Goal: Task Accomplishment & Management: Manage account settings

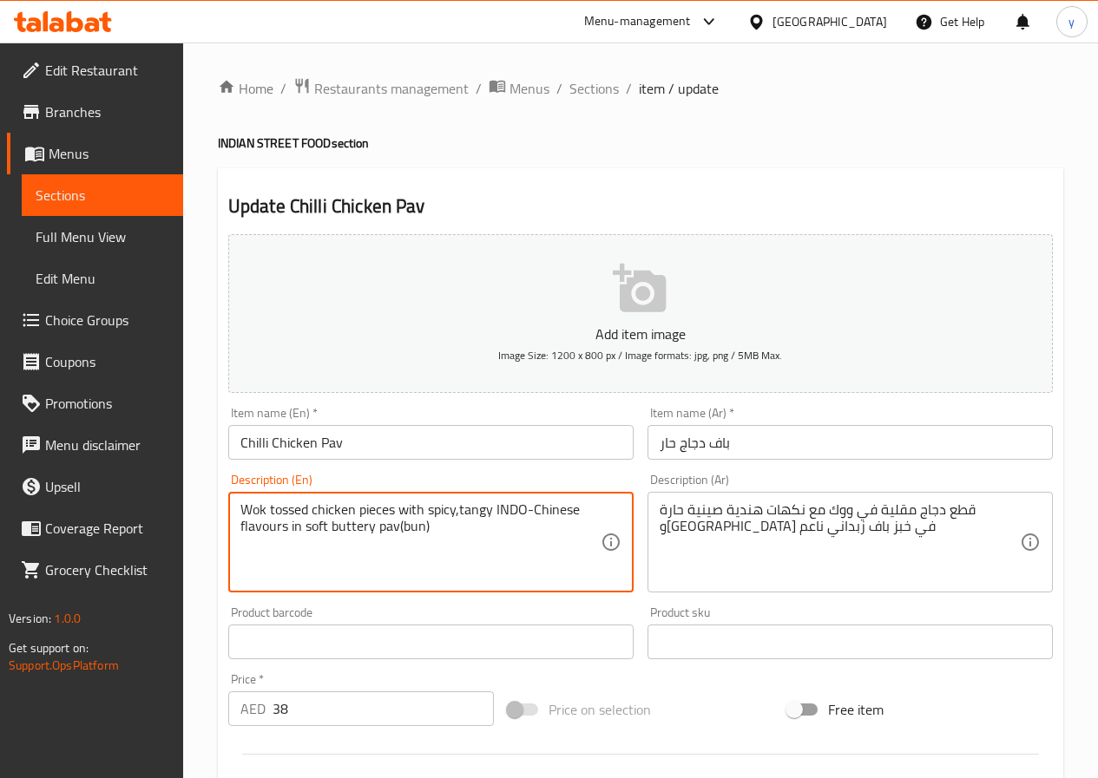
click at [461, 529] on textarea "Wok tossed chicken pieces with spicy,tangy INDO-Chinese flavours in soft butter…" at bounding box center [420, 543] width 360 height 82
click at [265, 439] on input "Chilli Chicken Pav" at bounding box center [430, 442] width 405 height 35
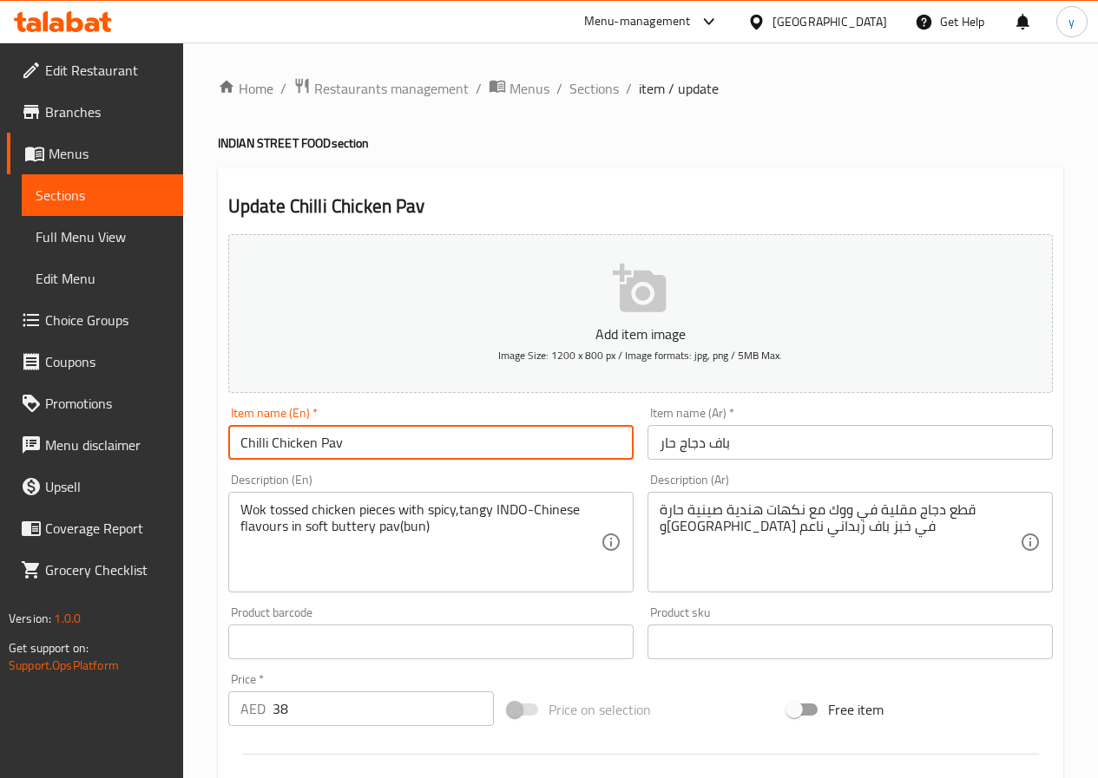
click at [258, 441] on input "Chilli Chicken Pav" at bounding box center [430, 442] width 405 height 35
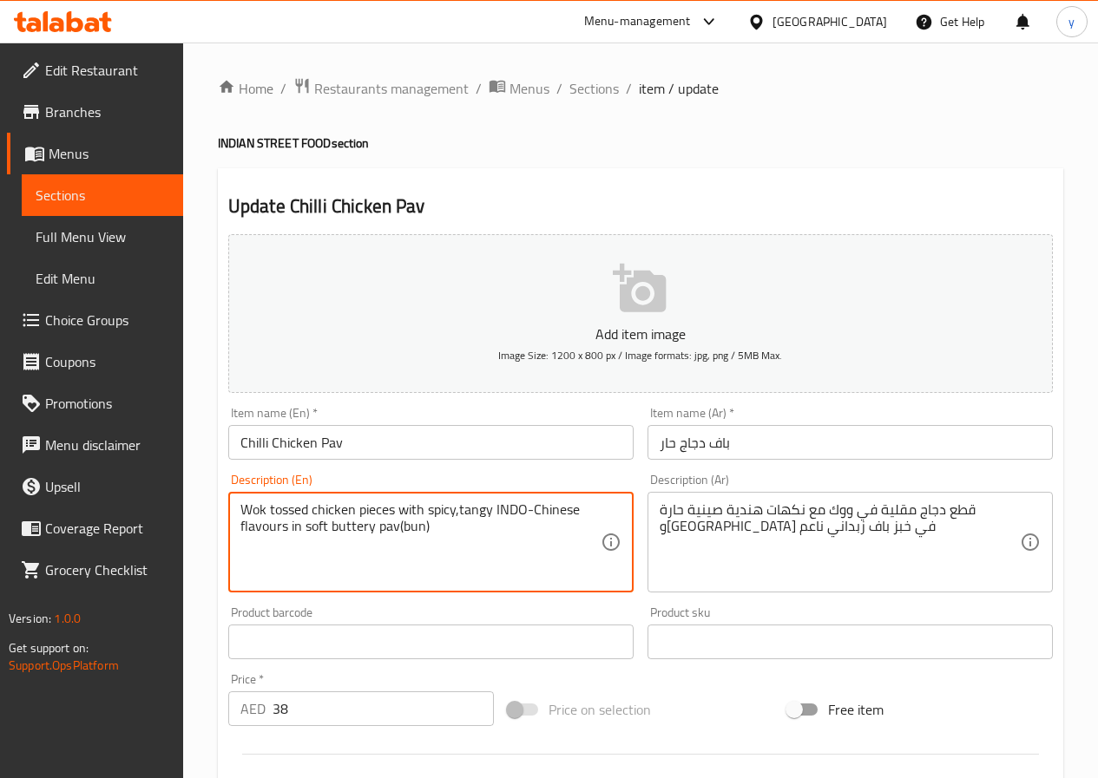
click at [253, 511] on textarea "Wok tossed chicken pieces with spicy,tangy INDO-Chinese flavours in soft butter…" at bounding box center [420, 543] width 360 height 82
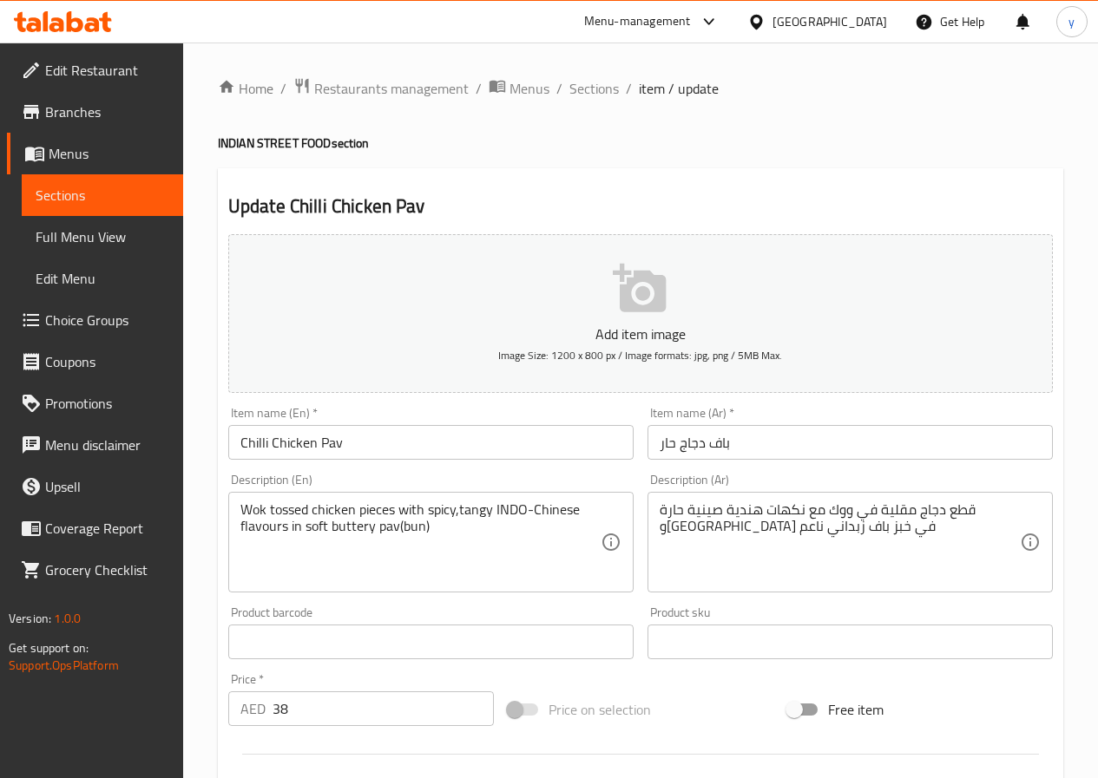
click at [477, 515] on textarea "Wok tossed chicken pieces with spicy,tangy INDO-Chinese flavours in soft butter…" at bounding box center [420, 543] width 360 height 82
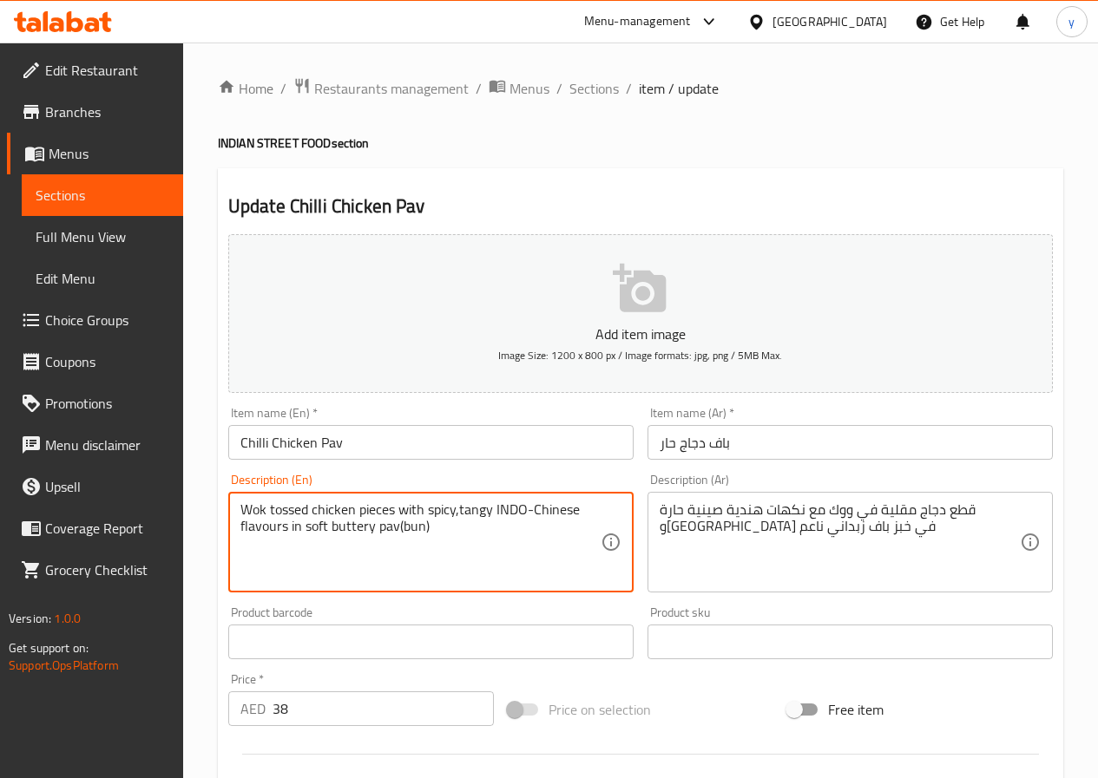
click at [477, 515] on textarea "Wok tossed chicken pieces with spicy,tangy INDO-Chinese flavours in soft butter…" at bounding box center [420, 543] width 360 height 82
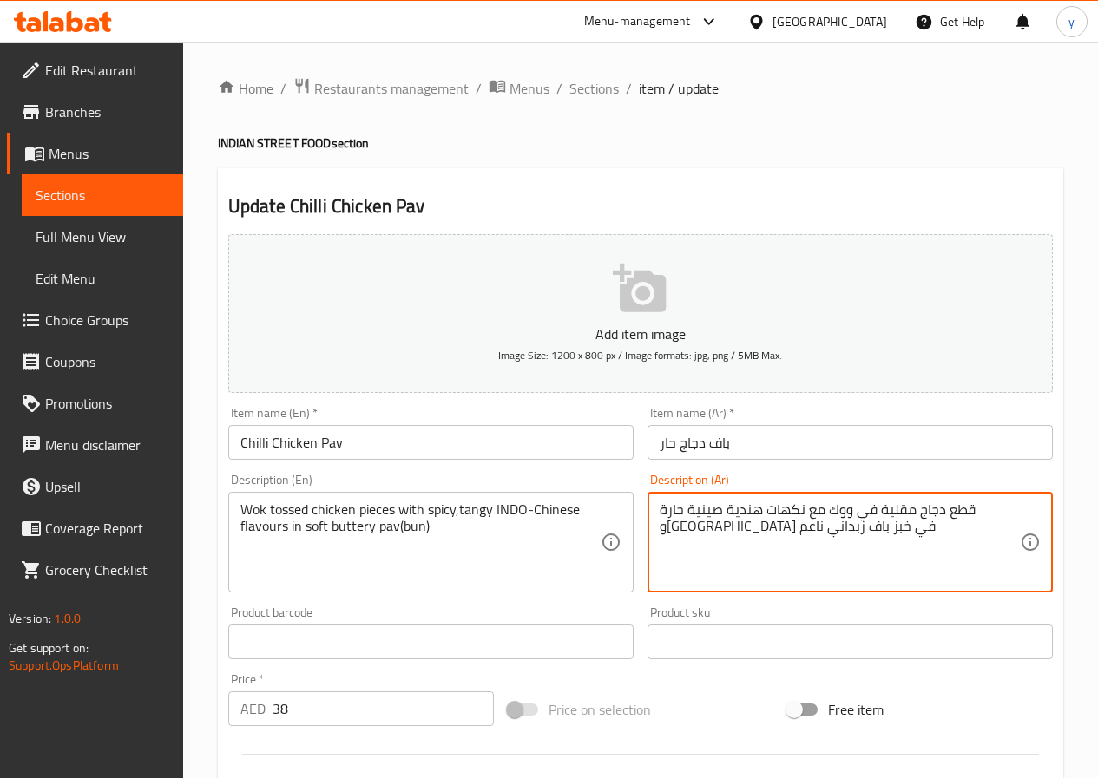
drag, startPoint x: 795, startPoint y: 526, endPoint x: 840, endPoint y: 531, distance: 45.4
drag, startPoint x: 978, startPoint y: 531, endPoint x: 995, endPoint y: 537, distance: 18.4
click at [995, 537] on textarea "قطع دجاج مقلية في ووك مع نكهات هندية صينية حارة و [GEOGRAPHIC_DATA] في خبز باف …" at bounding box center [839, 543] width 360 height 82
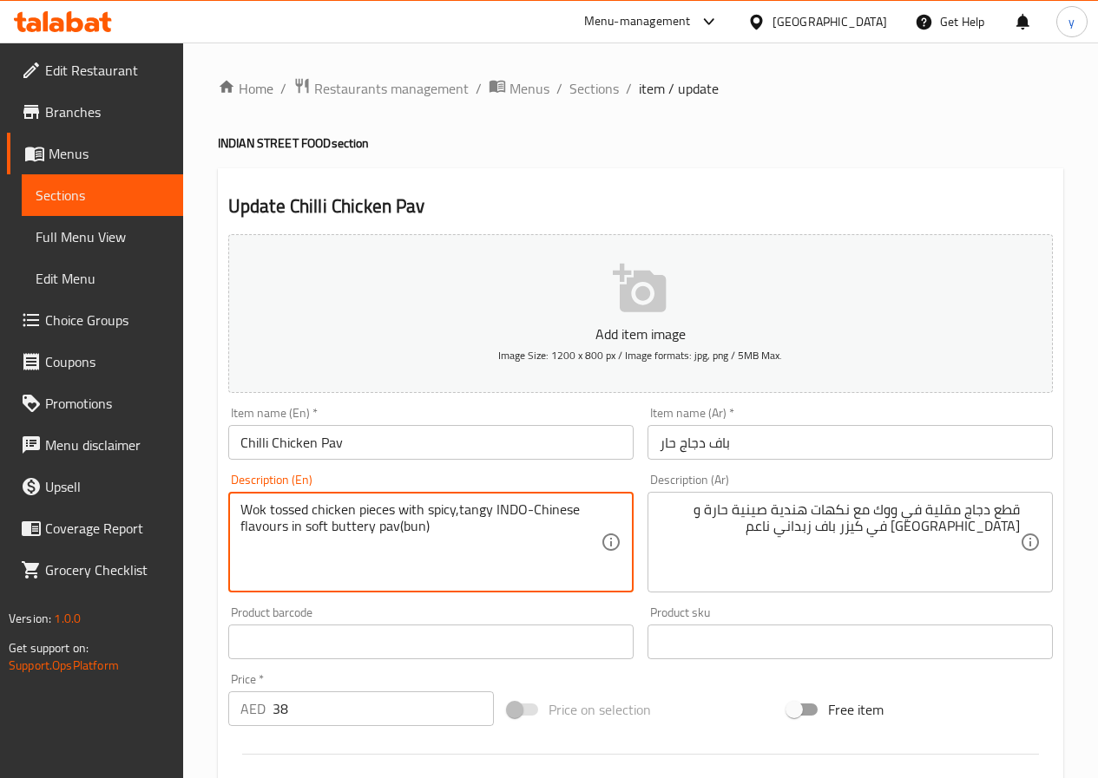
click at [358, 534] on textarea "Wok tossed chicken pieces with spicy,tangy INDO-Chinese flavours in soft butter…" at bounding box center [420, 543] width 360 height 82
click at [318, 527] on textarea "Wok tossed chicken pieces with spicy,tangy INDO-Chinese flavours in soft butter…" at bounding box center [420, 543] width 360 height 82
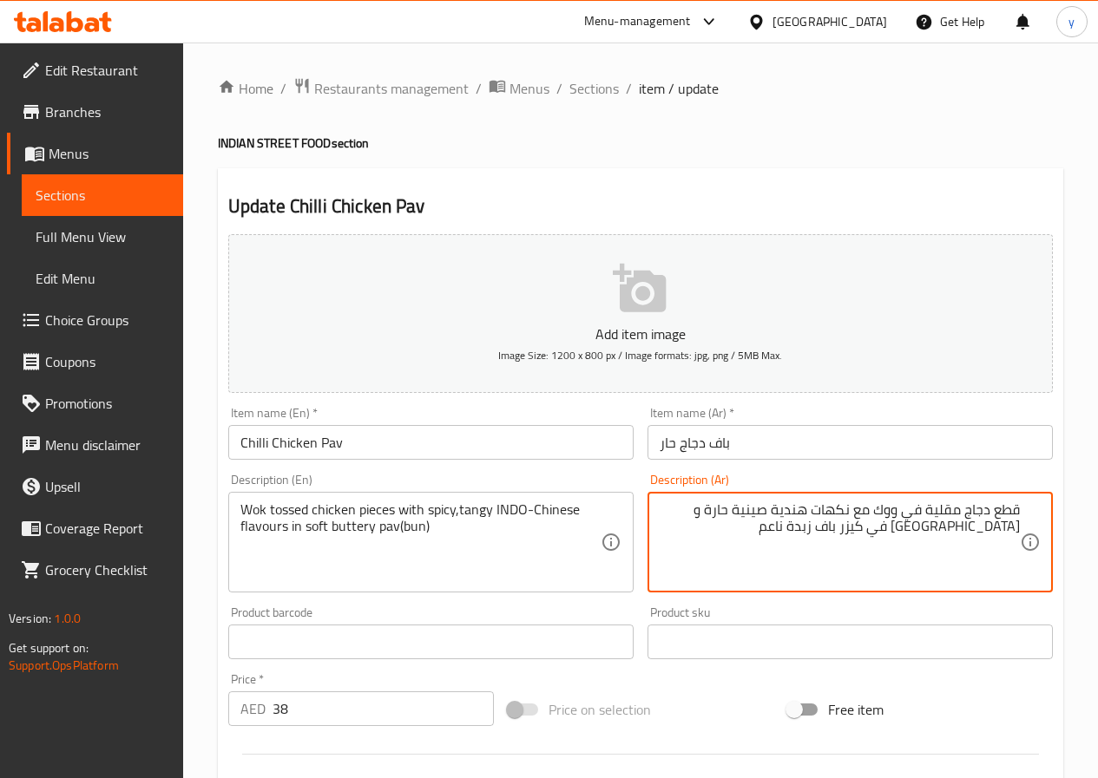
drag, startPoint x: 888, startPoint y: 535, endPoint x: 917, endPoint y: 546, distance: 31.6
type textarea "قطع دجاج مقلية في ووك مع نكهات هندية صينية حارة و [GEOGRAPHIC_DATA] في كيزر باف…"
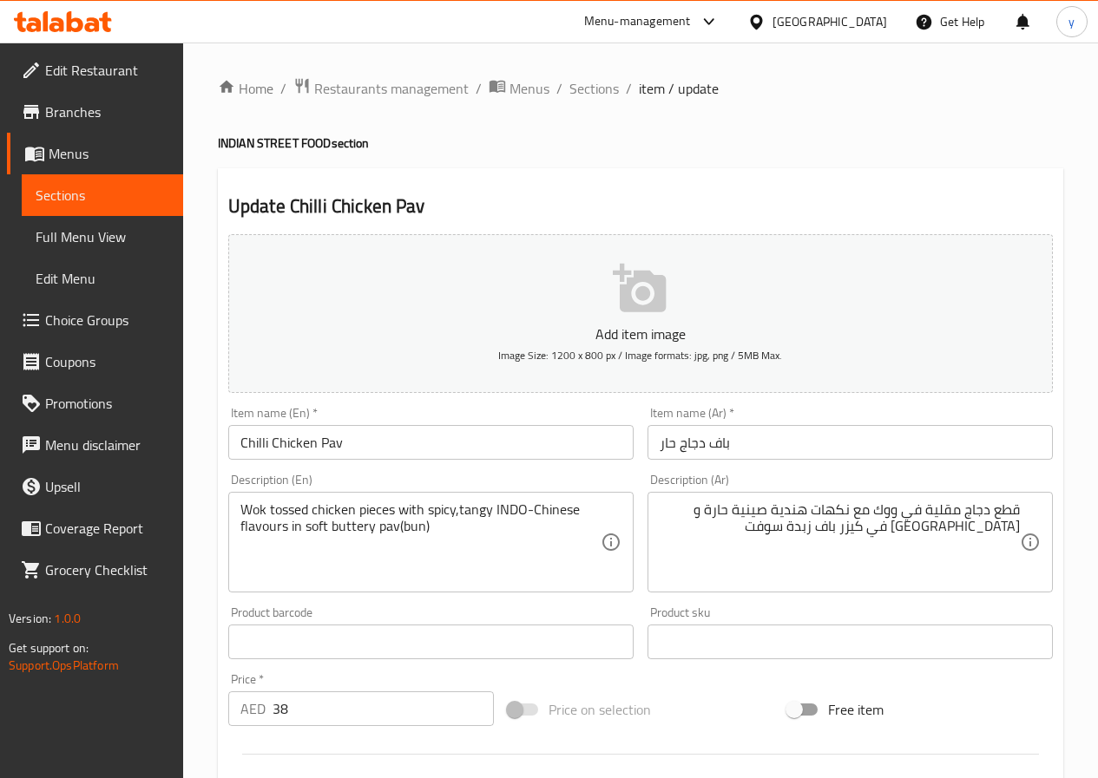
click at [189, 593] on div "Home / Restaurants management / Menus / Sections / item / update INDIAN STREET …" at bounding box center [640, 635] width 915 height 1184
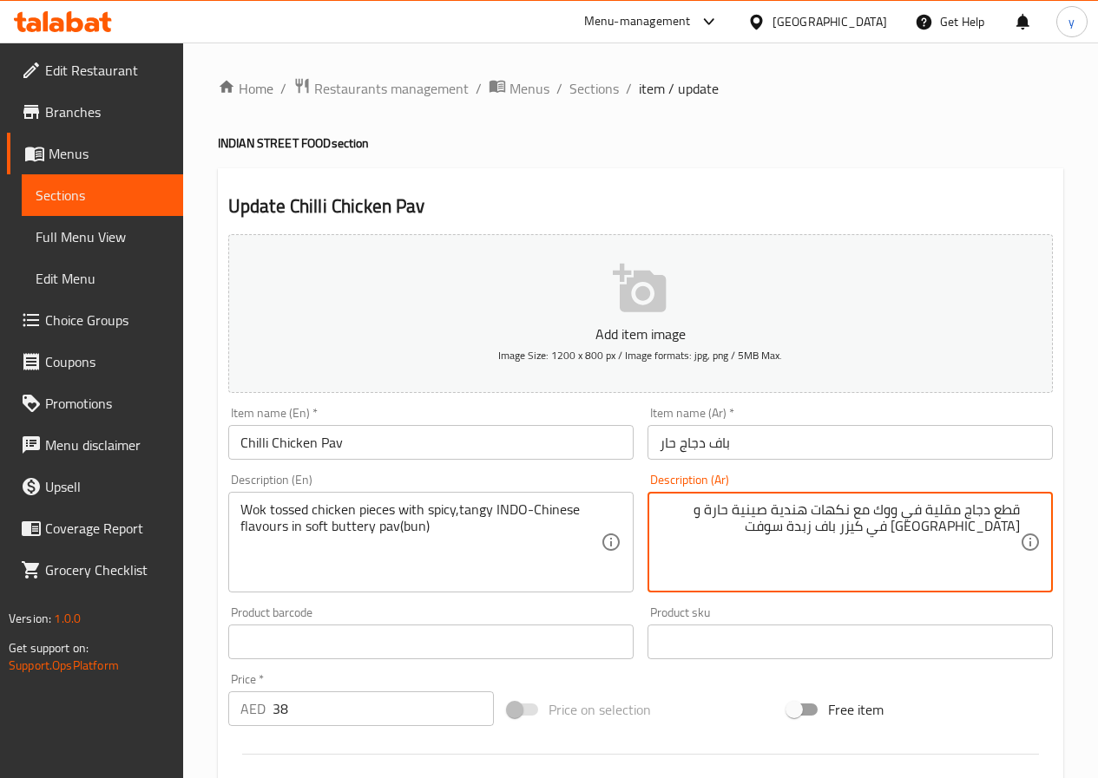
click at [731, 645] on input "text" at bounding box center [849, 642] width 405 height 35
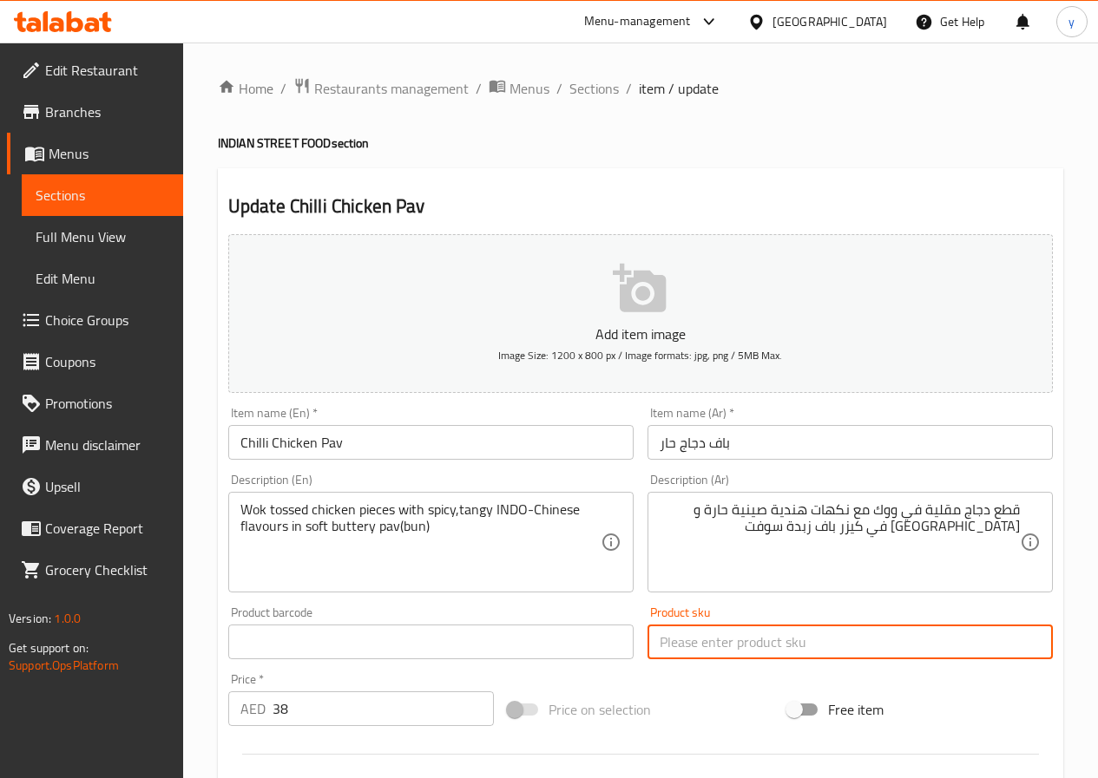
click at [552, 641] on input "text" at bounding box center [430, 642] width 405 height 35
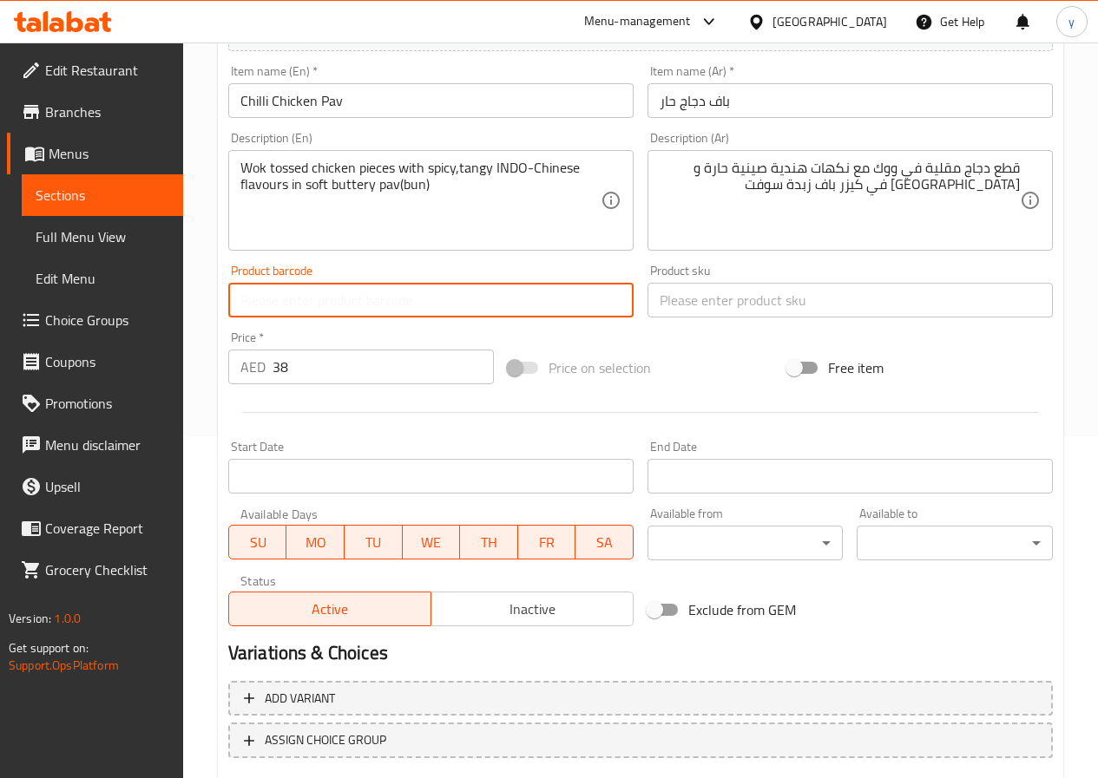
scroll to position [434, 0]
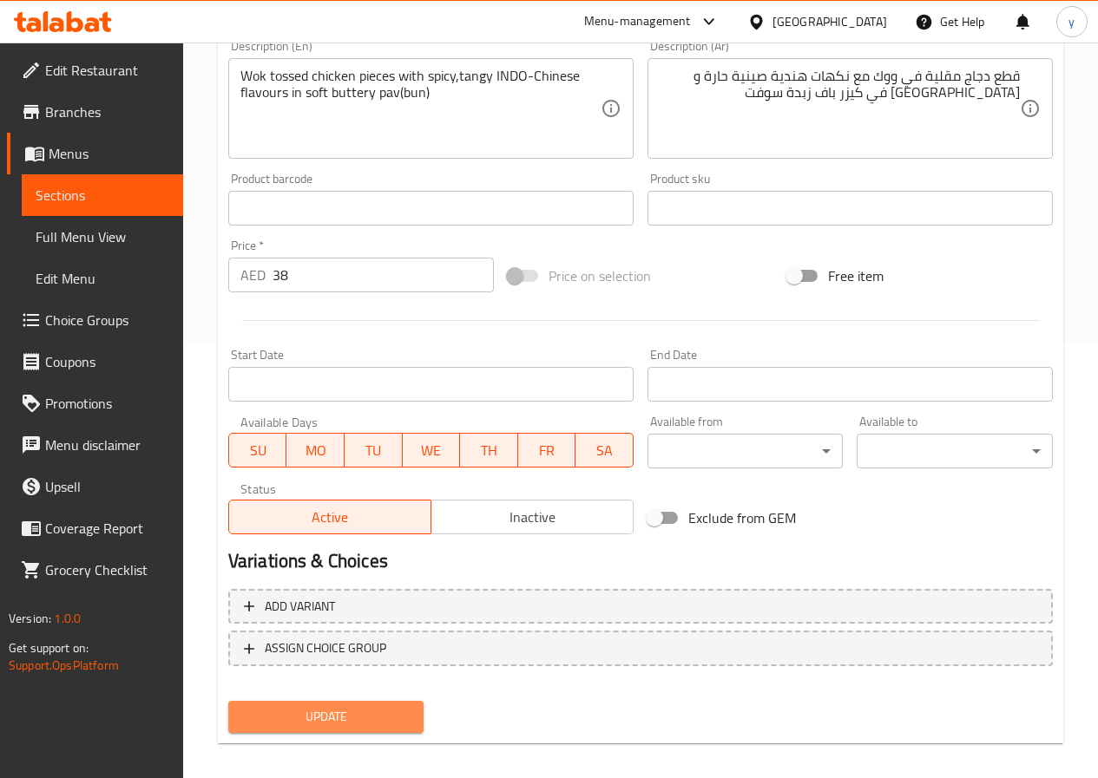
click at [368, 710] on span "Update" at bounding box center [326, 717] width 168 height 22
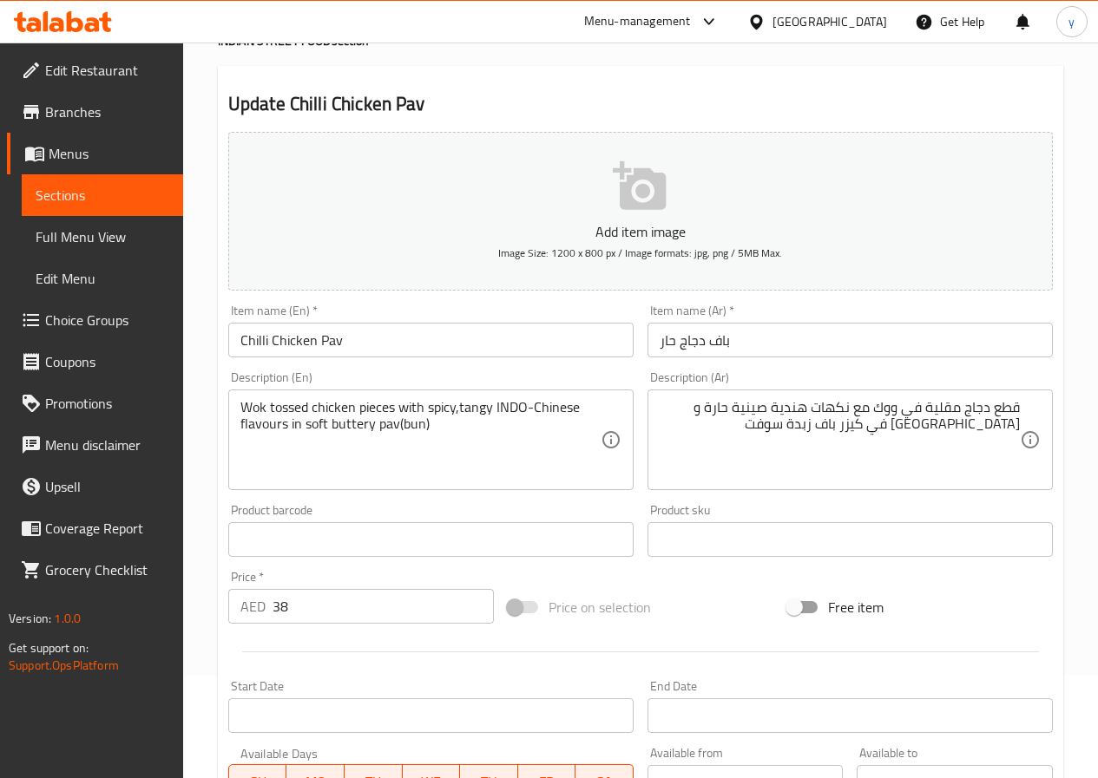
scroll to position [101, 0]
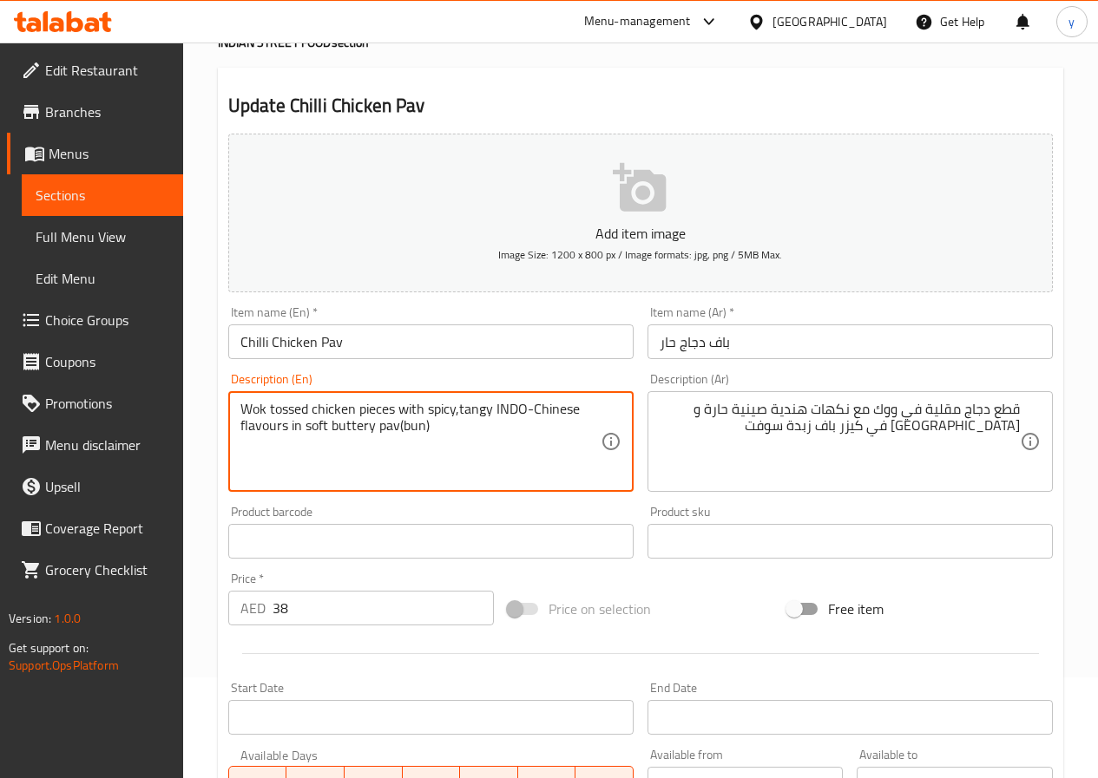
click at [257, 415] on textarea "Wok tossed chicken pieces with spicy,tangy INDO-Chinese flavours in soft butter…" at bounding box center [420, 442] width 360 height 82
click at [487, 422] on textarea "Wok tossed chicken pieces with spicy,tangy INDO-Chinese flavours in soft butter…" at bounding box center [420, 442] width 360 height 82
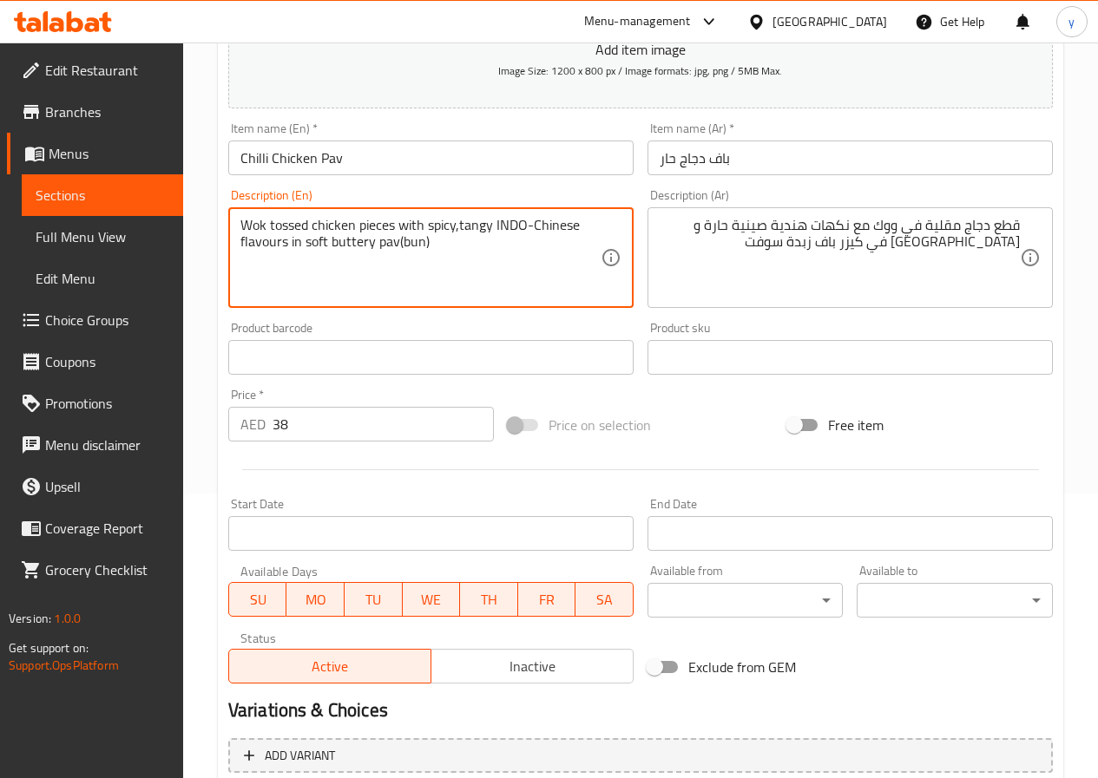
scroll to position [187, 0]
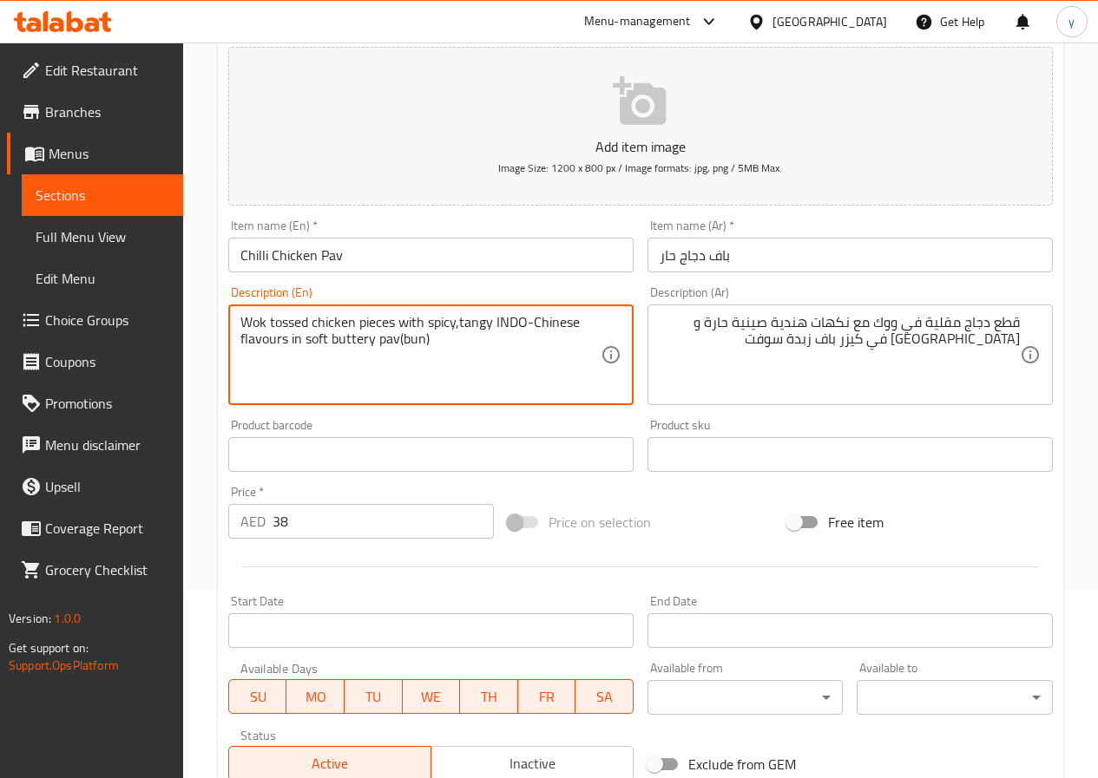
type textarea "Wok tossed chicken pieces with spicy,tangy INDO-Chinese flavours in soft butter…"
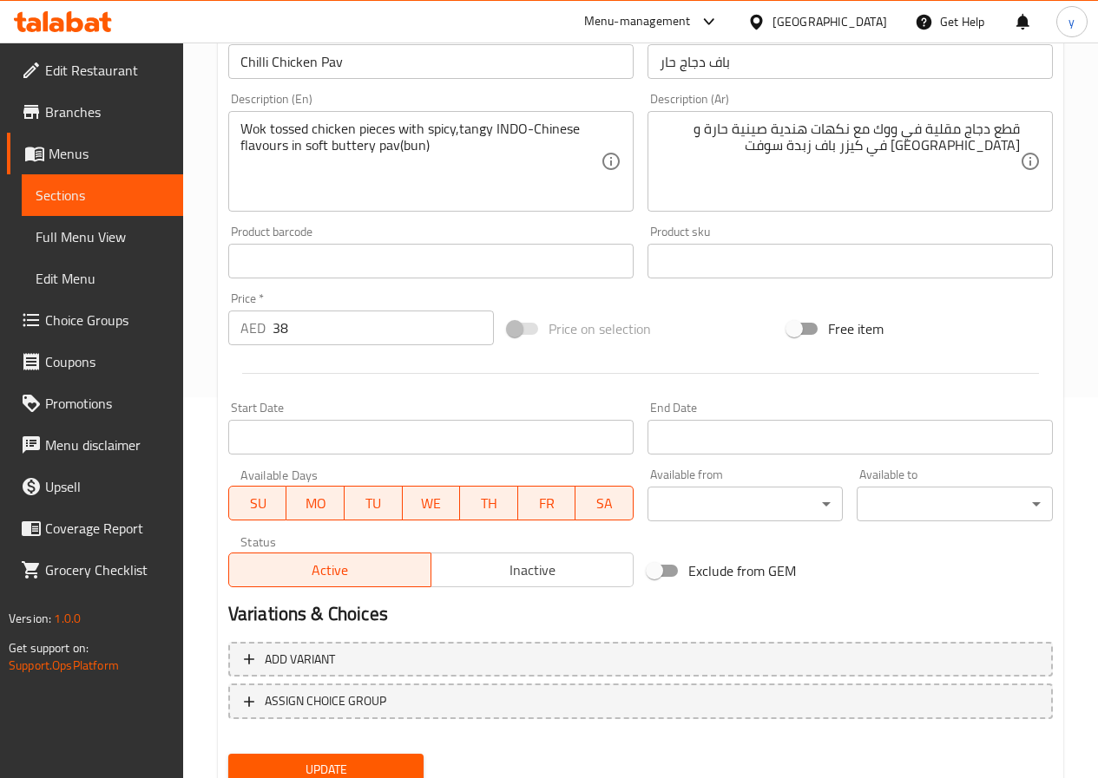
scroll to position [448, 0]
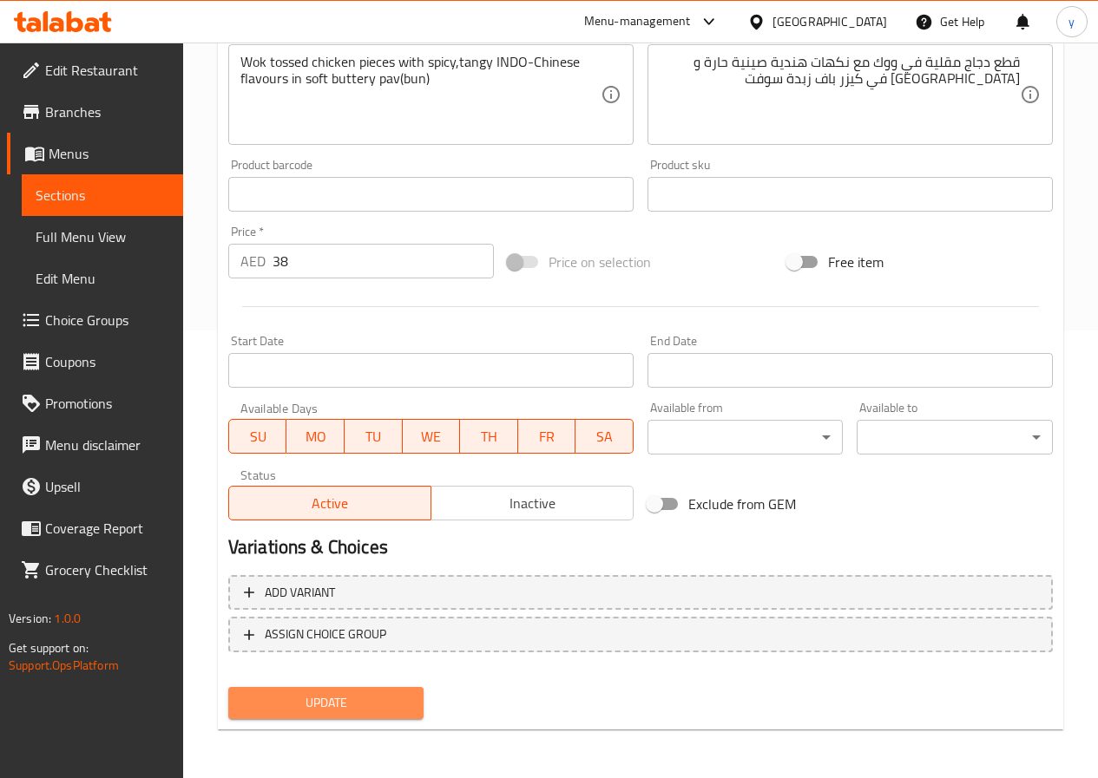
click at [371, 696] on span "Update" at bounding box center [326, 703] width 168 height 22
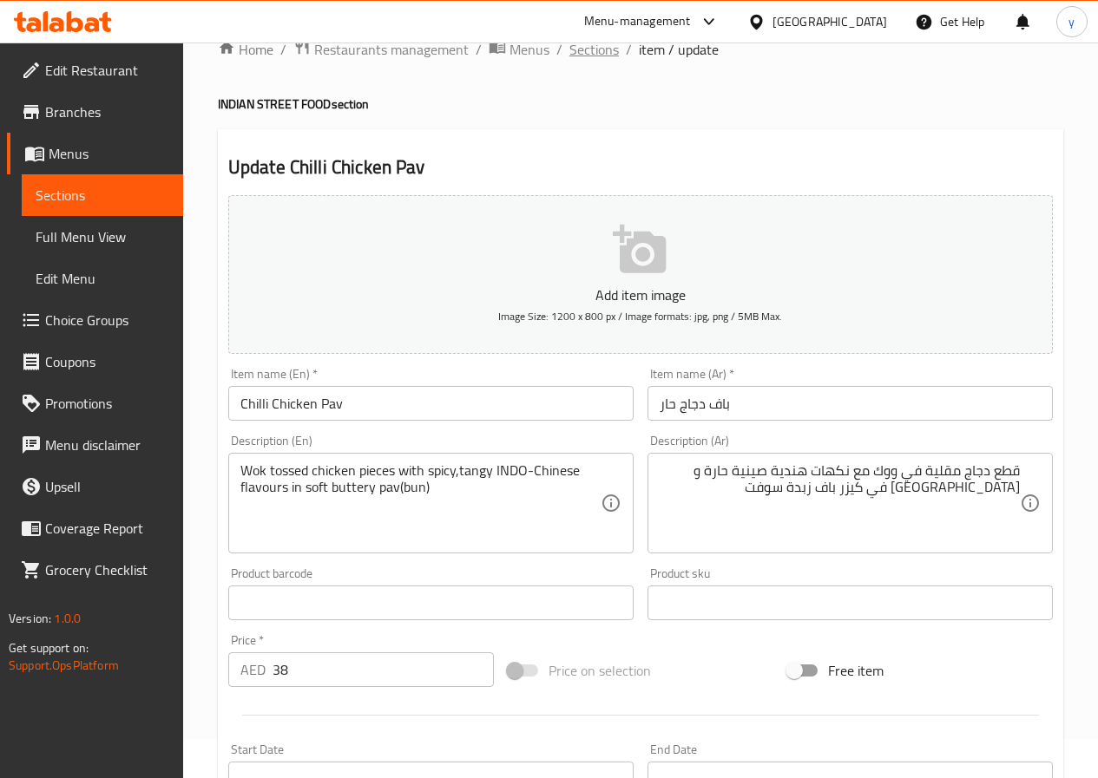
scroll to position [14, 0]
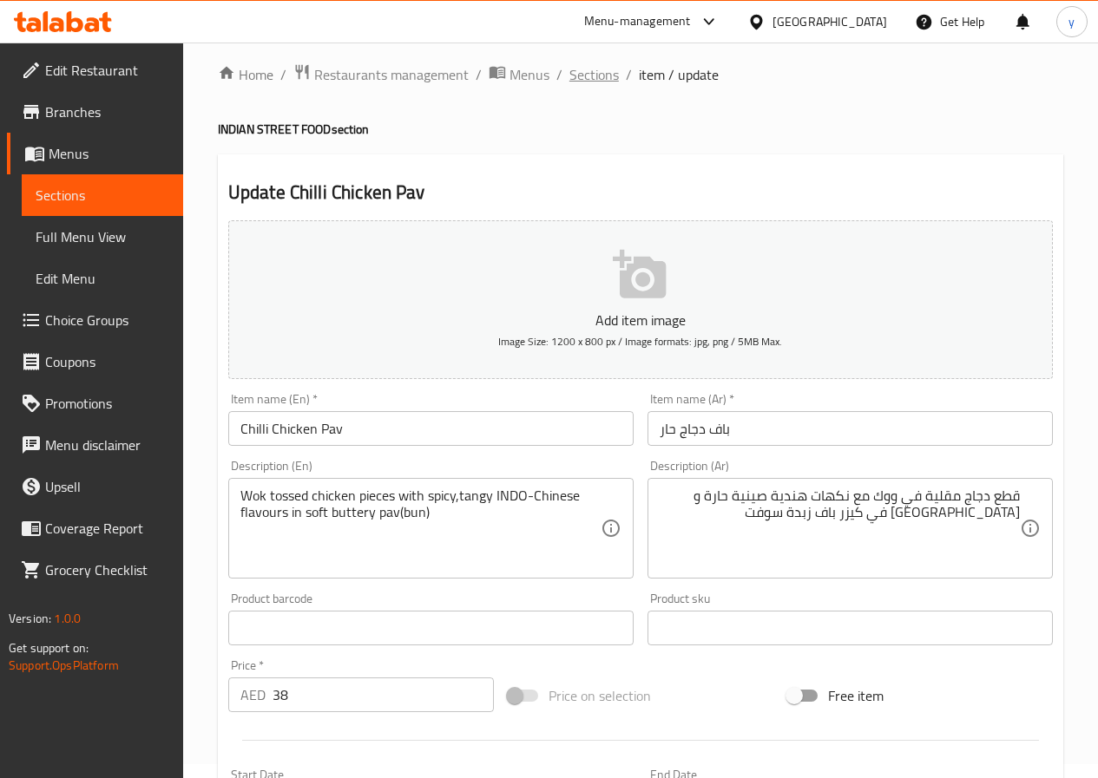
click at [600, 78] on span "Sections" at bounding box center [593, 74] width 49 height 21
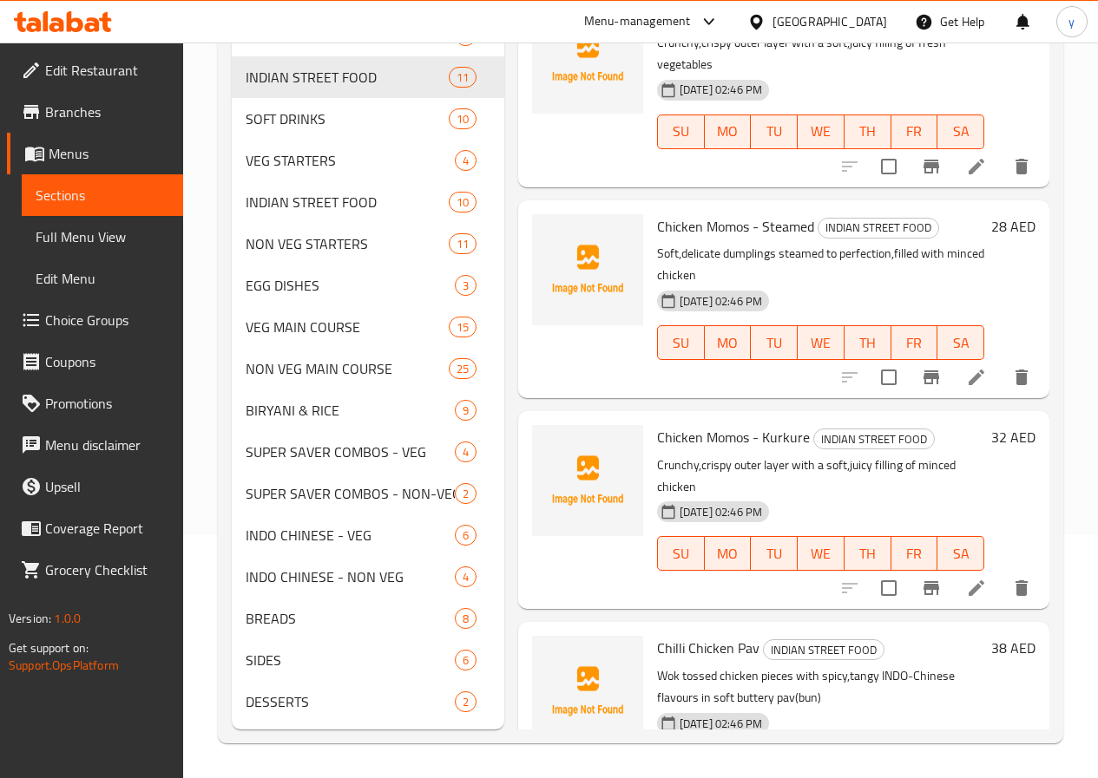
scroll to position [269, 0]
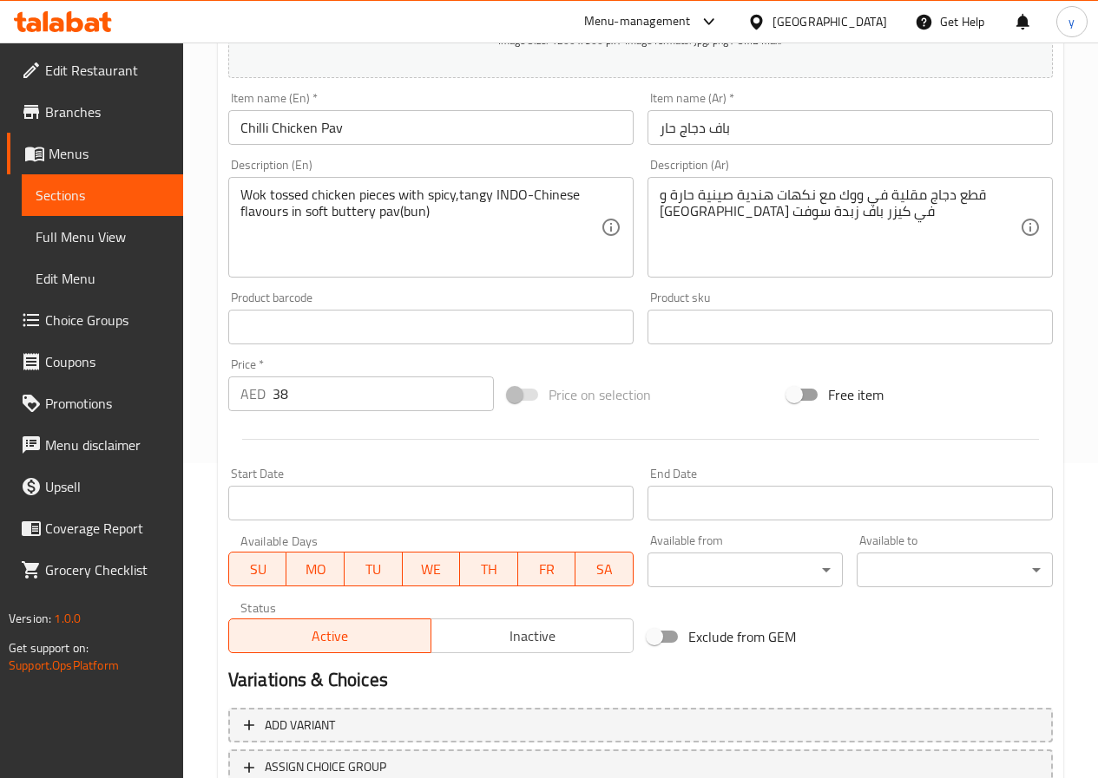
scroll to position [448, 0]
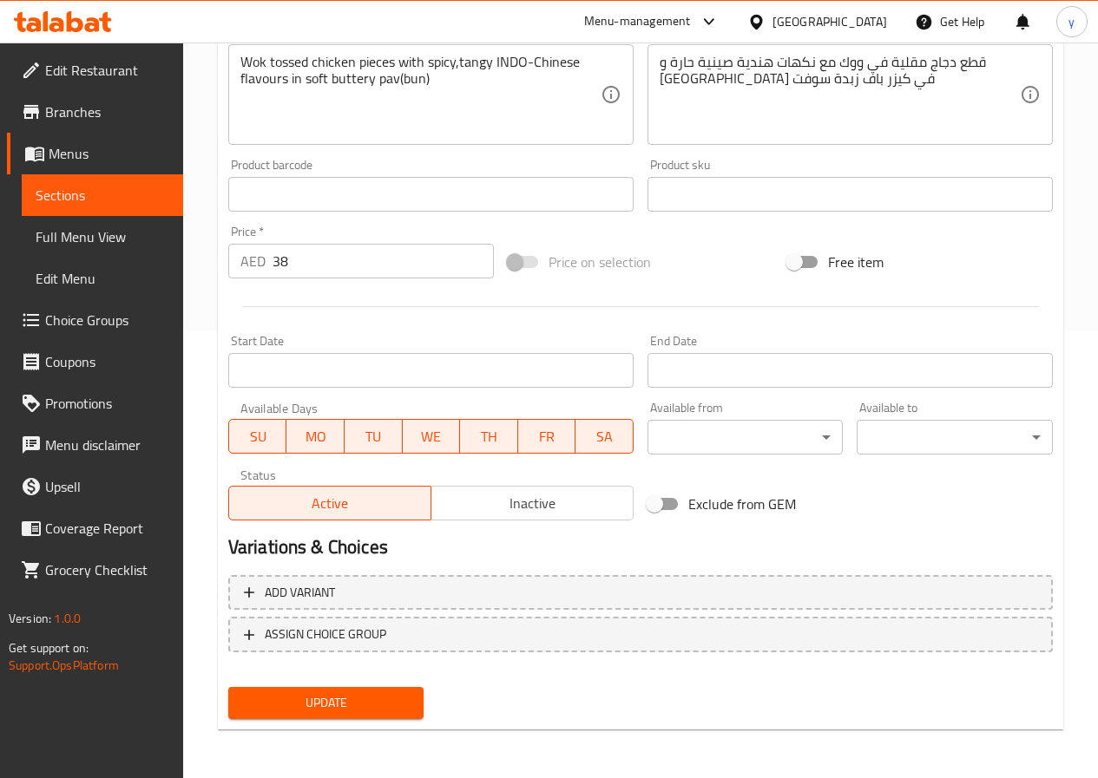
click at [405, 694] on span "Update" at bounding box center [326, 703] width 168 height 22
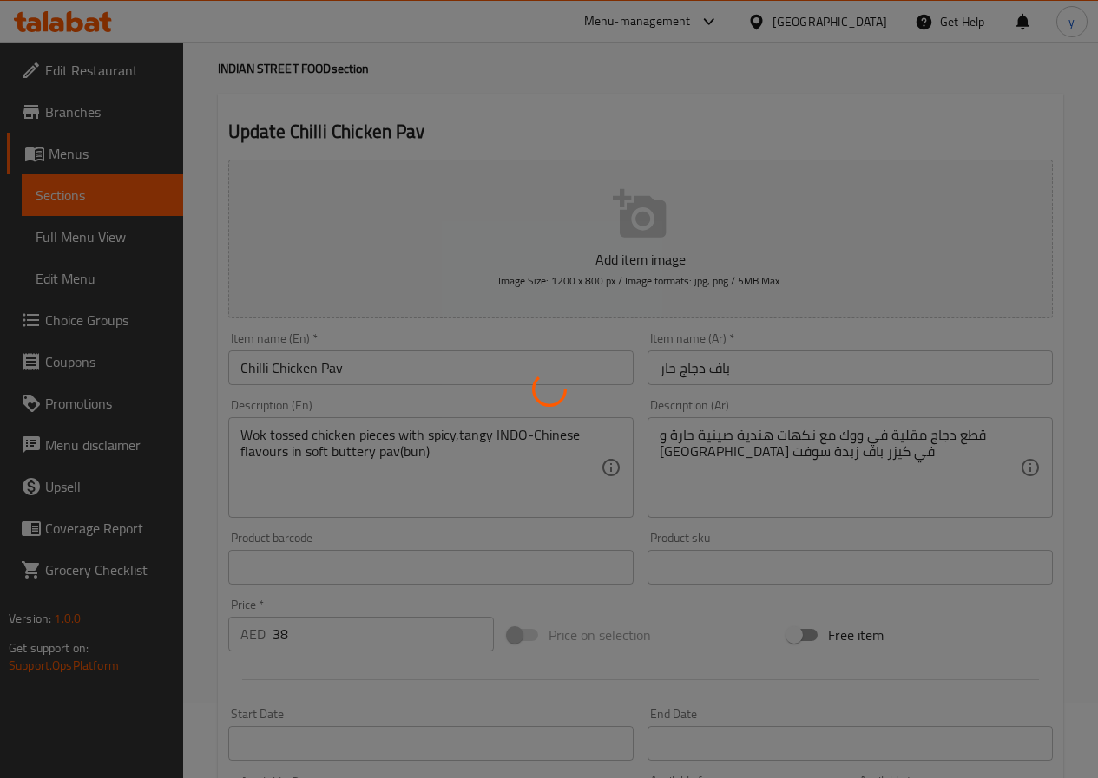
scroll to position [0, 0]
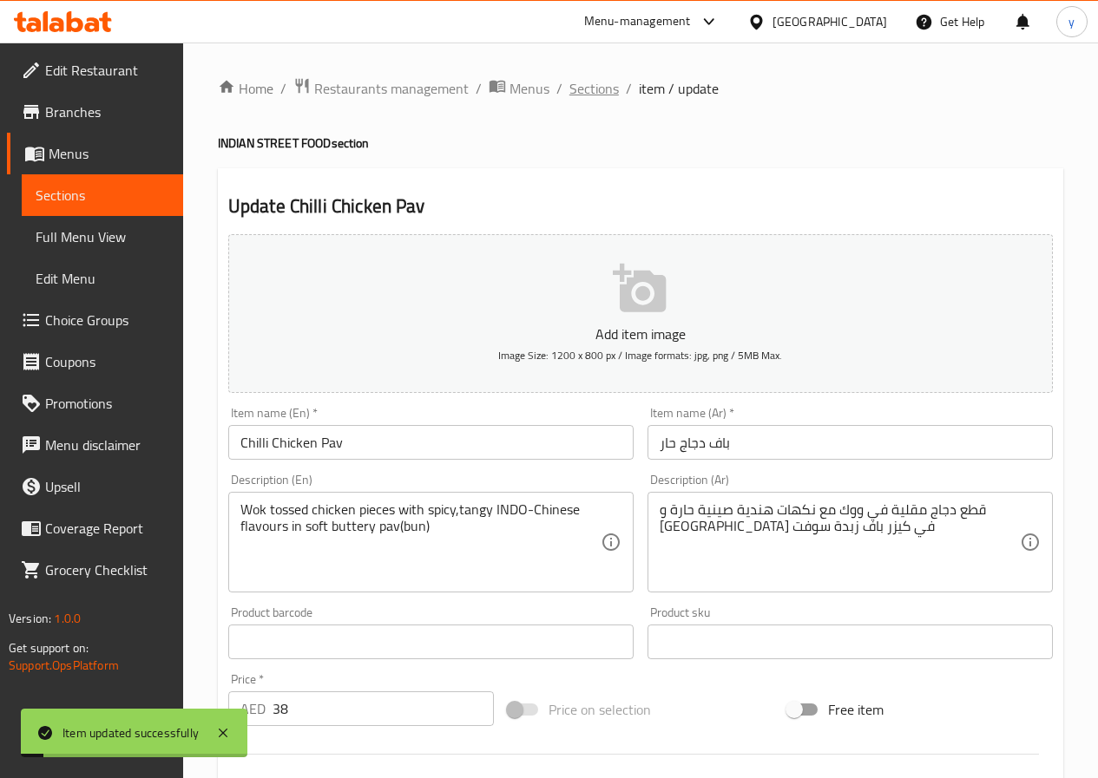
click at [611, 91] on span "Sections" at bounding box center [593, 88] width 49 height 21
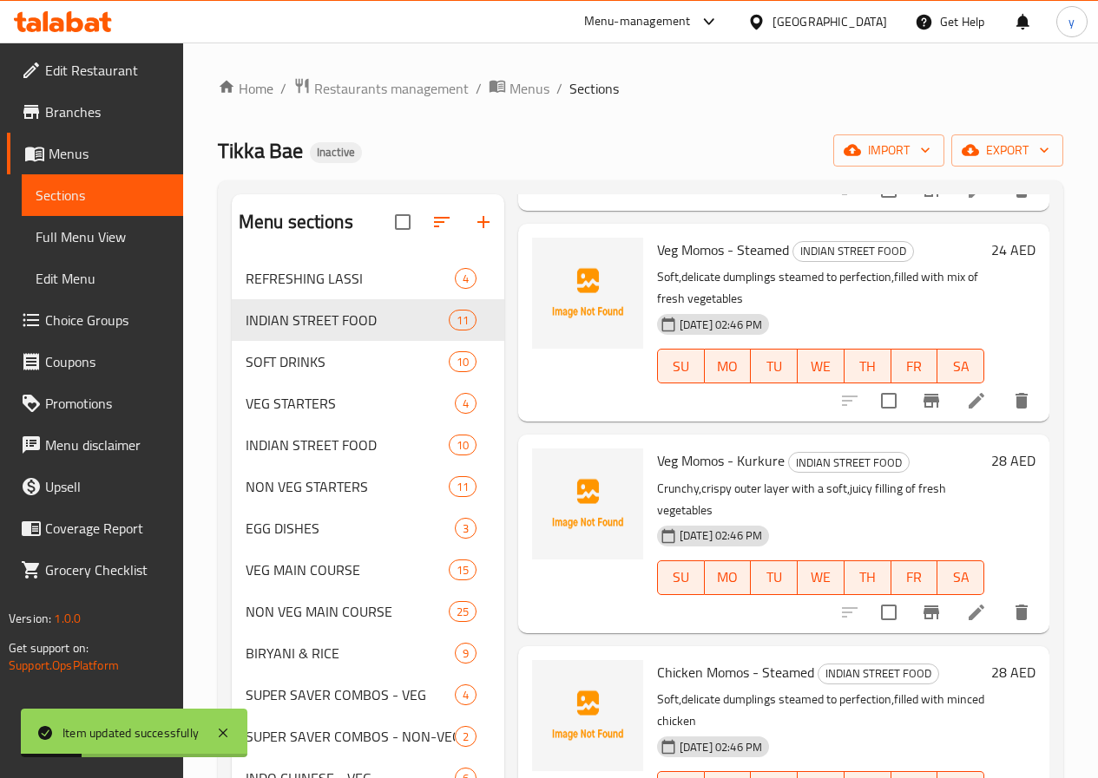
scroll to position [1502, 0]
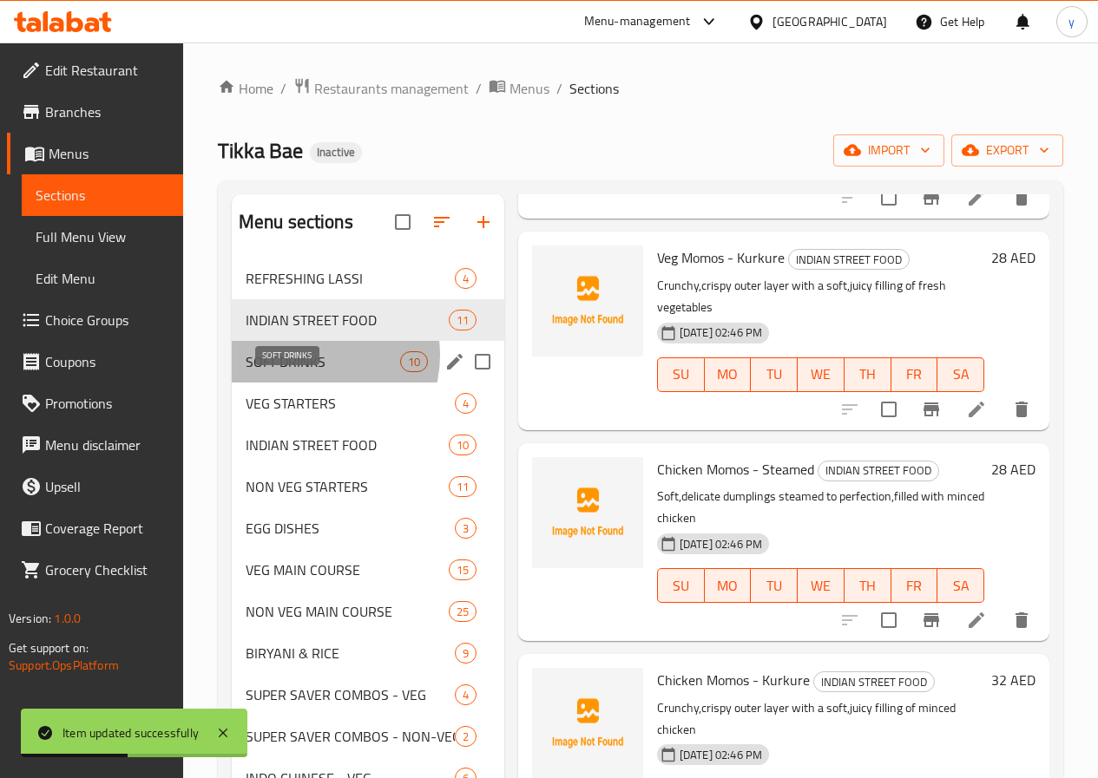
click at [312, 372] on span "SOFT DRINKS" at bounding box center [323, 361] width 154 height 21
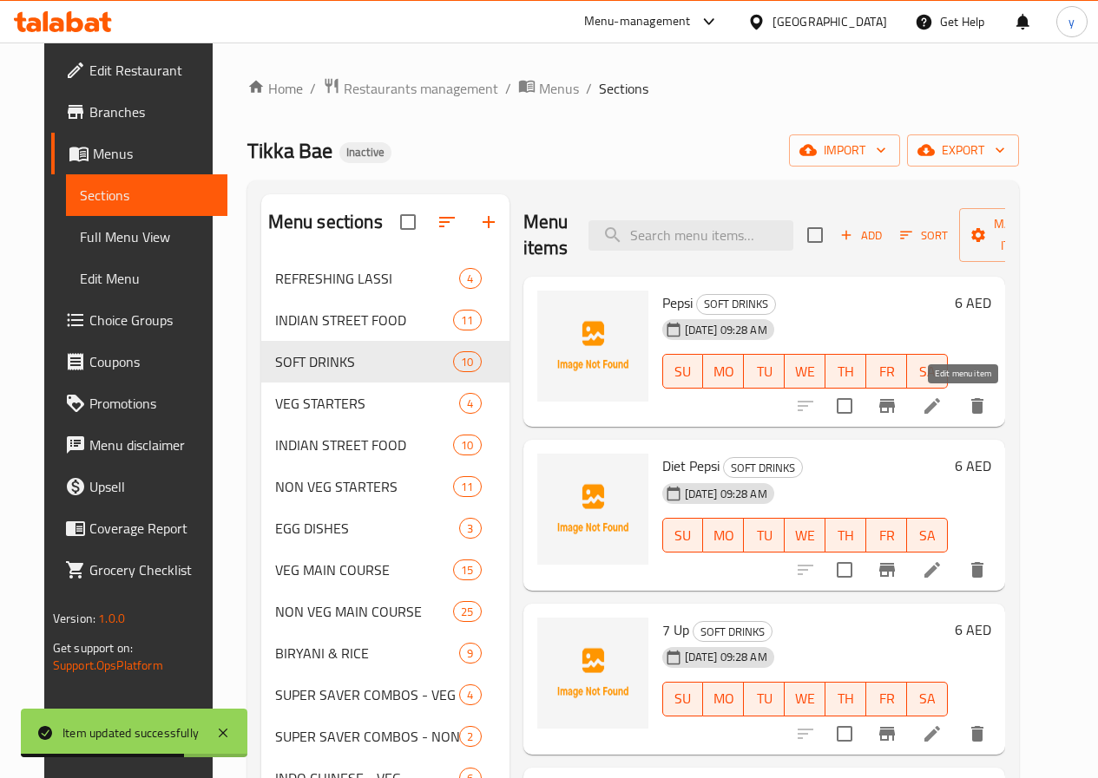
click at [940, 409] on icon at bounding box center [932, 406] width 16 height 16
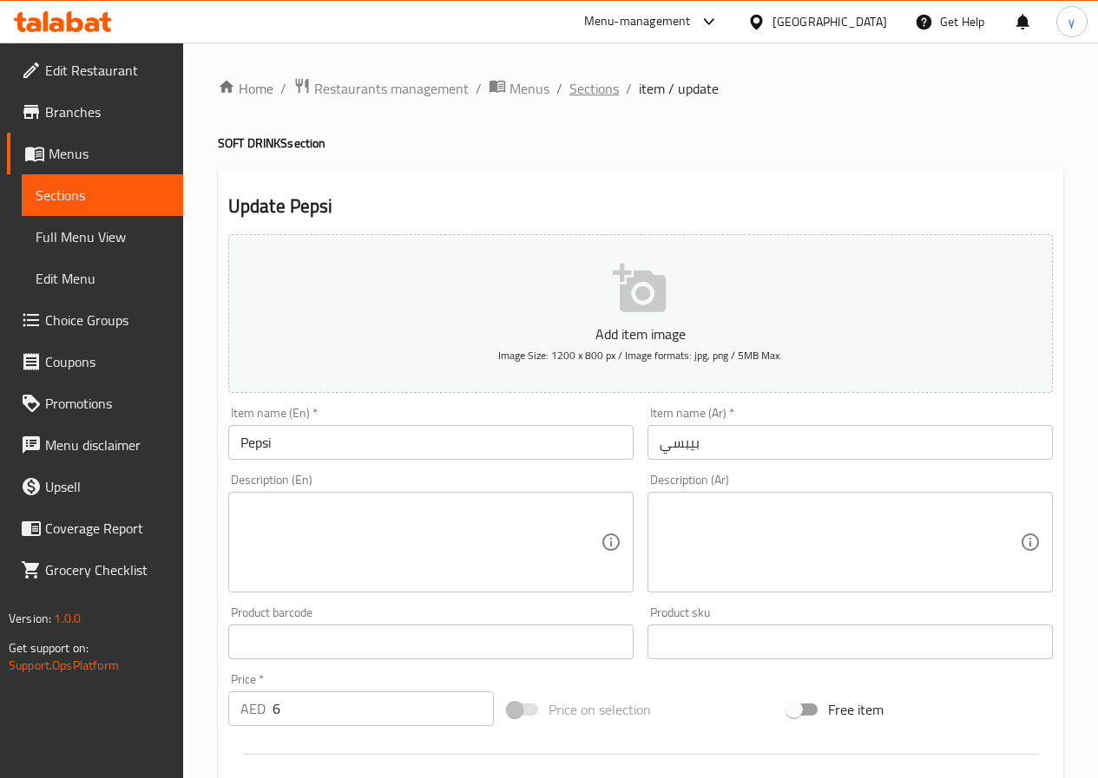
click at [588, 99] on span "Sections" at bounding box center [593, 88] width 49 height 21
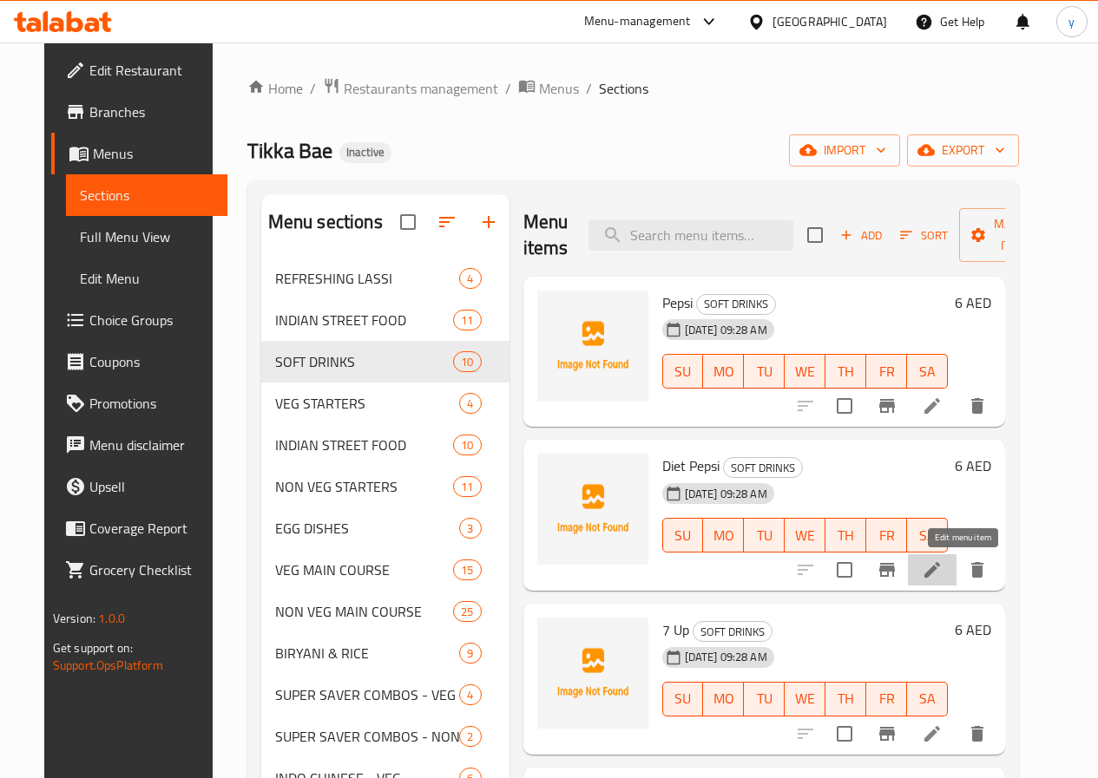
click at [940, 570] on icon at bounding box center [932, 570] width 16 height 16
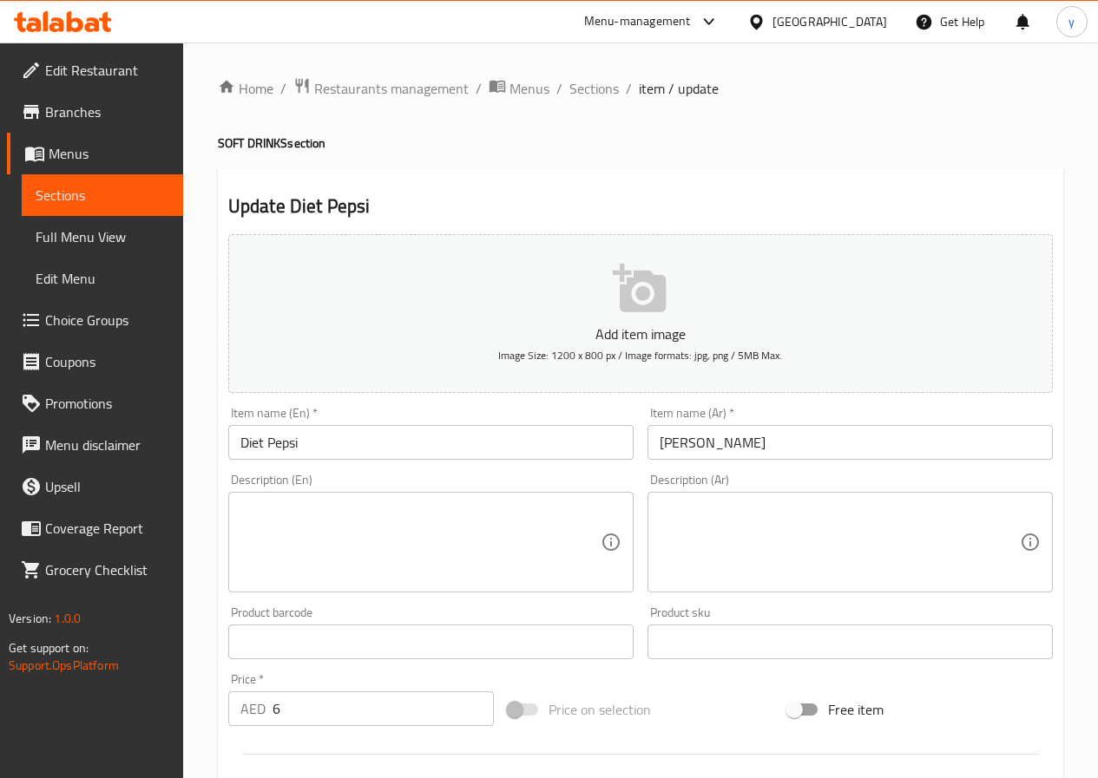
drag, startPoint x: 581, startPoint y: 95, endPoint x: 575, endPoint y: 107, distance: 13.6
click at [581, 95] on span "Sections" at bounding box center [593, 88] width 49 height 21
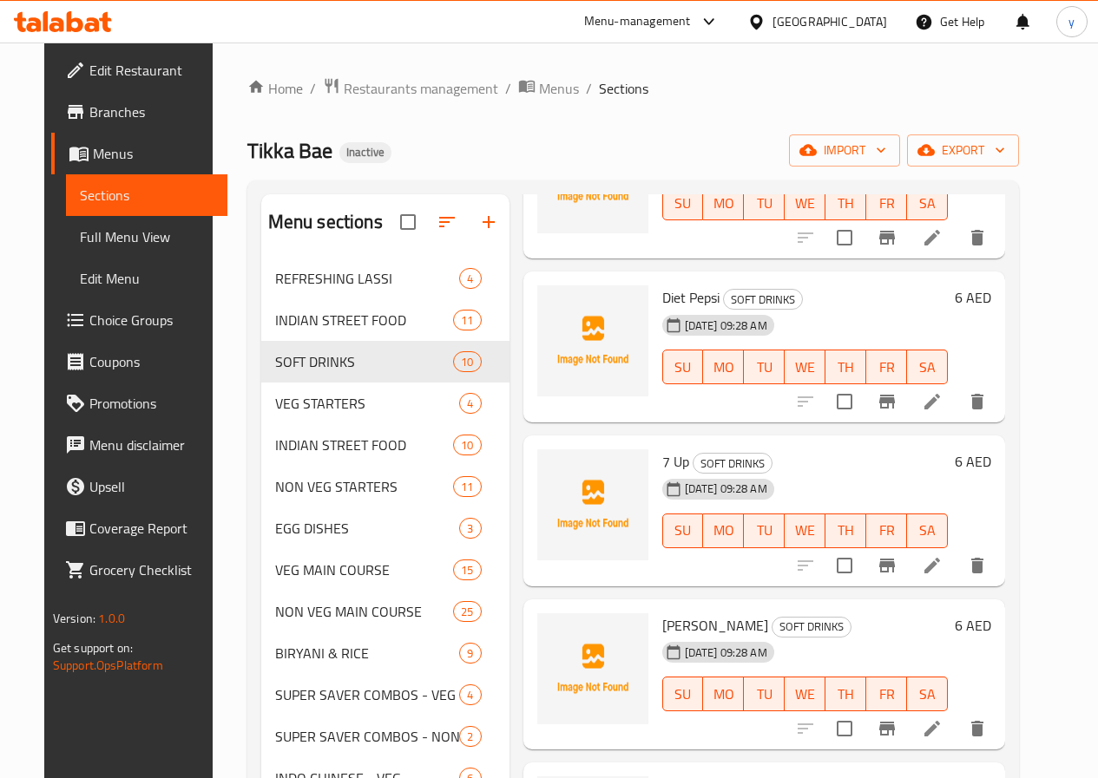
scroll to position [174, 0]
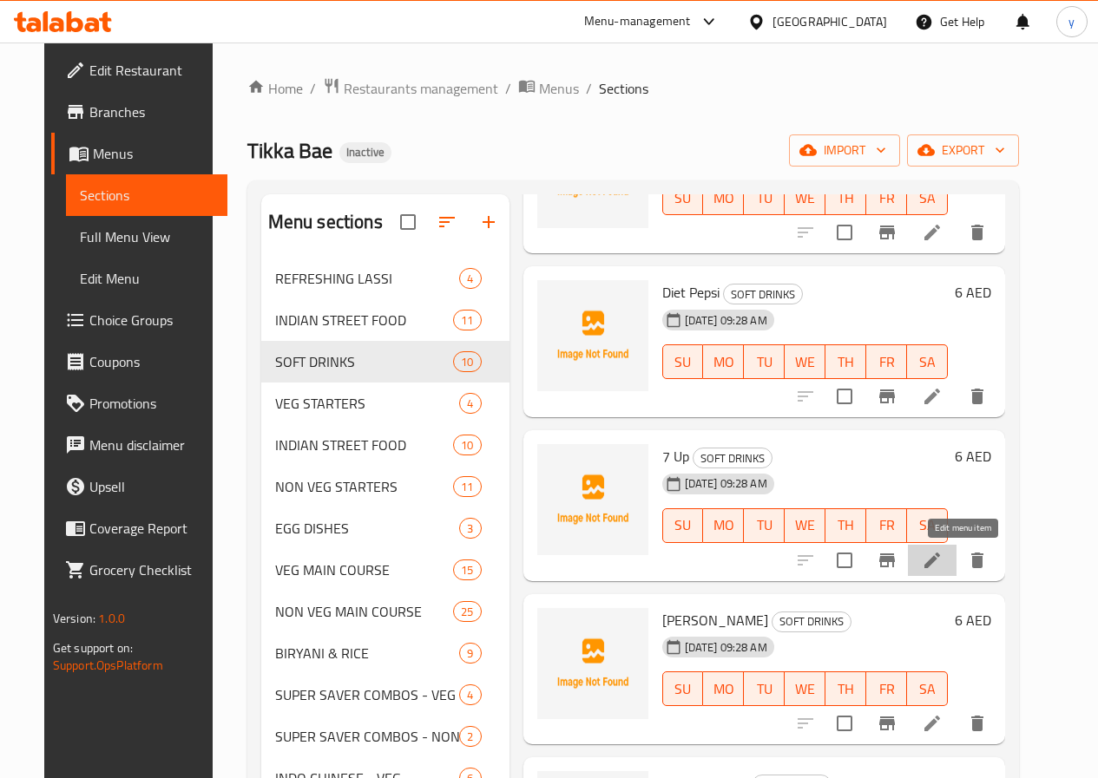
click at [942, 555] on icon at bounding box center [932, 560] width 21 height 21
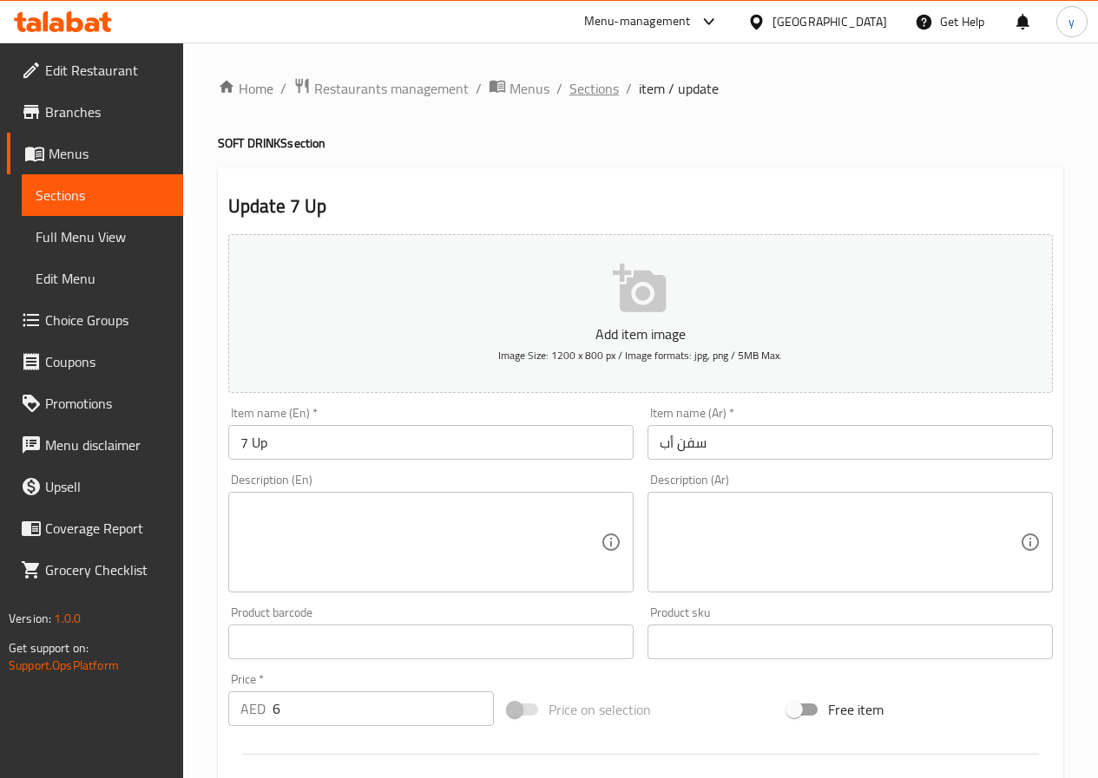
click at [587, 96] on span "Sections" at bounding box center [593, 88] width 49 height 21
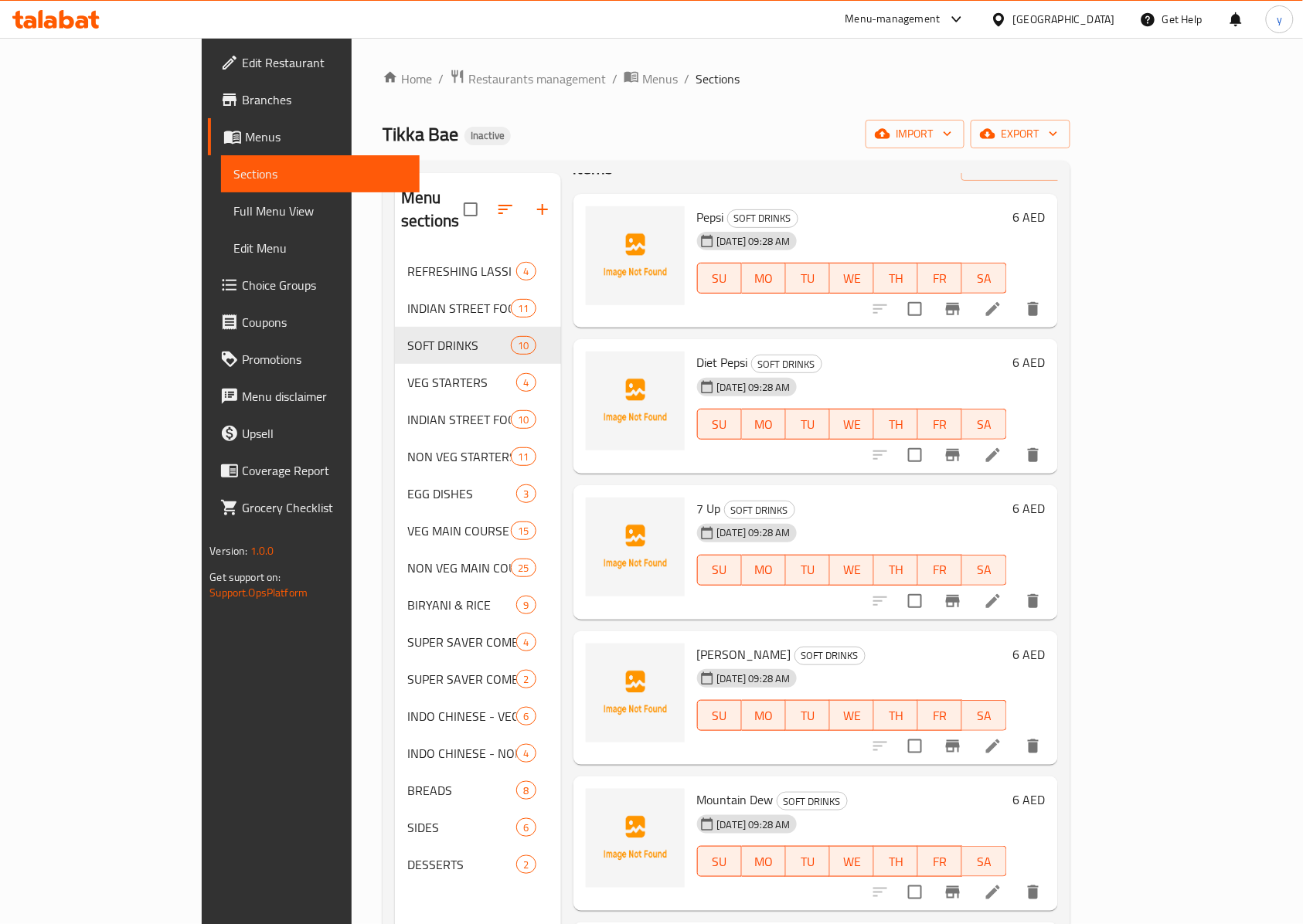
scroll to position [102, 0]
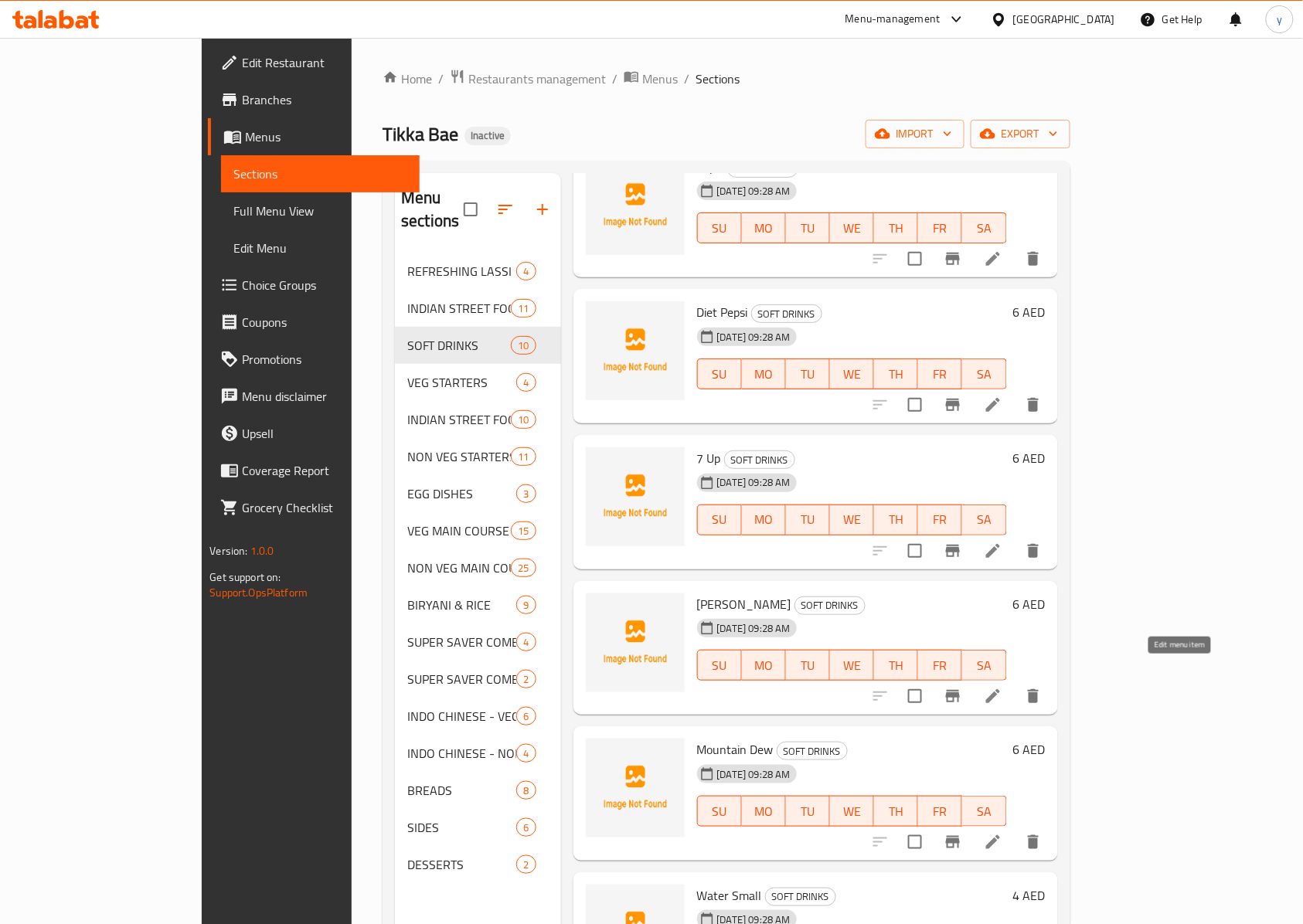
click at [977, 686] on icon at bounding box center [993, 695] width 19 height 19
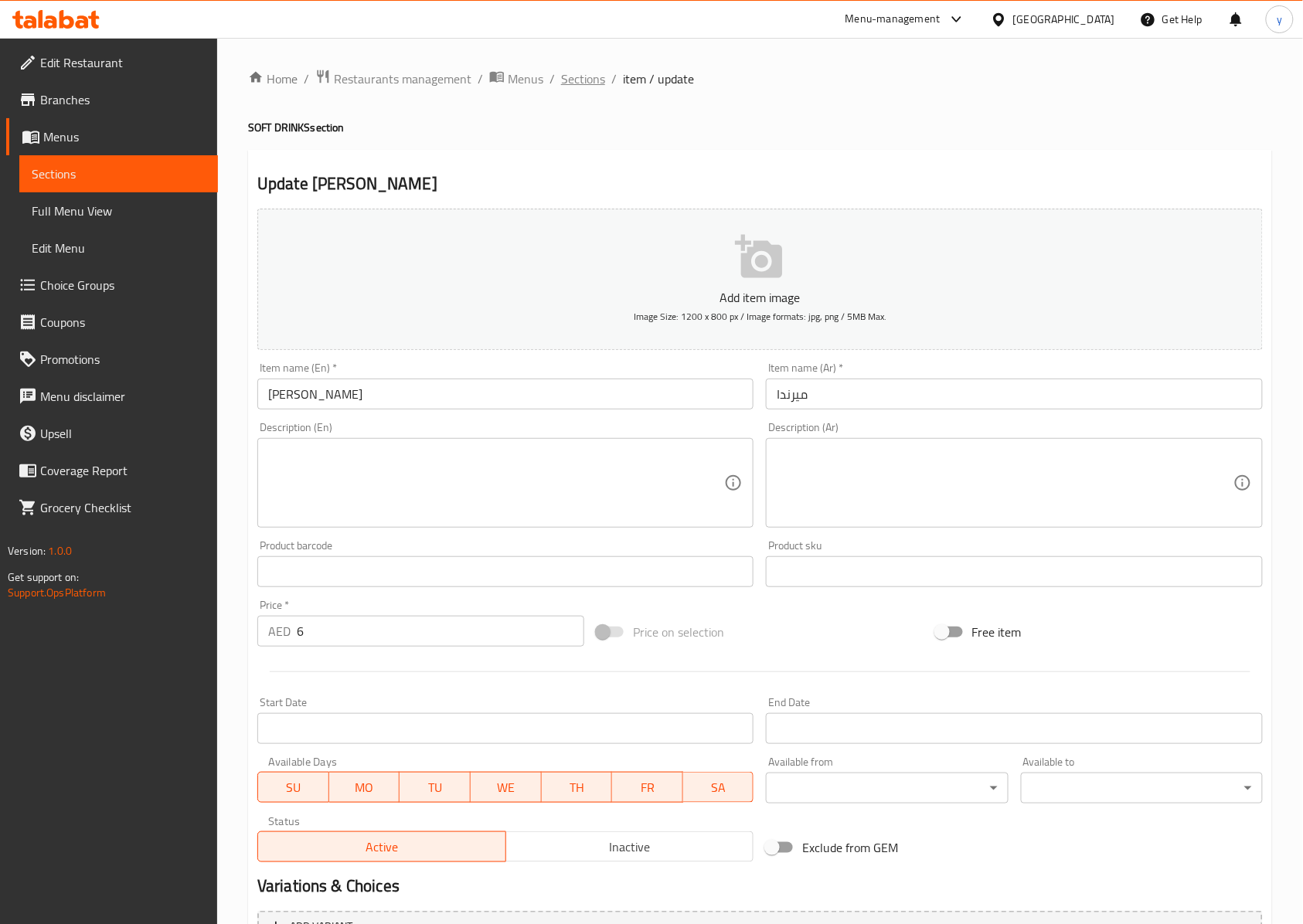
click at [597, 75] on span "Sections" at bounding box center [582, 78] width 44 height 19
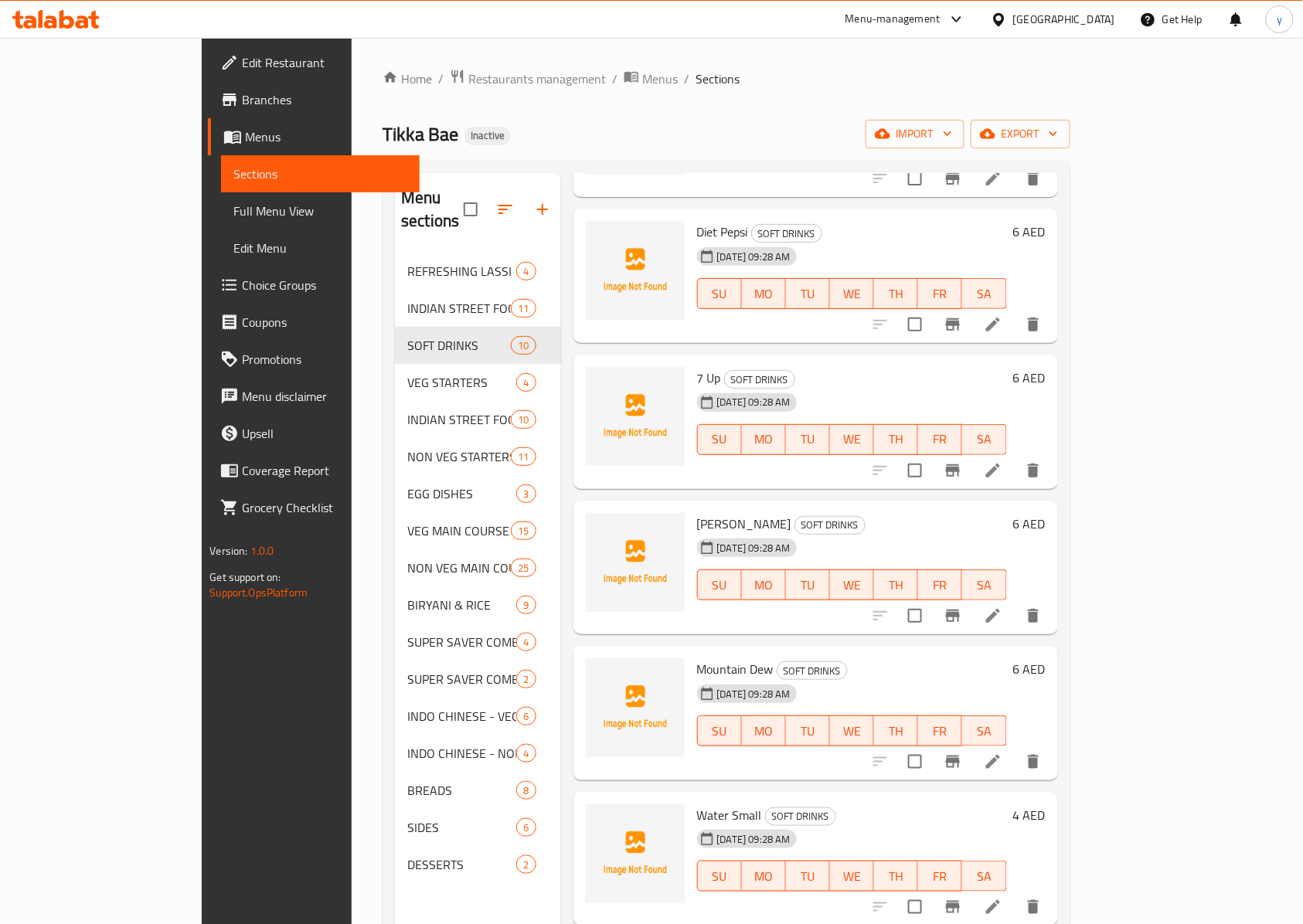
scroll to position [206, 0]
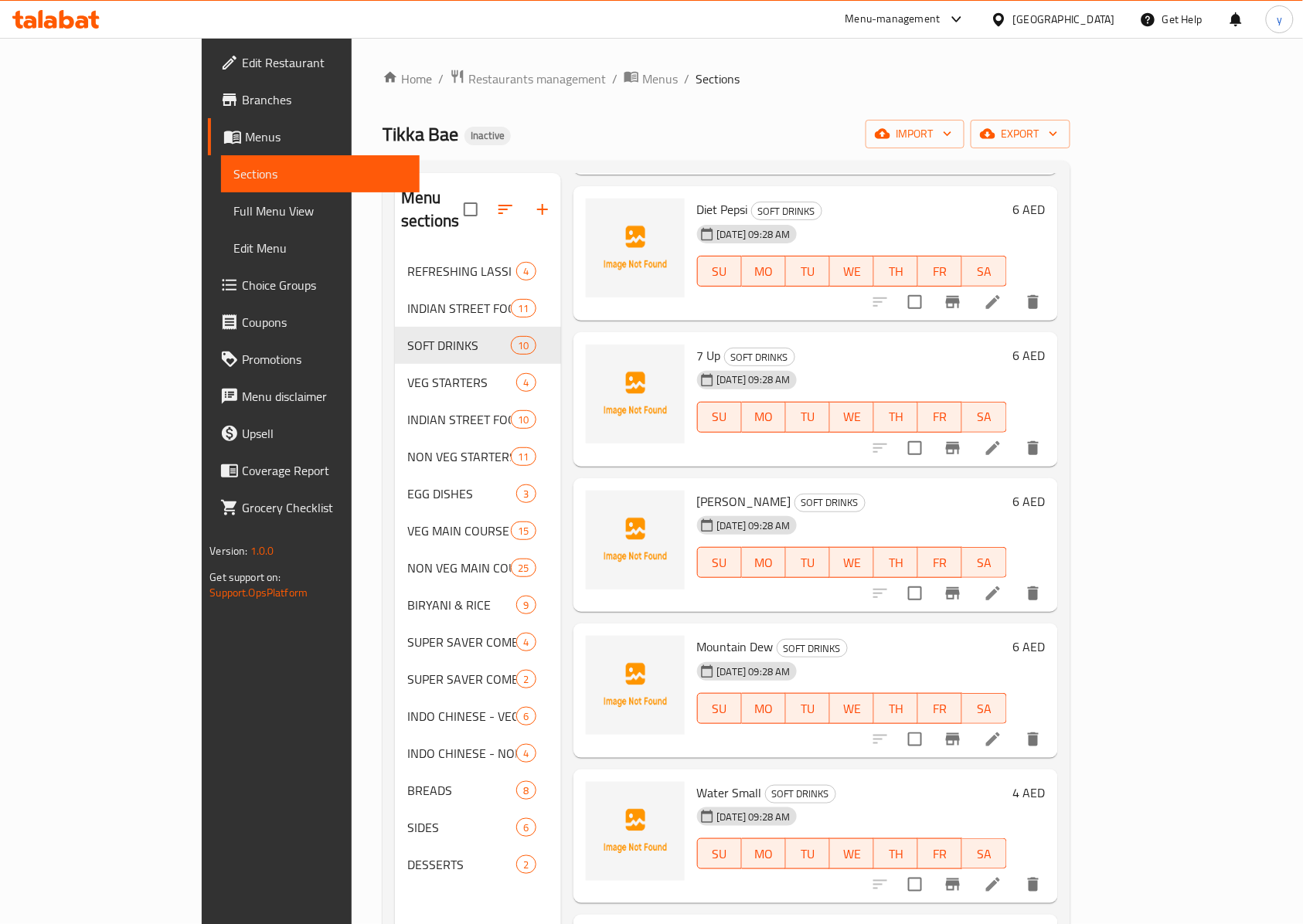
click at [977, 692] on li at bounding box center [993, 739] width 44 height 28
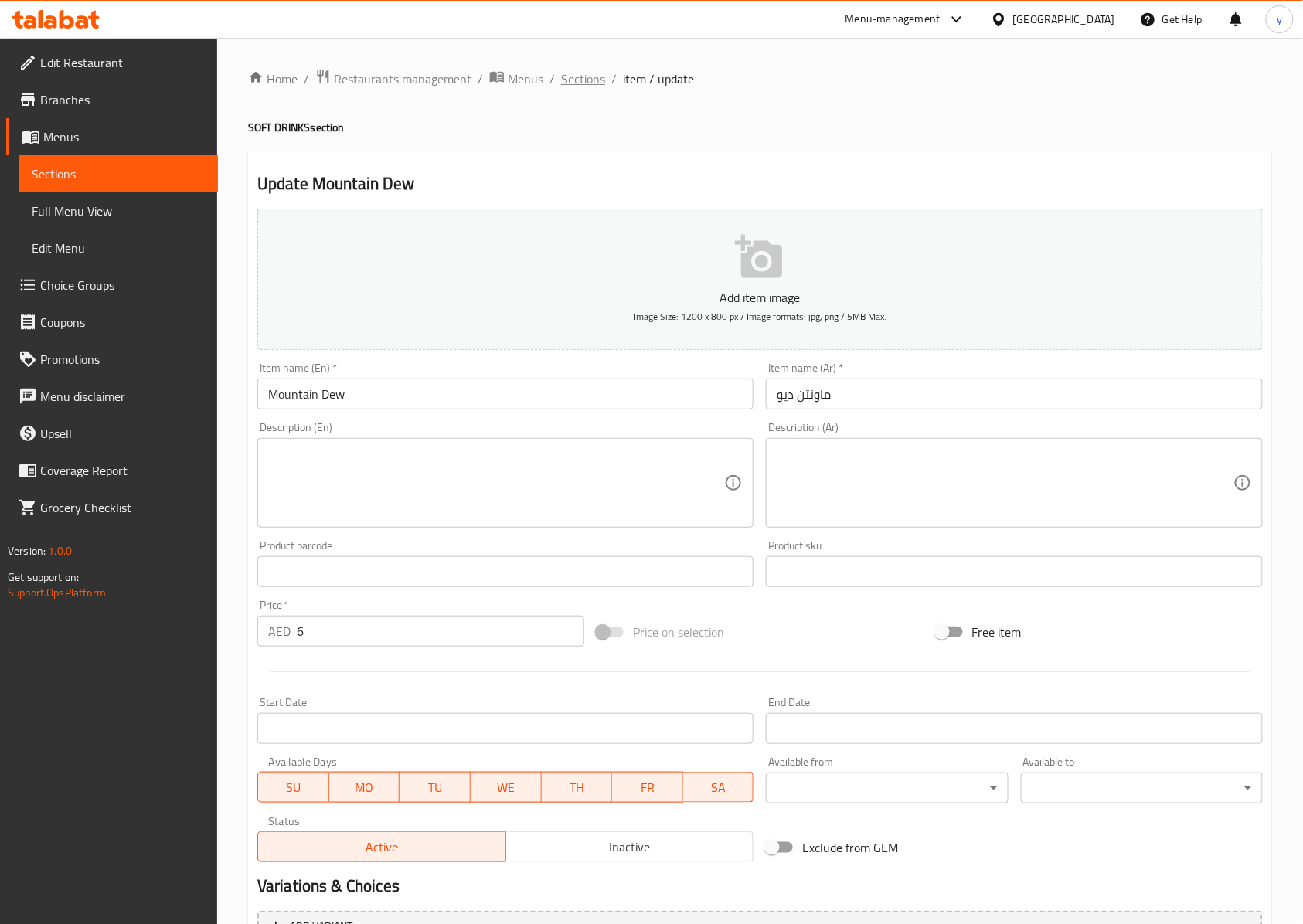
click at [582, 79] on span "Sections" at bounding box center [582, 78] width 44 height 19
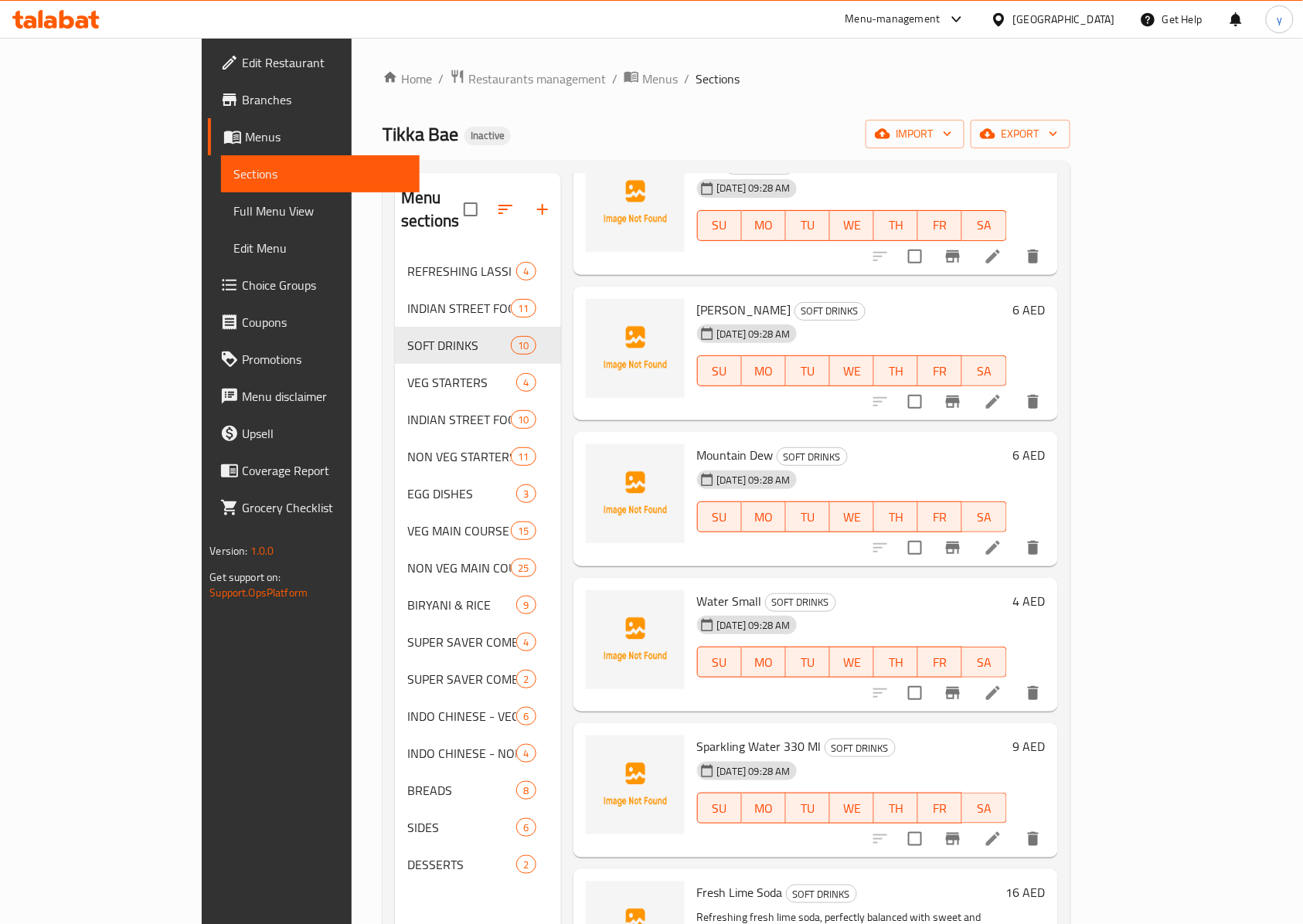
scroll to position [411, 0]
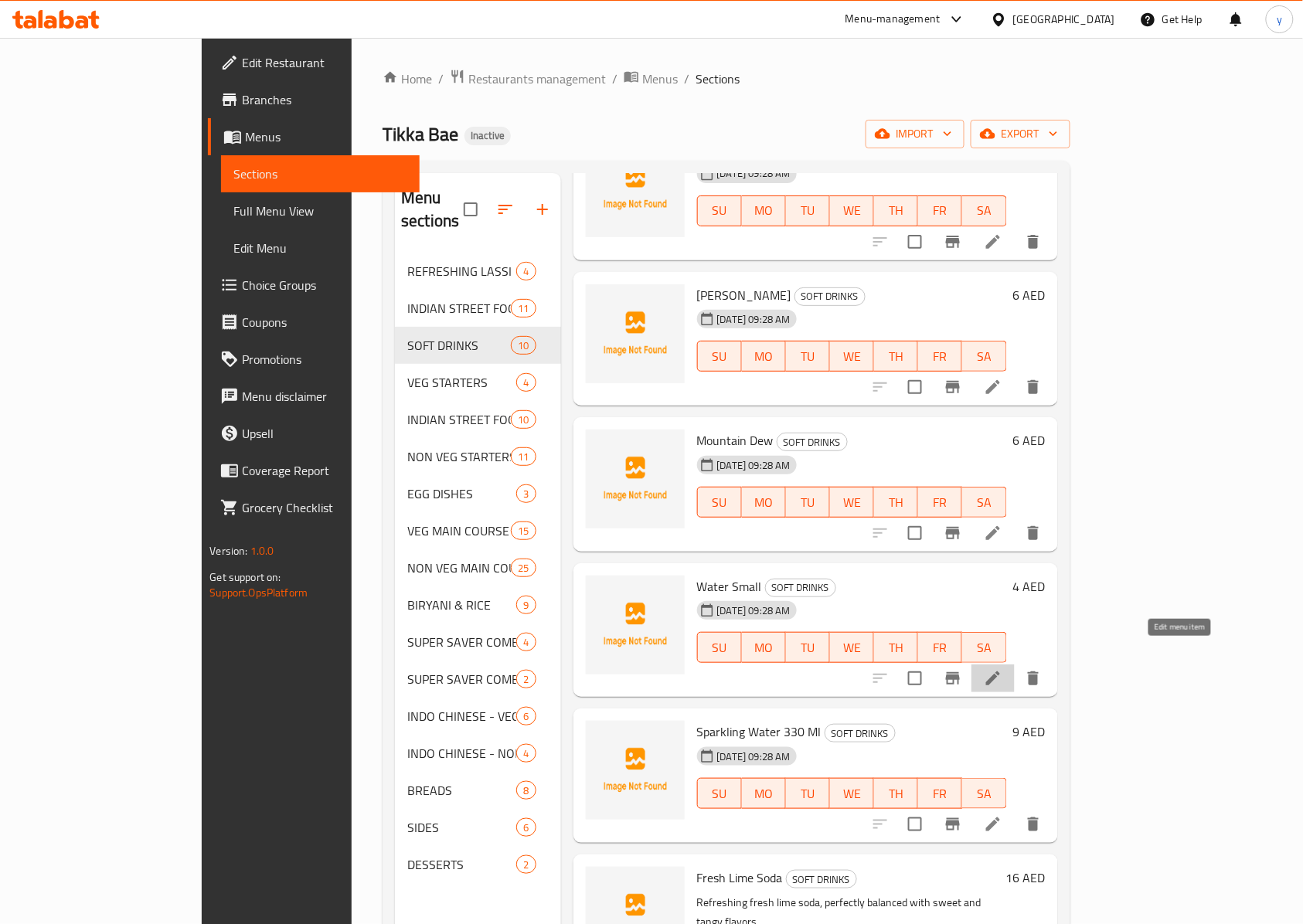
click at [977, 671] on icon at bounding box center [993, 678] width 14 height 14
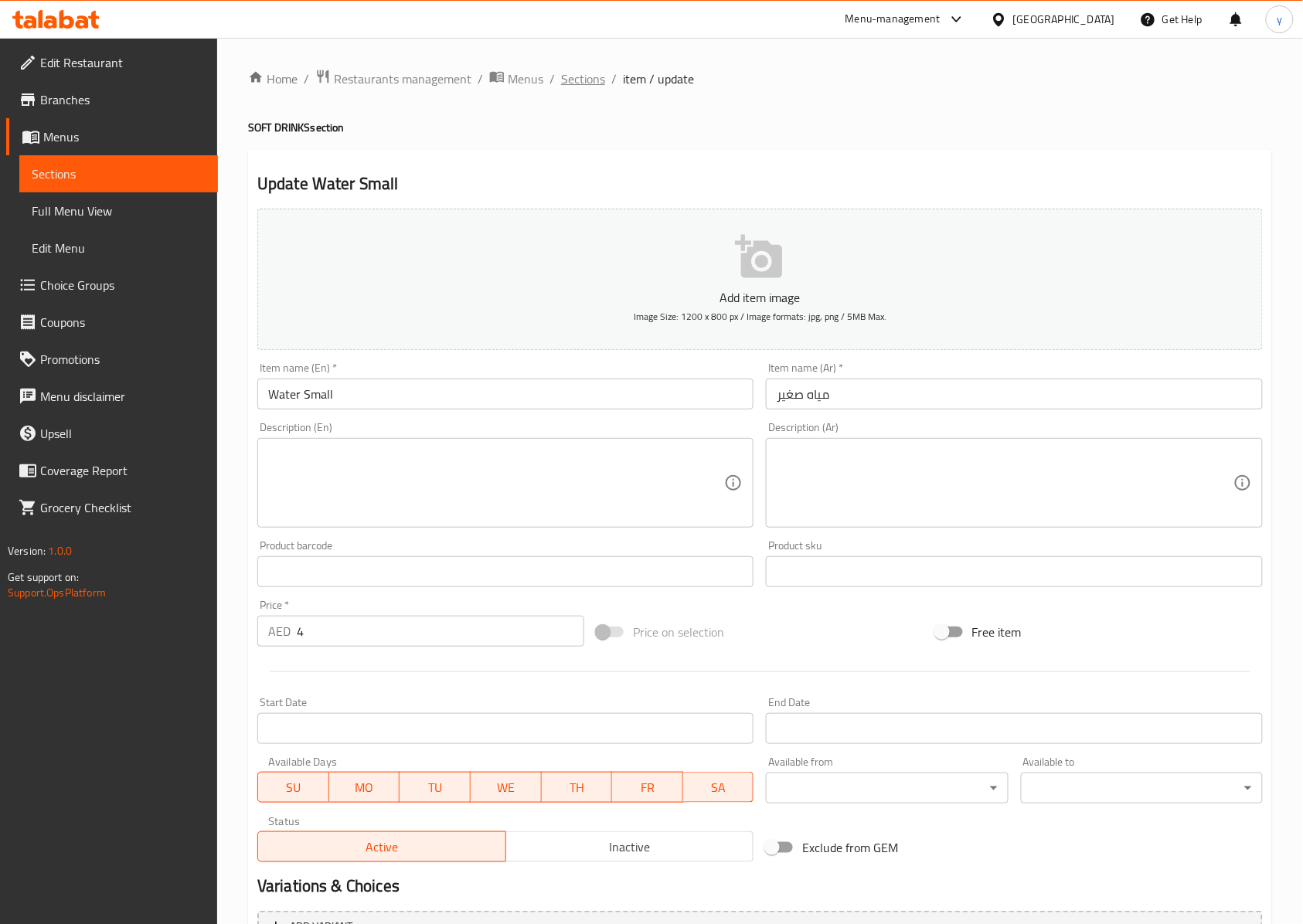
click at [586, 86] on span "Sections" at bounding box center [582, 78] width 44 height 19
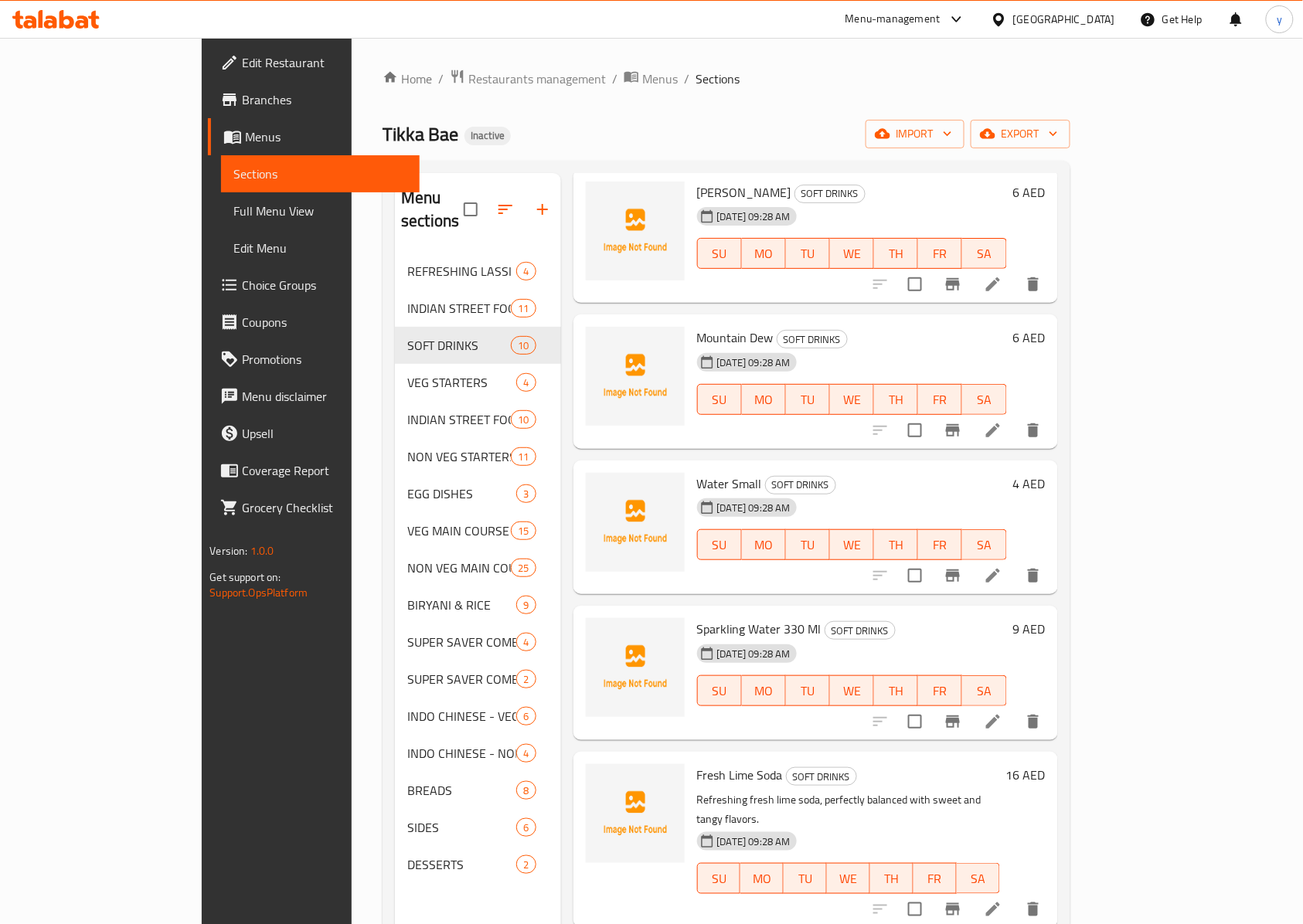
scroll to position [618, 0]
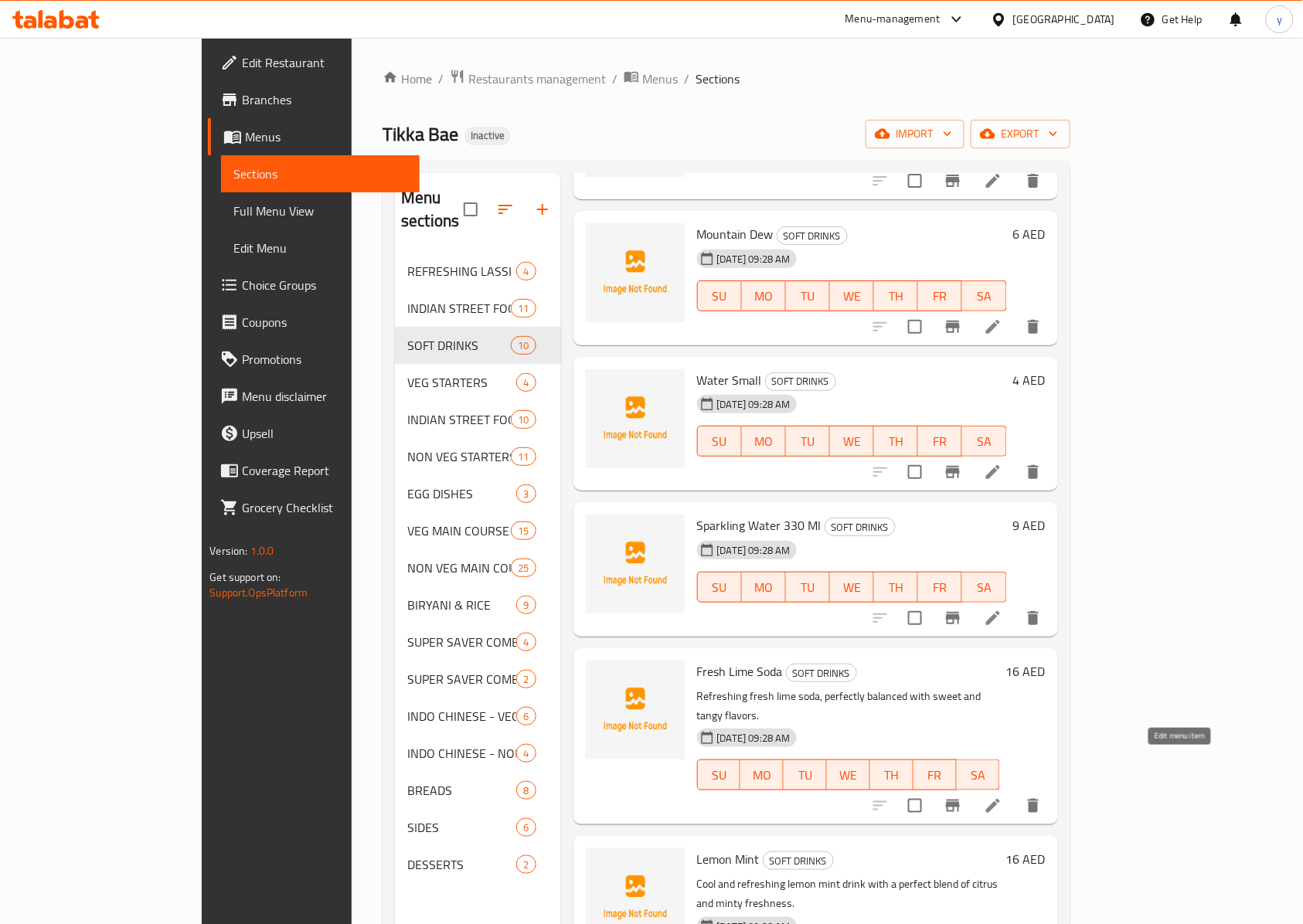
click at [977, 692] on icon at bounding box center [993, 806] width 19 height 19
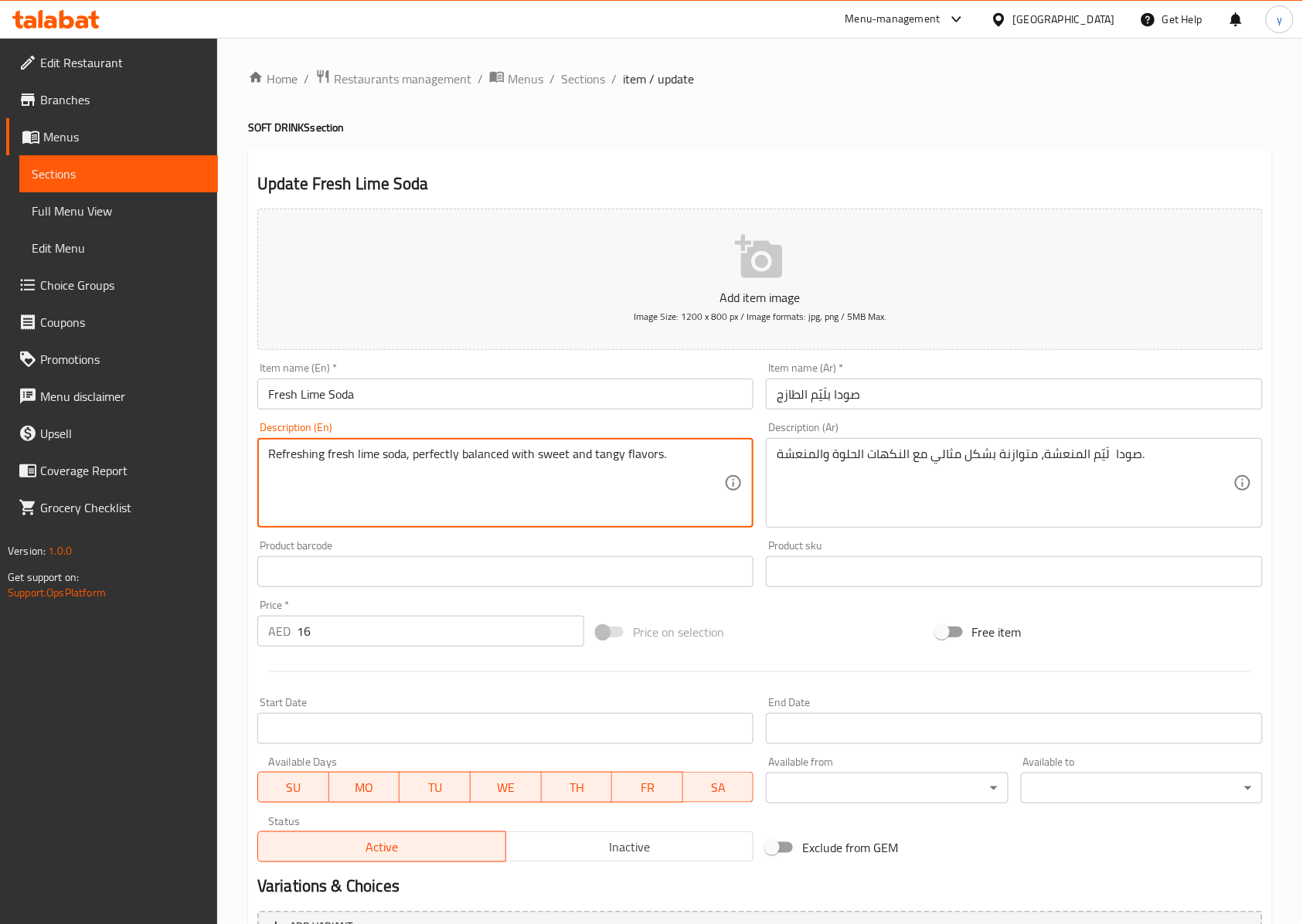
click at [289, 455] on textarea "Refreshing fresh lime soda, perfectly balanced with sweet and tangy flavors." at bounding box center [496, 483] width 456 height 73
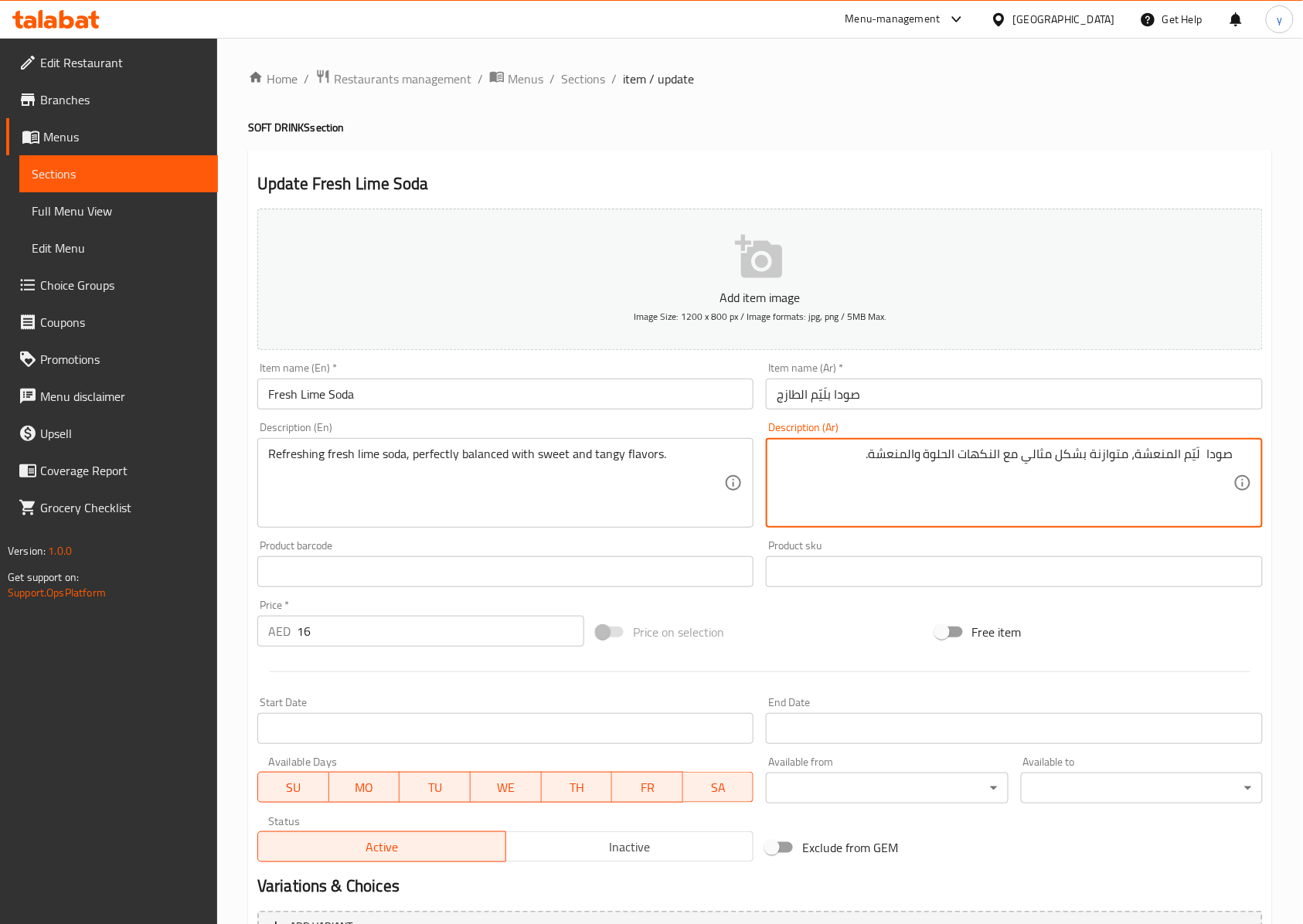
click at [862, 462] on textarea "صودا لَيّم المنعشة، متوازنة بشكل مثالي مع النكهات الحلوة والمنعشة." at bounding box center [1005, 483] width 456 height 73
drag, startPoint x: 874, startPoint y: 456, endPoint x: 921, endPoint y: 466, distance: 48.1
click at [921, 466] on textarea "صودا لَيّم المنعشة، متوازنة بشكل مثالي مع النكهات الحلوة والمنعشة." at bounding box center [1005, 483] width 456 height 73
type textarea "صودا لَيّم المنعشة، متوازنة بشكل مثالي مع النكهات الحلوة تانجي ."
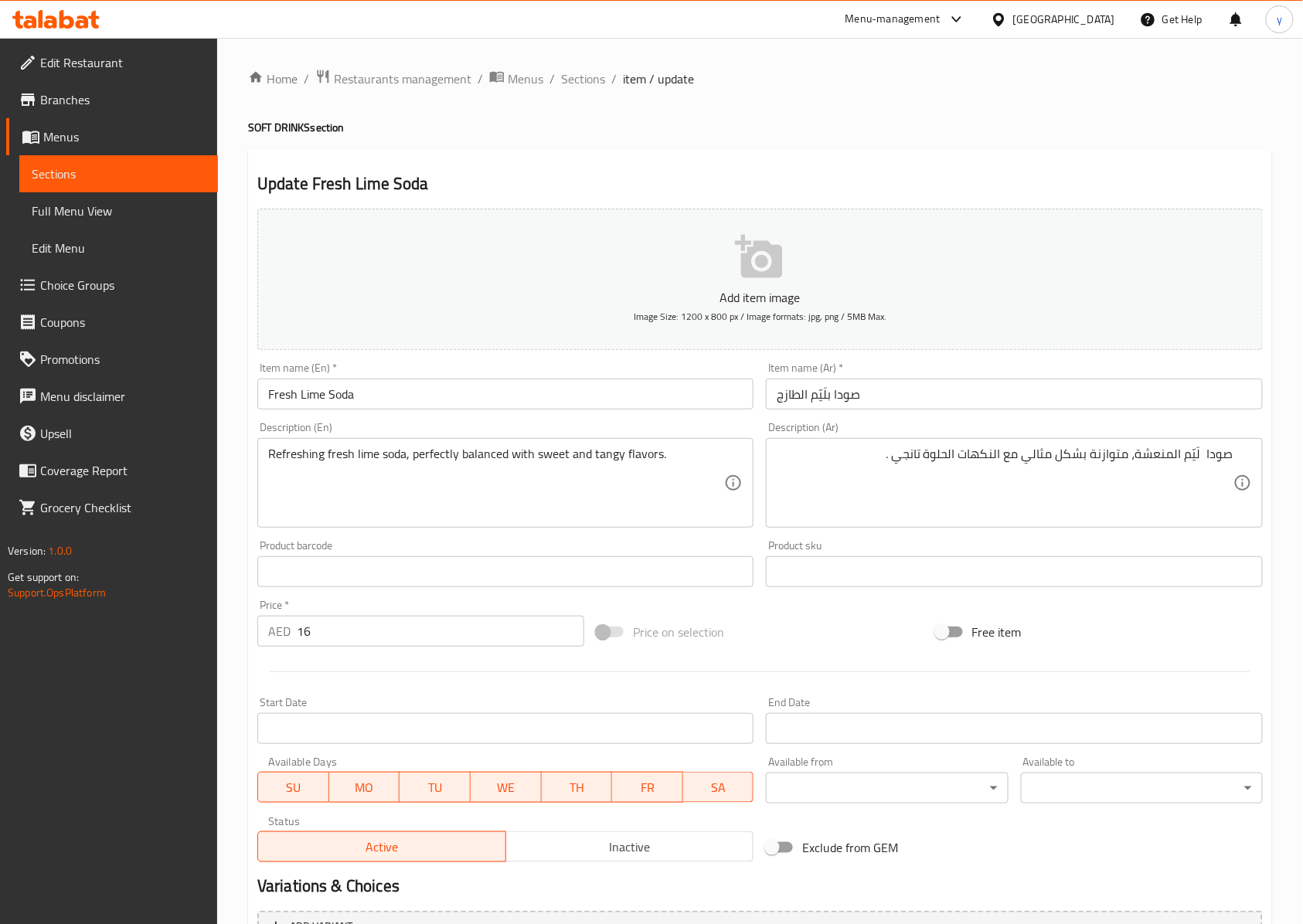
click at [311, 399] on input "Fresh Lime Soda" at bounding box center [505, 393] width 496 height 31
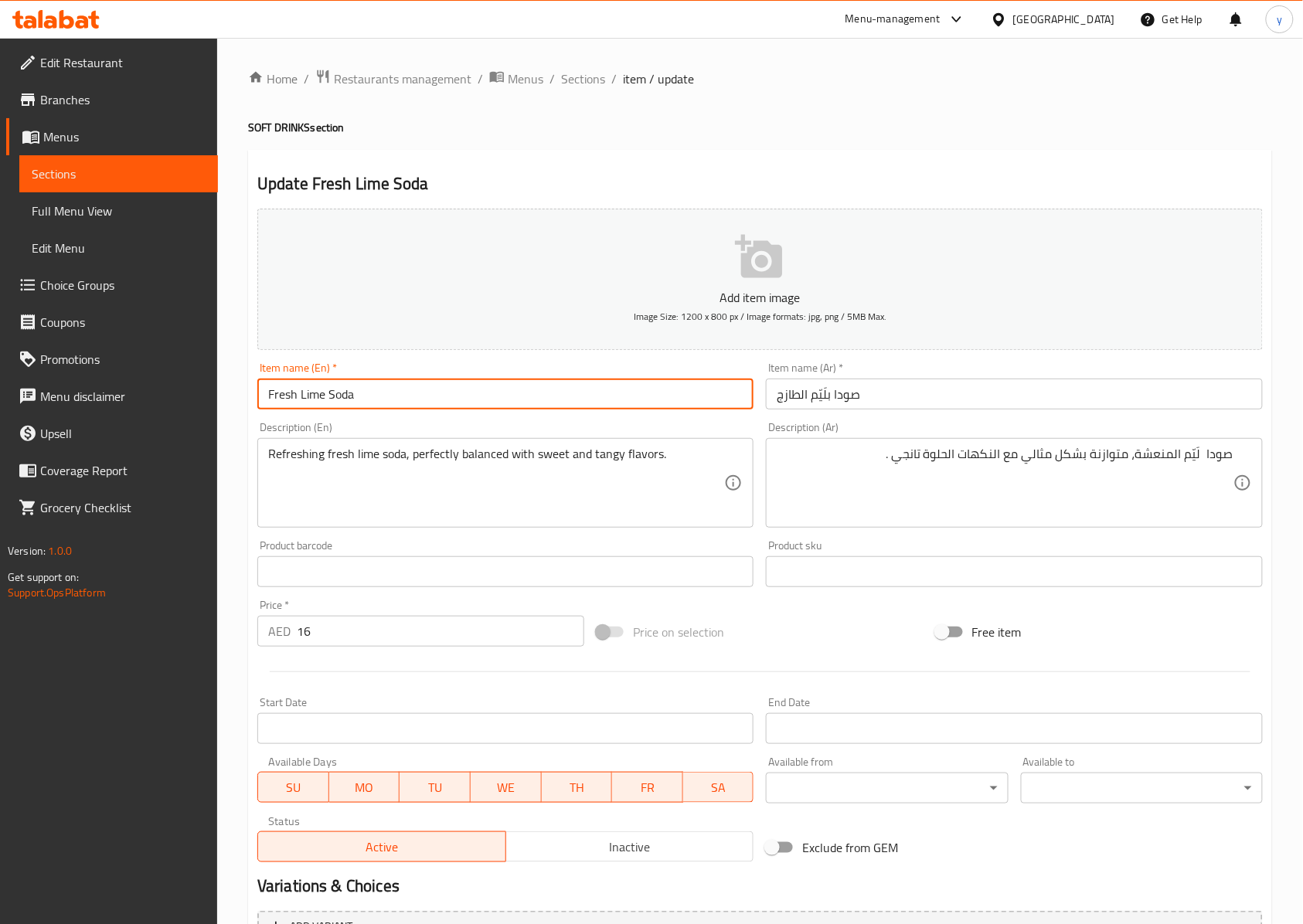
click at [311, 399] on input "Fresh Lime Soda" at bounding box center [505, 393] width 496 height 31
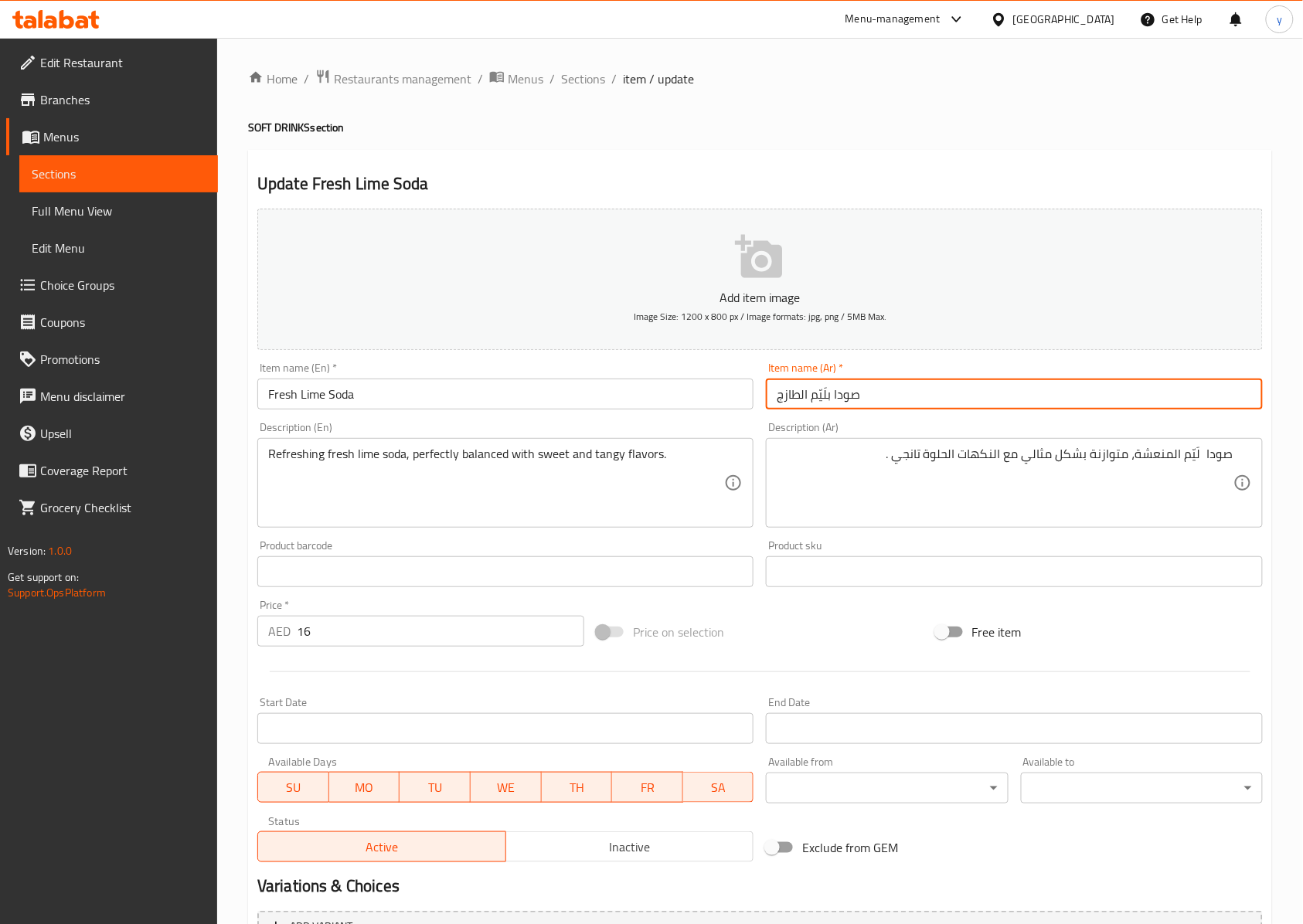
drag, startPoint x: 809, startPoint y: 399, endPoint x: 833, endPoint y: 417, distance: 30.0
click at [833, 417] on div "Add item image Image Size: 1200 x 800 px / Image formats: jpg, png / 5MB Max. I…" at bounding box center [760, 535] width 1018 height 666
drag, startPoint x: 801, startPoint y: 399, endPoint x: 810, endPoint y: 400, distance: 9.1
click at [810, 400] on input "صودا حامض الطازج" at bounding box center [1014, 393] width 496 height 31
type input "صودا حامض طازج"
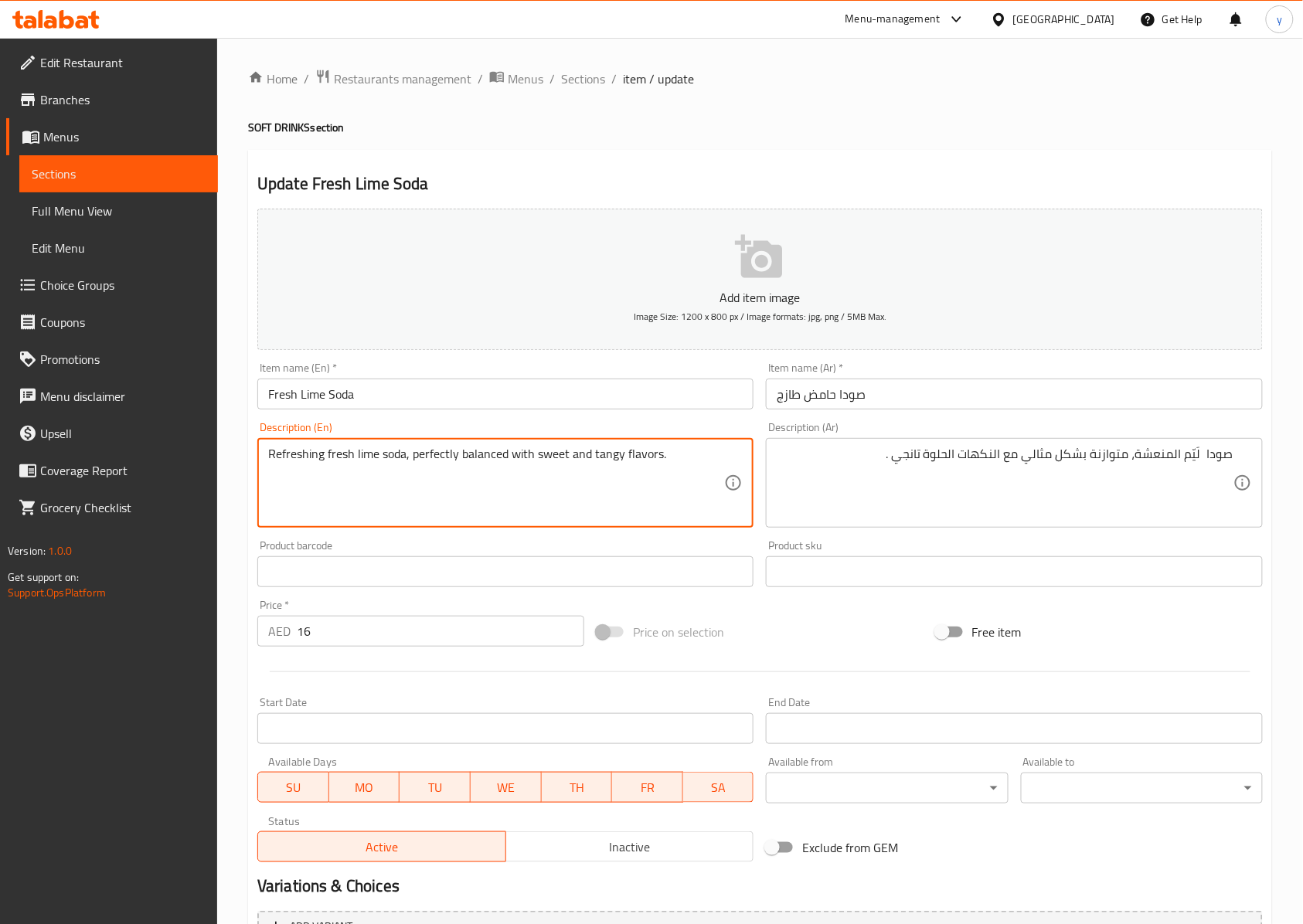
drag, startPoint x: 412, startPoint y: 458, endPoint x: 530, endPoint y: 479, distance: 119.9
drag, startPoint x: 511, startPoint y: 458, endPoint x: 434, endPoint y: 458, distance: 77.0
click at [434, 458] on textarea "Refreshing fresh lime soda, perfectly balanced with sweet and tangy flavors." at bounding box center [496, 483] width 456 height 73
drag, startPoint x: 411, startPoint y: 465, endPoint x: 532, endPoint y: 470, distance: 121.1
click at [532, 470] on textarea "Refreshing fresh lime soda, perfectly balanced with sweet and tangy flavors." at bounding box center [496, 483] width 456 height 73
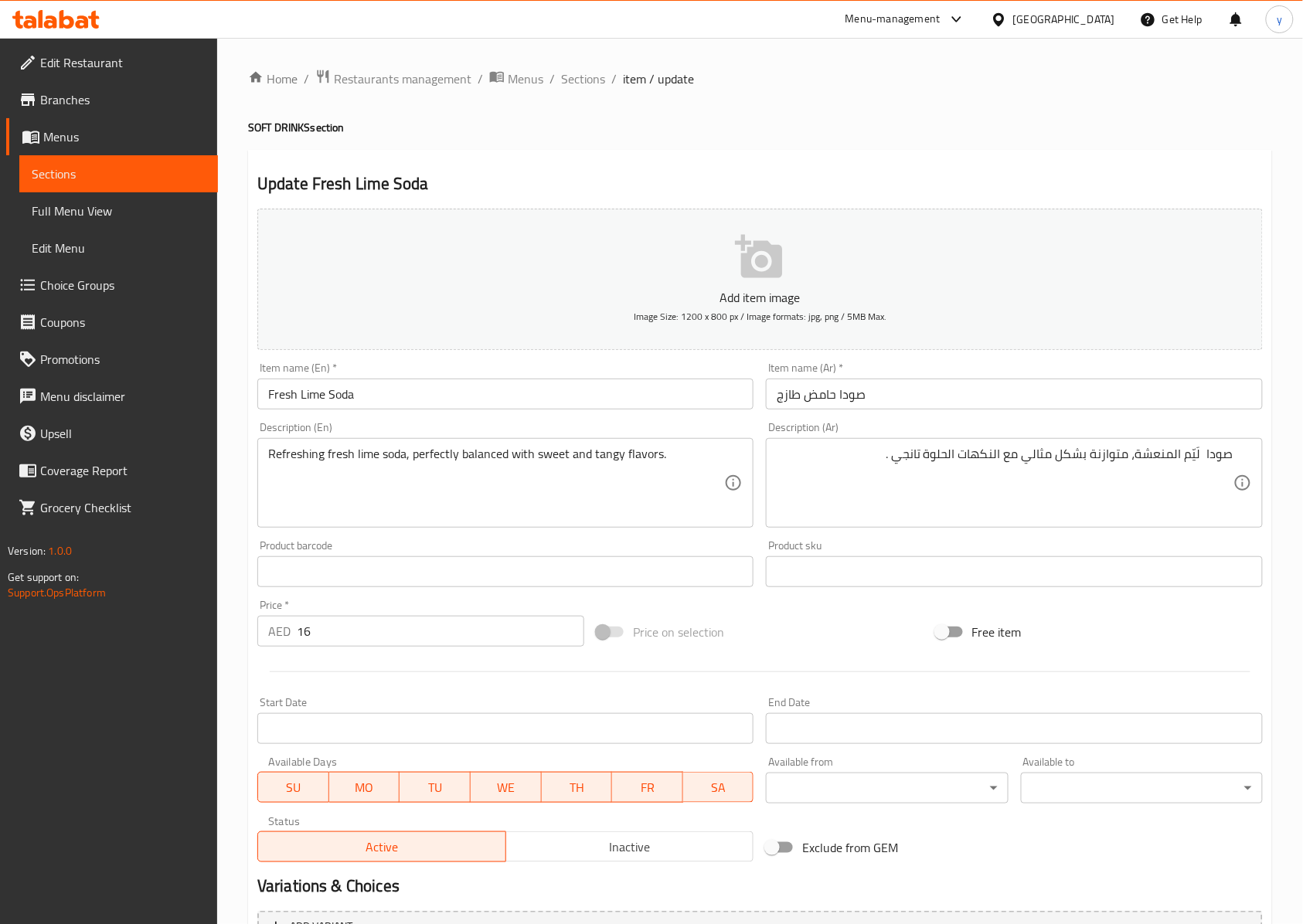
click at [431, 409] on input "Fresh Lime Soda" at bounding box center [505, 393] width 496 height 31
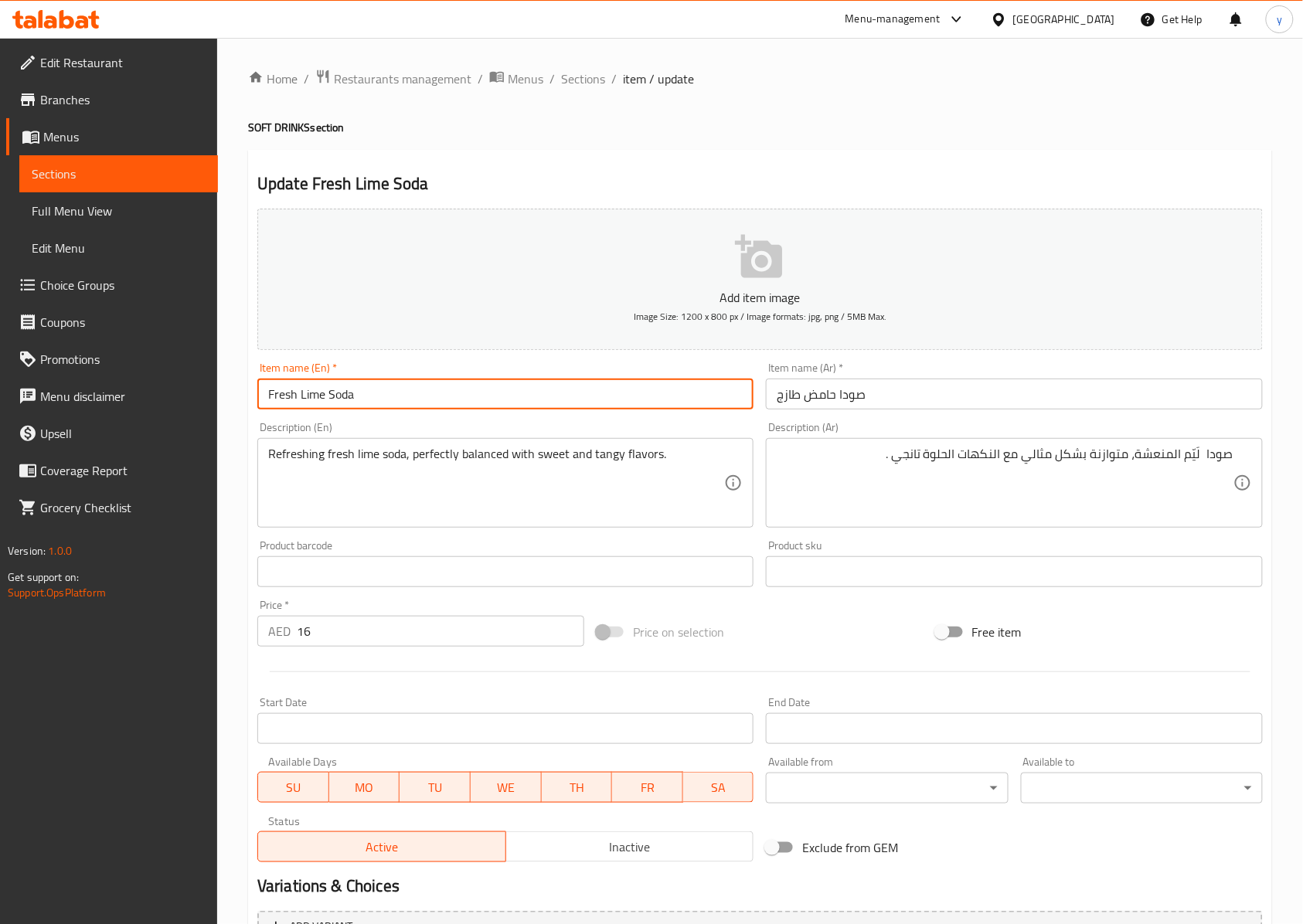
click at [431, 409] on input "Fresh Lime Soda" at bounding box center [505, 393] width 496 height 31
click at [431, 408] on input "Fresh Lime Soda" at bounding box center [505, 393] width 496 height 31
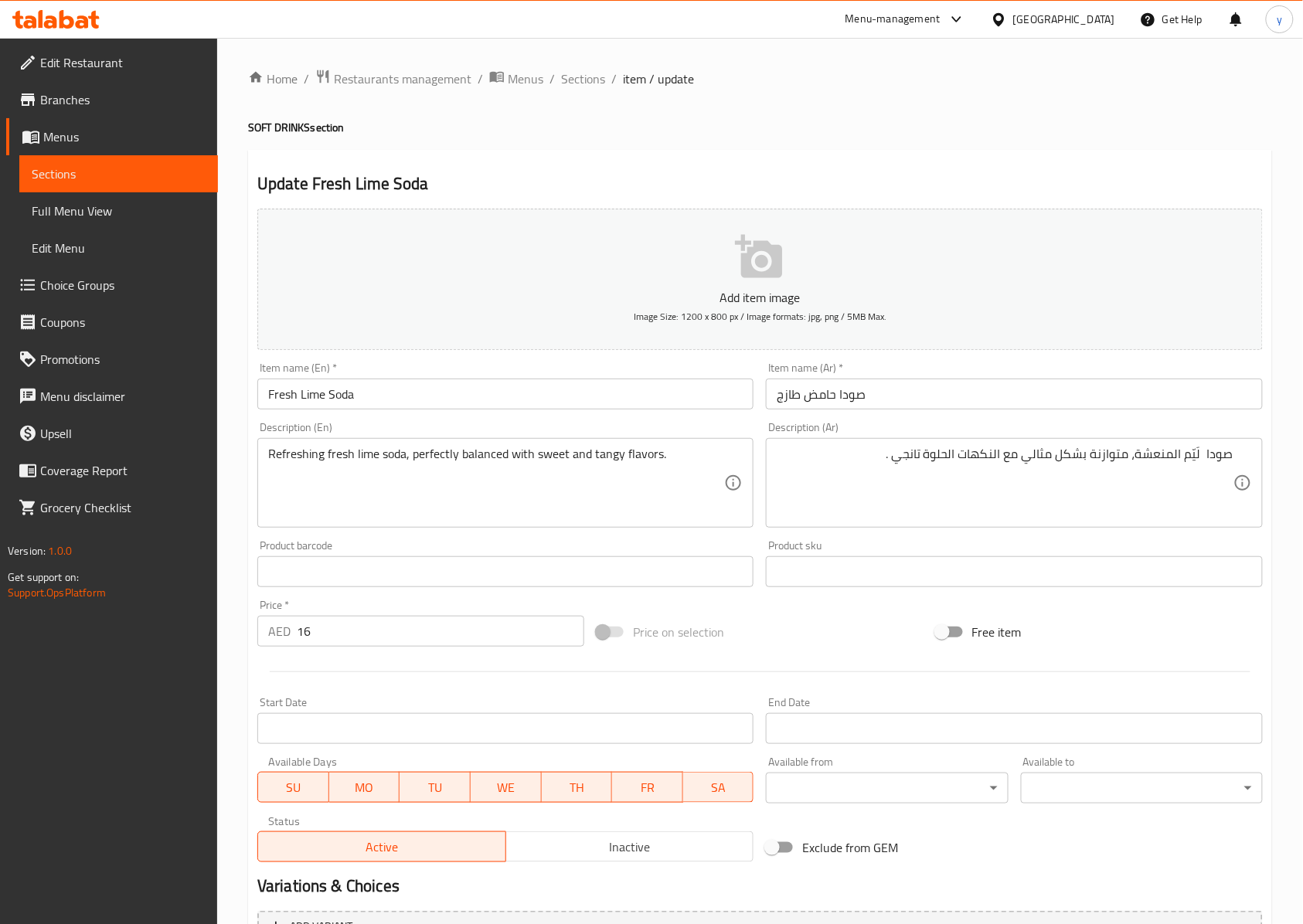
click at [977, 158] on div "Update Fresh Lime Soda Add item image Image Size: 1200 x 800 px / Image formats…" at bounding box center [761, 599] width 1024 height 899
click at [597, 84] on span "Sections" at bounding box center [582, 78] width 44 height 19
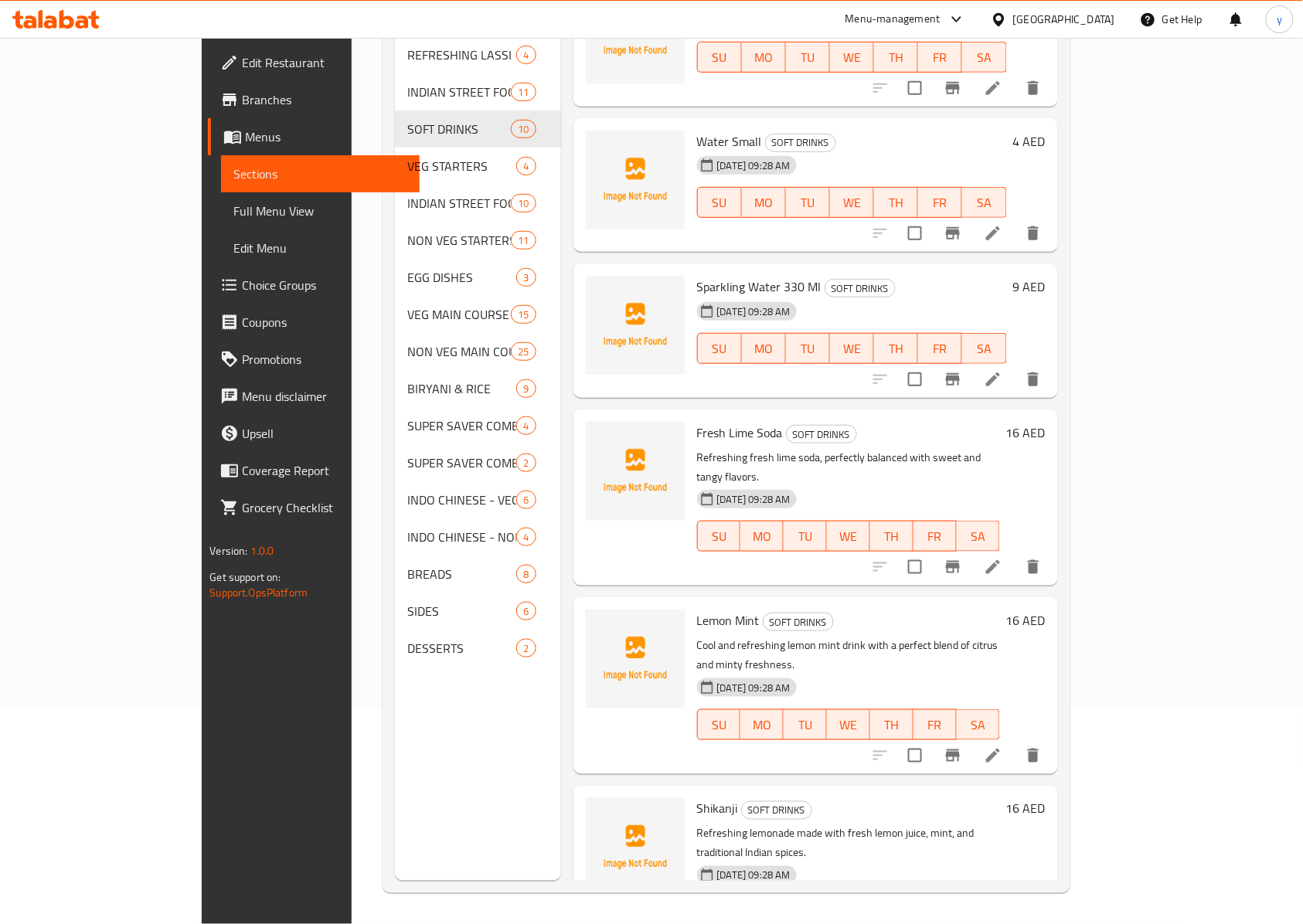
scroll to position [217, 0]
click at [977, 560] on icon "delete" at bounding box center [1033, 567] width 11 height 14
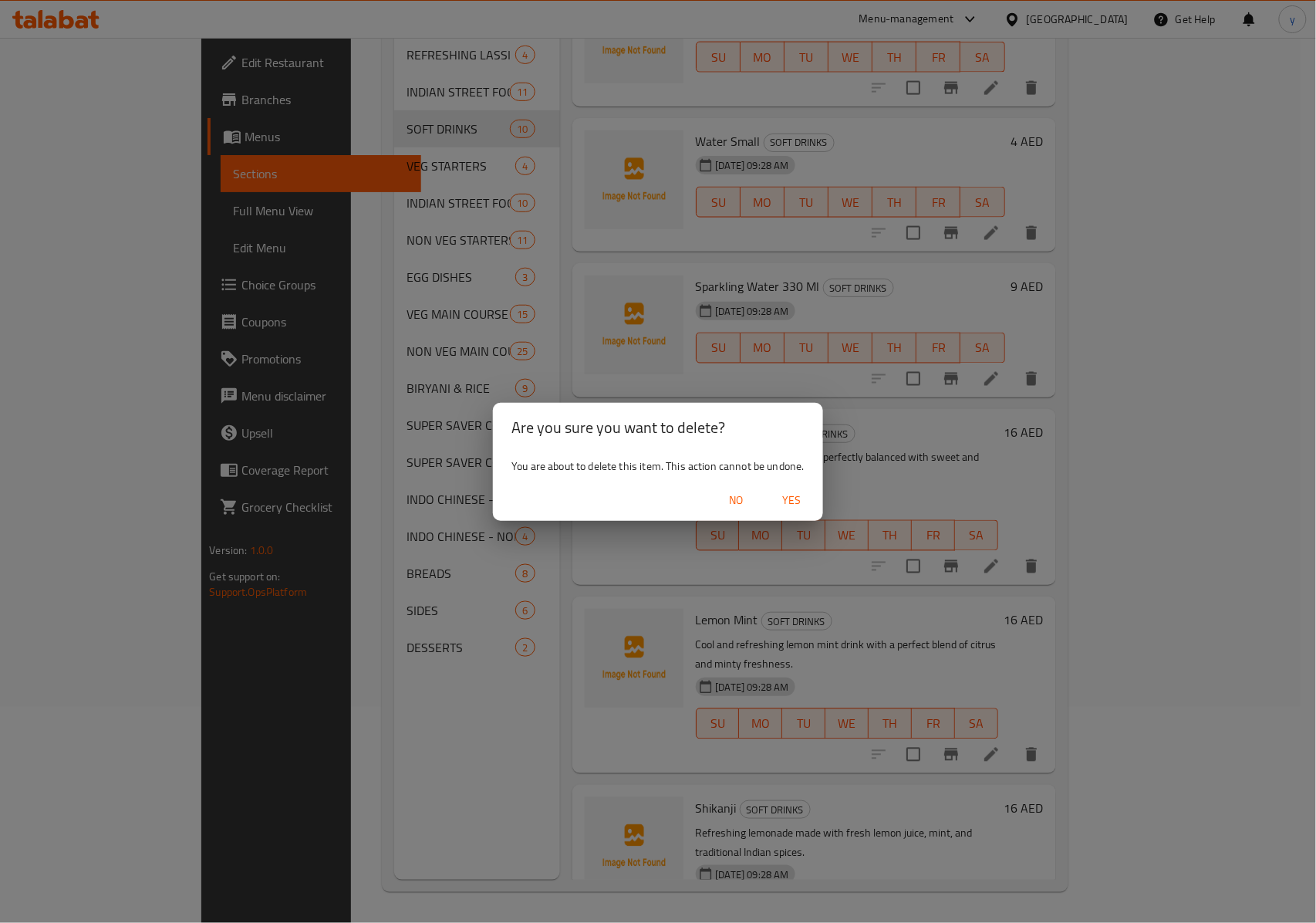
click at [801, 512] on button "Yes" at bounding box center [792, 501] width 50 height 28
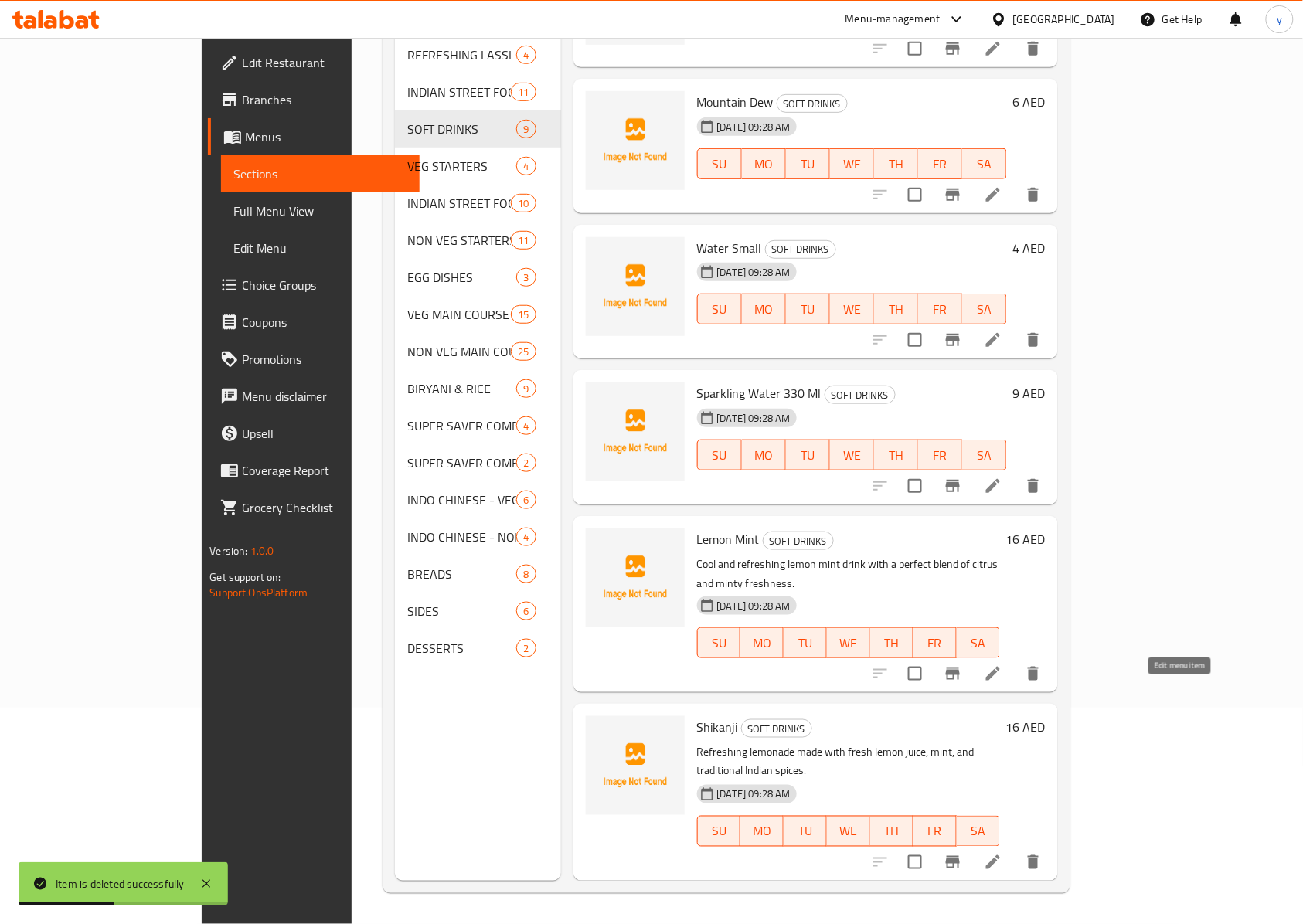
scroll to position [471, 0]
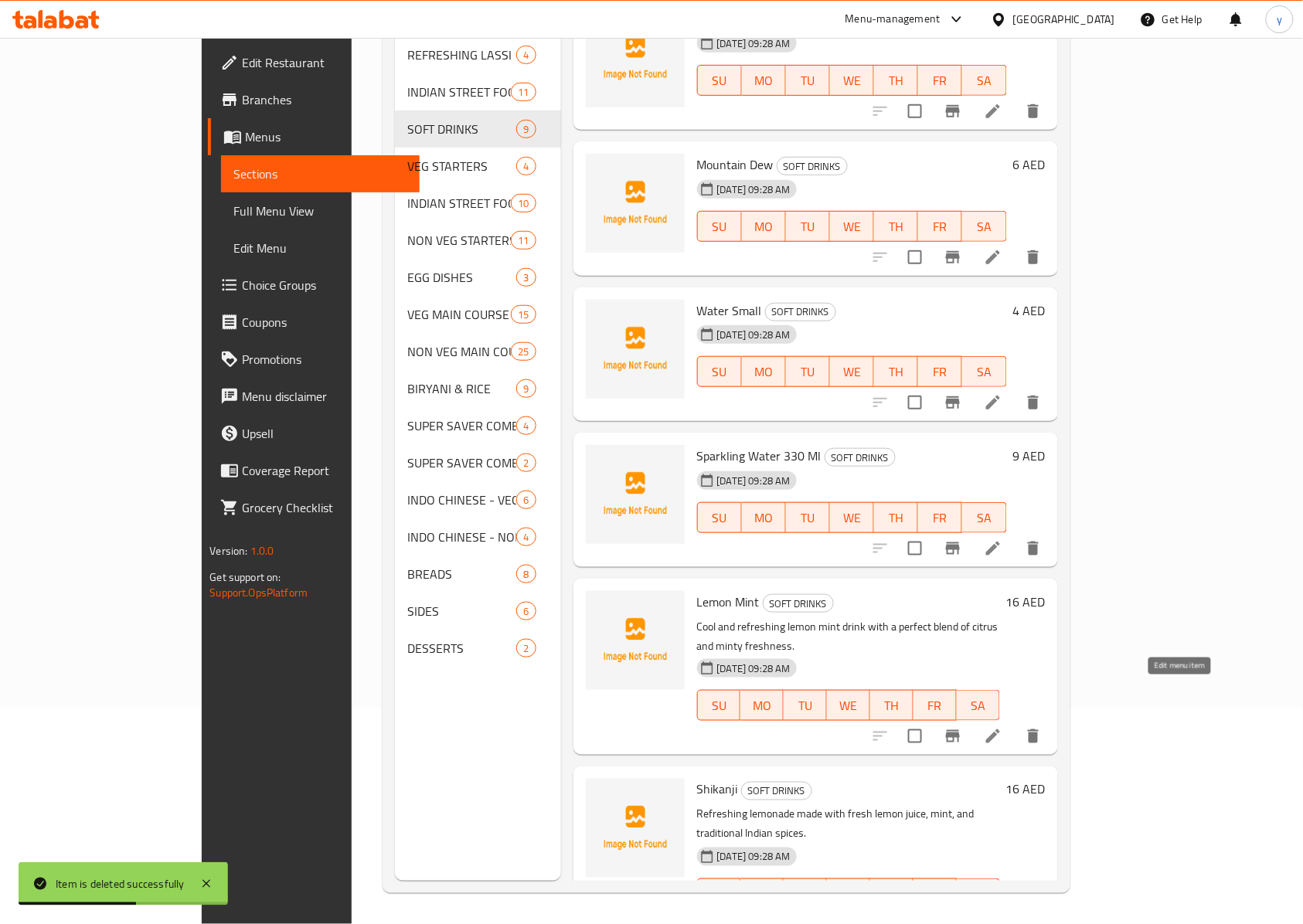
click at [977, 692] on icon at bounding box center [993, 736] width 19 height 19
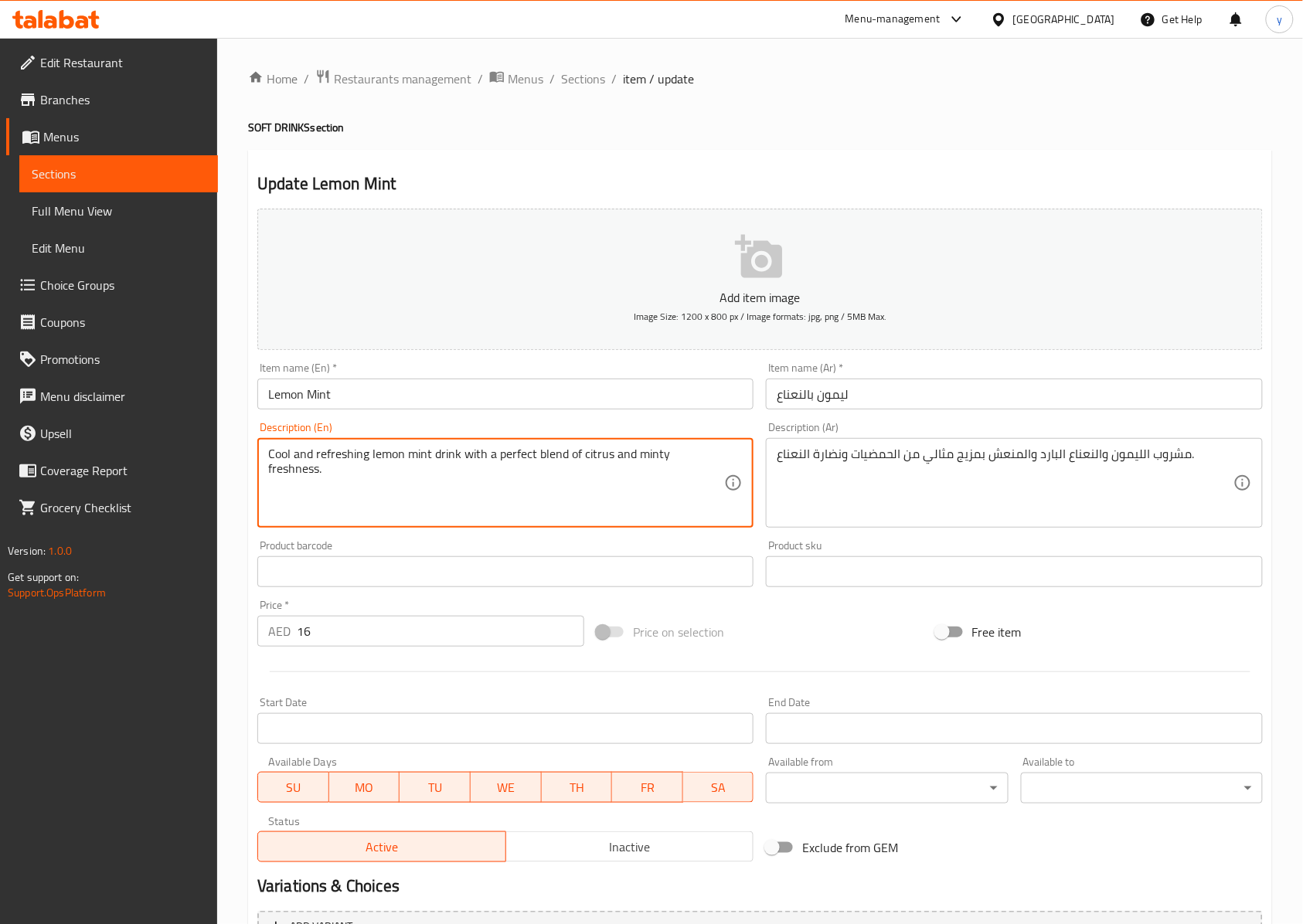
click at [547, 461] on textarea "Cool and refreshing lemon mint drink with a perfect blend of citrus and minty f…" at bounding box center [496, 483] width 456 height 73
click at [609, 490] on textarea "Cool and refreshing lemon mint drink with a perfect blend of citrus and minty f…" at bounding box center [496, 483] width 456 height 73
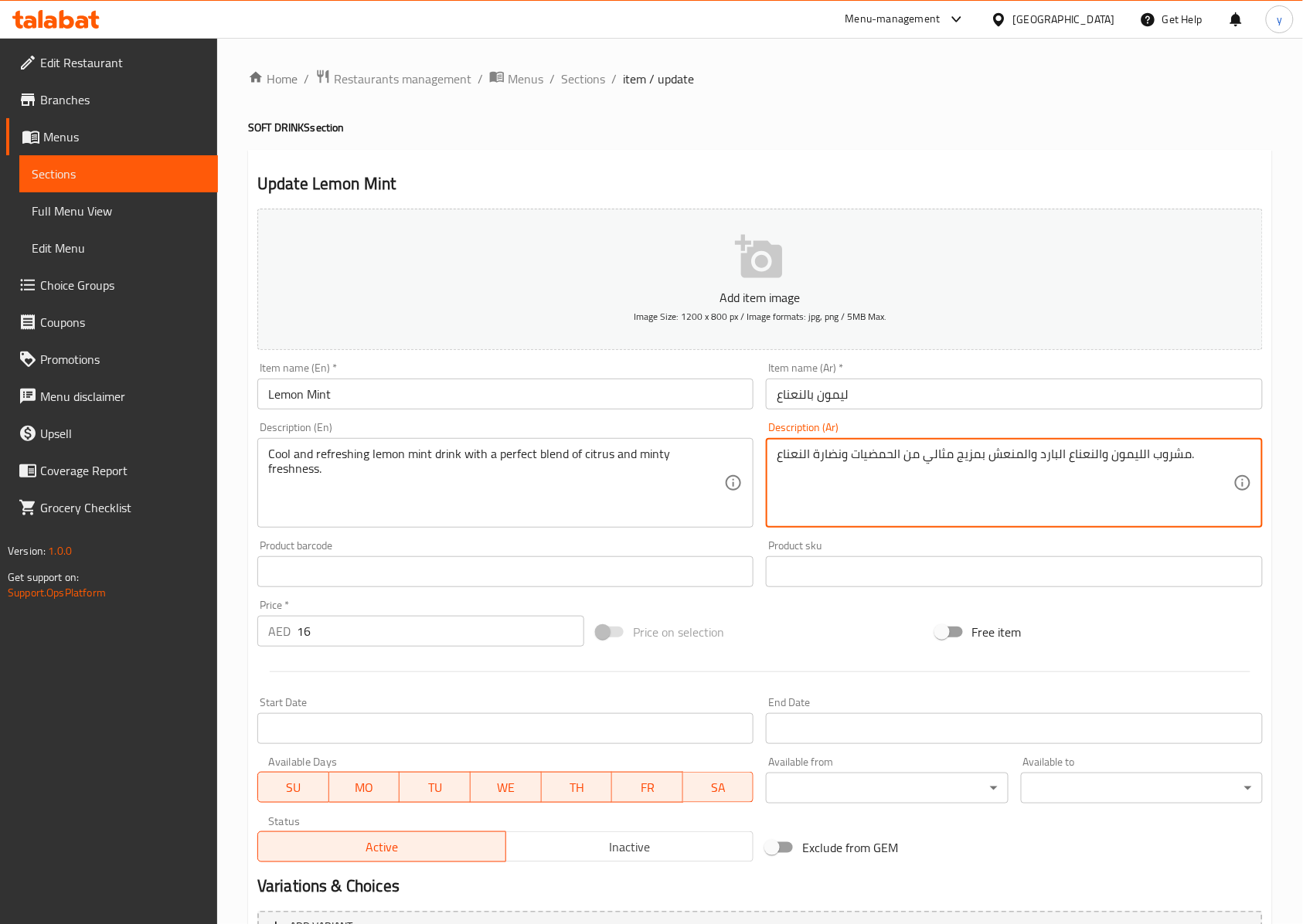
click at [777, 458] on textarea "مشروب الليمون والنعناع البارد والمنعش بمزيج مثالي من الحمضيات ونضارة النعناع." at bounding box center [1005, 483] width 456 height 73
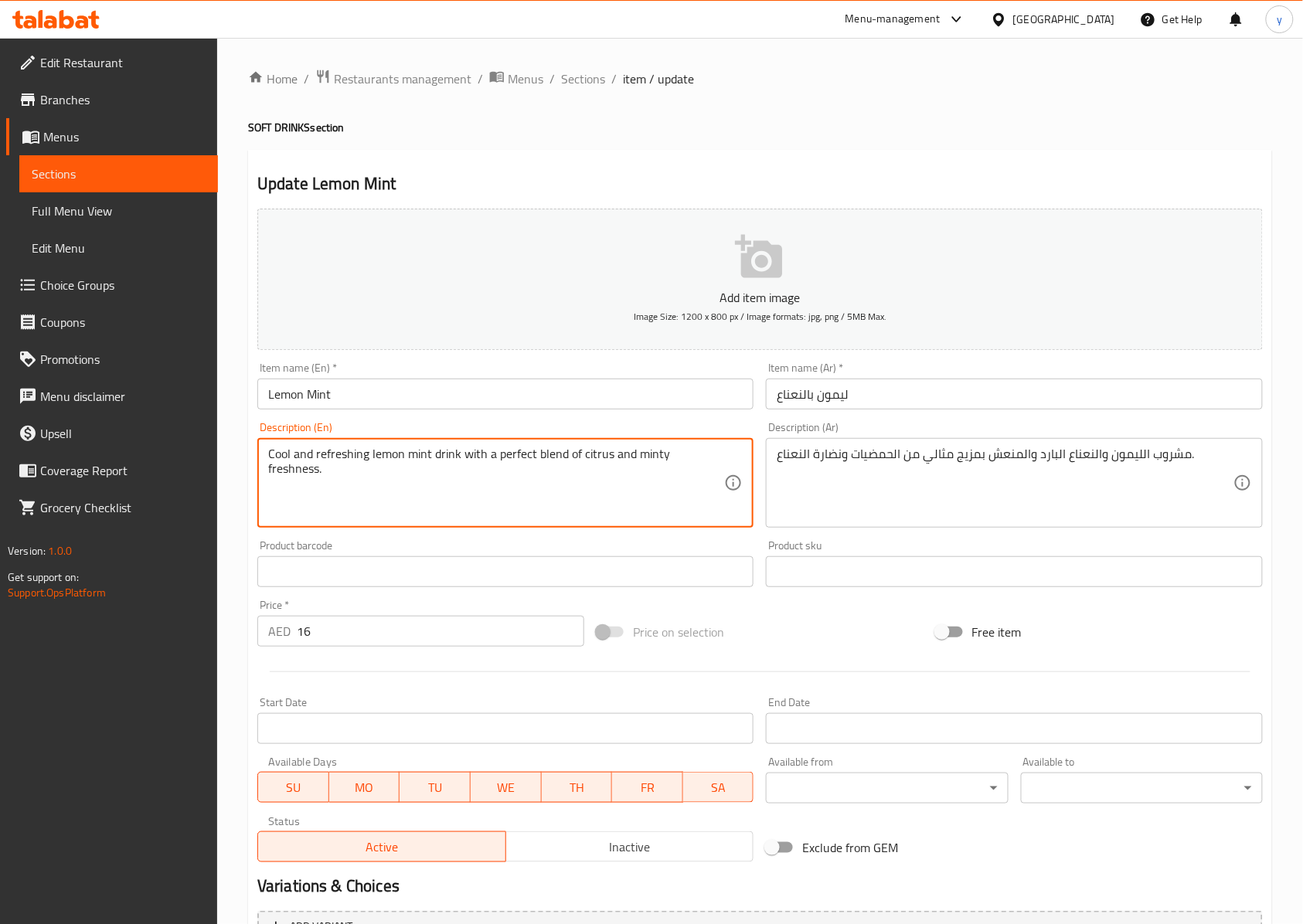
click at [693, 458] on textarea "Cool and refreshing lemon mint drink with a perfect blend of citrus and minty f…" at bounding box center [496, 483] width 456 height 73
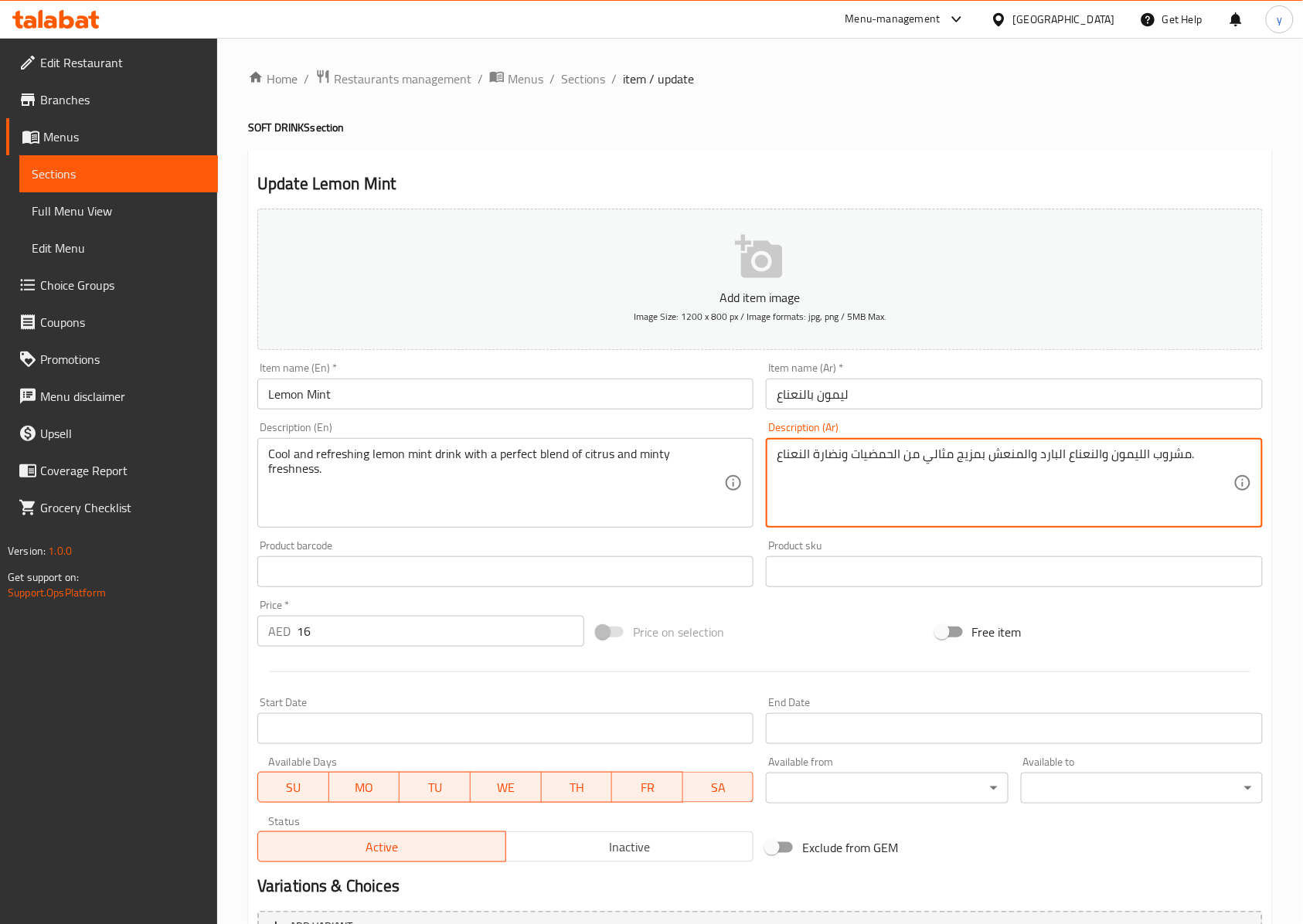
drag, startPoint x: 813, startPoint y: 458, endPoint x: 842, endPoint y: 476, distance: 34.1
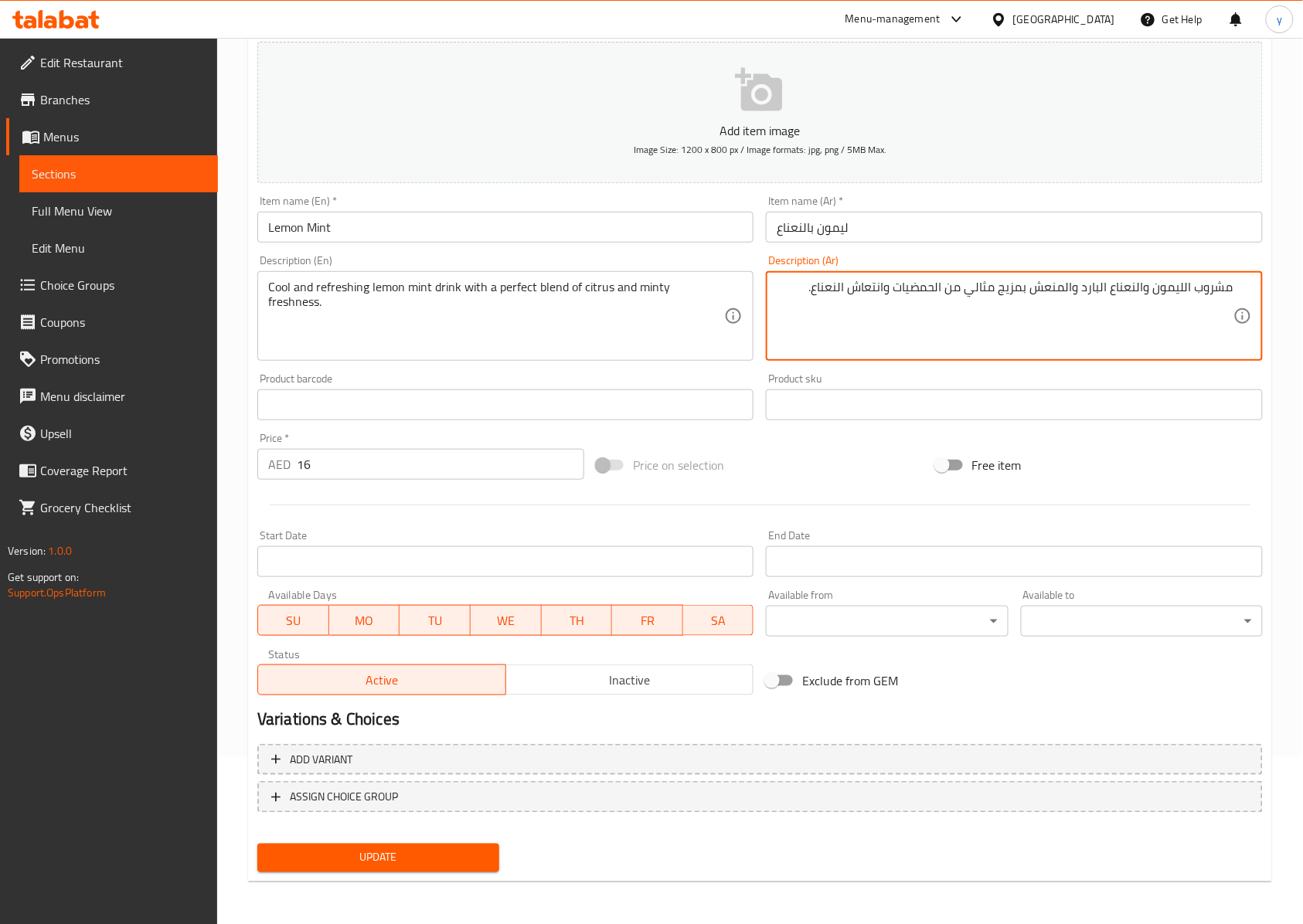
type textarea "مشروب الليمون والنعناع البارد والمنعش بمزيج مثالي من الحمضيات وانتعاش النعناع."
click at [411, 692] on button "Update" at bounding box center [379, 858] width 242 height 28
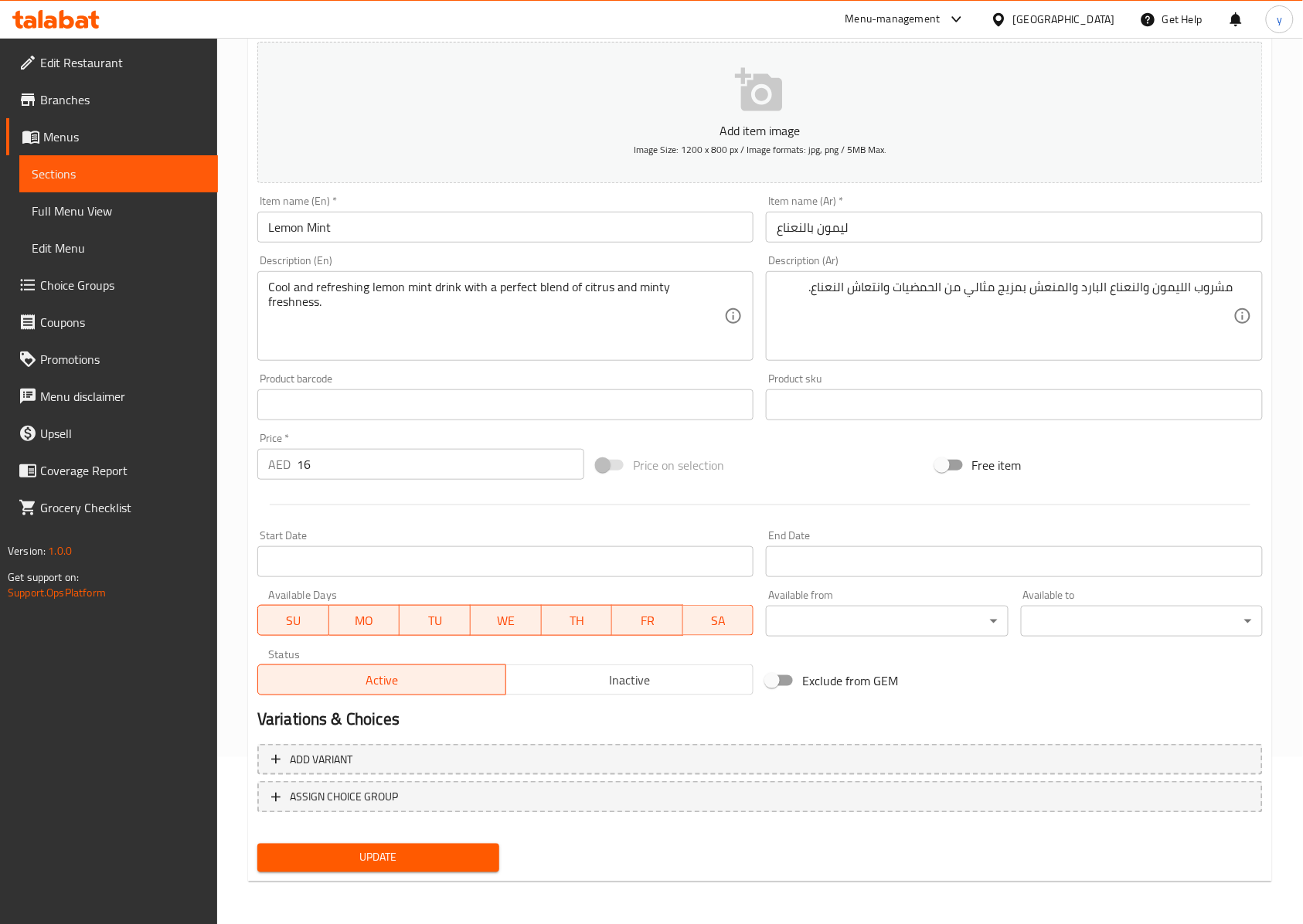
click at [459, 692] on span "Update" at bounding box center [379, 858] width 217 height 20
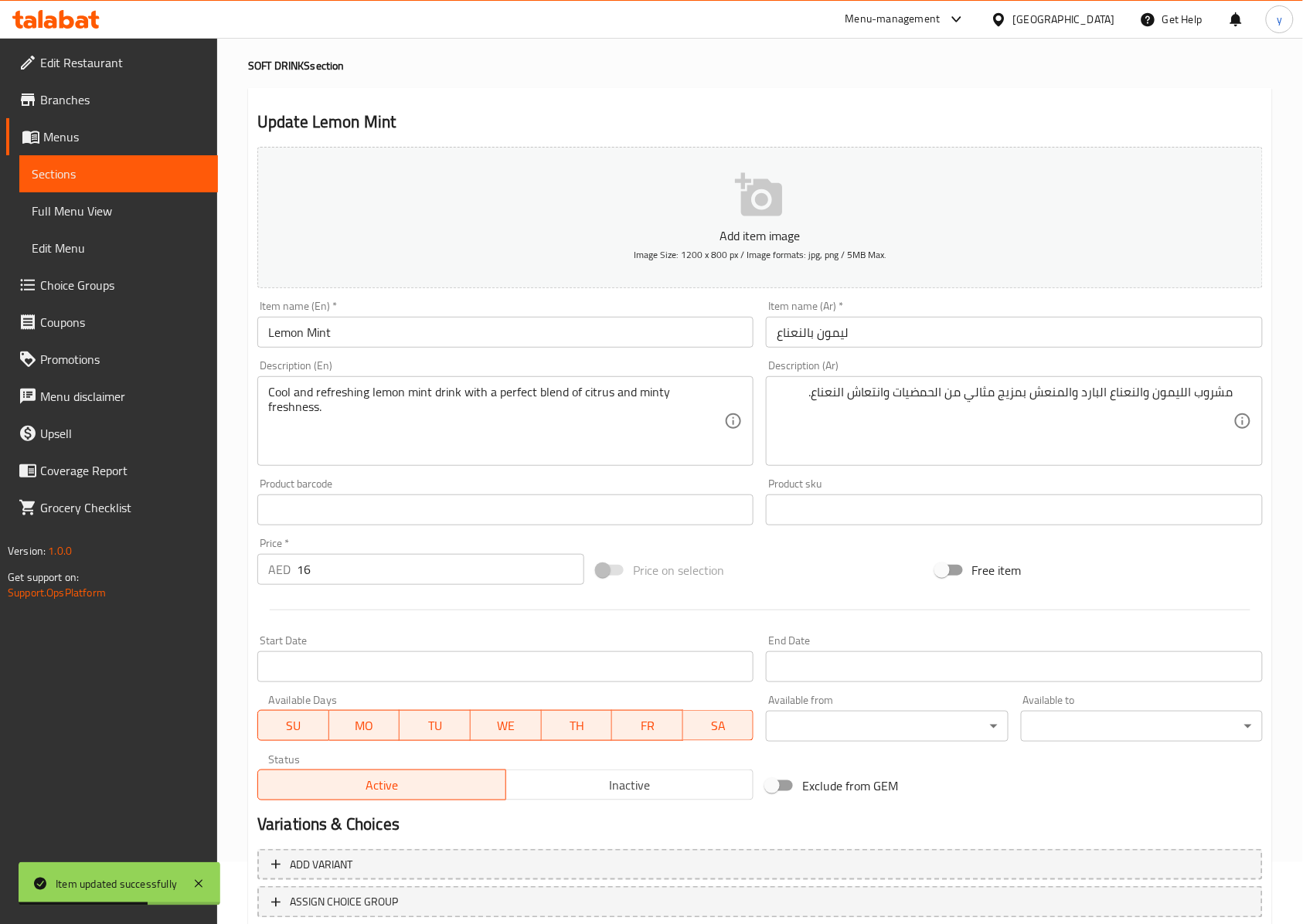
scroll to position [0, 0]
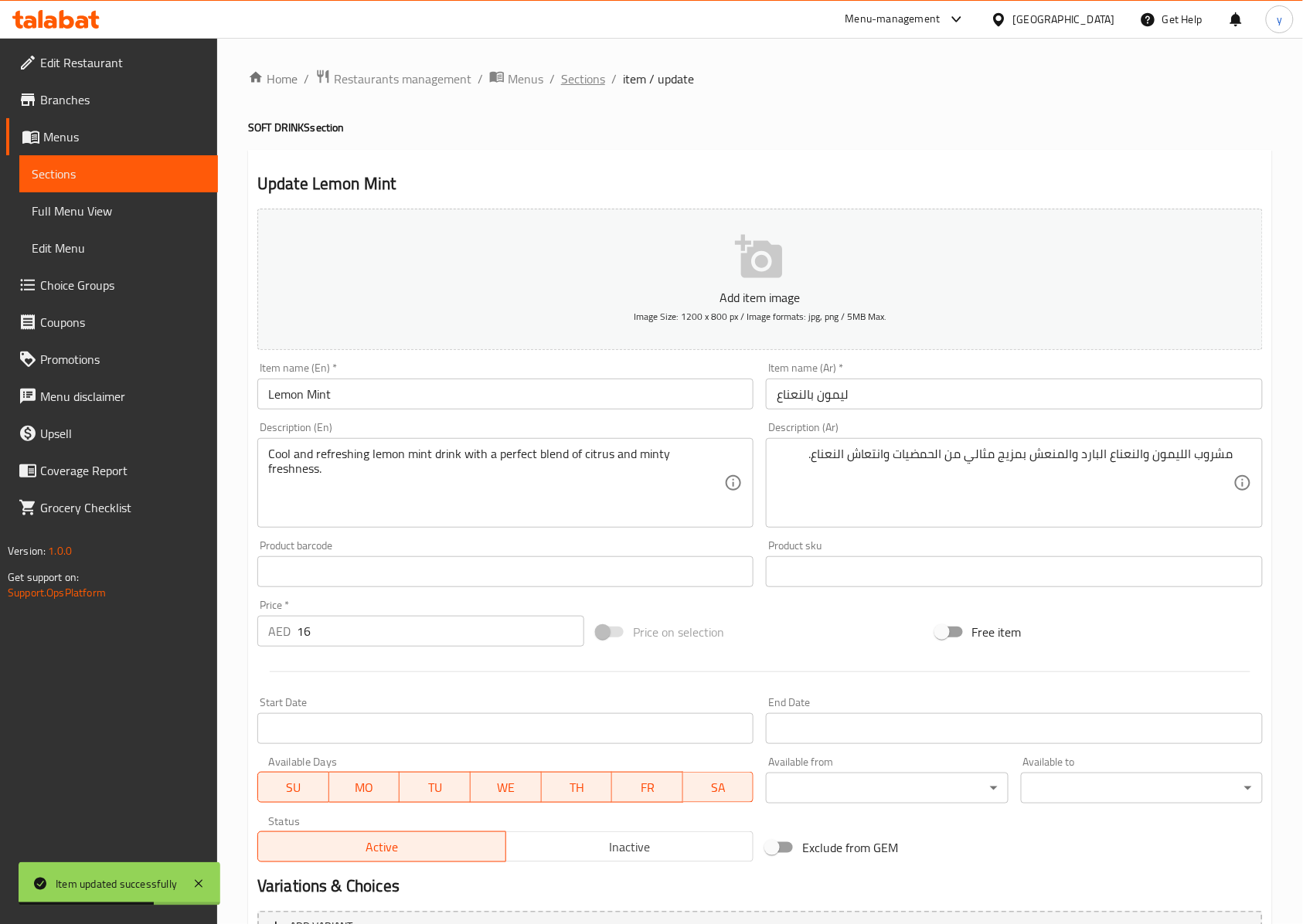
click at [582, 77] on span "Sections" at bounding box center [582, 78] width 44 height 19
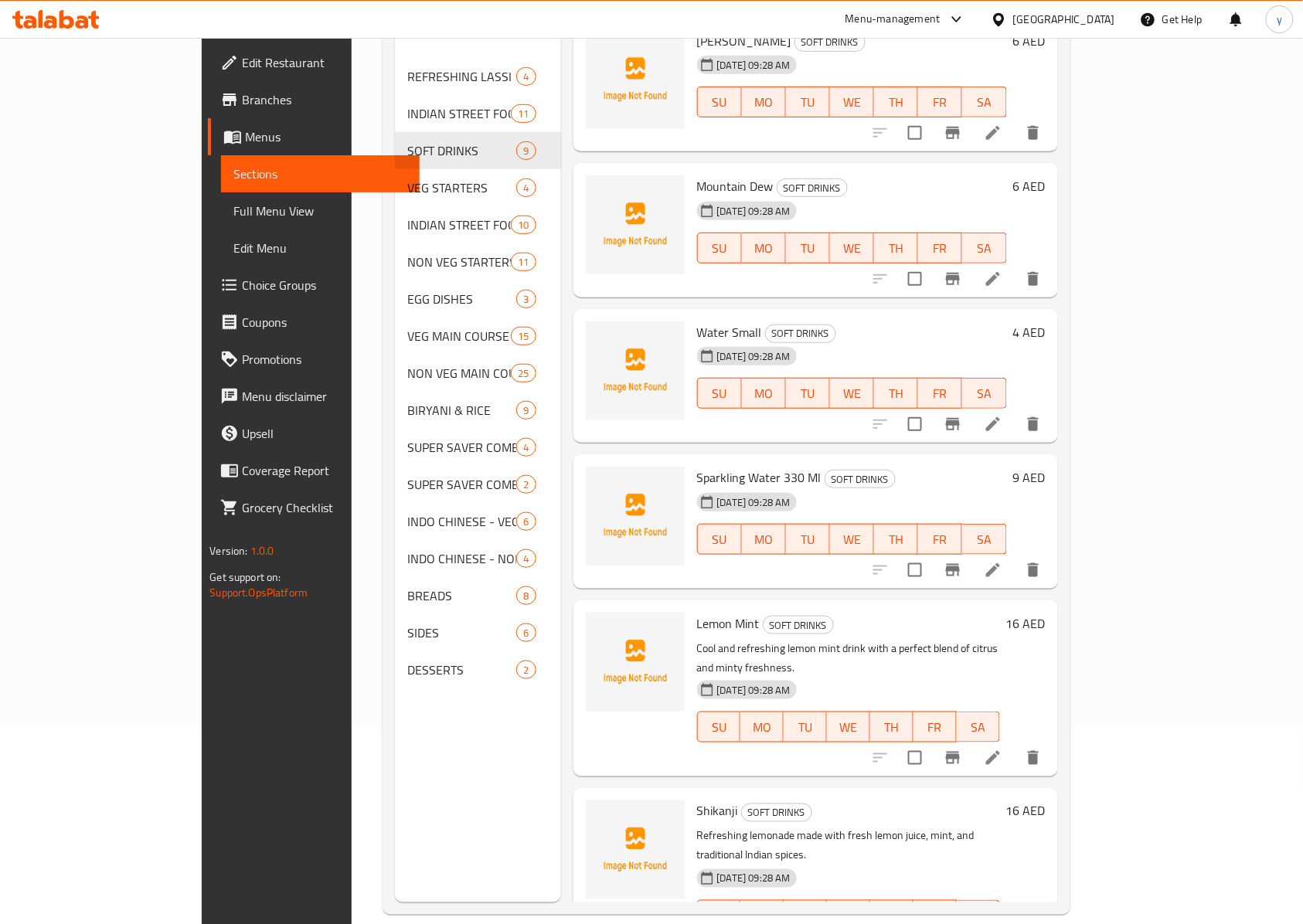
scroll to position [217, 0]
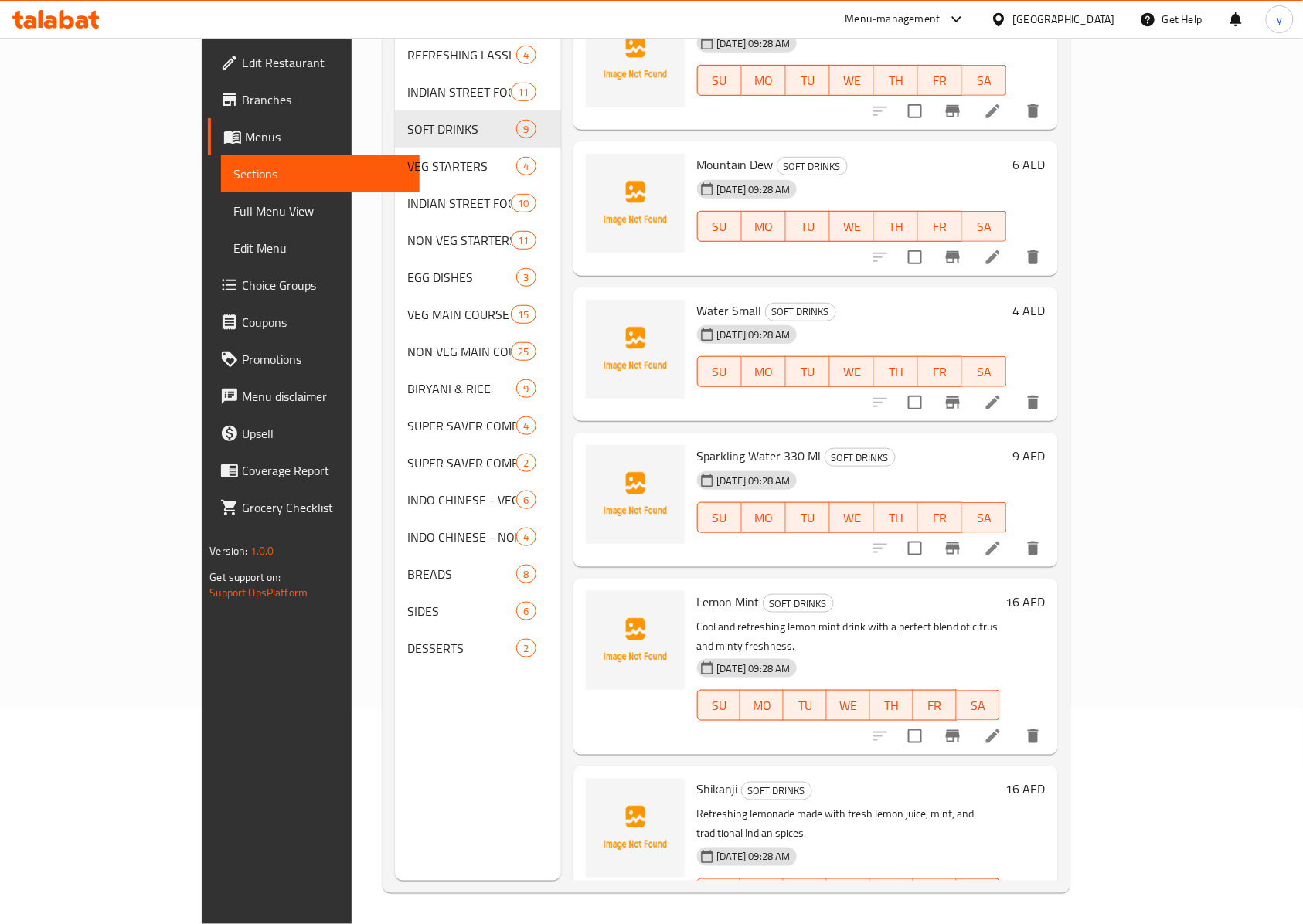
click at [977, 692] on li at bounding box center [993, 924] width 44 height 28
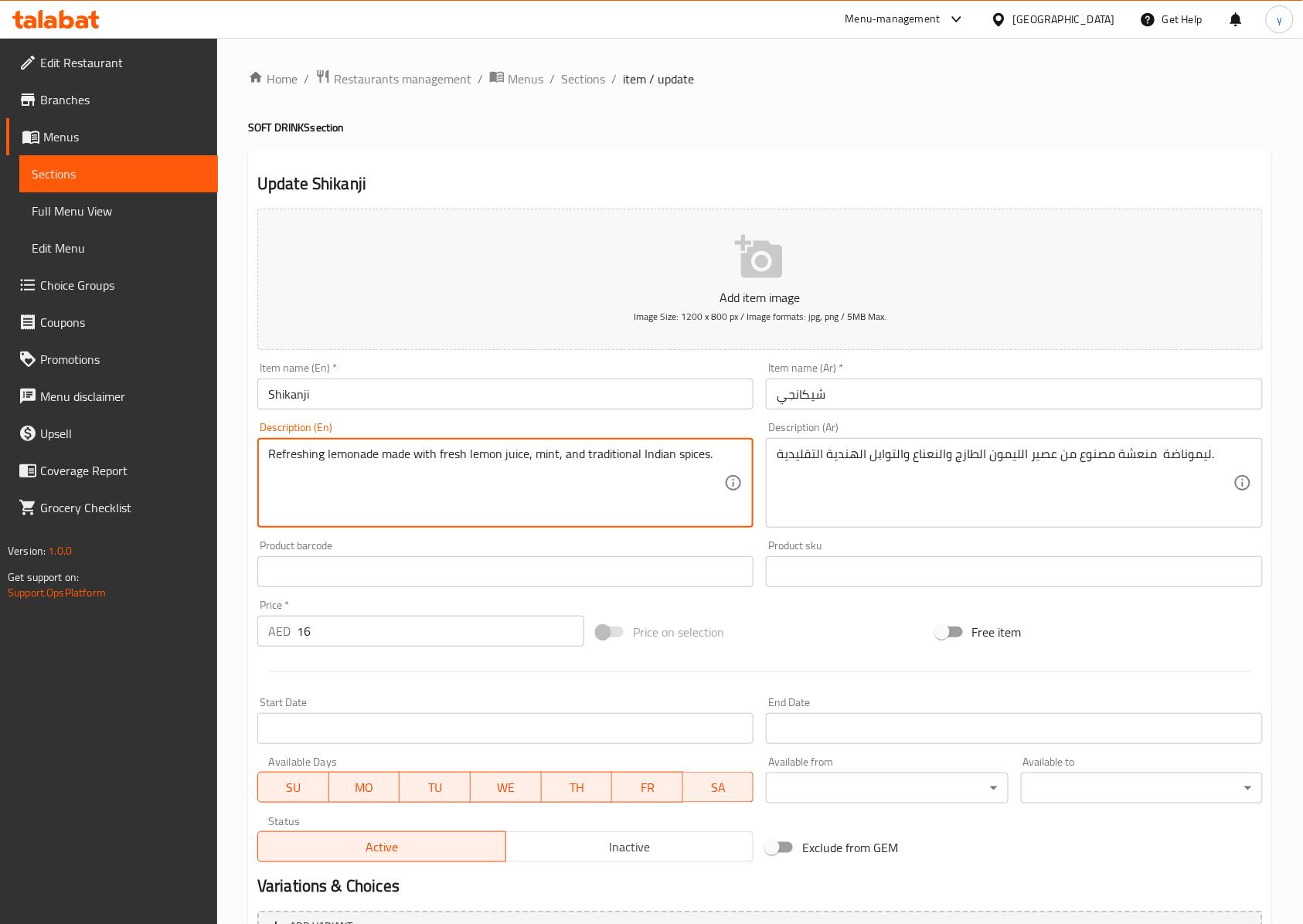
click at [612, 455] on textarea "Refreshing lemonade made with fresh lemon juice, mint, and traditional Indian s…" at bounding box center [496, 483] width 456 height 73
click at [719, 461] on textarea "Refreshing lemonade made with fresh lemon juice, mint, and traditional Indian s…" at bounding box center [496, 483] width 456 height 73
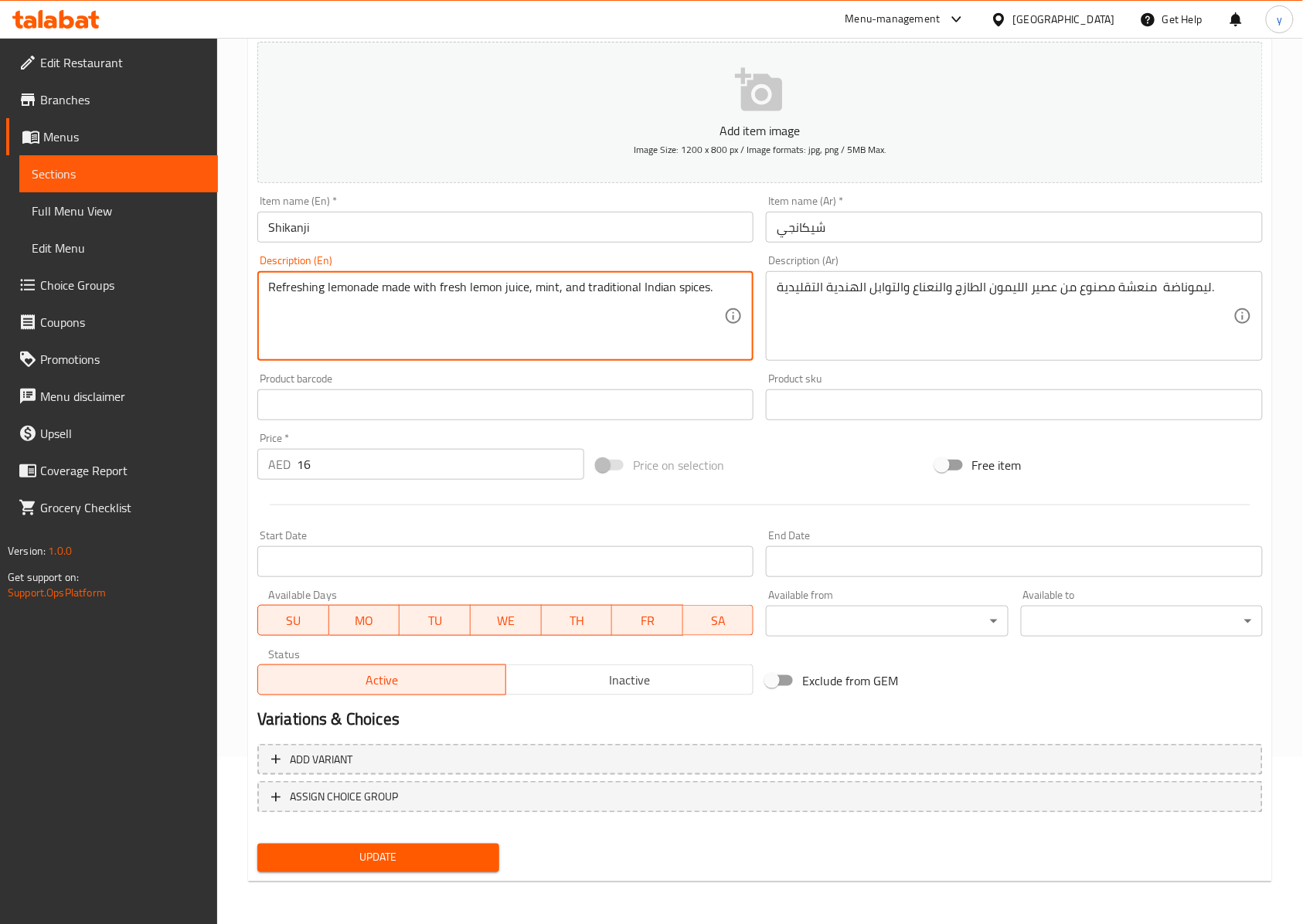
click at [944, 400] on input "text" at bounding box center [1014, 404] width 496 height 31
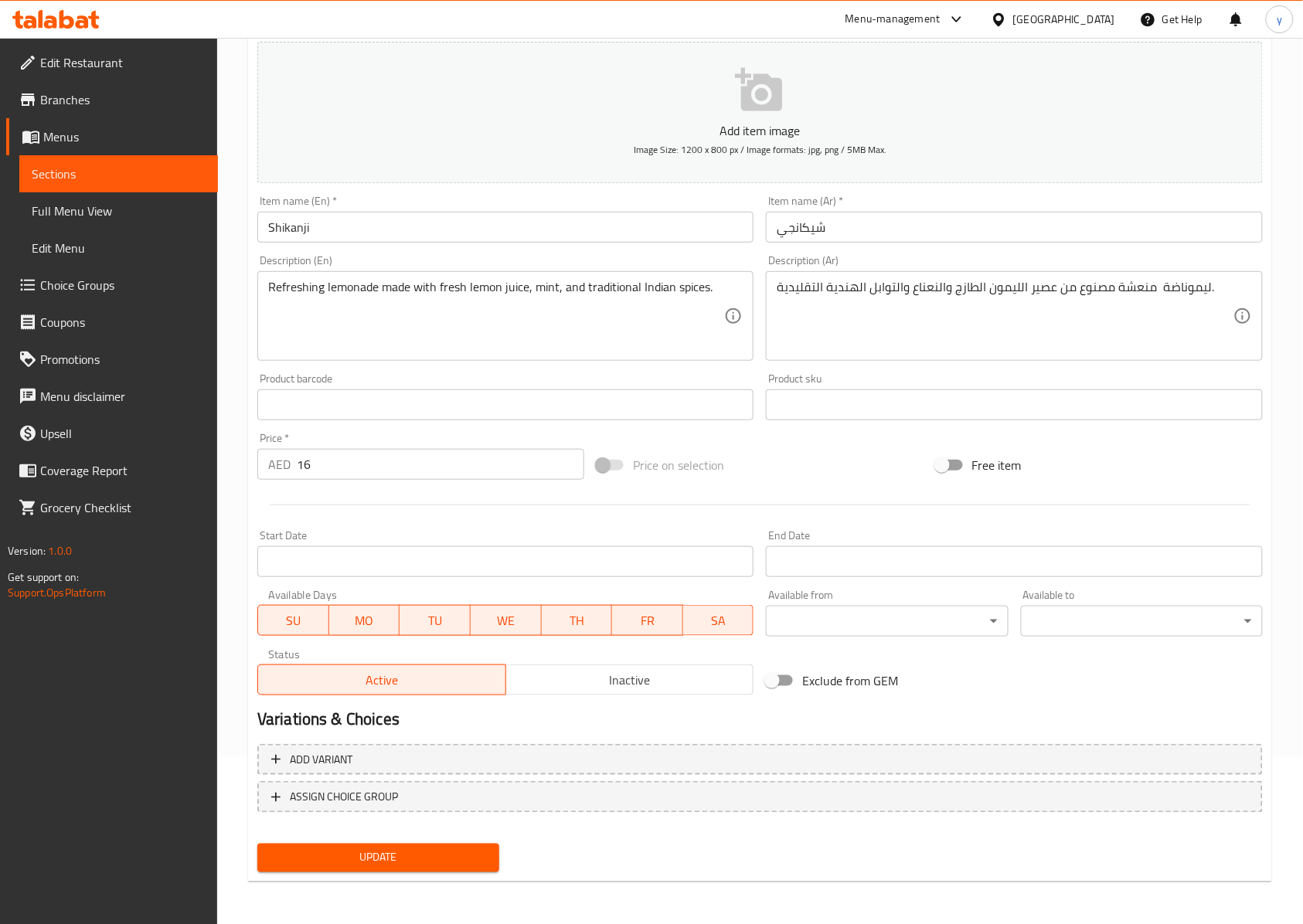
click at [730, 306] on div "Refreshing lemonade made with fresh lemon juice, mint, and traditional Indian s…" at bounding box center [505, 316] width 496 height 90
click at [465, 692] on button "Update" at bounding box center [379, 858] width 242 height 28
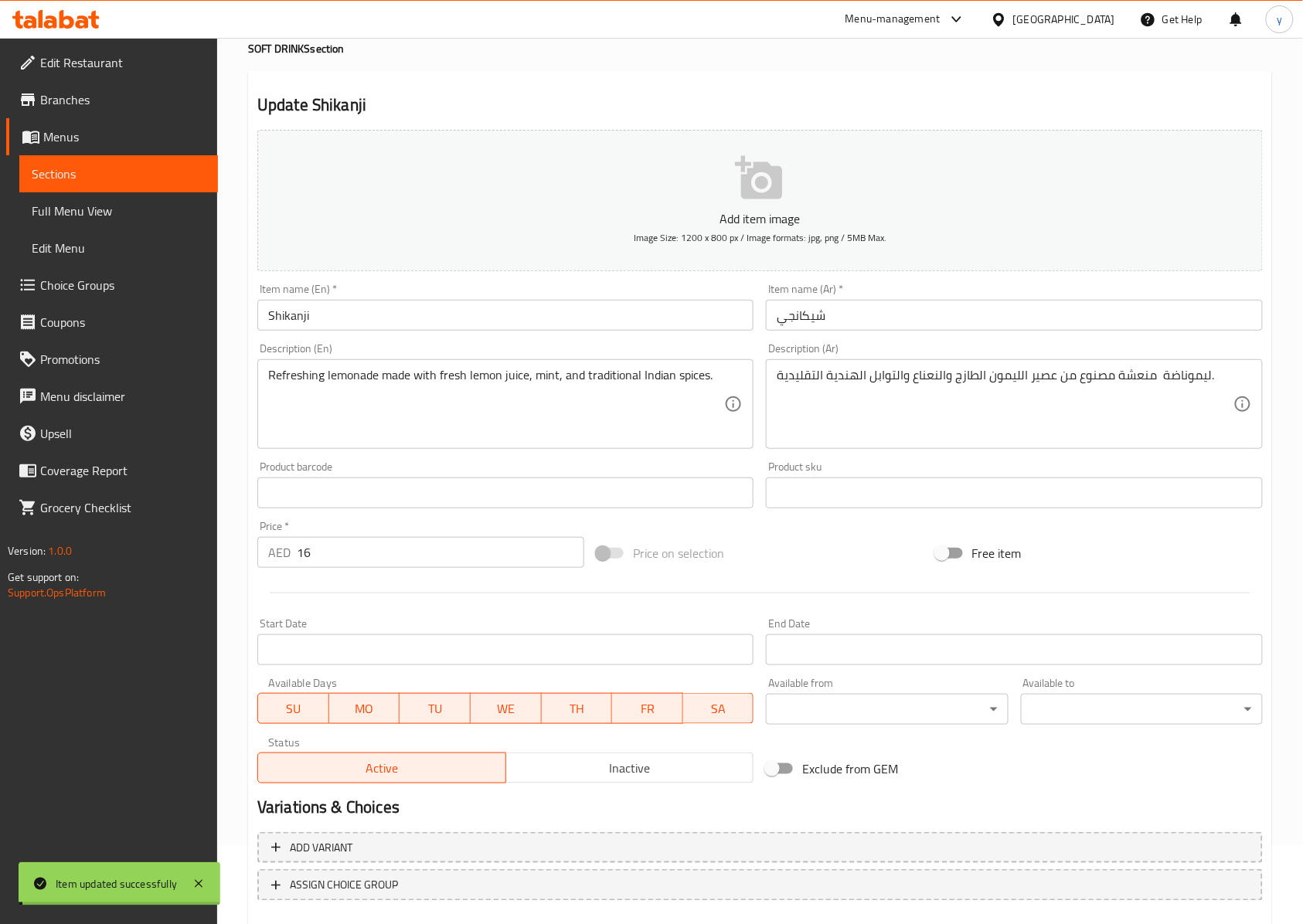
scroll to position [0, 0]
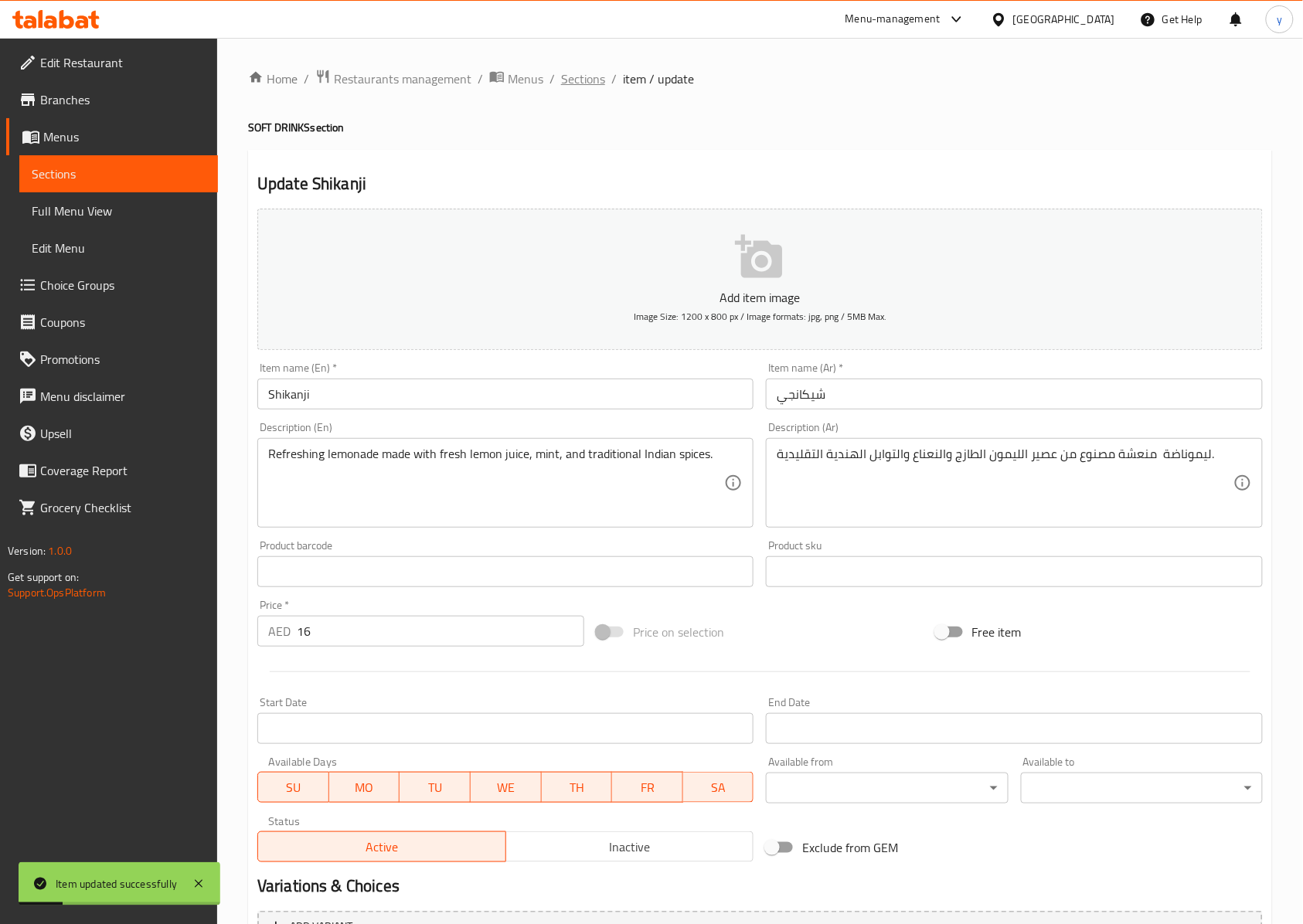
click at [588, 81] on span "Sections" at bounding box center [582, 78] width 44 height 19
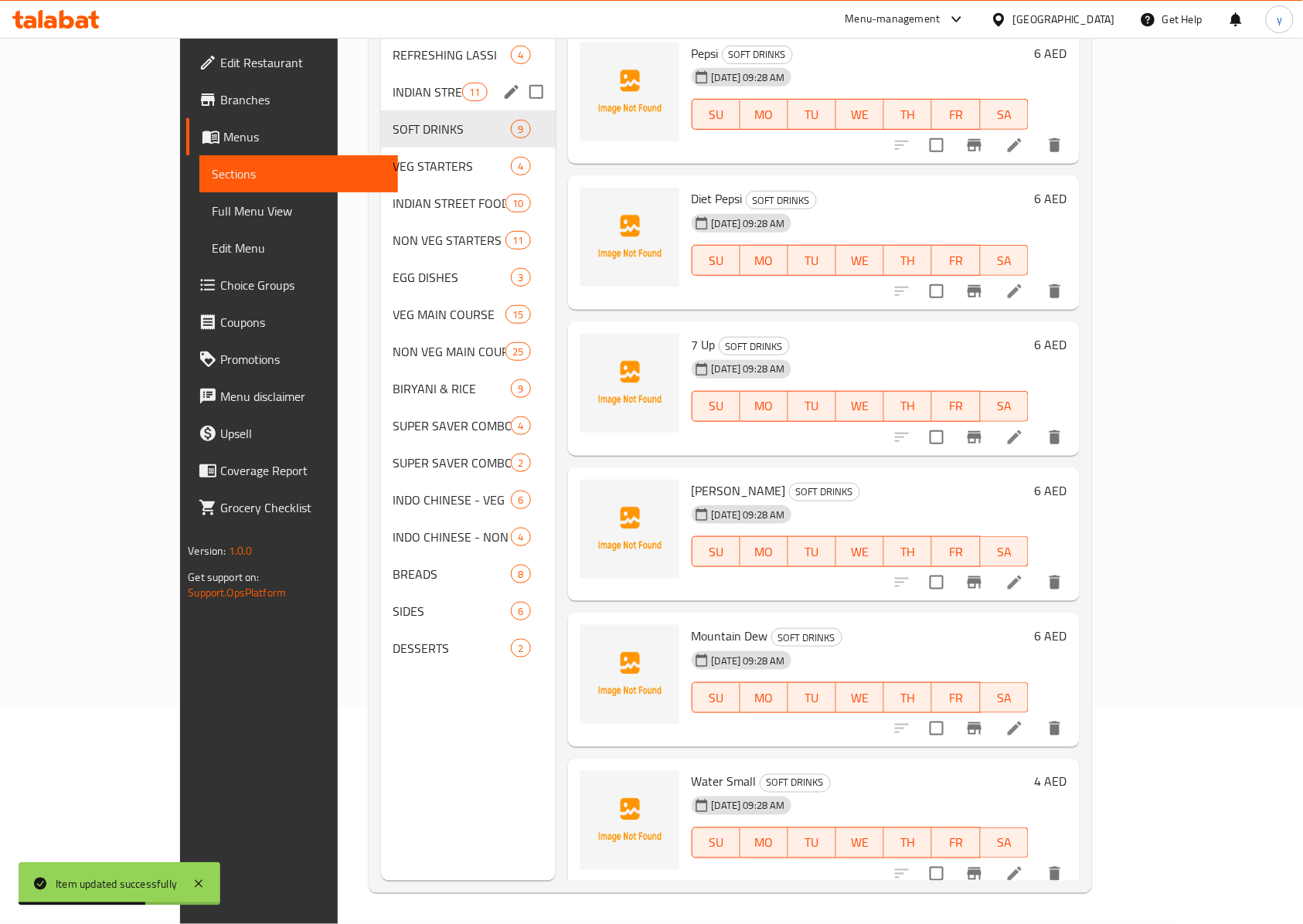
scroll to position [114, 0]
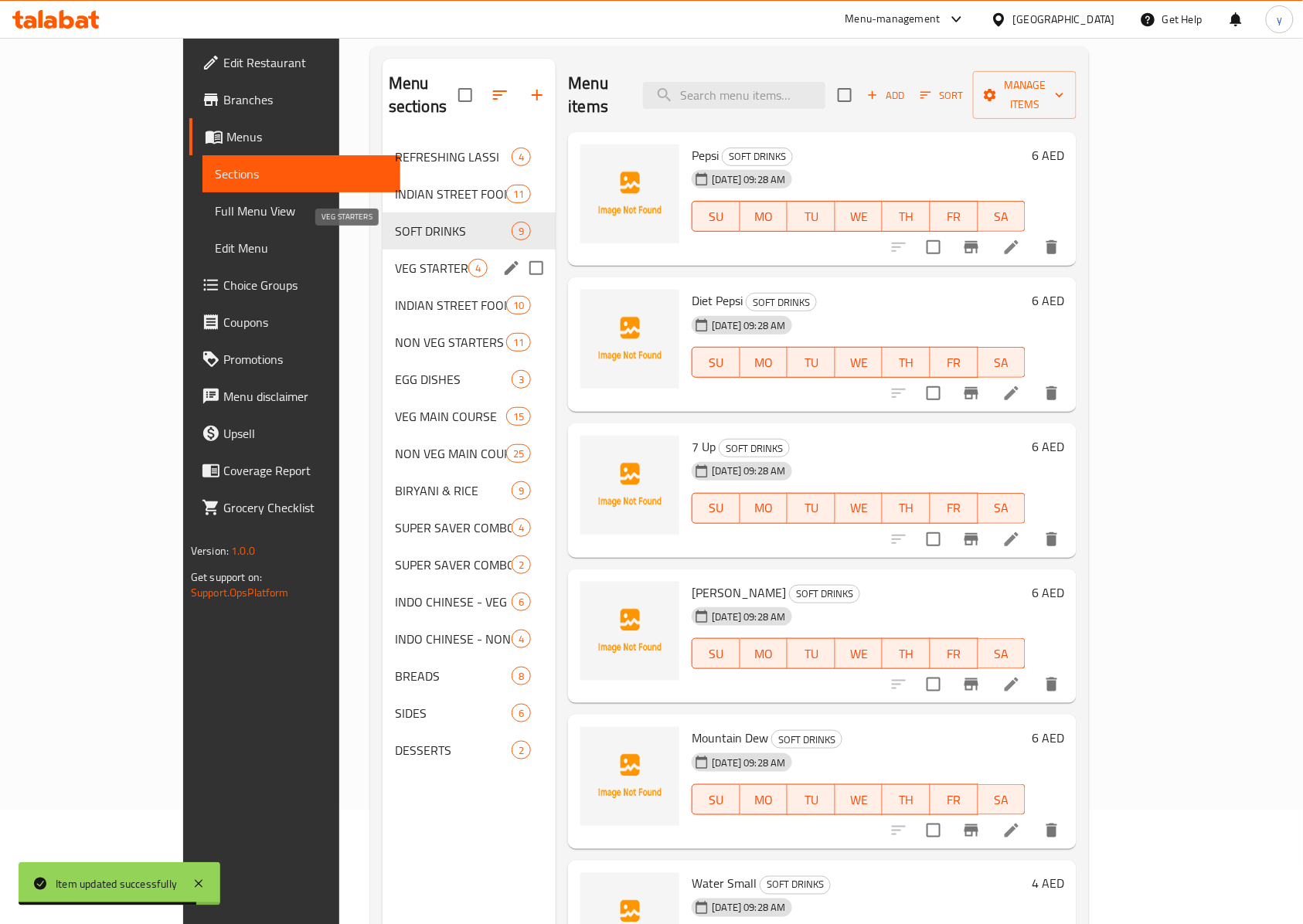
click at [395, 259] on span "VEG STARTERS" at bounding box center [431, 268] width 73 height 19
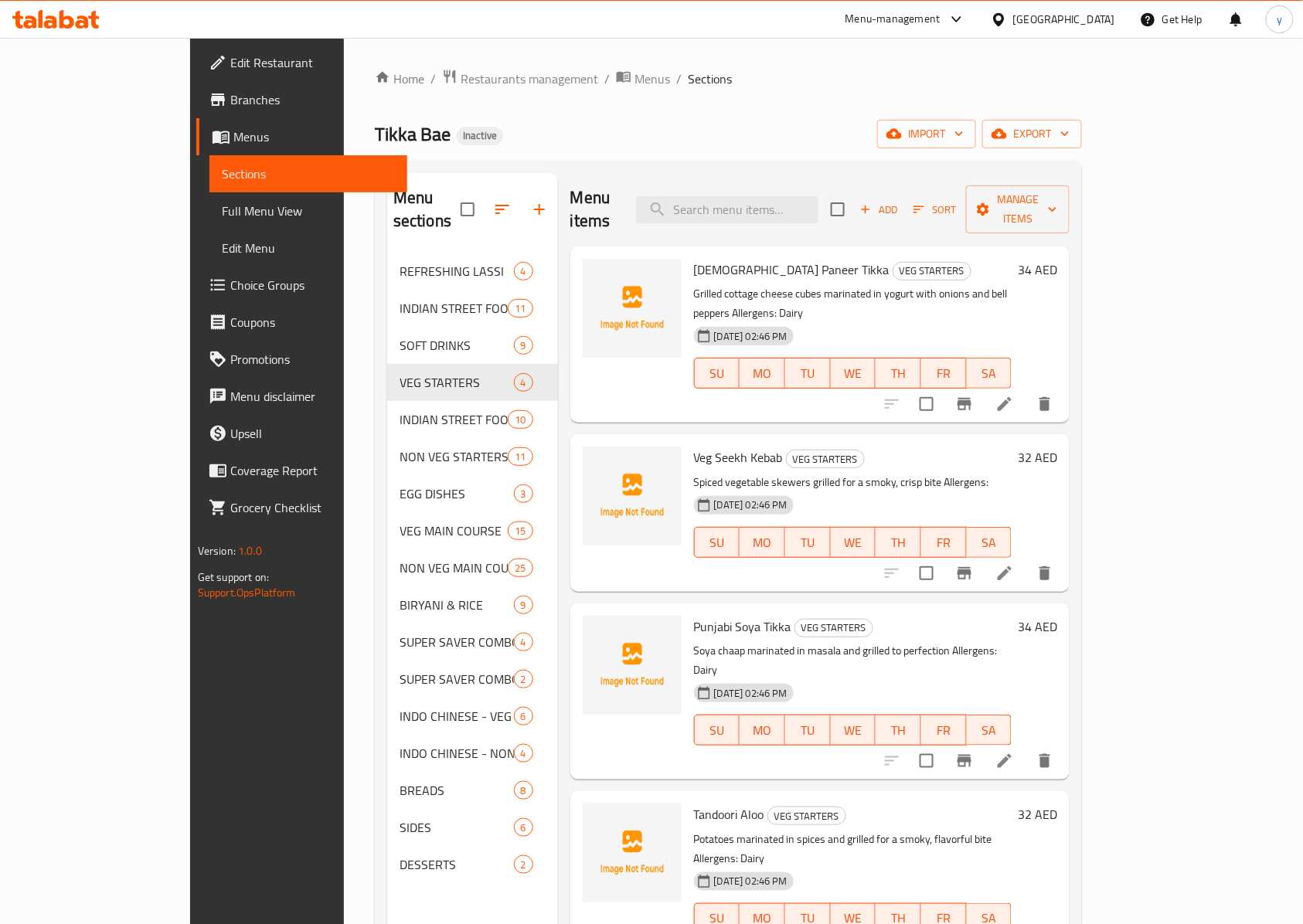
click at [977, 394] on icon at bounding box center [1005, 403] width 19 height 19
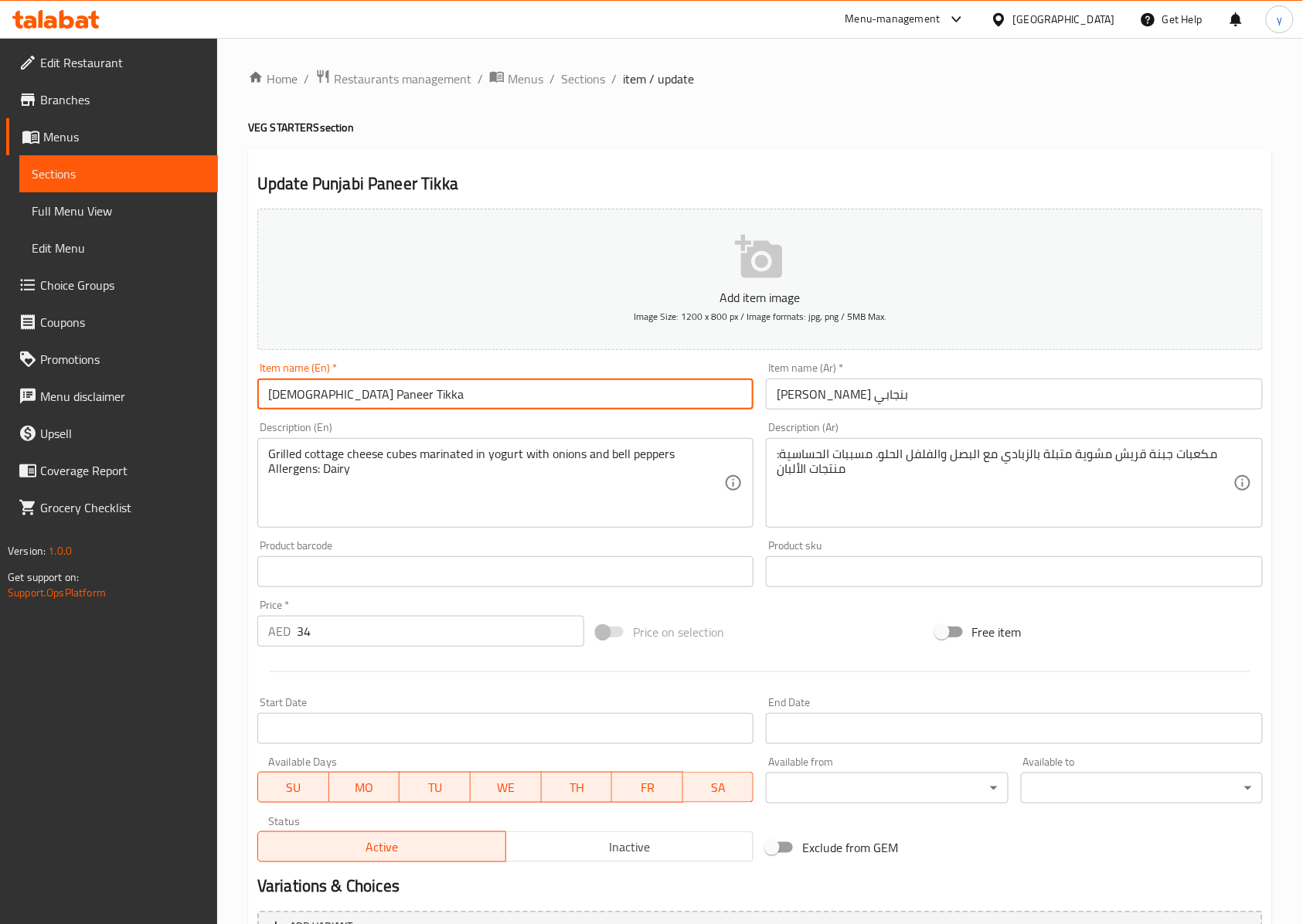
click at [668, 400] on input "[DEMOGRAPHIC_DATA] Paneer Tikka" at bounding box center [505, 393] width 496 height 31
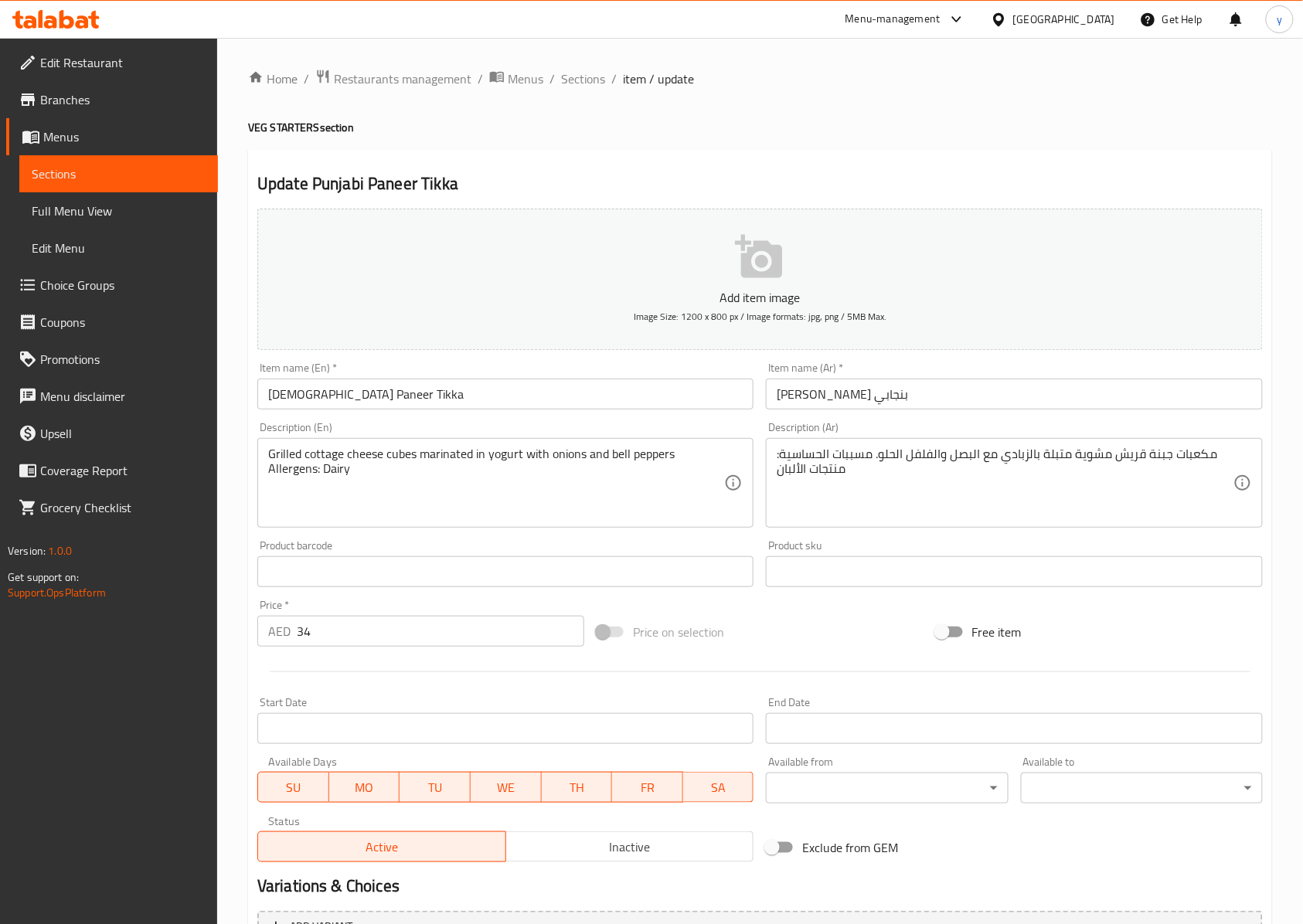
click at [774, 393] on input "[PERSON_NAME] بنجابي" at bounding box center [1014, 393] width 496 height 31
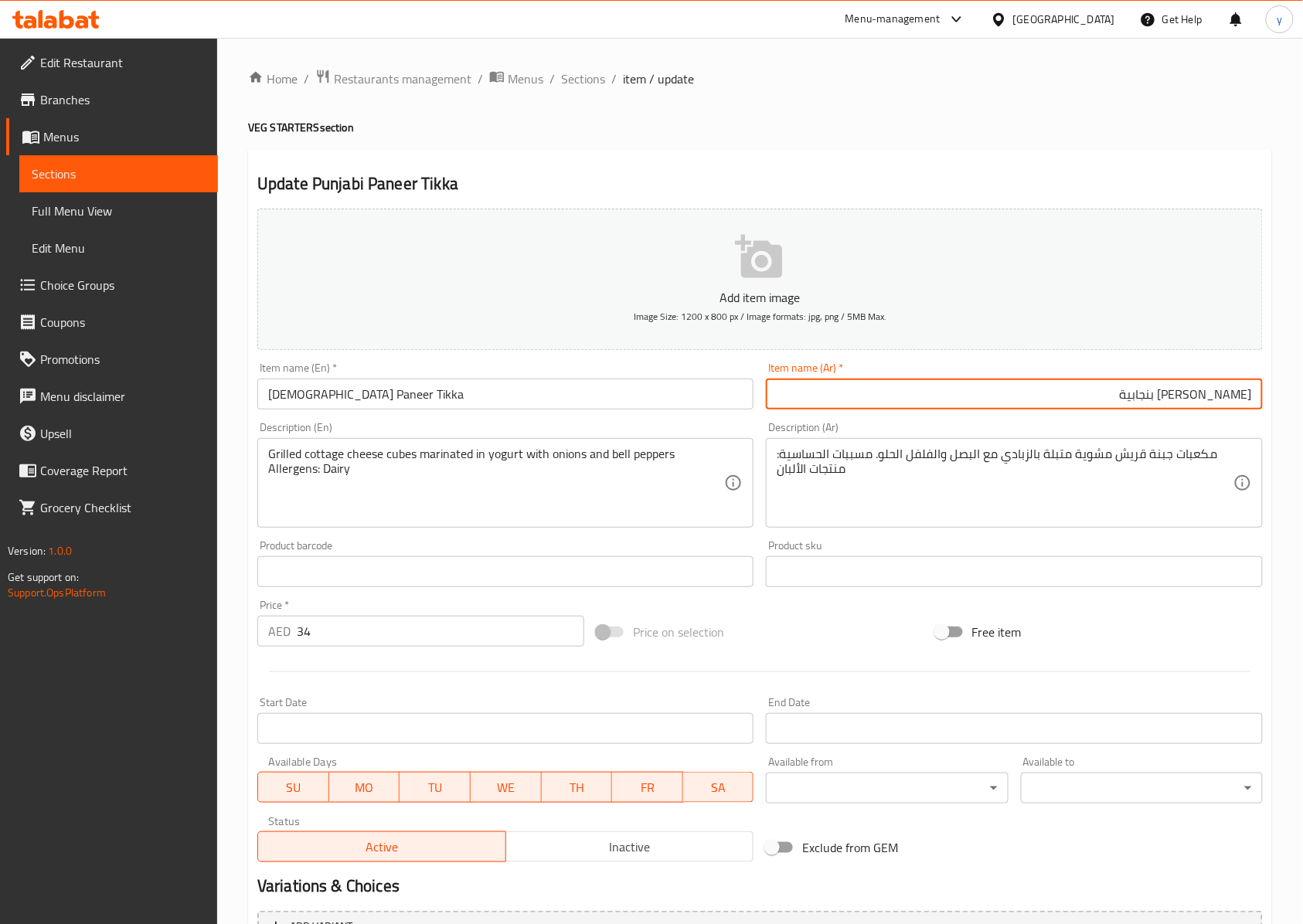
type input "[PERSON_NAME] بنجابية"
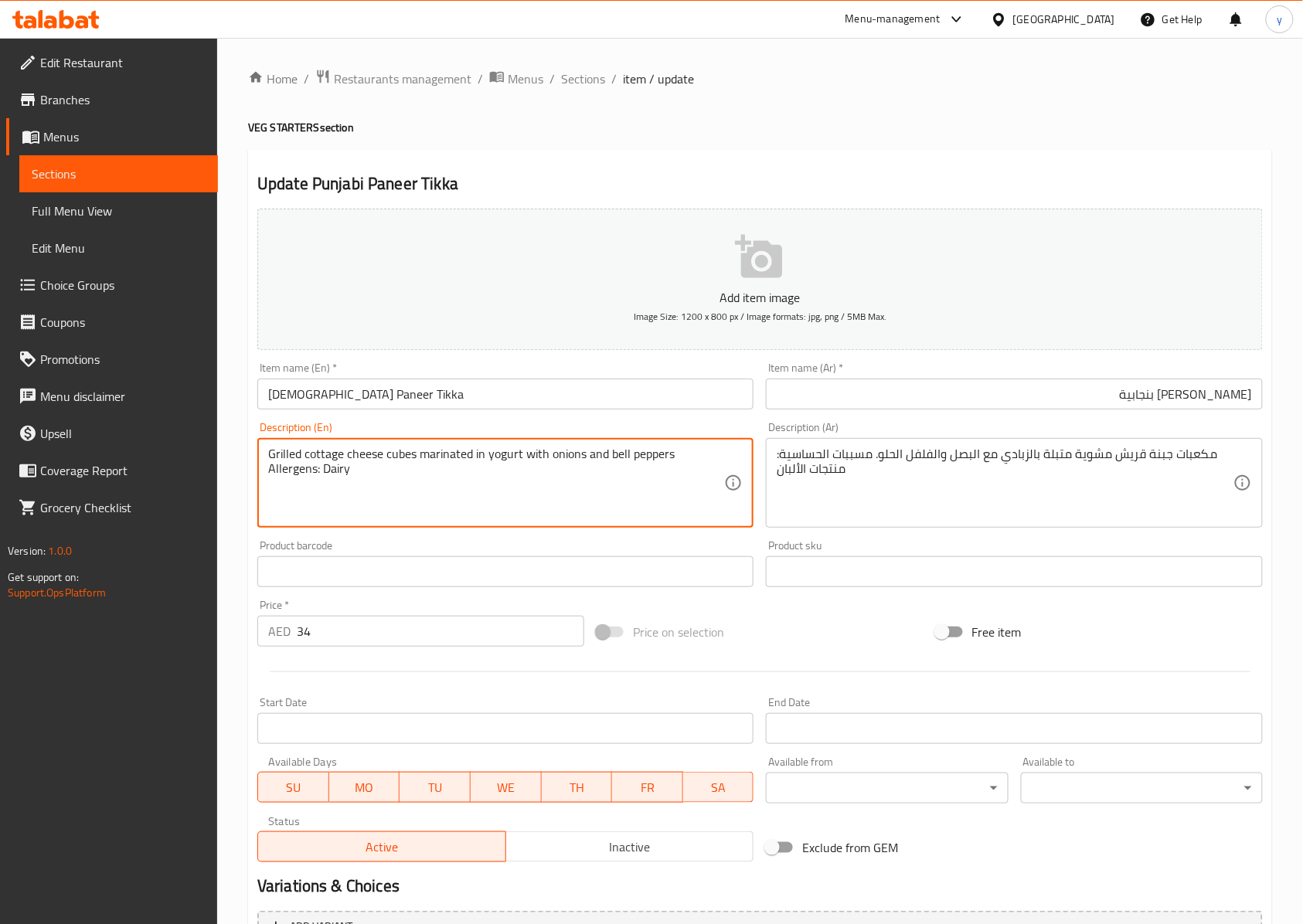
click at [313, 452] on textarea "Grilled cottage cheese cubes marinated in yogurt with onions and bell peppers A…" at bounding box center [496, 483] width 456 height 73
drag, startPoint x: 380, startPoint y: 451, endPoint x: 304, endPoint y: 452, distance: 76.0
click at [304, 452] on textarea "Grilled cottage cheese cubes marinated in yogurt with onions and bell peppers A…" at bounding box center [496, 483] width 456 height 73
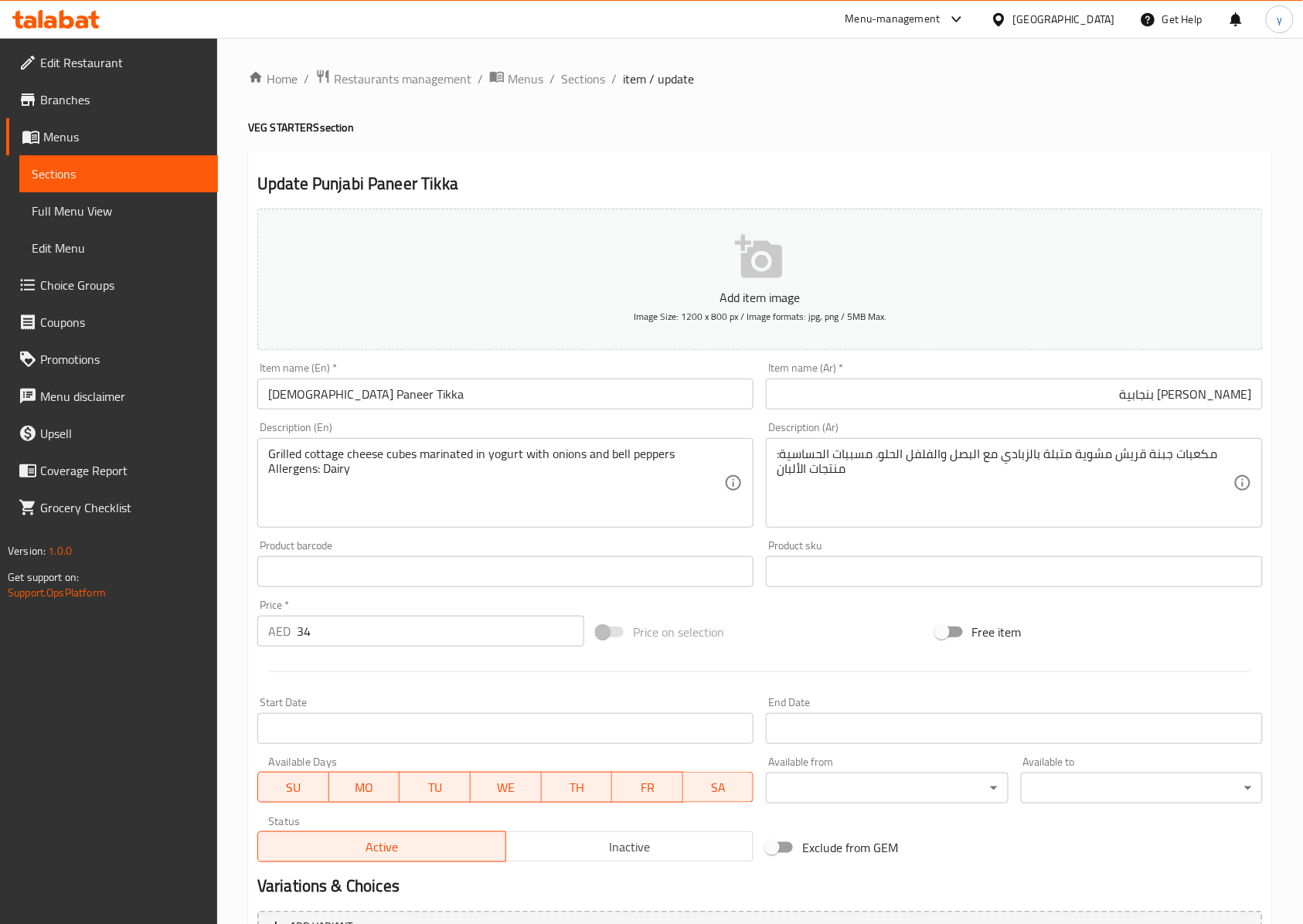
click at [452, 451] on textarea "Grilled cottage cheese cubes marinated in yogurt with onions and bell peppers A…" at bounding box center [496, 483] width 456 height 73
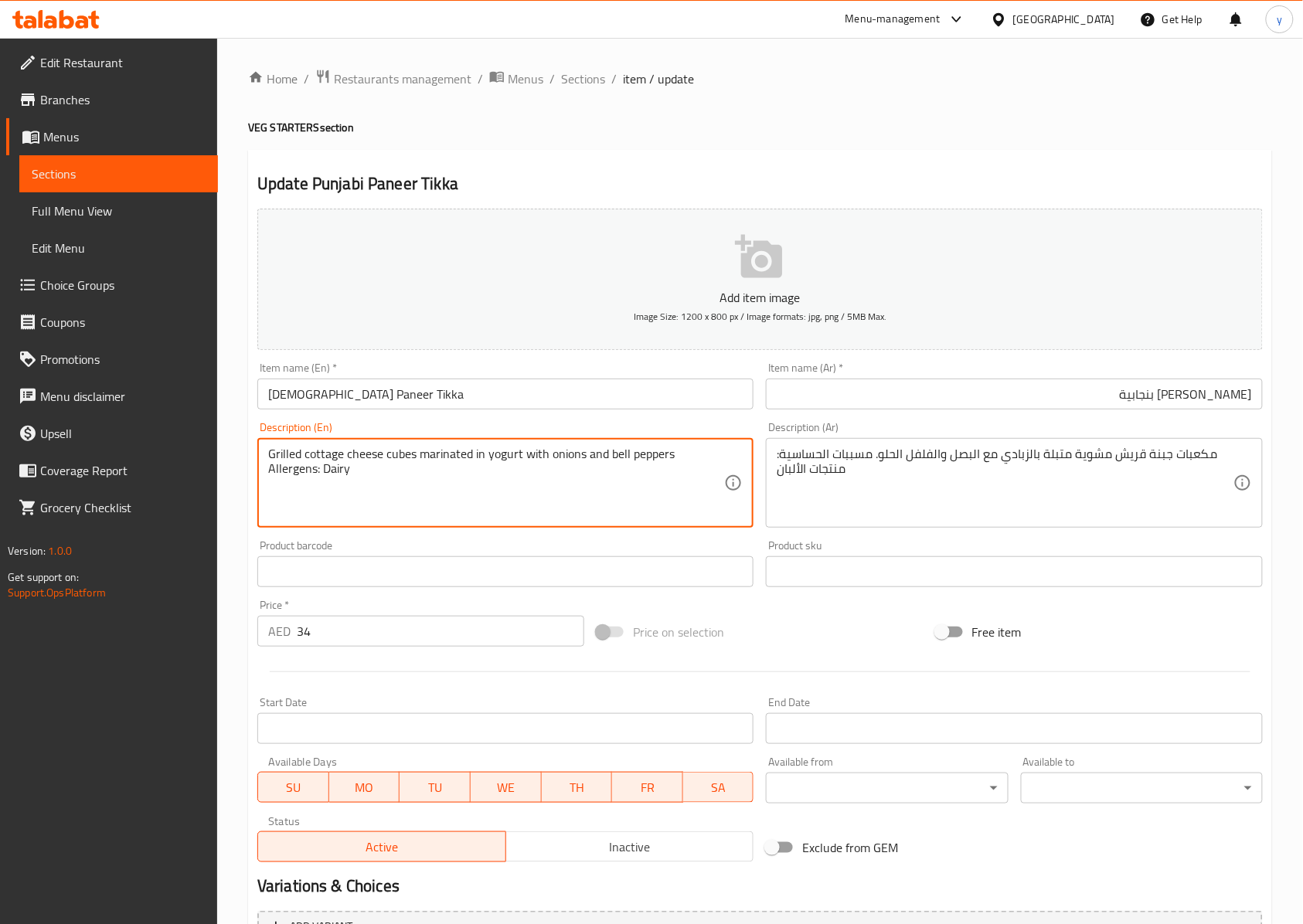
click at [452, 451] on textarea "Grilled cottage cheese cubes marinated in yogurt with onions and bell peppers A…" at bounding box center [496, 483] width 456 height 73
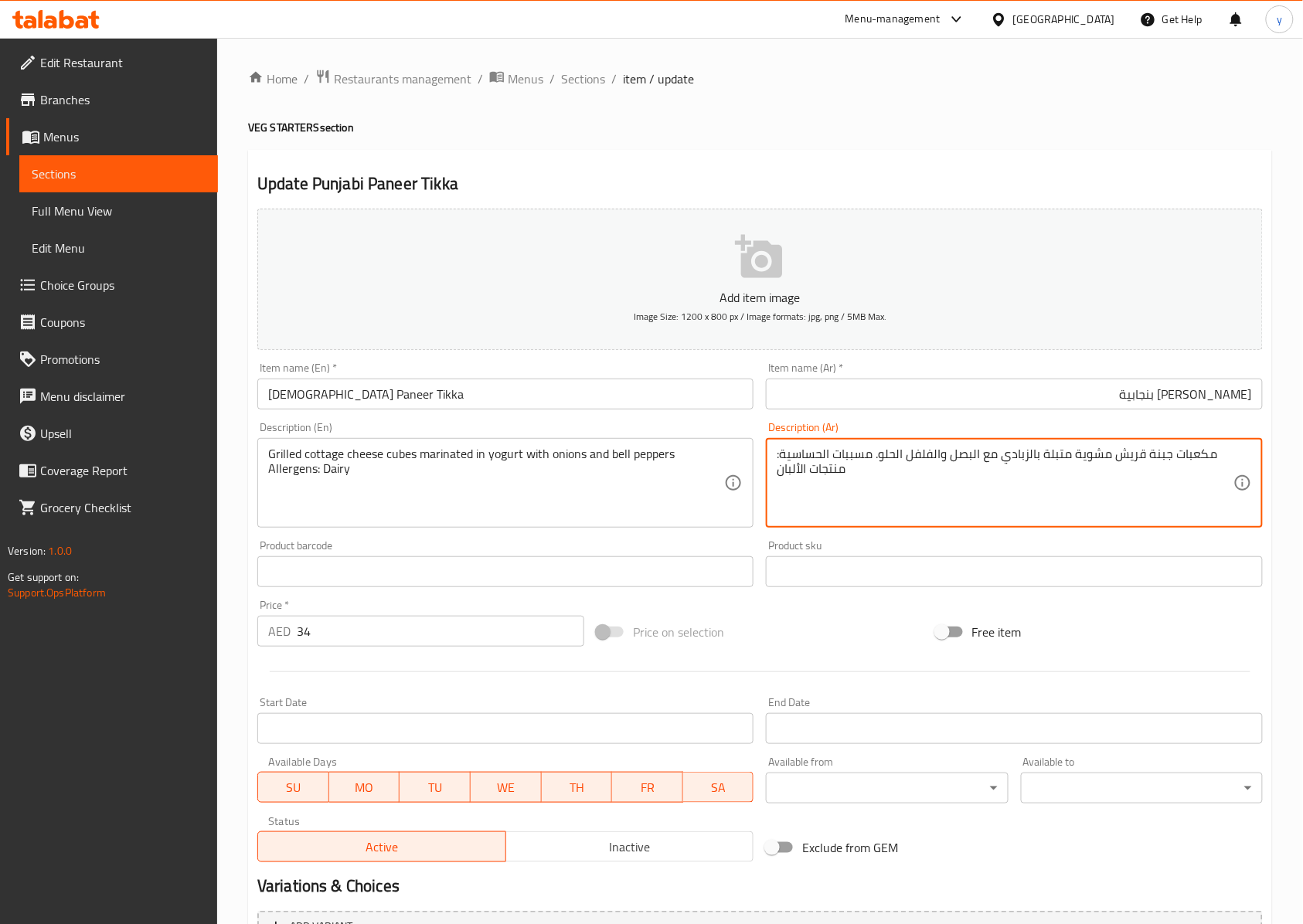
click at [977, 456] on textarea "مكعبات جبنة قريش مشوية متبلة بالزبادي مع البصل والفلفل الحلو. مسببات الحساسية: …" at bounding box center [1005, 483] width 456 height 73
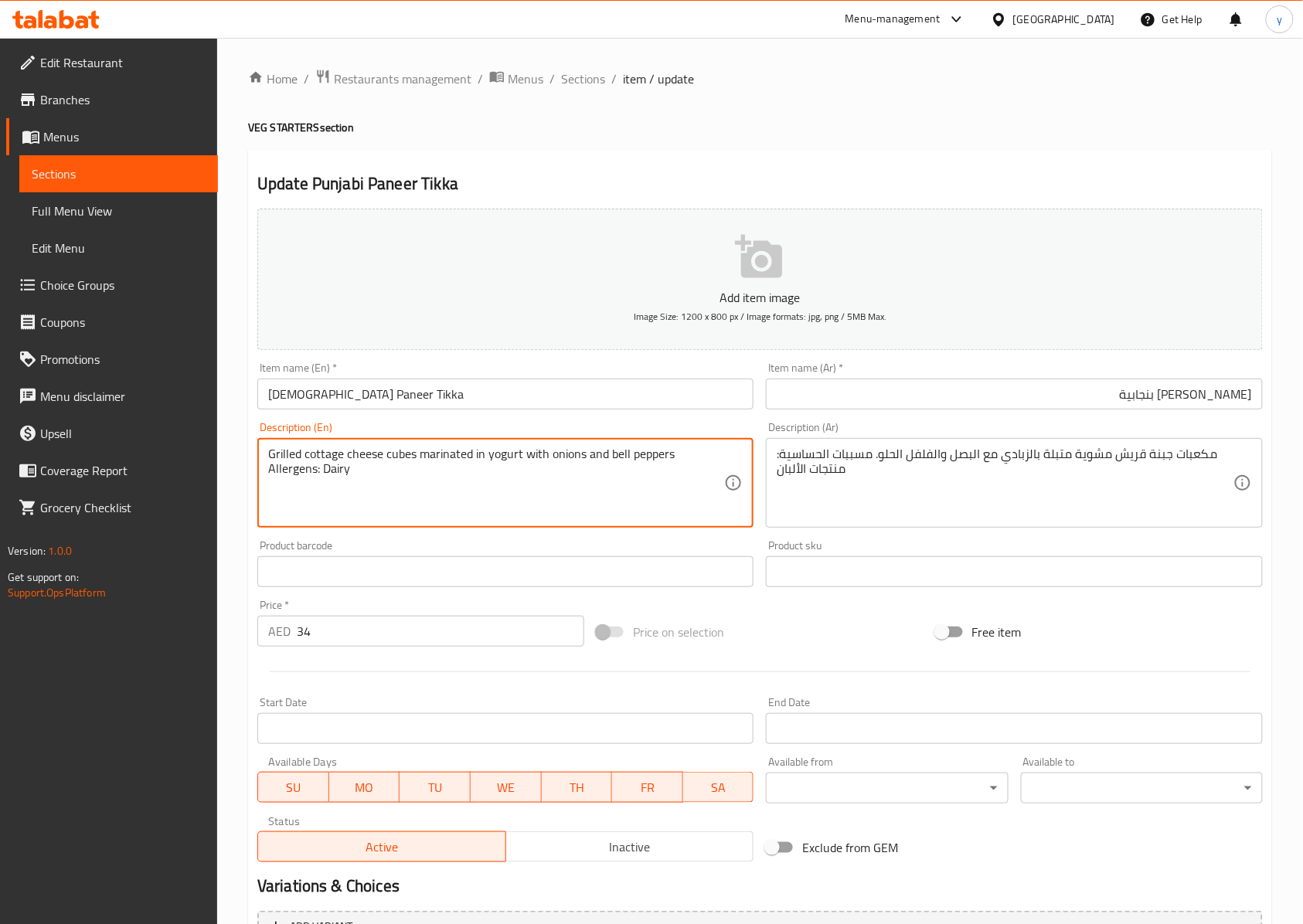
click at [284, 456] on textarea "Grilled cottage cheese cubes marinated in yogurt with onions and bell peppers A…" at bounding box center [496, 483] width 456 height 73
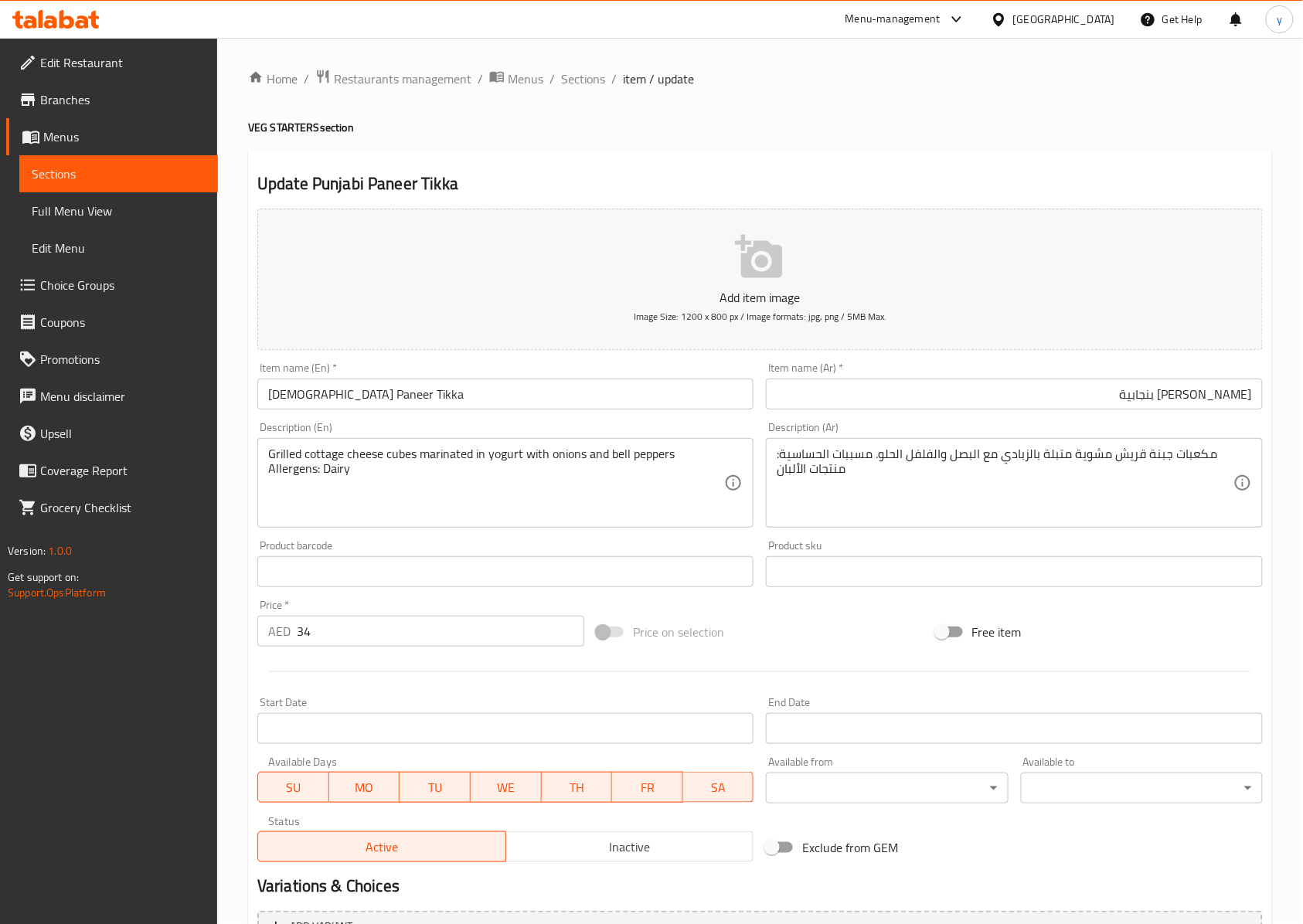
click at [449, 464] on textarea "Grilled cottage cheese cubes marinated in yogurt with onions and bell peppers A…" at bounding box center [496, 483] width 456 height 73
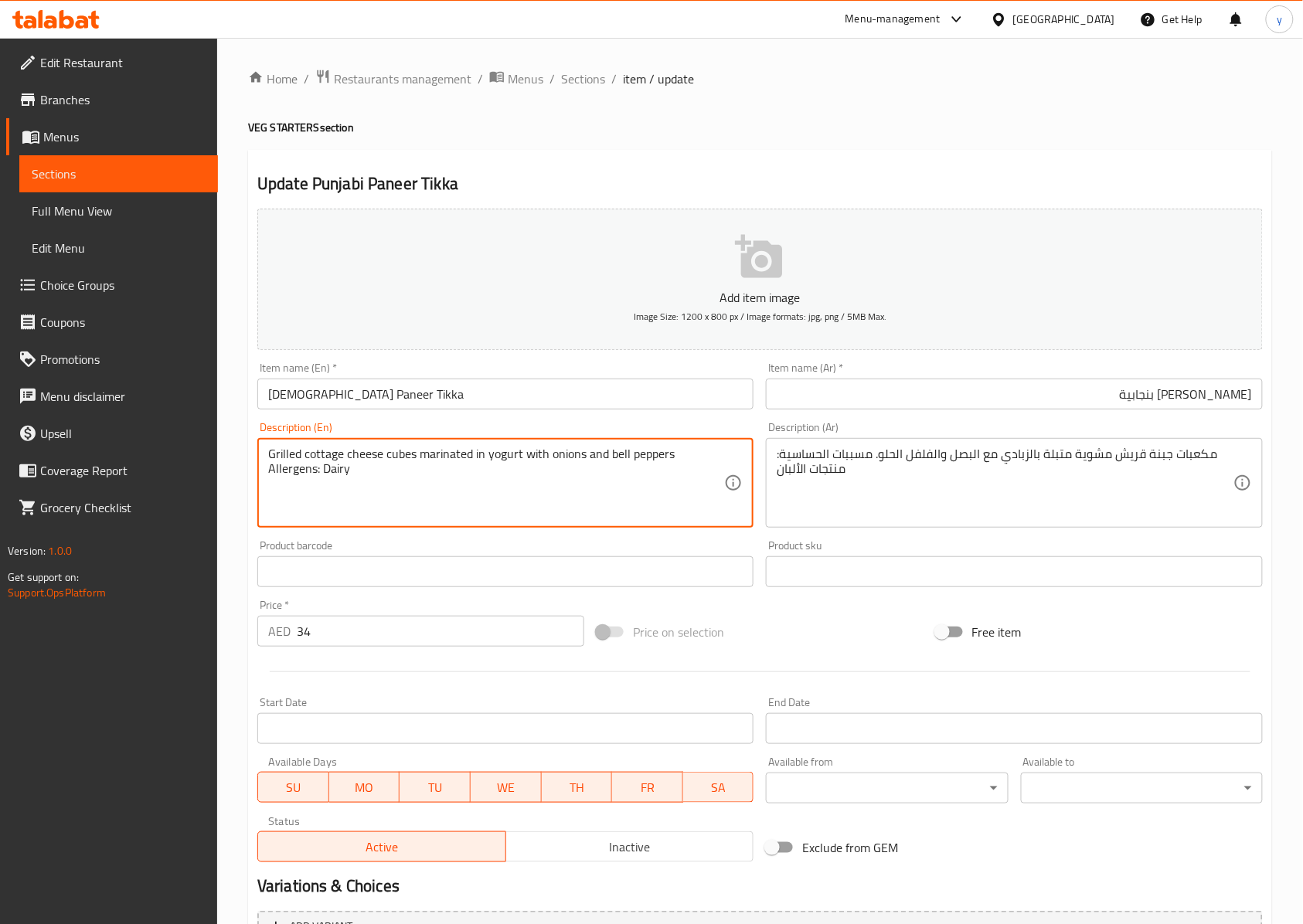
click at [450, 458] on textarea "Grilled cottage cheese cubes marinated in yogurt with onions and bell peppers A…" at bounding box center [496, 483] width 456 height 73
click at [452, 458] on textarea "Grilled cottage cheese cubes marinated in yogurt with onions and bell peppers A…" at bounding box center [496, 483] width 456 height 73
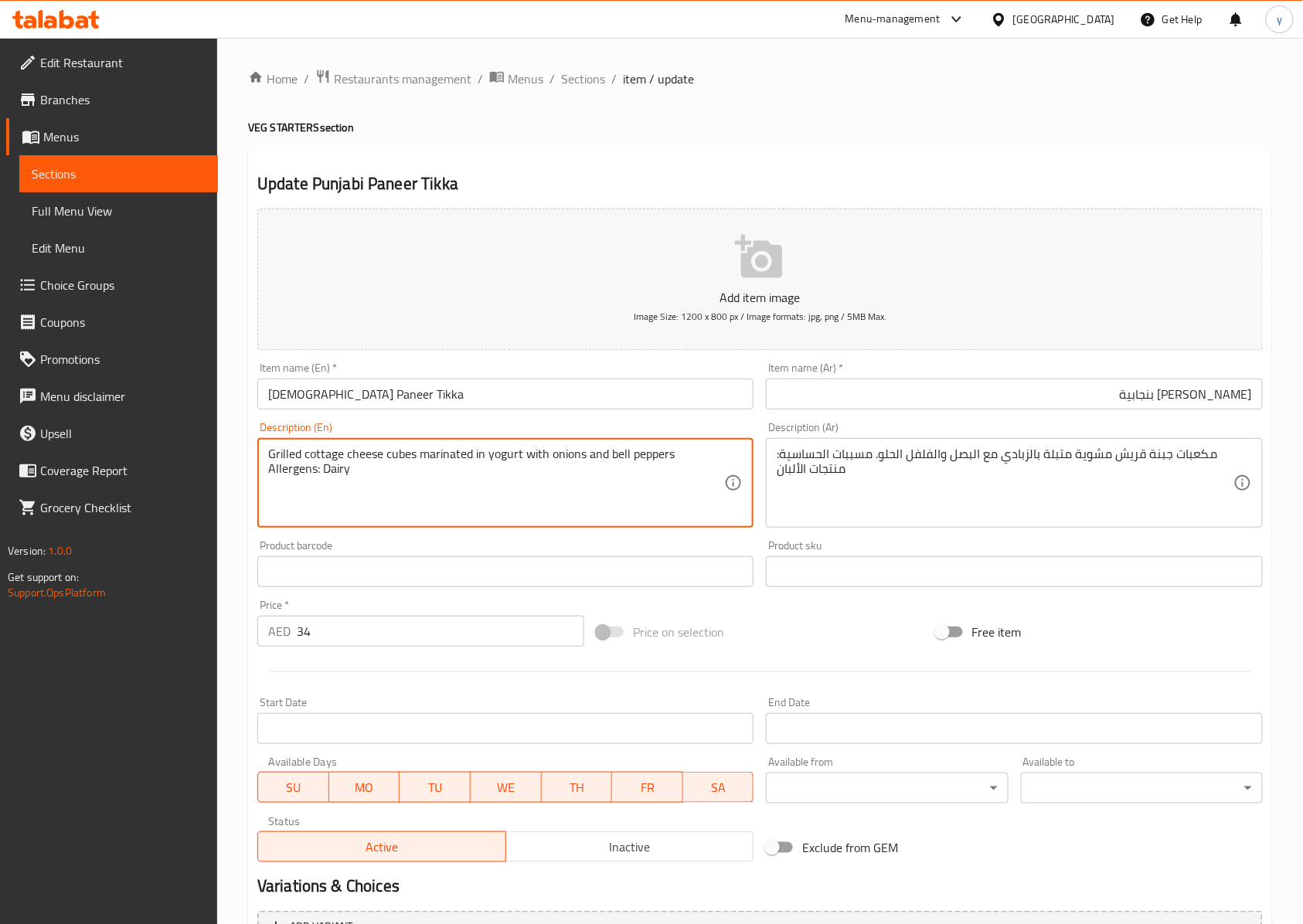
click at [450, 464] on textarea "Grilled cottage cheese cubes marinated in yogurt with onions and bell peppers A…" at bounding box center [496, 483] width 456 height 73
click at [612, 452] on textarea "Grilled cottage cheese cubes marinated in yogurt with onions and bell peppers A…" at bounding box center [496, 483] width 456 height 73
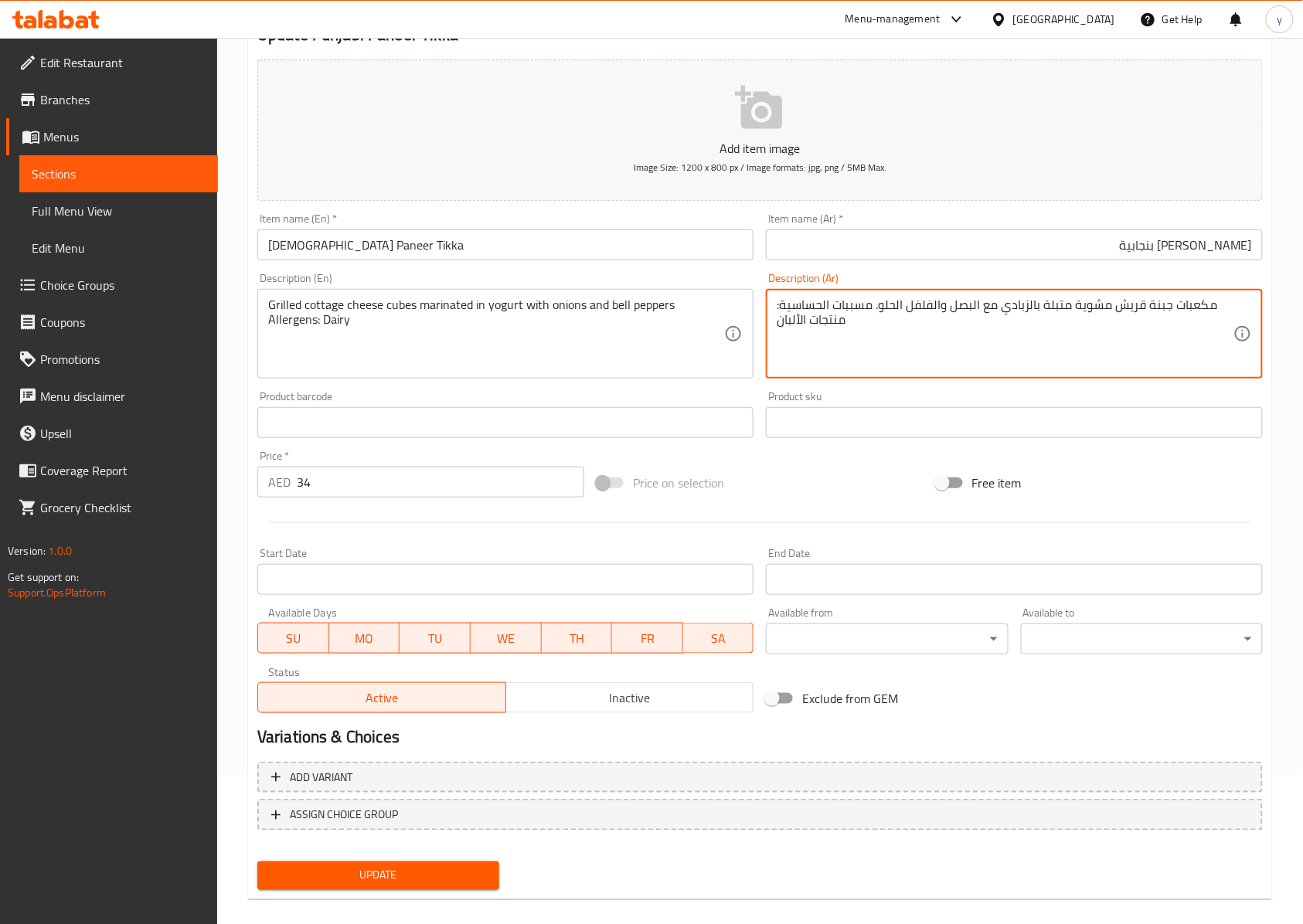
scroll to position [166, 0]
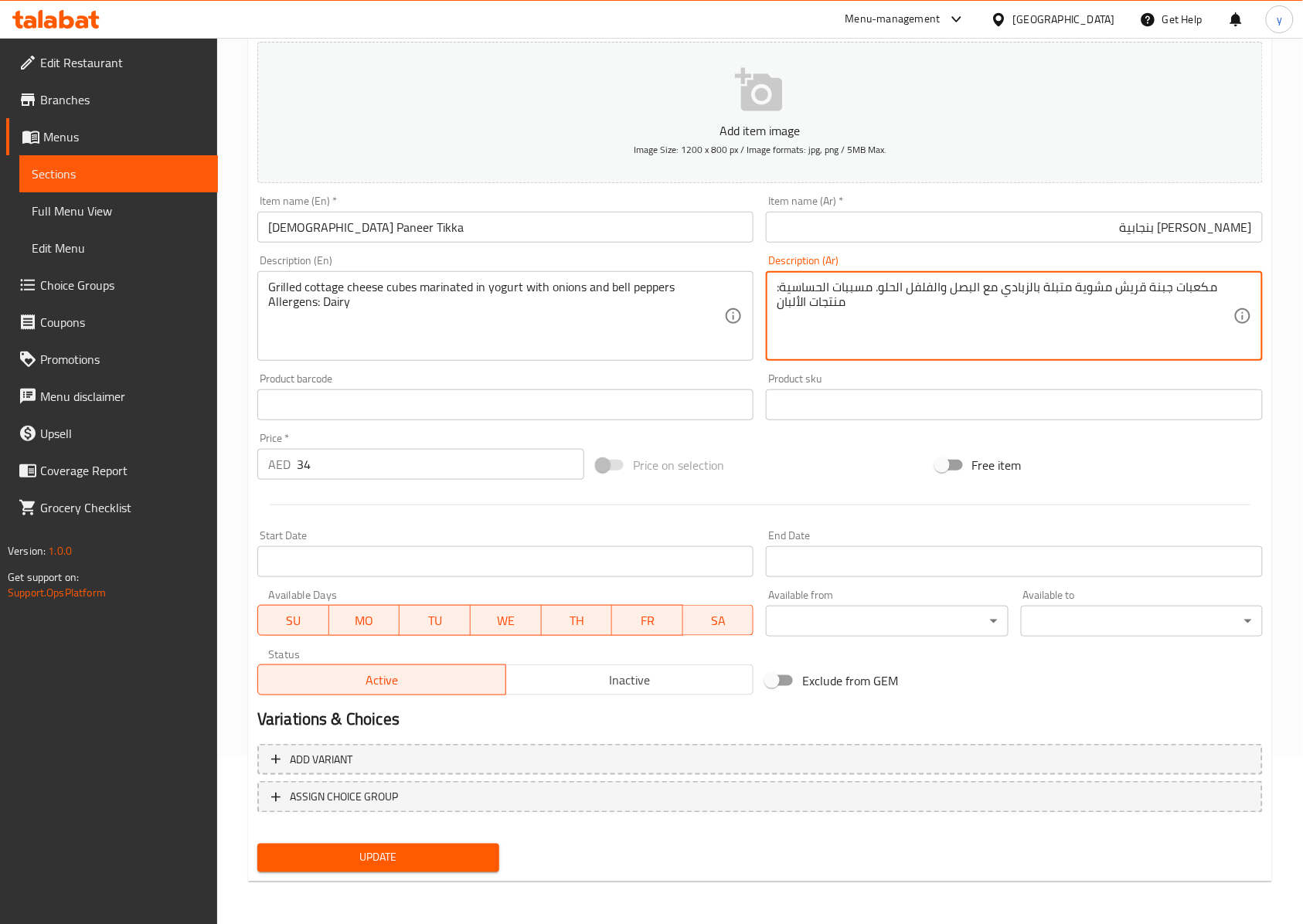
click at [422, 692] on div "Update Punjabi Paneer Tikka Add item image Image Size: 1200 x 800 px / Image fo…" at bounding box center [761, 433] width 1024 height 899
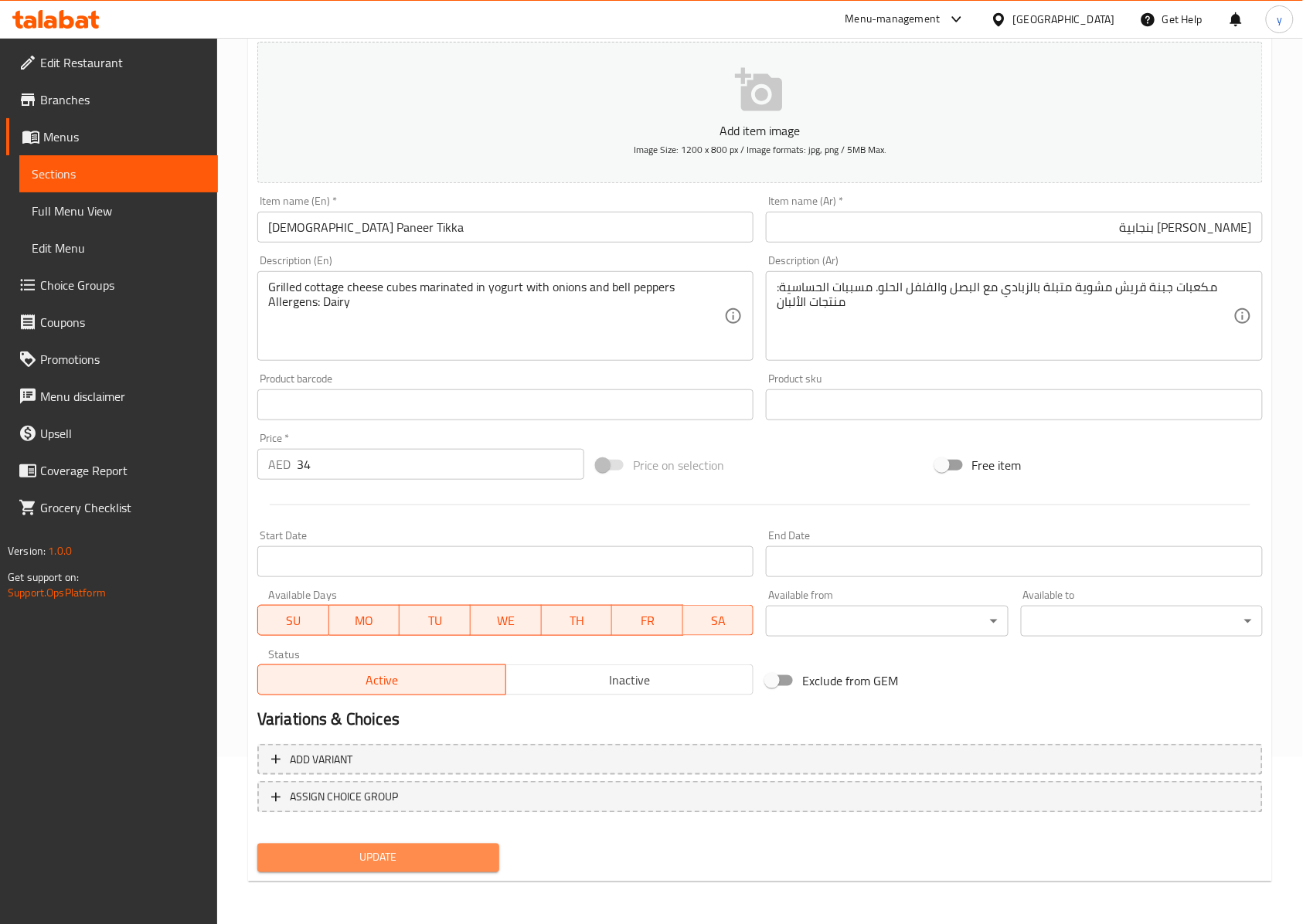
click at [424, 692] on span "Update" at bounding box center [379, 858] width 217 height 20
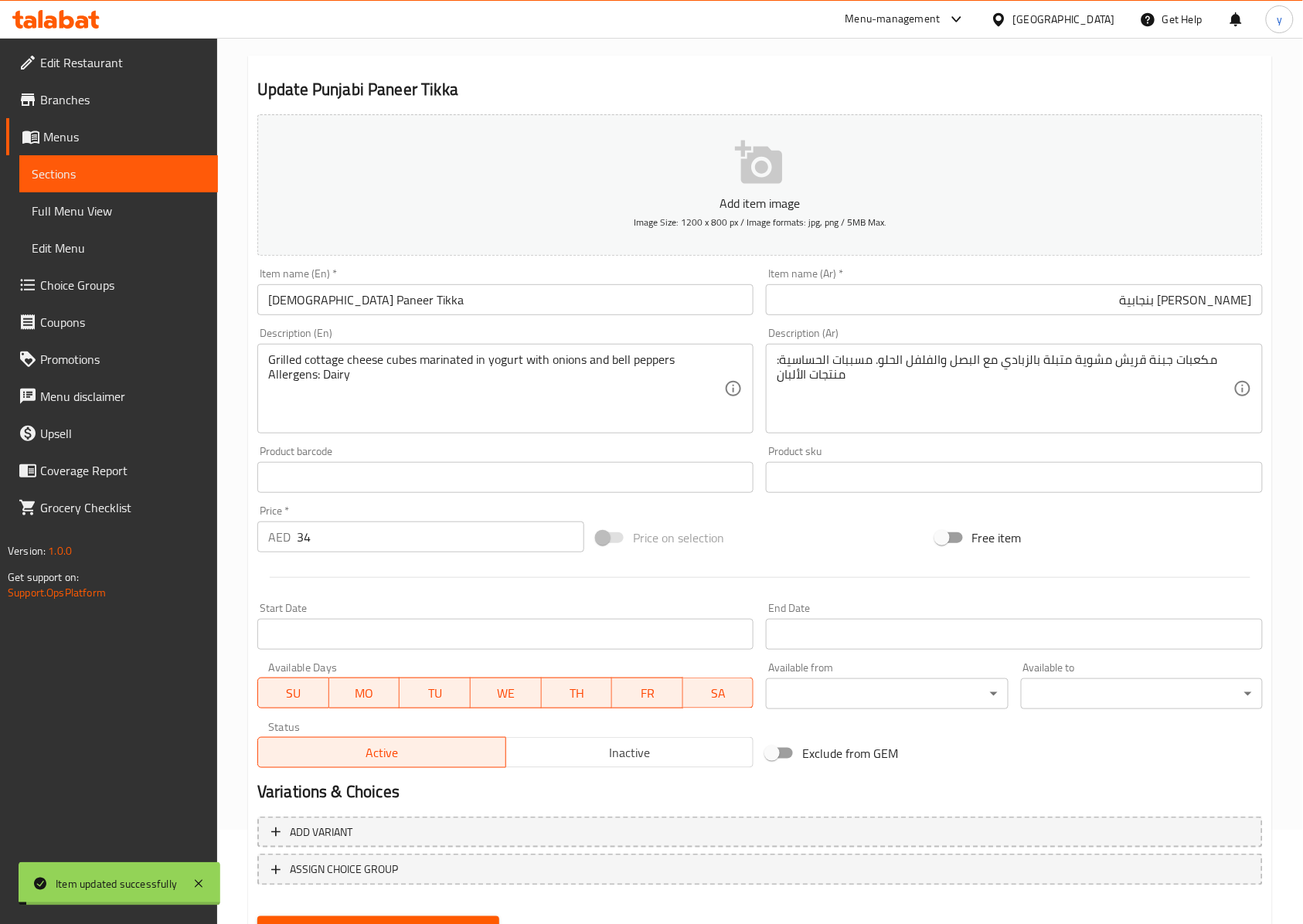
scroll to position [0, 0]
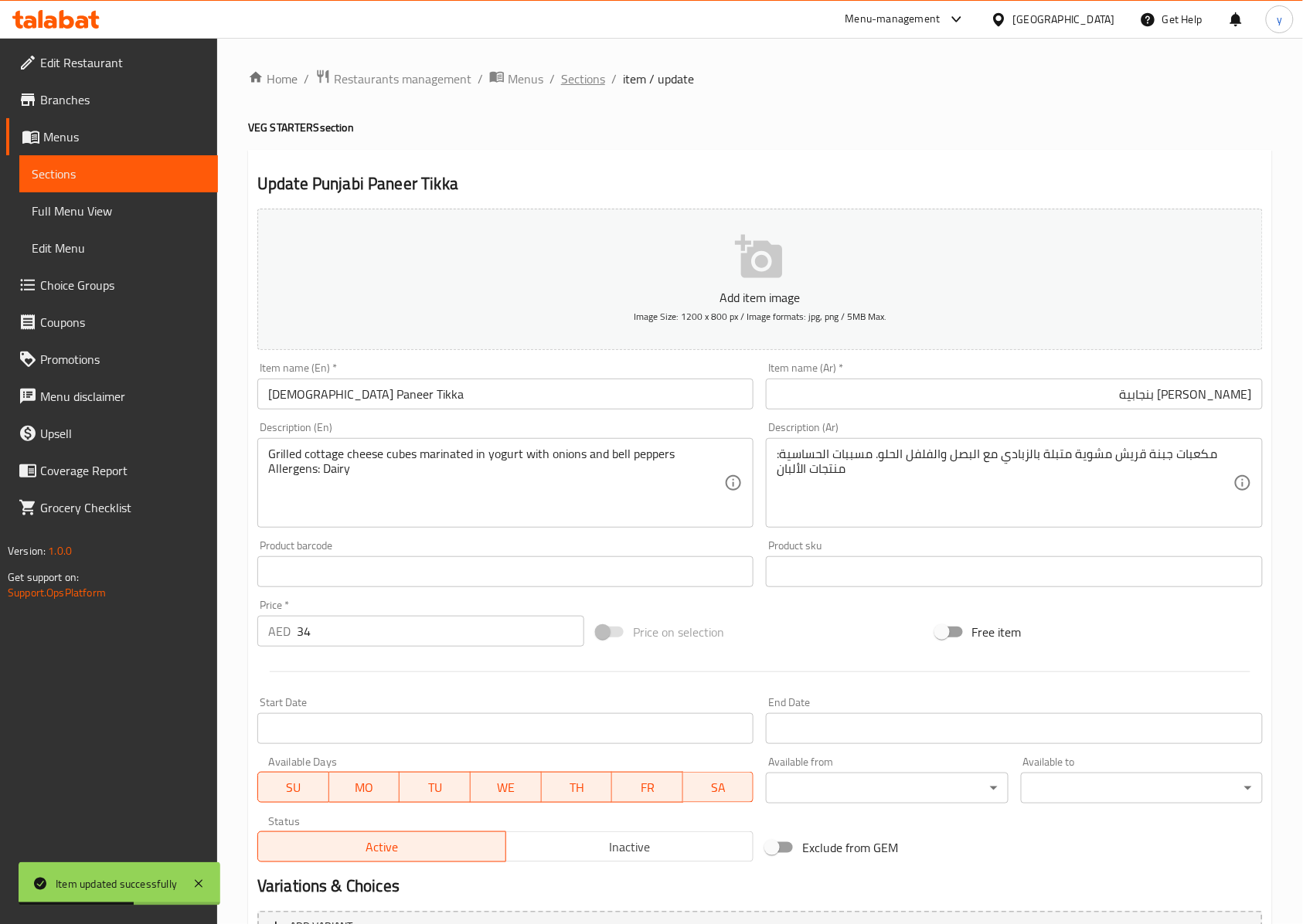
click at [588, 85] on span "Sections" at bounding box center [582, 78] width 44 height 19
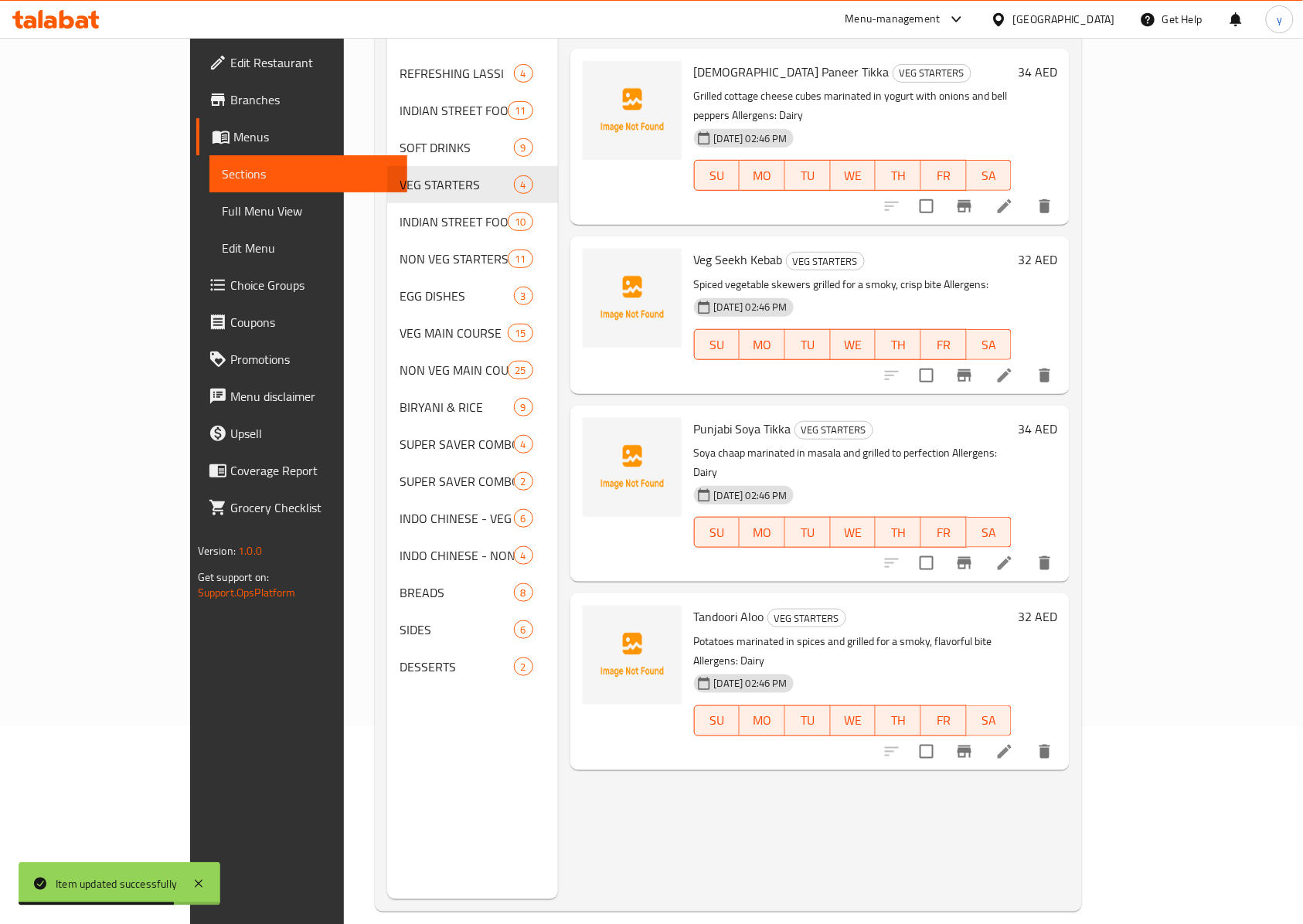
scroll to position [206, 0]
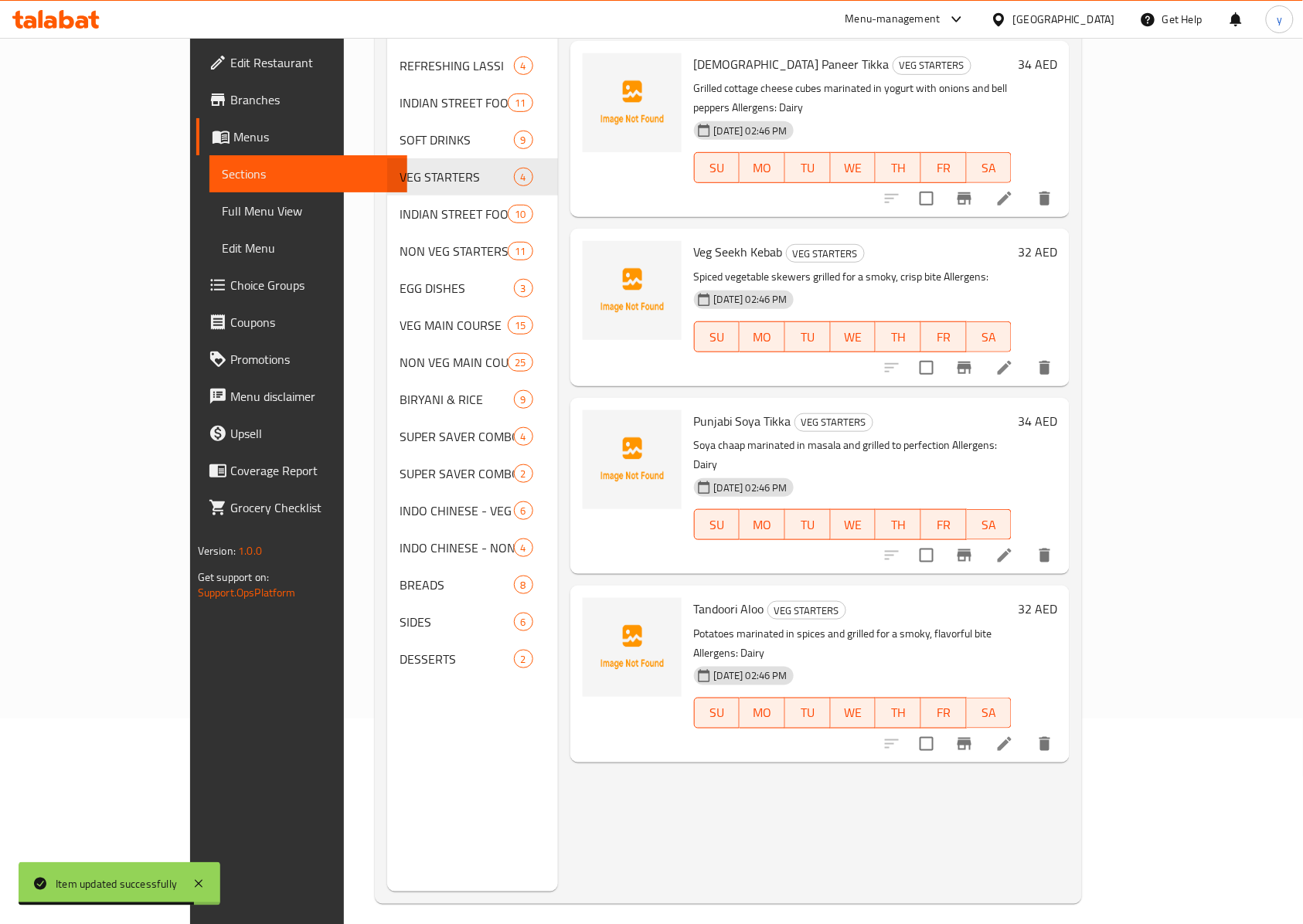
click at [977, 353] on li at bounding box center [1005, 367] width 44 height 28
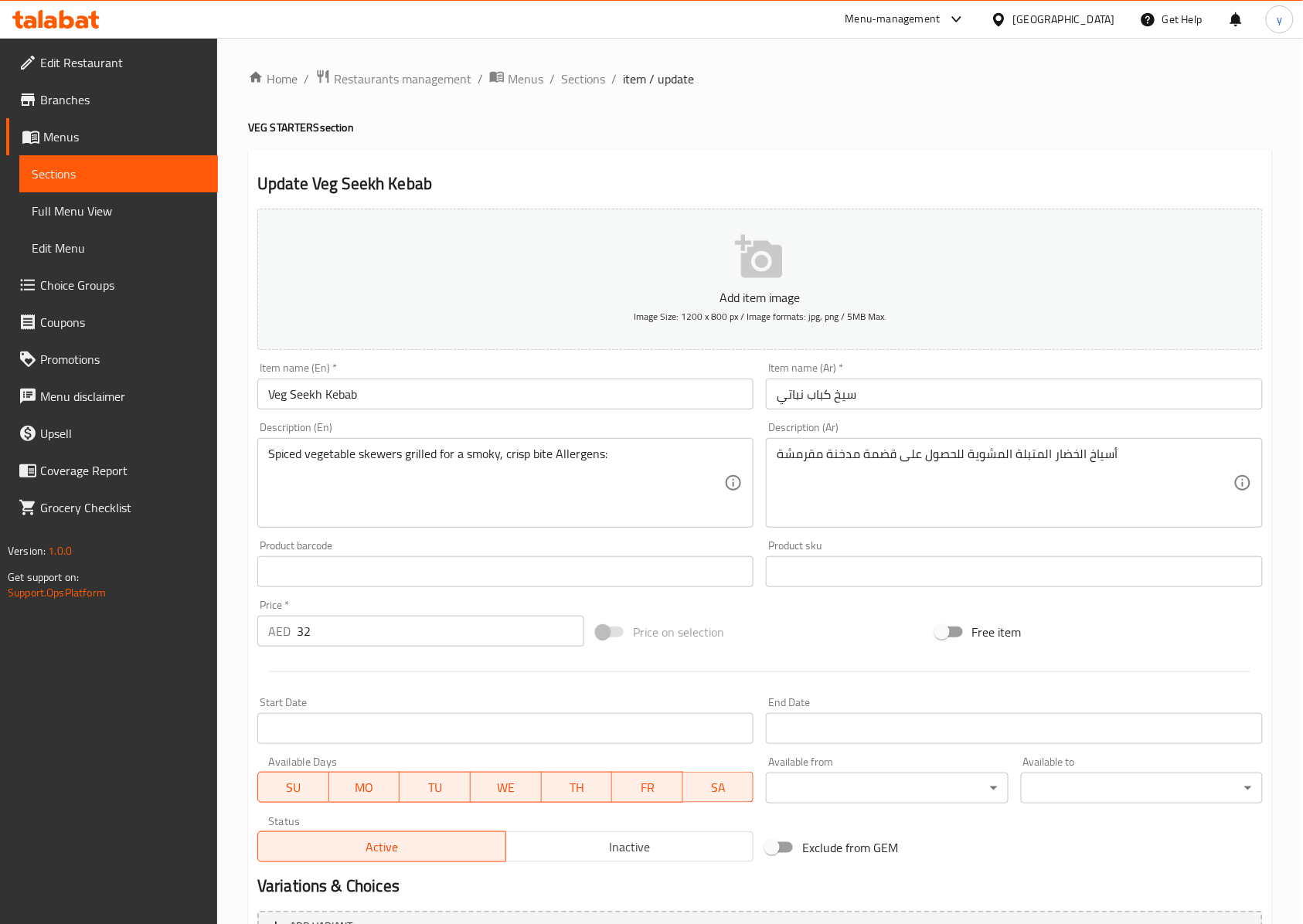
click at [607, 393] on input "Veg Seekh Kebab" at bounding box center [505, 393] width 496 height 31
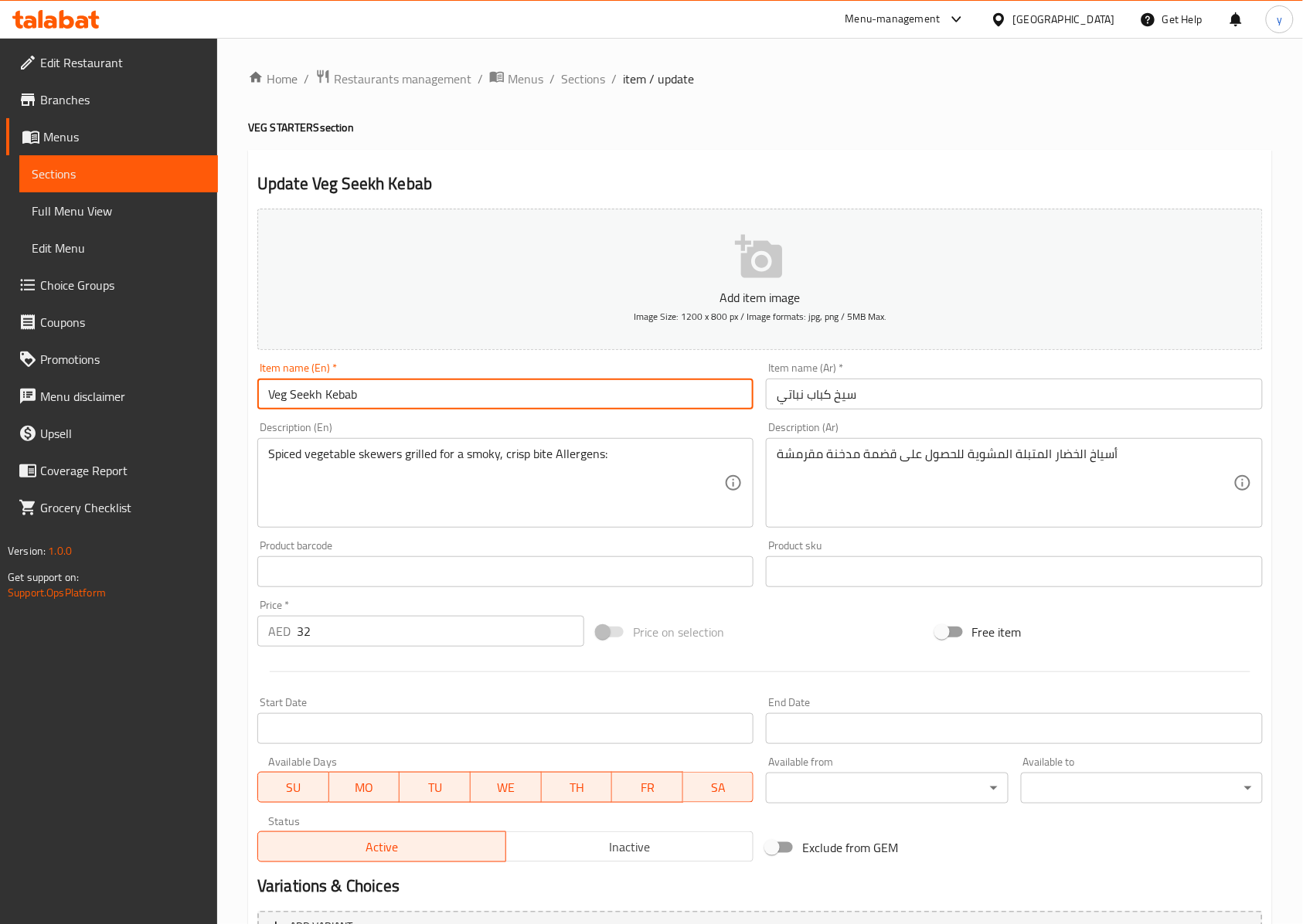
click at [607, 393] on input "Veg Seekh Kebab" at bounding box center [505, 393] width 496 height 31
click at [405, 400] on input "Veg Seekh Kebab" at bounding box center [505, 393] width 496 height 31
click at [281, 406] on input "Veg Seekh Kebab" at bounding box center [505, 393] width 496 height 31
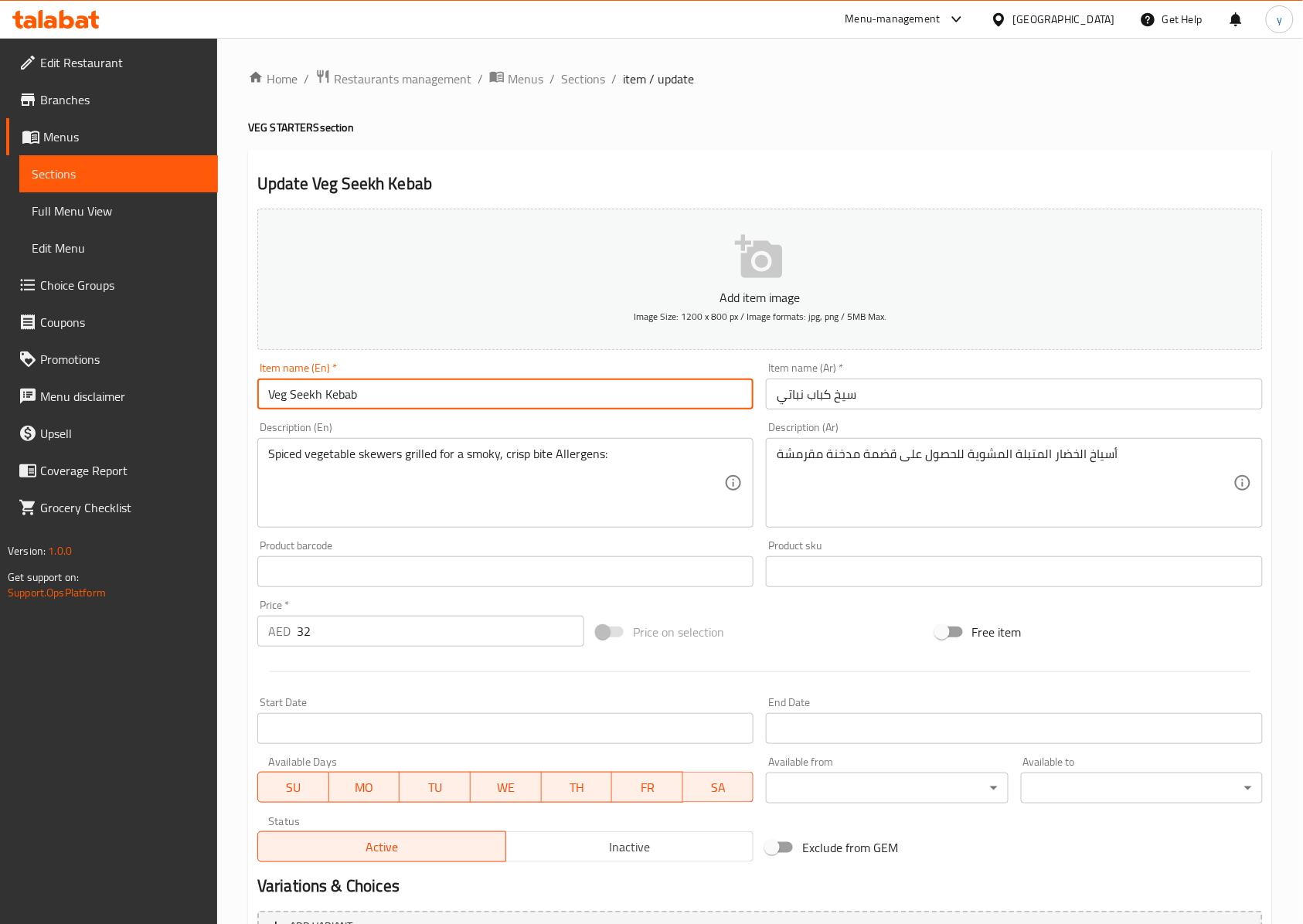
click at [539, 405] on input "Veg Seekh Kebab" at bounding box center [505, 393] width 496 height 31
click at [306, 396] on input "Veg Seekh Kebab" at bounding box center [505, 393] width 496 height 31
click at [443, 401] on input "Veg Seekh Kebab" at bounding box center [505, 393] width 496 height 31
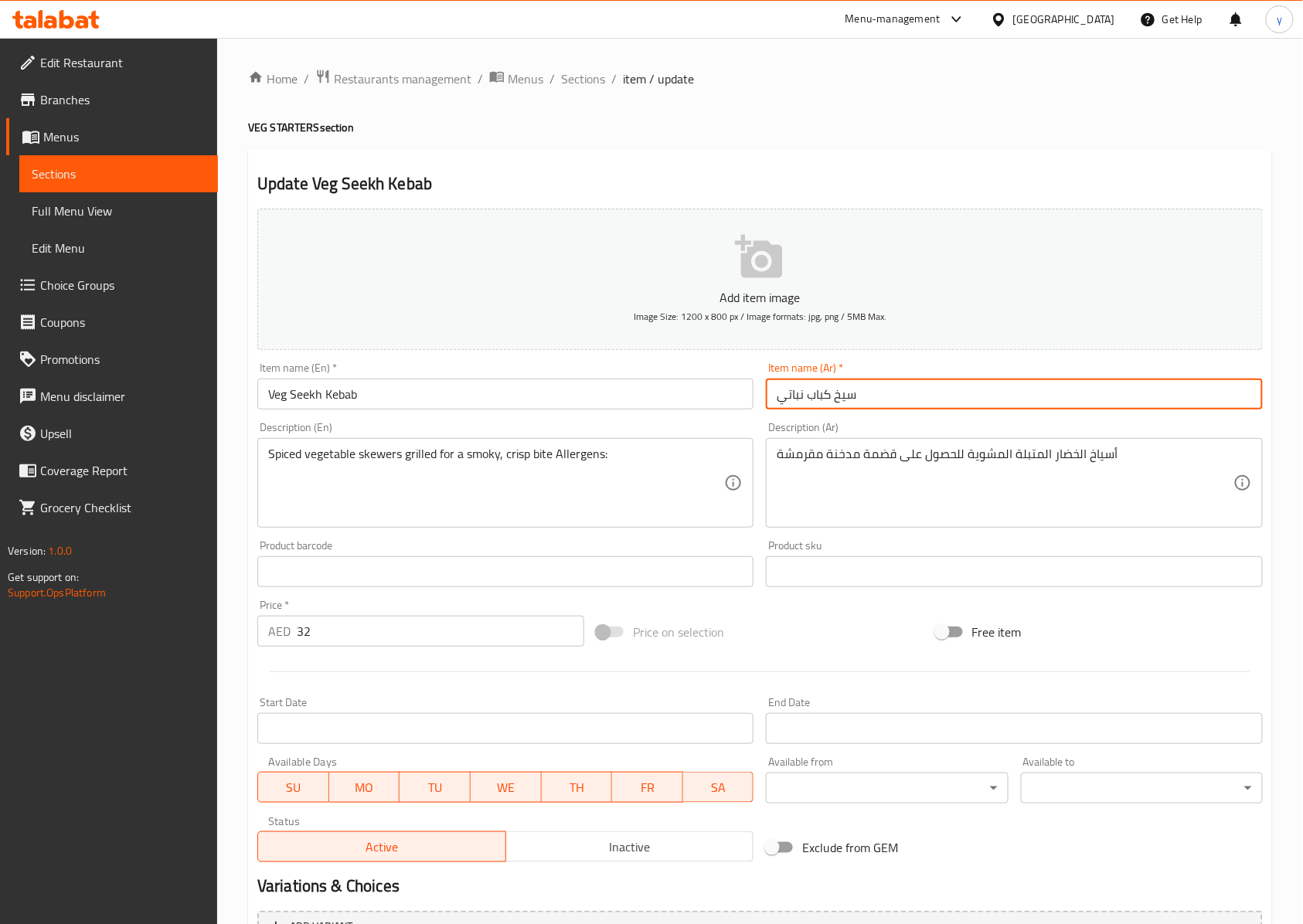
drag, startPoint x: 780, startPoint y: 399, endPoint x: 804, endPoint y: 406, distance: 25.0
click at [804, 406] on input "سيخ كباب نباتي" at bounding box center [1014, 393] width 496 height 31
type input "سيخ كباب فيج"
click at [305, 400] on input "Veg Seekh Kebab" at bounding box center [505, 393] width 496 height 31
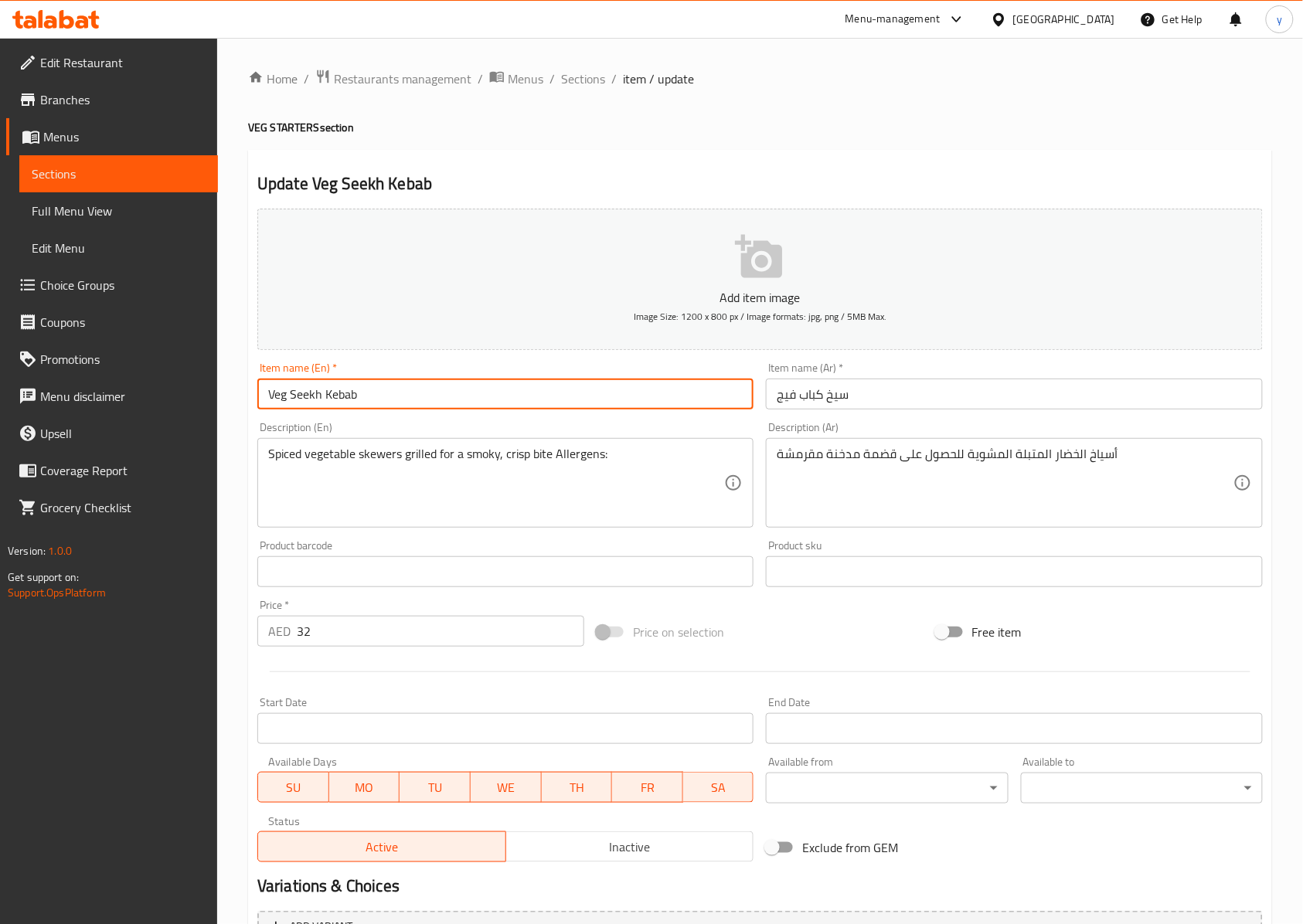
click at [305, 400] on input "Veg Seekh Kebab" at bounding box center [505, 393] width 496 height 31
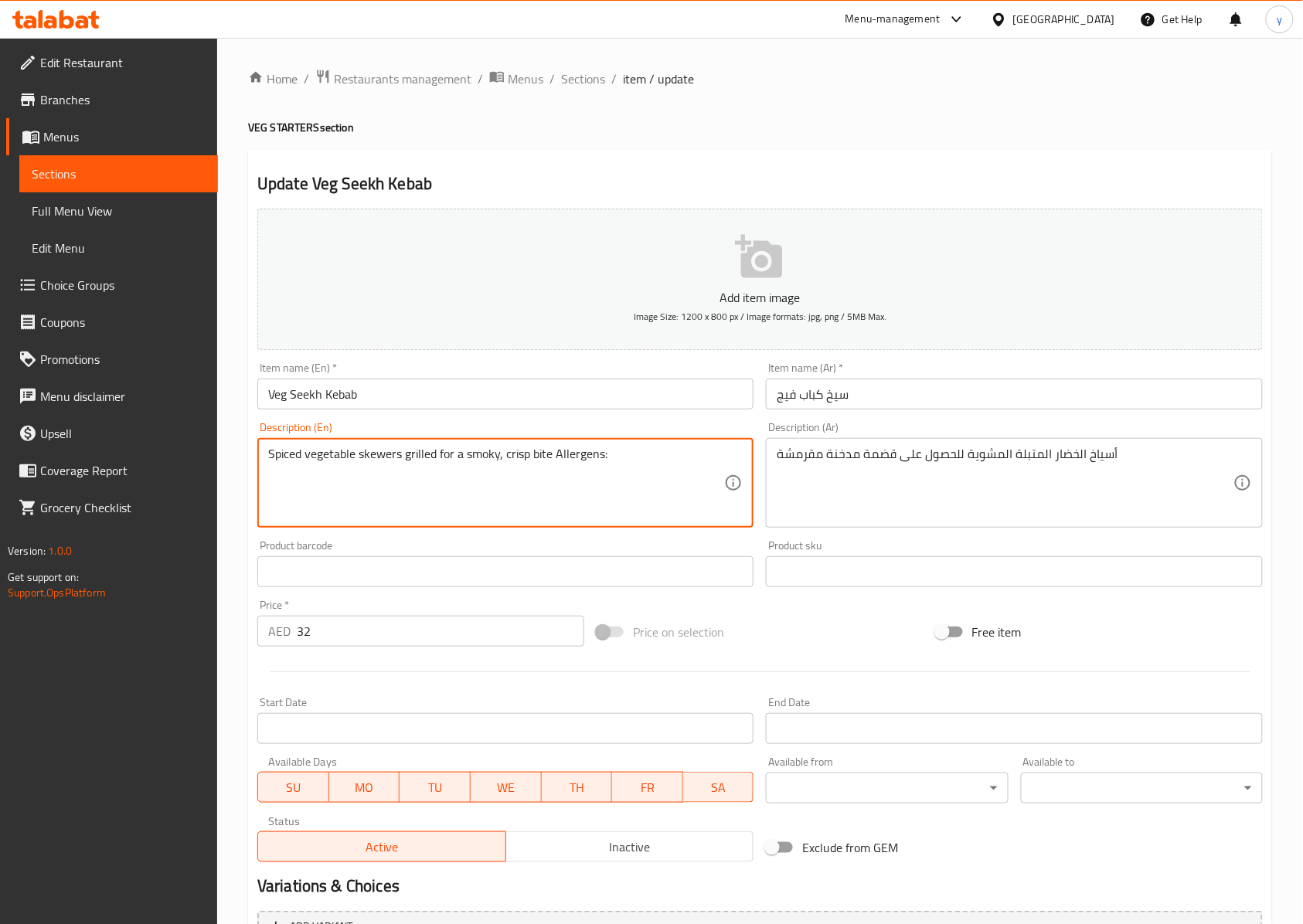
click at [381, 456] on textarea "Spiced vegetable skewers grilled for a smoky, crisp bite Allergens:" at bounding box center [496, 483] width 456 height 73
click at [483, 450] on textarea "Spiced vegetable skewers grilled for a smoky, crisp bite Allergens:" at bounding box center [496, 483] width 456 height 73
click at [575, 465] on textarea "Spiced vegetable skewers grilled for a smoky, crisp bite Allergens:" at bounding box center [496, 483] width 456 height 73
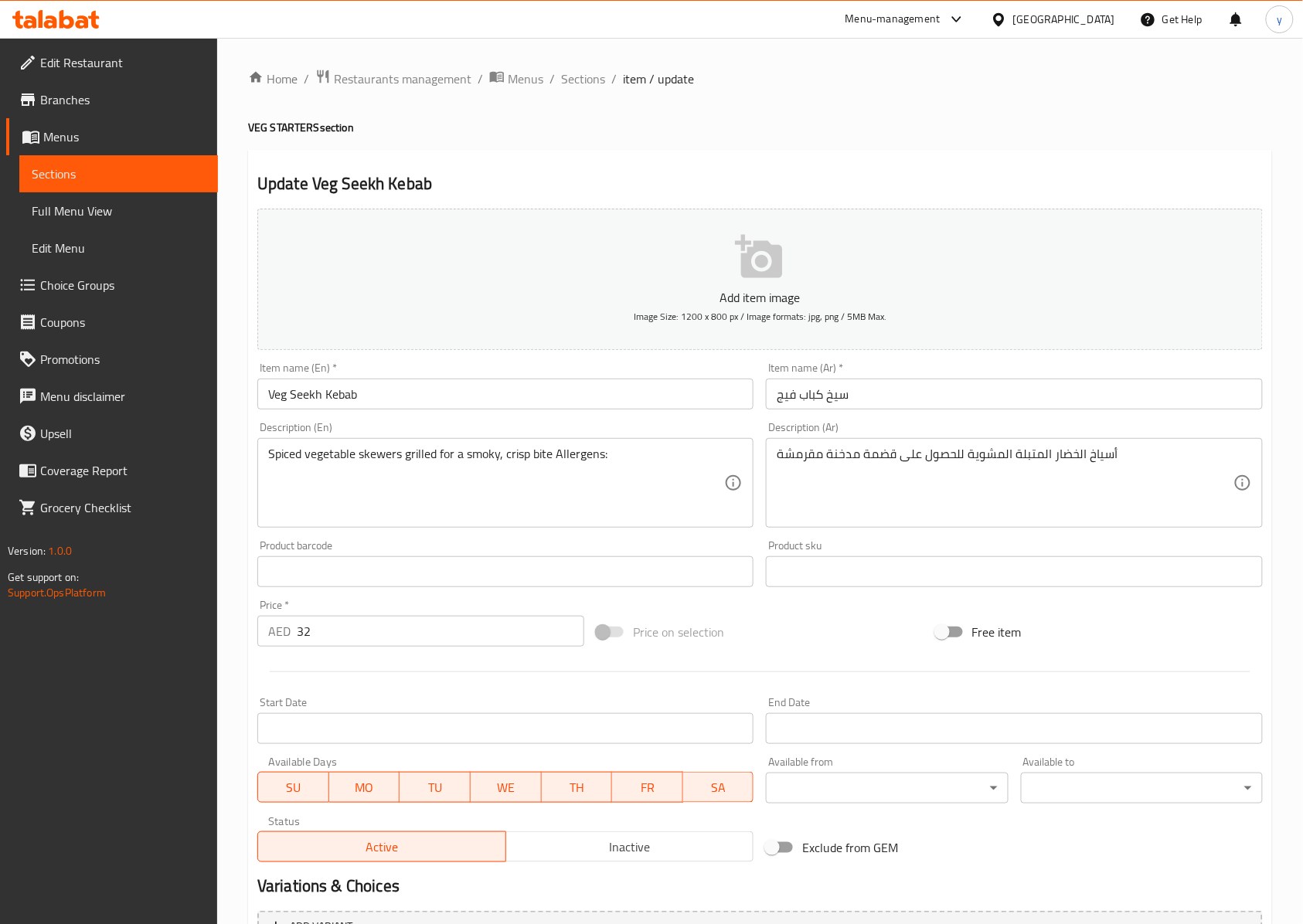
click at [774, 450] on div "أسياخ الخضار المتبلة المشوية للحصول على قضمة مدخنة مقرمشة Description (Ar)" at bounding box center [1014, 482] width 496 height 90
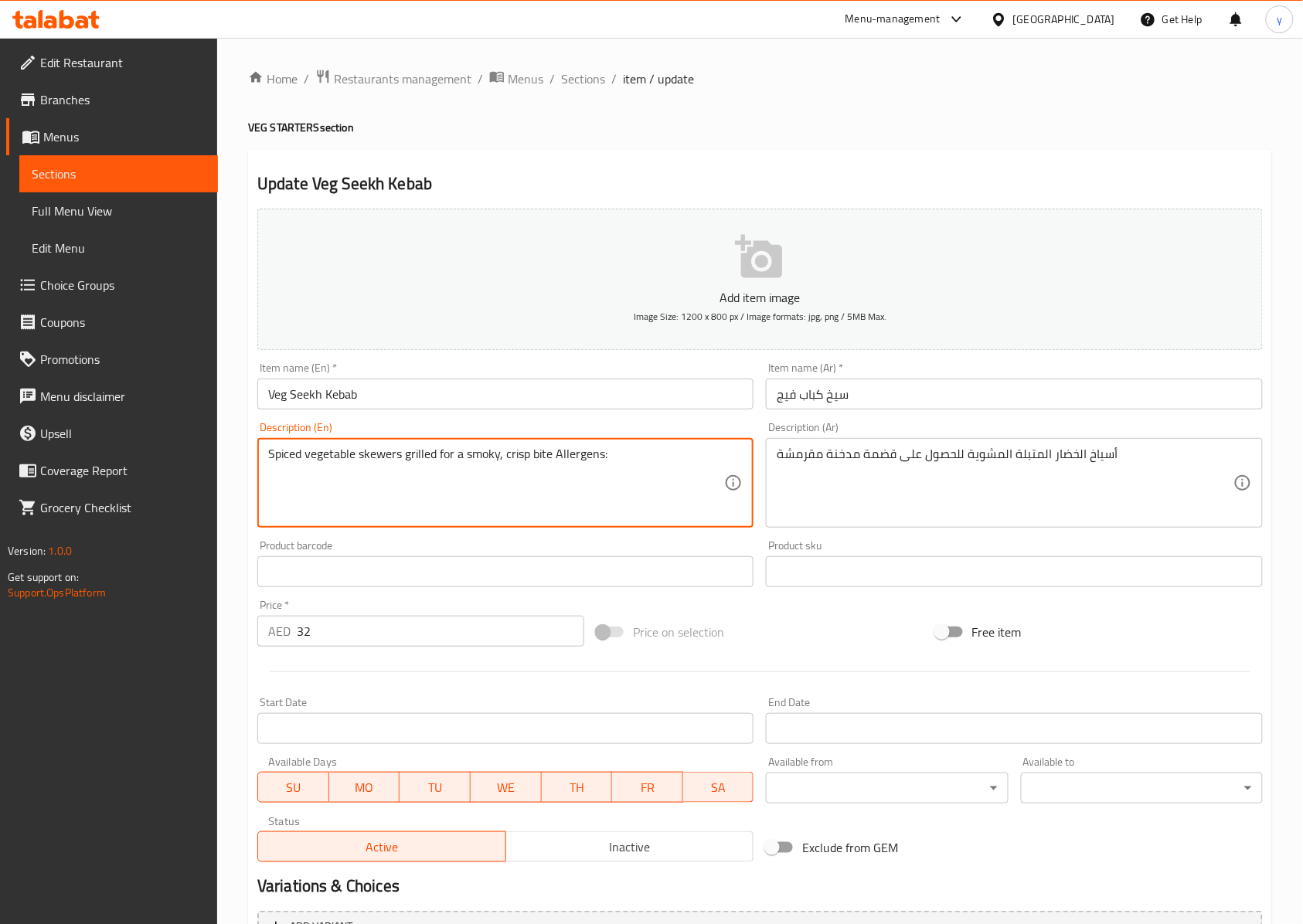
click at [520, 458] on textarea "Spiced vegetable skewers grilled for a smoky, crisp bite Allergens:" at bounding box center [496, 483] width 456 height 73
click at [544, 458] on textarea "Spiced vegetable skewers grilled for a smoky, crisp bite Allergens:" at bounding box center [496, 483] width 456 height 73
drag, startPoint x: 550, startPoint y: 458, endPoint x: 507, endPoint y: 471, distance: 44.9
click at [507, 471] on textarea "Spiced vegetable skewers grilled for a smoky, crisp bite Allergens:" at bounding box center [496, 483] width 456 height 73
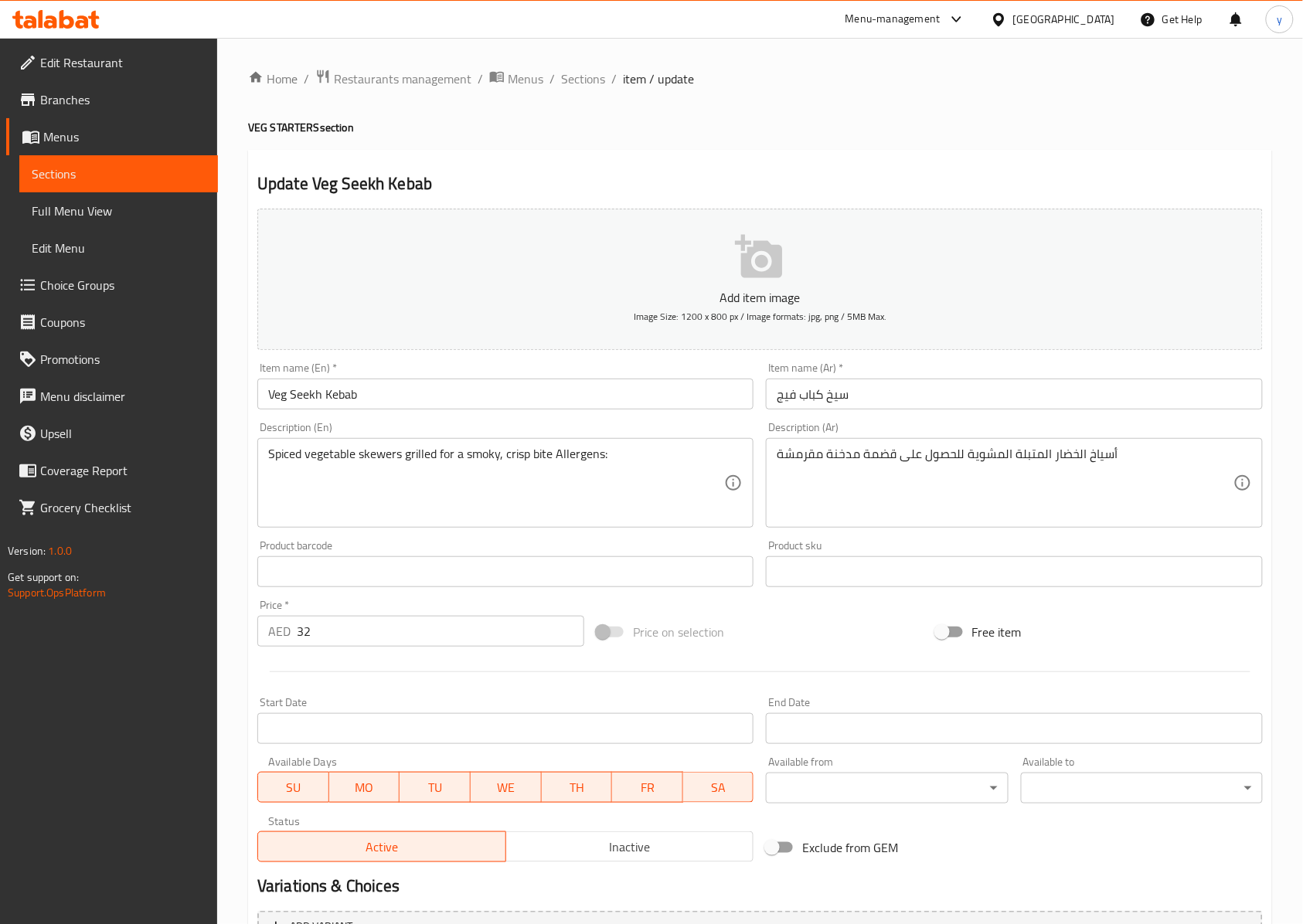
click at [517, 473] on textarea "Spiced vegetable skewers grilled for a smoky, crisp bite Allergens:" at bounding box center [496, 483] width 456 height 73
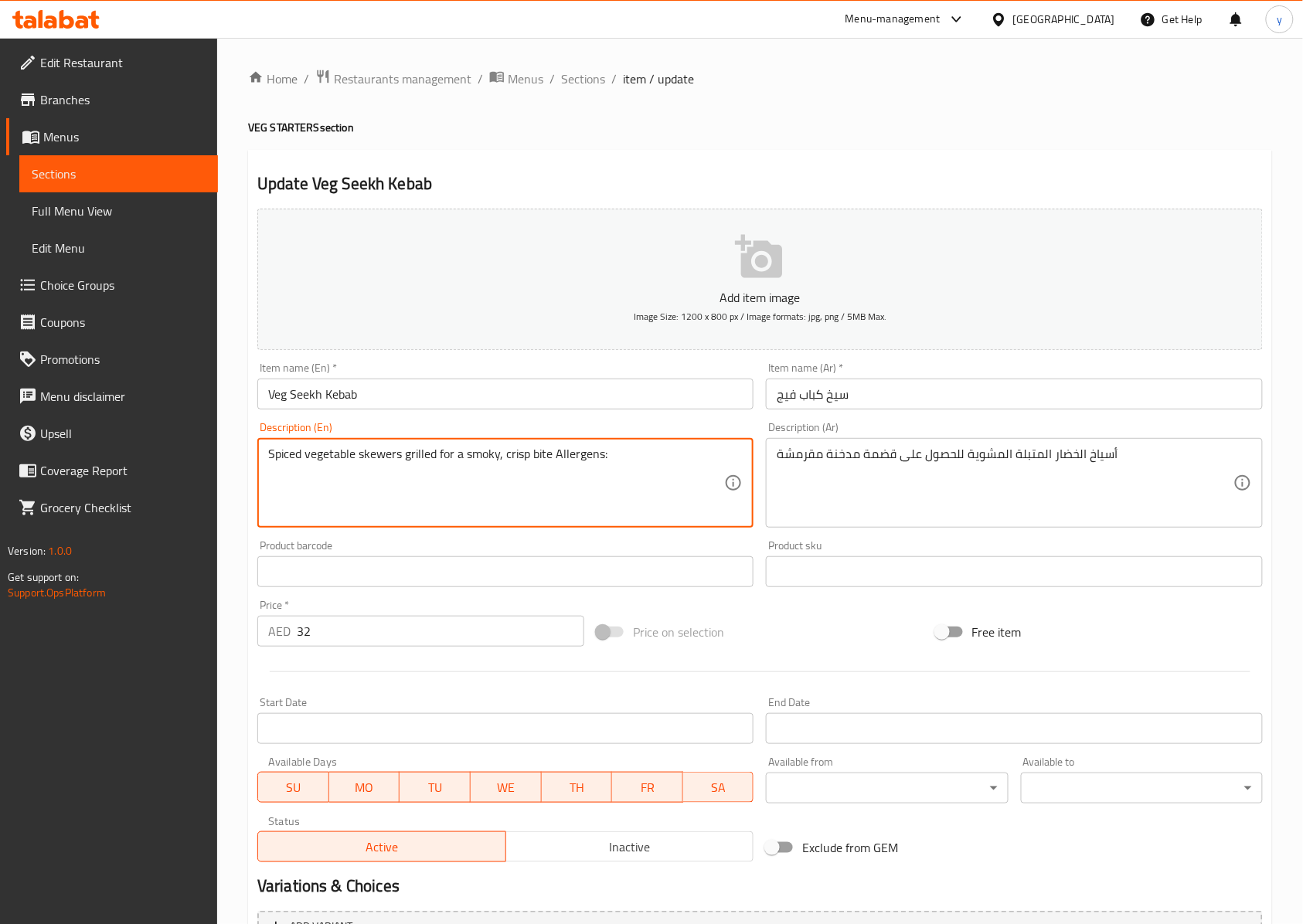
click at [517, 467] on textarea "Spiced vegetable skewers grilled for a smoky, crisp bite Allergens:" at bounding box center [496, 483] width 456 height 73
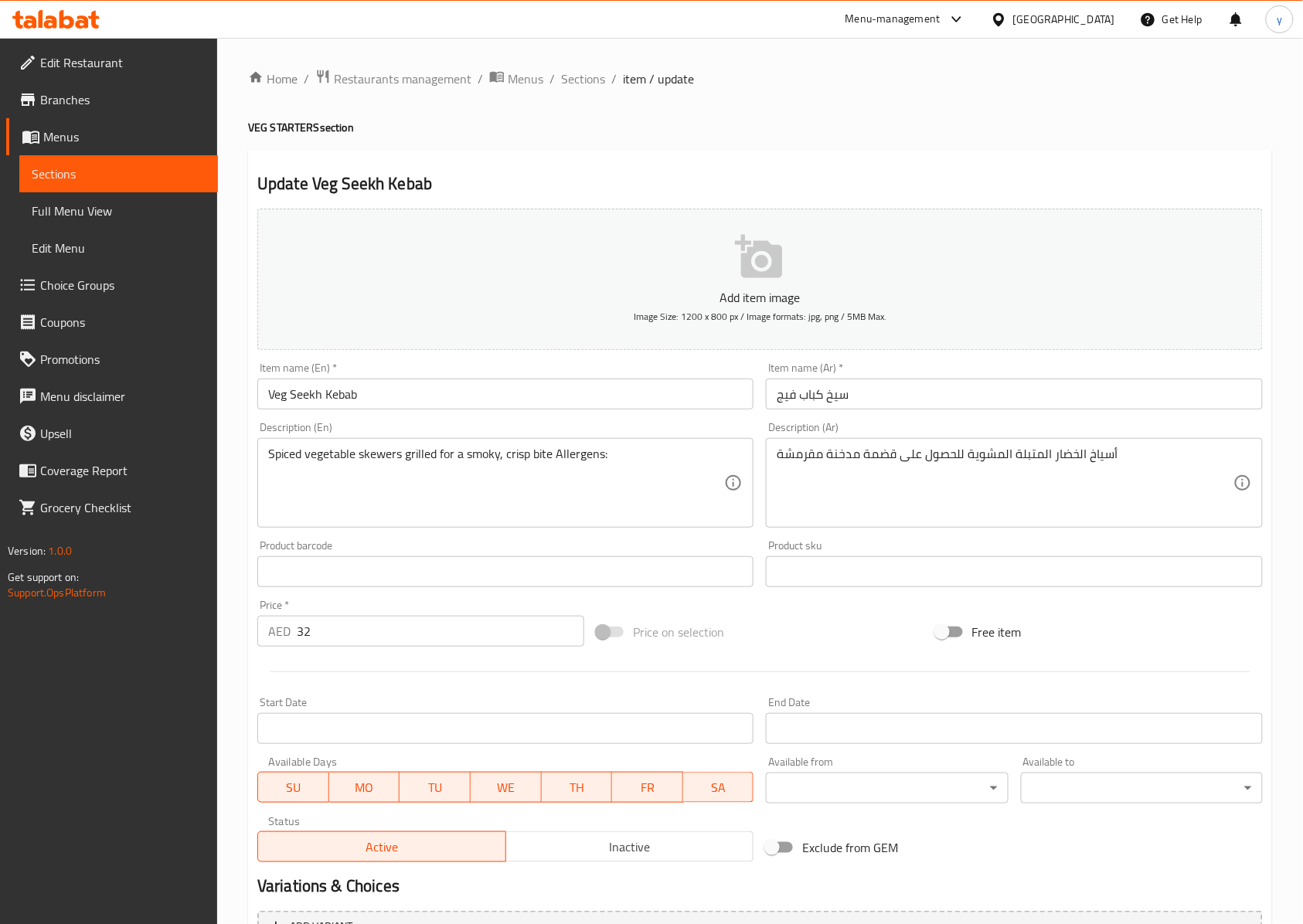
click at [546, 458] on textarea "Spiced vegetable skewers grilled for a smoky, crisp bite Allergens:" at bounding box center [496, 483] width 456 height 73
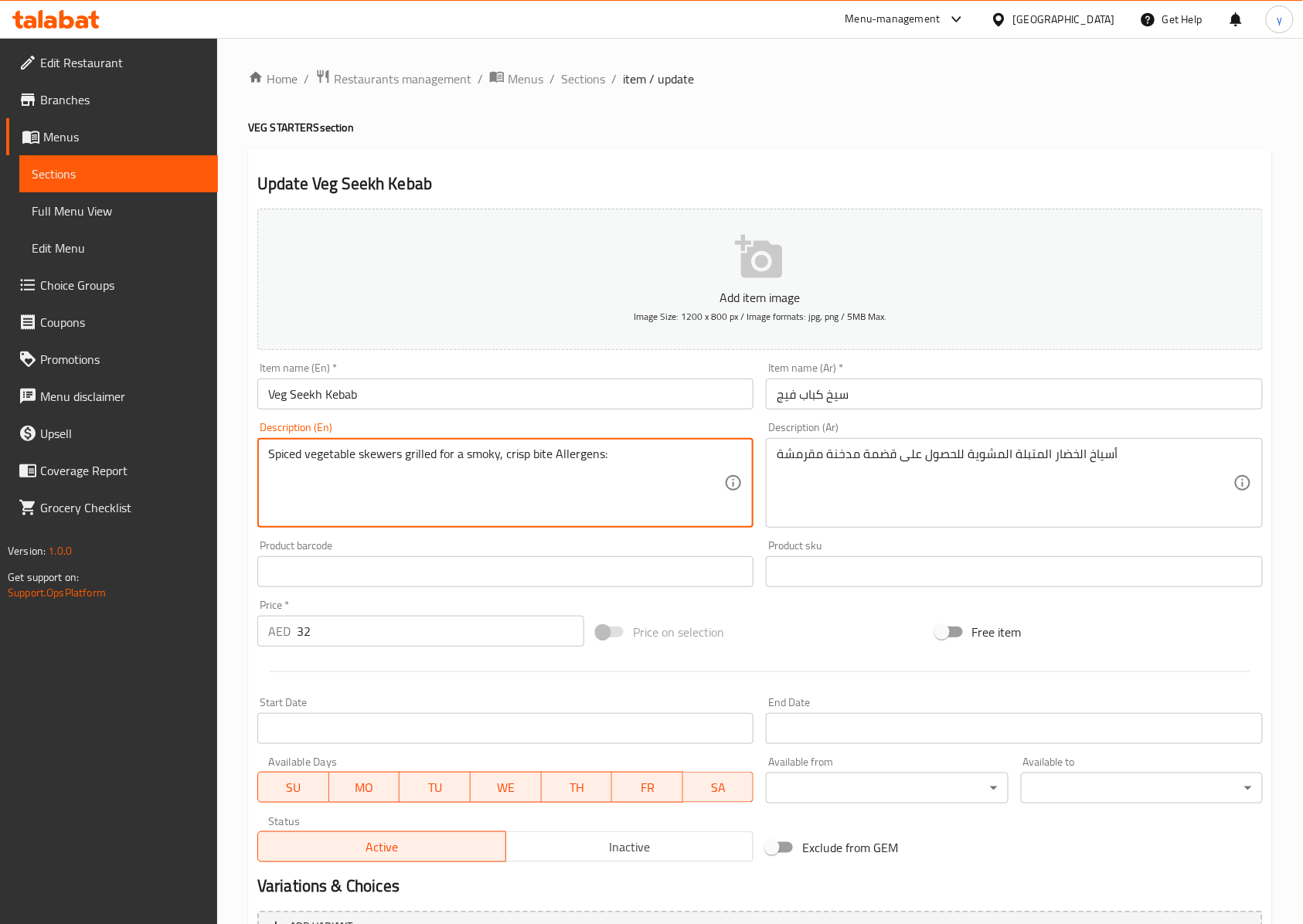
click at [546, 458] on textarea "Spiced vegetable skewers grilled for a smoky, crisp bite Allergens:" at bounding box center [496, 483] width 456 height 73
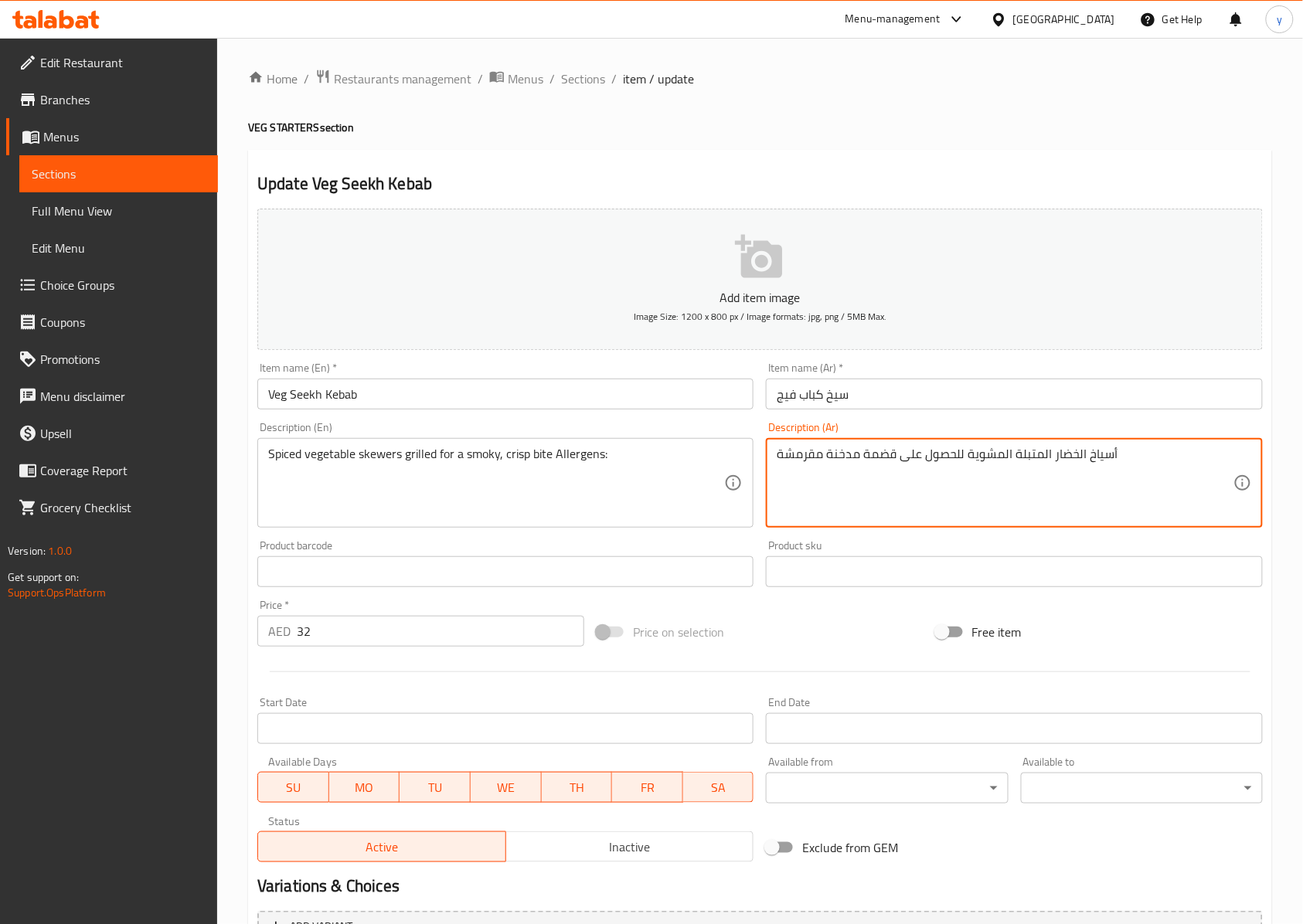
drag, startPoint x: 861, startPoint y: 452, endPoint x: 897, endPoint y: 466, distance: 38.6
click at [779, 461] on textarea "أسياخ الخضار المتبلة المشوية للحصول على لقيمات مدخنة مقرمشة" at bounding box center [1005, 483] width 456 height 73
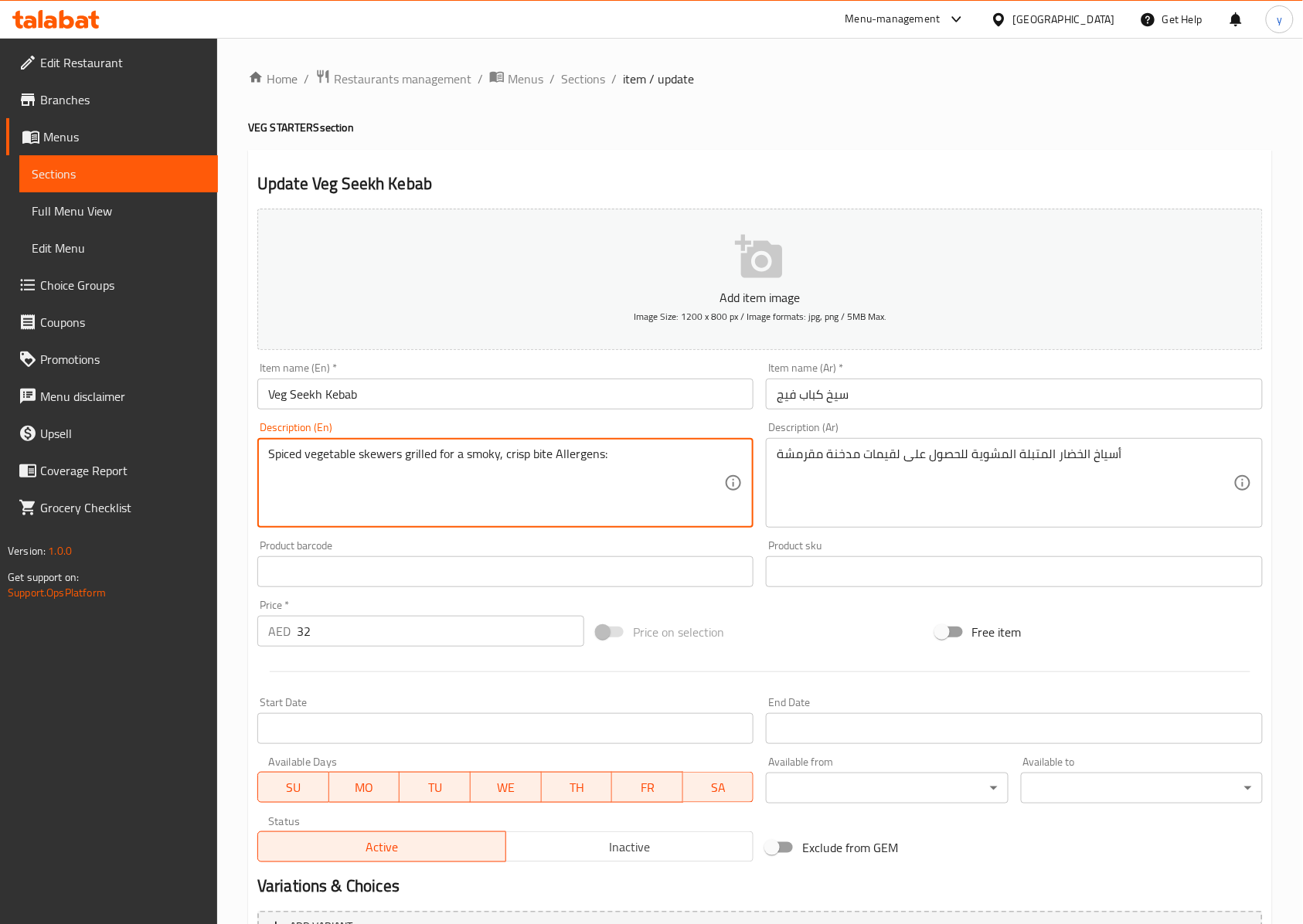
drag, startPoint x: 610, startPoint y: 465, endPoint x: 122, endPoint y: 449, distance: 488.3
click at [140, 450] on div "Edit Restaurant Branches Menus Sections Full Menu View Edit Menu Choice Groups …" at bounding box center [651, 565] width 1303 height 1054
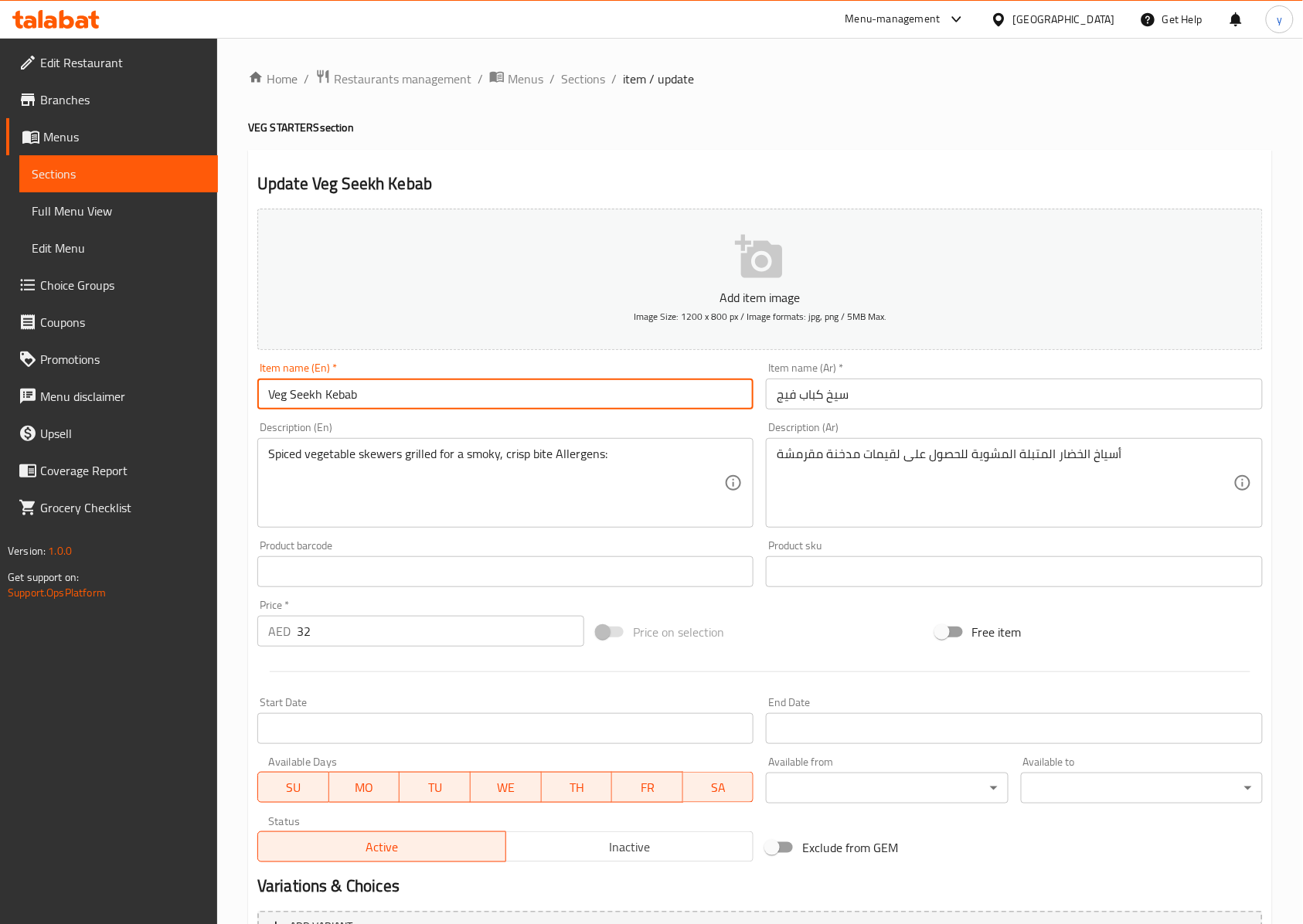
drag, startPoint x: 443, startPoint y: 403, endPoint x: 267, endPoint y: 396, distance: 176.1
click at [267, 396] on input "Veg Seekh Kebab" at bounding box center [505, 393] width 496 height 31
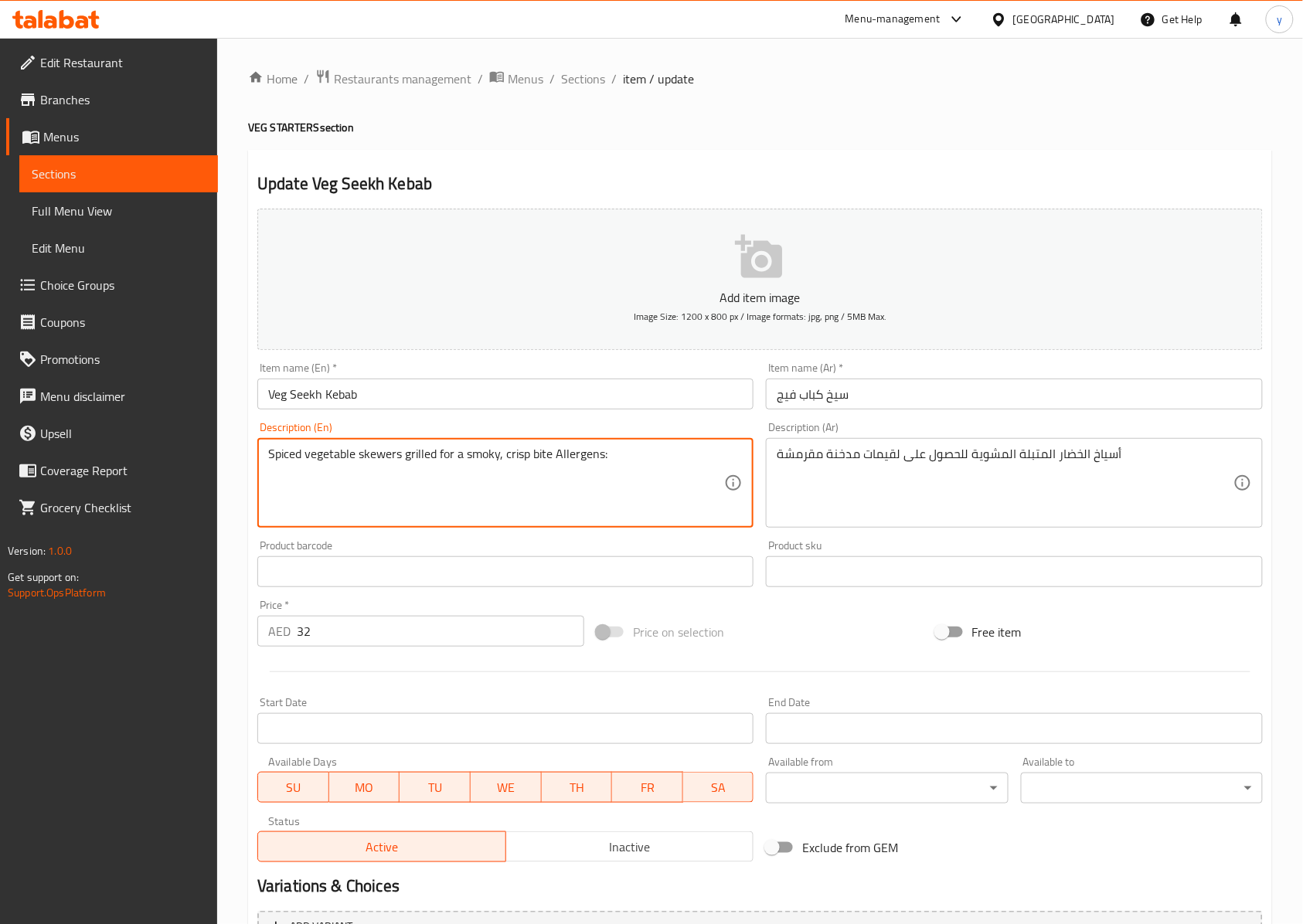
click at [584, 461] on textarea "Spiced vegetable skewers grilled for a smoky, crisp bite Allergens:" at bounding box center [496, 483] width 456 height 73
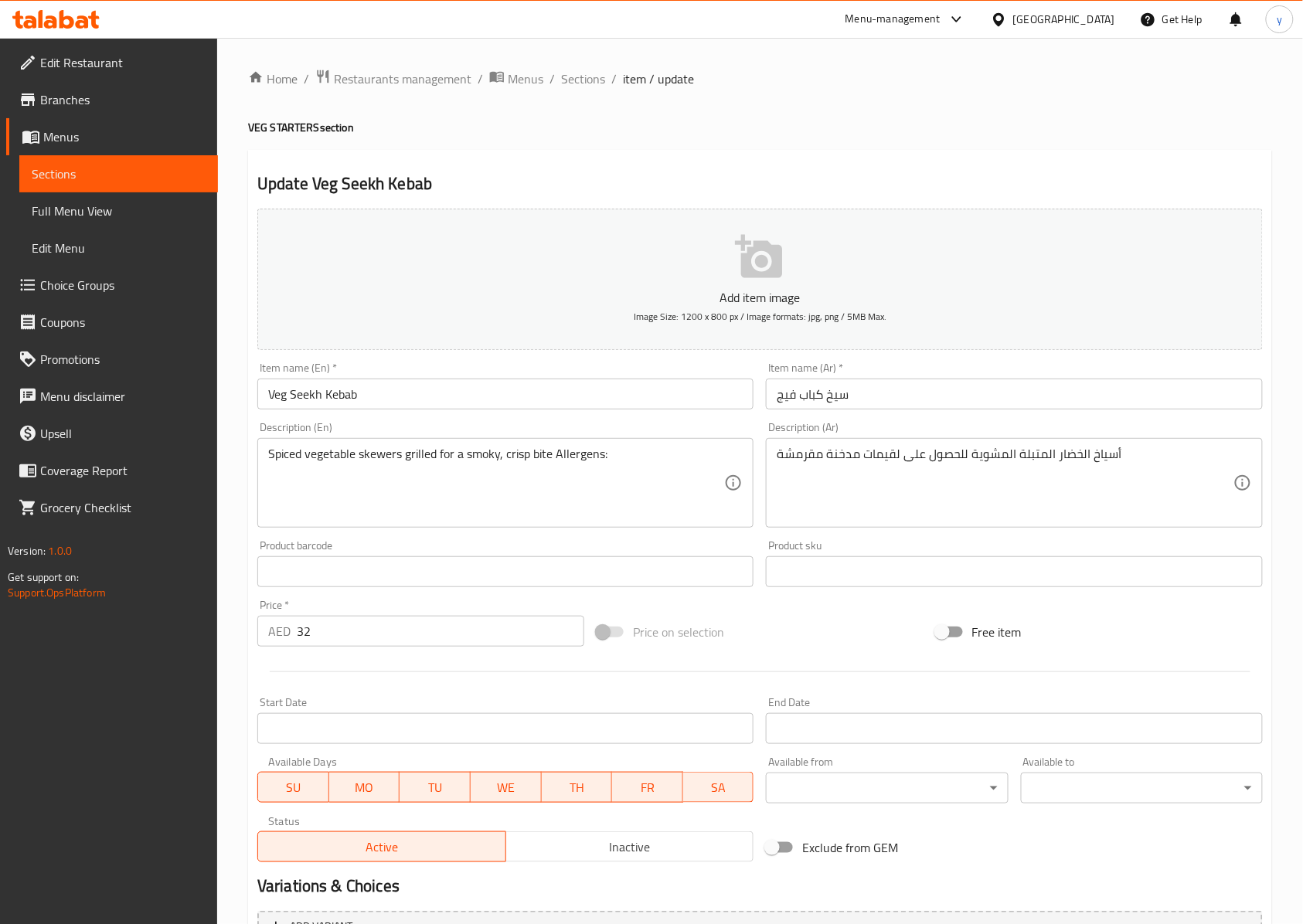
click at [653, 458] on textarea "Spiced vegetable skewers grilled for a smoky, crisp bite Allergens:" at bounding box center [496, 483] width 456 height 73
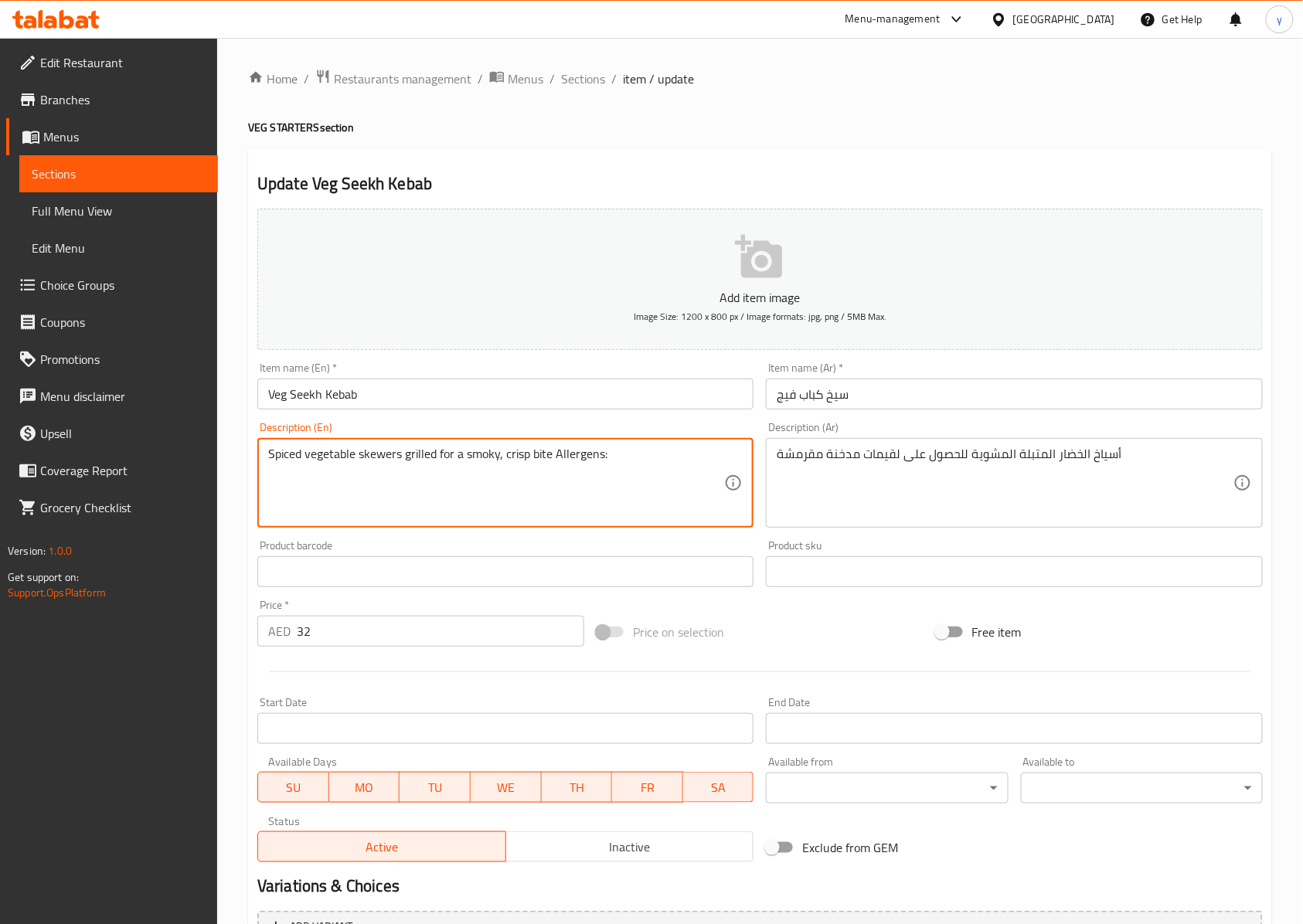
click at [285, 461] on textarea "Spiced vegetable skewers grilled for a smoky, crisp bite Allergens:" at bounding box center [496, 483] width 456 height 73
click at [618, 449] on textarea "Spiced vegetable skewers grilled for a smoky, crisp bite Allergens:" at bounding box center [496, 483] width 456 height 73
drag, startPoint x: 1058, startPoint y: 458, endPoint x: 1067, endPoint y: 458, distance: 9.0
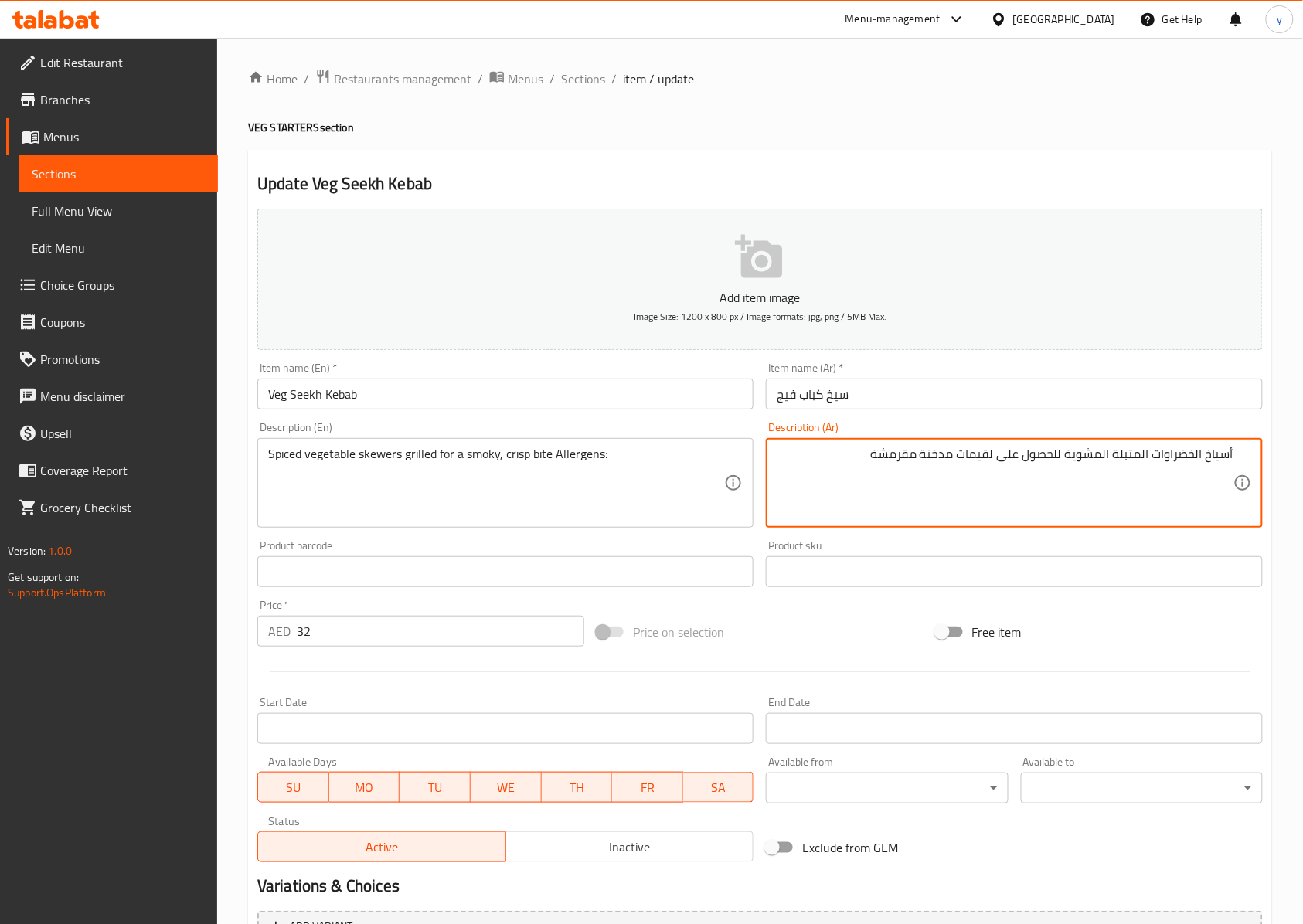
click at [977, 460] on textarea "أسياخ الخضراوات المتبلة المشوية للحصول على لقيمات مدخنة مقرمشة" at bounding box center [1005, 483] width 456 height 73
click at [808, 466] on textarea "أسياخ الخضروات المتبلة المشوية للحصول على لقيمات مدخنة مقرمشة" at bounding box center [1005, 483] width 456 height 73
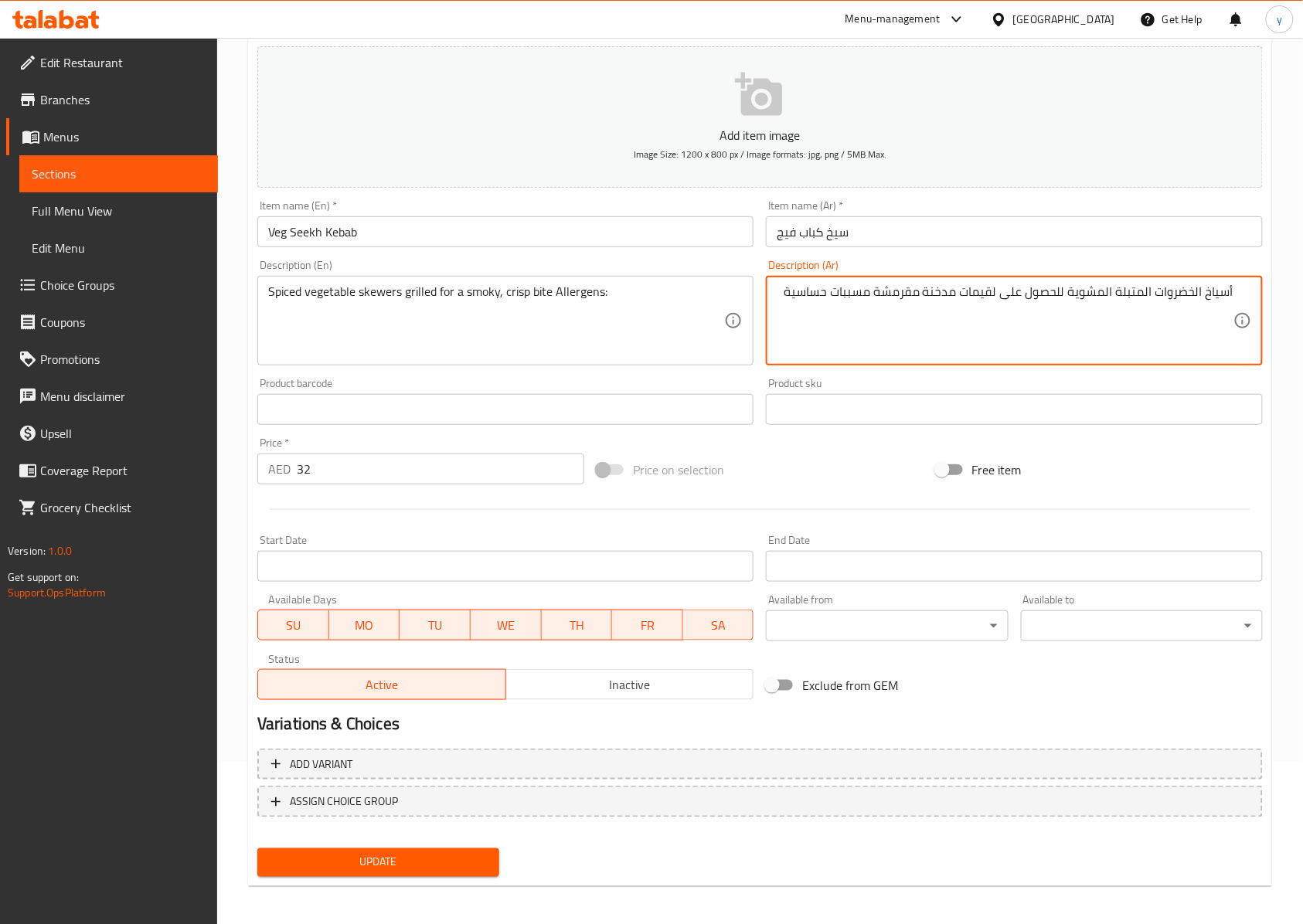
scroll to position [166, 0]
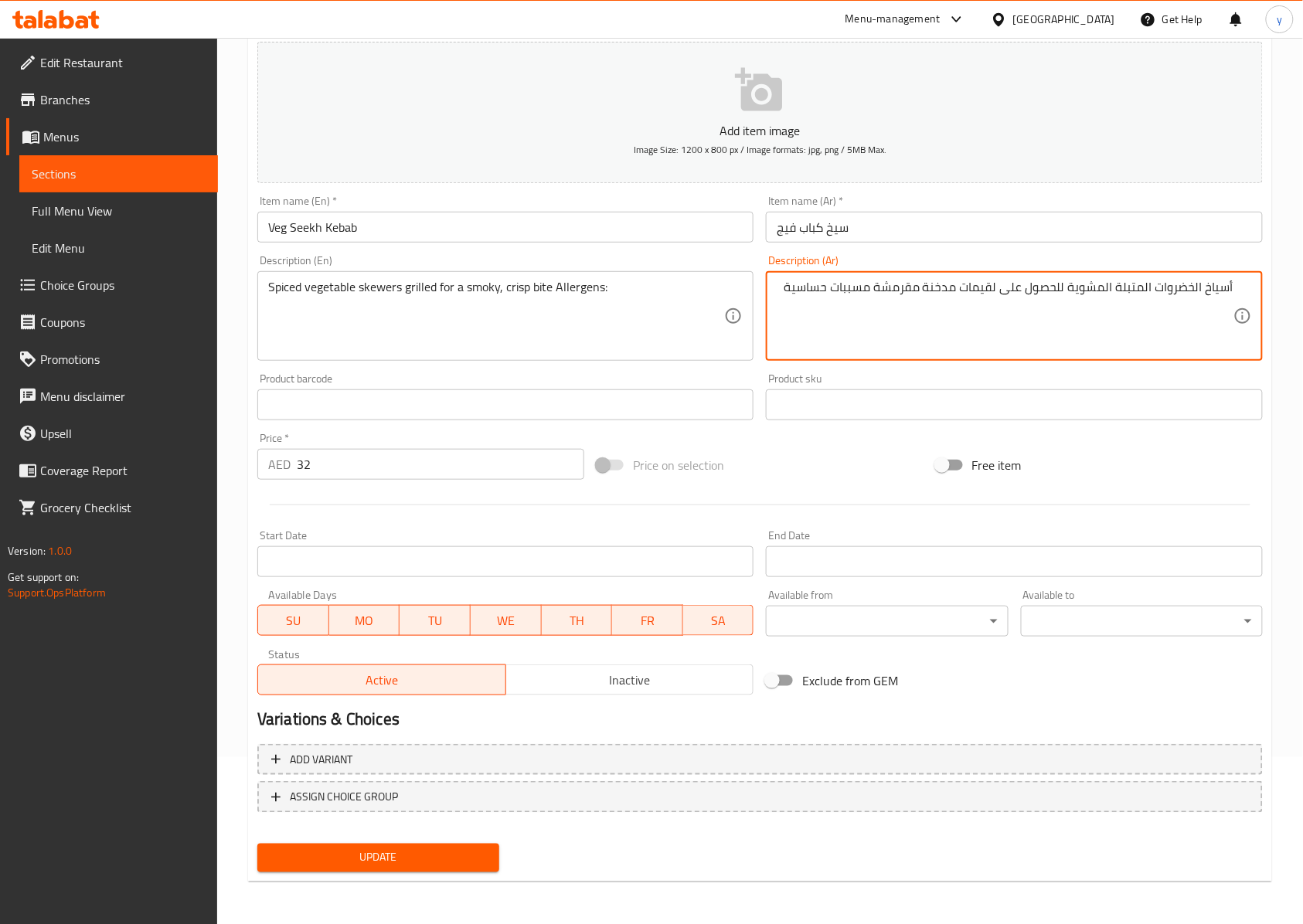
type textarea "أسياخ الخضروات المتبلة المشوية للحصول على لقيمات مدخنة مقرمشة مسببات حساسية"
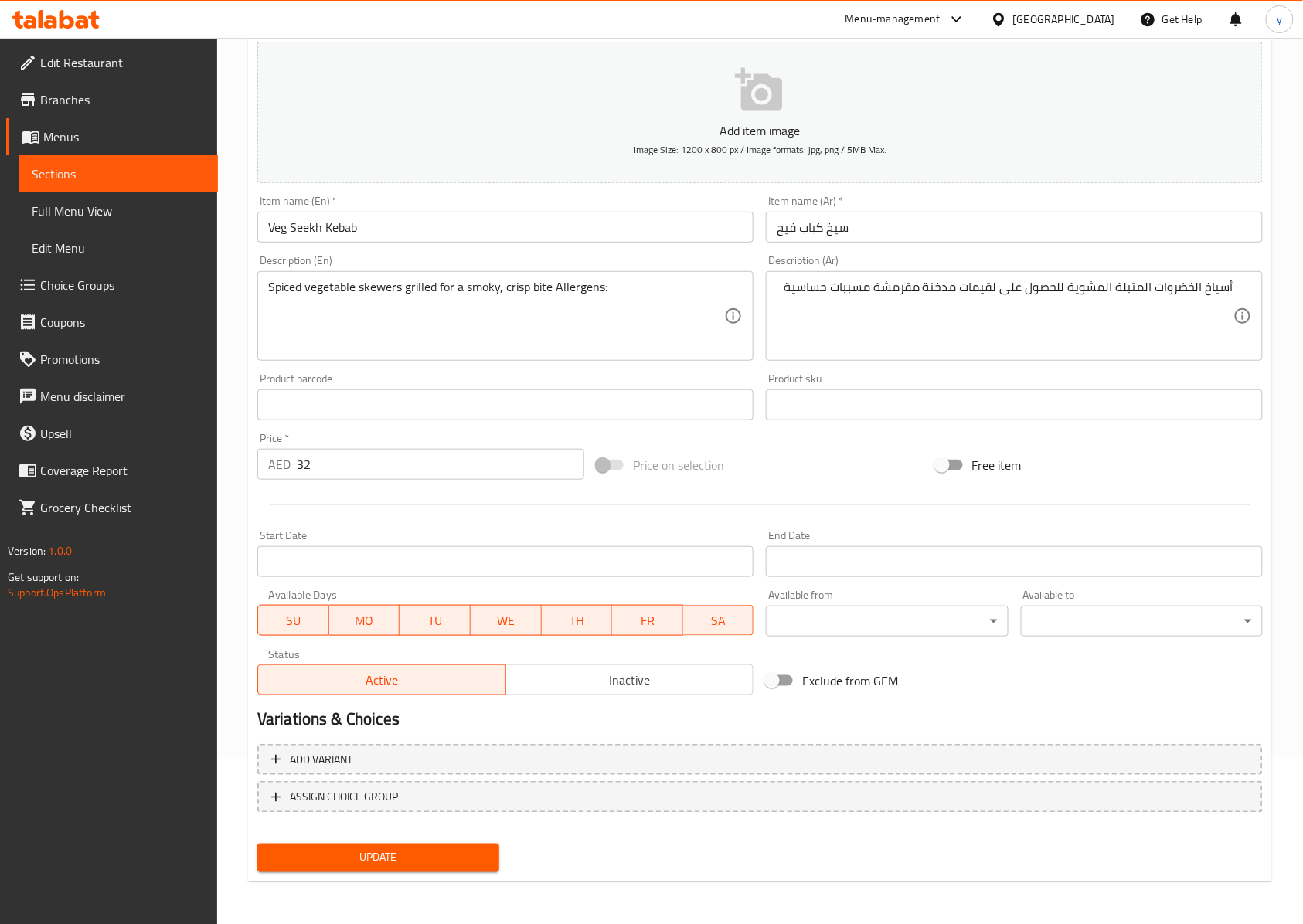
click at [292, 236] on input "Veg Seekh Kebab" at bounding box center [505, 227] width 496 height 31
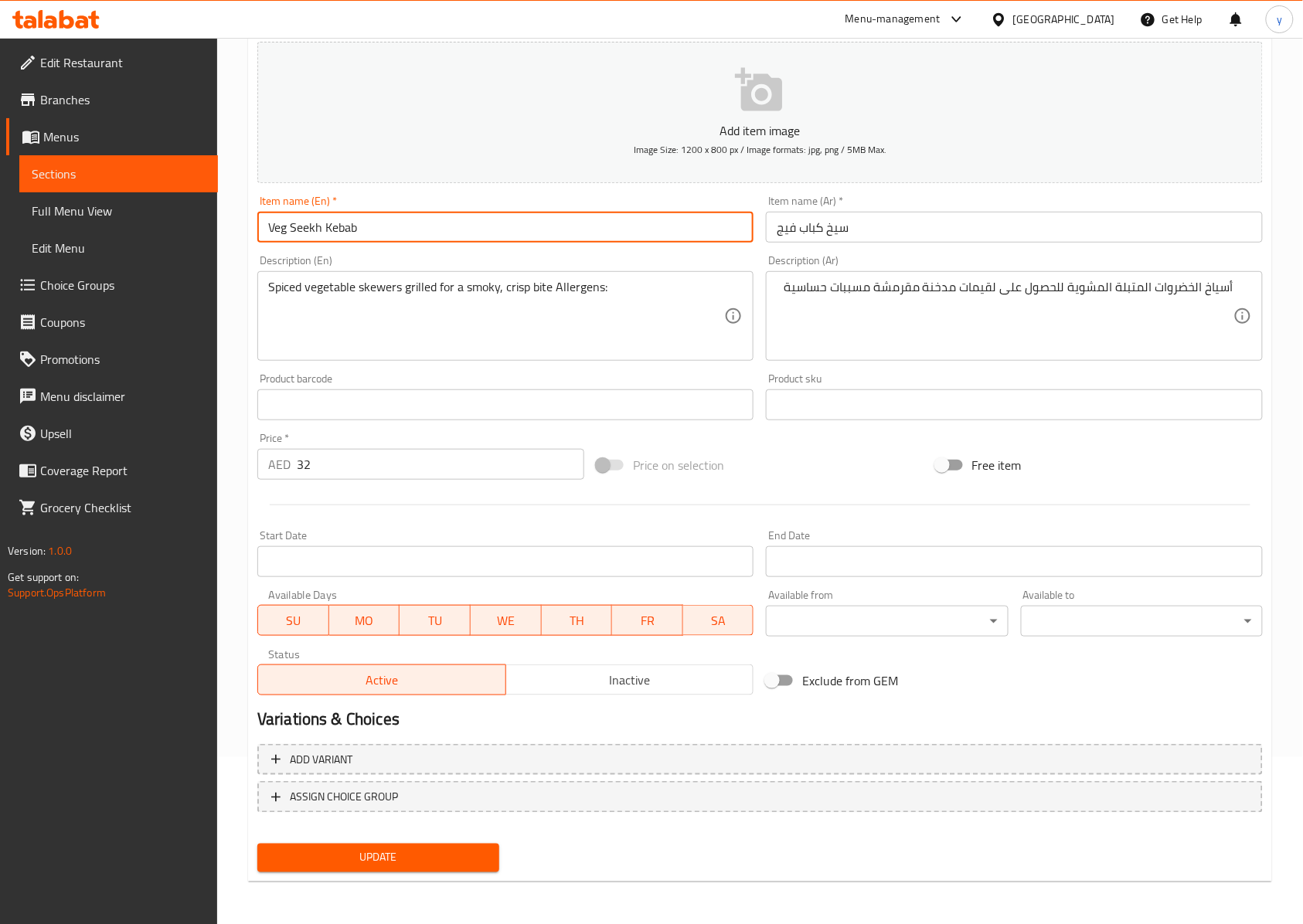
click at [292, 236] on input "Veg Seekh Kebab" at bounding box center [505, 227] width 496 height 31
click at [359, 221] on input "Veg Seekh Kebab" at bounding box center [505, 227] width 496 height 31
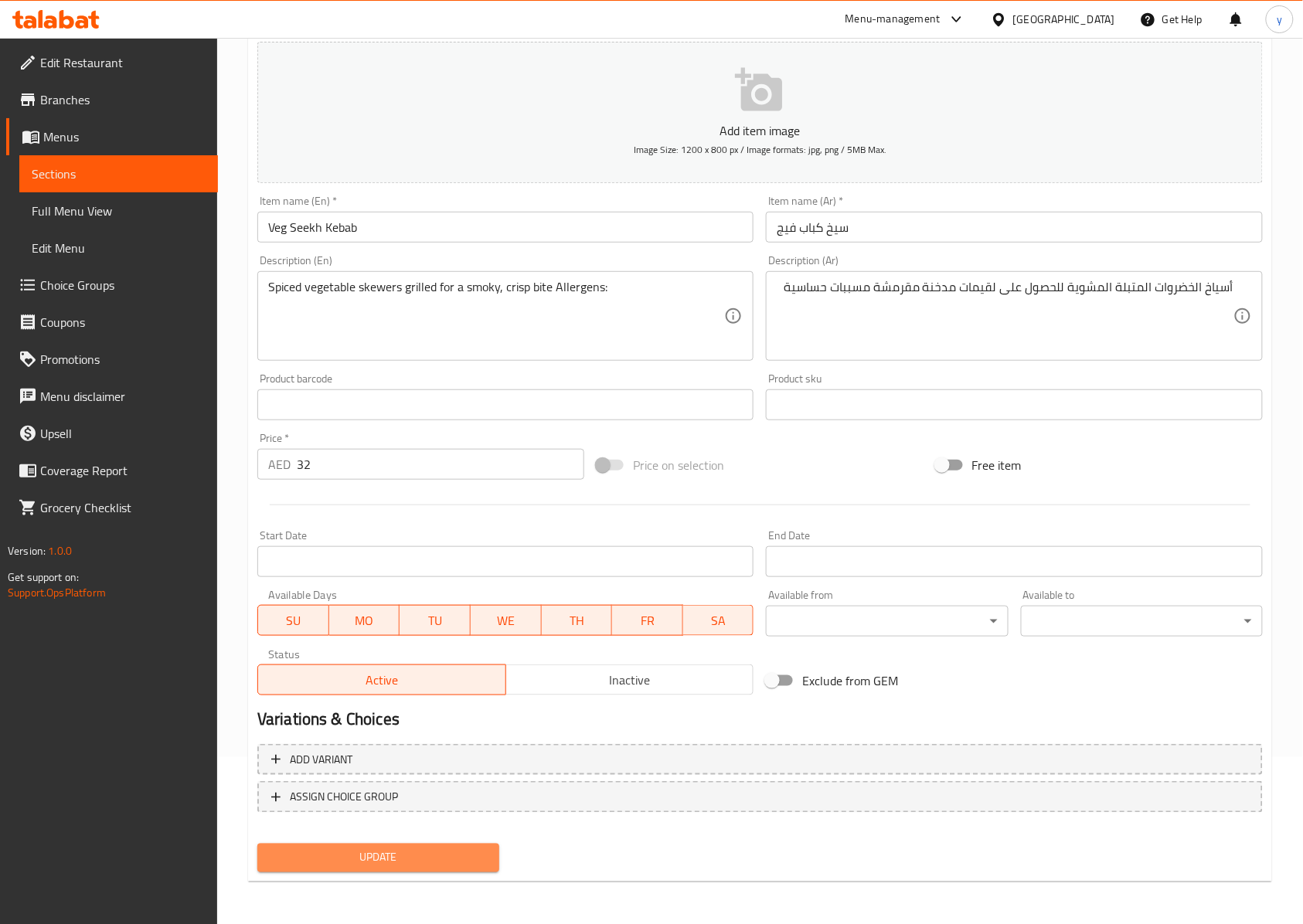
click at [395, 692] on span "Update" at bounding box center [379, 858] width 217 height 20
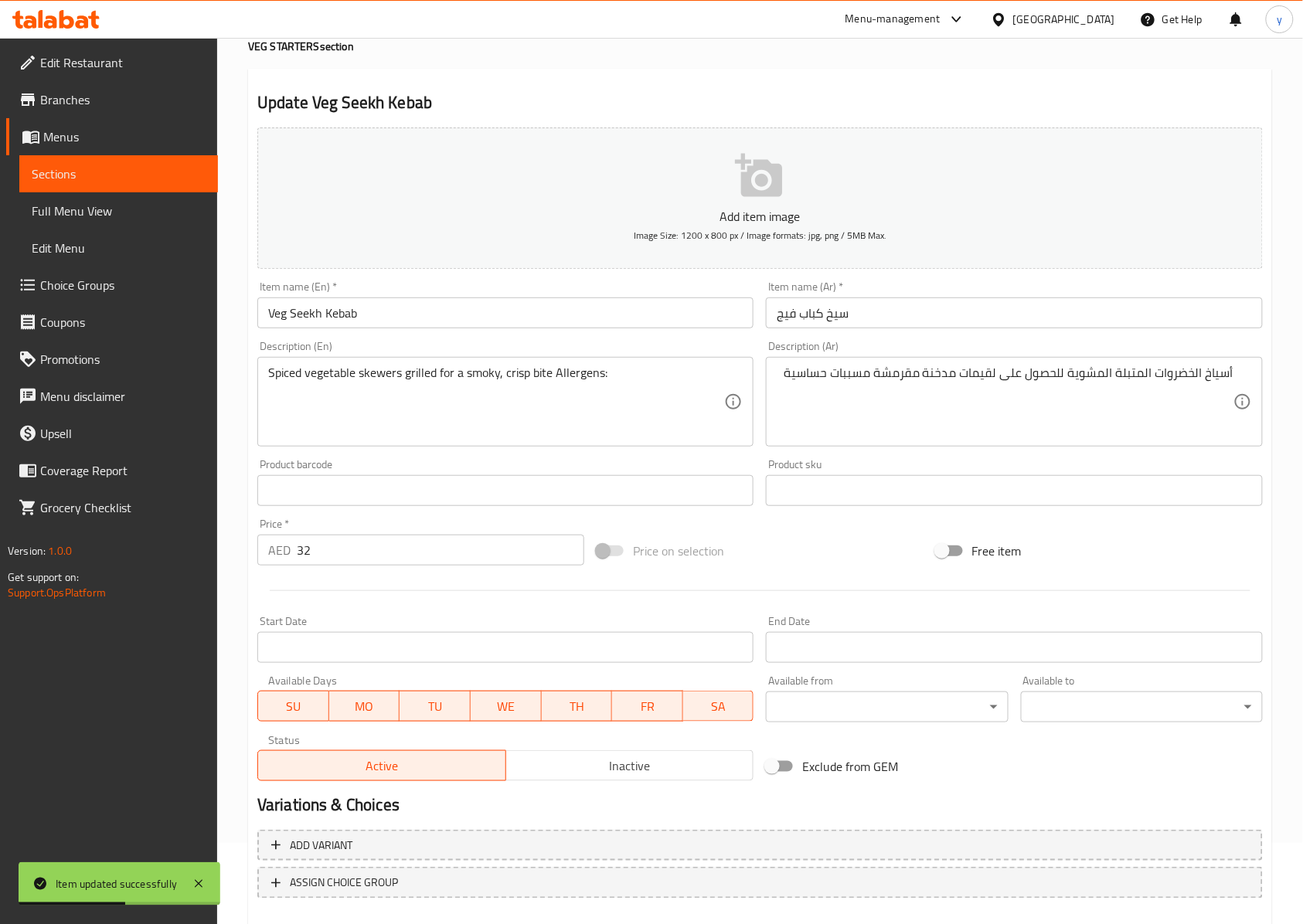
scroll to position [0, 0]
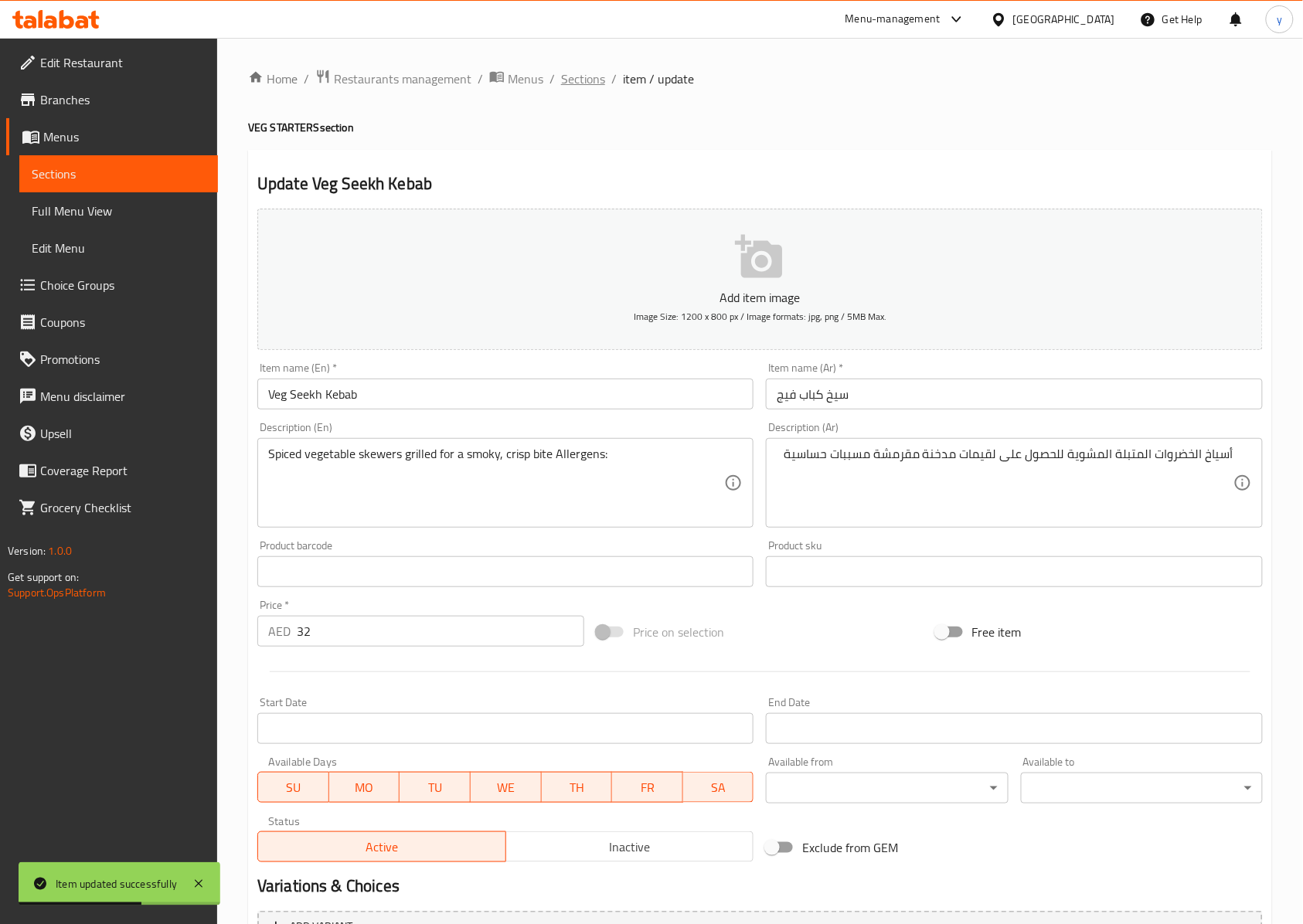
click at [585, 79] on span "Sections" at bounding box center [582, 78] width 44 height 19
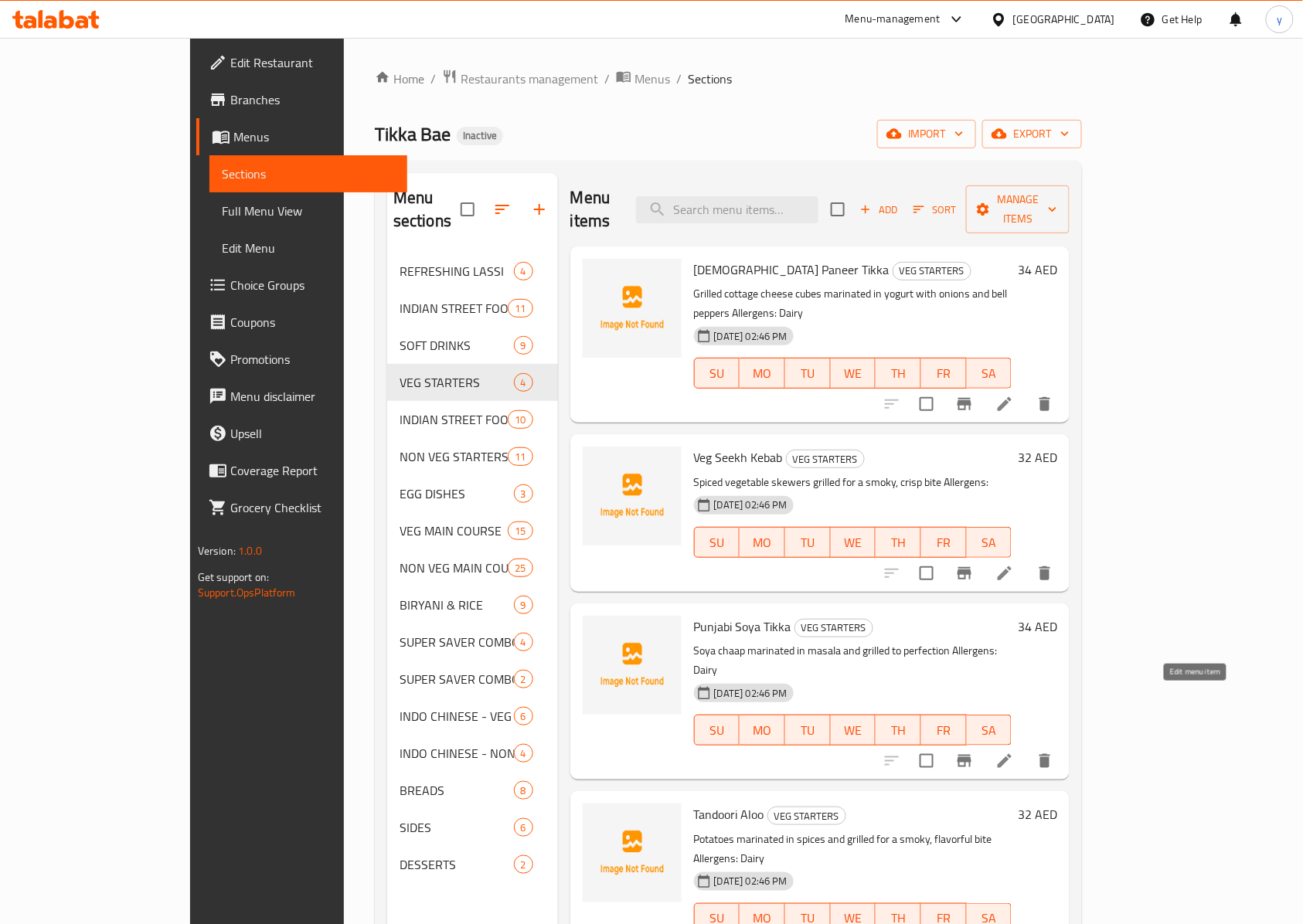
click at [977, 692] on icon at bounding box center [1005, 761] width 14 height 14
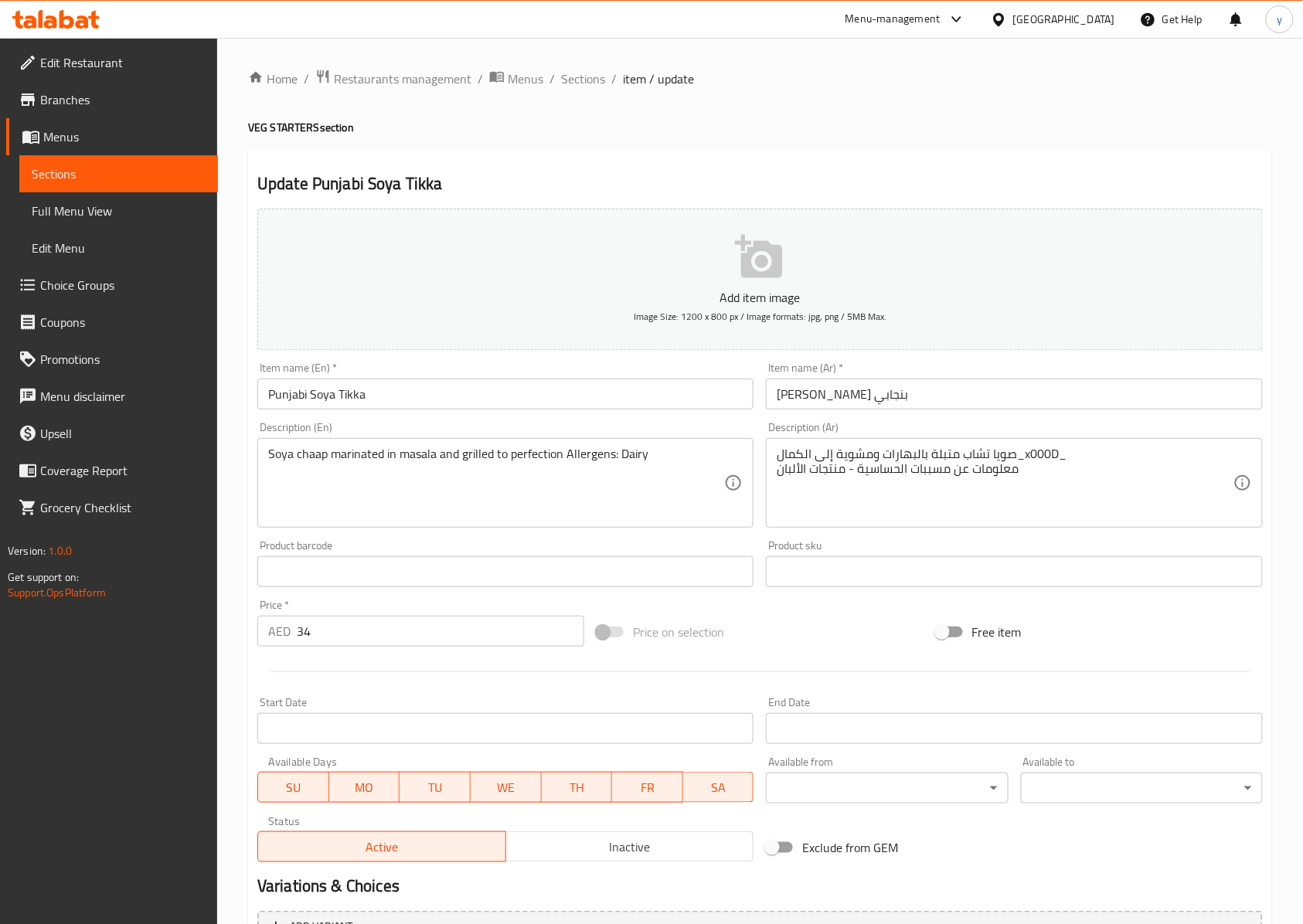
click at [284, 394] on input "Punjabi Soya Tikka" at bounding box center [505, 393] width 496 height 31
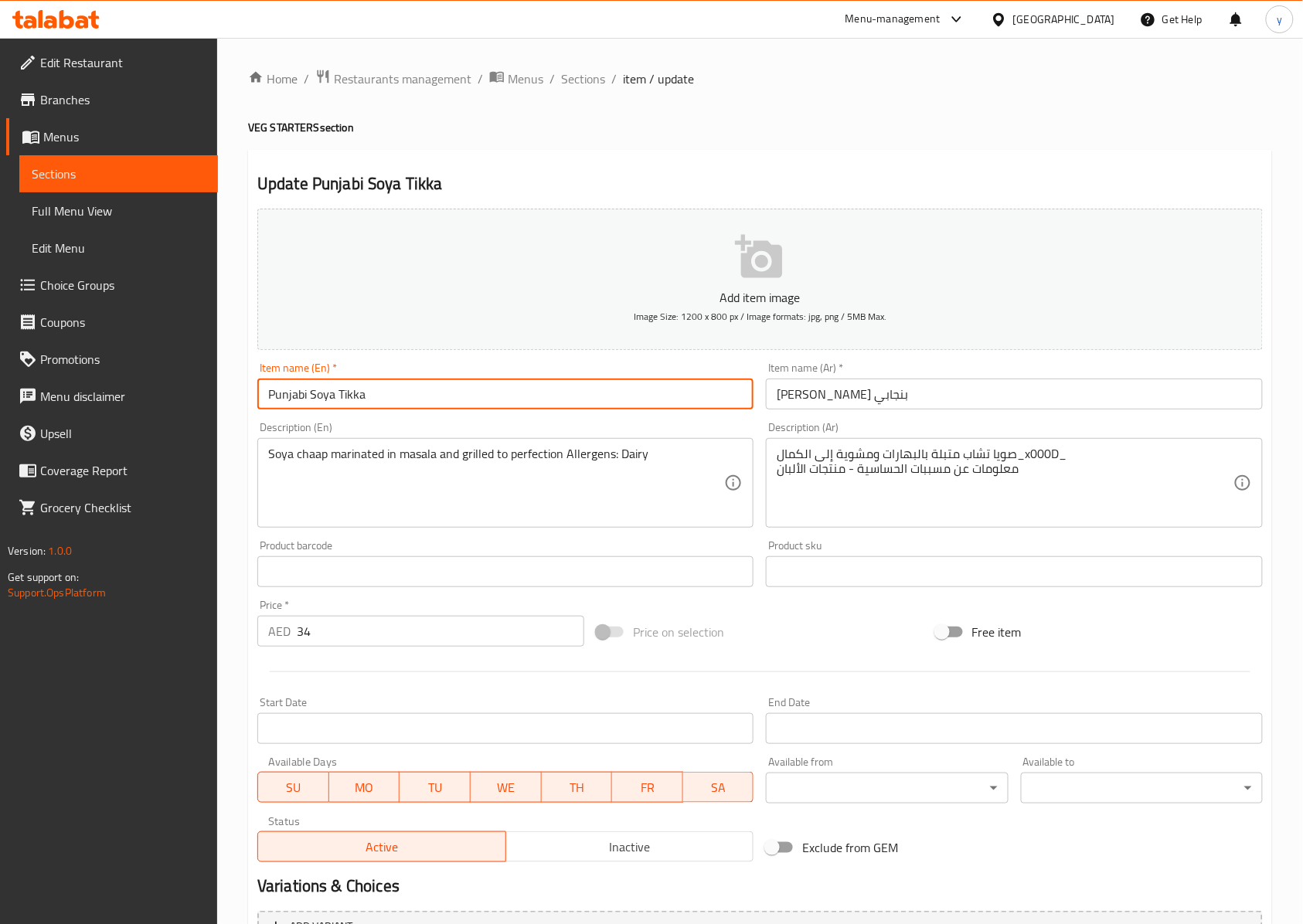
click at [284, 394] on input "Punjabi Soya Tikka" at bounding box center [505, 393] width 496 height 31
drag, startPoint x: 406, startPoint y: 409, endPoint x: 393, endPoint y: 408, distance: 13.0
click at [406, 408] on input "Punjabi Soya Tikka" at bounding box center [505, 393] width 496 height 31
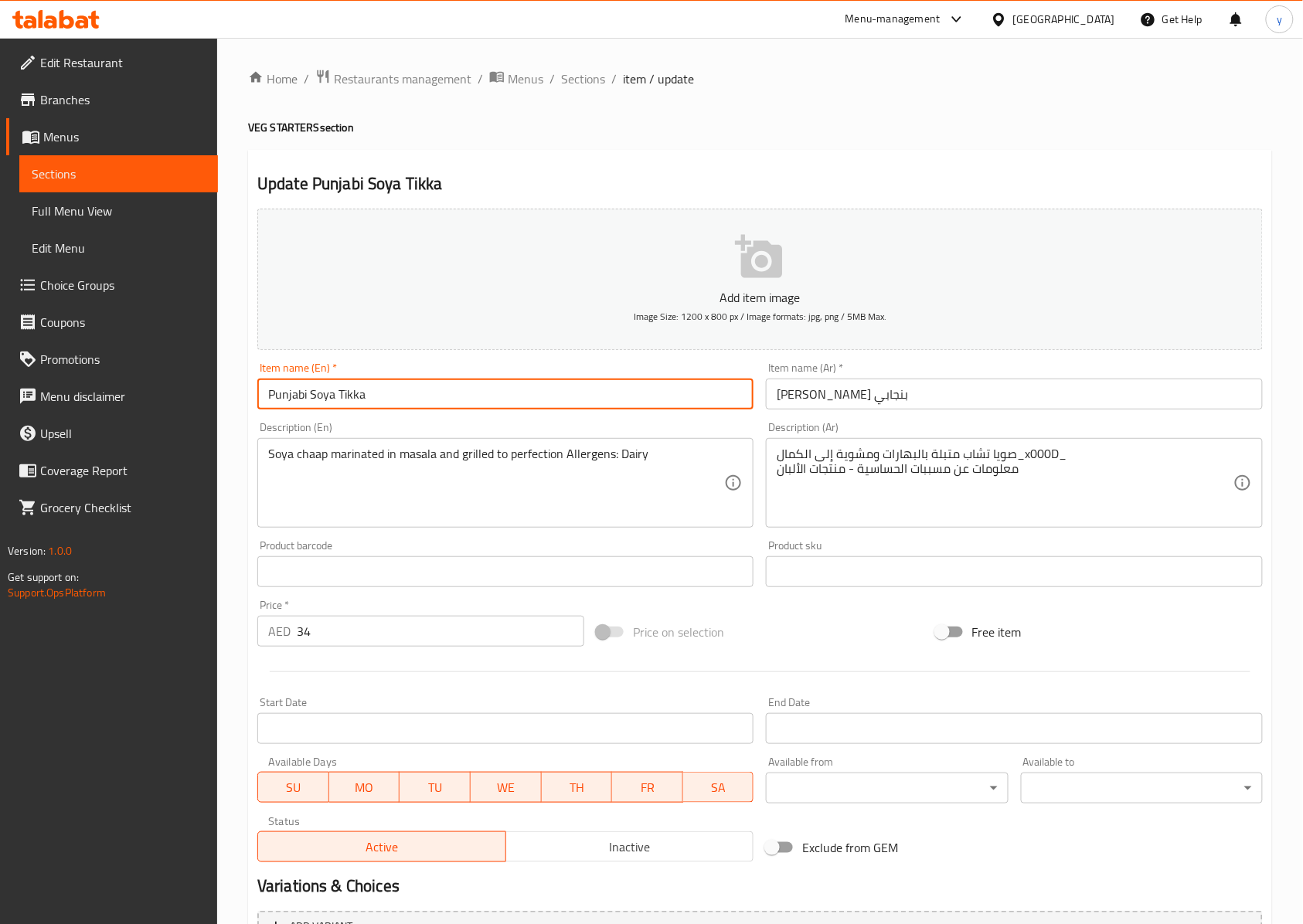
click at [441, 391] on input "Punjabi Soya Tikka" at bounding box center [505, 393] width 496 height 31
click at [284, 388] on input "Punjabi Soya Tikka" at bounding box center [505, 393] width 496 height 31
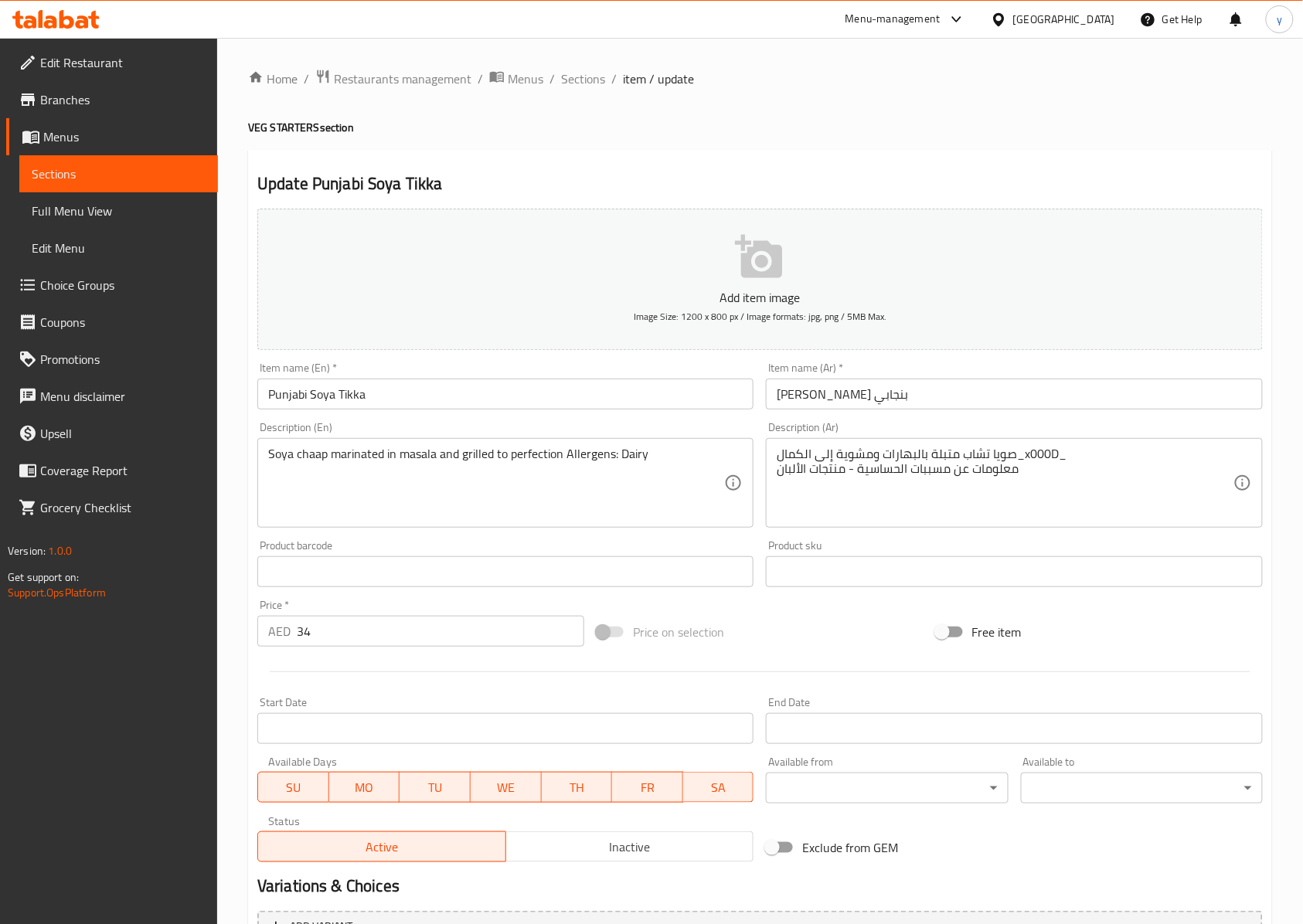
click at [328, 400] on input "Punjabi Soya Tikka" at bounding box center [505, 393] width 496 height 31
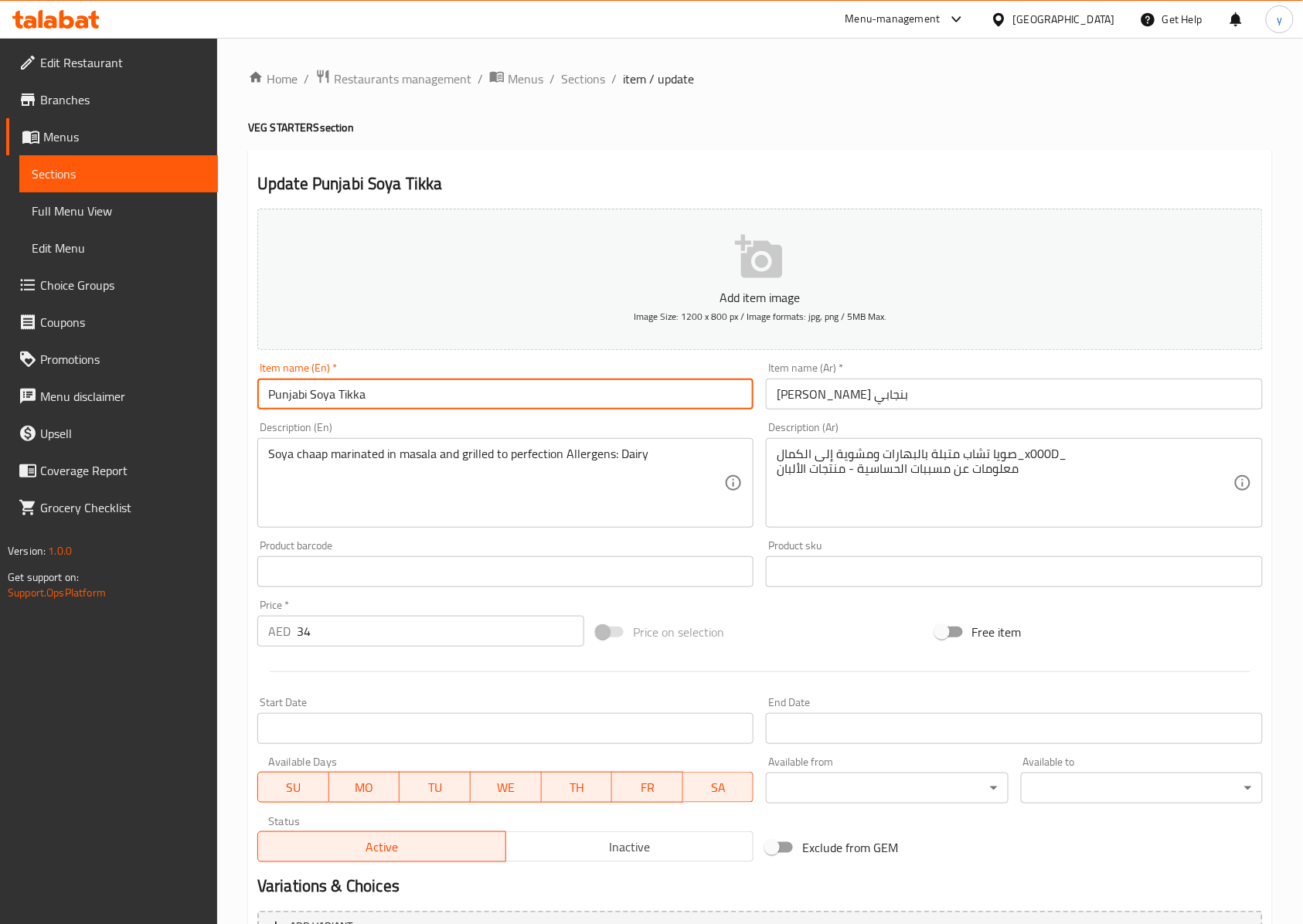
click at [328, 400] on input "Punjabi Soya Tikka" at bounding box center [505, 393] width 496 height 31
click at [351, 395] on input "Punjabi Soya Tikka" at bounding box center [505, 393] width 496 height 31
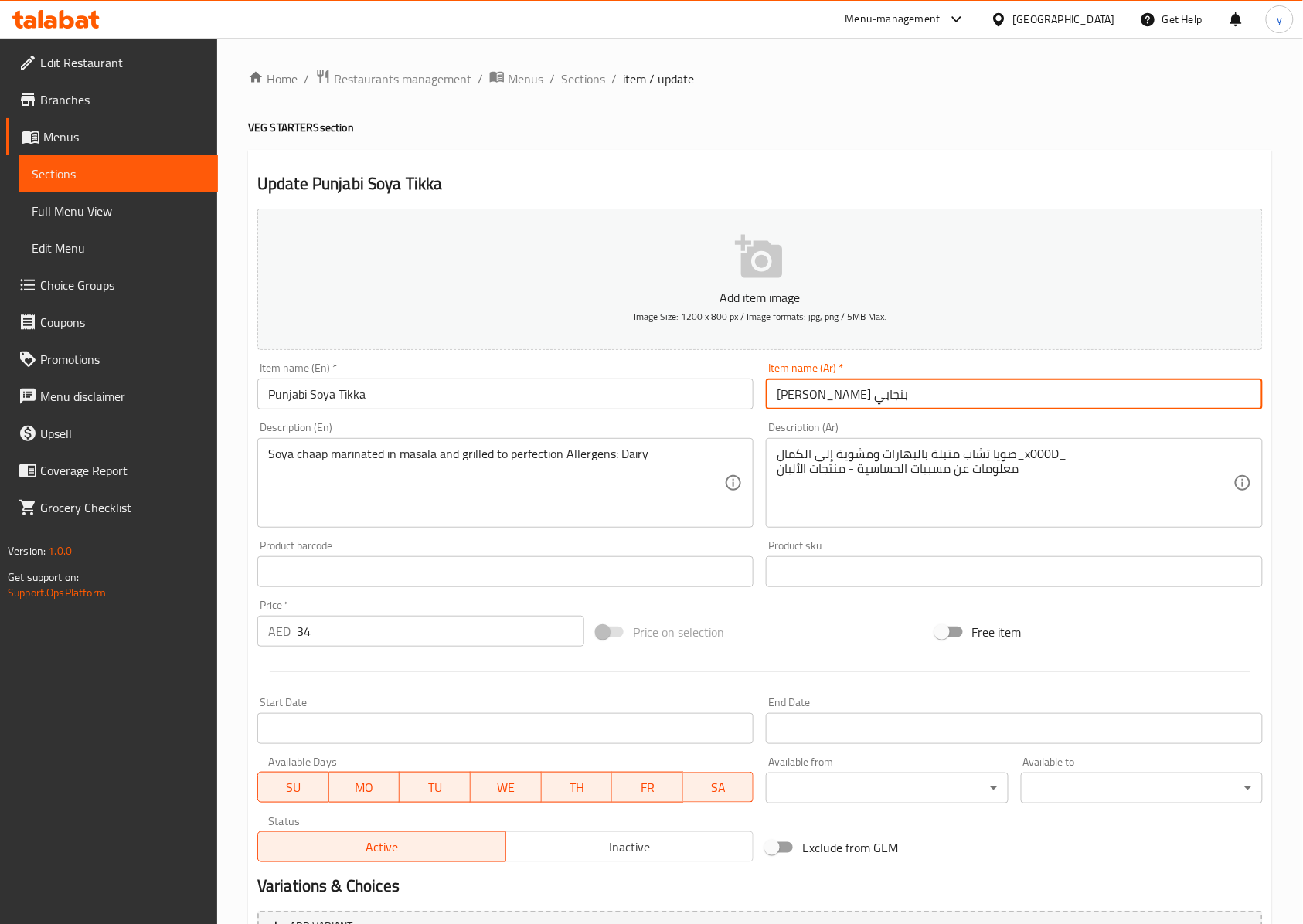
click at [848, 400] on input "[PERSON_NAME] بنجابي" at bounding box center [1014, 393] width 496 height 31
click at [851, 395] on input "[PERSON_NAME] بنجابي" at bounding box center [1014, 393] width 496 height 31
type input "[PERSON_NAME] بنجابي"
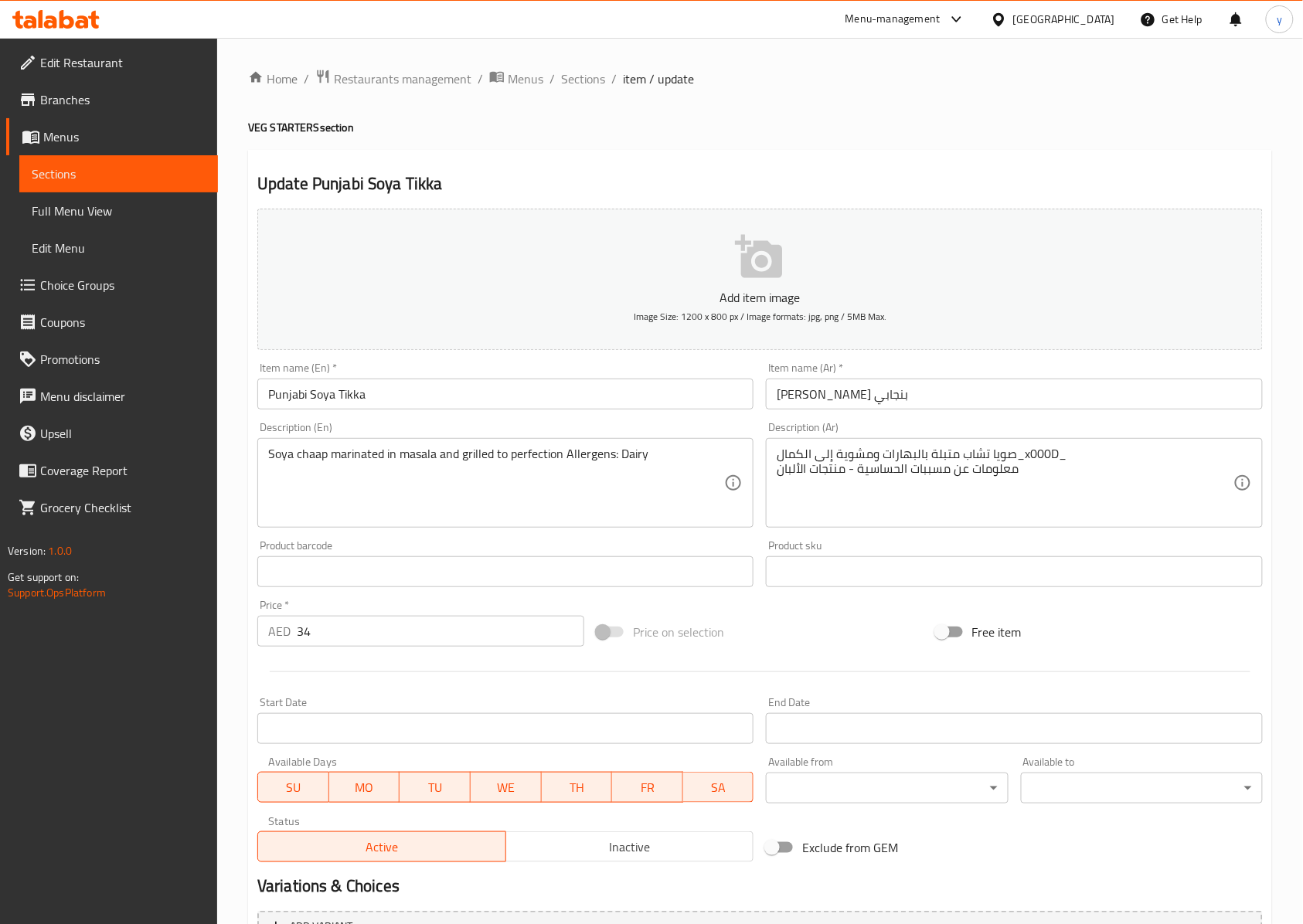
click at [916, 416] on div "Item name (Ar)   * [PERSON_NAME] بنجابي Item name (Ar) *" at bounding box center [1014, 385] width 509 height 60
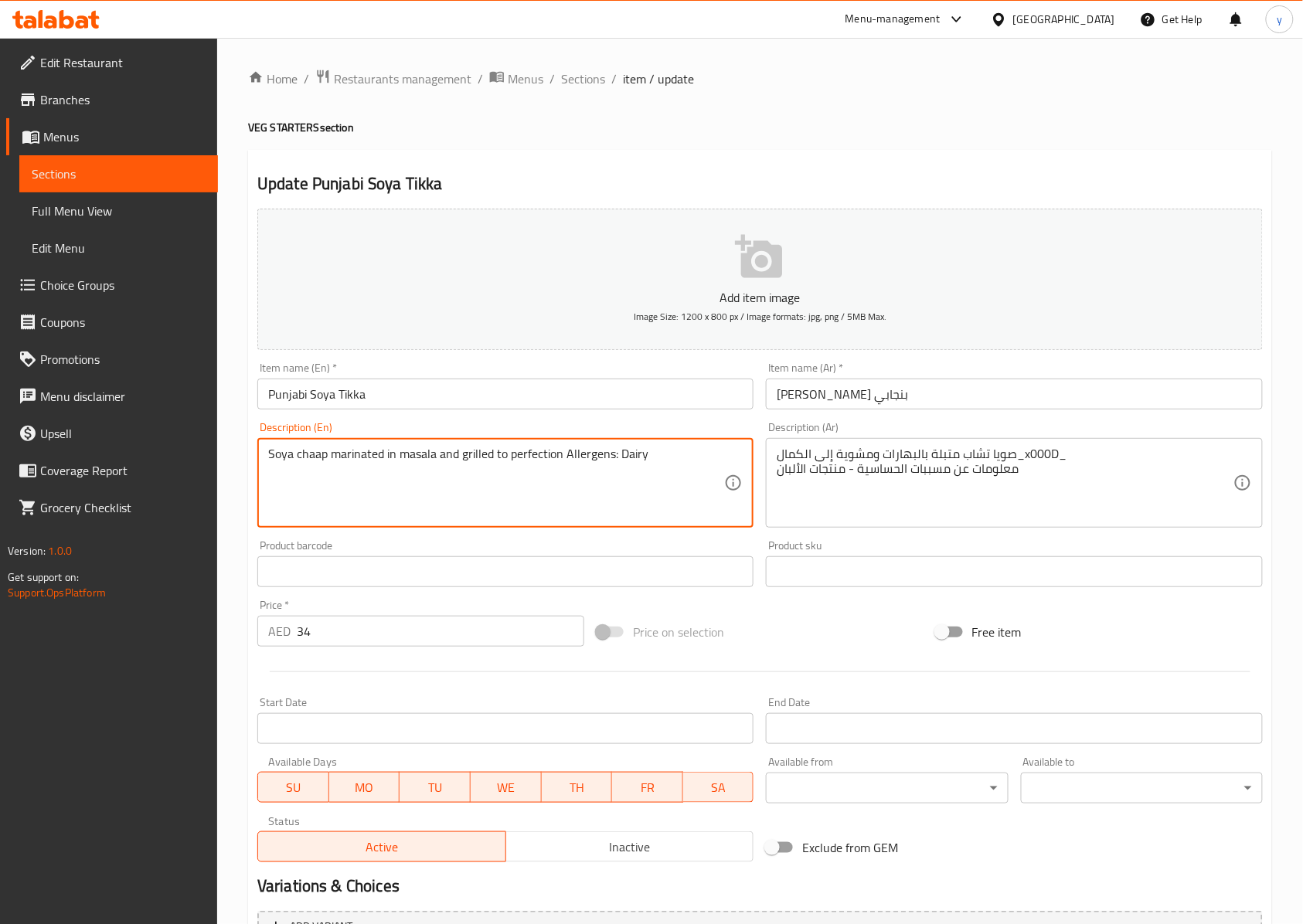
click at [278, 458] on textarea "Soya chaap marinated in masala and grilled to perfection Allergens: Dairy" at bounding box center [496, 483] width 456 height 73
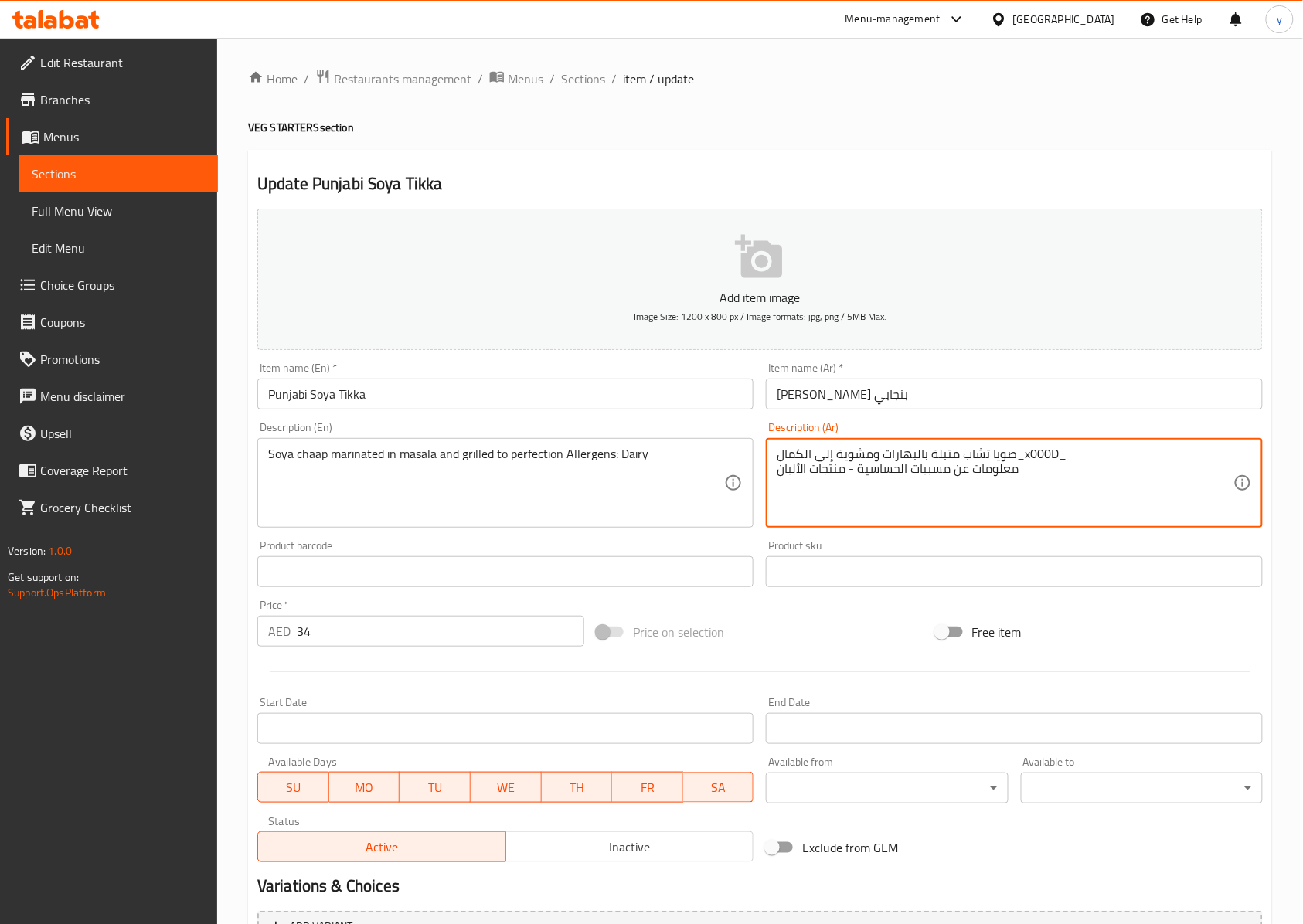
click at [977, 456] on textarea "صويا تشاب متبلة بالبهارات ومشوية إلى الكمال_x000D_ معلومات عن مسببات الحساسية -…" at bounding box center [1005, 483] width 456 height 73
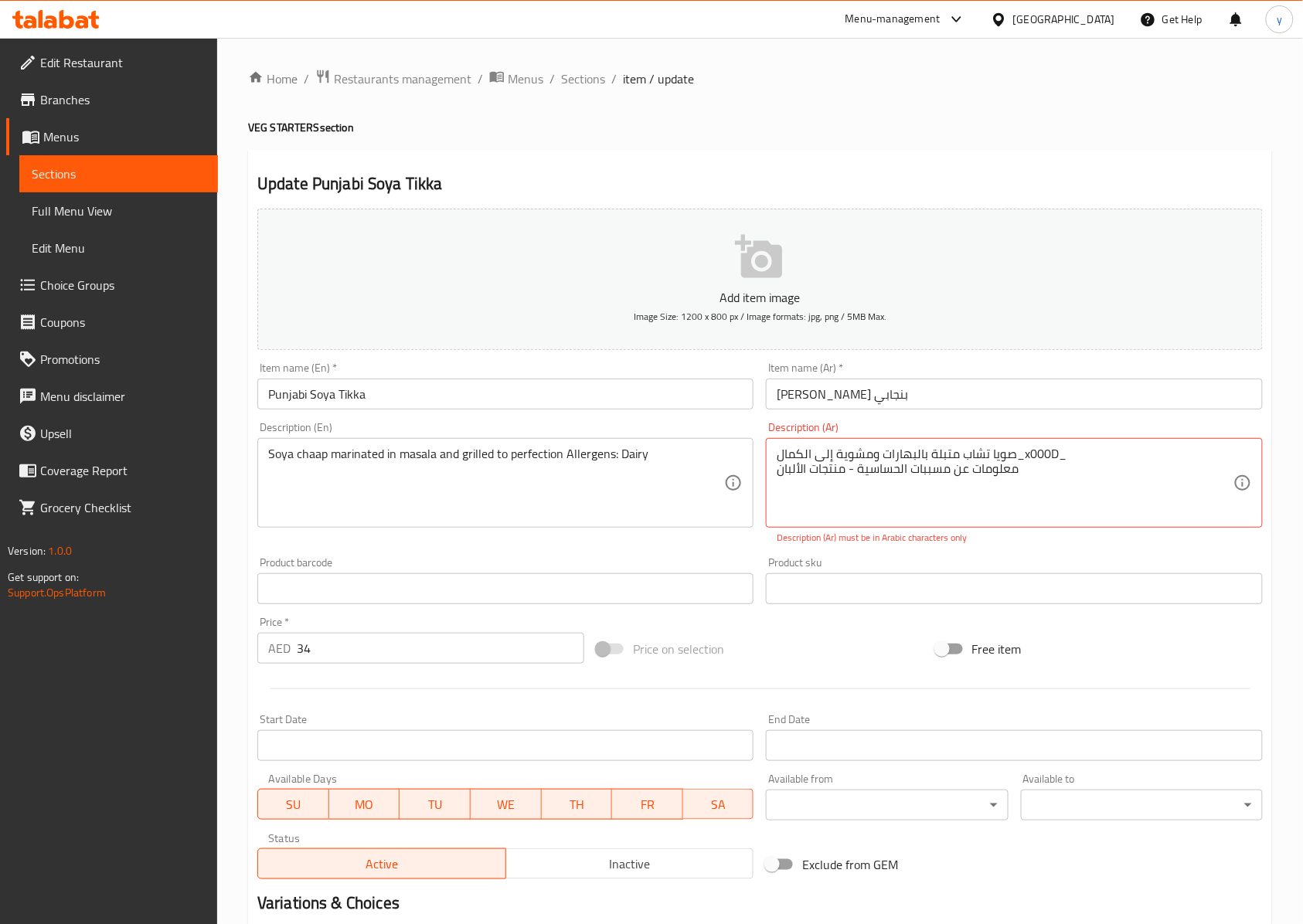
click at [281, 460] on textarea "Soya chaap marinated in masala and grilled to perfection Allergens: Dairy" at bounding box center [496, 483] width 456 height 73
click at [319, 452] on textarea "Soya chaap marinated in masala and grilled to perfection Allergens: Dairy" at bounding box center [496, 483] width 456 height 73
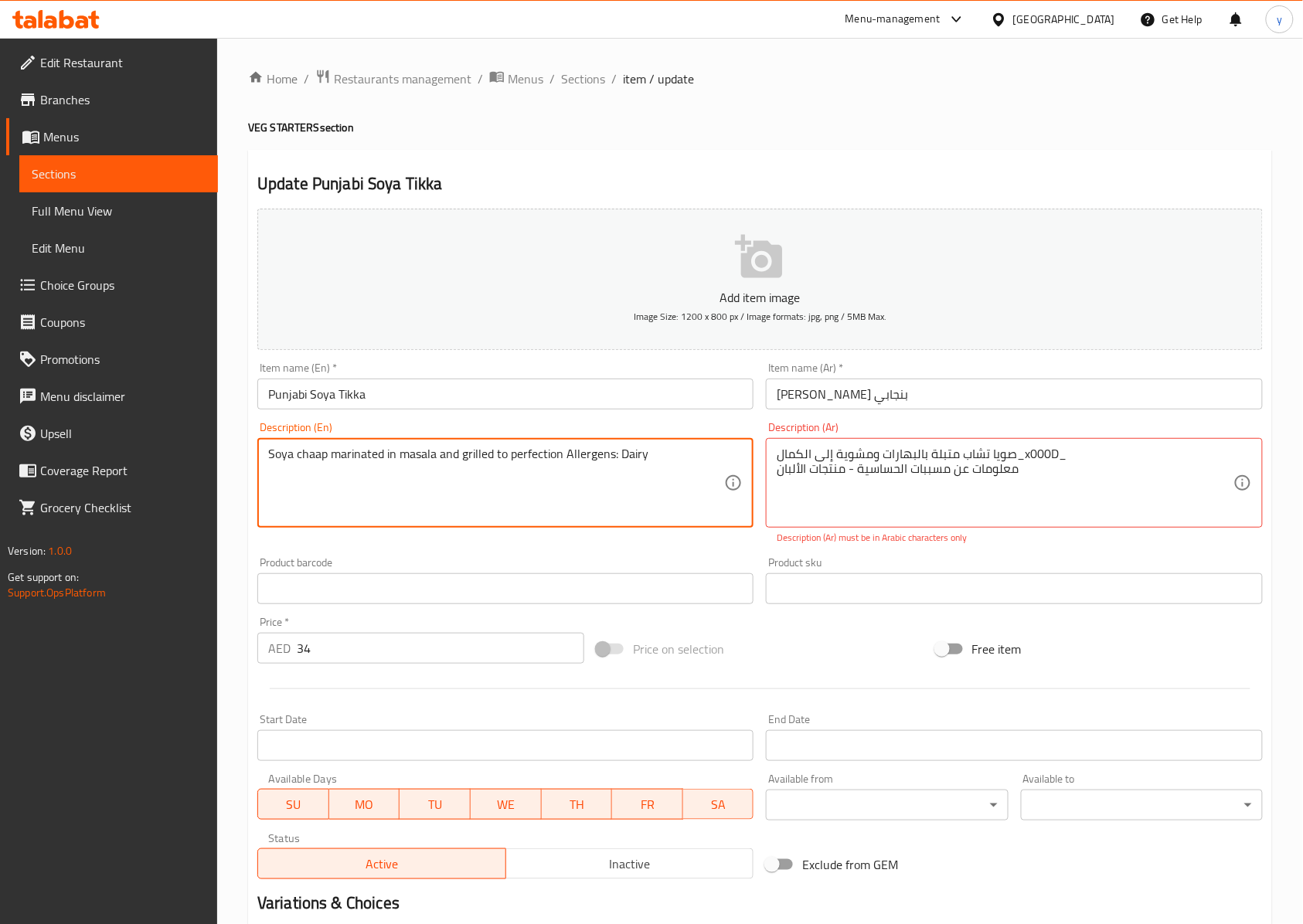
click at [319, 452] on textarea "Soya chaap marinated in masala and grilled to perfection Allergens: Dairy" at bounding box center [496, 483] width 456 height 73
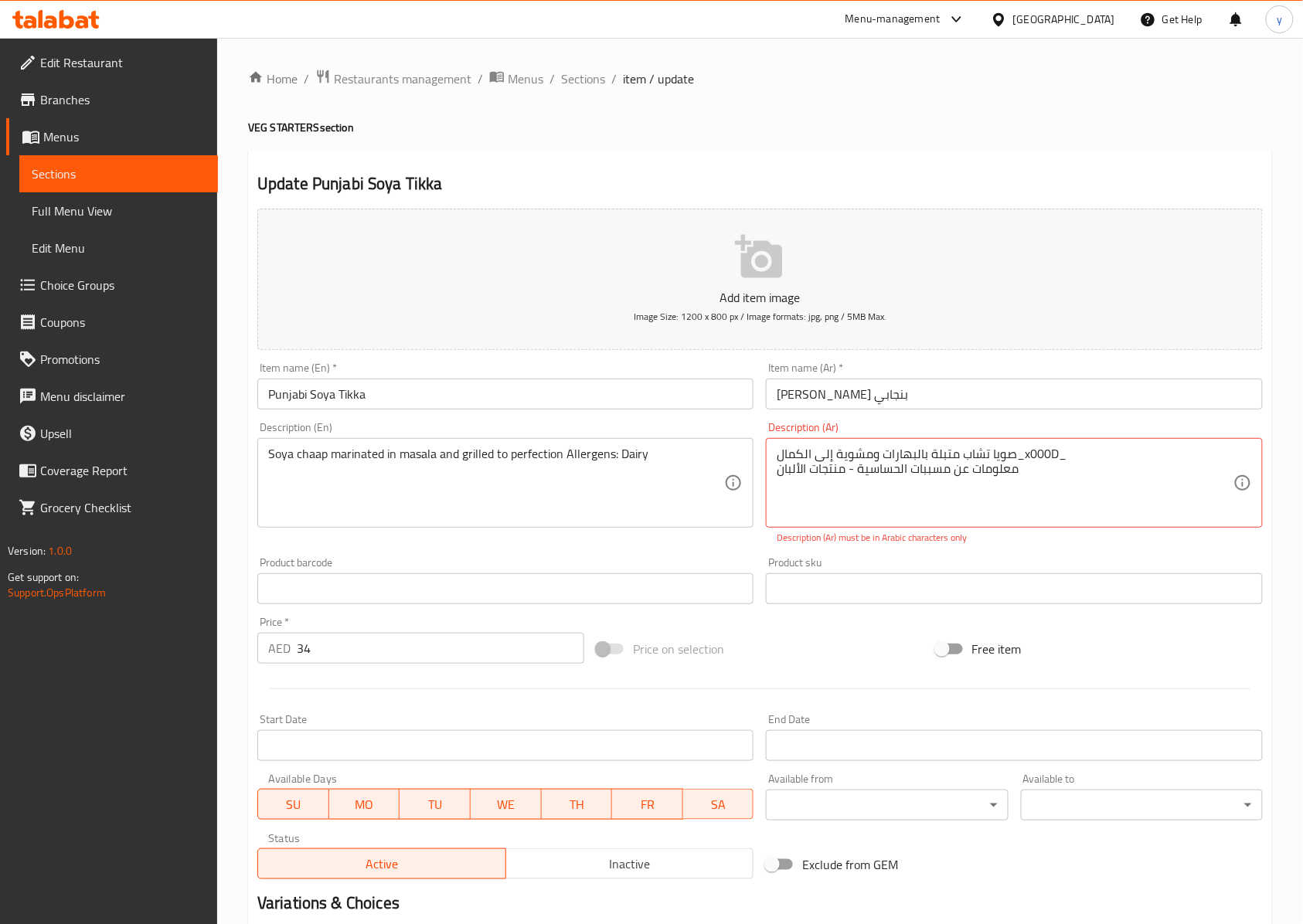
click at [424, 452] on textarea "Soya chaap marinated in masala and grilled to perfection Allergens: Dairy" at bounding box center [496, 483] width 456 height 73
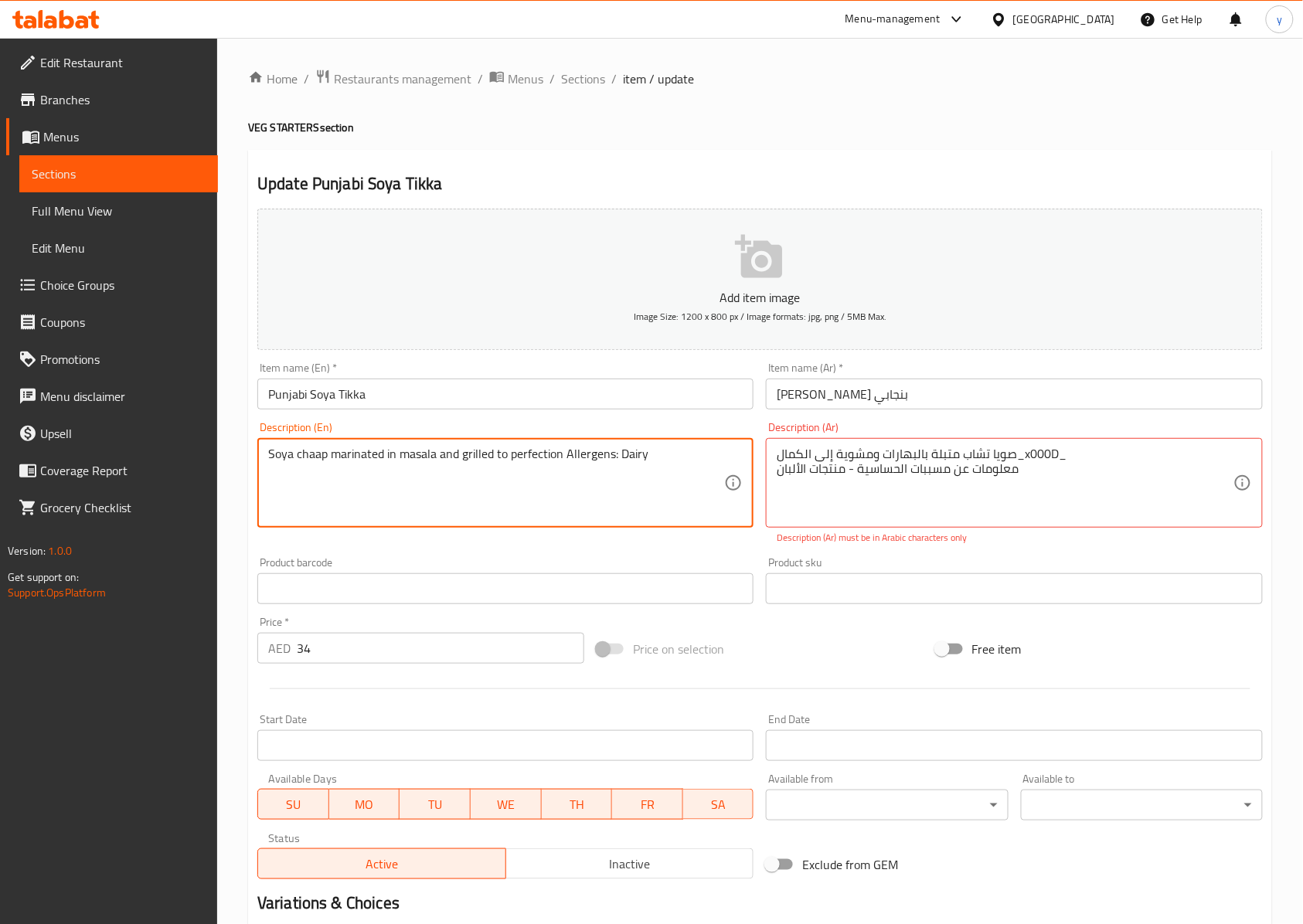
click at [424, 452] on textarea "Soya chaap marinated in masala and grilled to perfection Allergens: Dairy" at bounding box center [496, 483] width 456 height 73
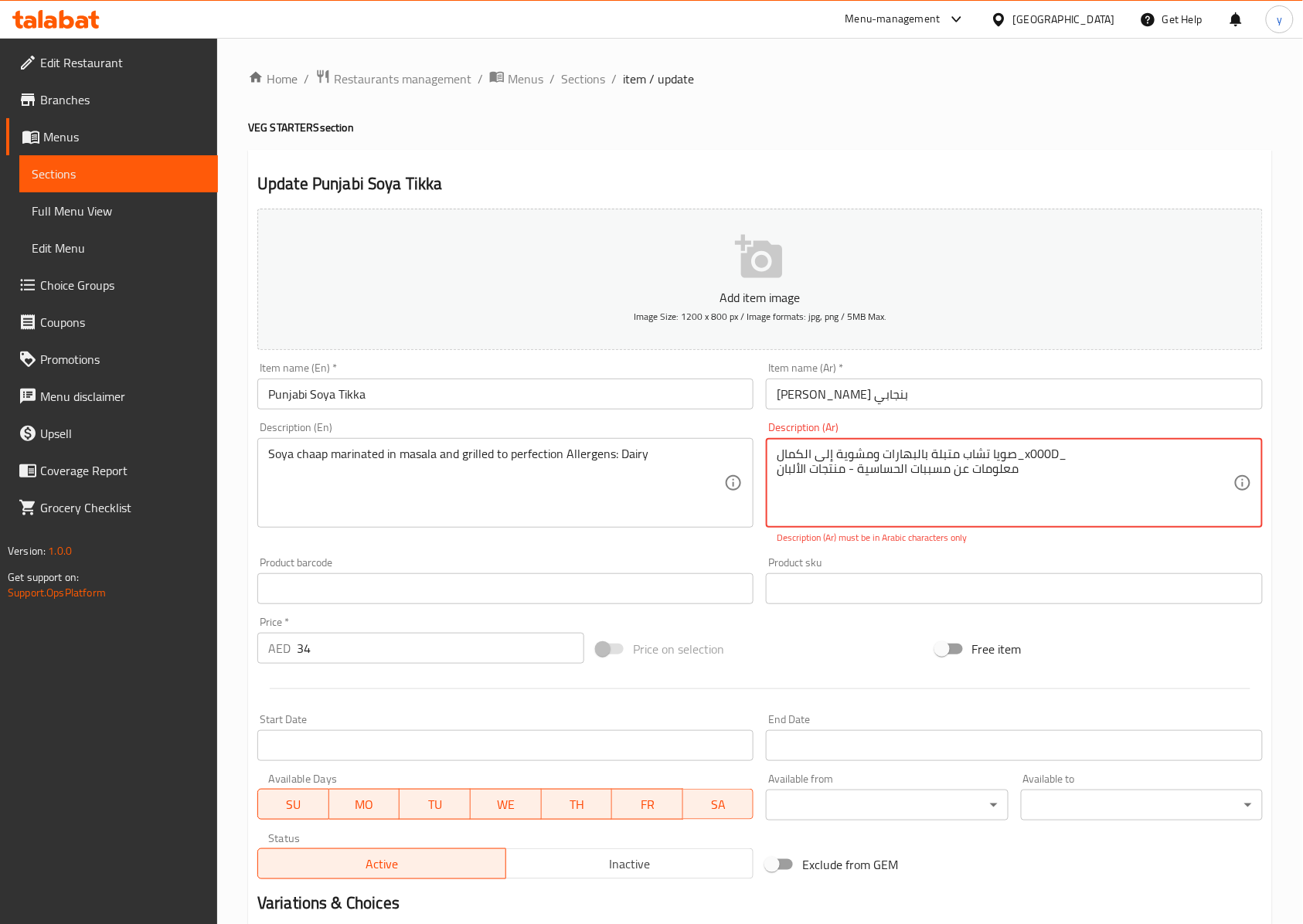
click at [909, 452] on textarea "صويا تشاب متبلة بالبهارات ومشوية إلى الكمال_x000D_ معلومات عن مسببات الحساسية -…" at bounding box center [1005, 483] width 456 height 73
drag, startPoint x: 1019, startPoint y: 471, endPoint x: 953, endPoint y: 474, distance: 66.1
click at [953, 474] on textarea "صويا تشاب متبلة مسالا ومشوية إلى الكمال_x000D_ معلومات عن مسببات الحساسية - منت…" at bounding box center [1005, 483] width 456 height 73
click at [959, 470] on textarea "صويا تشاب متبلة مسالا ومشوية إلى الكمال_x000D_ مسببات الحساسية - منتجات الألبان" at bounding box center [1005, 483] width 456 height 73
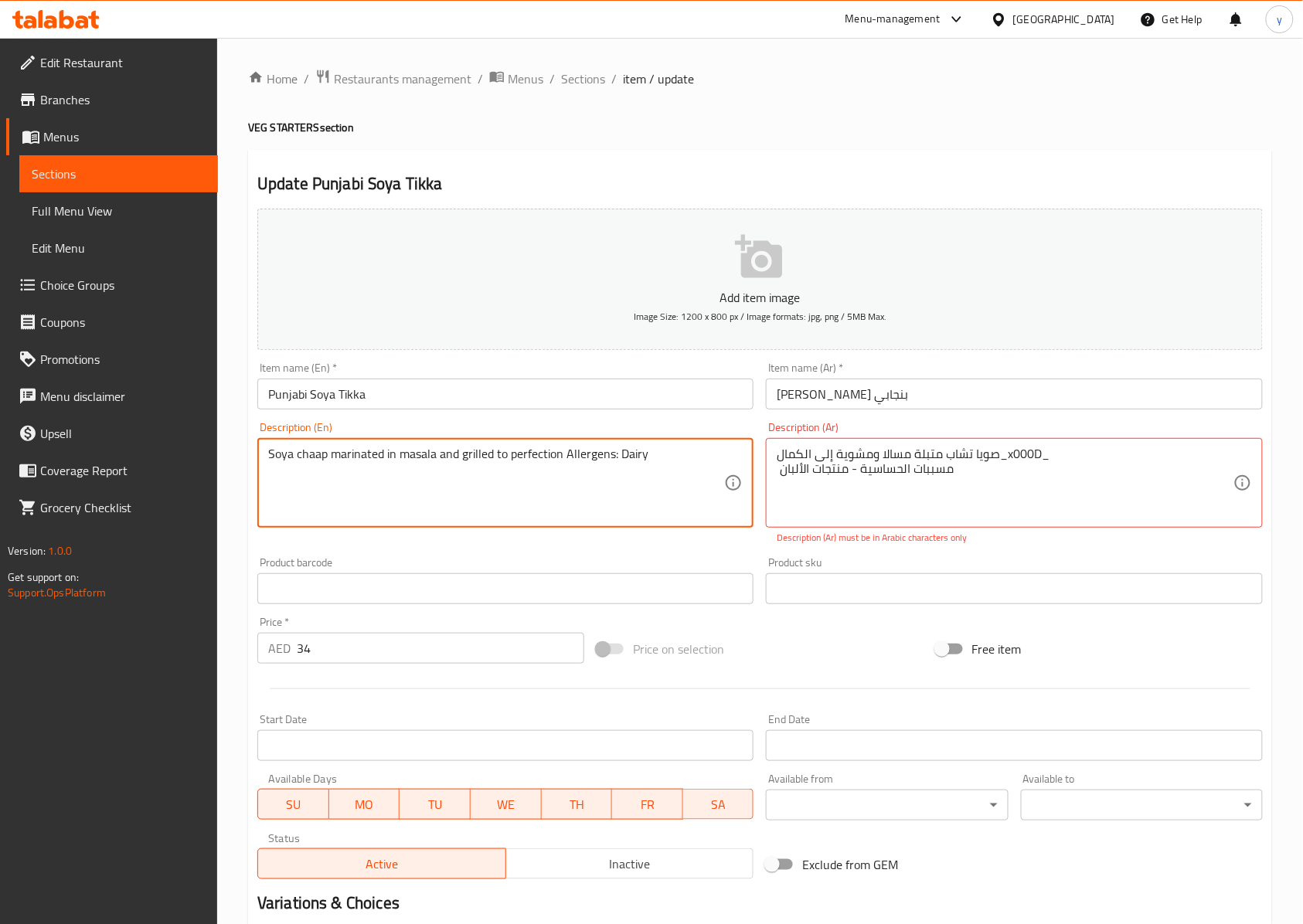
click at [628, 455] on textarea "Soya chaap marinated in masala and grilled to perfection Allergens: Dairy" at bounding box center [496, 483] width 456 height 73
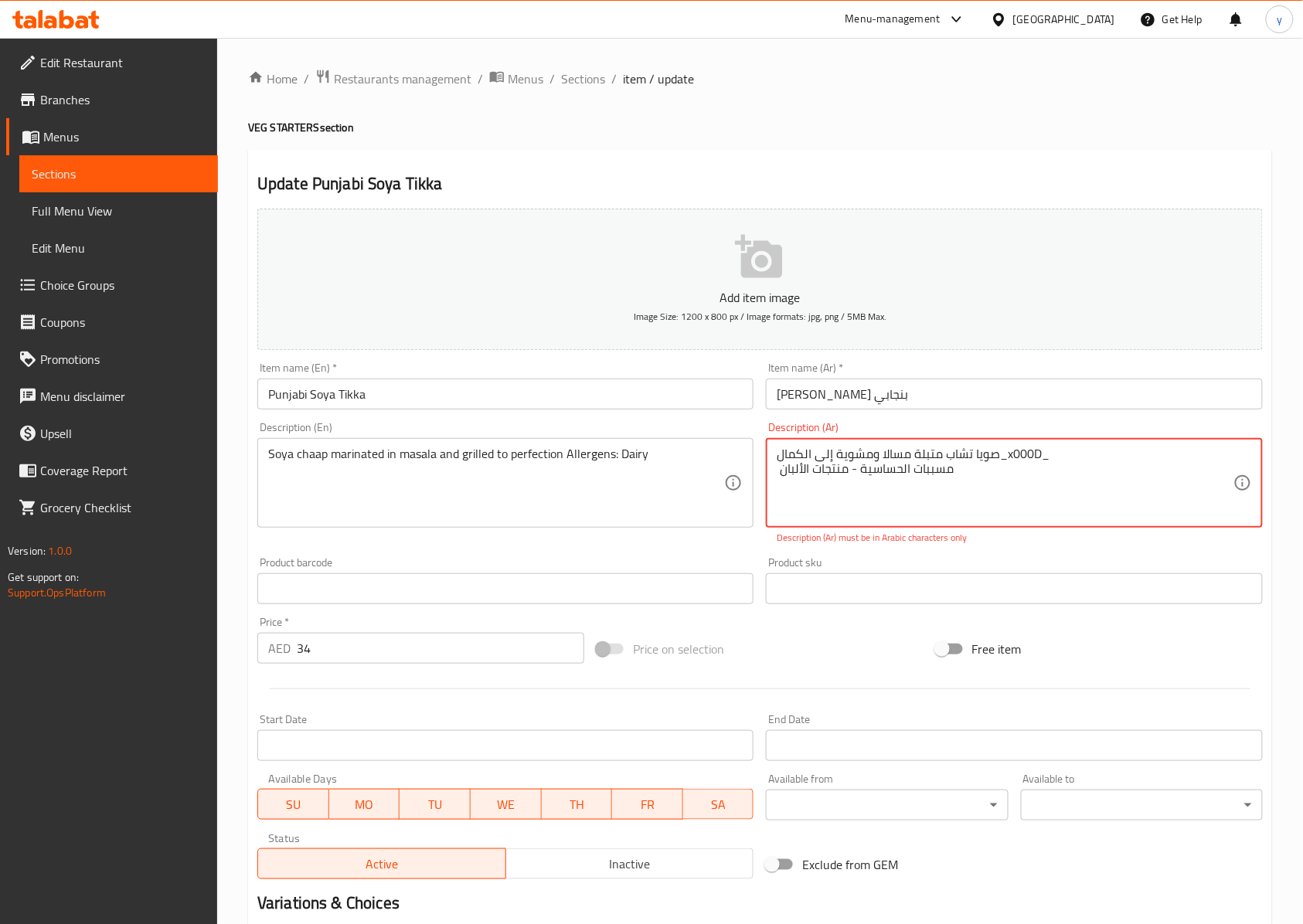
drag, startPoint x: 1045, startPoint y: 456, endPoint x: 1002, endPoint y: 470, distance: 45.2
click at [977, 466] on textarea "صويا تشاب متبلة مسالا ومشوية إلى الكمال_x000D_ مسببات الحساسية - منتجات الألبان" at bounding box center [1005, 483] width 456 height 73
drag, startPoint x: 1000, startPoint y: 454, endPoint x: 1045, endPoint y: 460, distance: 45.4
click at [977, 460] on textarea "صويا تشاب متبلة مسالا ومشوية إلى الكمال_x000D_ مسببات الحساسية - منتجات الألبان" at bounding box center [1005, 483] width 456 height 73
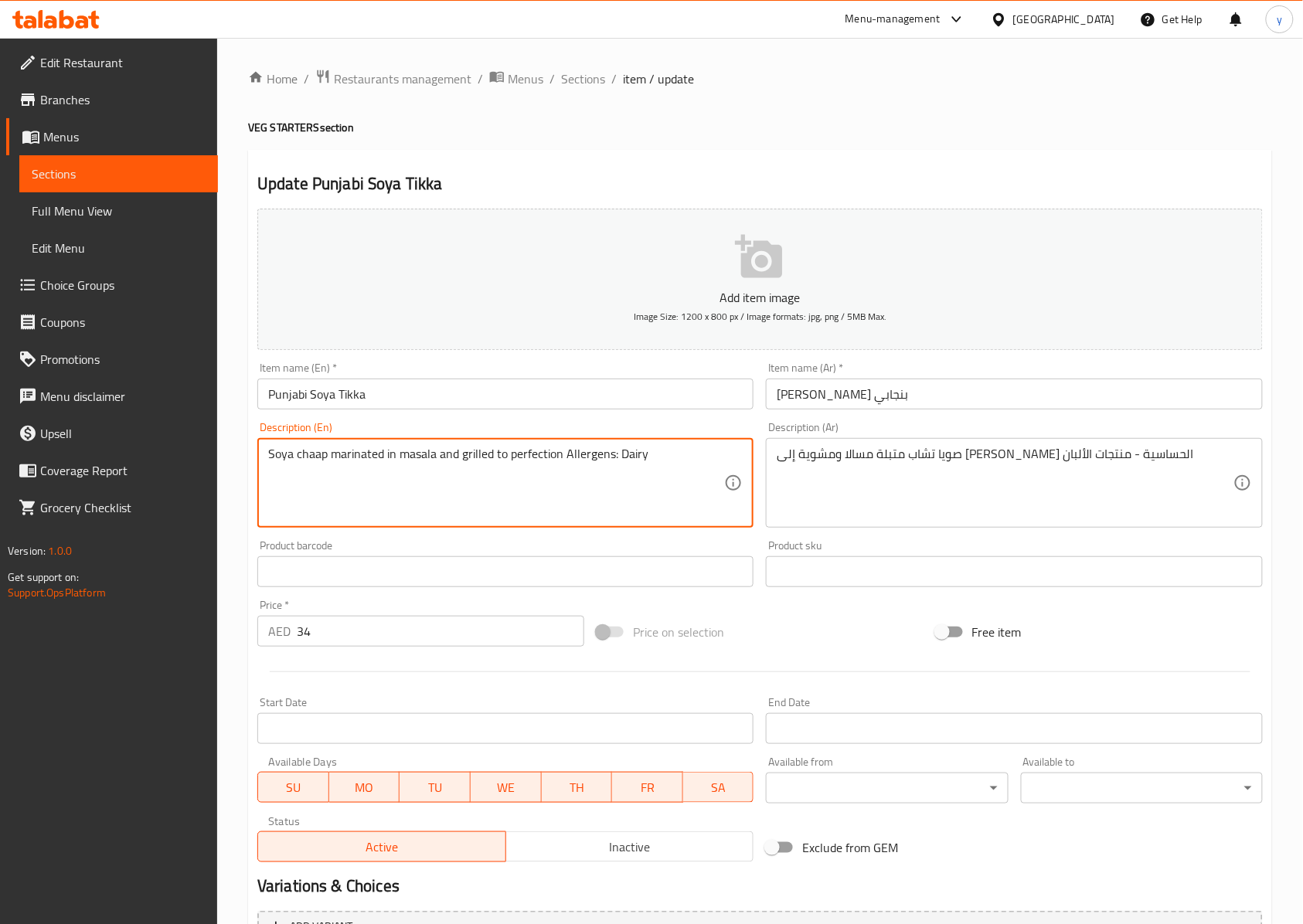
click at [638, 450] on textarea "Soya chaap marinated in masala and grilled to perfection Allergens: Dairy" at bounding box center [496, 483] width 456 height 73
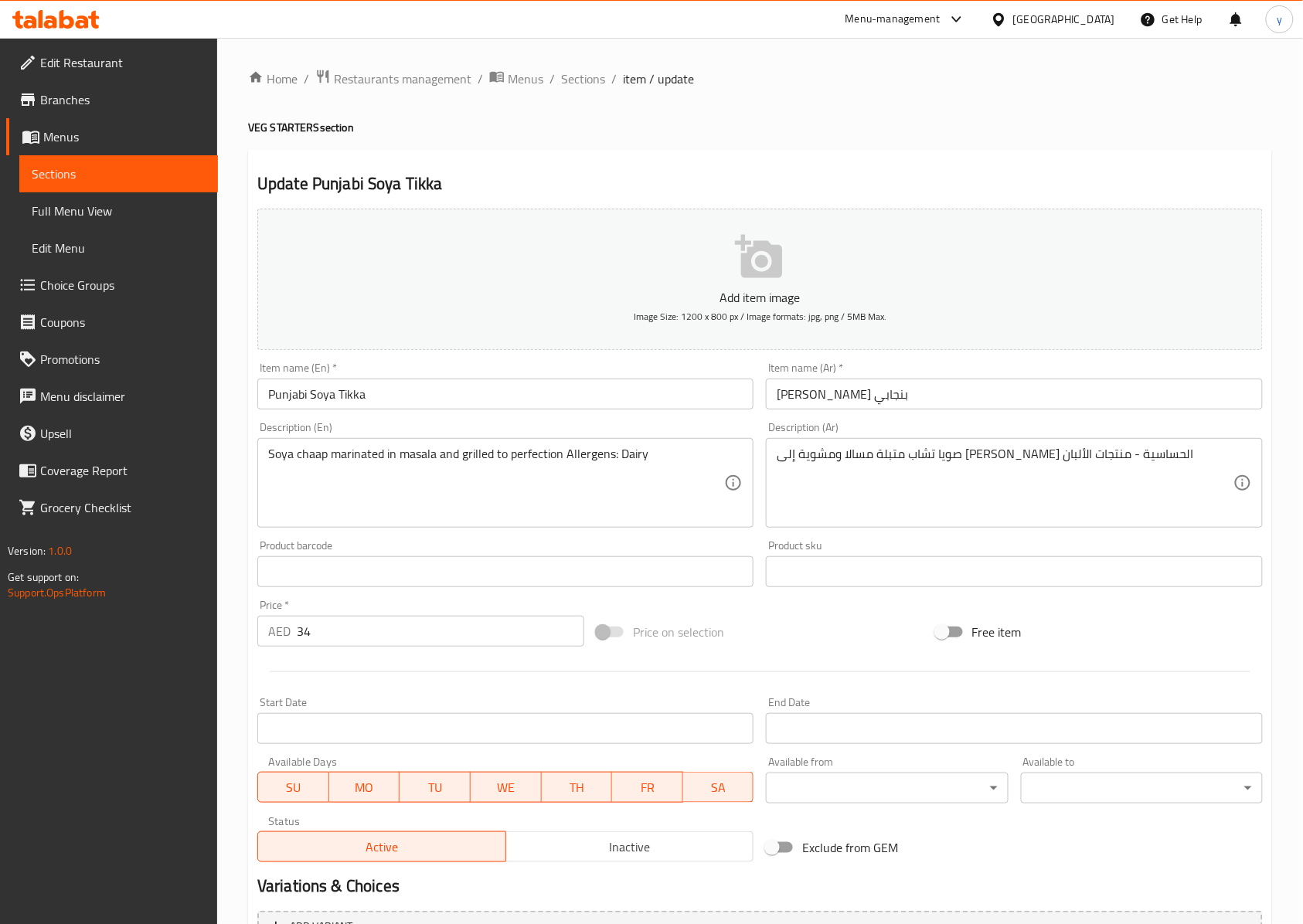
click at [634, 462] on textarea "Soya chaap marinated in masala and grilled to perfection Allergens: Dairy" at bounding box center [496, 483] width 456 height 73
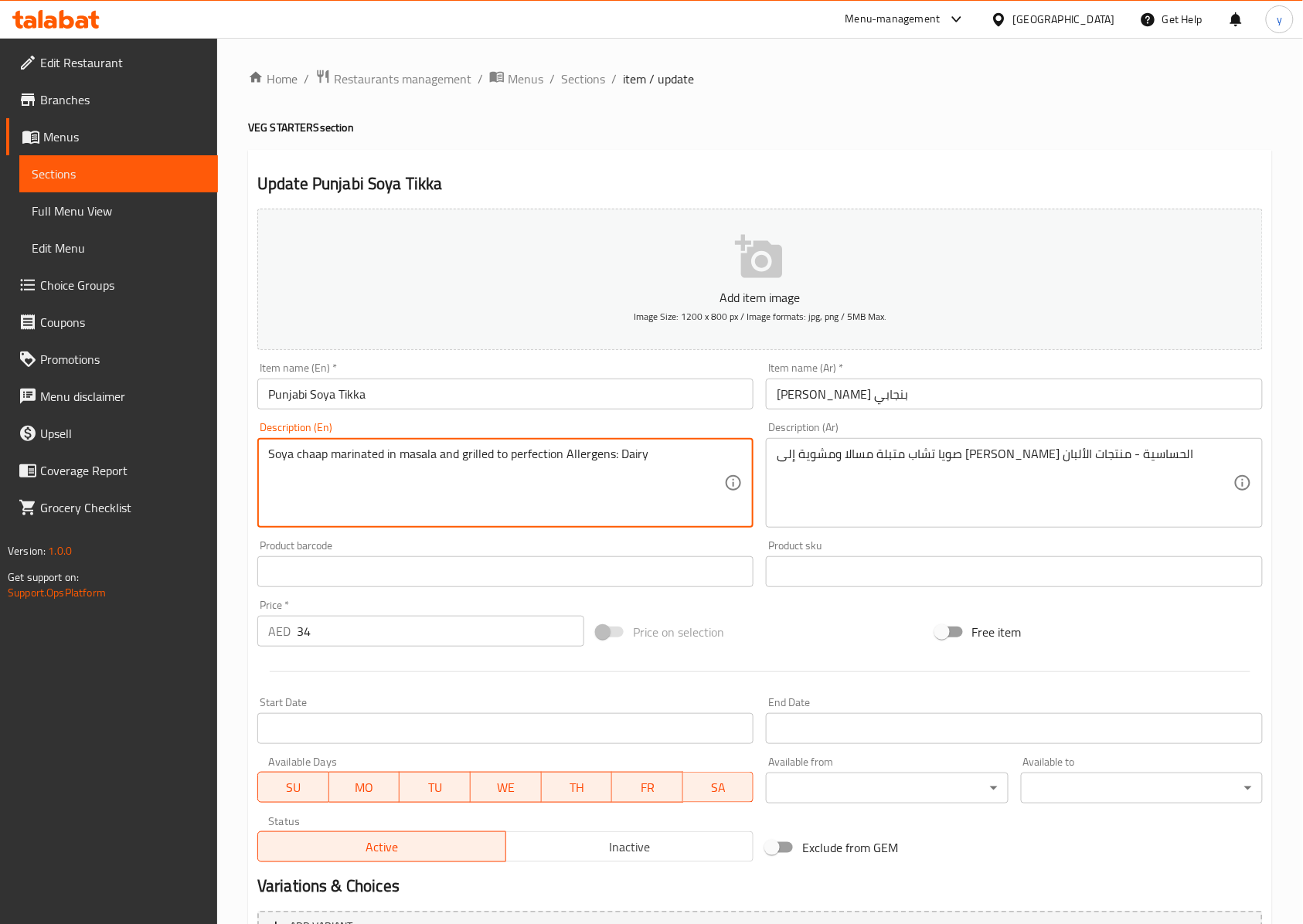
click at [634, 462] on textarea "Soya chaap marinated in masala and grilled to perfection Allergens: Dairy" at bounding box center [496, 483] width 456 height 73
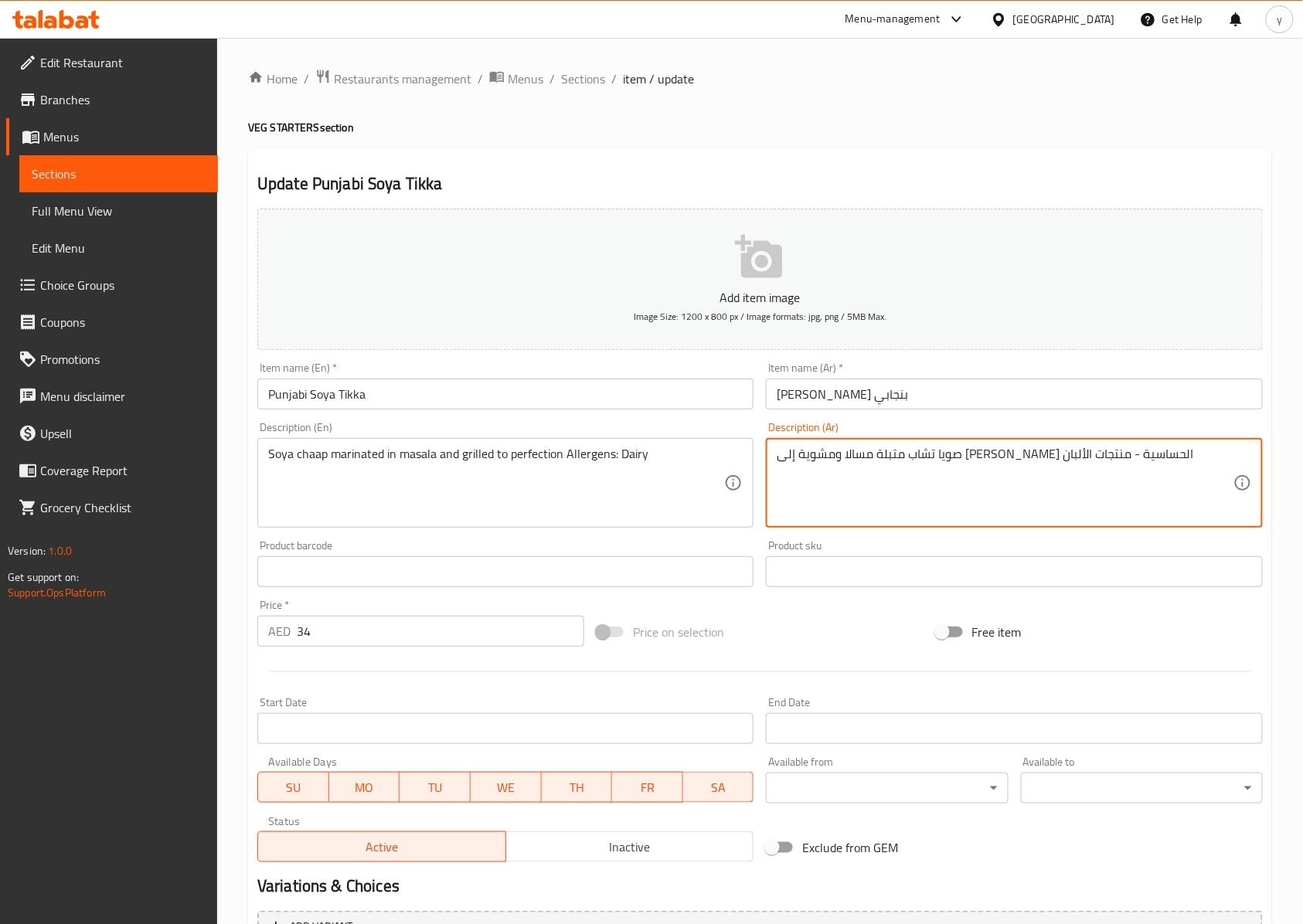
drag, startPoint x: 850, startPoint y: 473, endPoint x: 780, endPoint y: 470, distance: 70.1
click at [780, 470] on textarea "صويا تشاب متبلة مسالا ومشوية إلى [PERSON_NAME] الحساسية - منتجات الألبان" at bounding box center [1005, 483] width 456 height 73
click at [977, 498] on textarea "صويا تشاب متبلة مسالا ومشوية إلى [PERSON_NAME] الحساسية - منتجات الألبان" at bounding box center [1005, 483] width 456 height 73
drag, startPoint x: 782, startPoint y: 480, endPoint x: 849, endPoint y: 487, distance: 67.4
click at [849, 487] on textarea "صويا تشاب متبلة مسالا ومشوية إلى [PERSON_NAME] الحساسية - منتجات الألبان" at bounding box center [1005, 483] width 456 height 73
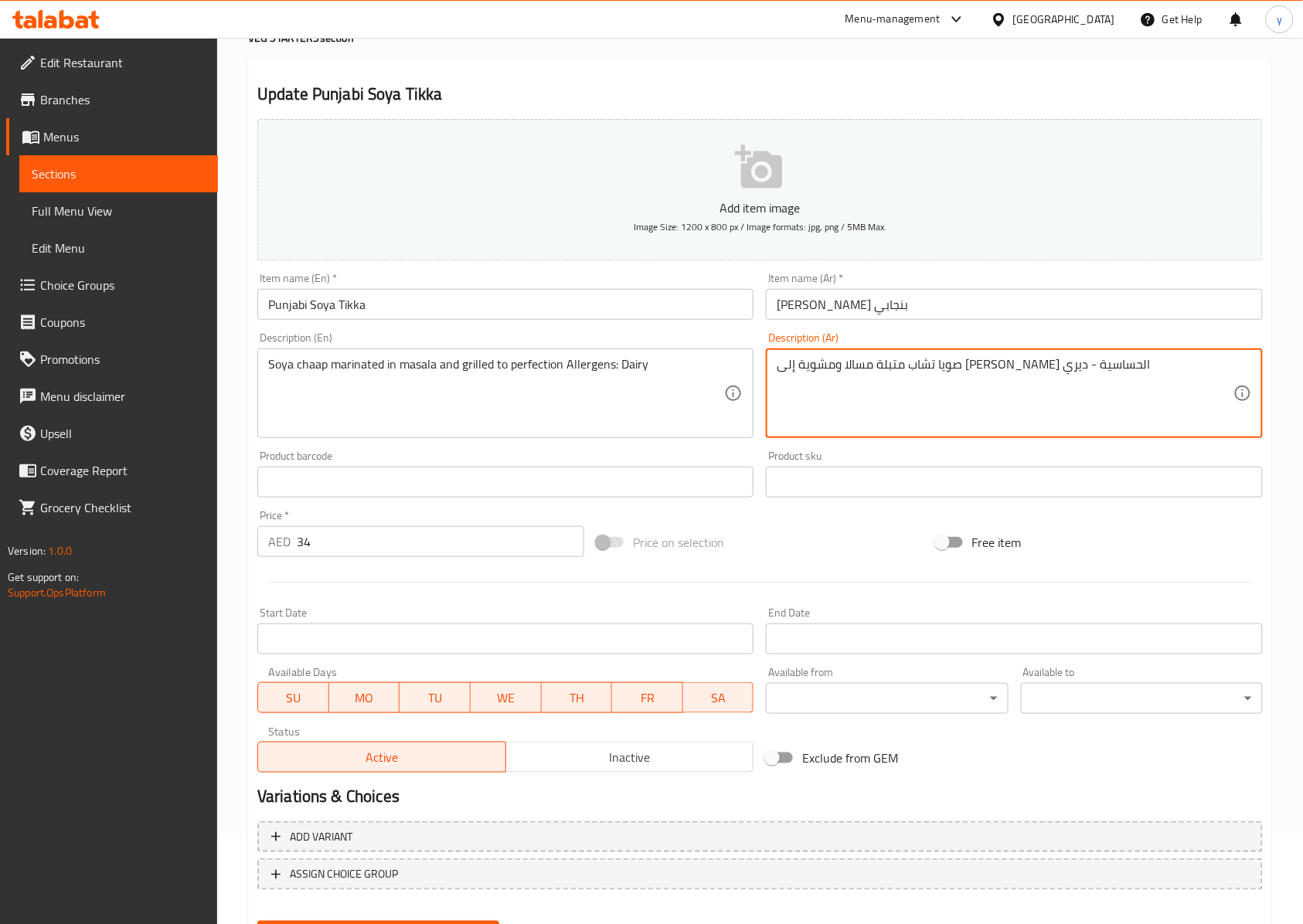
scroll to position [166, 0]
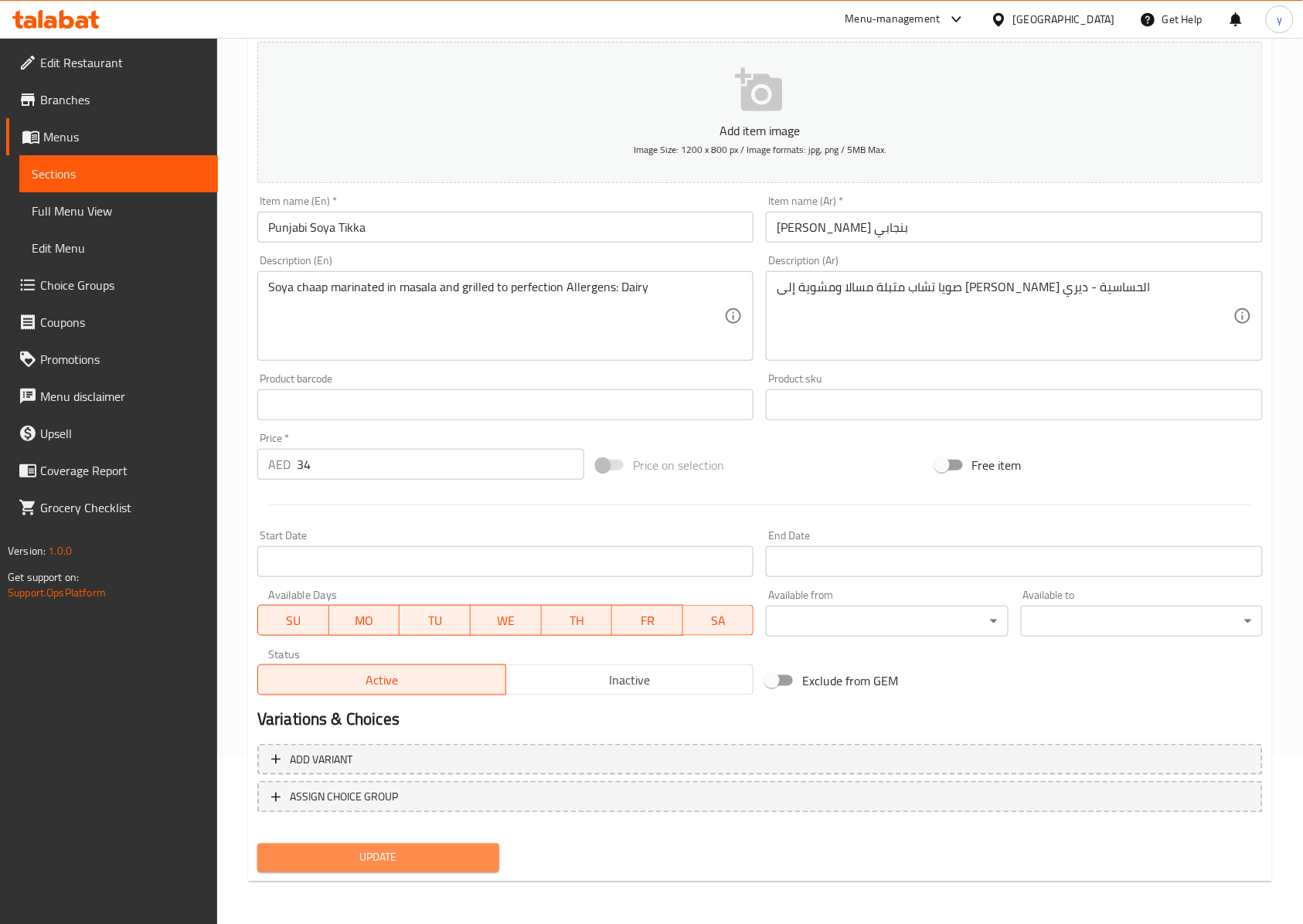
click at [359, 692] on span "Update" at bounding box center [379, 858] width 217 height 20
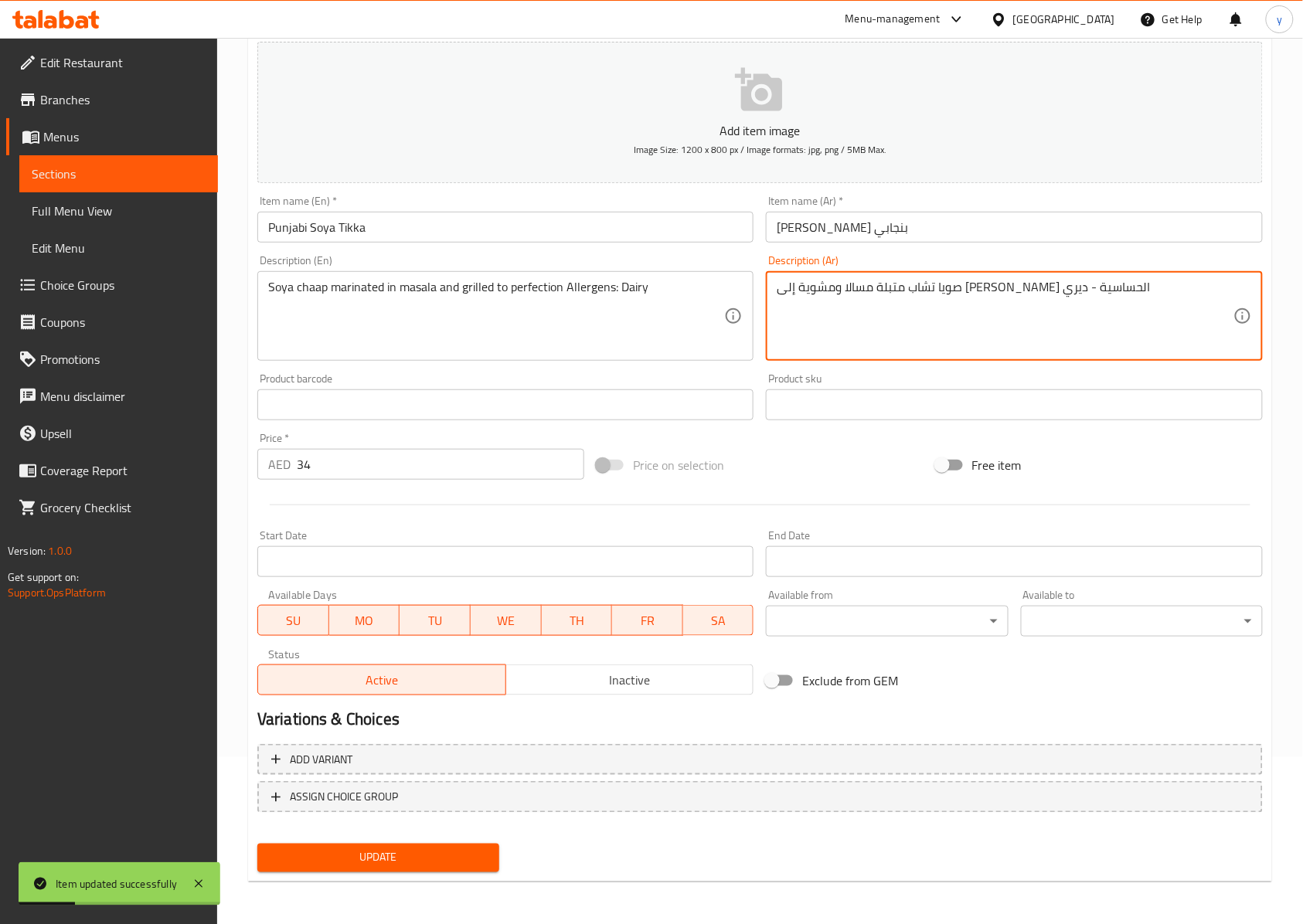
drag, startPoint x: 944, startPoint y: 291, endPoint x: 983, endPoint y: 301, distance: 40.3
click at [977, 292] on textarea "ص متبلة مسالا ومشوية إلى [PERSON_NAME] الحساسية - ديريويا تشاب" at bounding box center [1005, 316] width 456 height 73
click at [977, 290] on textarea "ص متبلة مسالا ومشوية إلى [PERSON_NAME] الحساسية - ديريويا تشاب" at bounding box center [1005, 316] width 456 height 73
click at [977, 300] on textarea "صويا تشاب متبلة مسالا ومشوية إلى [PERSON_NAME] الحساسية - ديري" at bounding box center [1005, 316] width 456 height 73
drag, startPoint x: 997, startPoint y: 286, endPoint x: 944, endPoint y: 280, distance: 53.3
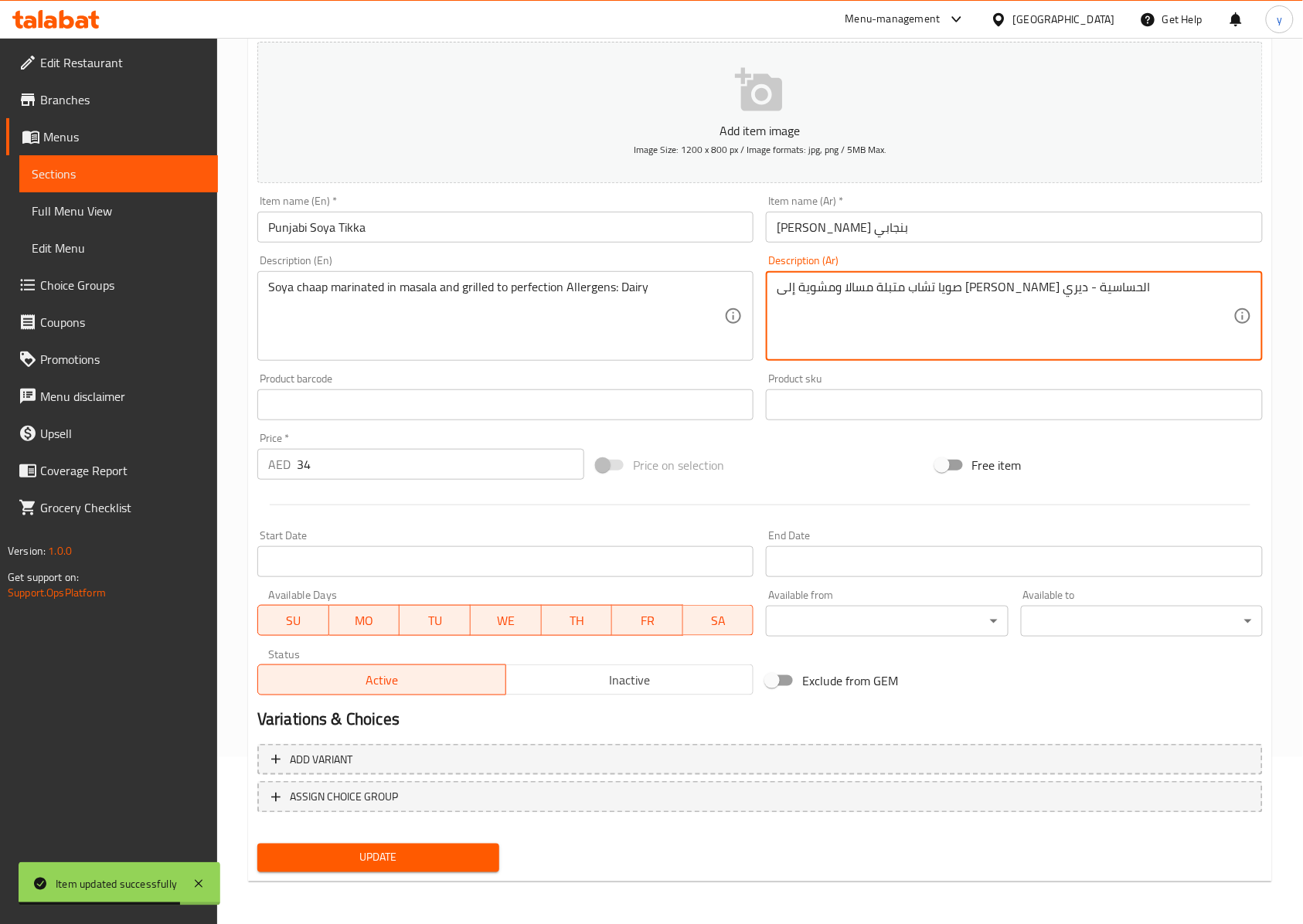
click at [944, 280] on textarea "صويا تشاب متبلة مسالا ومشوية إلى [PERSON_NAME] الحساسية - ديري" at bounding box center [1005, 316] width 456 height 73
paste textarea "منتجات الألبان"
type textarea "صويا تشاب متبلة مسالا ومشوية إلى [PERSON_NAME] الحساسية - ديري"
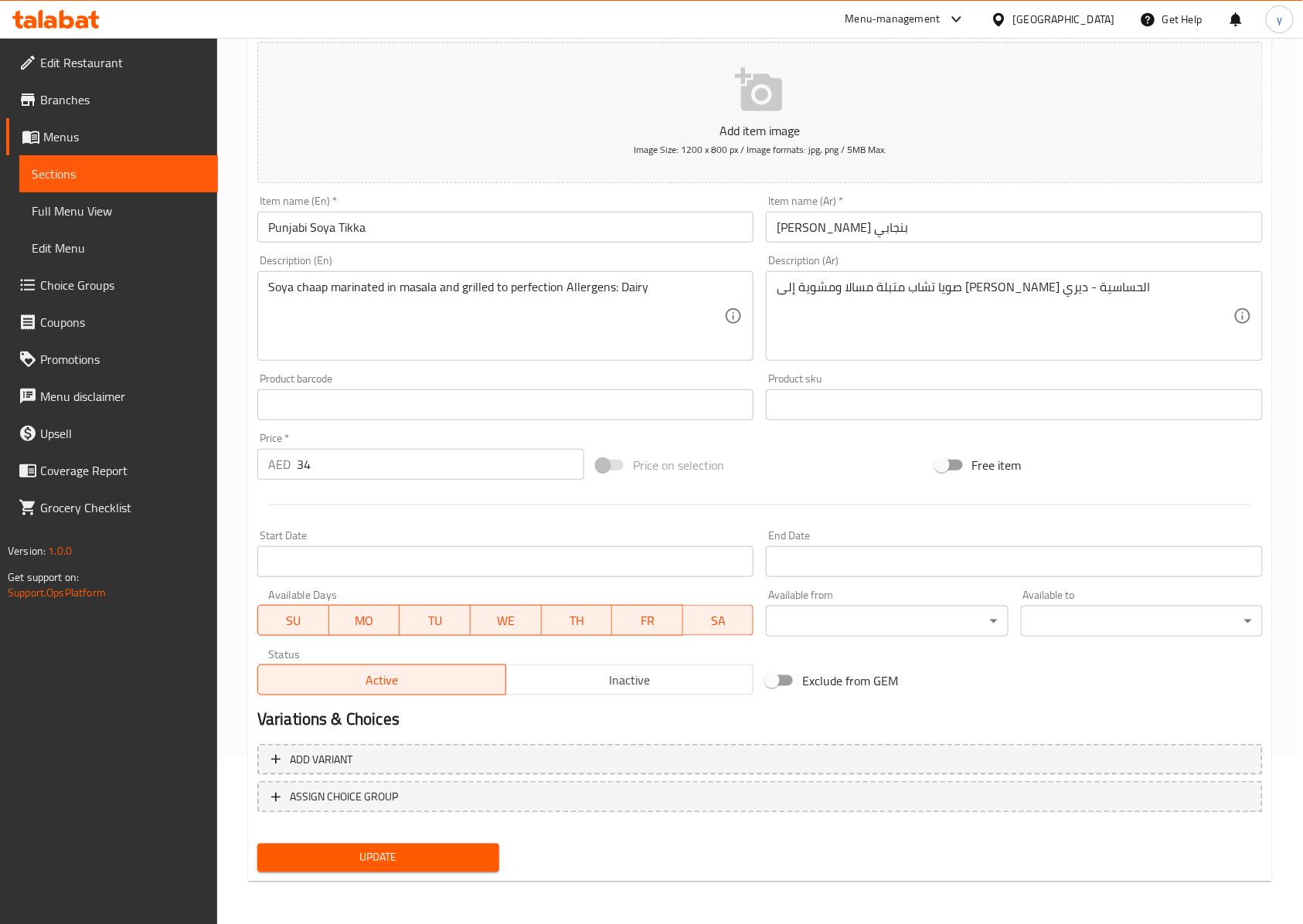
click at [314, 692] on span "Update" at bounding box center [379, 858] width 217 height 20
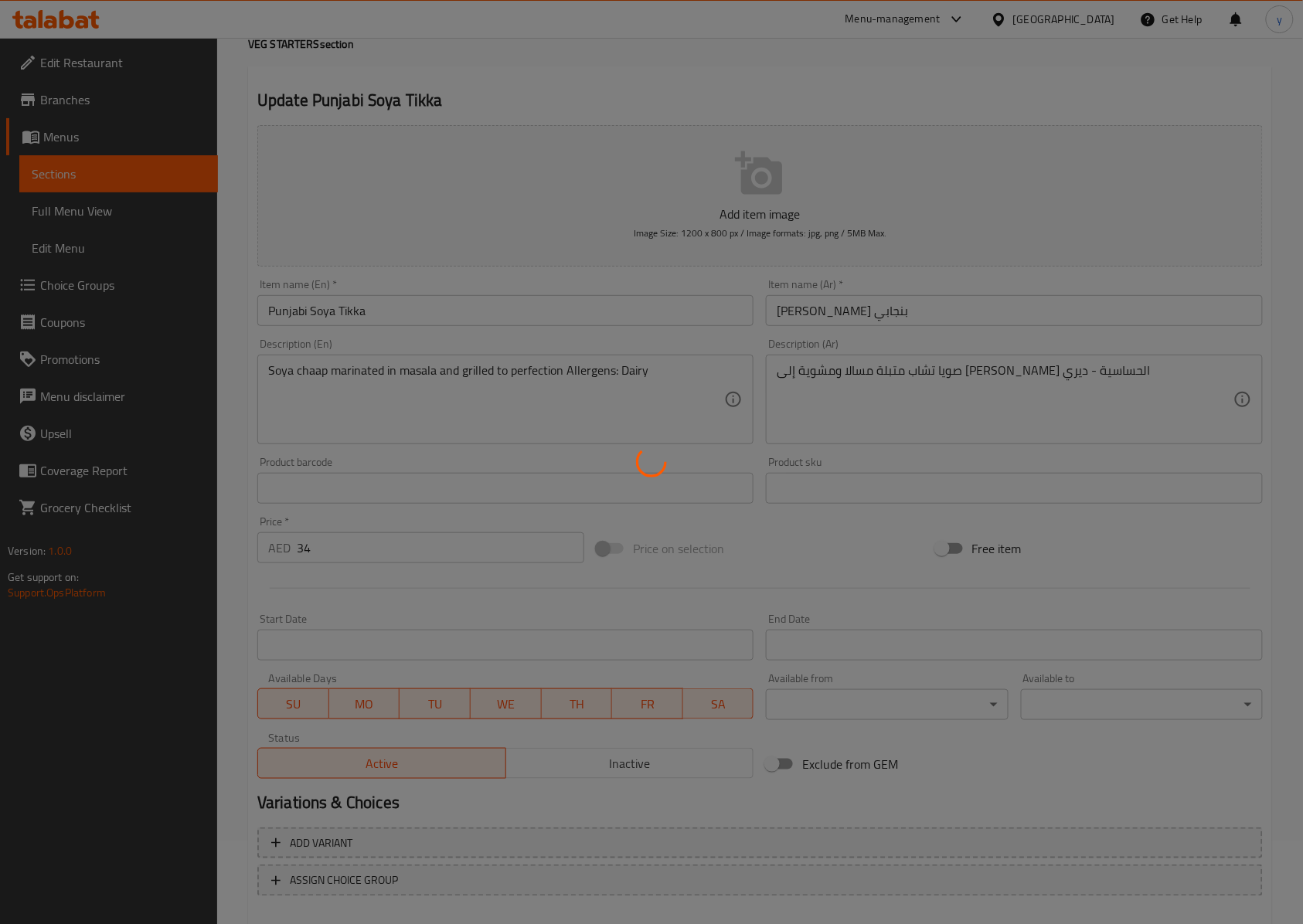
scroll to position [0, 0]
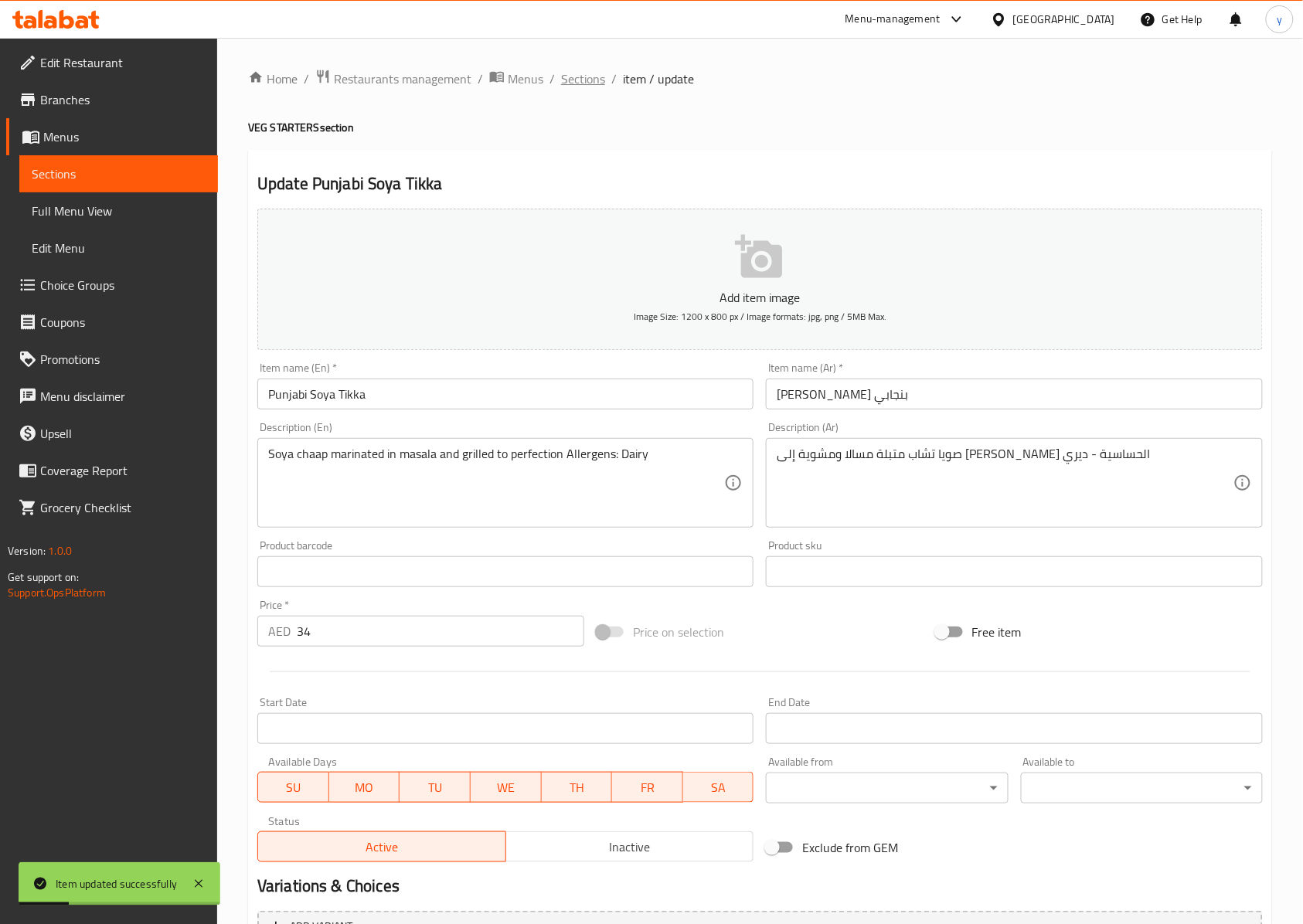
click at [587, 71] on span "Sections" at bounding box center [582, 78] width 44 height 19
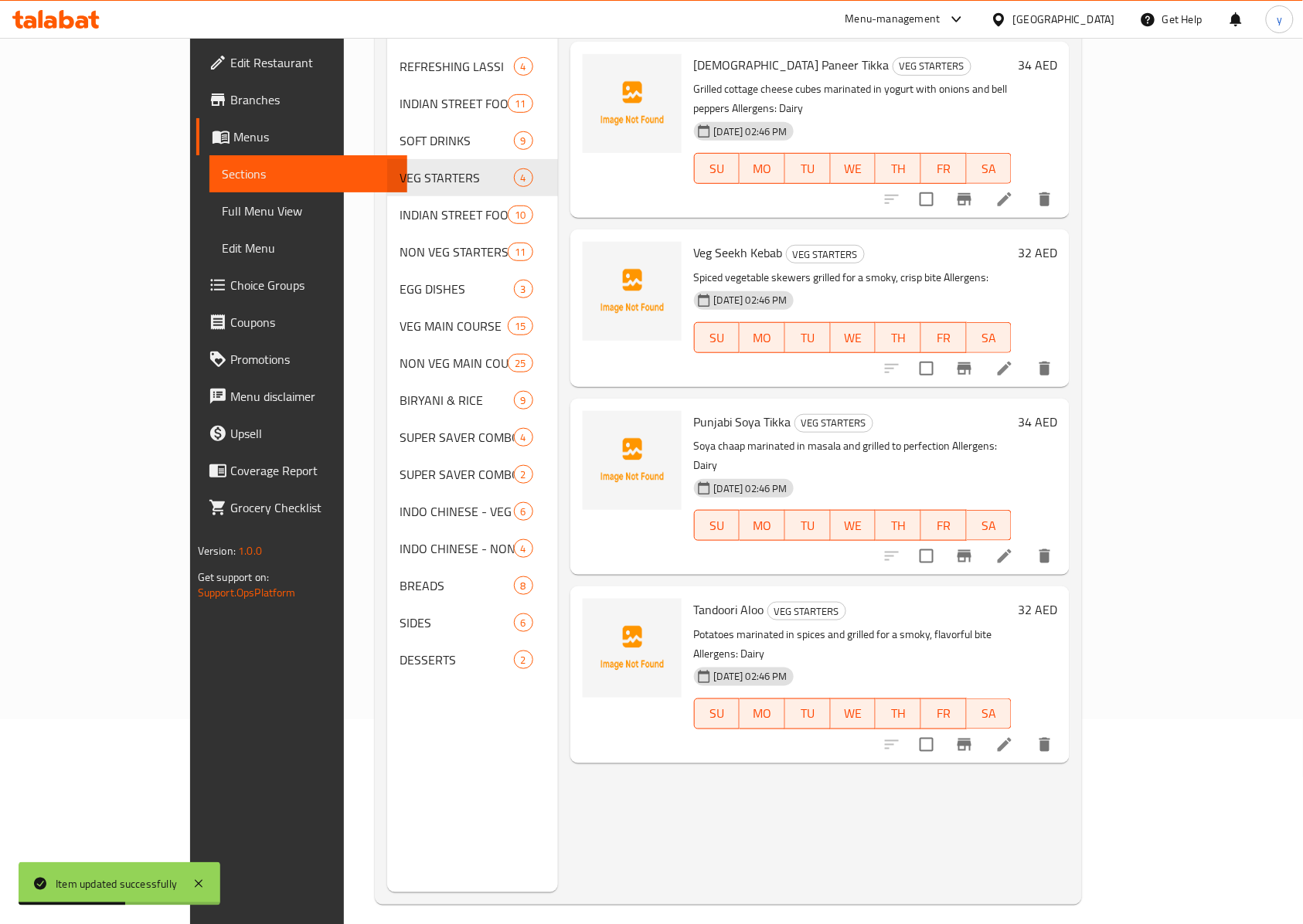
scroll to position [206, 0]
click at [977, 692] on icon at bounding box center [1005, 743] width 19 height 19
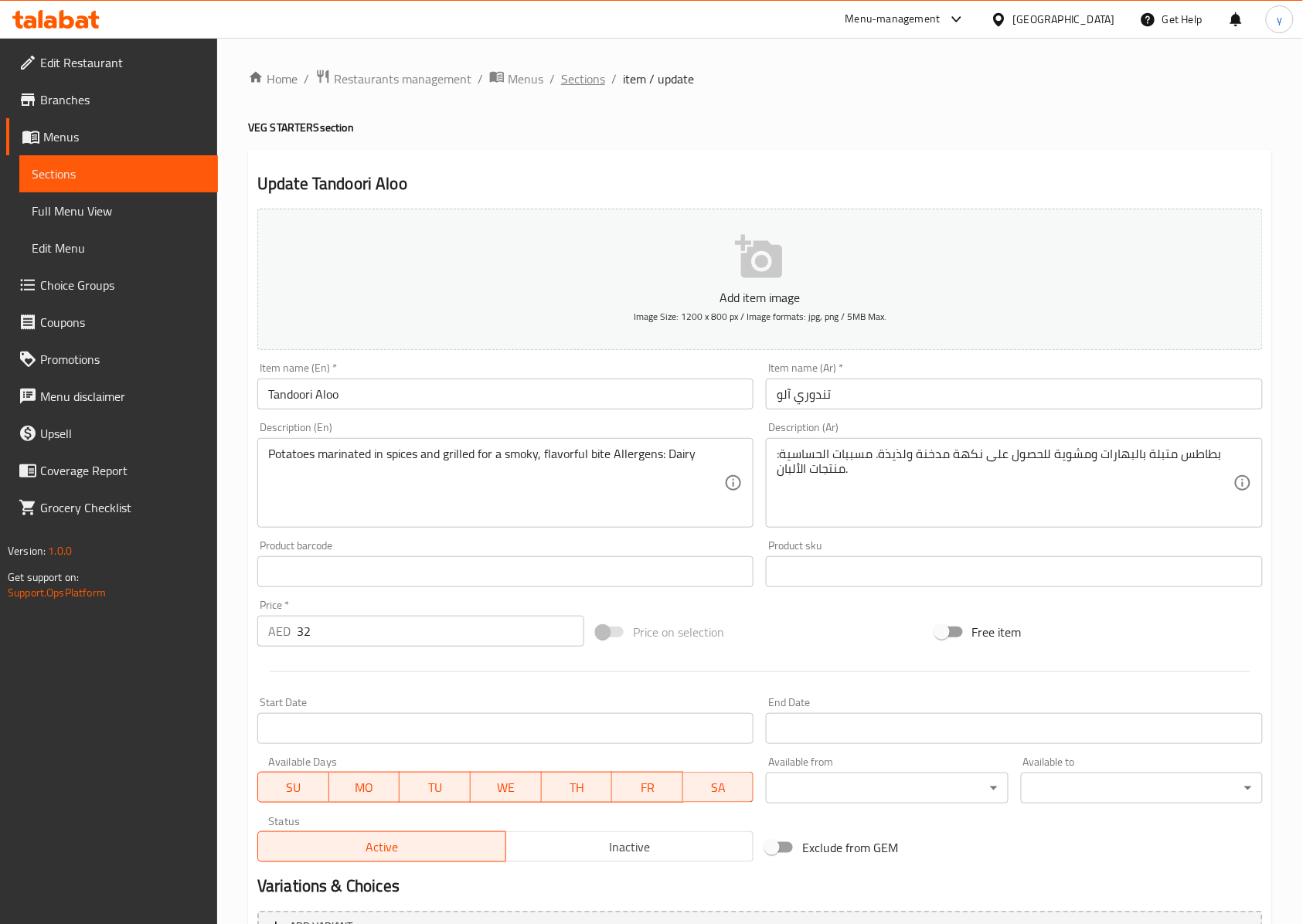
click at [588, 87] on span "Sections" at bounding box center [582, 78] width 44 height 19
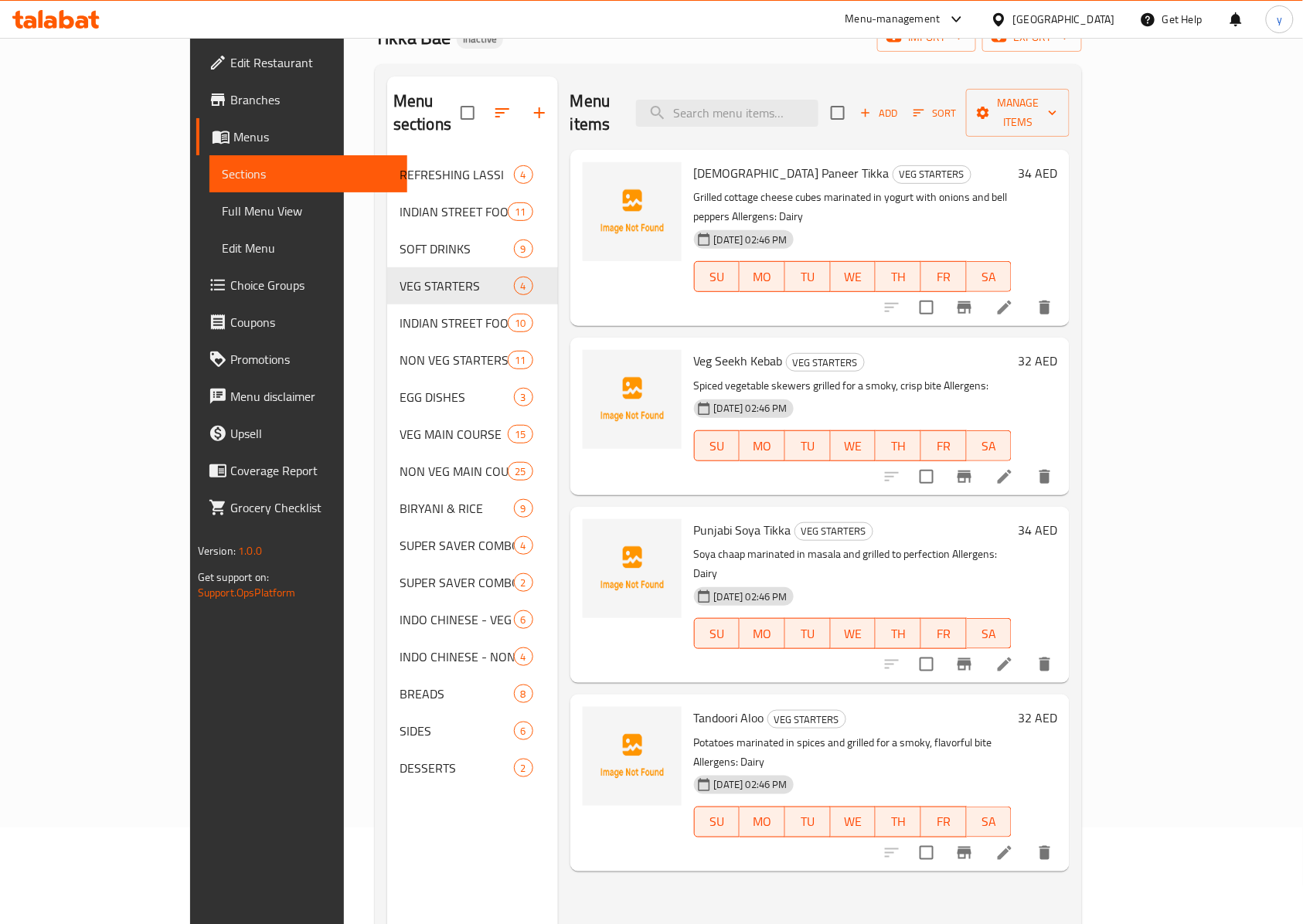
scroll to position [217, 0]
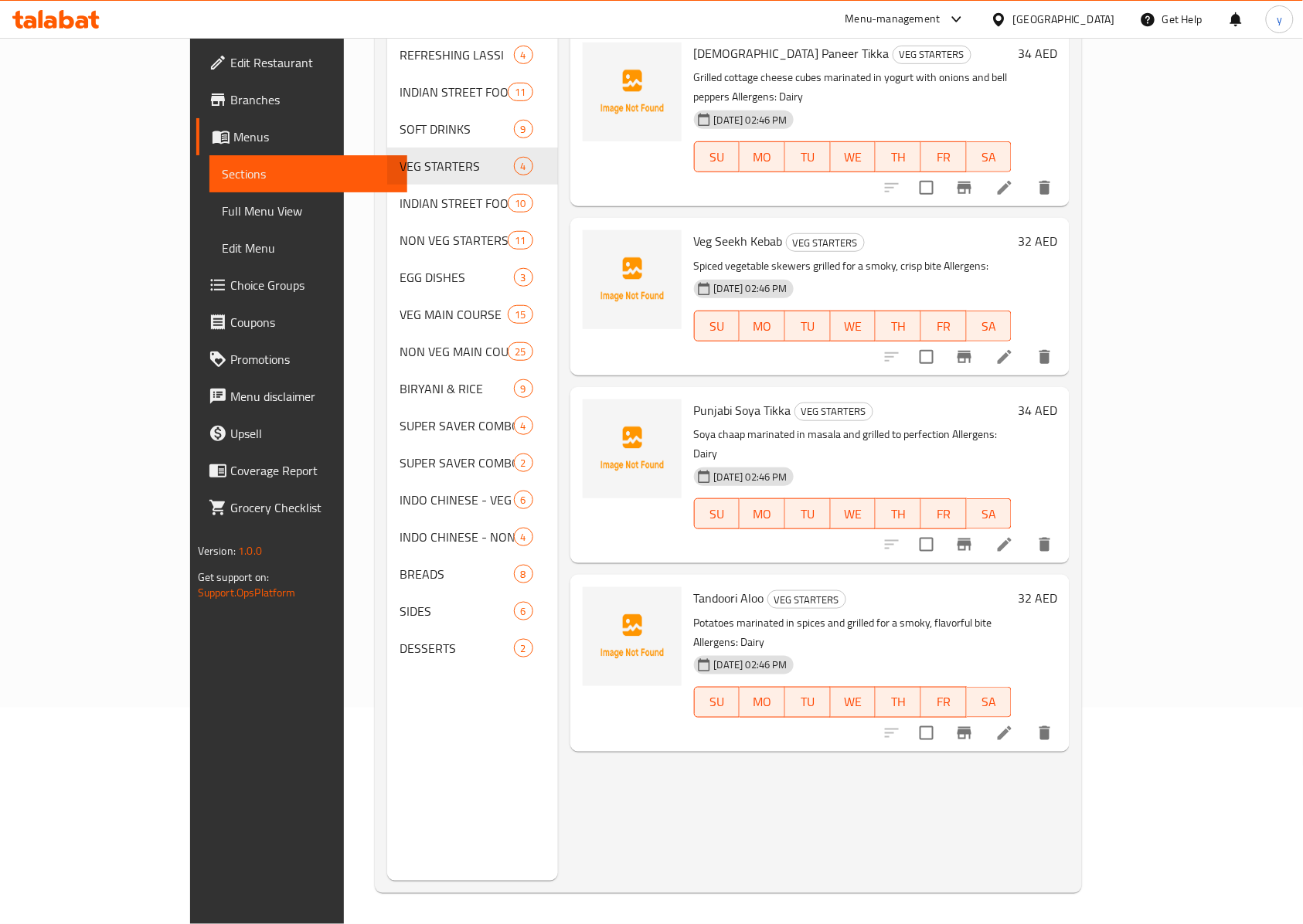
click at [977, 692] on li at bounding box center [1005, 733] width 44 height 28
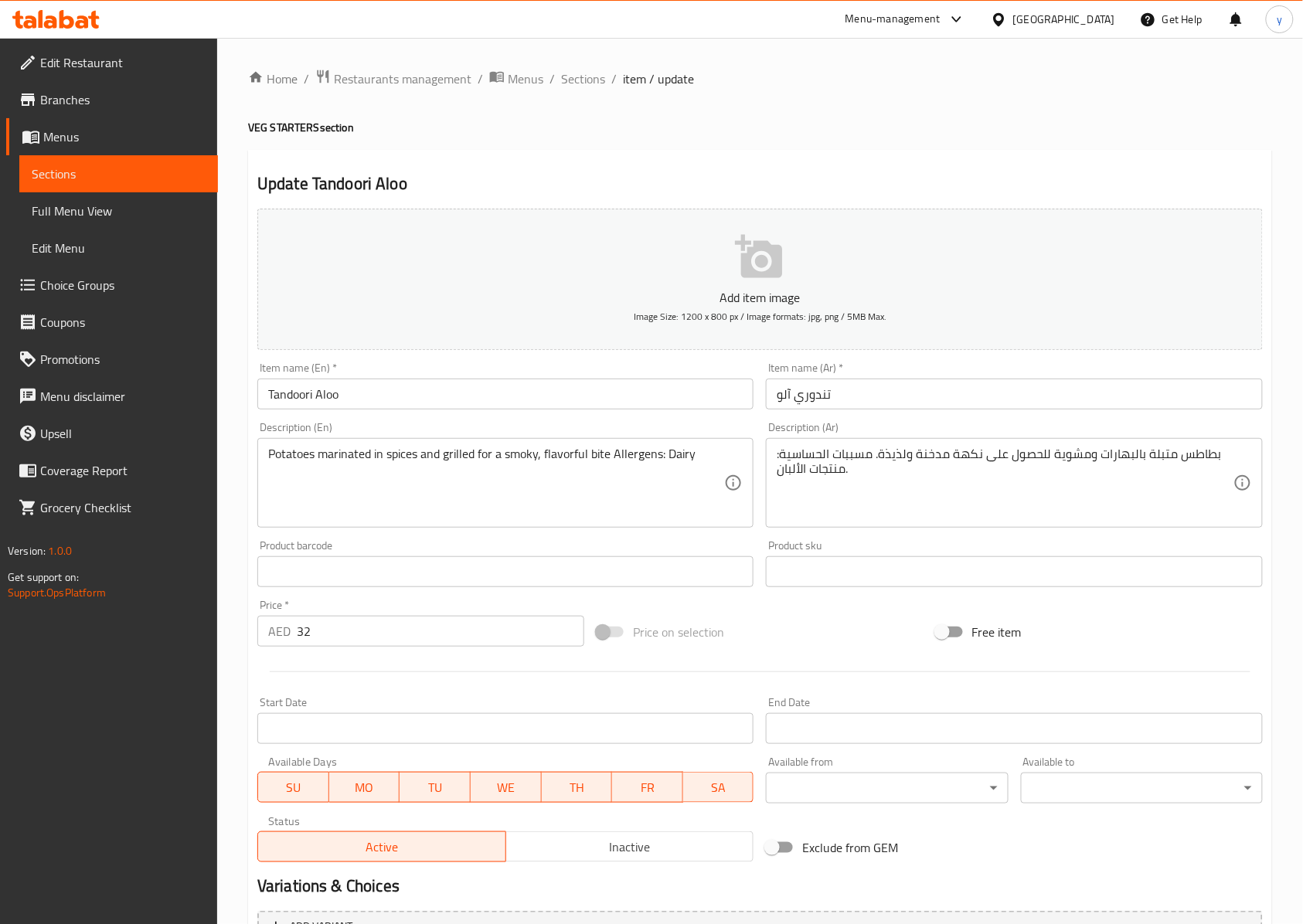
click at [295, 389] on input "Tandoori Aloo" at bounding box center [505, 393] width 496 height 31
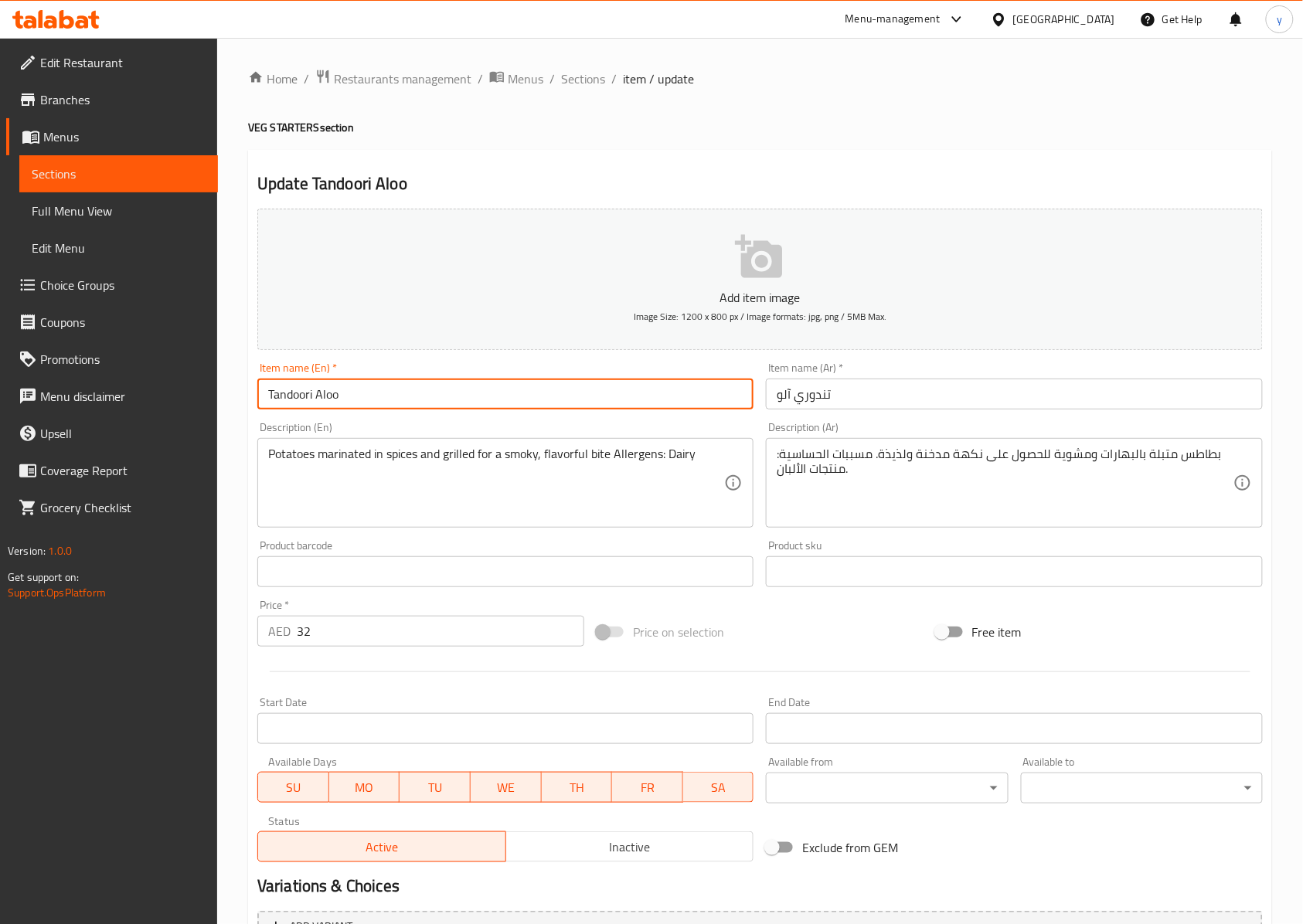
click at [295, 389] on input "Tandoori Aloo" at bounding box center [505, 393] width 496 height 31
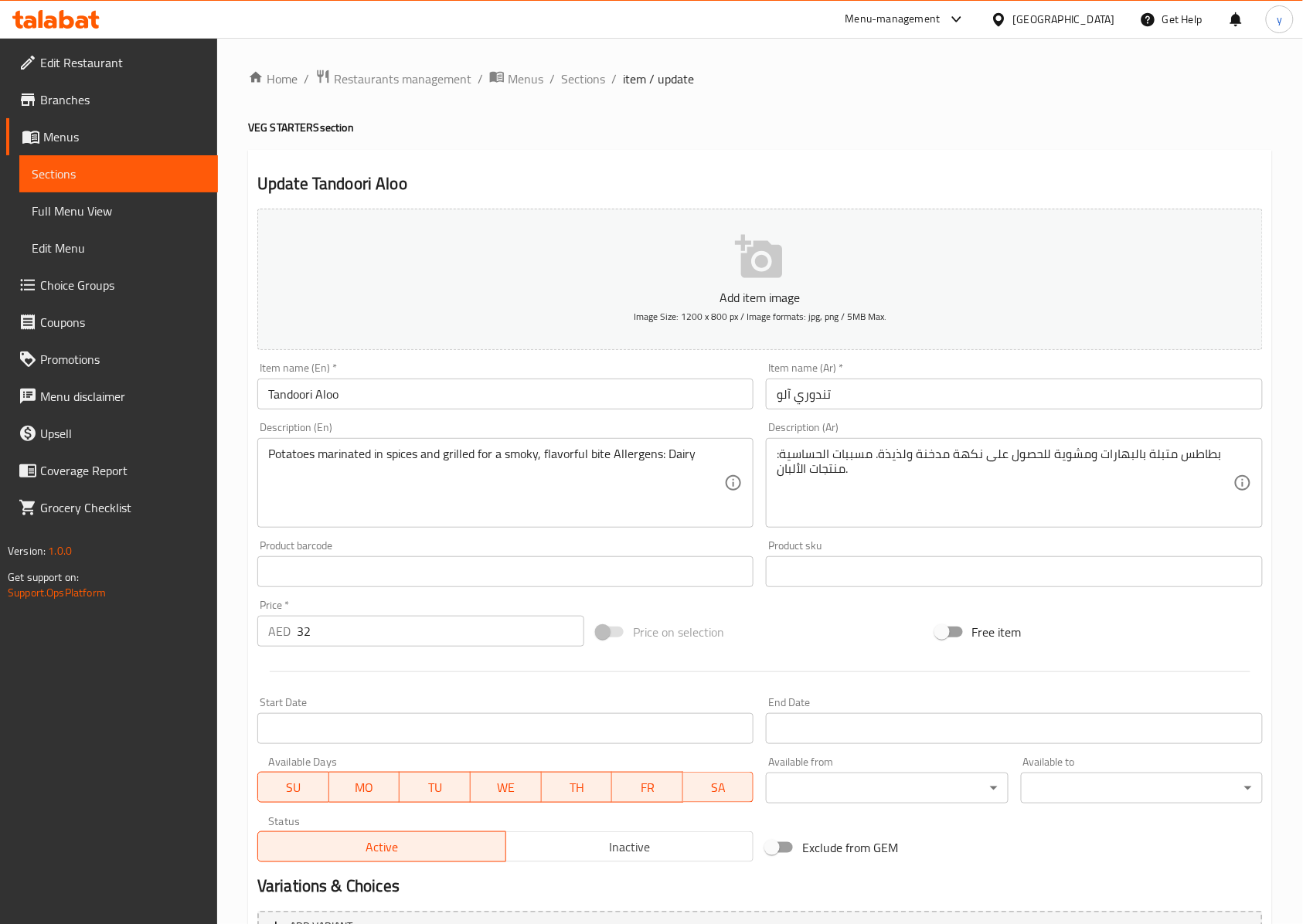
click at [322, 386] on input "Tandoori Aloo" at bounding box center [505, 393] width 496 height 31
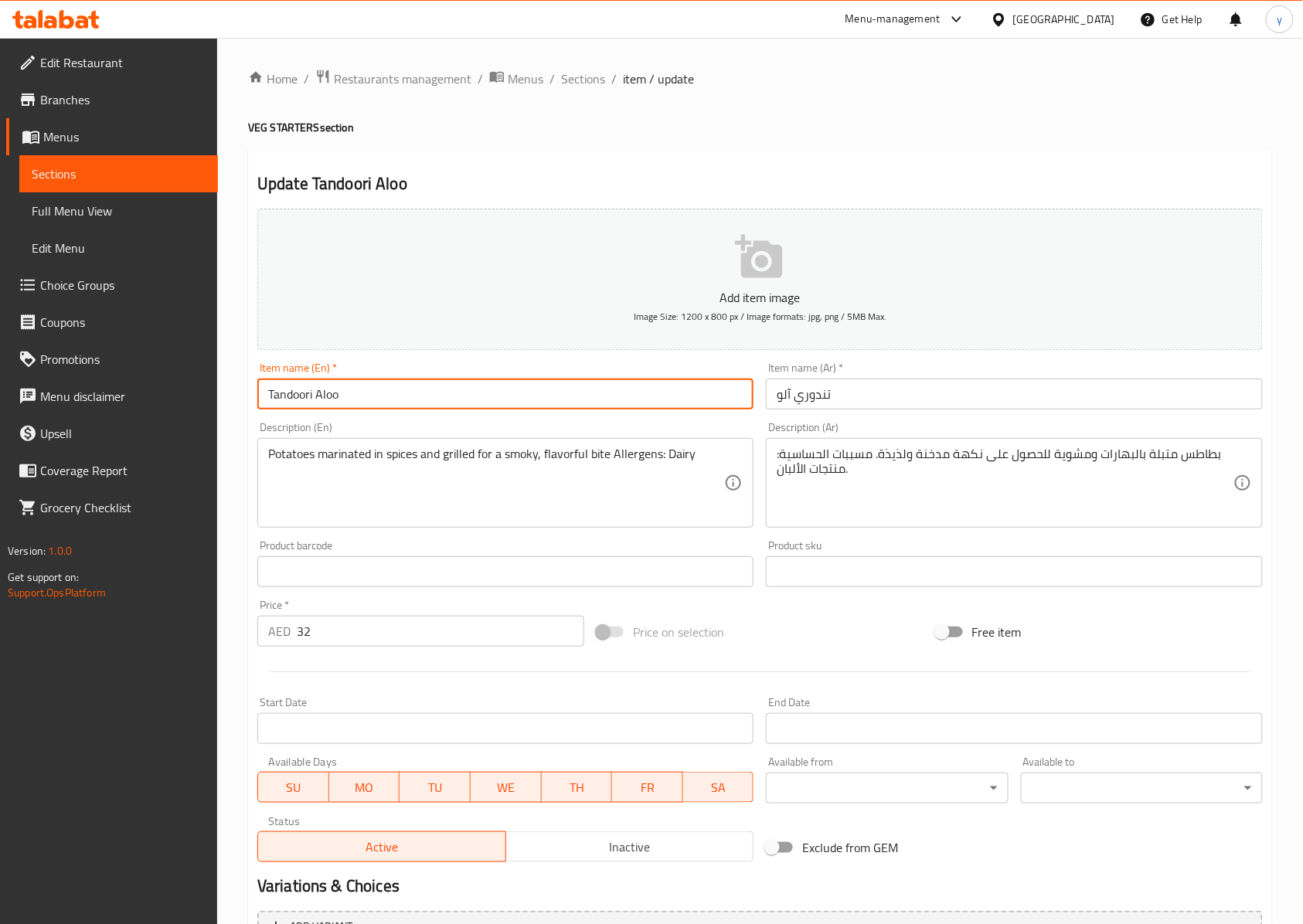
click at [325, 388] on input "Tandoori Aloo" at bounding box center [505, 393] width 496 height 31
click at [515, 408] on input "Tandoori Aloo" at bounding box center [505, 393] width 496 height 31
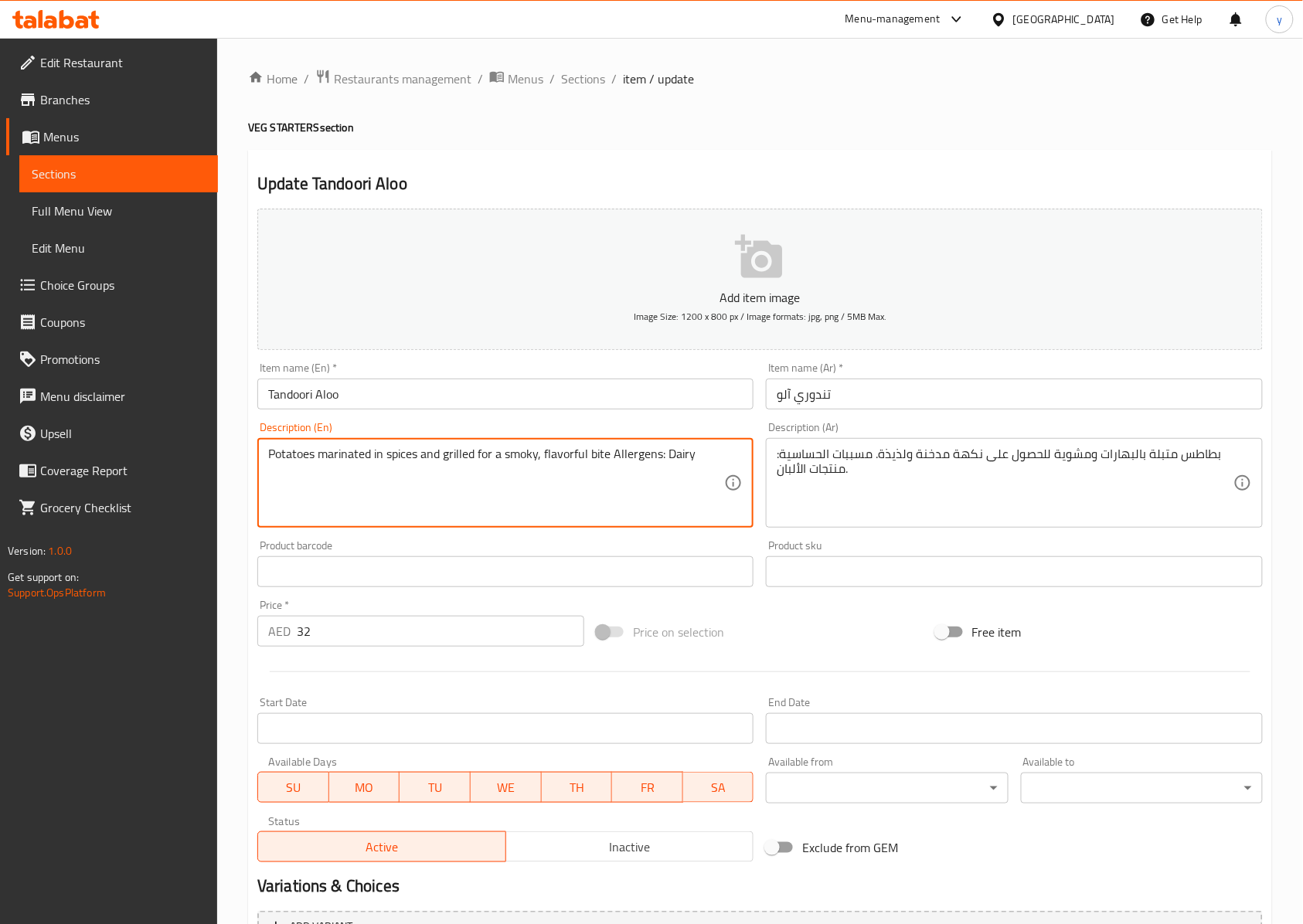
click at [566, 461] on textarea "Potatoes marinated in spices and grilled for a smoky, flavorful bite Allergens:…" at bounding box center [496, 483] width 456 height 73
click at [595, 458] on textarea "Potatoes marinated in spices and grilled for a smoky, flavorful bite Allergens:…" at bounding box center [496, 483] width 456 height 73
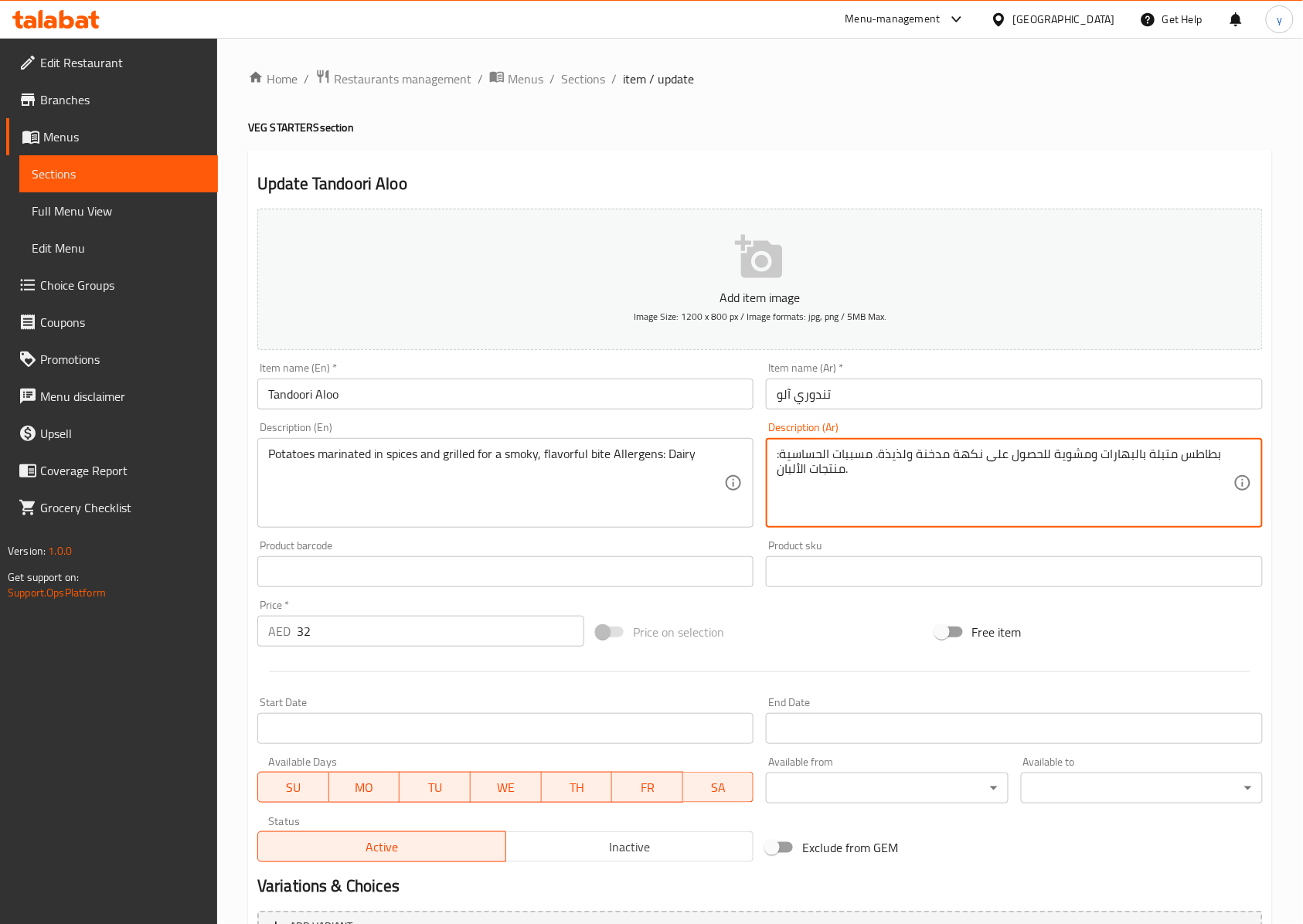
click at [897, 458] on textarea "بطاطس متبلة بالبهارات ومشوية للحصول على نكهة مدخنة ولذيذة. مسببات الحساسية: منت…" at bounding box center [1005, 483] width 456 height 73
paste textarea "قيمات"
click at [901, 425] on div "Description (Ar) بطاطس متبلة بالبهارات ومشوية للحصول على نكهة مدخنة لقيمة. مسبب…" at bounding box center [1014, 474] width 496 height 106
click at [844, 465] on textarea "بطاطس متبلة بالبهارات ومشوية للحصول على نكهة مدخنة لقيمة. مسببات الحساسية: منتج…" at bounding box center [1005, 483] width 456 height 73
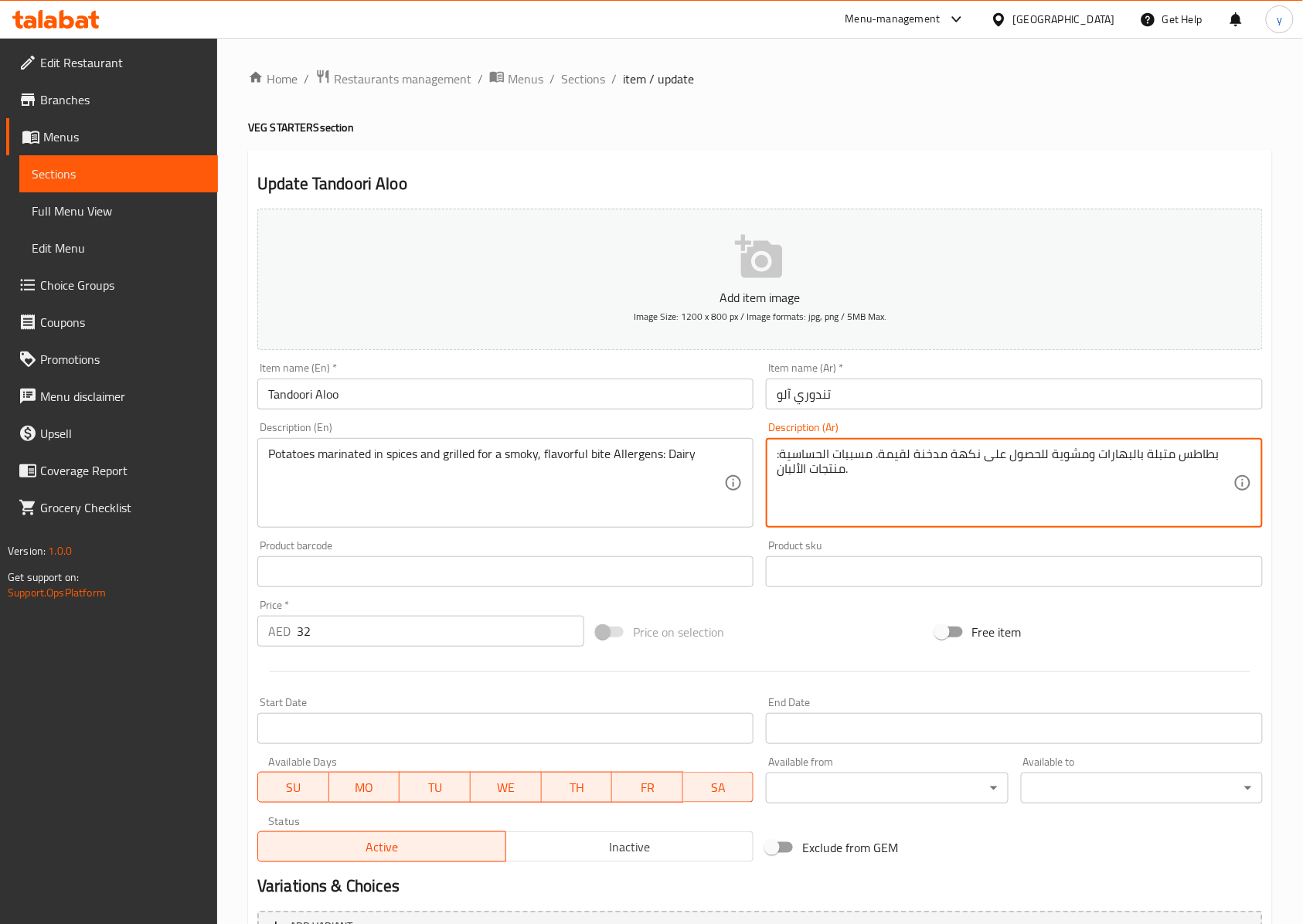
click at [844, 486] on textarea "بطاطس متبلة بالبهارات ومشوية للحصول على نكهة مدخنة لقيمة. مسببات الحساسية: منتج…" at bounding box center [1005, 483] width 456 height 73
drag, startPoint x: 839, startPoint y: 476, endPoint x: 780, endPoint y: 466, distance: 59.8
click at [780, 466] on textarea "بطاطس متبلة بالبهارات ومشوية للحصول على نكهة مدخنة لقيمة. مسببات الحساسية: منتج…" at bounding box center [1005, 483] width 456 height 73
click at [773, 474] on div "بطاطس متبلة بالبهارات ومشوية للحصول على نكهة مدخنة لقيمة. مسببات الحساسية: منتج…" at bounding box center [1014, 482] width 496 height 90
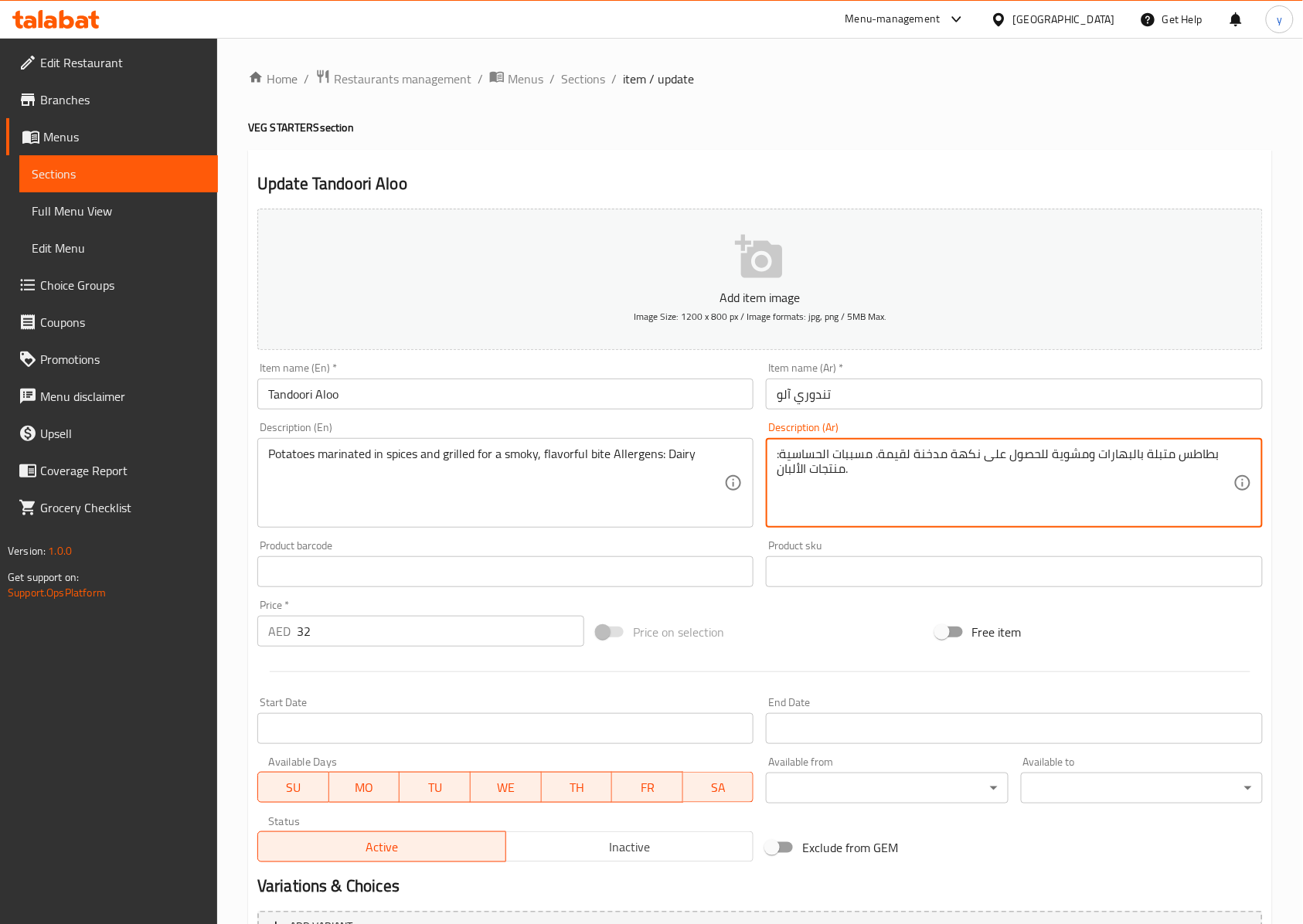
drag, startPoint x: 784, startPoint y: 476, endPoint x: 850, endPoint y: 476, distance: 66.0
click at [850, 476] on textarea "بطاطس متبلة بالبهارات ومشوية للحصول على نكهة مدخنة لقيمة. مسببات الحساسية: منتج…" at bounding box center [1005, 483] width 456 height 73
type textarea "بطاطس متبلة بالبهارات ومشوية للحصول على نكهة مدخنة لقيمة. مسببات الحساسية: ديري"
click at [867, 418] on div "Description (Ar) بطاطس متبلة بالبهارات ومشوية للحصول على نكهة مدخنة لقيمة. مسبب…" at bounding box center [1014, 474] width 509 height 118
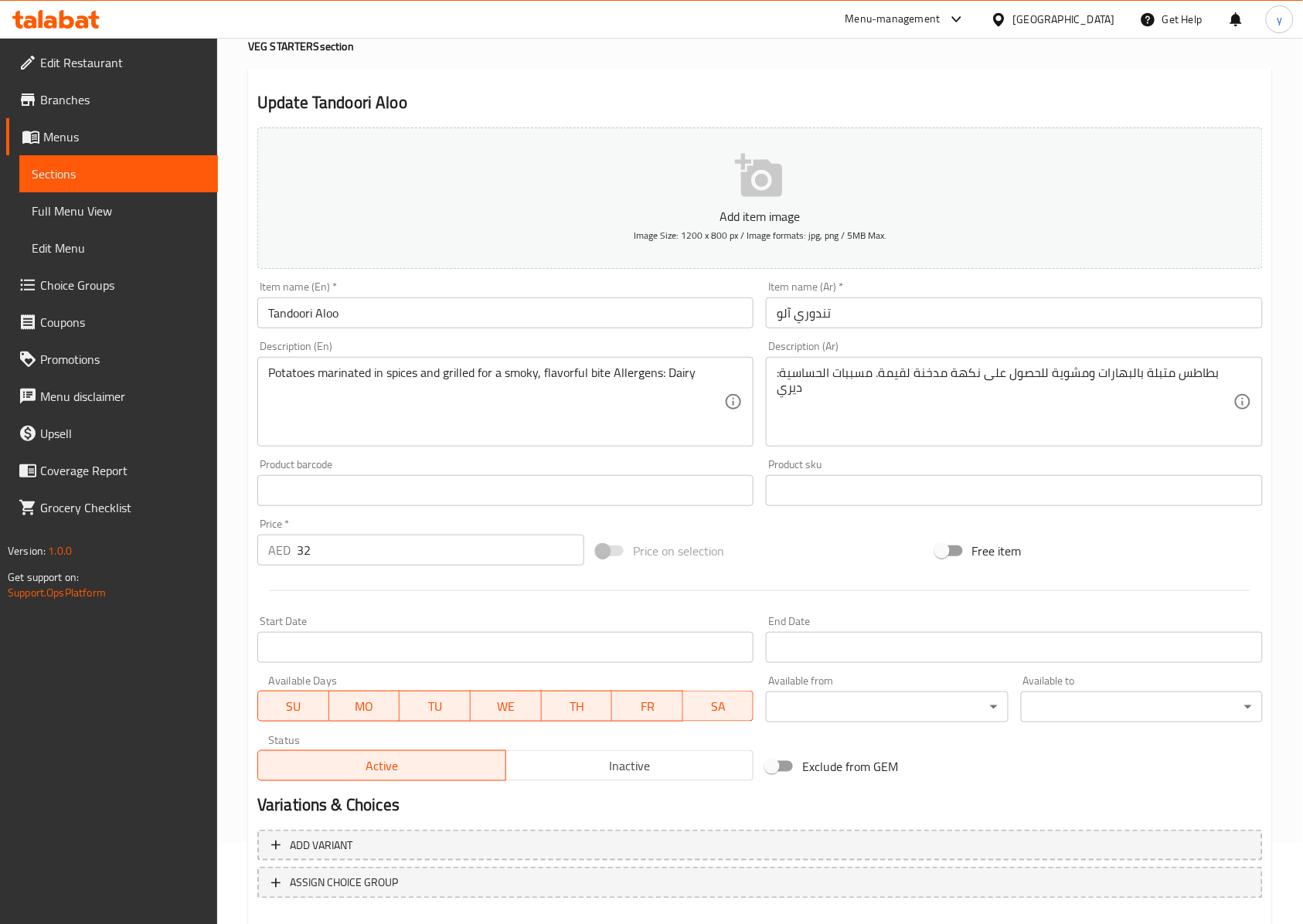
scroll to position [166, 0]
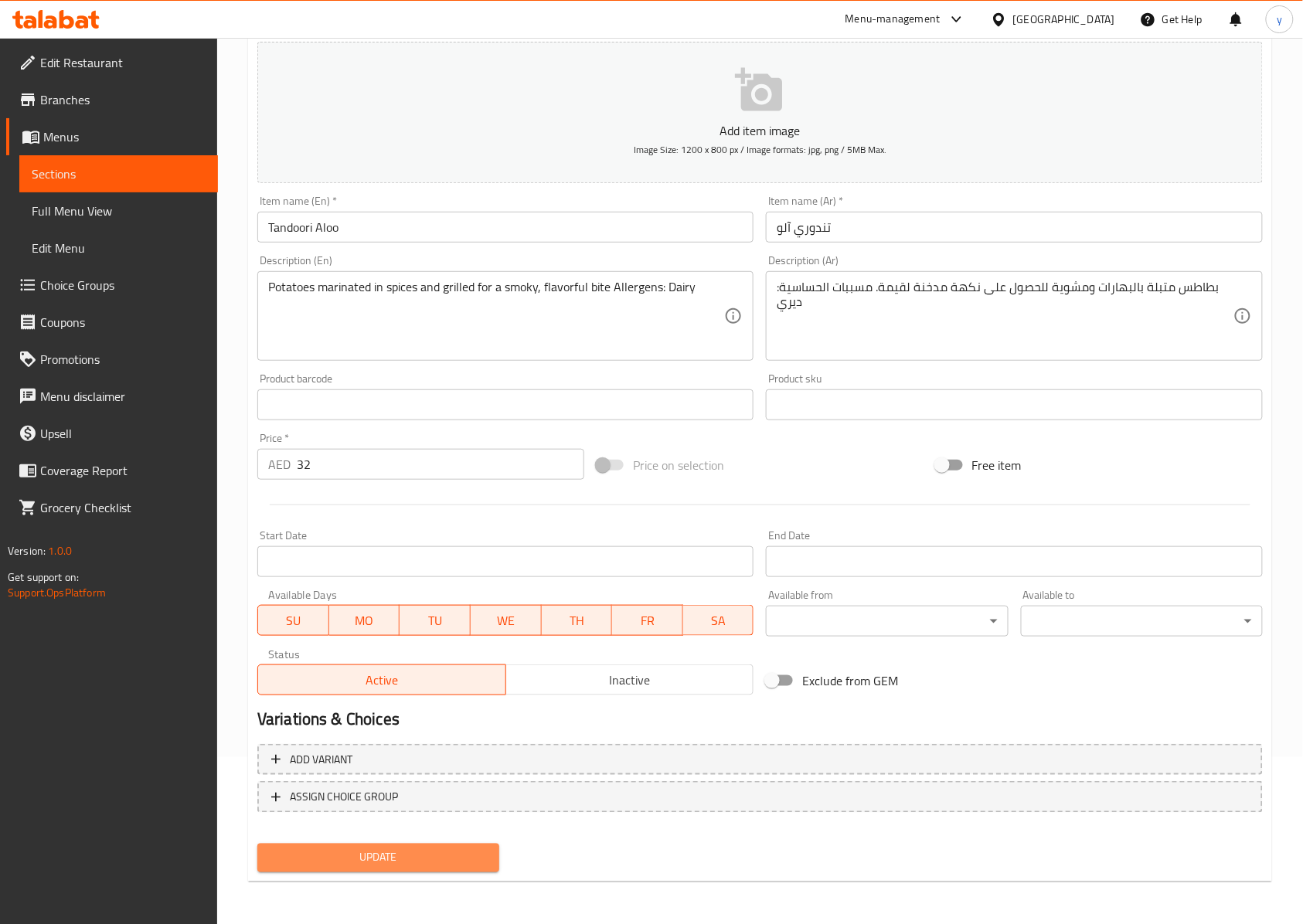
click at [306, 692] on span "Update" at bounding box center [379, 858] width 217 height 20
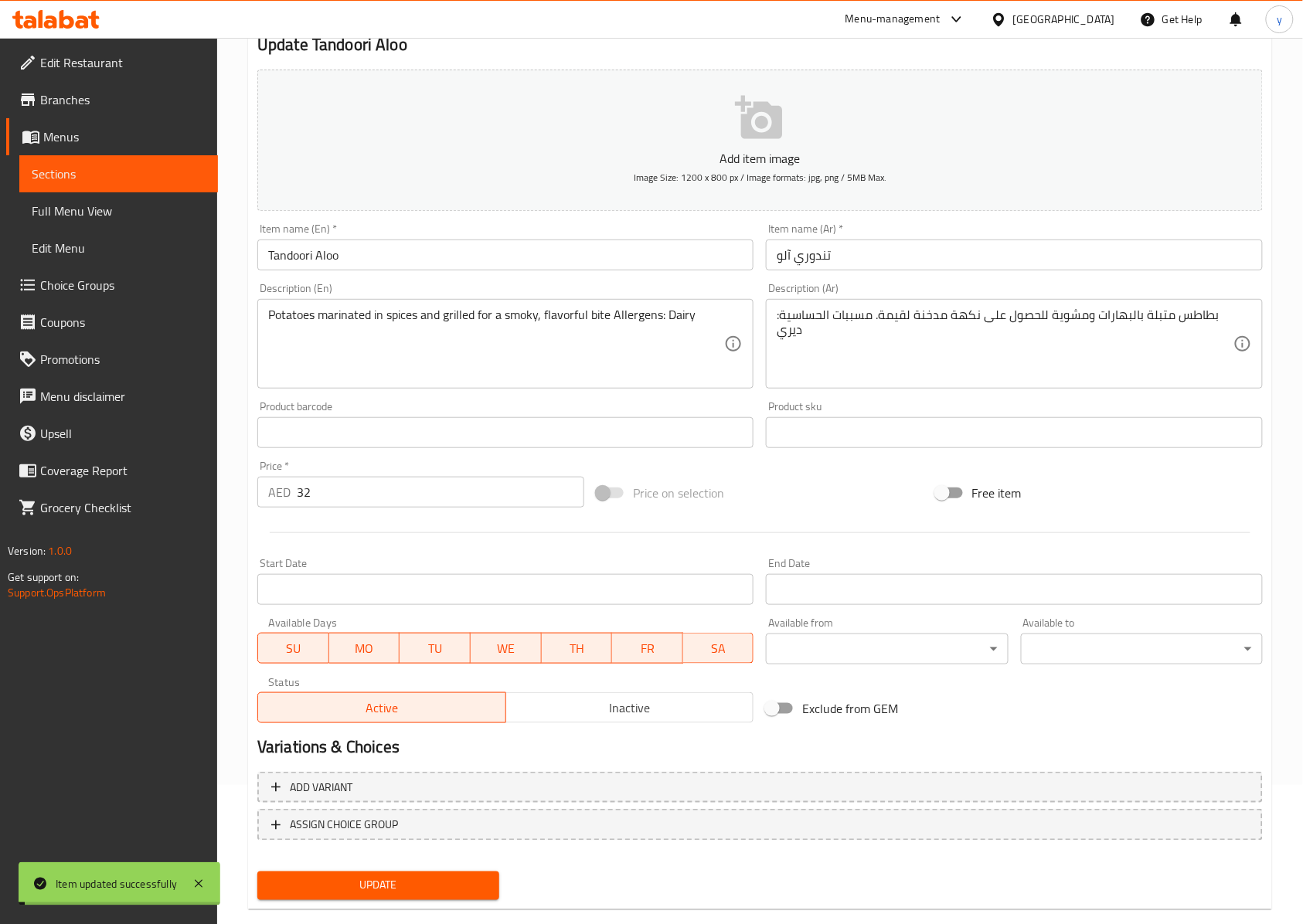
scroll to position [0, 0]
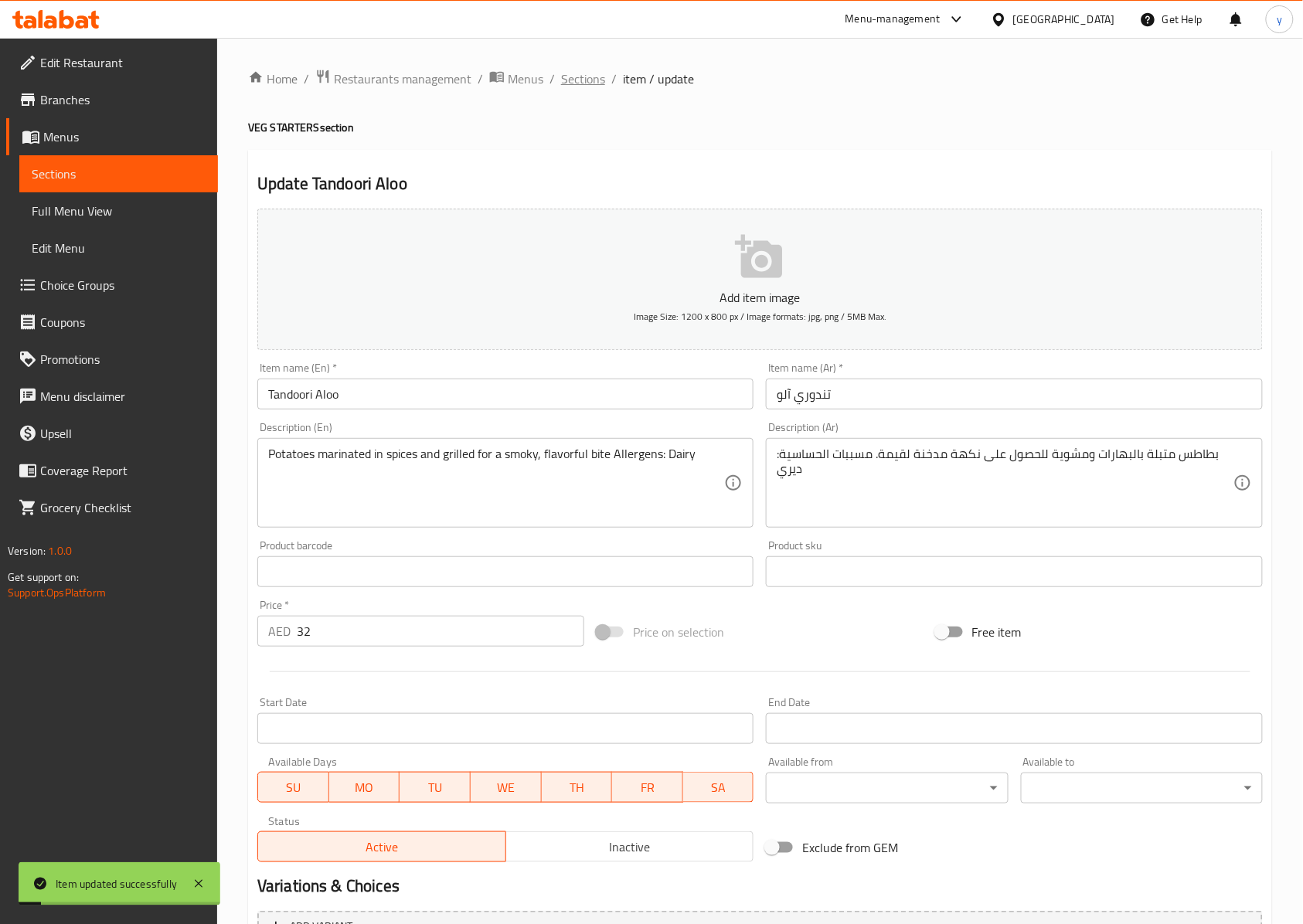
click at [586, 75] on span "Sections" at bounding box center [582, 78] width 44 height 19
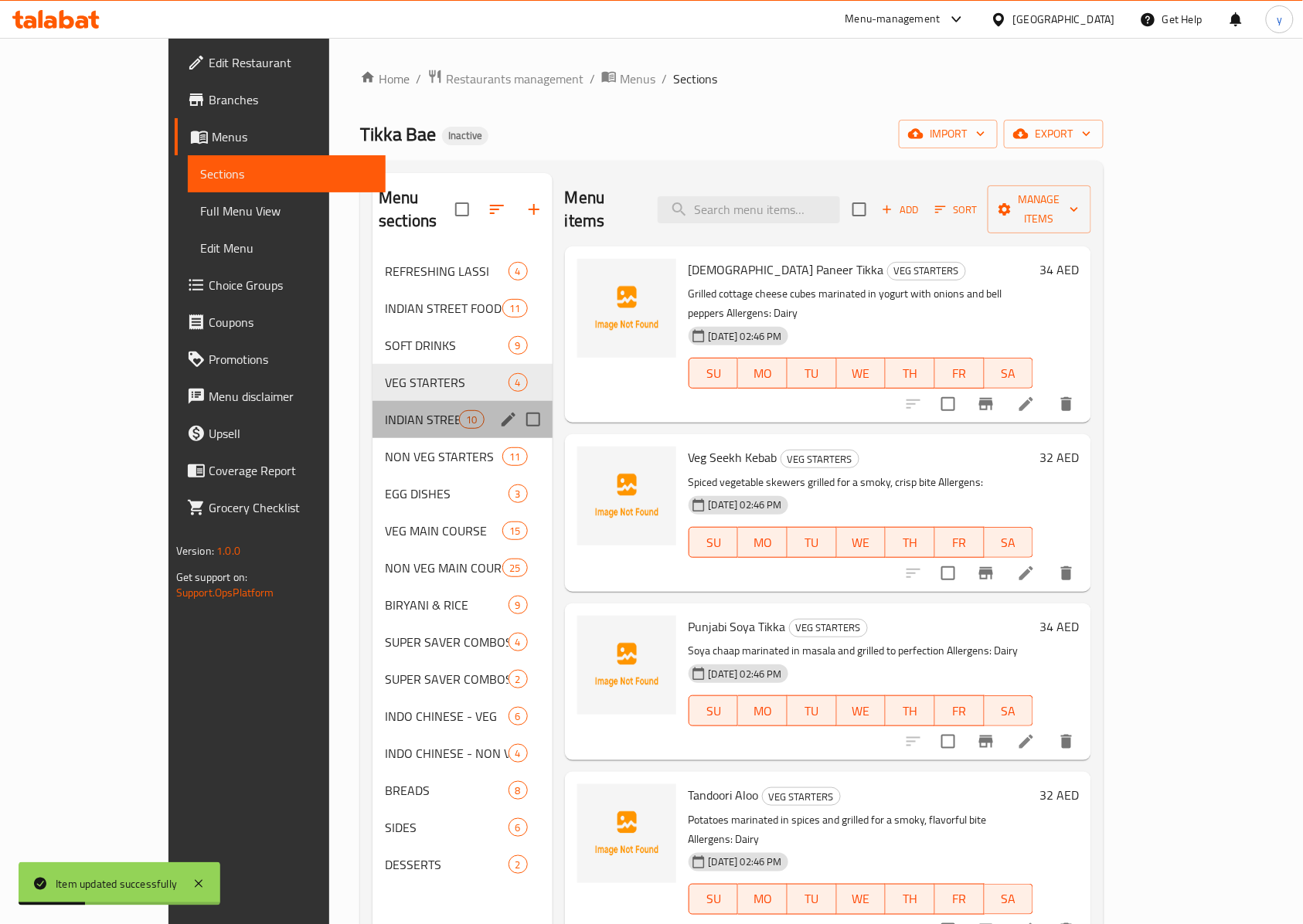
click at [380, 406] on div "INDIAN STREET FOOD 10" at bounding box center [461, 419] width 179 height 37
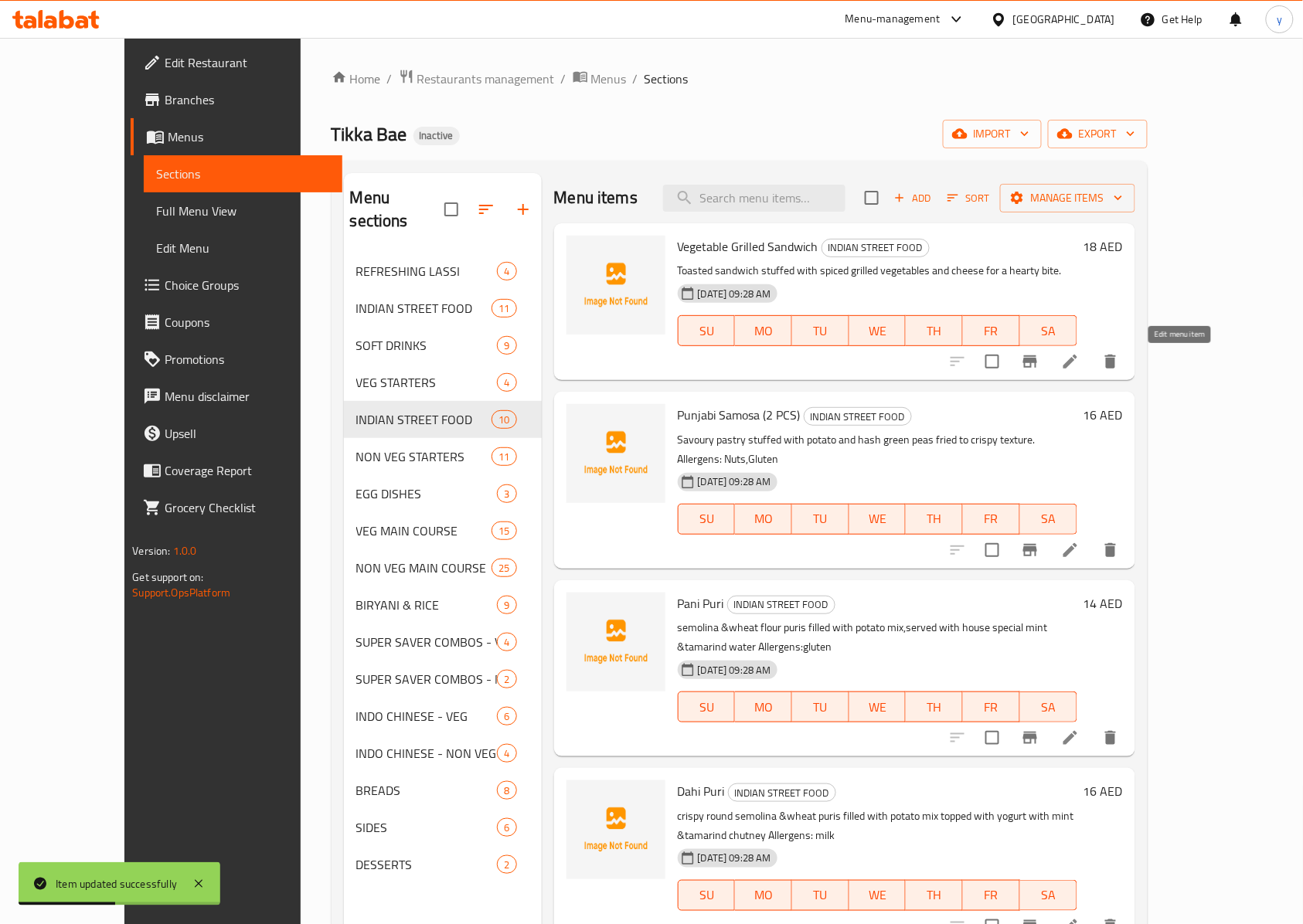
click at [977, 359] on icon at bounding box center [1070, 361] width 19 height 19
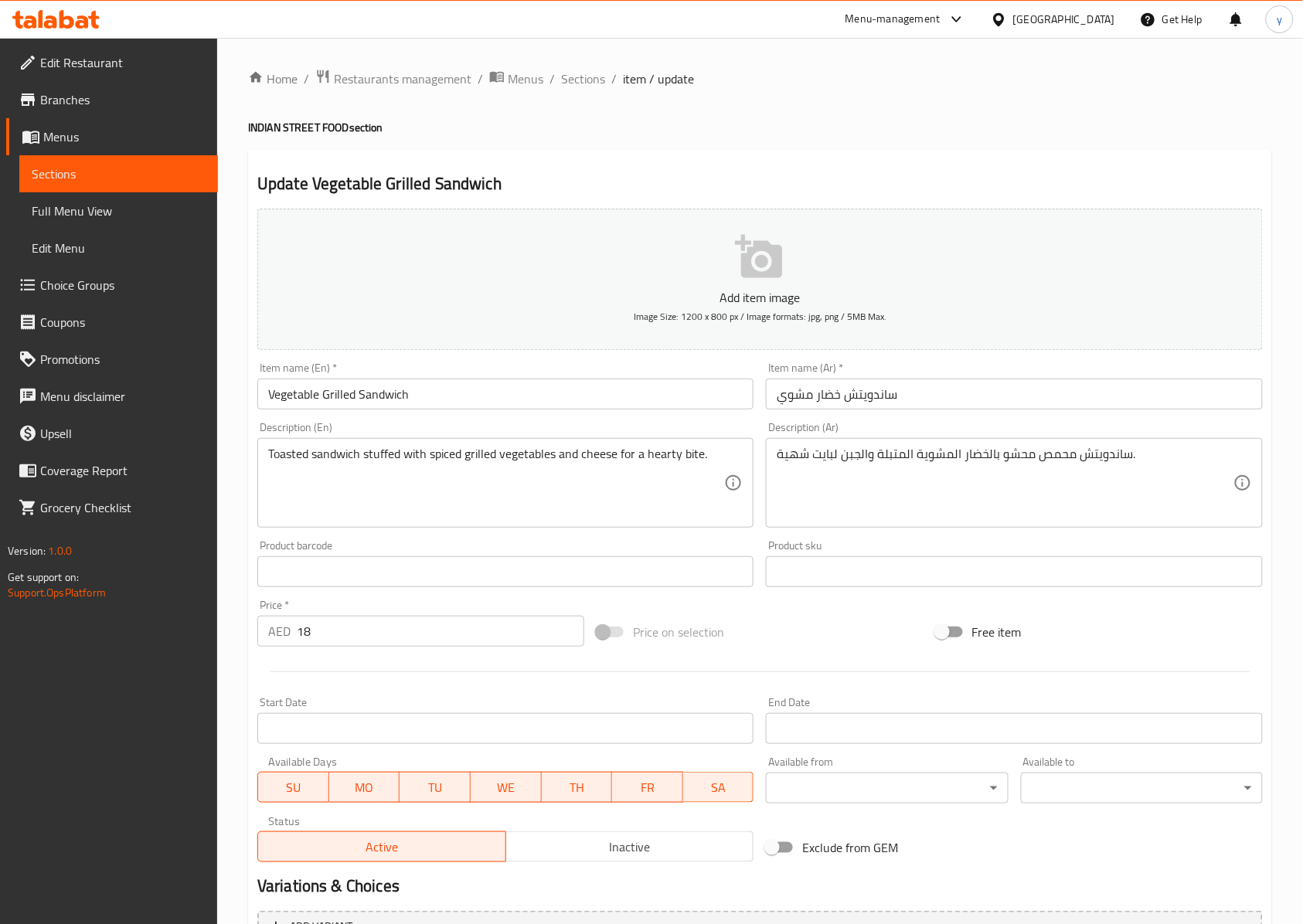
click at [335, 401] on input "Vegetable Grilled Sandwich" at bounding box center [505, 393] width 496 height 31
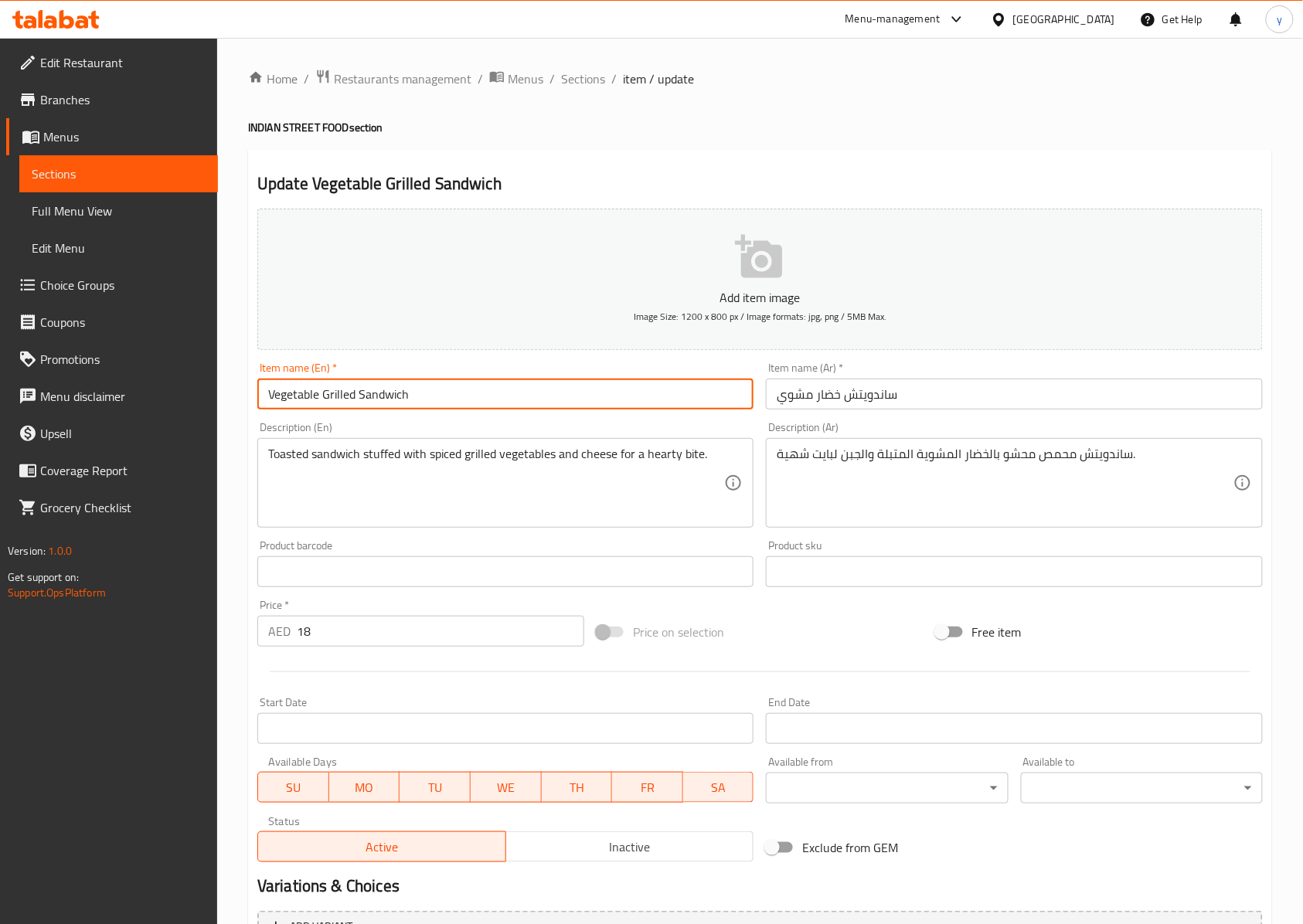
click at [335, 401] on input "Vegetable Grilled Sandwich" at bounding box center [505, 393] width 496 height 31
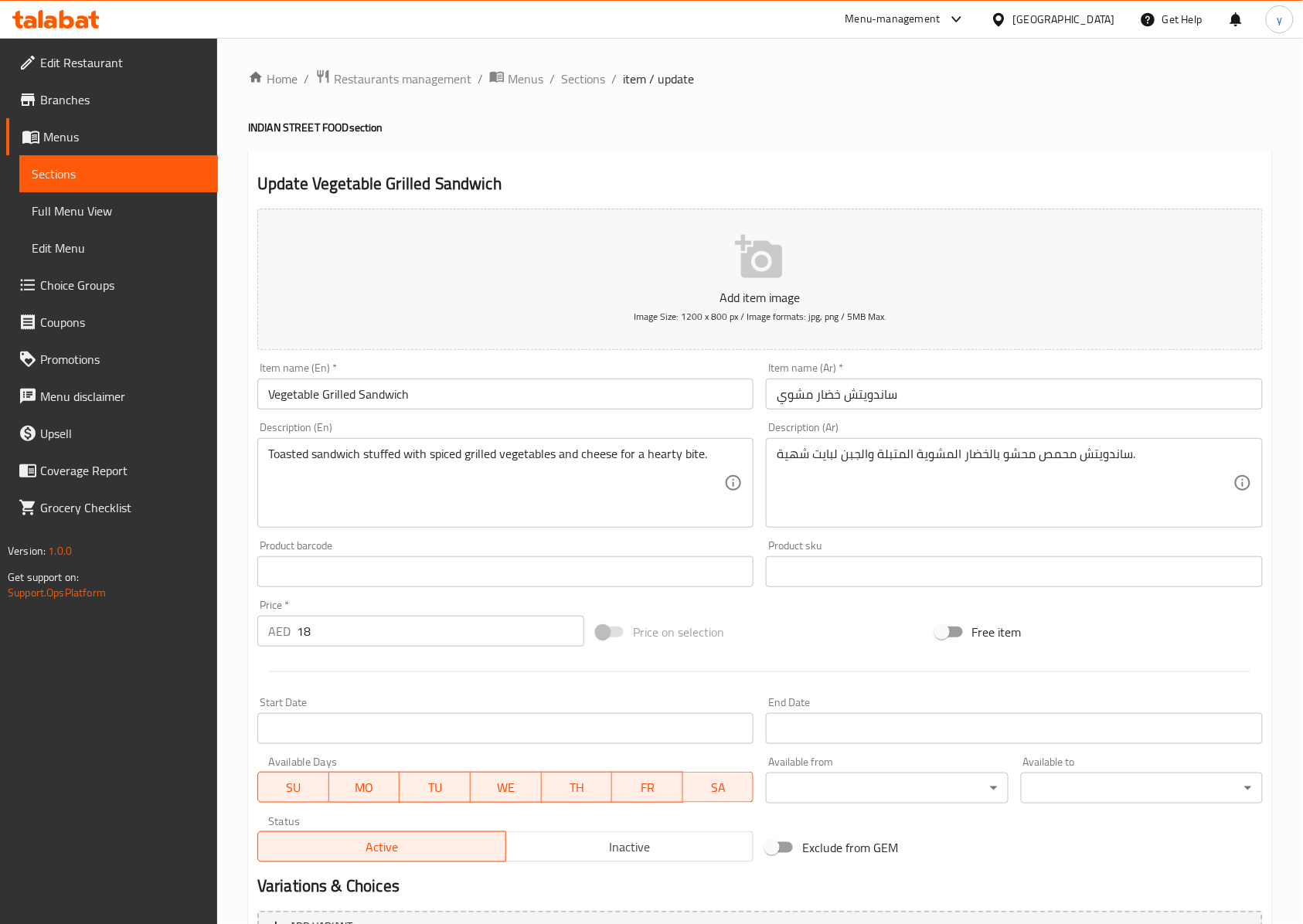
drag, startPoint x: 357, startPoint y: 490, endPoint x: 326, endPoint y: 489, distance: 31.0
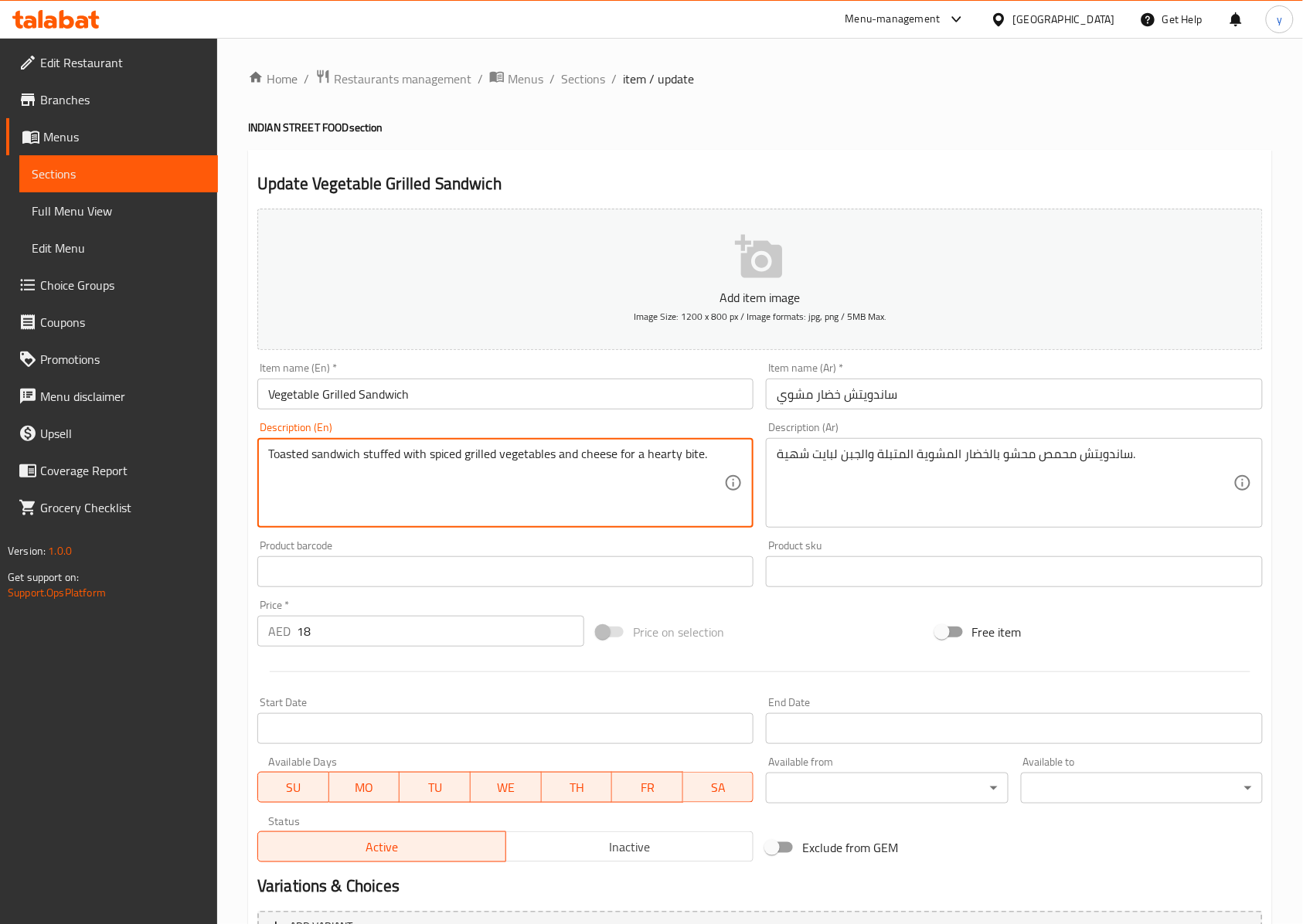
click at [285, 465] on textarea "Toasted sandwich stuffed with spiced grilled vegetables and cheese for a hearty…" at bounding box center [496, 483] width 456 height 73
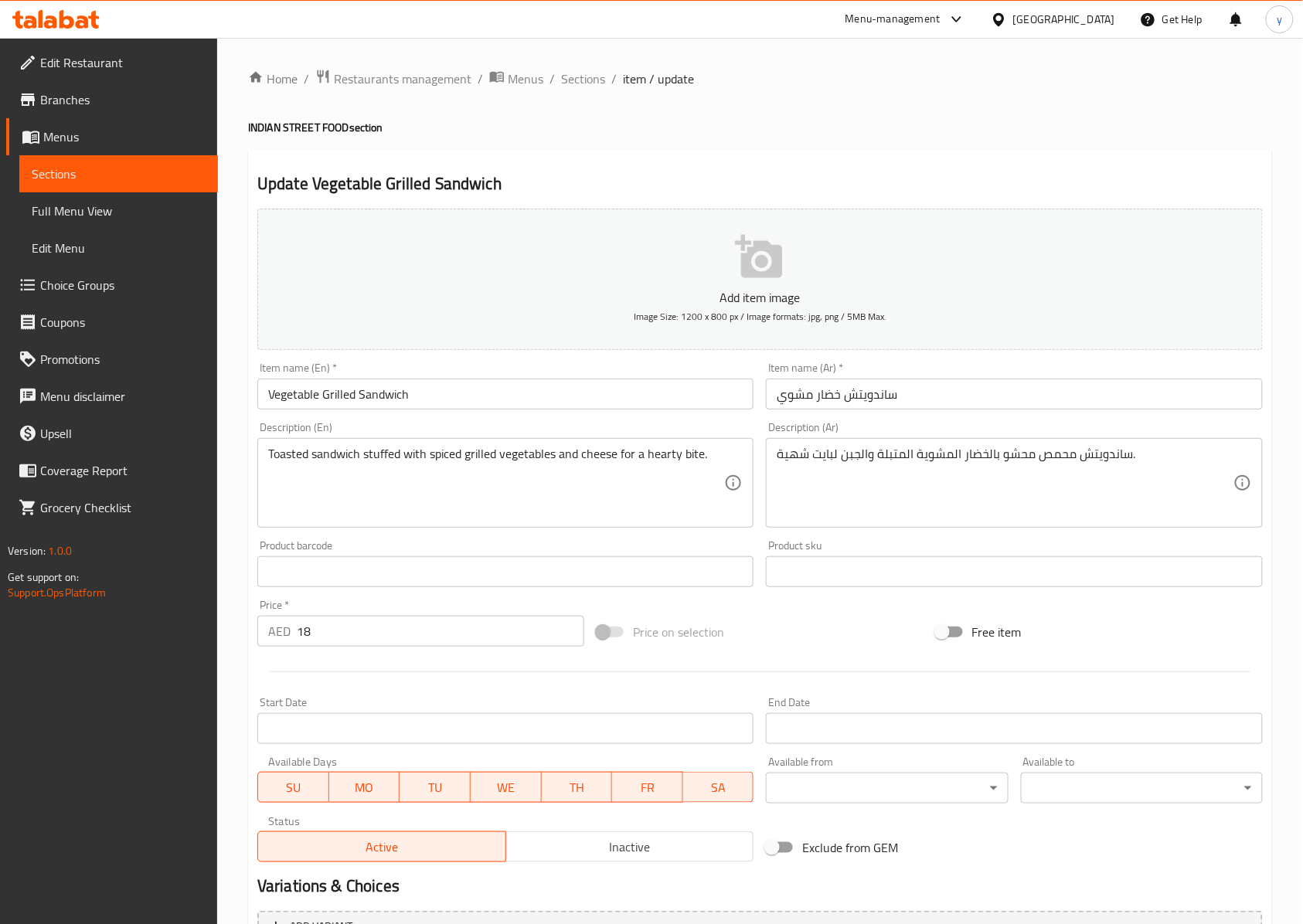
click at [384, 458] on textarea "Toasted sandwich stuffed with spiced grilled vegetables and cheese for a hearty…" at bounding box center [496, 483] width 456 height 73
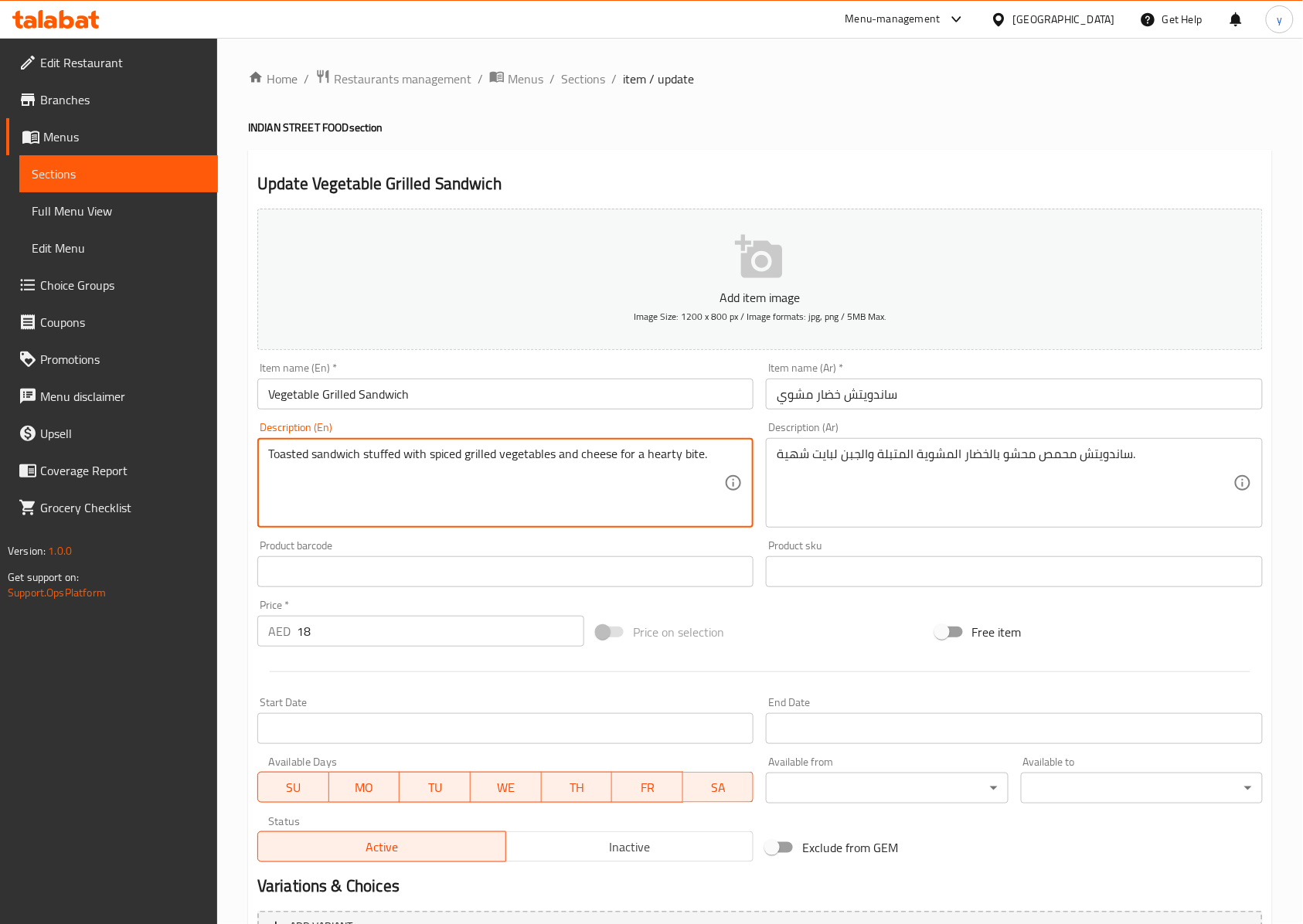
click at [384, 458] on textarea "Toasted sandwich stuffed with spiced grilled vegetables and cheese for a hearty…" at bounding box center [496, 483] width 456 height 73
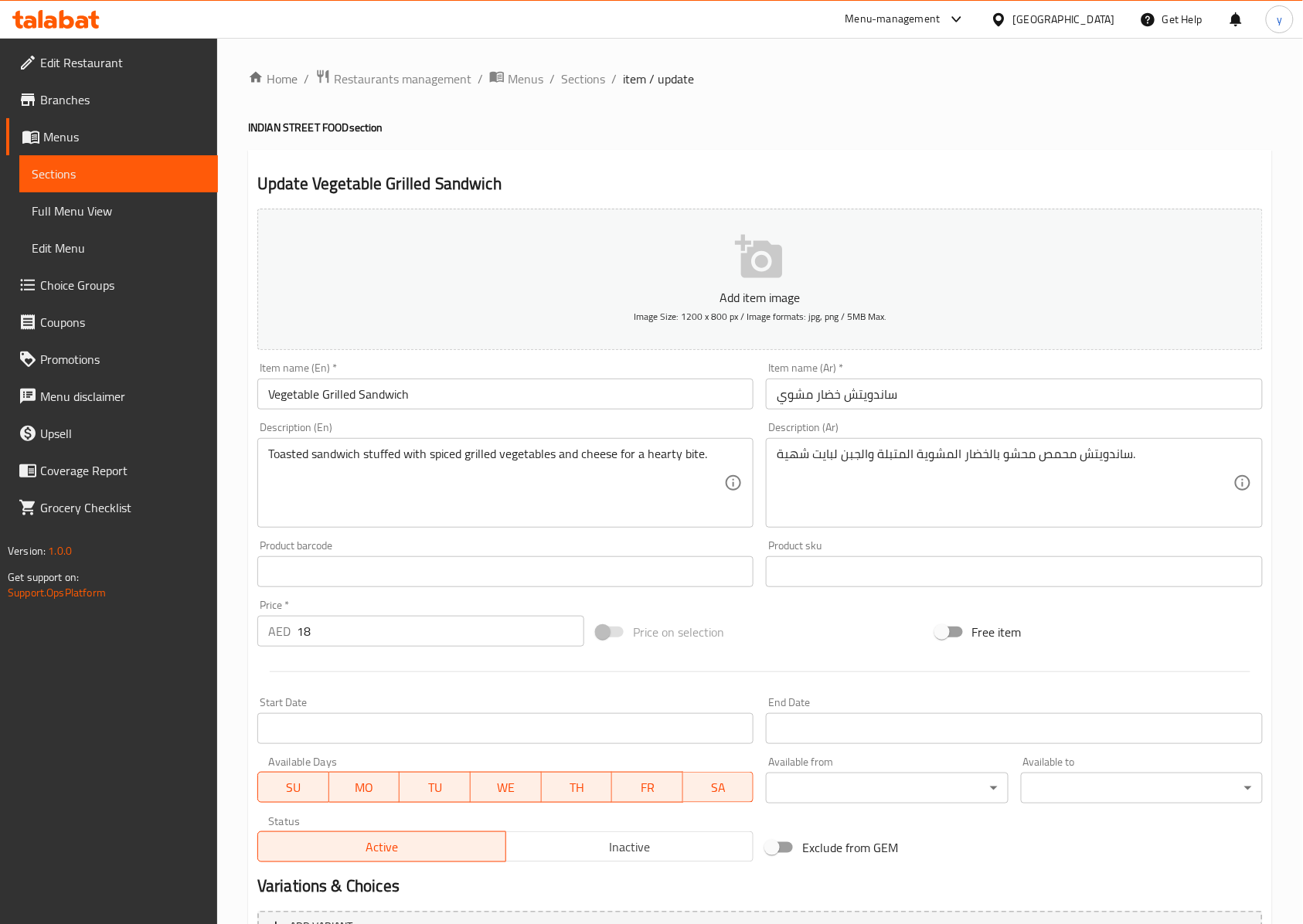
click at [662, 452] on textarea "Toasted sandwich stuffed with spiced grilled vegetables and cheese for a hearty…" at bounding box center [496, 483] width 456 height 73
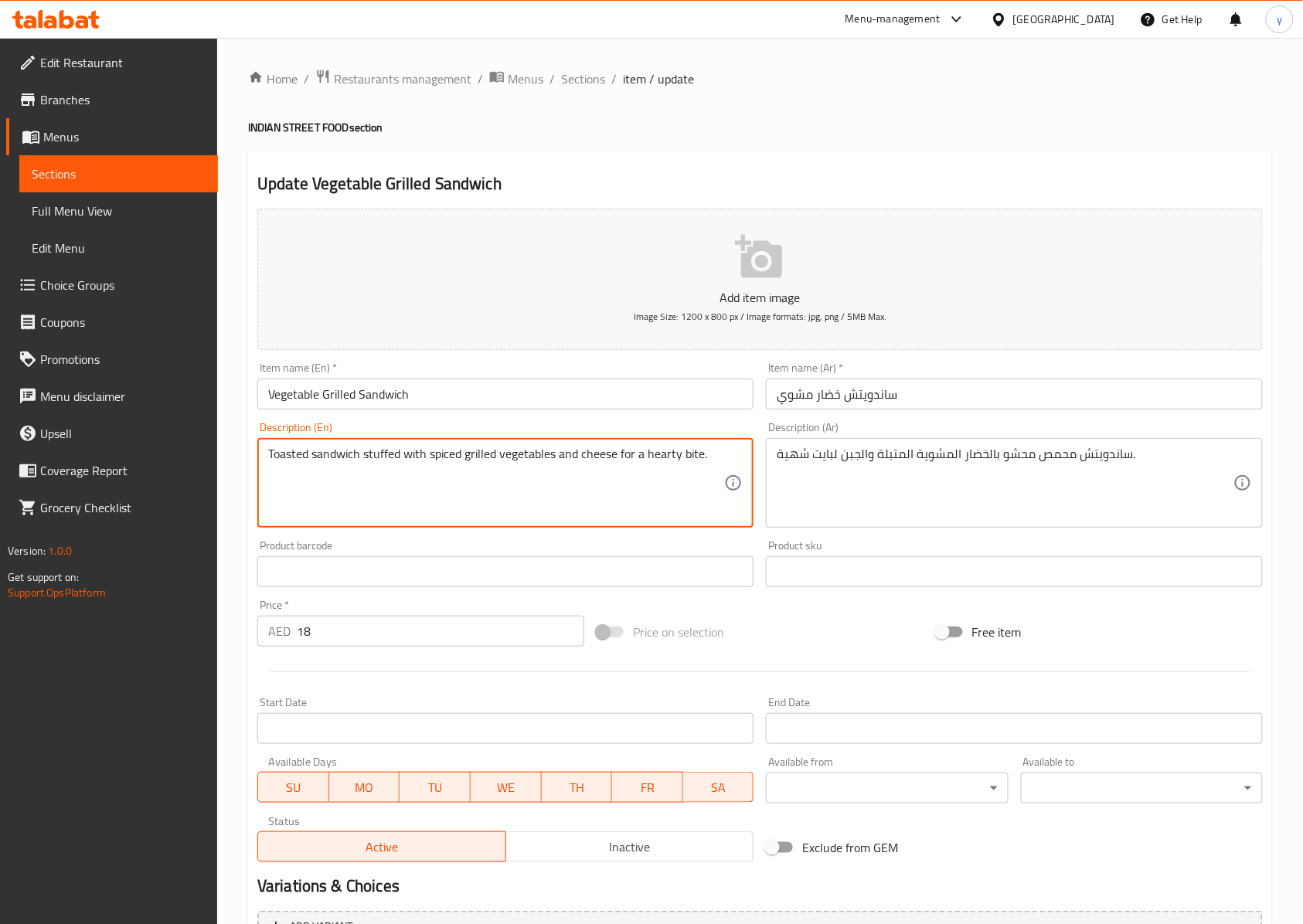
click at [662, 452] on textarea "Toasted sandwich stuffed with spiced grilled vegetables and cheese for a hearty…" at bounding box center [496, 483] width 456 height 73
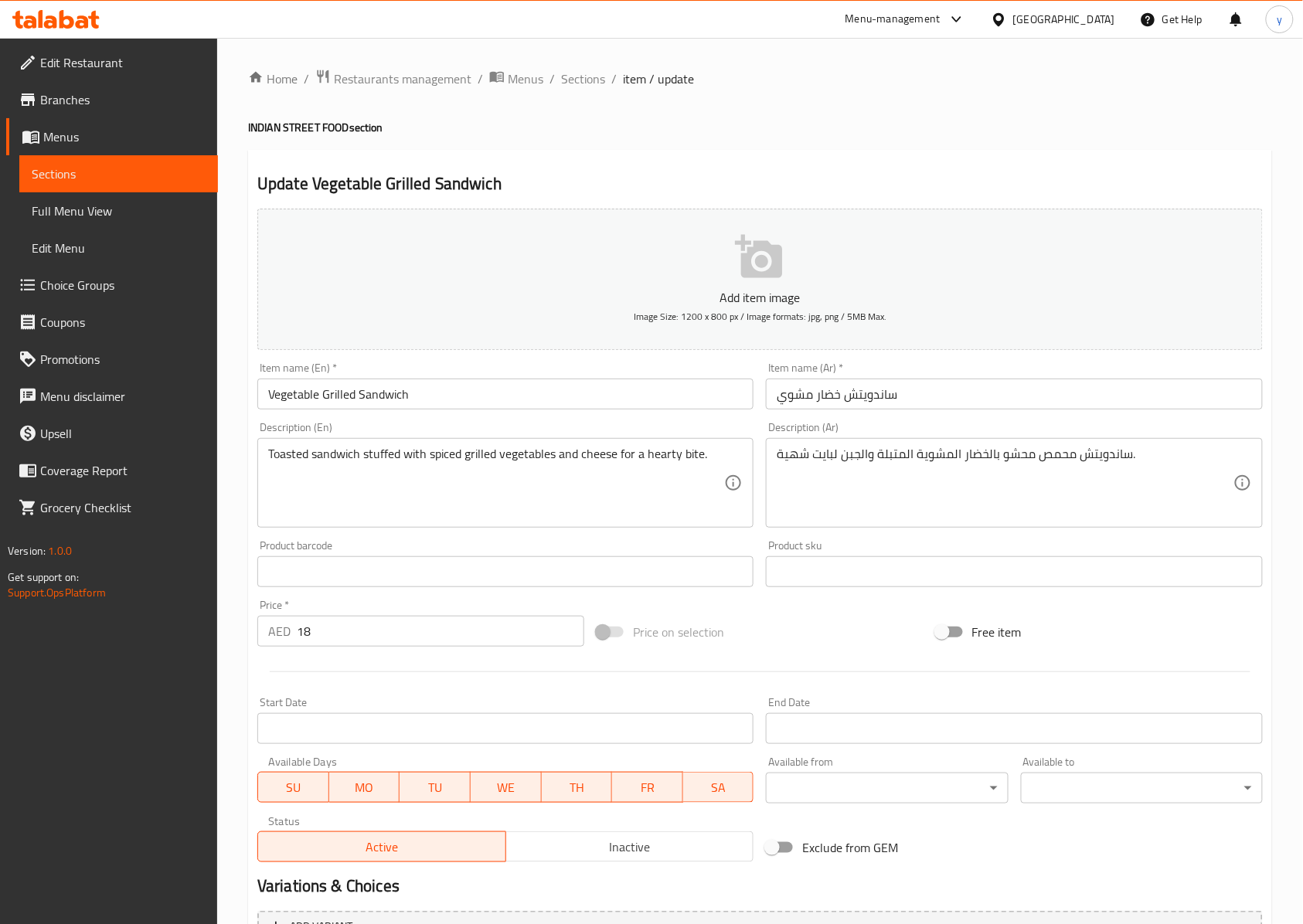
click at [700, 458] on textarea "Toasted sandwich stuffed with spiced grilled vegetables and cheese for a hearty…" at bounding box center [496, 483] width 456 height 73
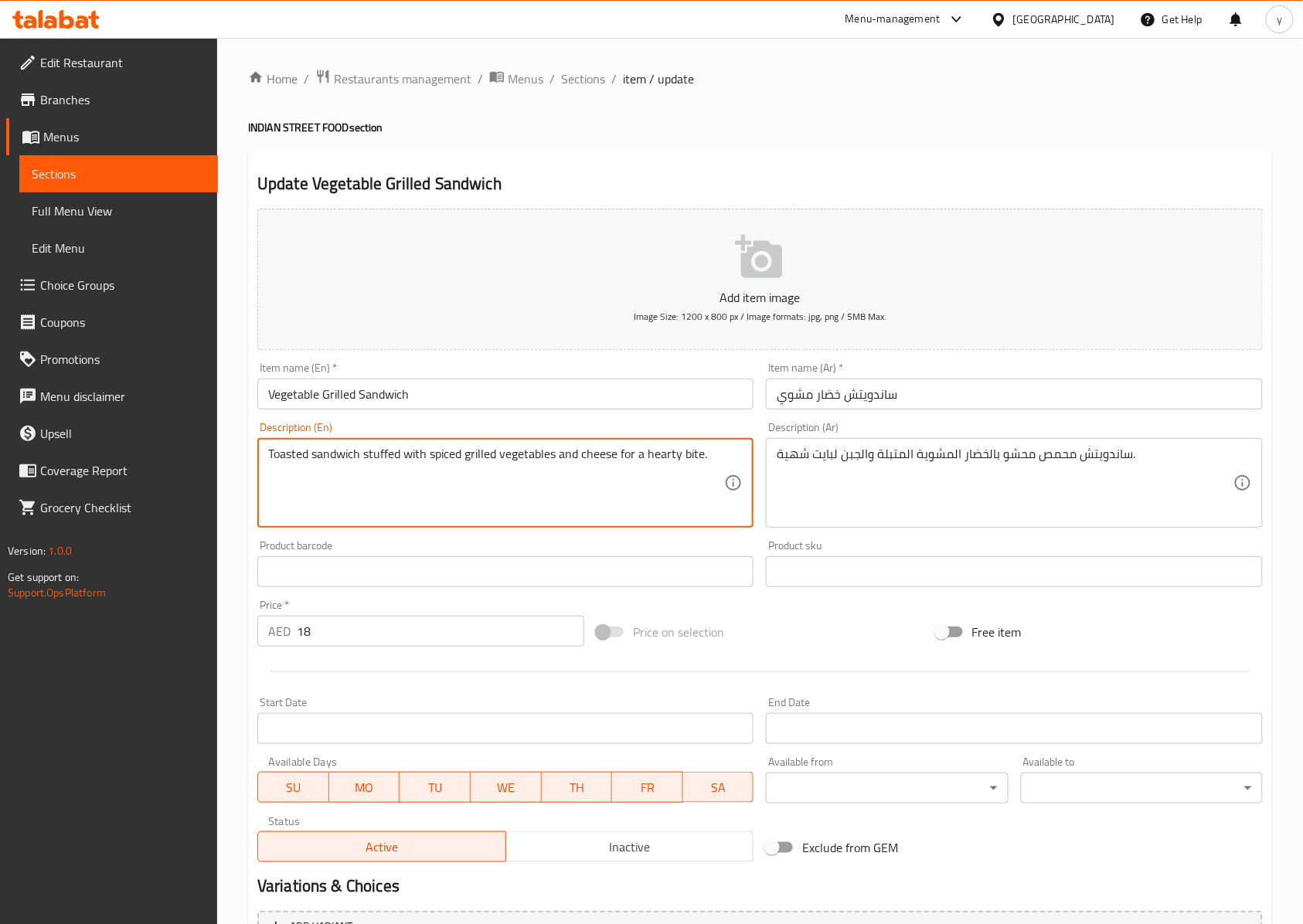
click at [700, 458] on textarea "Toasted sandwich stuffed with spiced grilled vegetables and cheese for a hearty…" at bounding box center [496, 483] width 456 height 73
click at [696, 461] on textarea "Toasted sandwich stuffed with spiced grilled vegetables and cheese for a hearty…" at bounding box center [496, 483] width 456 height 73
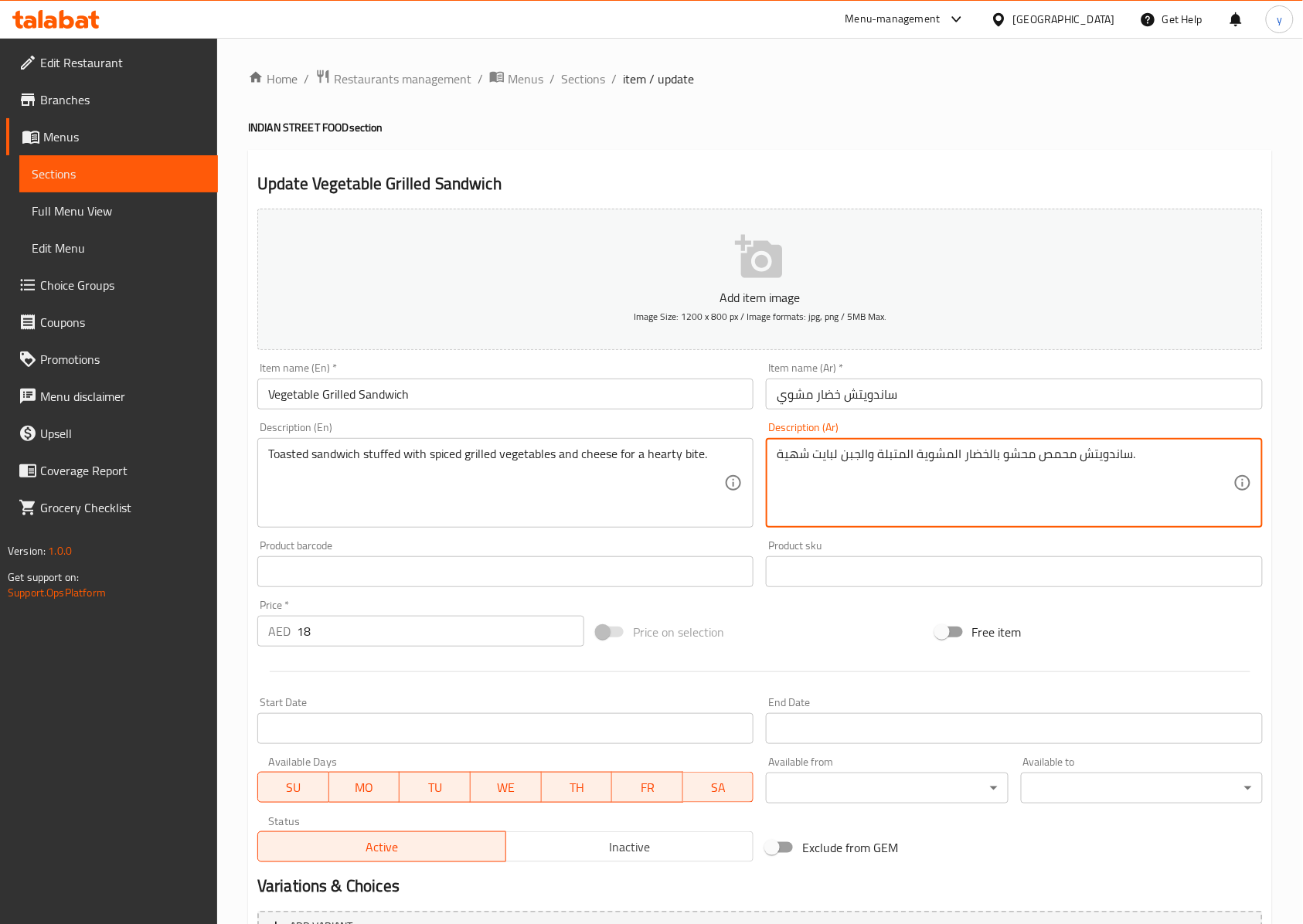
drag, startPoint x: 817, startPoint y: 460, endPoint x: 838, endPoint y: 461, distance: 21.0
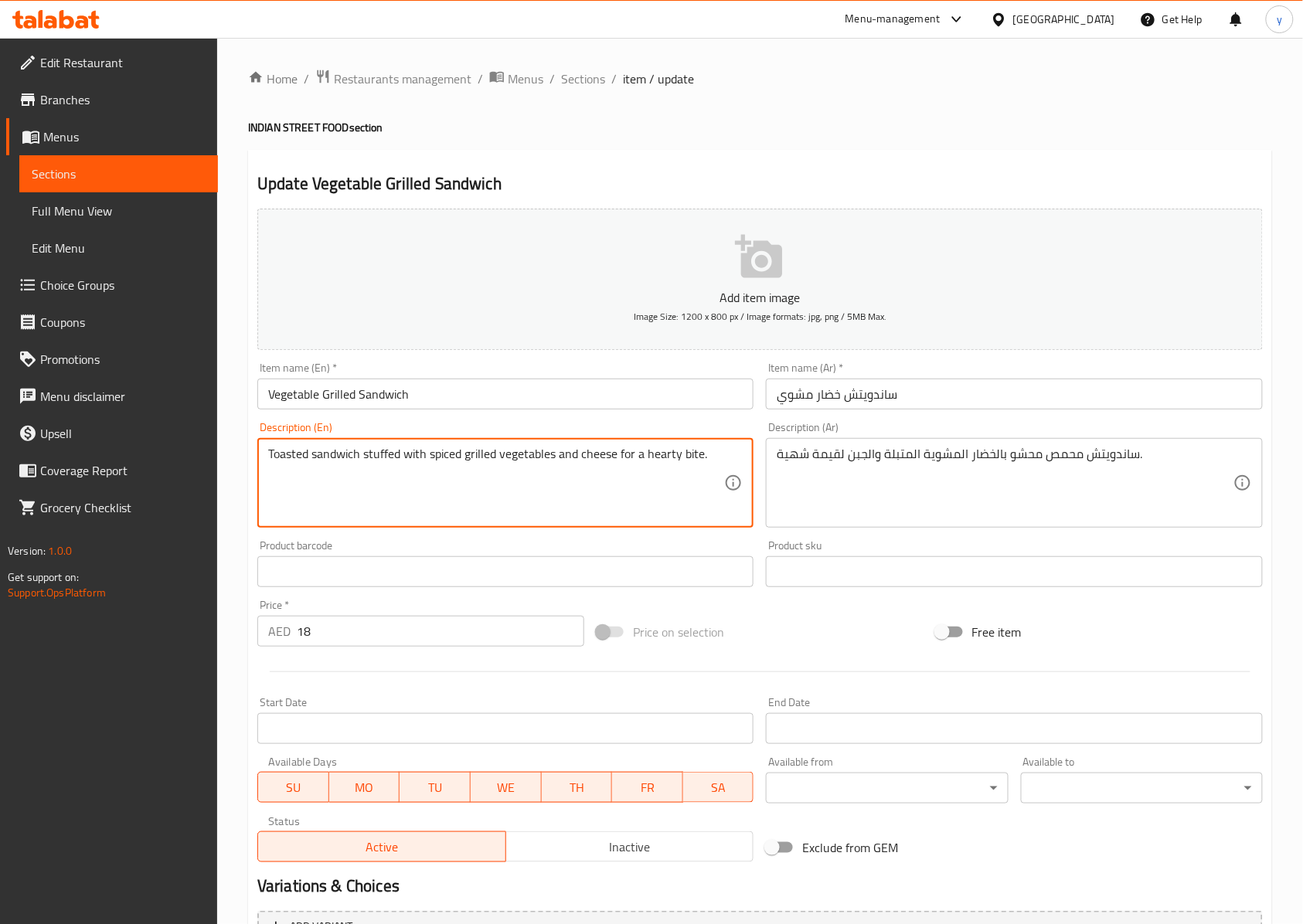
drag, startPoint x: 710, startPoint y: 458, endPoint x: 255, endPoint y: 491, distance: 456.2
click at [721, 452] on textarea "Toasted sandwich stuffed with spiced grilled vegetables and cheese for a hearty…" at bounding box center [496, 483] width 456 height 73
click at [698, 458] on textarea "Toasted sandwich stuffed with spiced grilled vegetables and cheese for a hearty…" at bounding box center [496, 483] width 456 height 73
drag, startPoint x: 702, startPoint y: 456, endPoint x: 647, endPoint y: 468, distance: 56.3
click at [647, 468] on textarea "Toasted sandwich stuffed with spiced grilled vegetables and cheese for a hearty…" at bounding box center [496, 483] width 456 height 73
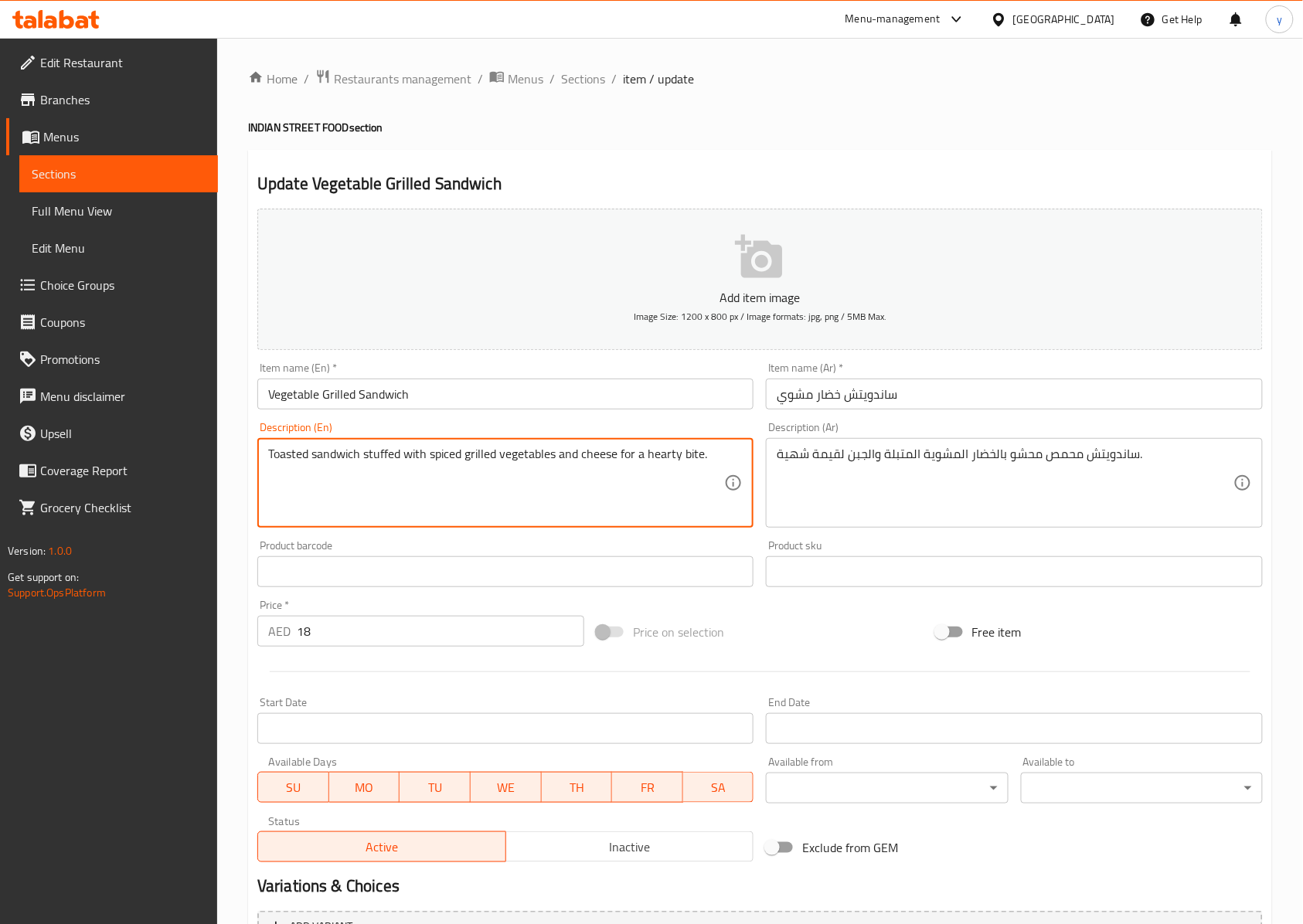
drag, startPoint x: 712, startPoint y: 462, endPoint x: 220, endPoint y: 521, distance: 495.5
click at [220, 521] on div "Home / Restaurants management / Menus / Sections / item / update INDIAN STREET …" at bounding box center [760, 565] width 1086 height 1054
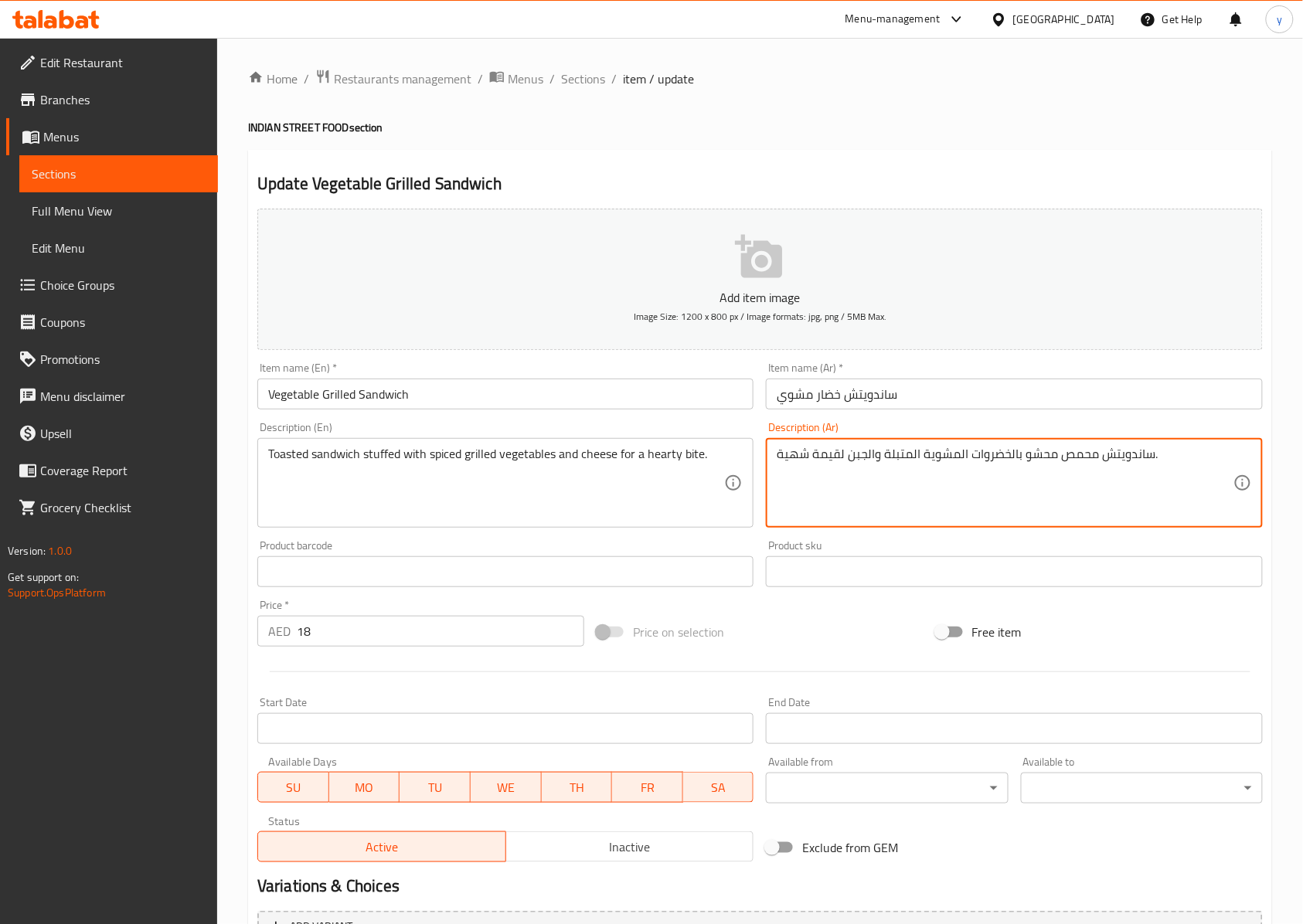
click at [848, 458] on textarea "ساندويتش محمص محشو بالخضروات المشوية المتبلة والجبن لقيمة شهية." at bounding box center [1005, 483] width 456 height 73
click at [977, 486] on textarea "ساندويتش محمص محشو بالخضروات المشوية المتبلة والجبن لقيمة شهية." at bounding box center [1005, 483] width 456 height 73
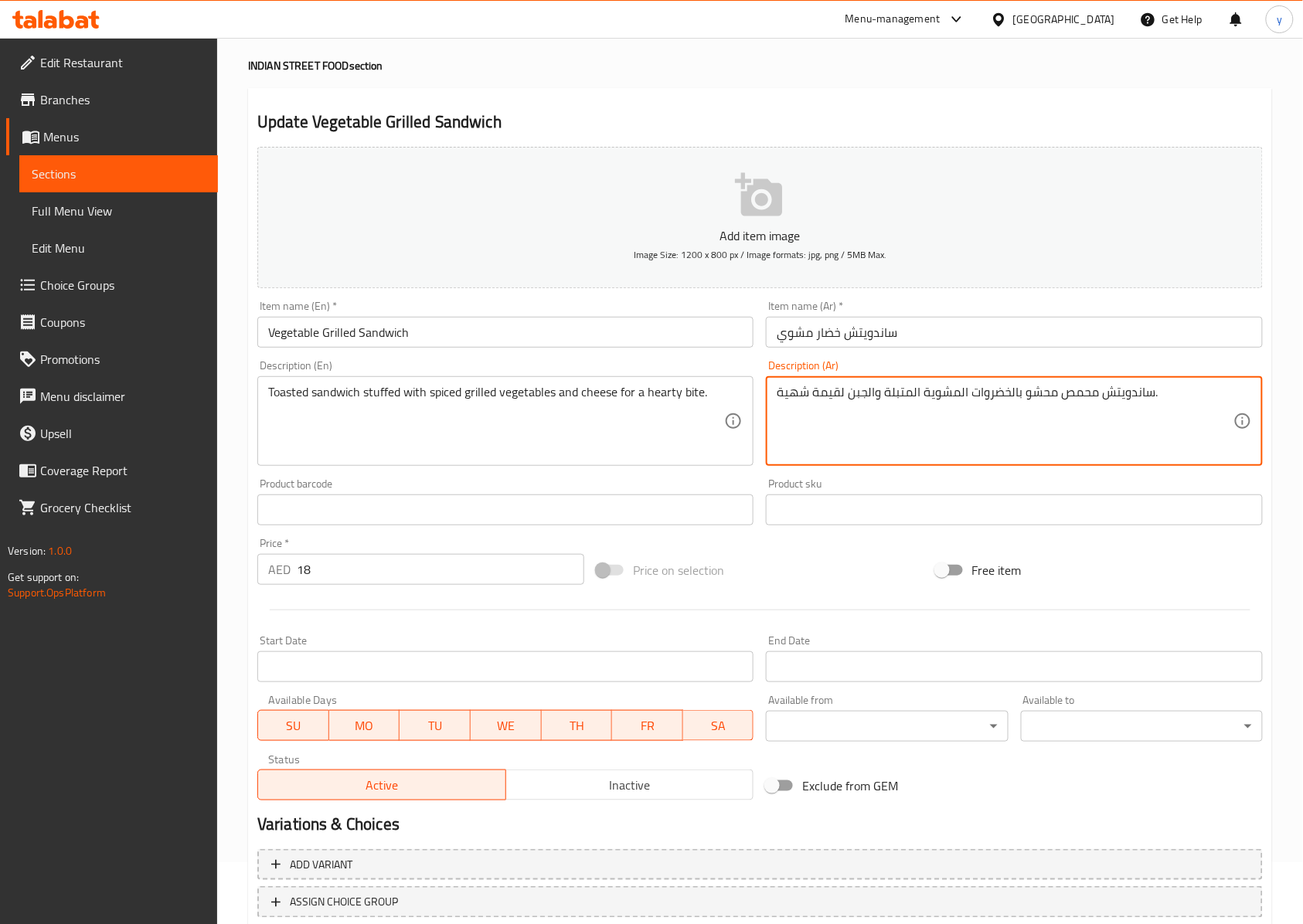
scroll to position [166, 0]
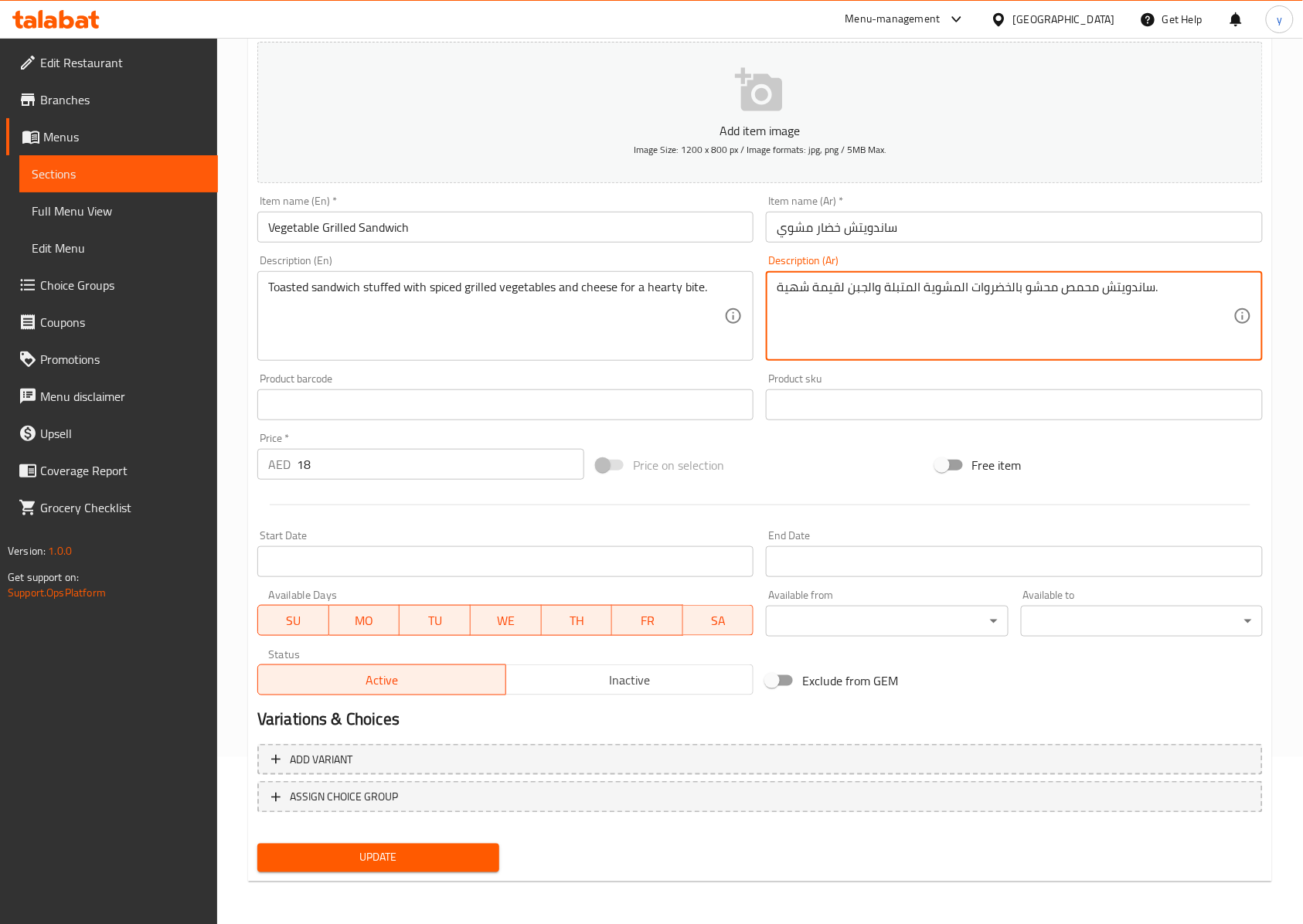
type textarea "ساندويتش محمص محشو بالخضروات المشوية المتبلة والجبن لقيمة شهية."
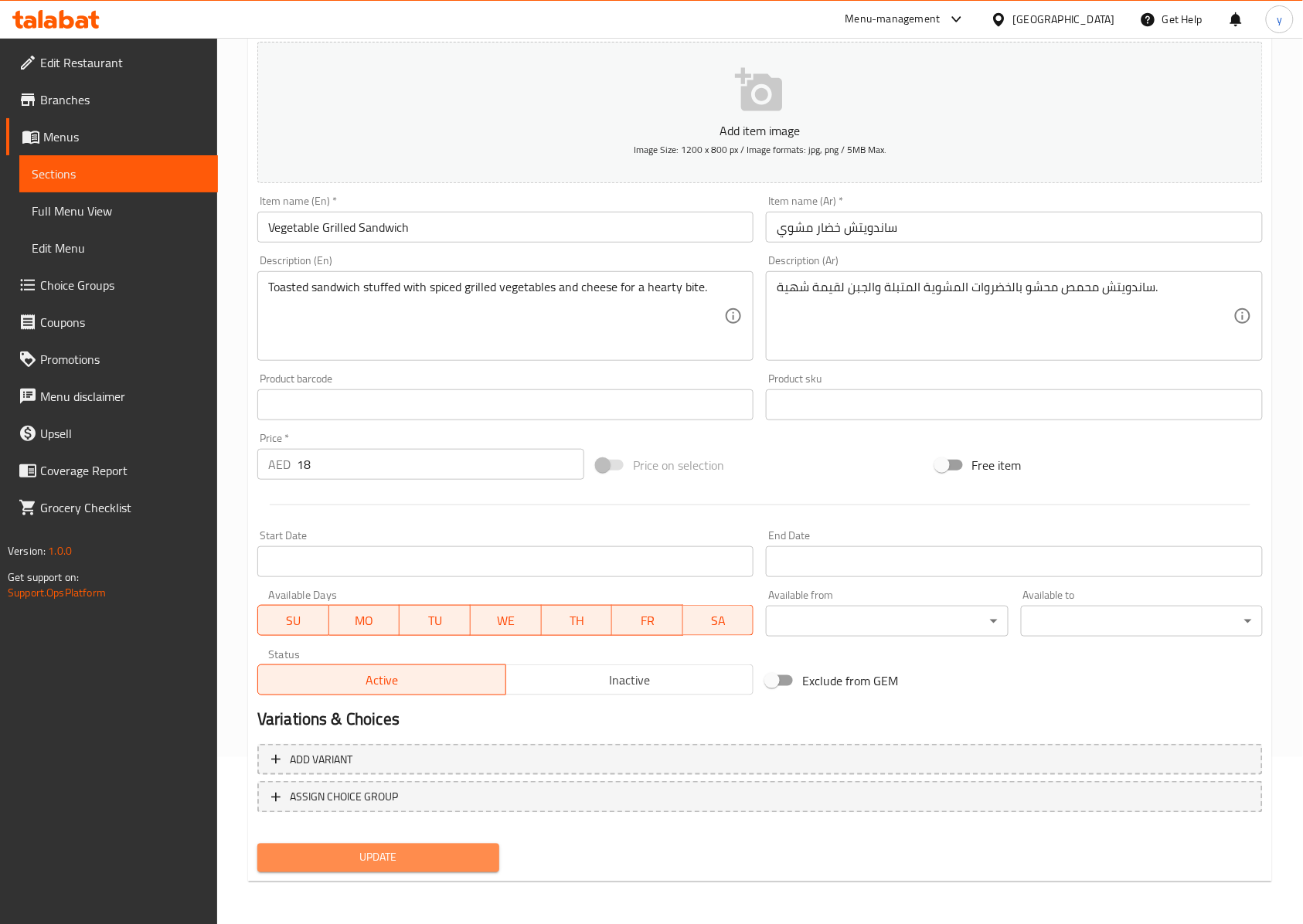
click at [400, 692] on span "Update" at bounding box center [379, 858] width 217 height 20
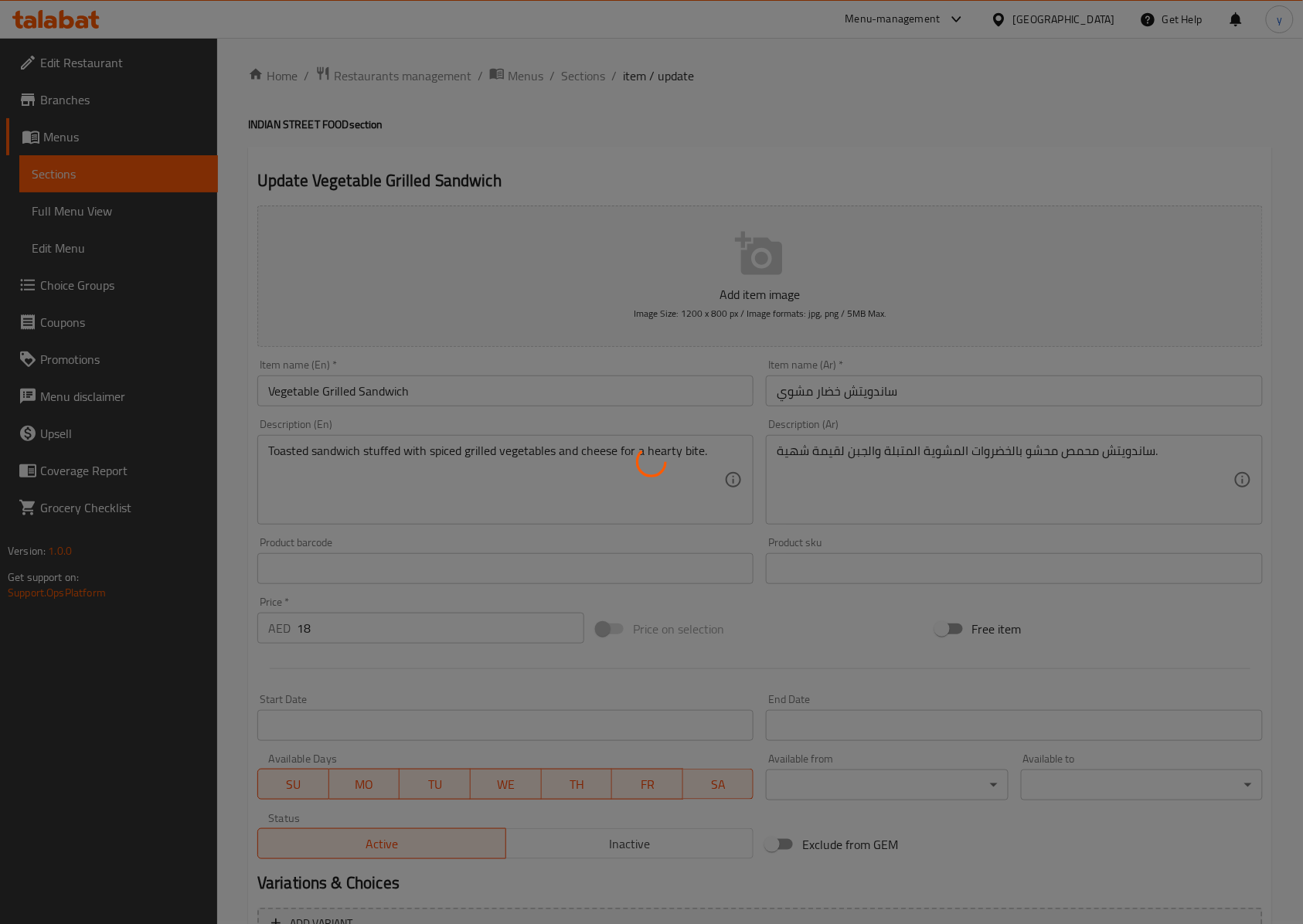
scroll to position [0, 0]
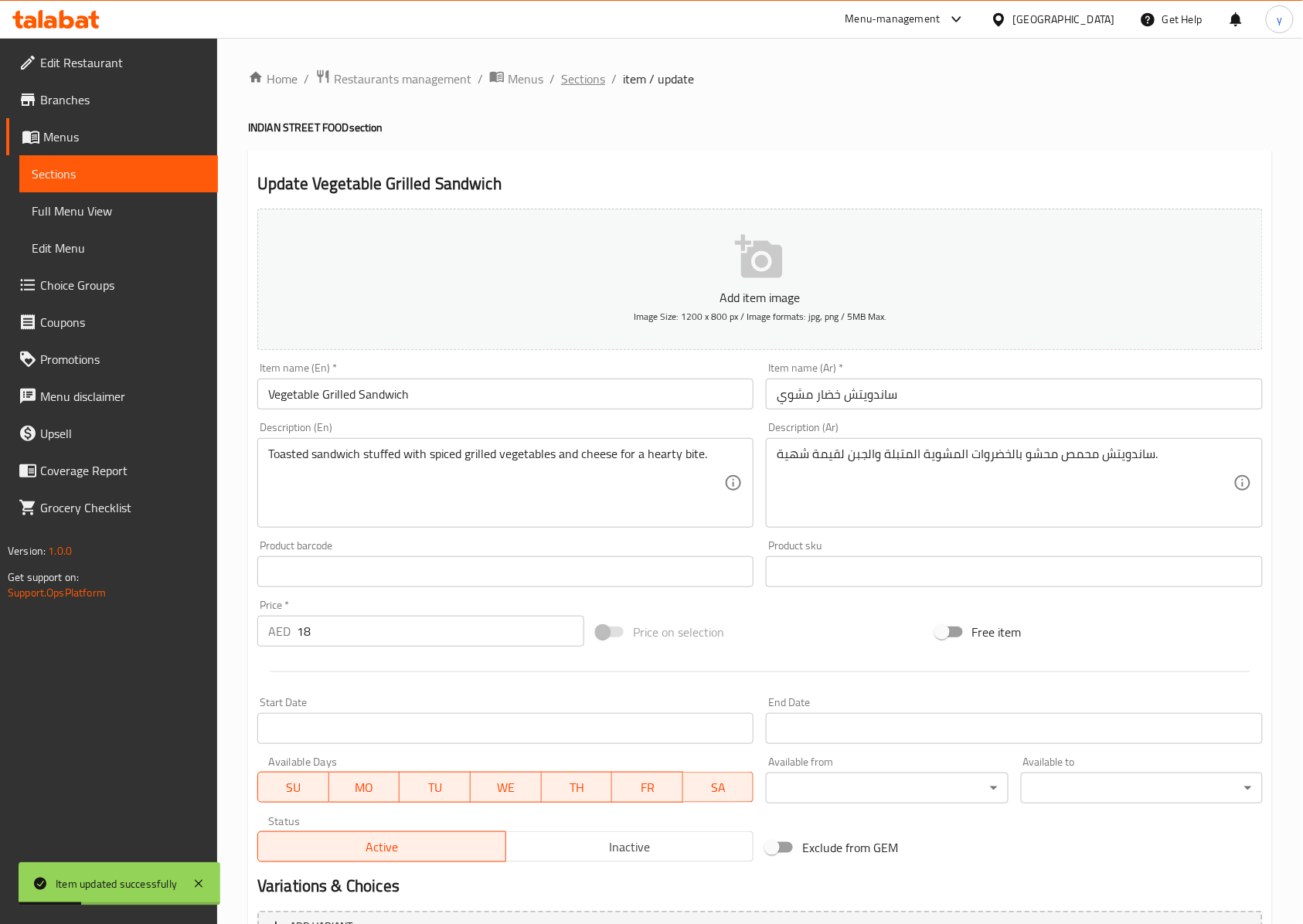
click at [590, 87] on span "Sections" at bounding box center [582, 78] width 44 height 19
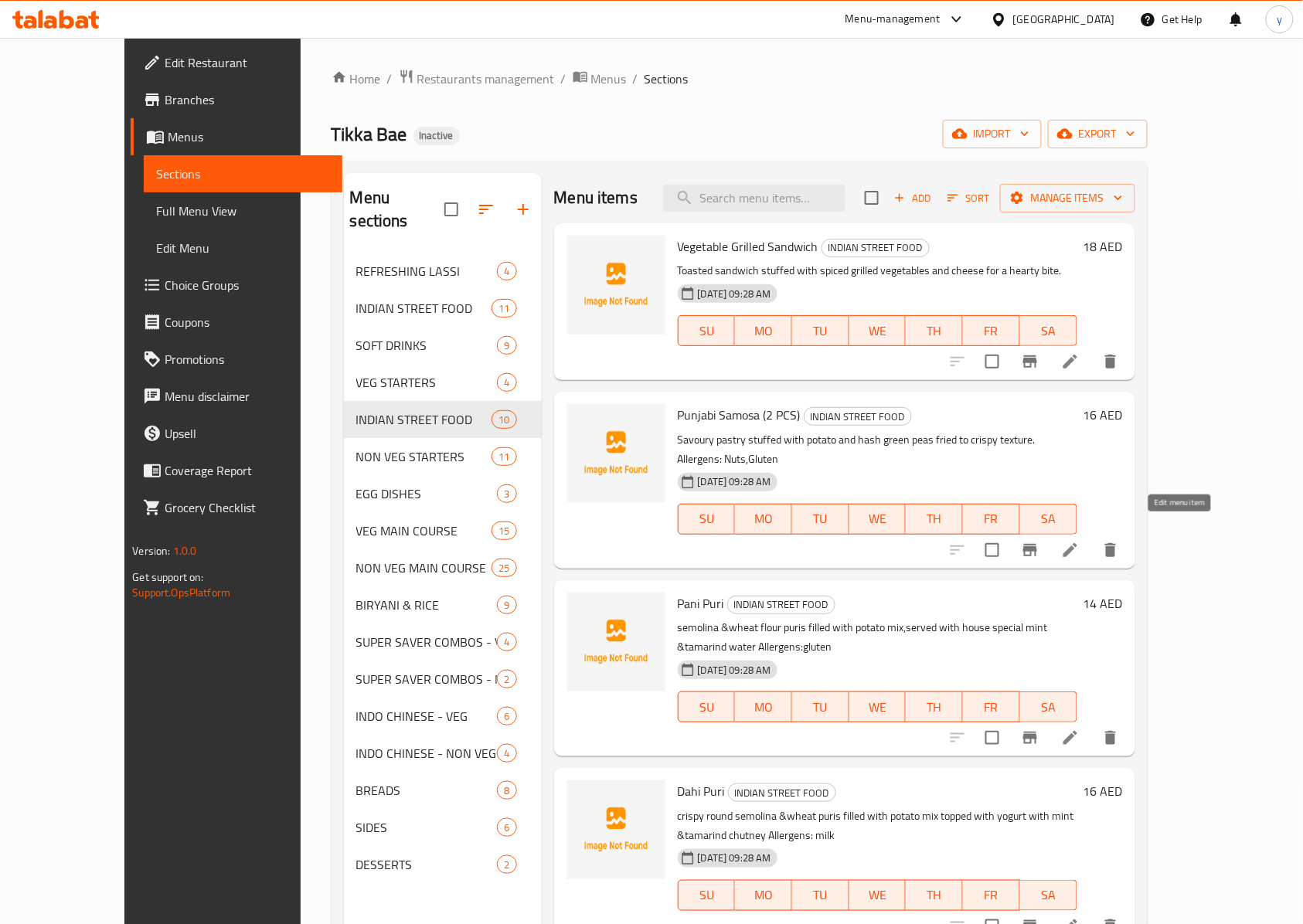
click at [977, 540] on icon at bounding box center [1070, 549] width 19 height 19
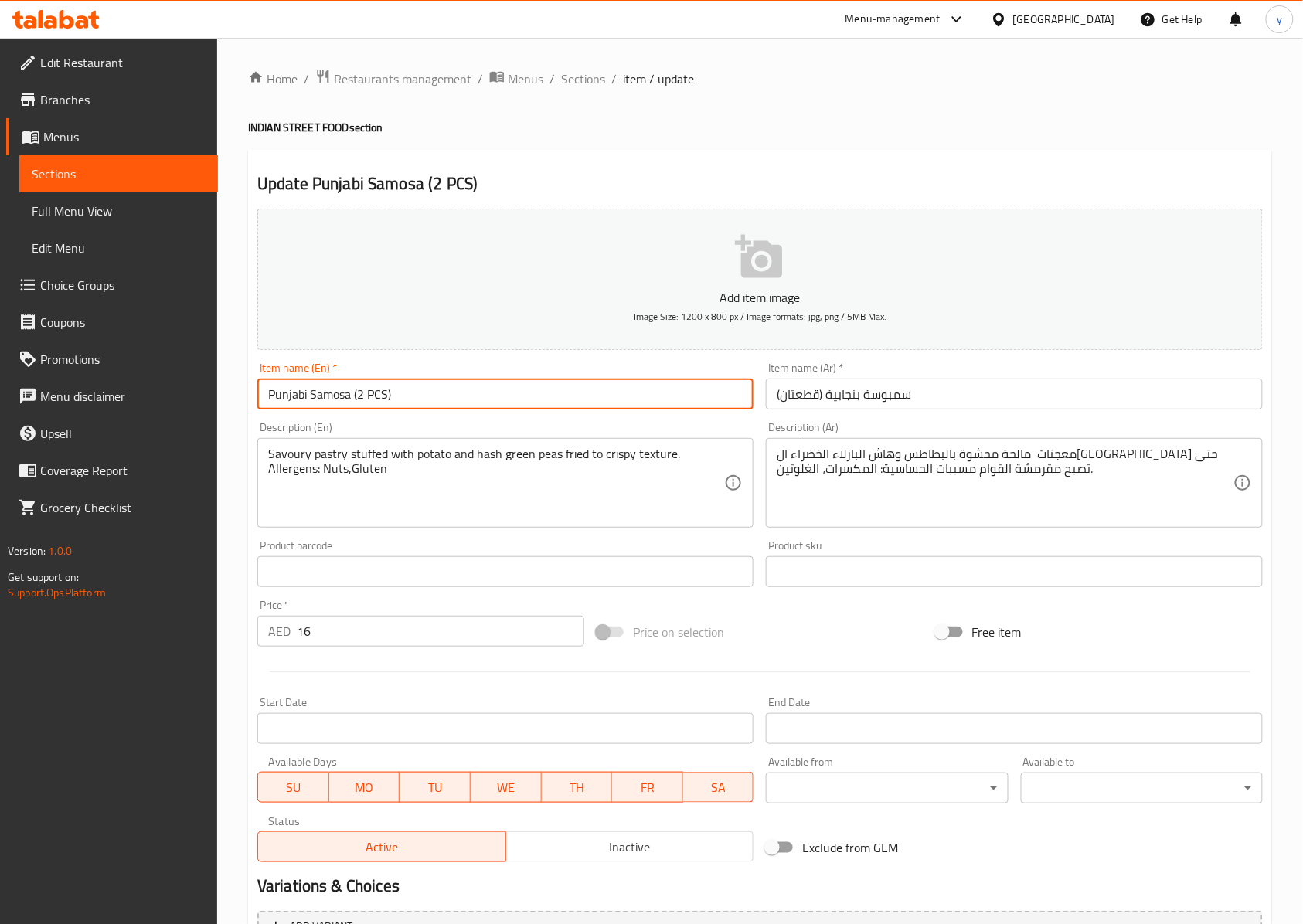
drag, startPoint x: 353, startPoint y: 399, endPoint x: 208, endPoint y: 397, distance: 145.0
click at [208, 397] on div "Edit Restaurant Branches Menus Sections Full Menu View Edit Menu Choice Groups …" at bounding box center [651, 565] width 1303 height 1054
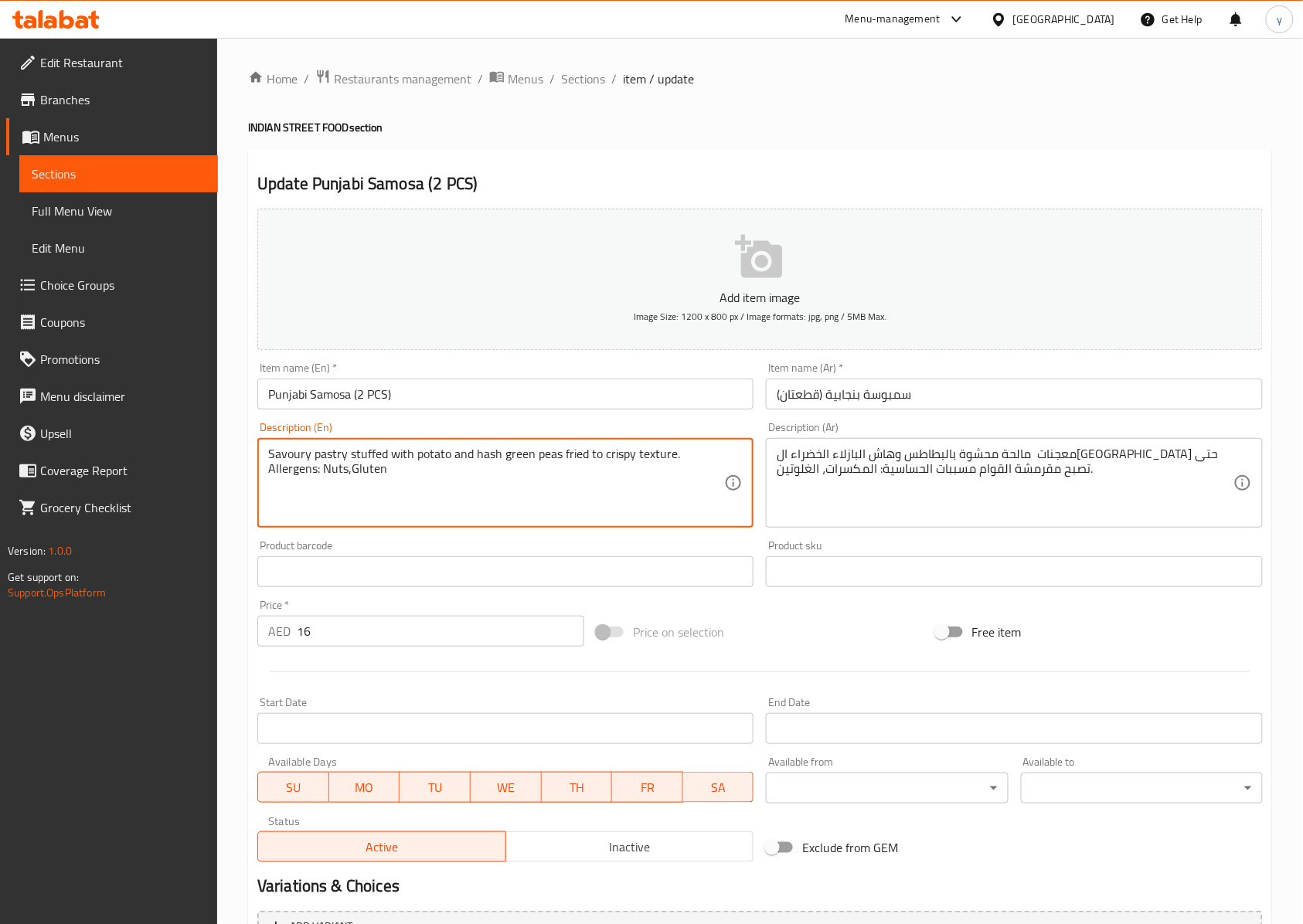
click at [285, 452] on textarea "Savoury pastry stuffed with potato and hash green peas fried to crispy texture.…" at bounding box center [496, 483] width 456 height 73
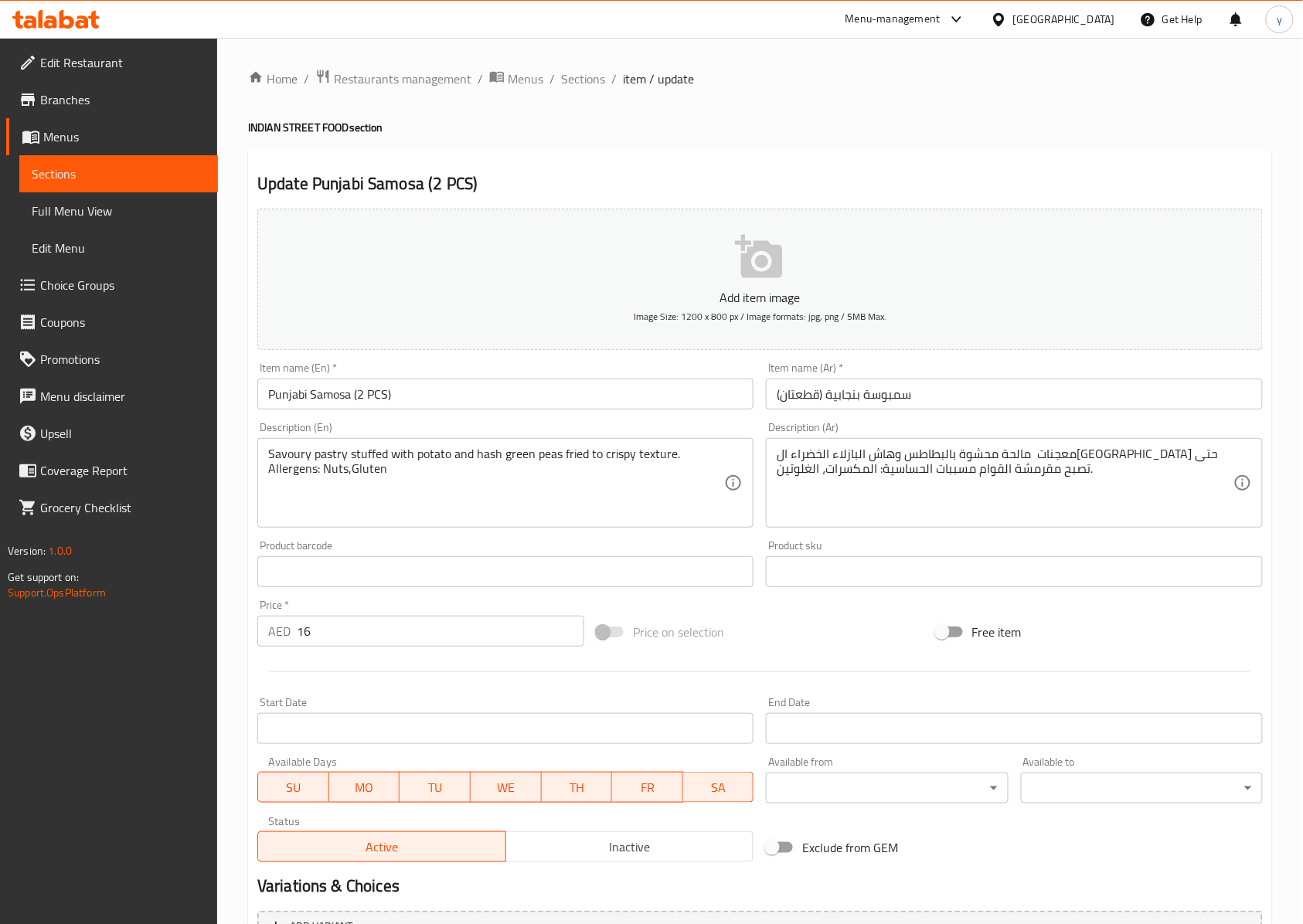
click at [332, 451] on textarea "Savoury pastry stuffed with potato and hash green peas fried to crispy texture.…" at bounding box center [496, 483] width 456 height 73
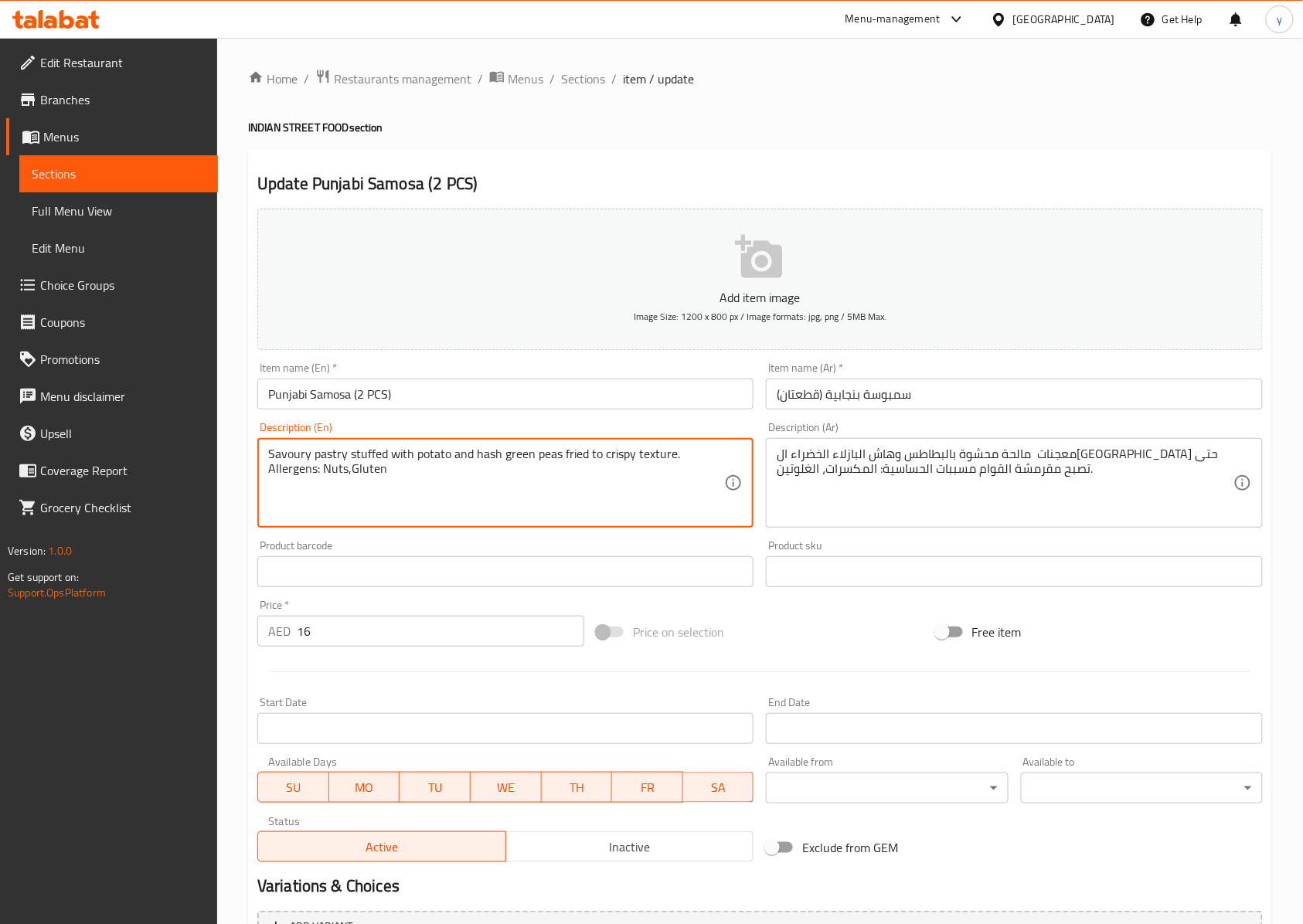
click at [332, 451] on textarea "Savoury pastry stuffed with potato and hash green peas fried to crispy texture.…" at bounding box center [496, 483] width 456 height 73
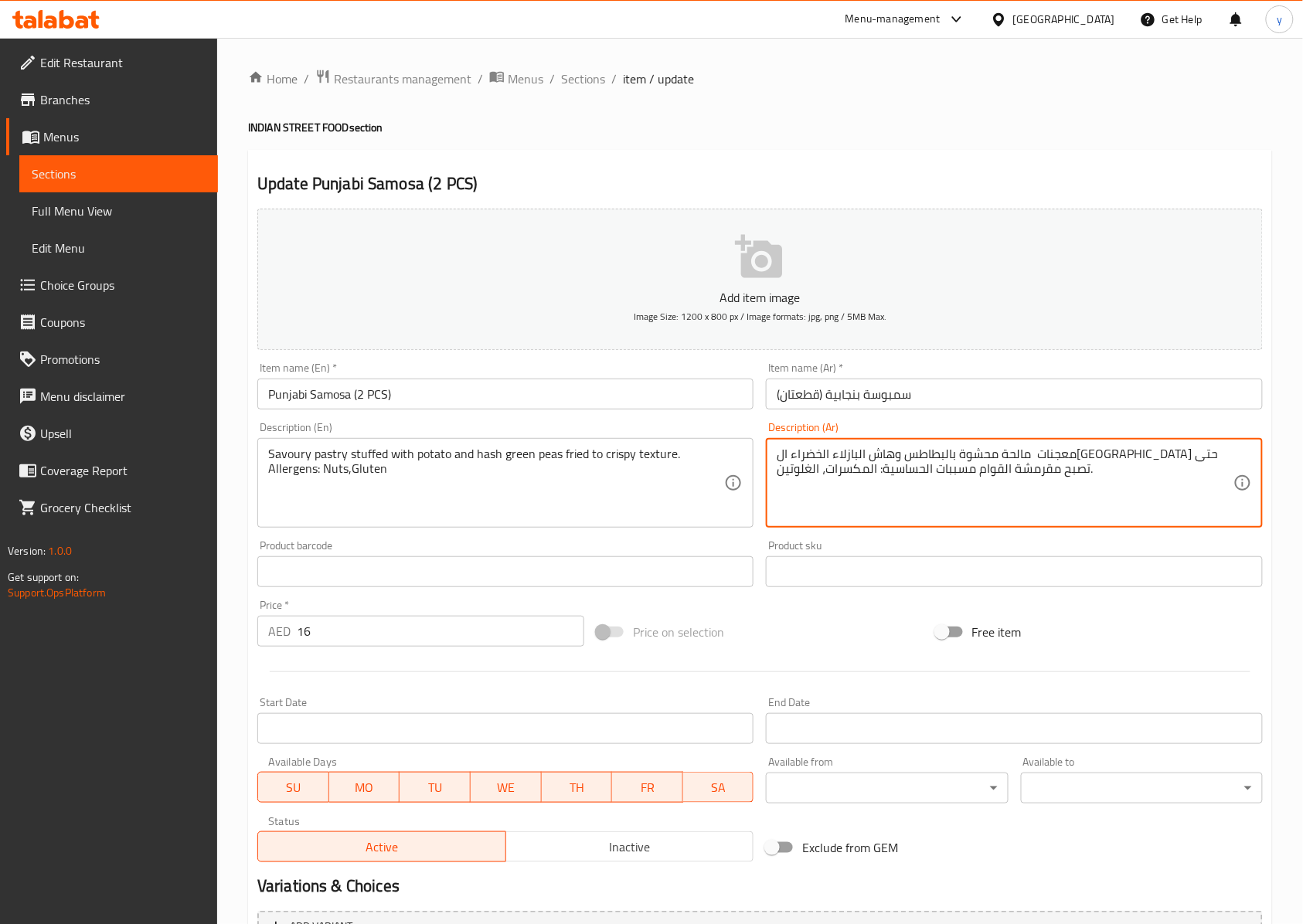
drag, startPoint x: 1167, startPoint y: 460, endPoint x: 1207, endPoint y: 454, distance: 40.4
click at [977, 458] on textarea "معجنات مالحة محشوة بالبطاطس وهاش البازلاء الخضراء ال[GEOGRAPHIC_DATA] حتى تصبح …" at bounding box center [1005, 483] width 456 height 73
click at [977, 451] on textarea "معجنات مالحة محشوة بالبطاطس وهاش البازلاء الخضراء ال[GEOGRAPHIC_DATA] حتى تصبح …" at bounding box center [1005, 483] width 456 height 73
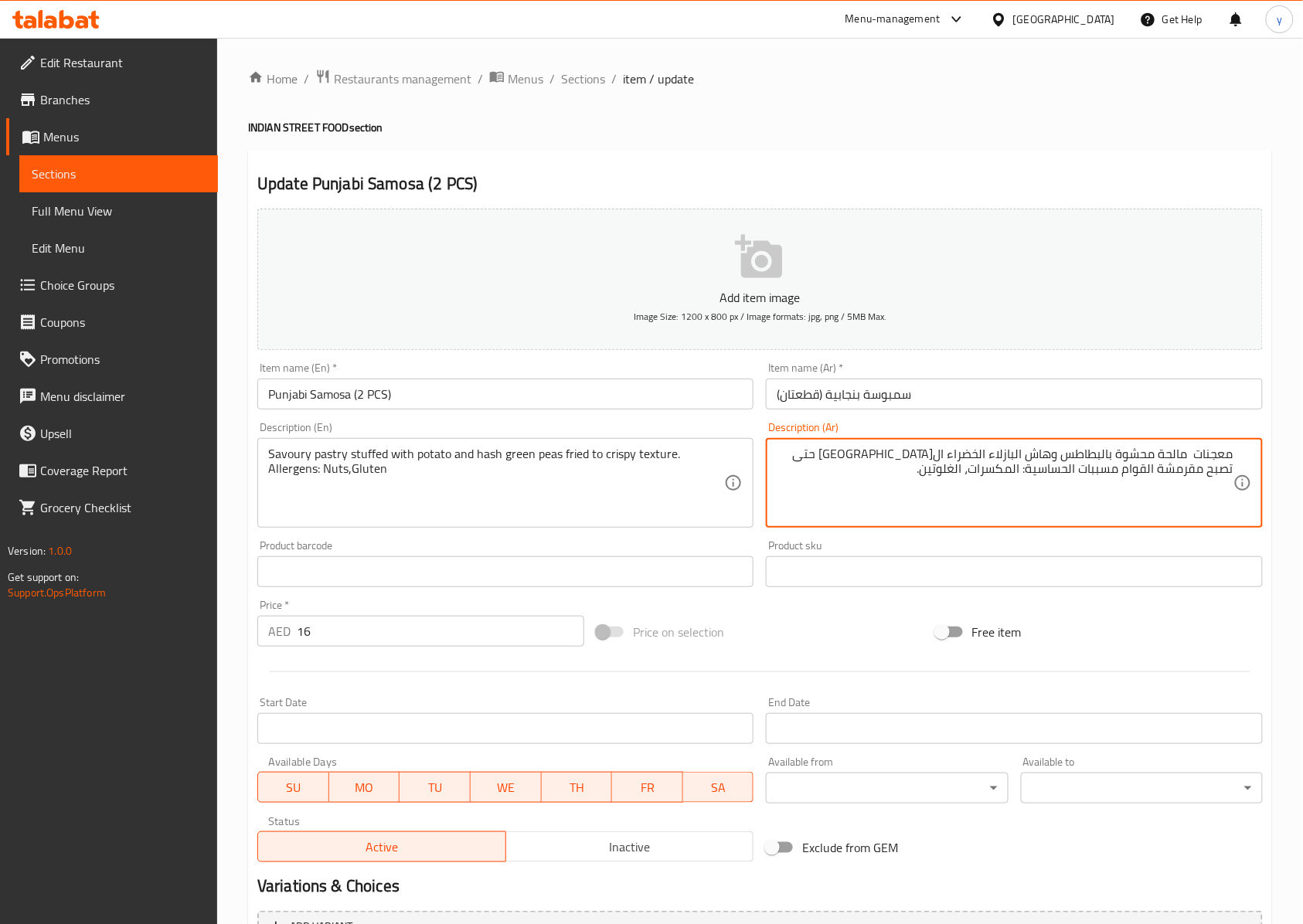
click at [977, 451] on textarea "معجنات مالحة محشوة بالبطاطس وهاش البازلاء الخضراء ال[GEOGRAPHIC_DATA] حتى تصبح …" at bounding box center [1005, 483] width 456 height 73
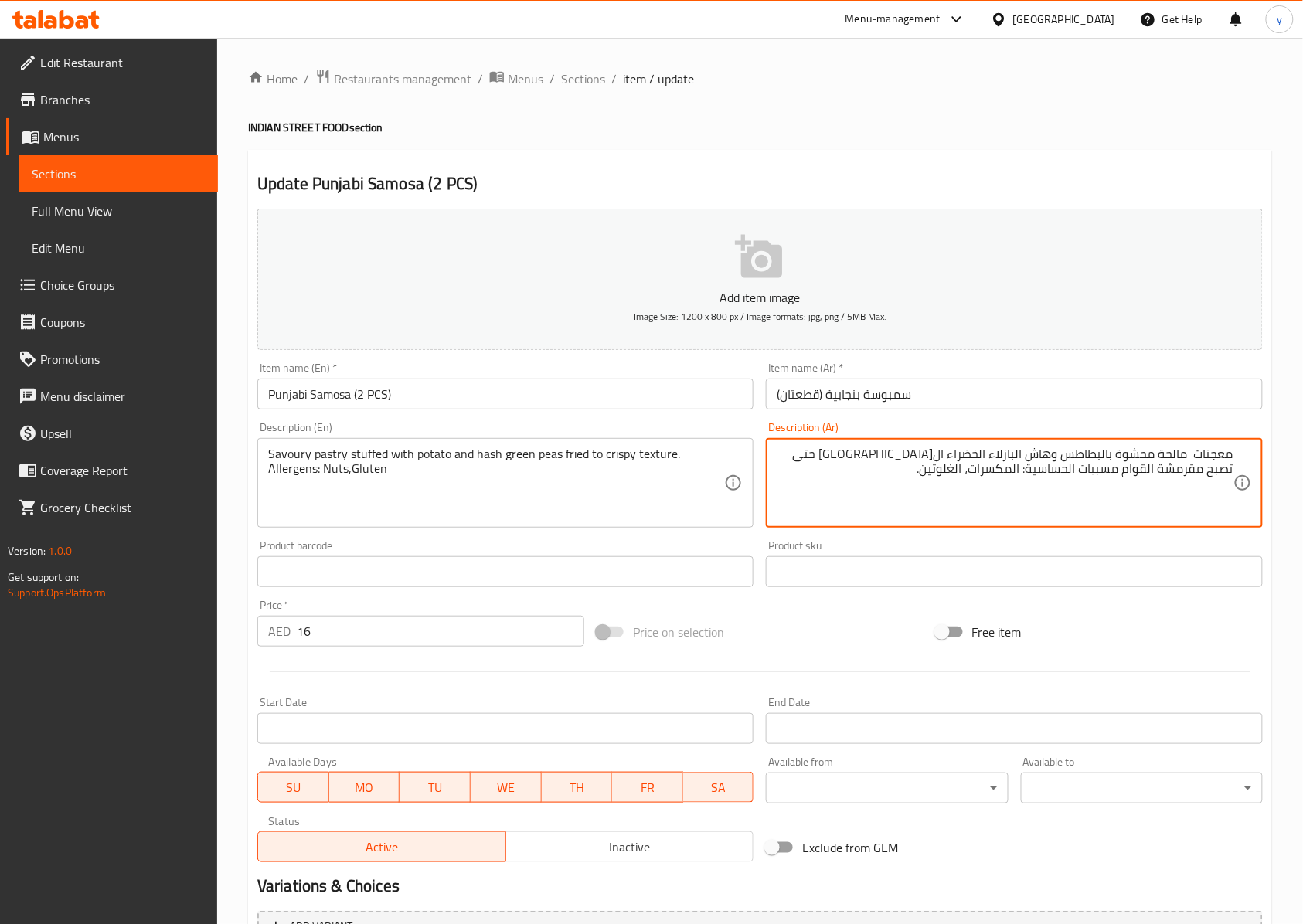
click at [977, 501] on textarea "معجنات مالحة محشوة بالبطاطس وهاش البازلاء الخضراء ال[GEOGRAPHIC_DATA] حتى تصبح …" at bounding box center [1005, 483] width 456 height 73
click at [977, 450] on textarea "معجنات مالحة محشوة بالبطاطس وهاش البازلاء الخضراء ال[GEOGRAPHIC_DATA] حتى تصبح …" at bounding box center [1005, 483] width 456 height 73
type textarea "باستري مالحة محشوة بالبطاطس وهاش البازلاء الخضراء ال[GEOGRAPHIC_DATA] حتى تصبح …"
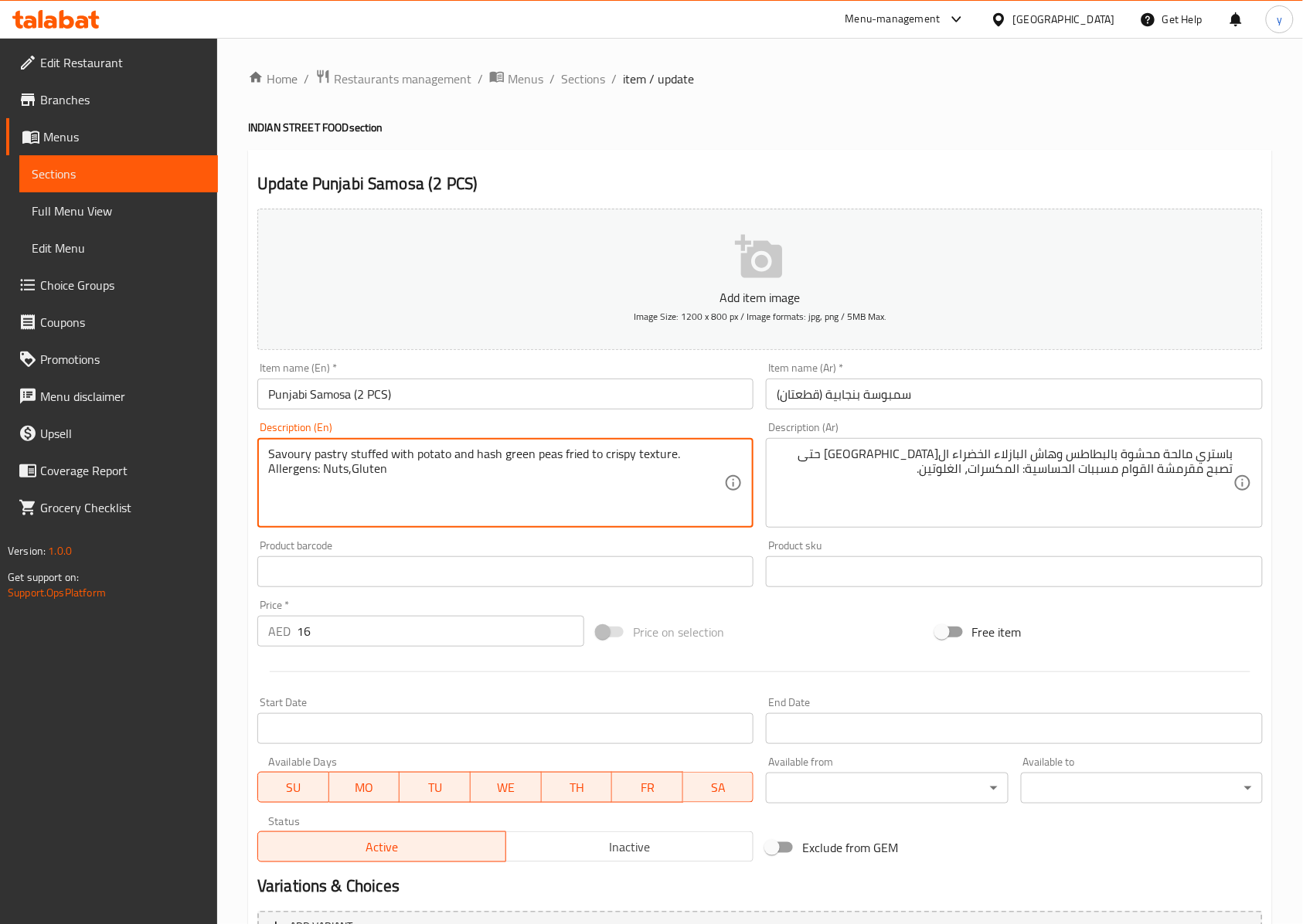
click at [371, 456] on textarea "Savoury pastry stuffed with potato and hash green peas fried to crispy texture.…" at bounding box center [496, 483] width 456 height 73
click at [481, 456] on textarea "Savoury pastry stuffed with potato and hash green peas fried to crispy texture.…" at bounding box center [496, 483] width 456 height 73
drag, startPoint x: 558, startPoint y: 458, endPoint x: 502, endPoint y: 465, distance: 56.4
click at [502, 465] on textarea "Savoury pastry stuffed with potato and hash green peas fried to crispy texture.…" at bounding box center [496, 483] width 456 height 73
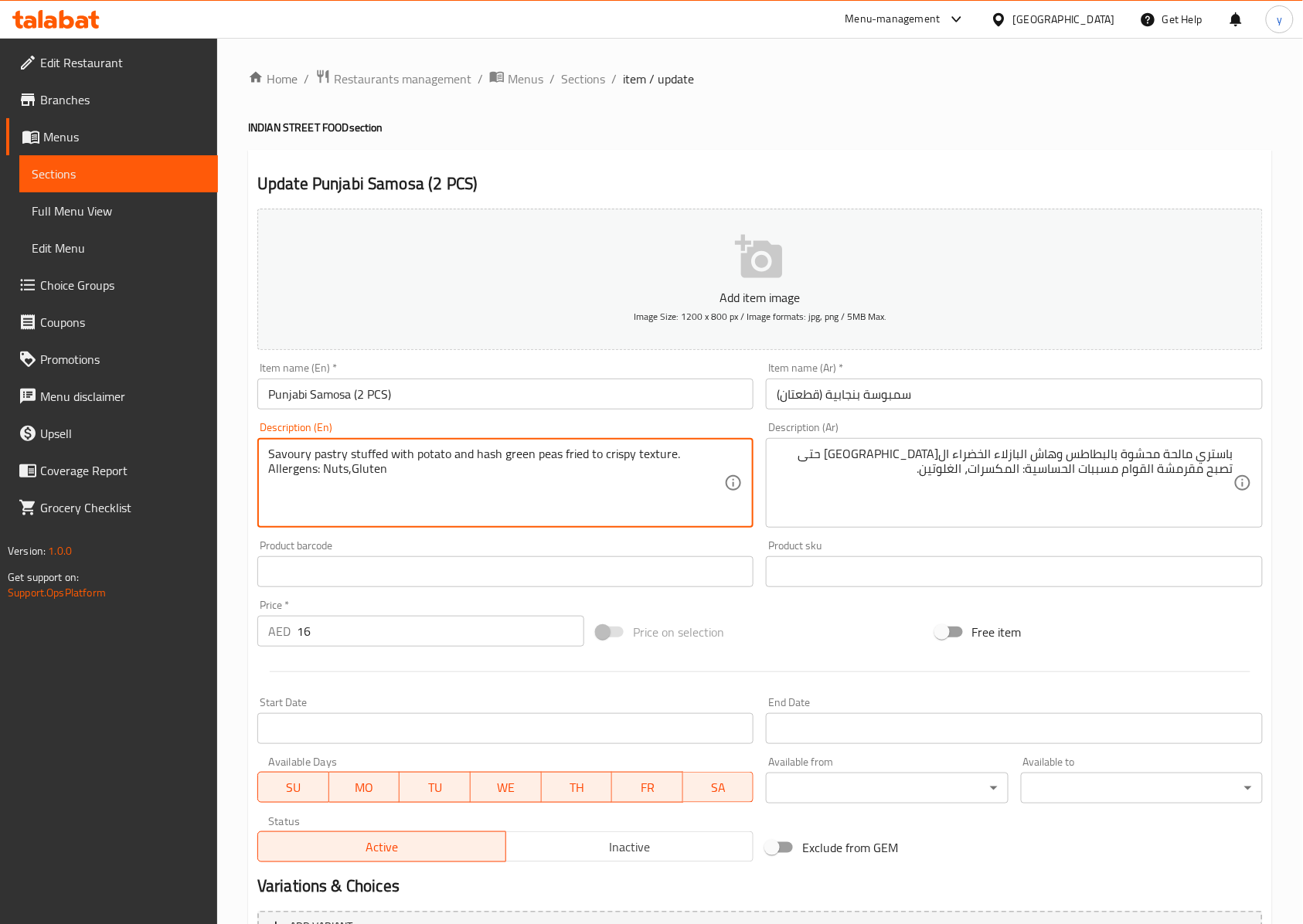
click at [650, 455] on textarea "Savoury pastry stuffed with potato and hash green peas fried to crispy texture.…" at bounding box center [496, 483] width 456 height 73
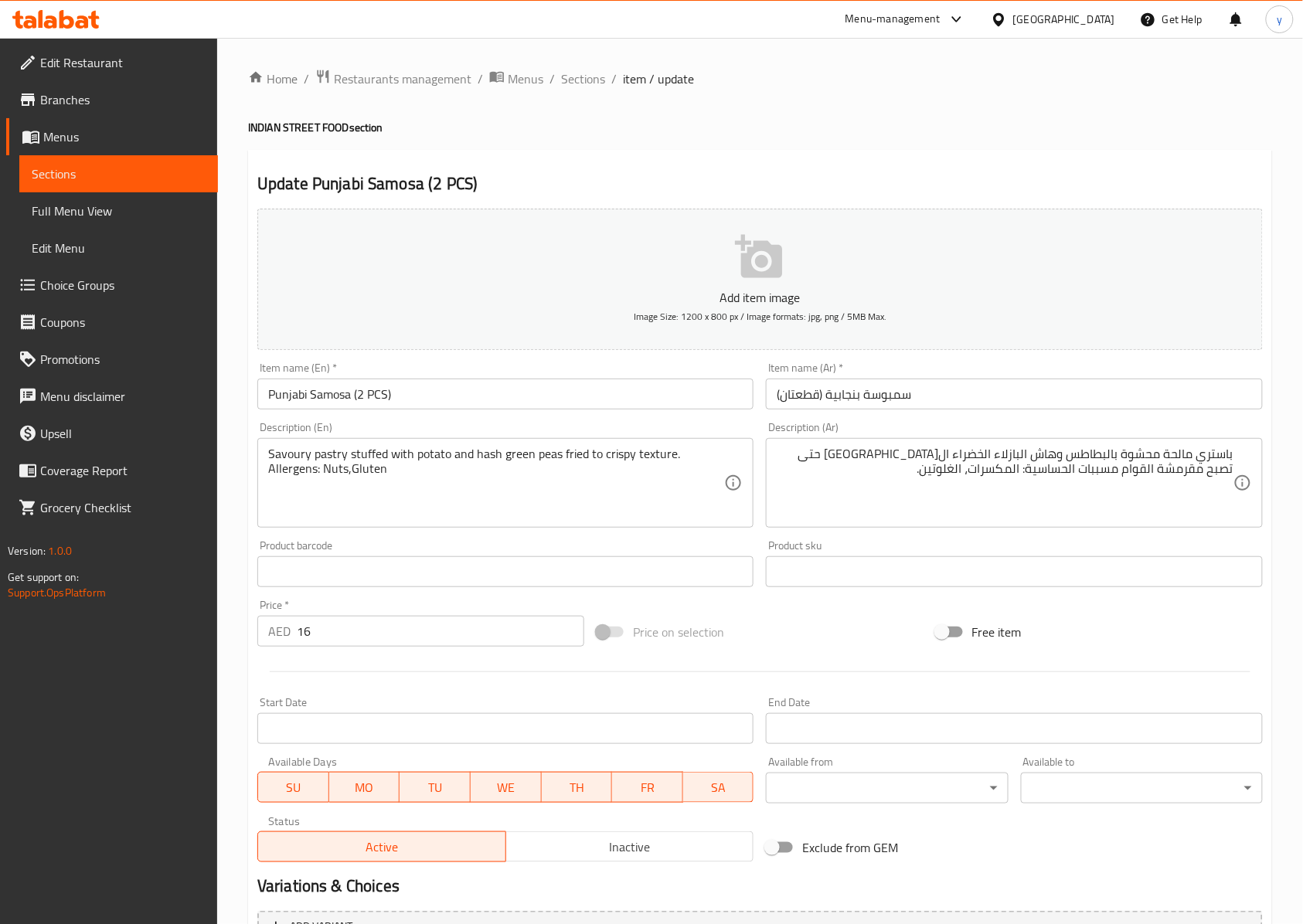
click at [374, 454] on textarea "Savoury pastry stuffed with potato and hash green peas fried to crispy texture.…" at bounding box center [496, 483] width 456 height 73
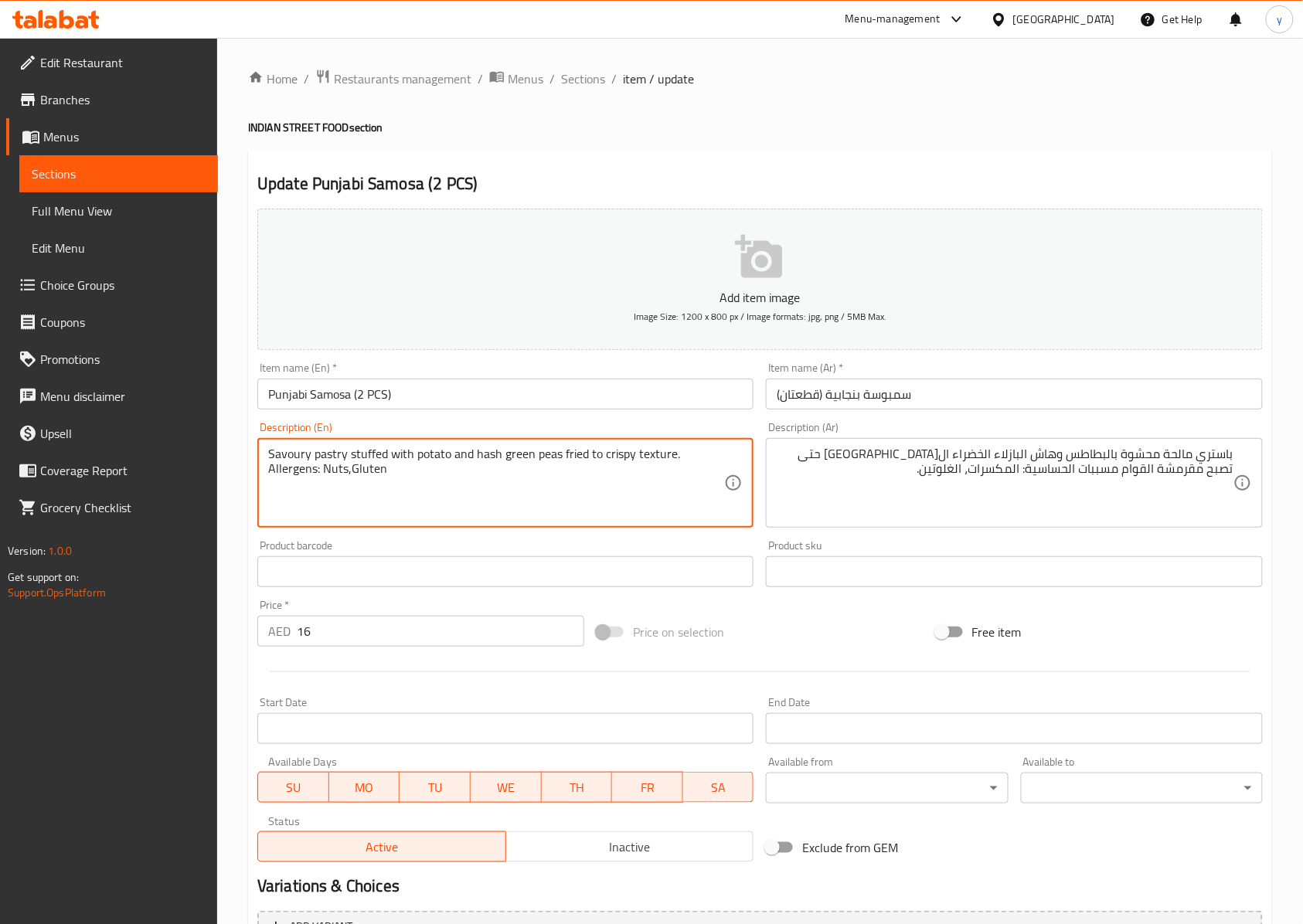
click at [374, 454] on textarea "Savoury pastry stuffed with potato and hash green peas fried to crispy texture.…" at bounding box center [496, 483] width 456 height 73
paste textarea "texture"
type textarea "Savoury pastry stuffed with potato and hash green peas fried to crispy texture.…"
click at [548, 455] on textarea "Savoury pastry stuffed with potato and hash green peas fried to crispy texture.…" at bounding box center [496, 483] width 456 height 73
click at [549, 455] on textarea "Savoury pastry stuffed with potato and hash green peas fried to crispy texture.…" at bounding box center [496, 483] width 456 height 73
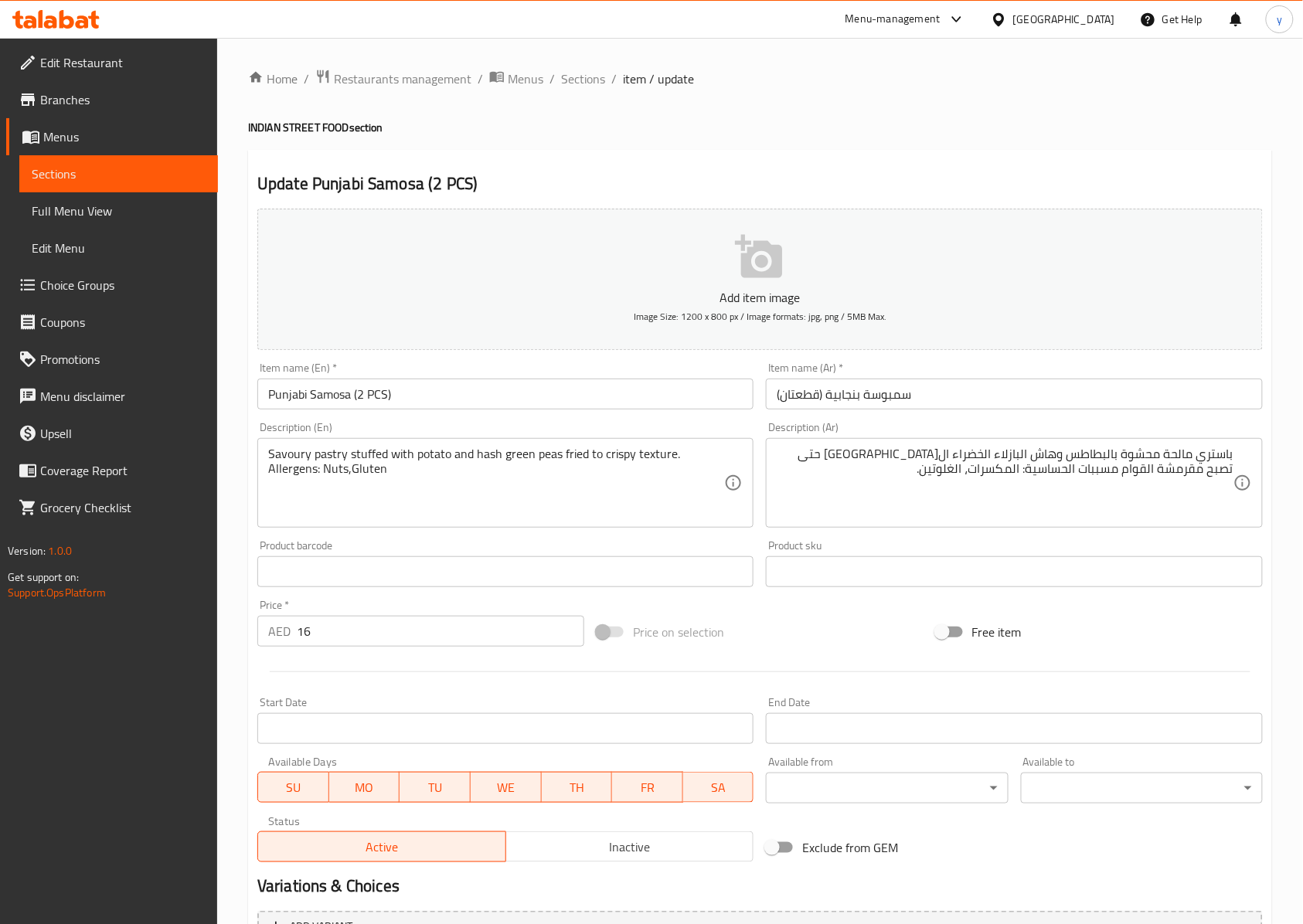
click at [657, 449] on textarea "Savoury pastry stuffed with potato and hash green peas fried to crispy texture.…" at bounding box center [496, 483] width 456 height 73
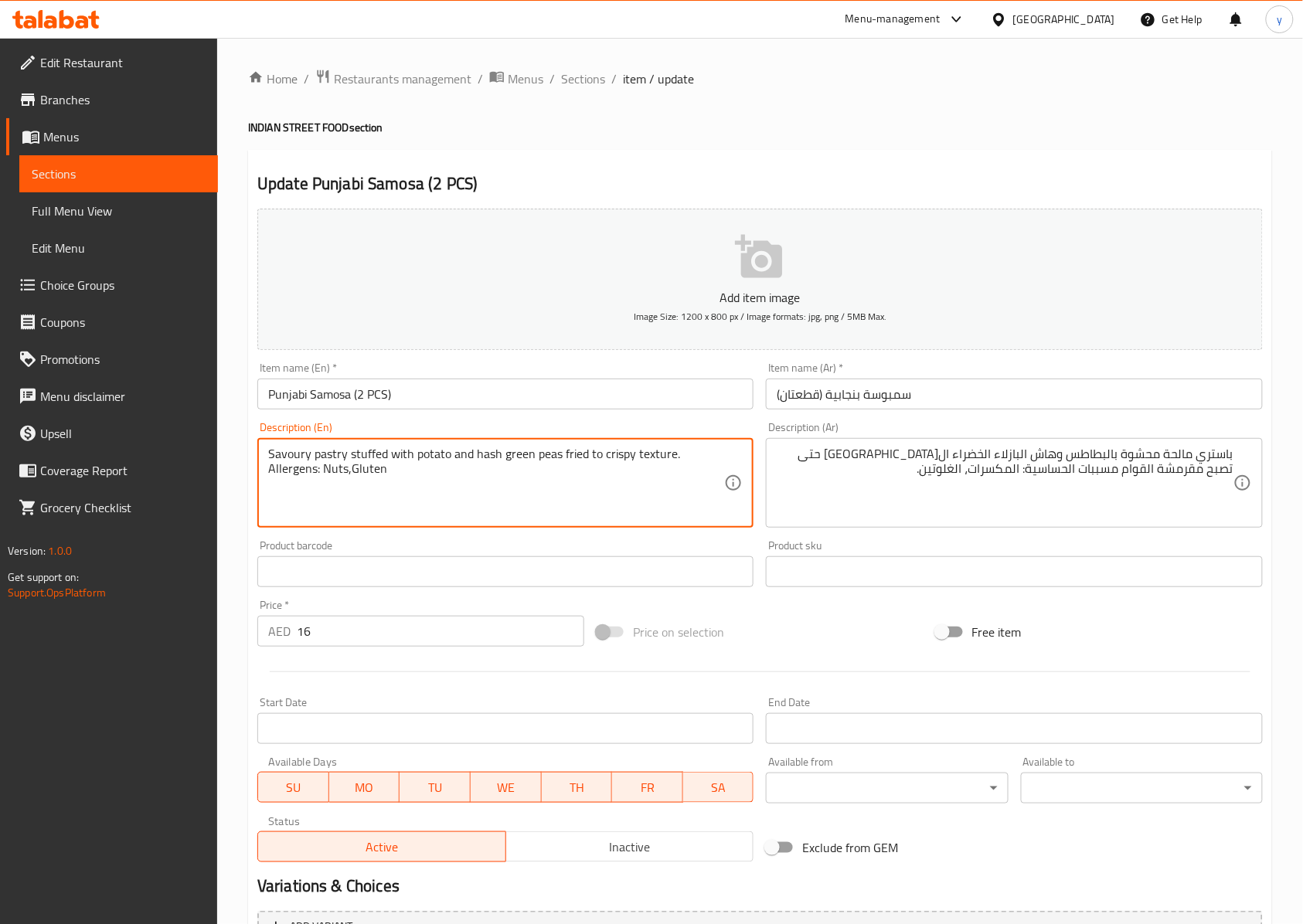
click at [657, 449] on textarea "Savoury pastry stuffed with potato and hash green peas fried to crispy texture.…" at bounding box center [496, 483] width 456 height 73
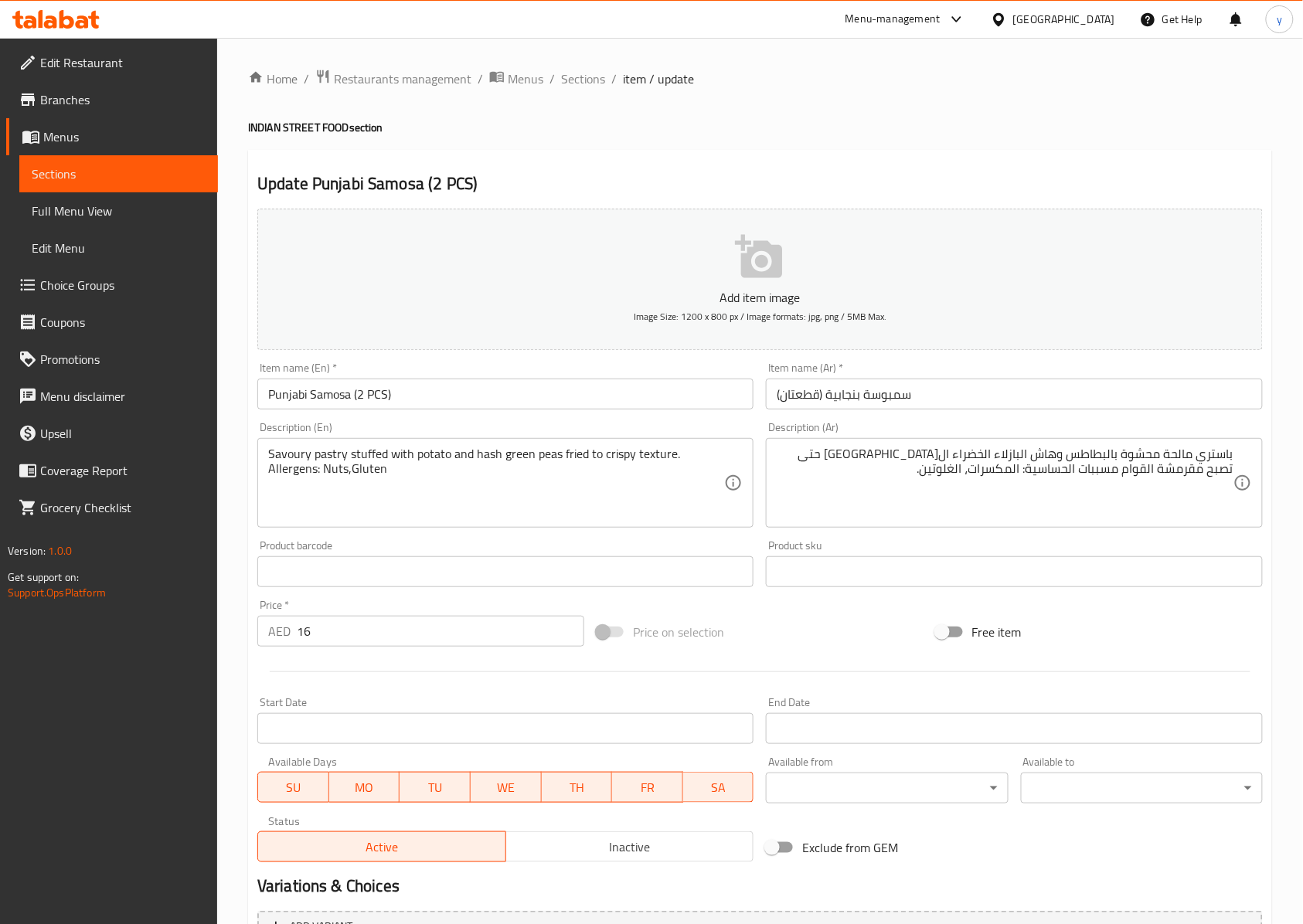
click at [365, 474] on textarea "Savoury pastry stuffed with potato and hash green peas fried to crispy texture.…" at bounding box center [496, 483] width 456 height 73
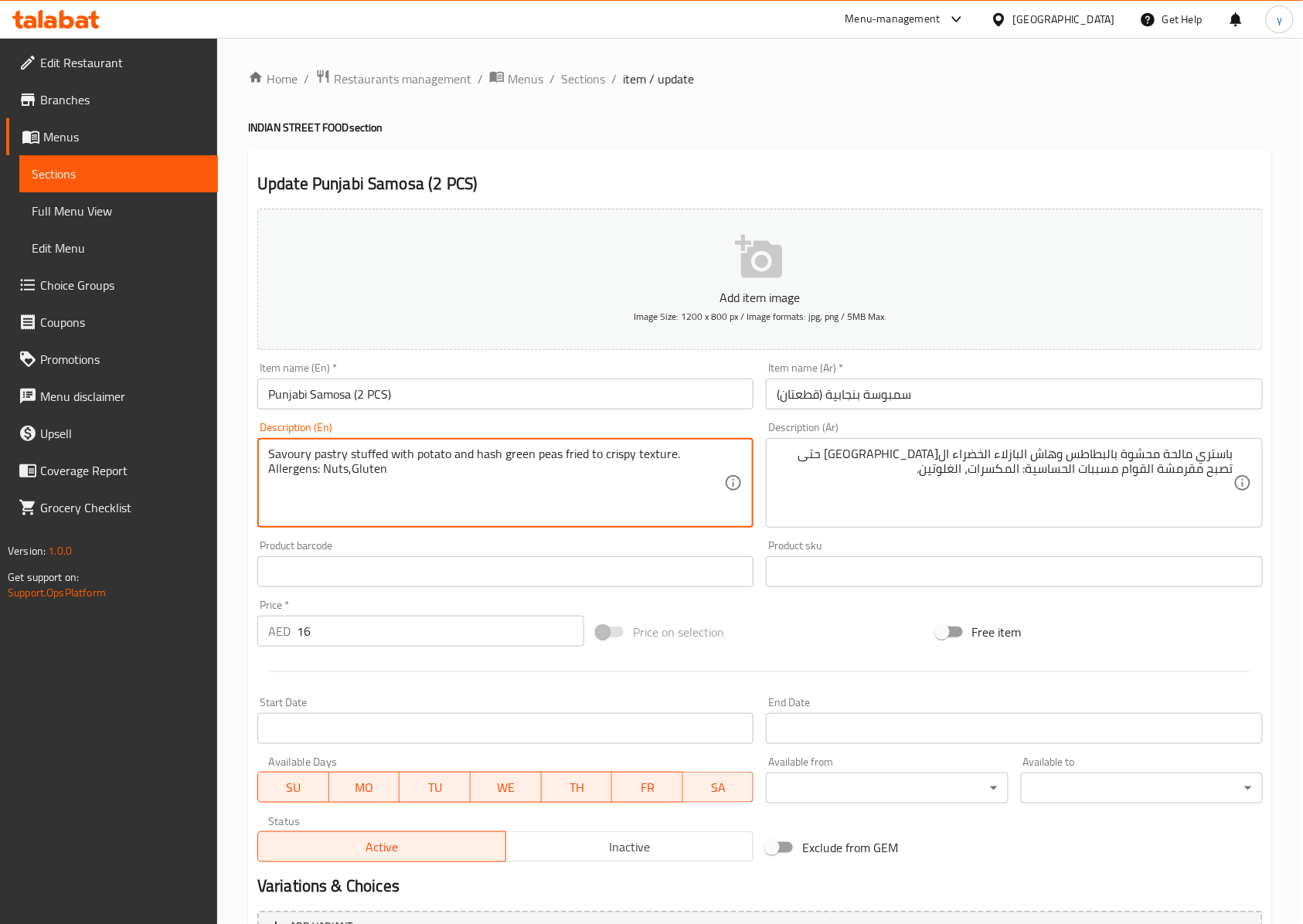
click at [365, 474] on textarea "Savoury pastry stuffed with potato and hash green peas fried to crispy texture.…" at bounding box center [496, 483] width 456 height 73
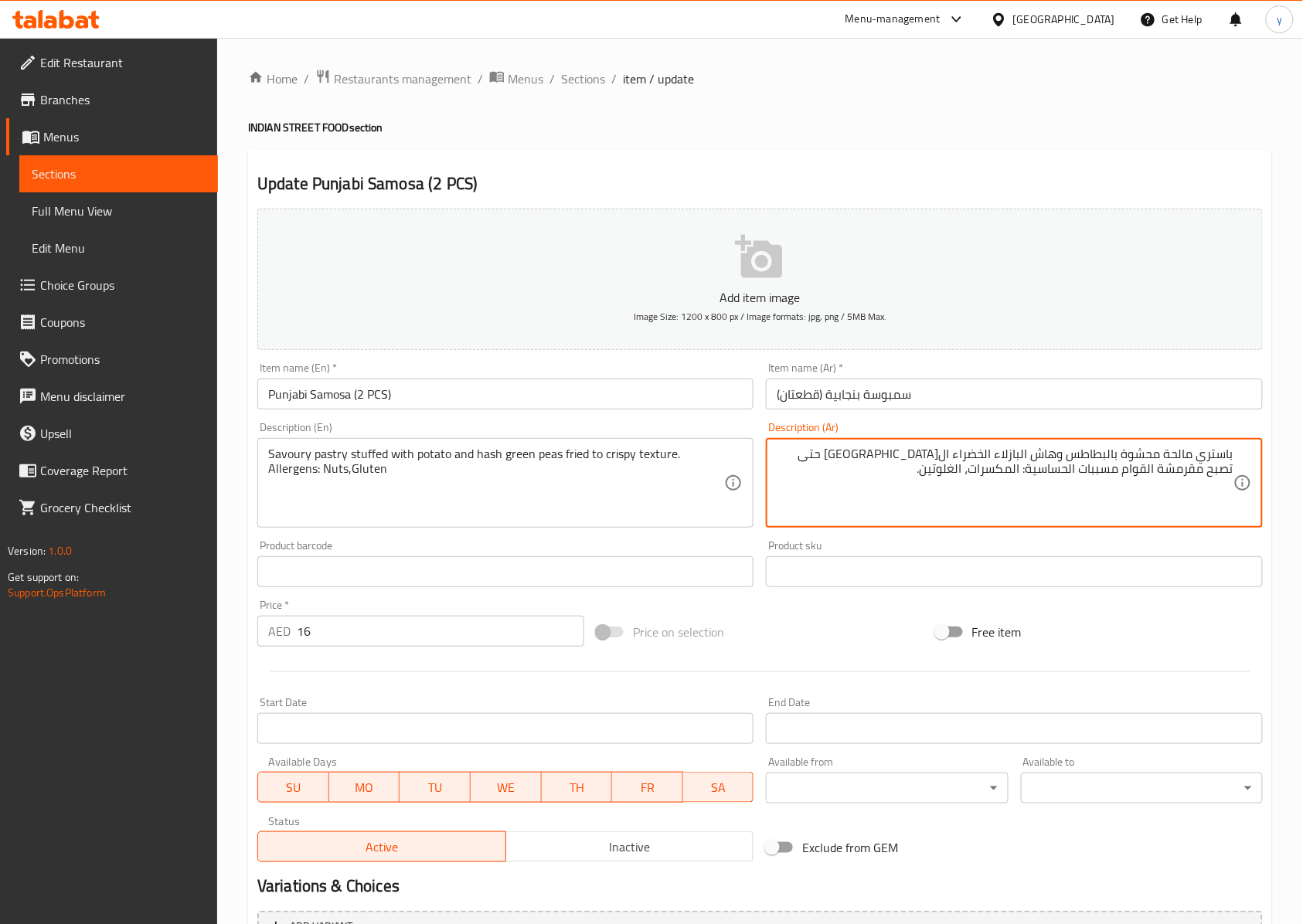
click at [977, 480] on textarea "باستري مالحة محشوة بالبطاطس وهاش البازلاء الخضراء ال[GEOGRAPHIC_DATA] حتى تصبح …" at bounding box center [1005, 483] width 456 height 73
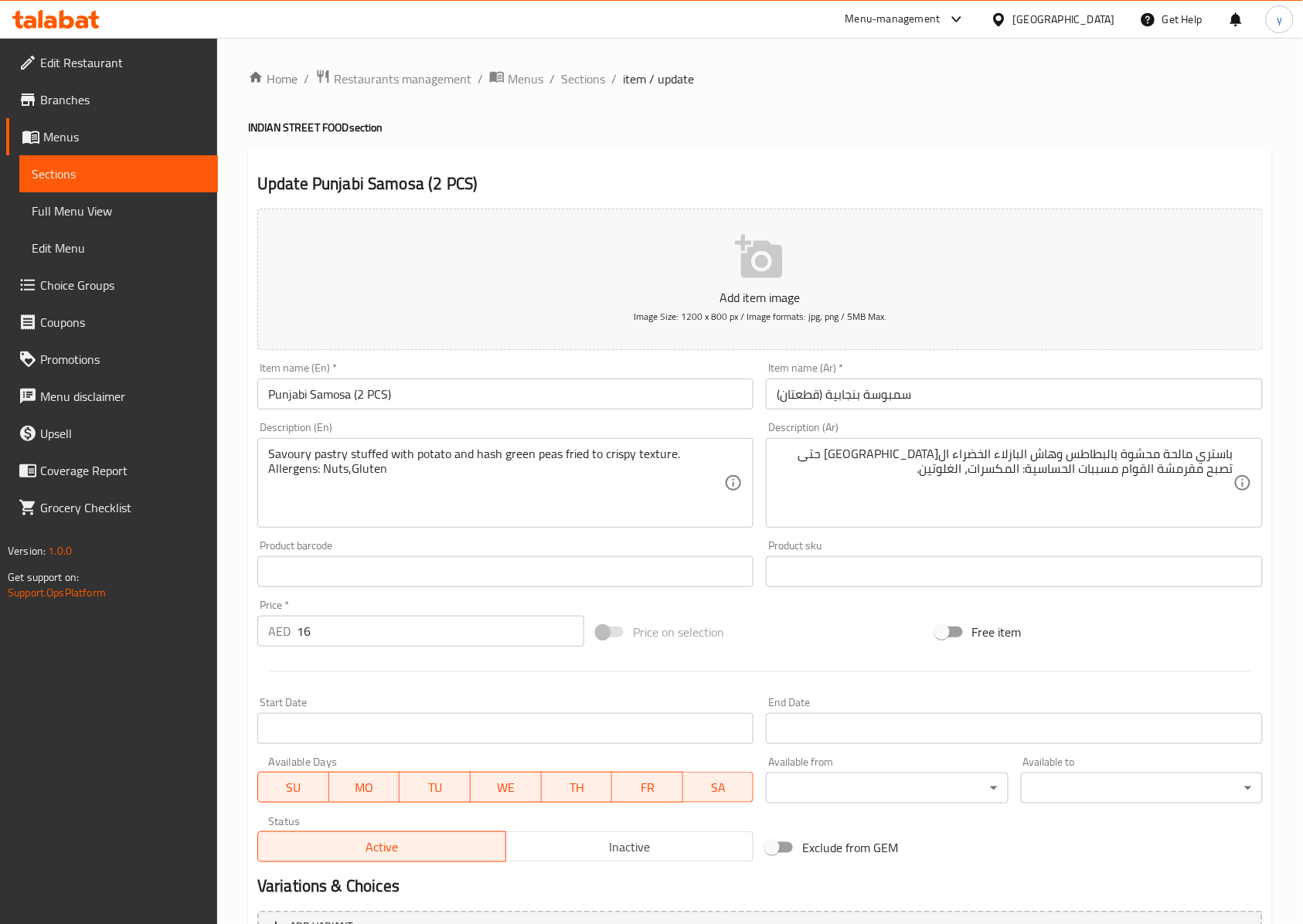
scroll to position [166, 0]
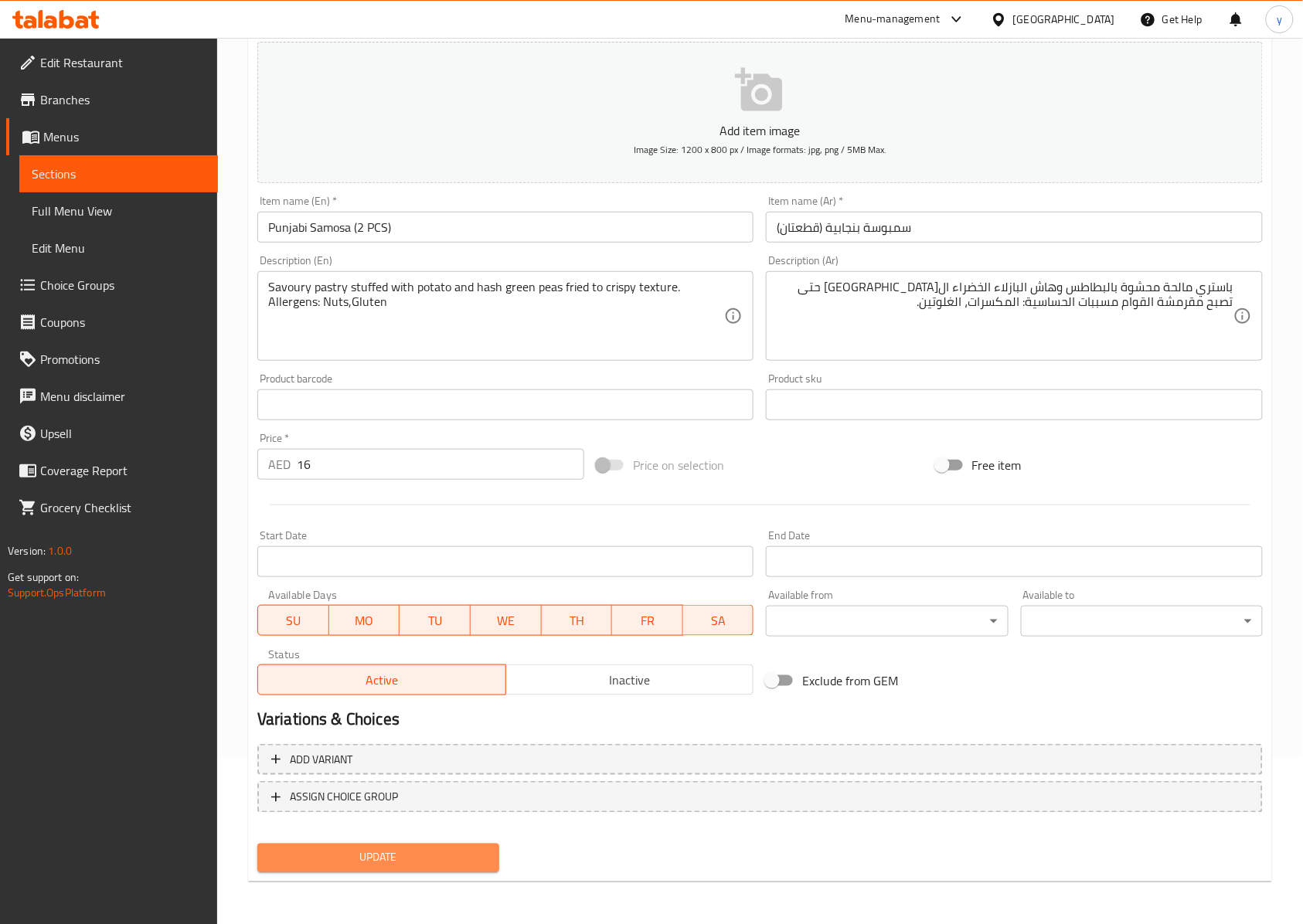
click at [454, 692] on span "Update" at bounding box center [379, 858] width 217 height 20
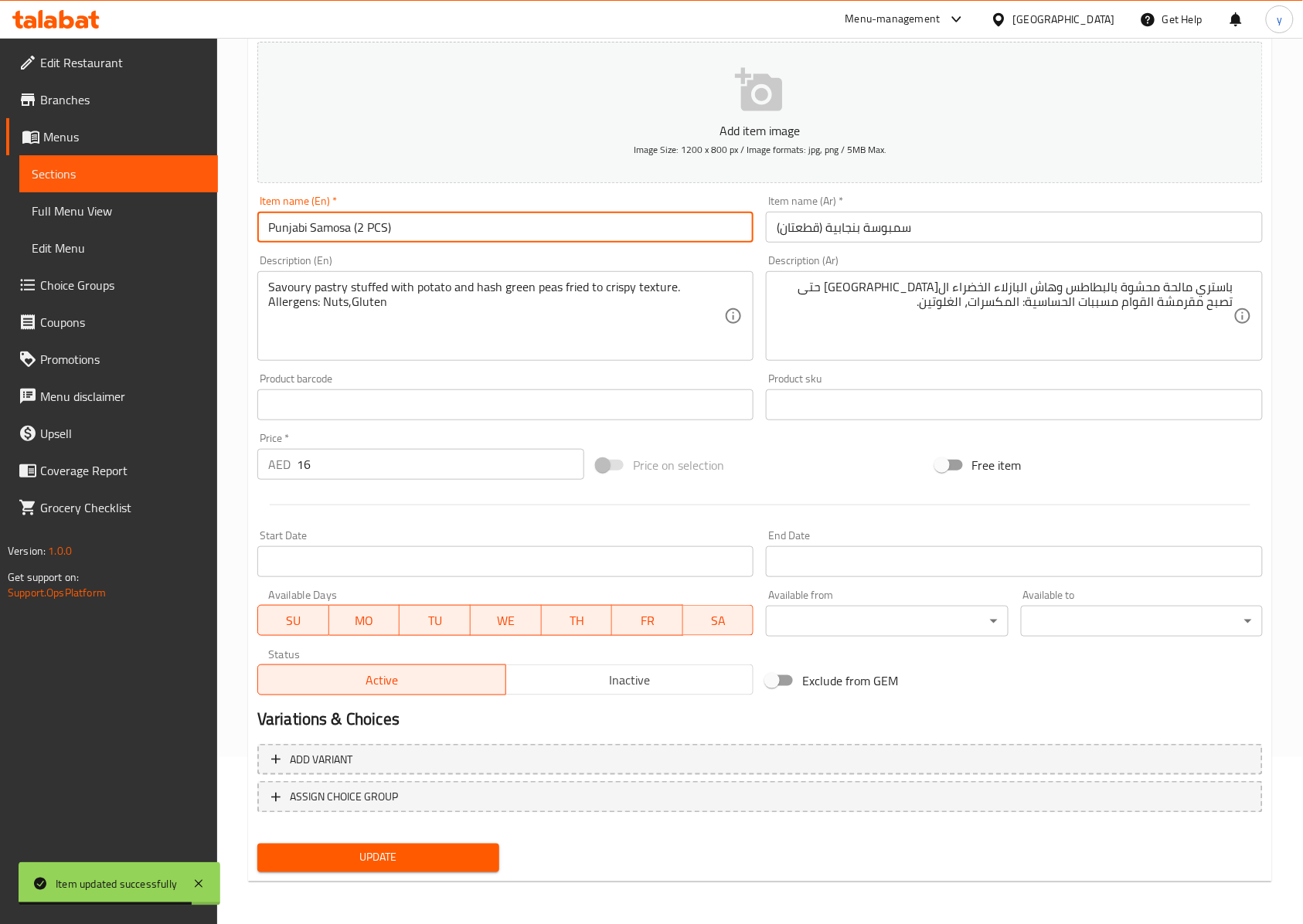
click at [307, 236] on input "Punjabi Samosa (2 PCS)" at bounding box center [505, 227] width 496 height 31
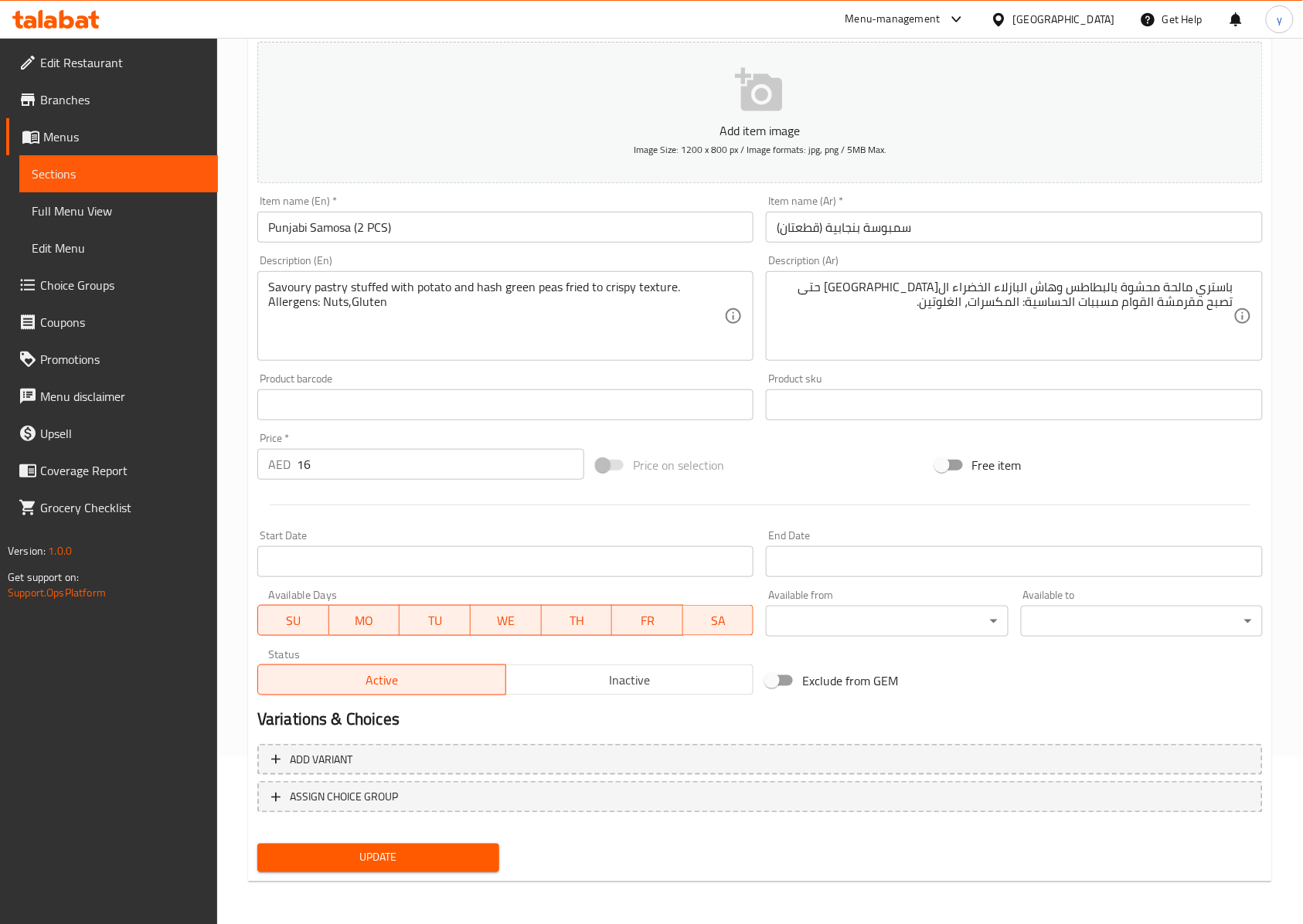
click at [447, 692] on span "Update" at bounding box center [379, 858] width 217 height 20
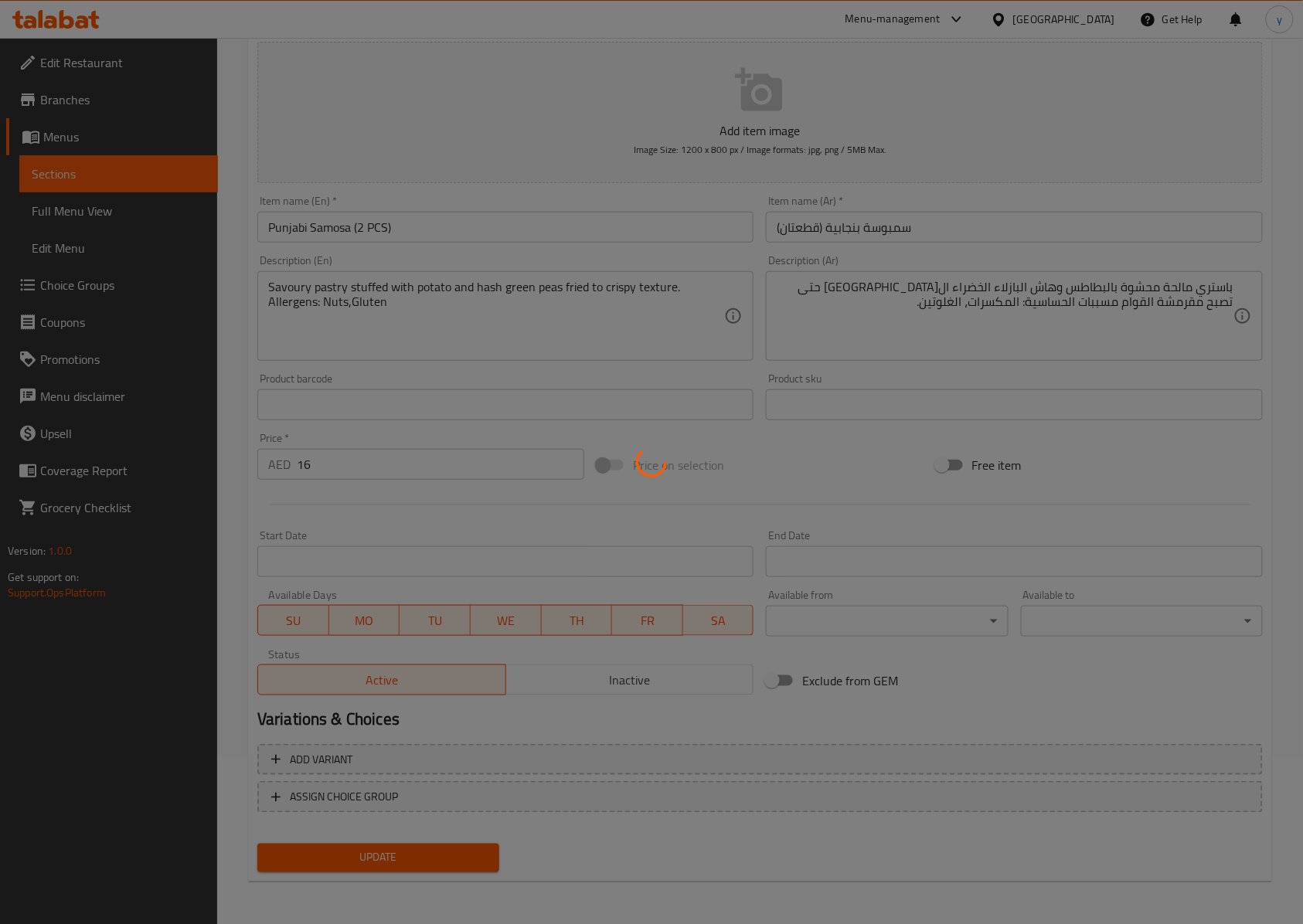
scroll to position [0, 0]
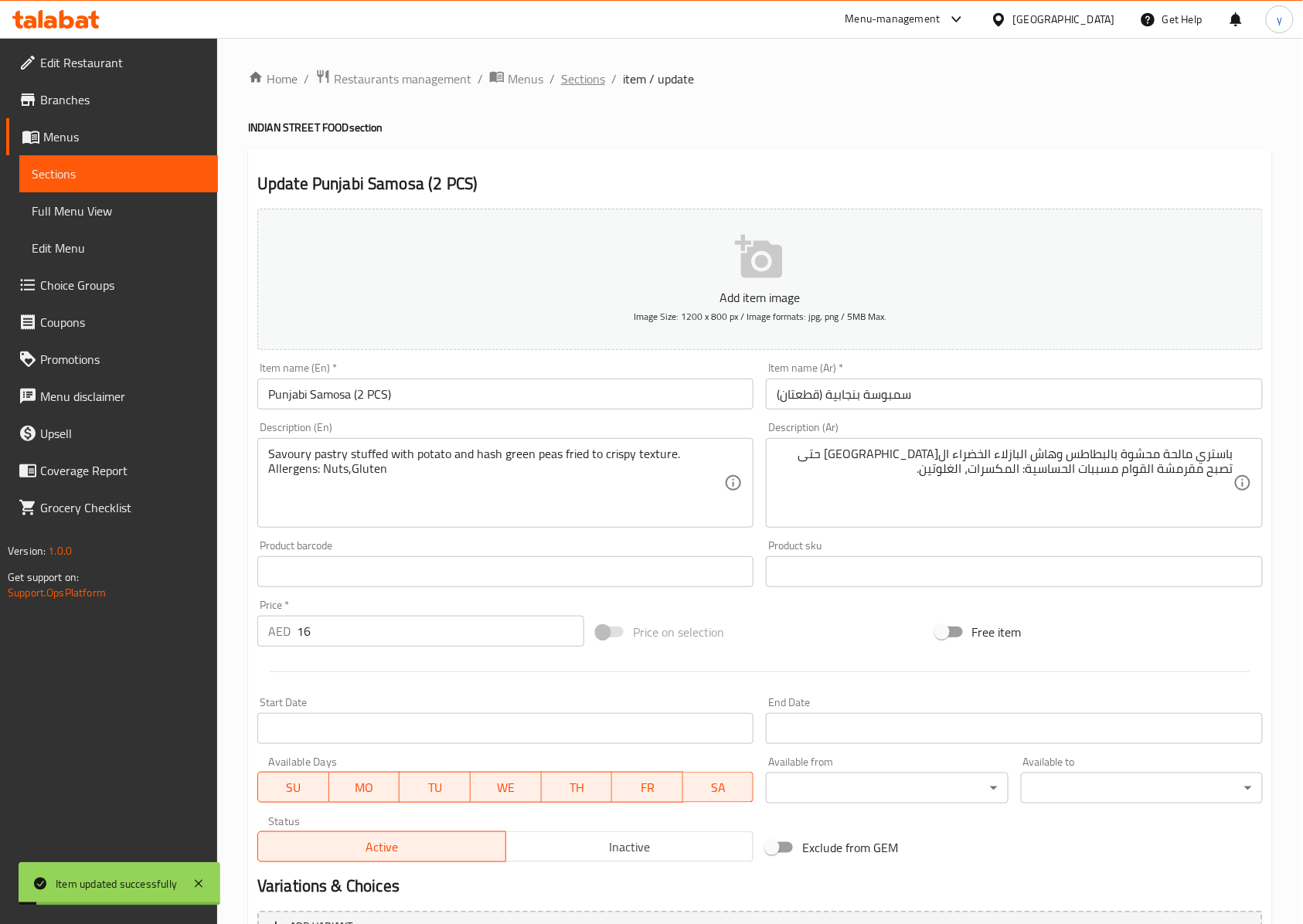
click at [570, 82] on span "Sections" at bounding box center [582, 78] width 44 height 19
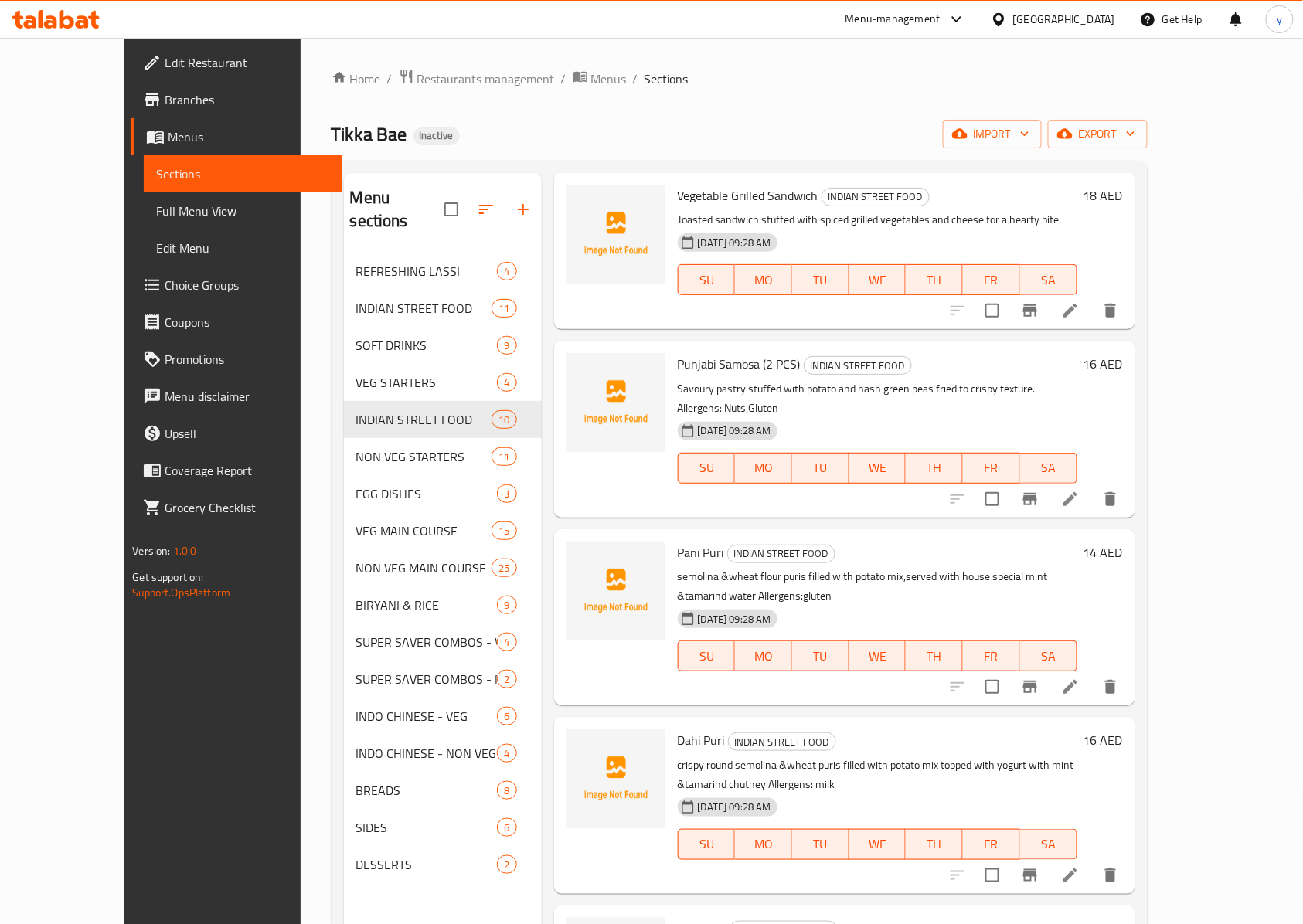
scroll to position [102, 0]
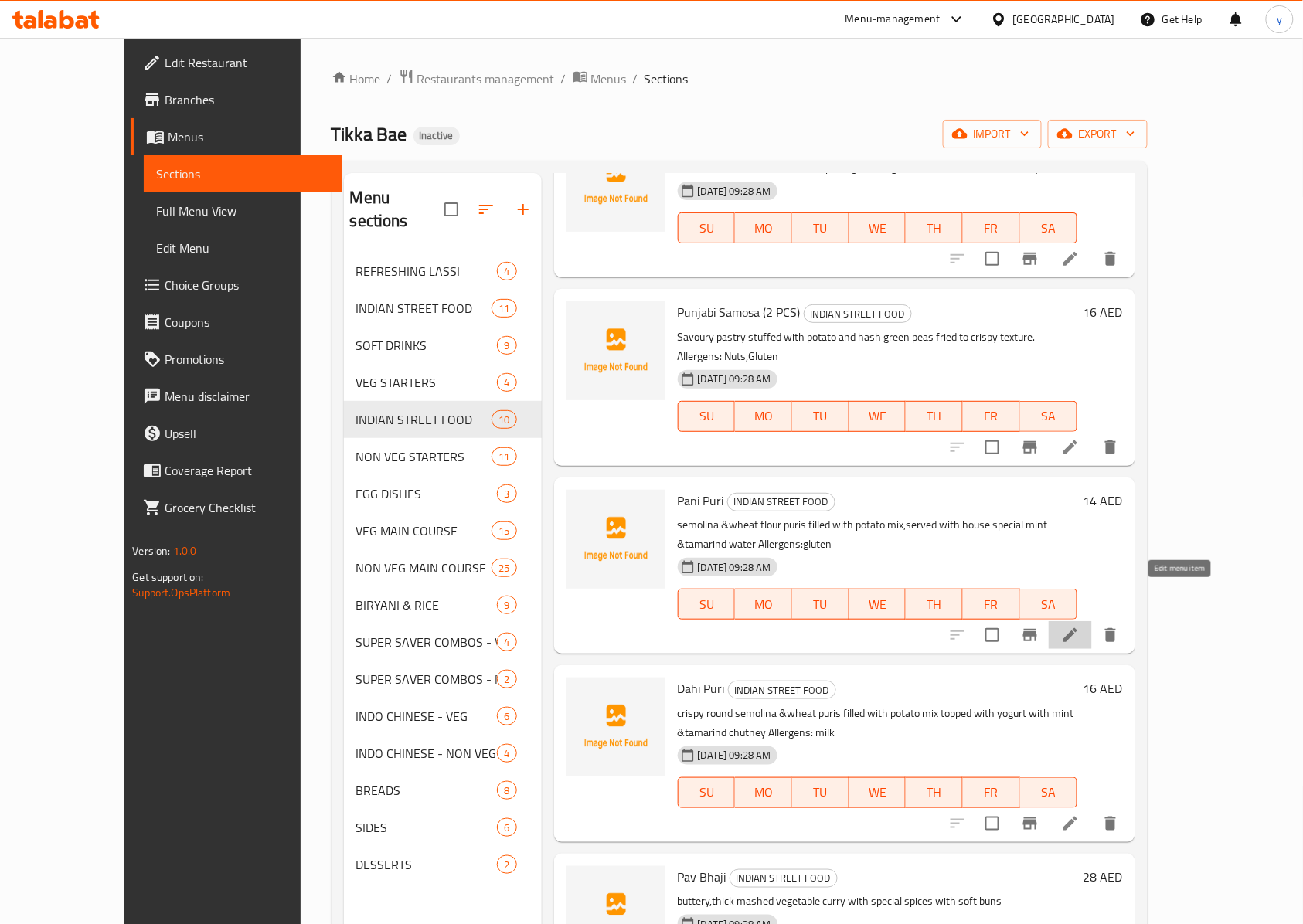
click at [977, 626] on icon at bounding box center [1070, 635] width 19 height 19
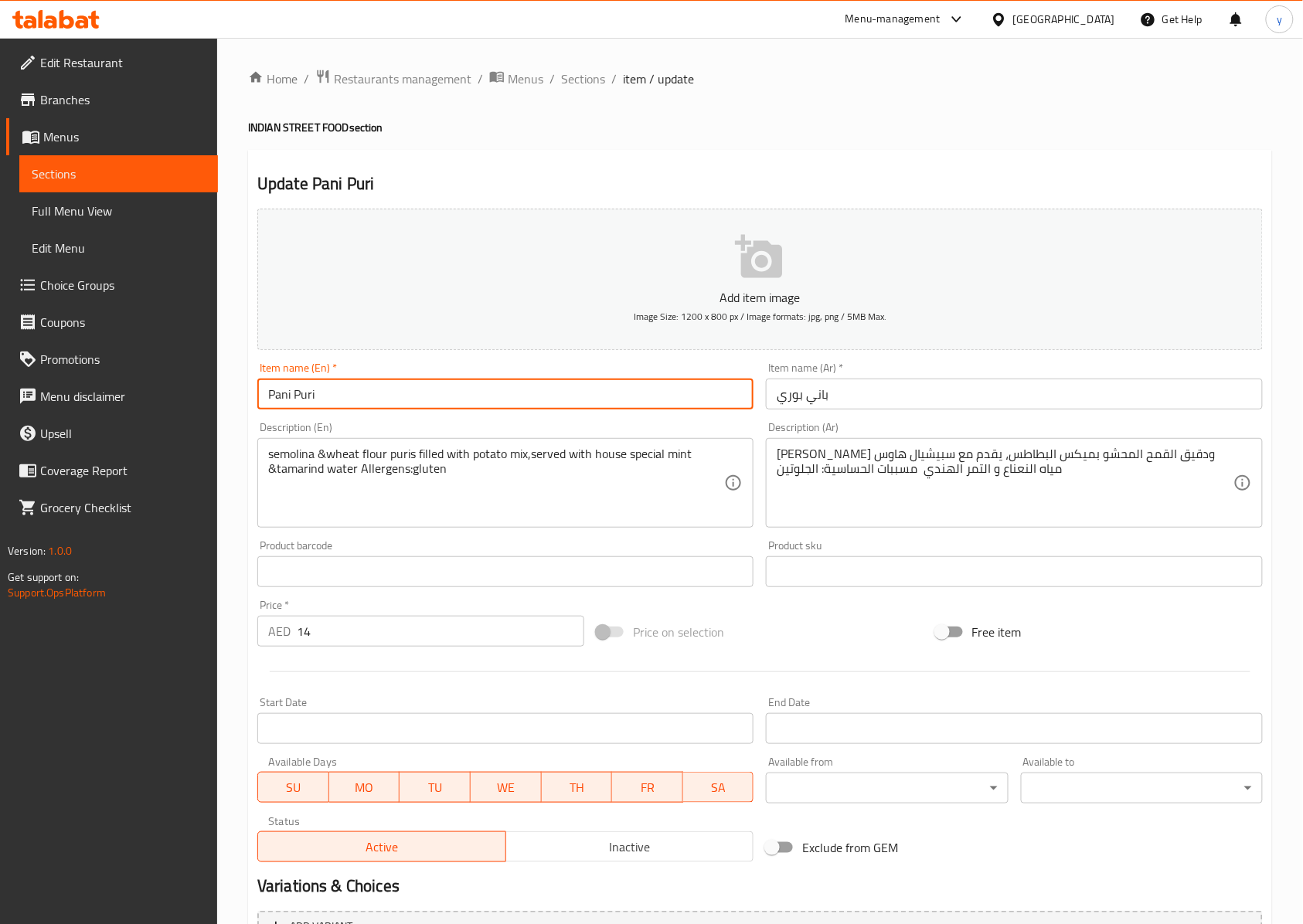
drag, startPoint x: 330, startPoint y: 388, endPoint x: 198, endPoint y: 389, distance: 132.0
click at [198, 389] on div "Edit Restaurant Branches Menus Sections Full Menu View Edit Menu Choice Groups …" at bounding box center [651, 565] width 1303 height 1054
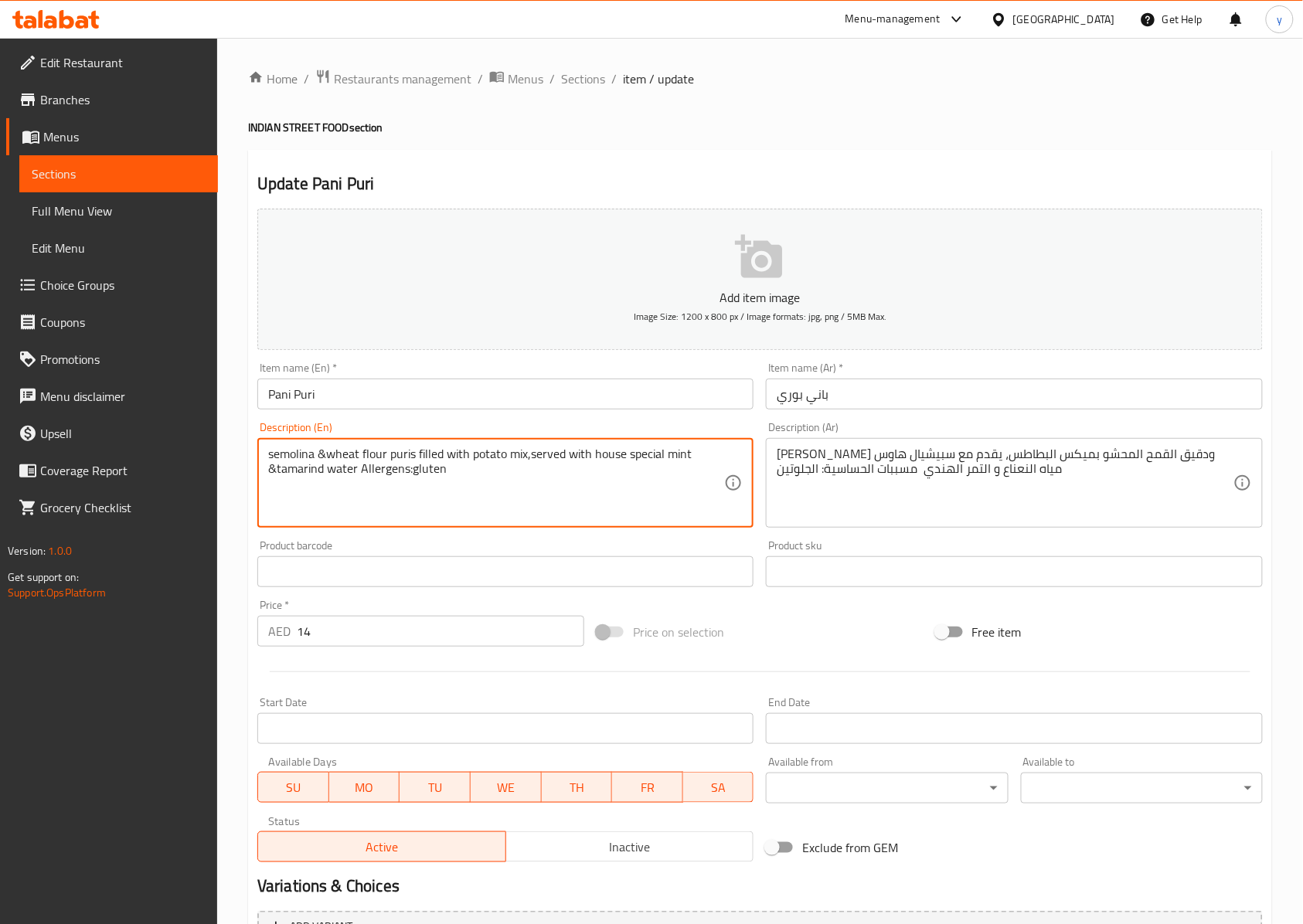
click at [303, 456] on textarea "semolina &wheat flour puris filled with potato mix,served with house special mi…" at bounding box center [496, 483] width 456 height 73
drag, startPoint x: 323, startPoint y: 455, endPoint x: 385, endPoint y: 458, distance: 62.1
click at [385, 458] on textarea "semolina &wheat flour puris filled with potato mix,served with house special mi…" at bounding box center [496, 483] width 456 height 73
click at [325, 454] on textarea "semolina &wheat flour puris filled with potato mix,served with house special mi…" at bounding box center [496, 483] width 456 height 73
drag, startPoint x: 325, startPoint y: 454, endPoint x: 369, endPoint y: 454, distance: 44.0
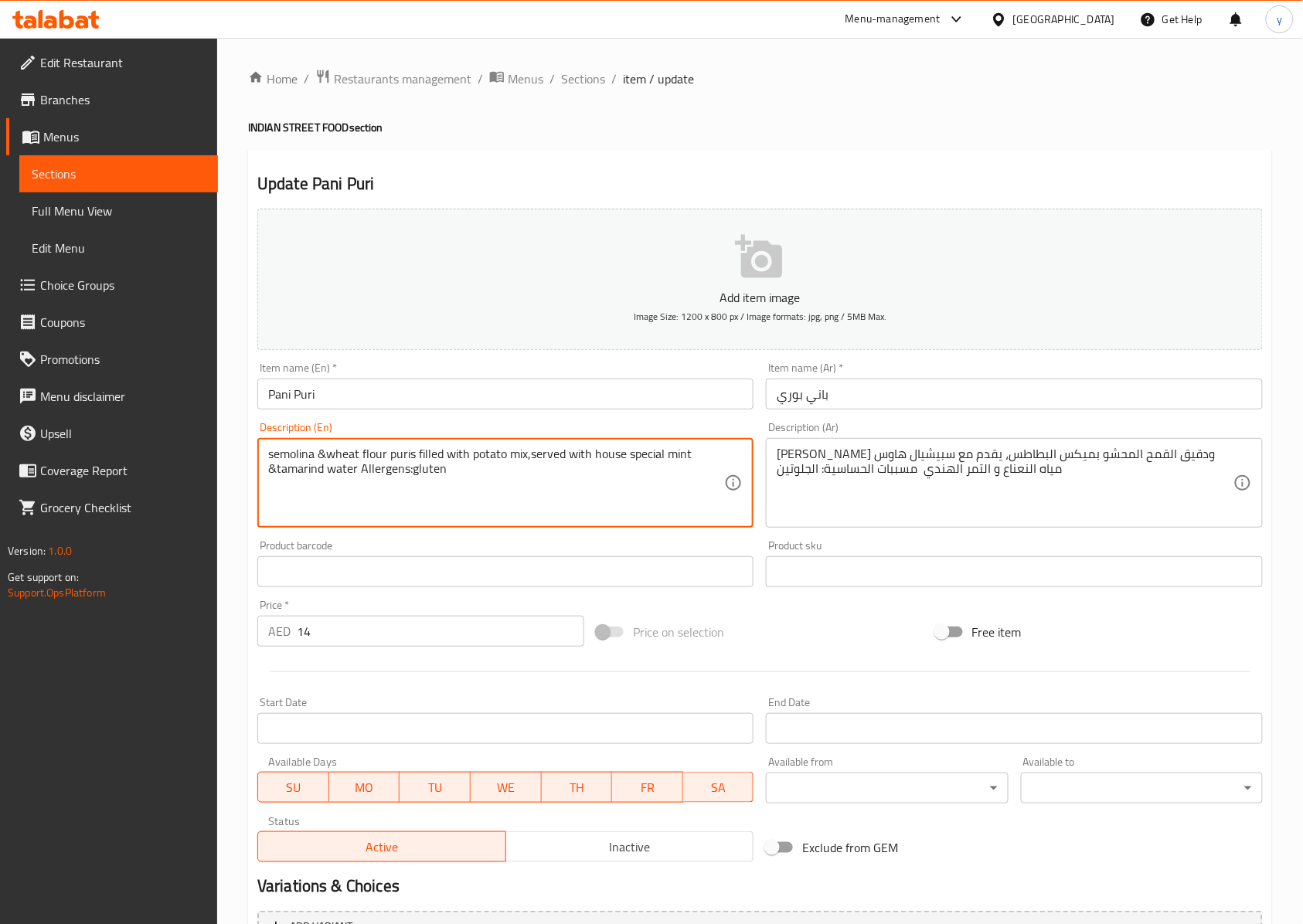
click at [369, 454] on textarea "semolina &wheat flour puris filled with potato mix,served with house special mi…" at bounding box center [496, 483] width 456 height 73
click at [436, 492] on textarea "semolina &wheat flour puris filled with potato mix,served with house special mi…" at bounding box center [496, 483] width 456 height 73
click at [575, 85] on span "Sections" at bounding box center [582, 78] width 44 height 19
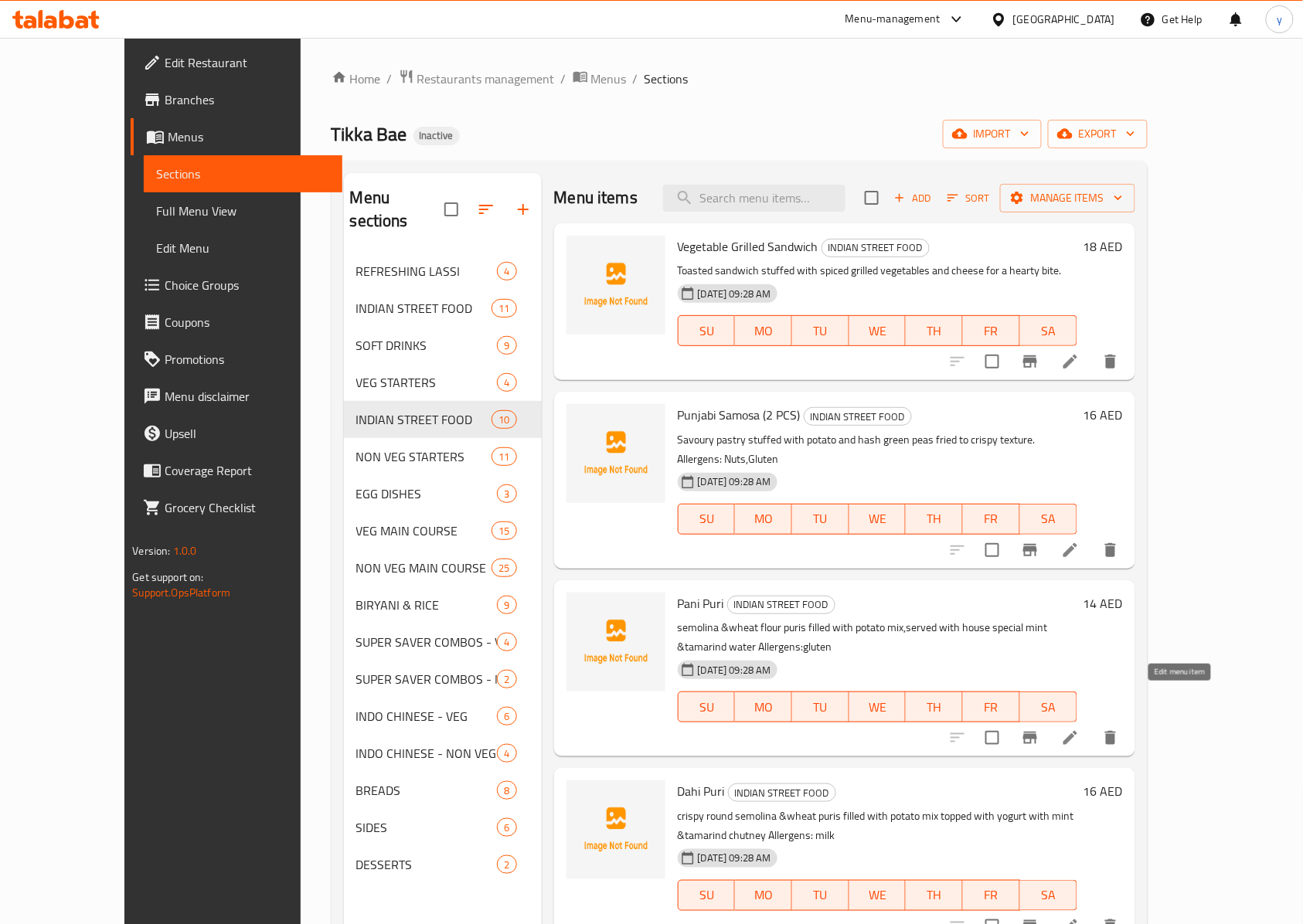
click at [977, 692] on icon at bounding box center [1070, 737] width 19 height 19
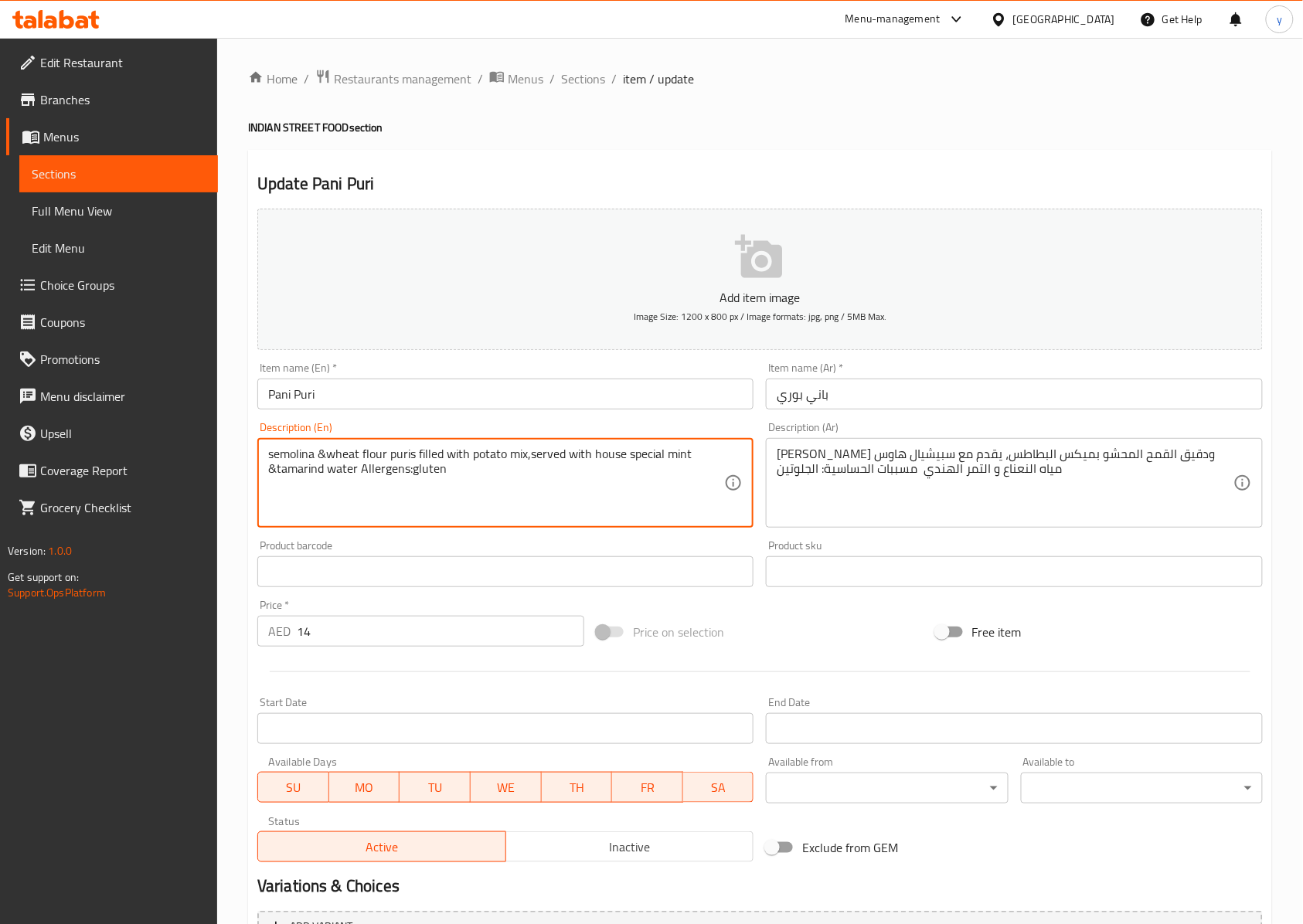
click at [297, 452] on textarea "semolina &wheat flour puris filled with potato mix,served with house special mi…" at bounding box center [496, 483] width 456 height 73
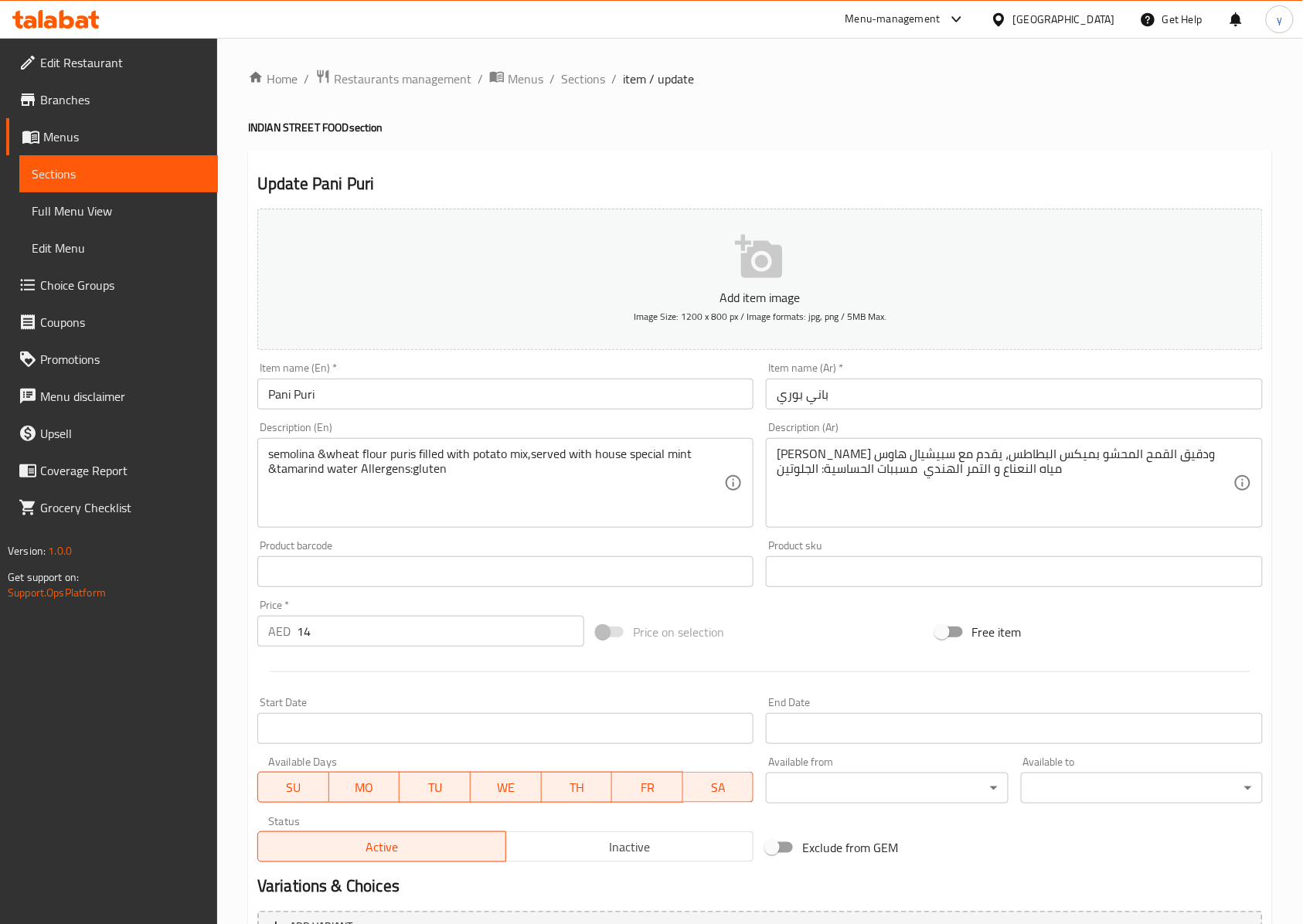
click at [306, 477] on textarea "semolina &wheat flour puris filled with potato mix,served with house special mi…" at bounding box center [496, 483] width 456 height 73
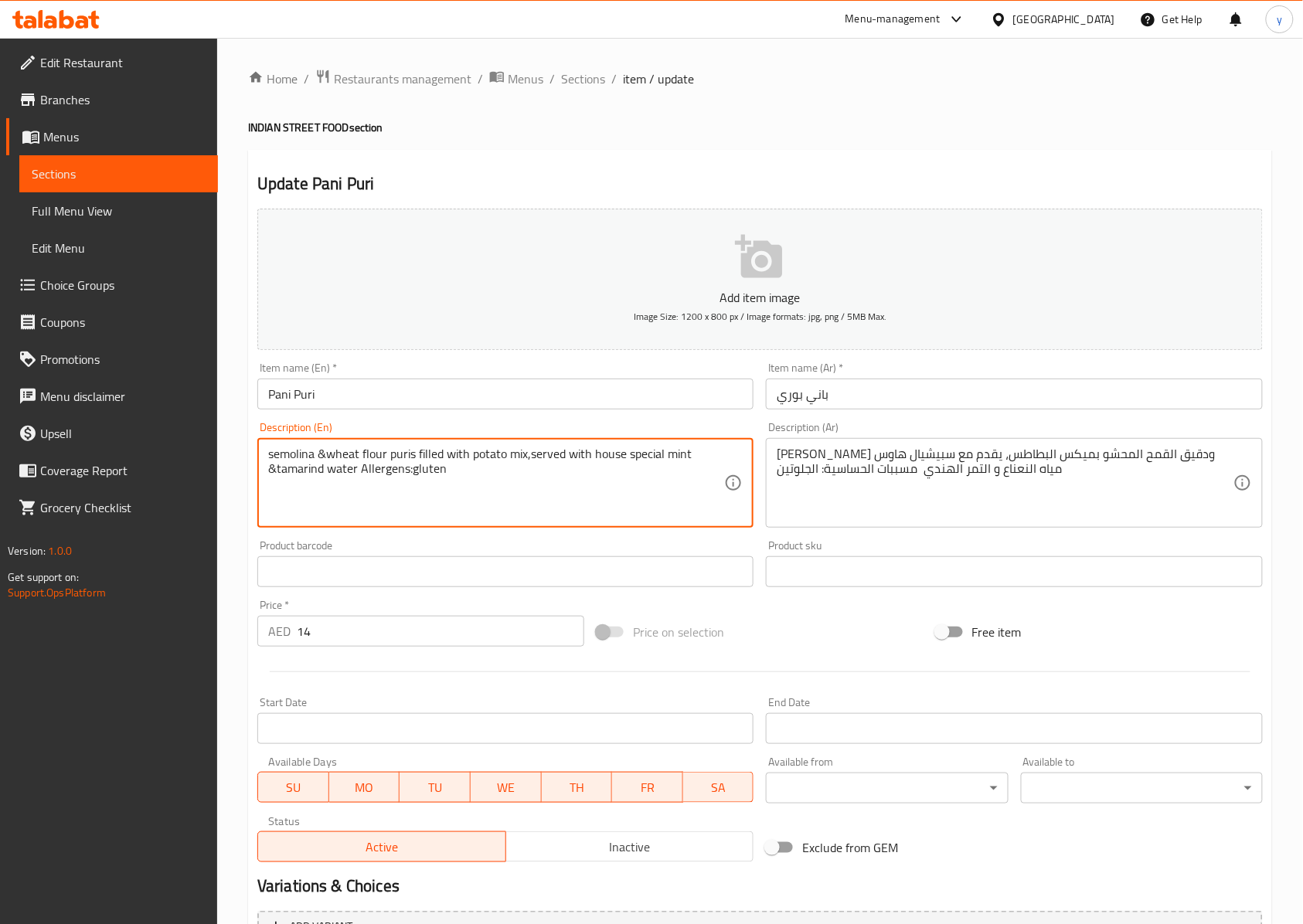
click at [306, 477] on textarea "semolina &wheat flour puris filled with potato mix,served with house special mi…" at bounding box center [496, 483] width 456 height 73
drag, startPoint x: 355, startPoint y: 474, endPoint x: 277, endPoint y: 481, distance: 78.3
click at [277, 481] on textarea "semolina &wheat flour puris filled with potato mix,served with house special mi…" at bounding box center [496, 483] width 456 height 73
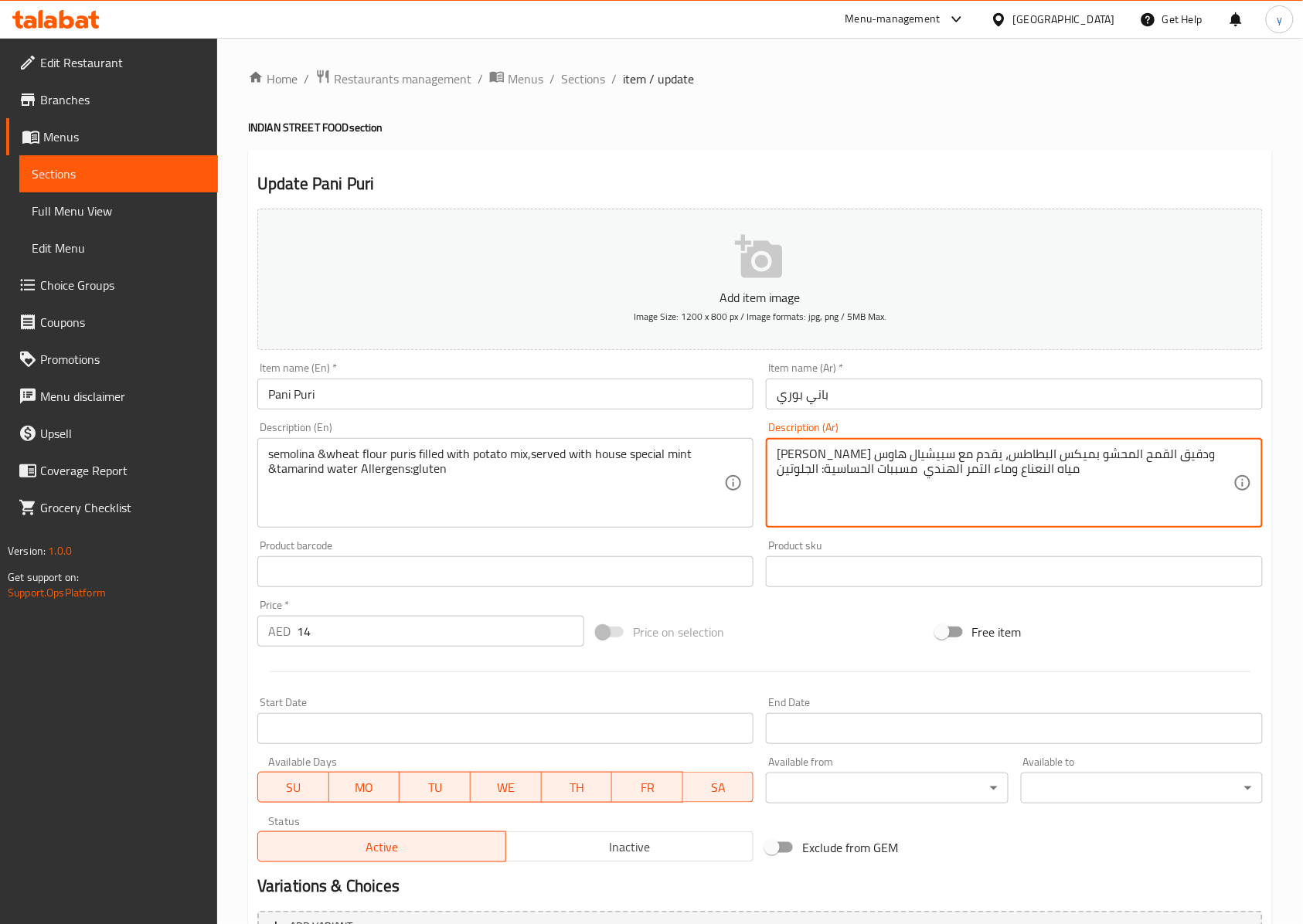
drag, startPoint x: 983, startPoint y: 474, endPoint x: 988, endPoint y: 482, distance: 9.4
click at [977, 482] on textarea "[PERSON_NAME] ودقيق القمح المحشو بميكس البطاطس، يقدم مع سبيشيال هاوس مياه النعن…" at bounding box center [1005, 483] width 456 height 73
drag, startPoint x: 801, startPoint y: 456, endPoint x: 771, endPoint y: 458, distance: 30.1
click at [771, 458] on div "[PERSON_NAME] ودقيق القمح المحشو بميكس البطاطس، يقدم مع سبيشيال هاوس مياه النعن…" at bounding box center [1014, 482] width 496 height 90
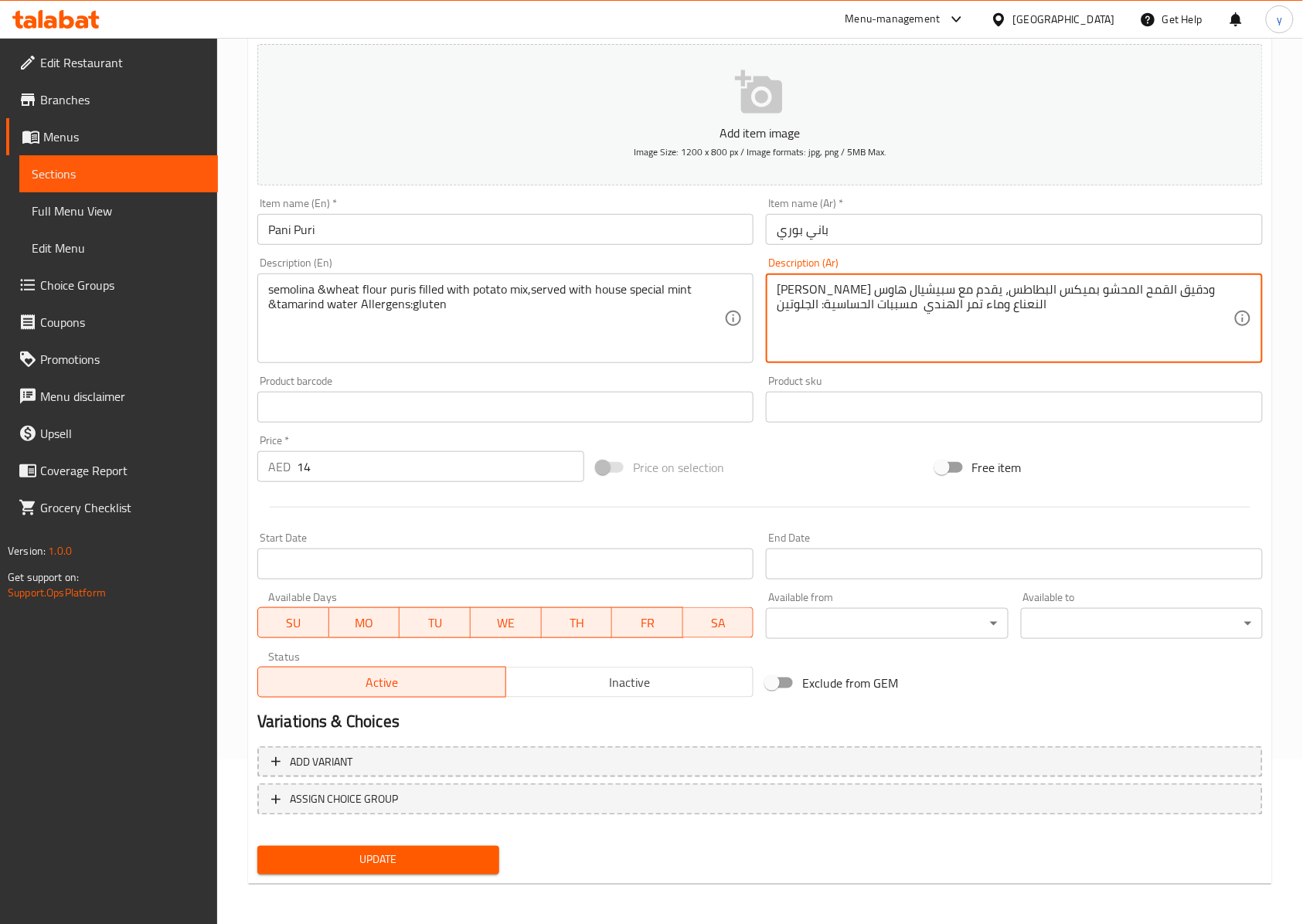
scroll to position [166, 0]
type textarea "[PERSON_NAME] ودقيق القمح المحشو بميكس البطاطس، يقدم مع سبيشيال هاوس النعناع وم…"
click at [434, 692] on span "Update" at bounding box center [379, 858] width 217 height 20
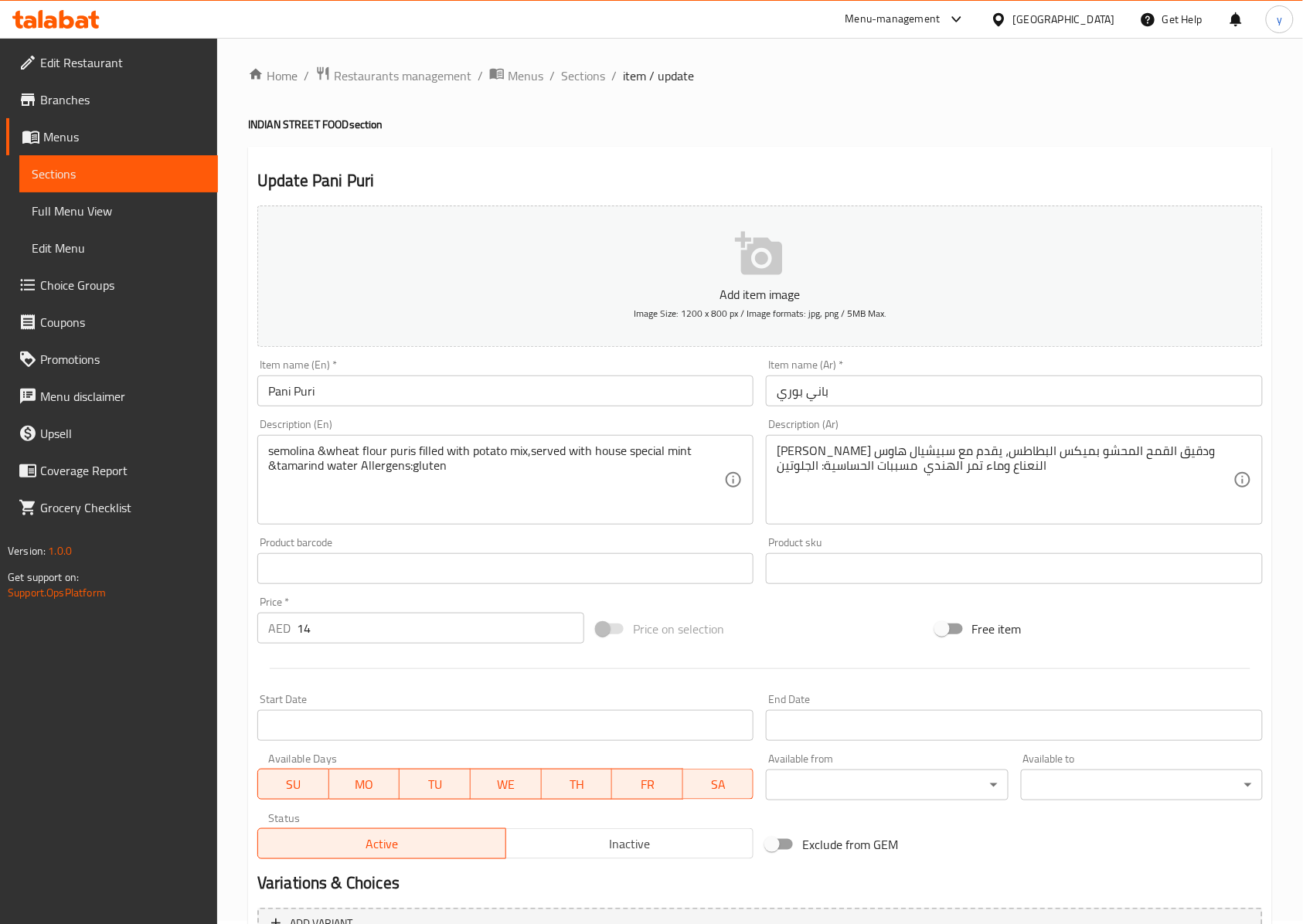
scroll to position [0, 0]
click at [592, 79] on span "Sections" at bounding box center [582, 78] width 44 height 19
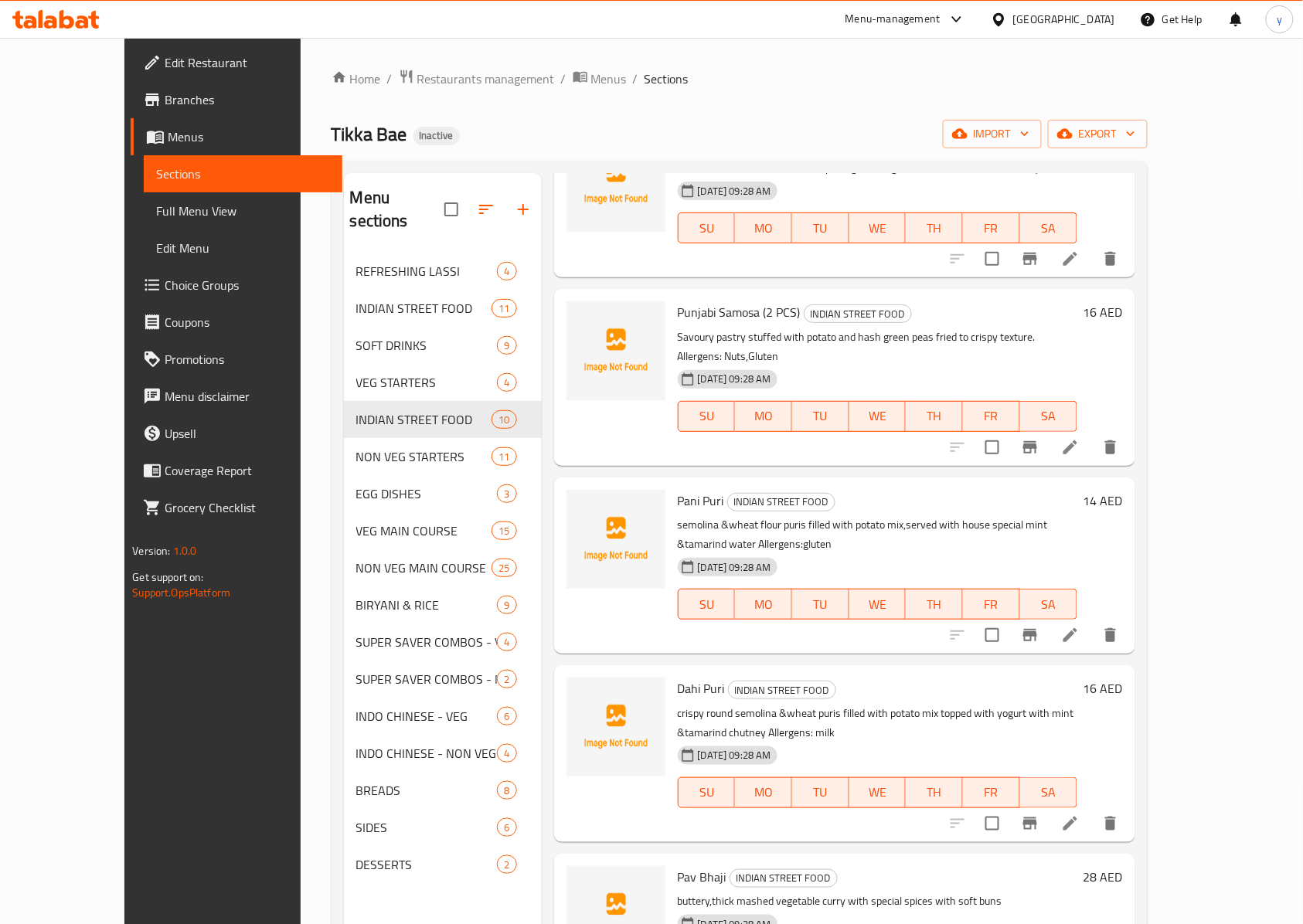
scroll to position [309, 0]
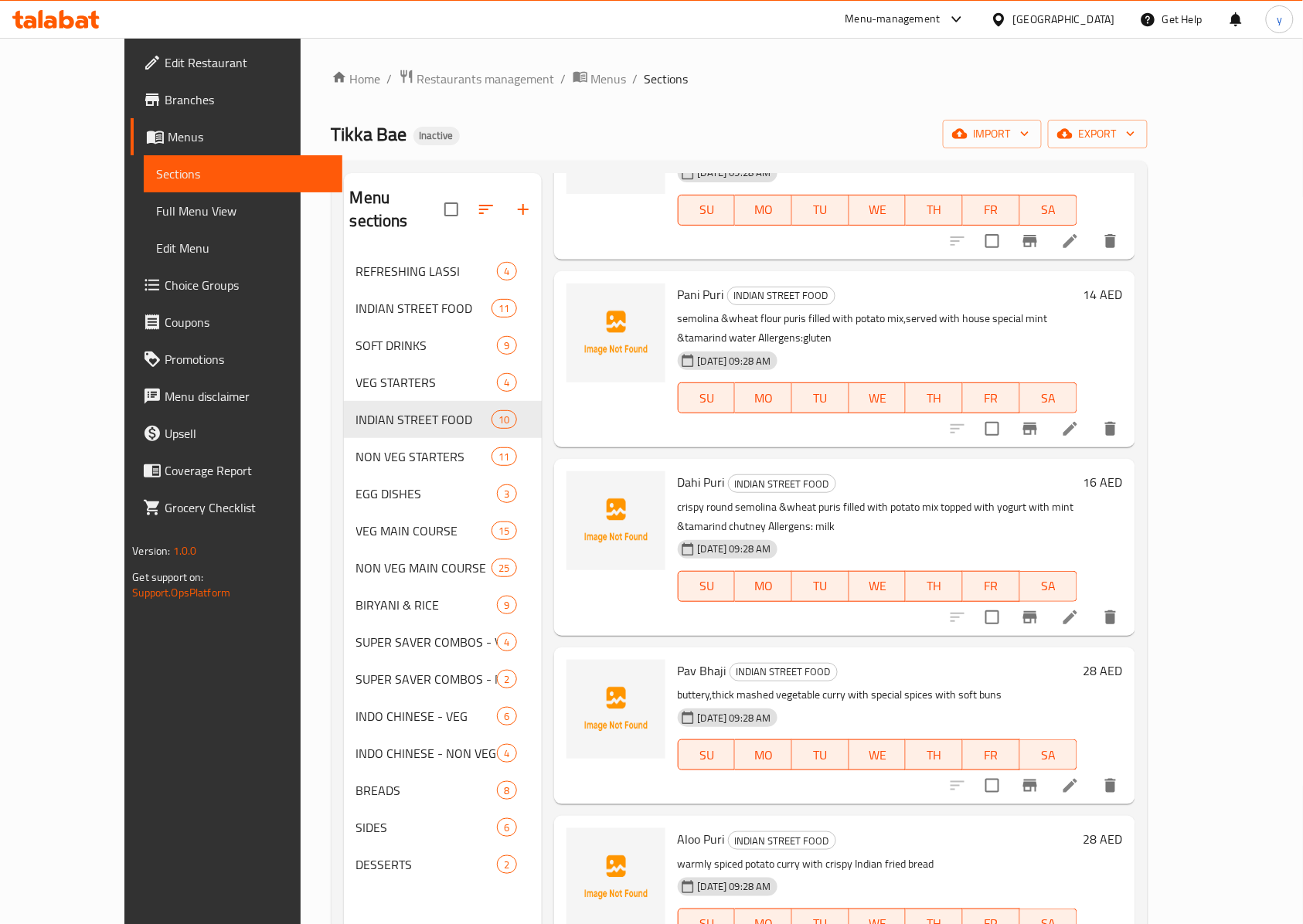
click at [977, 608] on icon at bounding box center [1070, 617] width 19 height 19
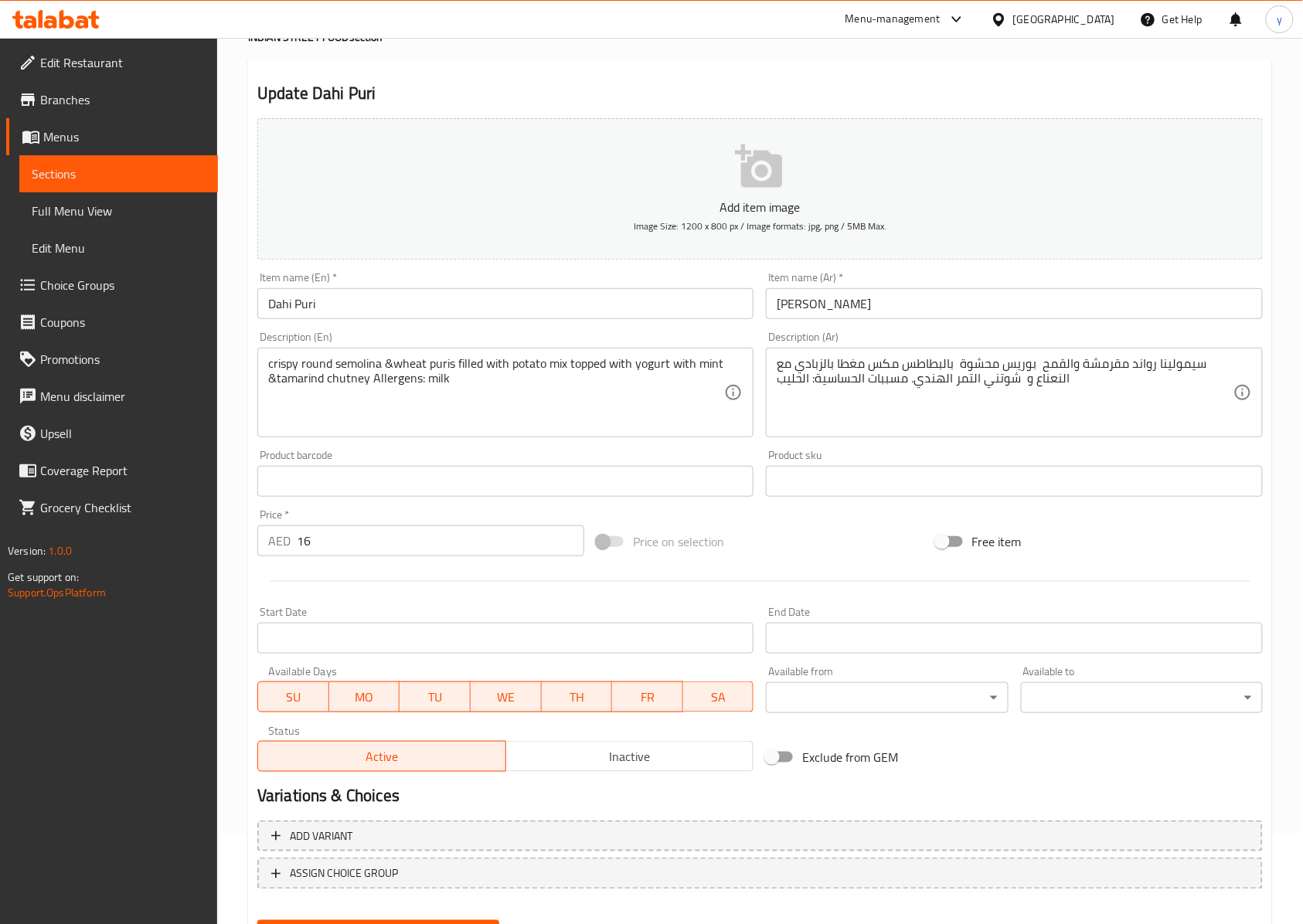
scroll to position [166, 0]
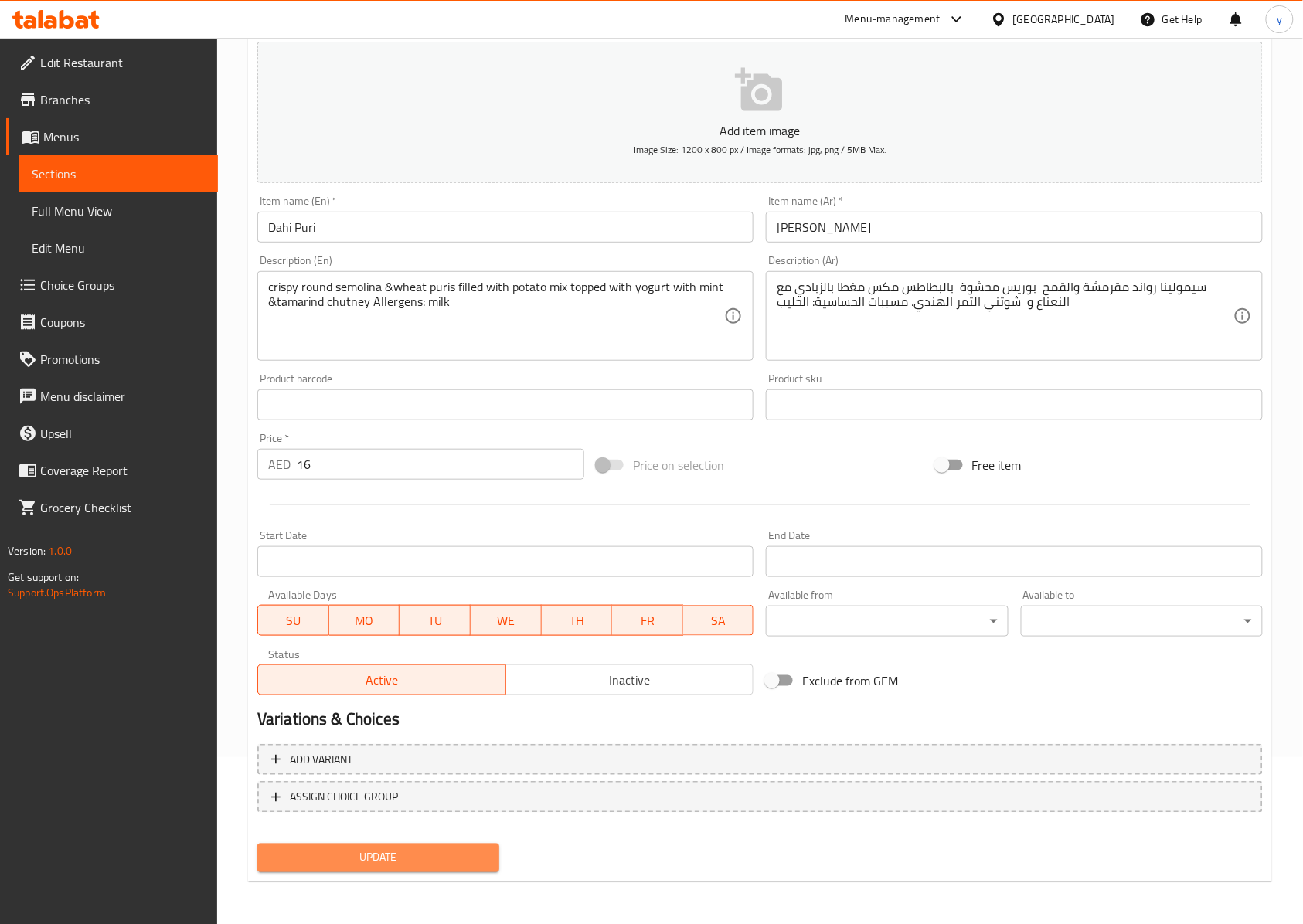
click at [369, 692] on span "Update" at bounding box center [379, 858] width 217 height 20
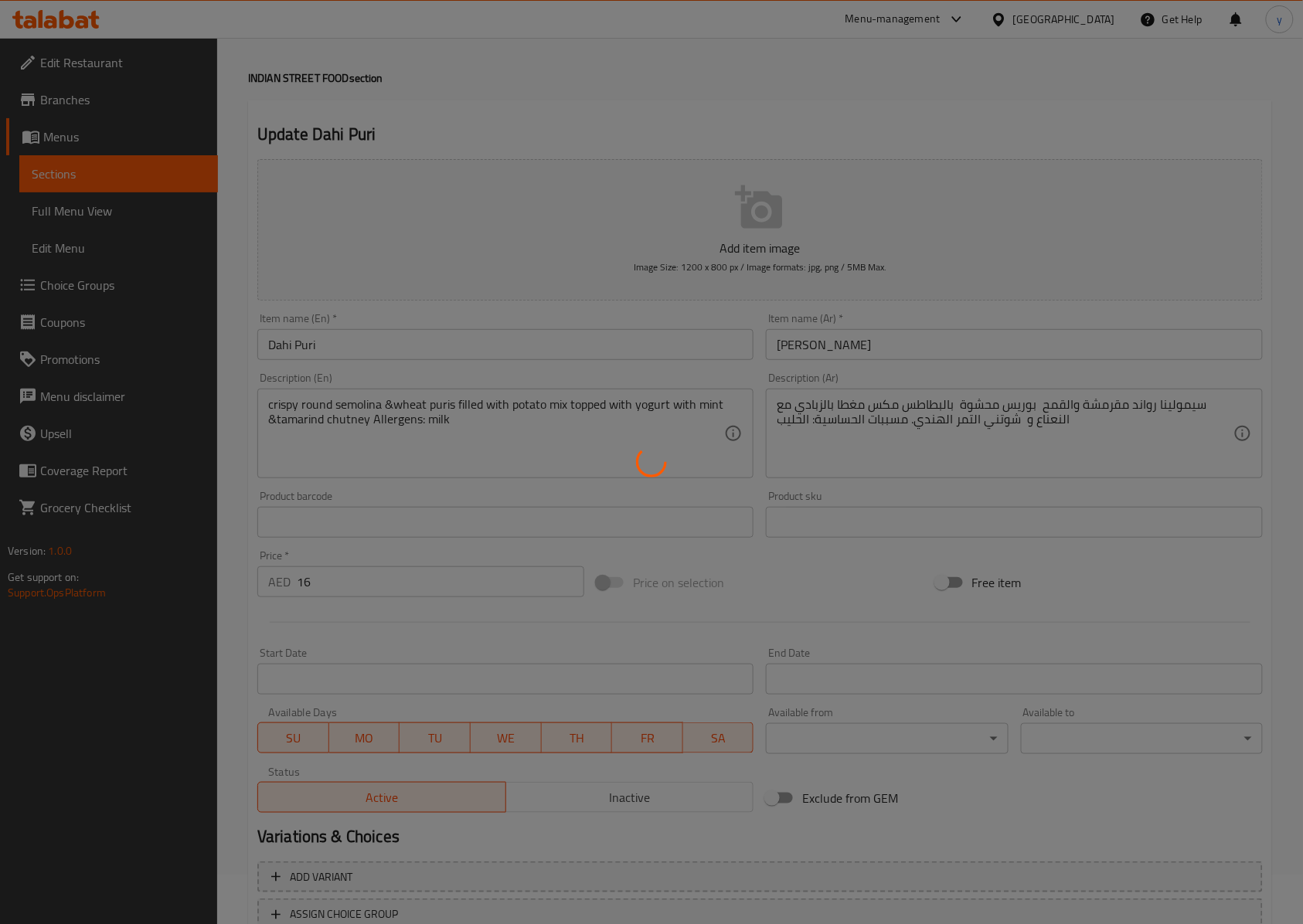
scroll to position [0, 0]
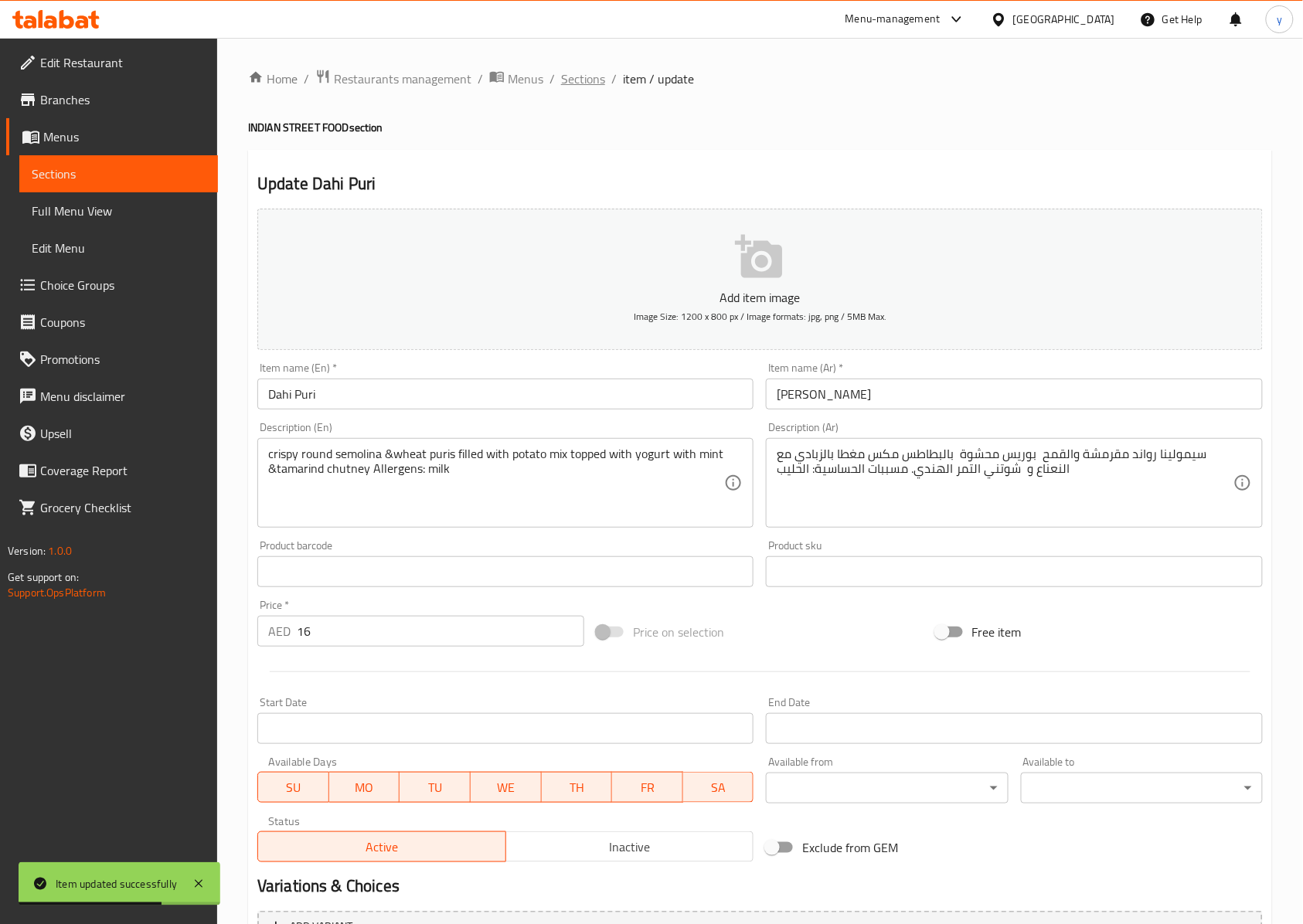
click at [580, 73] on span "Sections" at bounding box center [582, 78] width 44 height 19
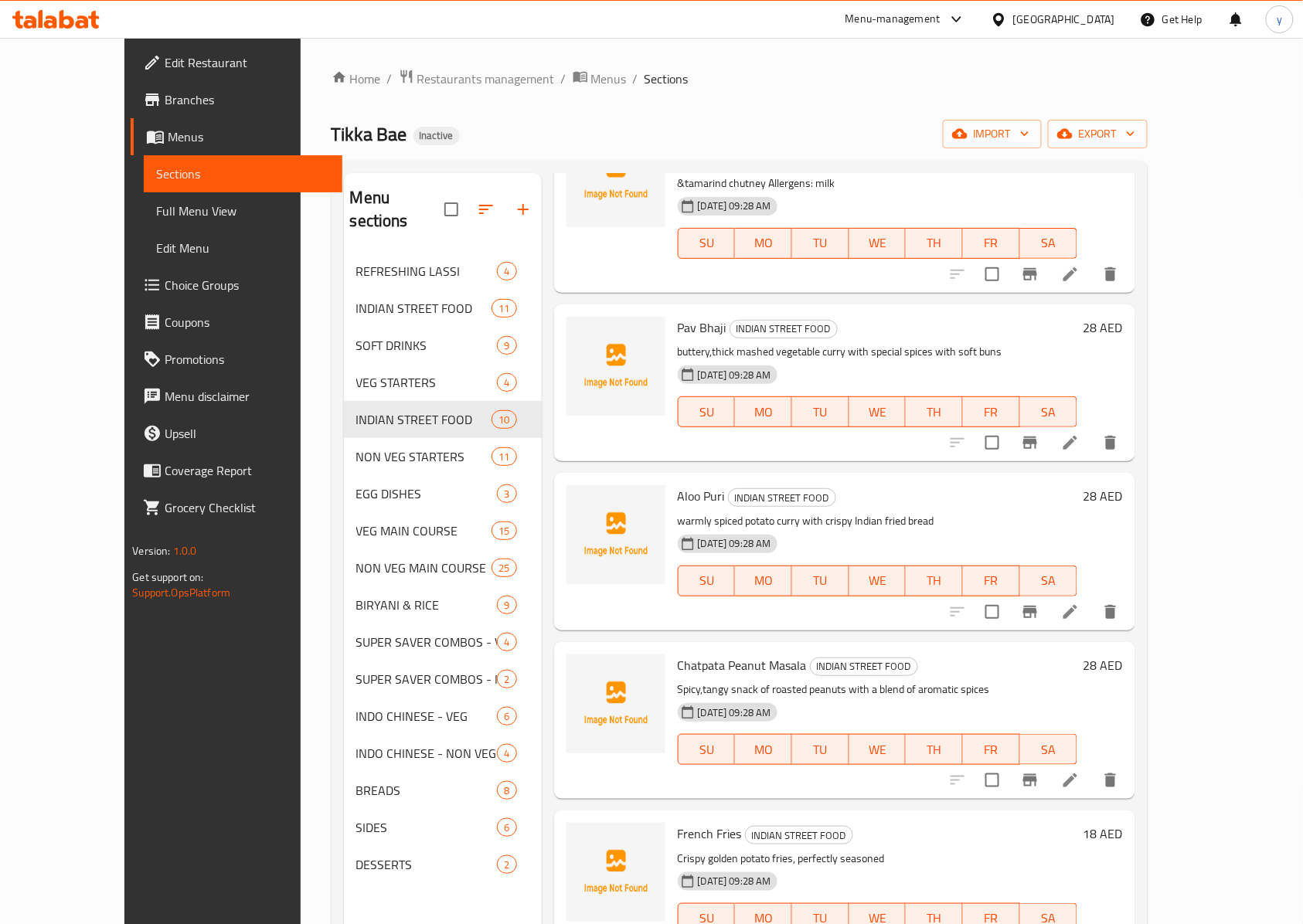
scroll to position [721, 0]
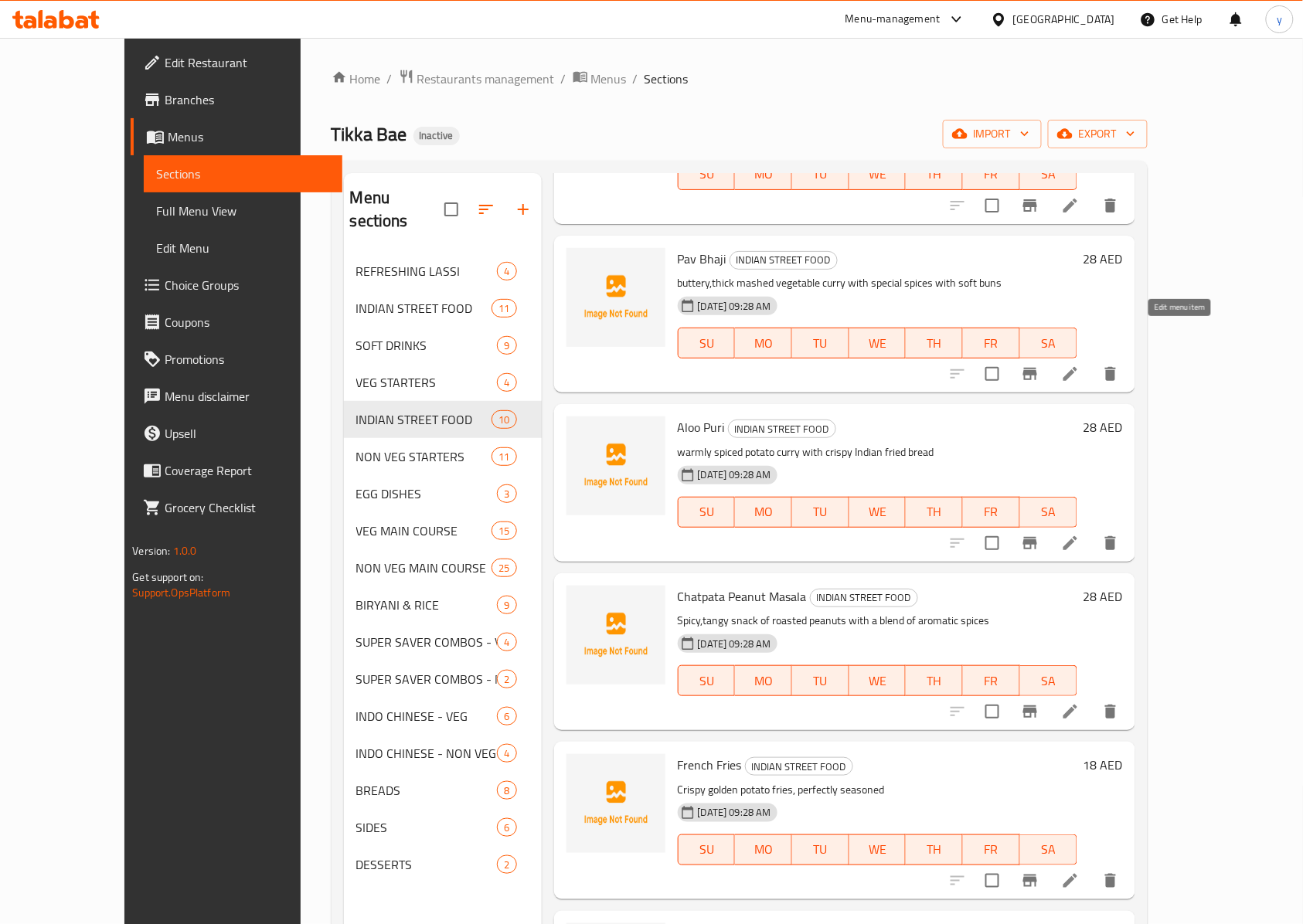
click at [977, 365] on icon at bounding box center [1070, 374] width 19 height 19
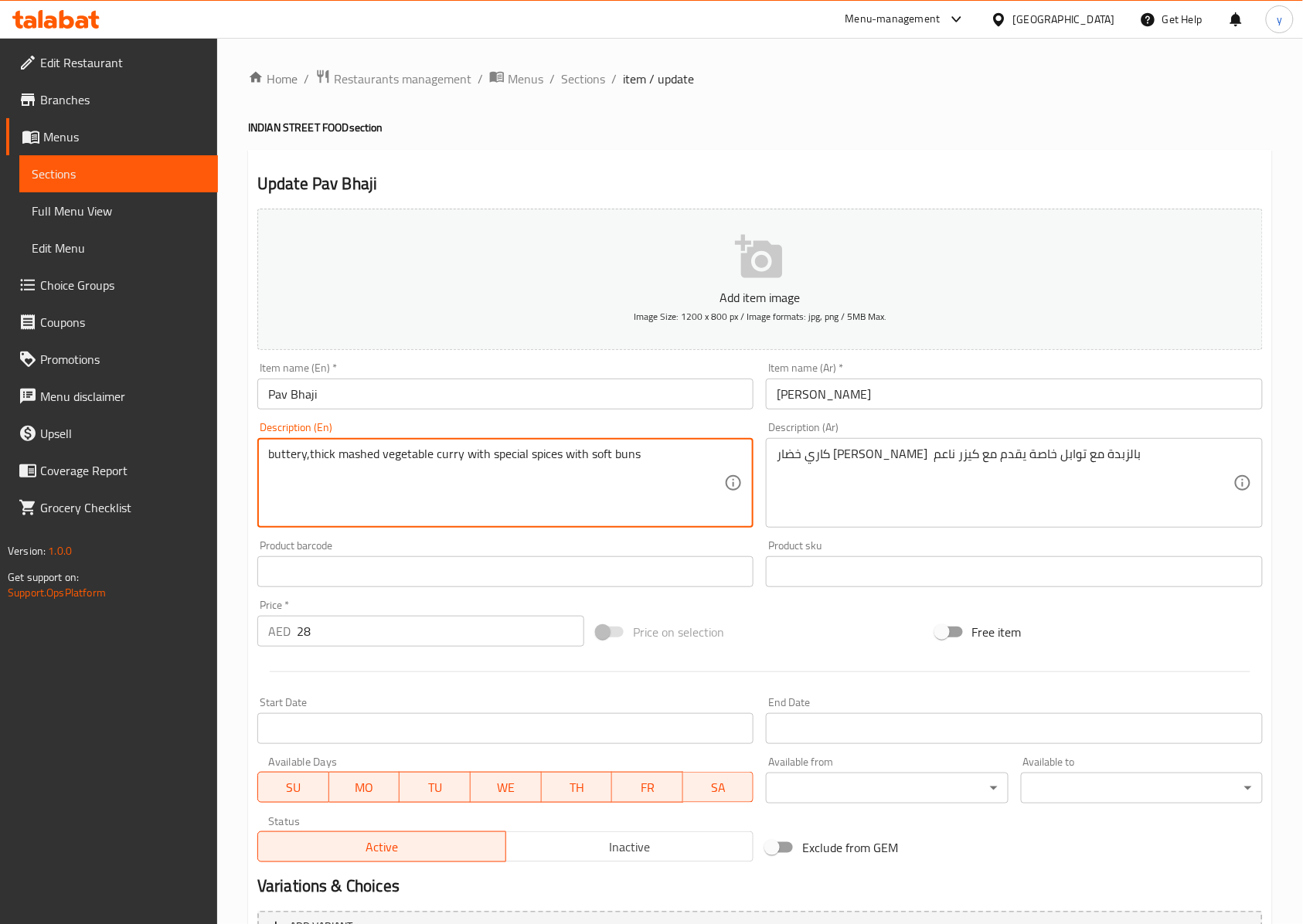
click at [283, 465] on textarea "buttery,thick mashed vegetable curry with special spices with soft buns" at bounding box center [496, 483] width 456 height 73
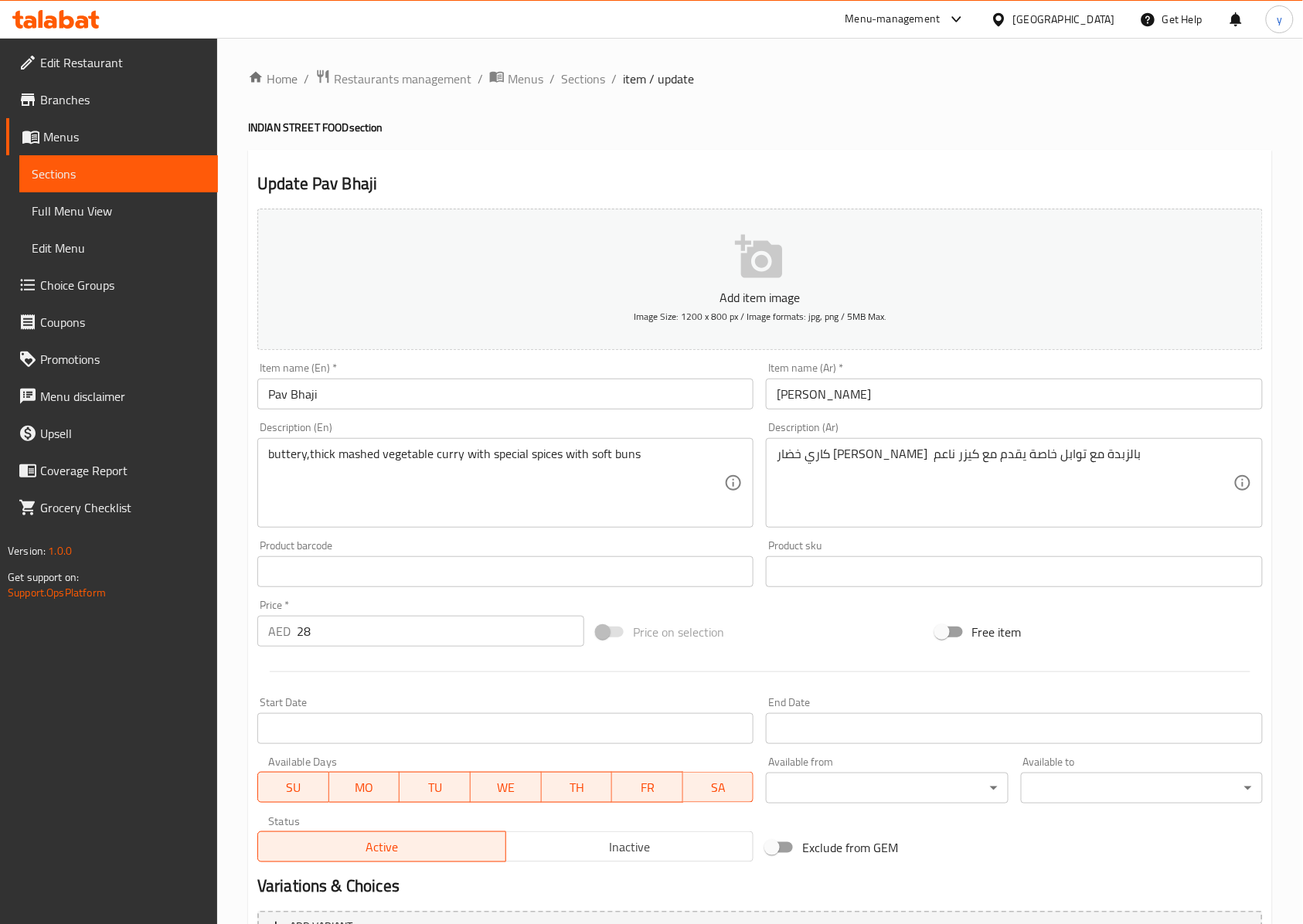
click at [325, 477] on textarea "buttery,thick mashed vegetable curry with special spices with soft buns" at bounding box center [496, 483] width 456 height 73
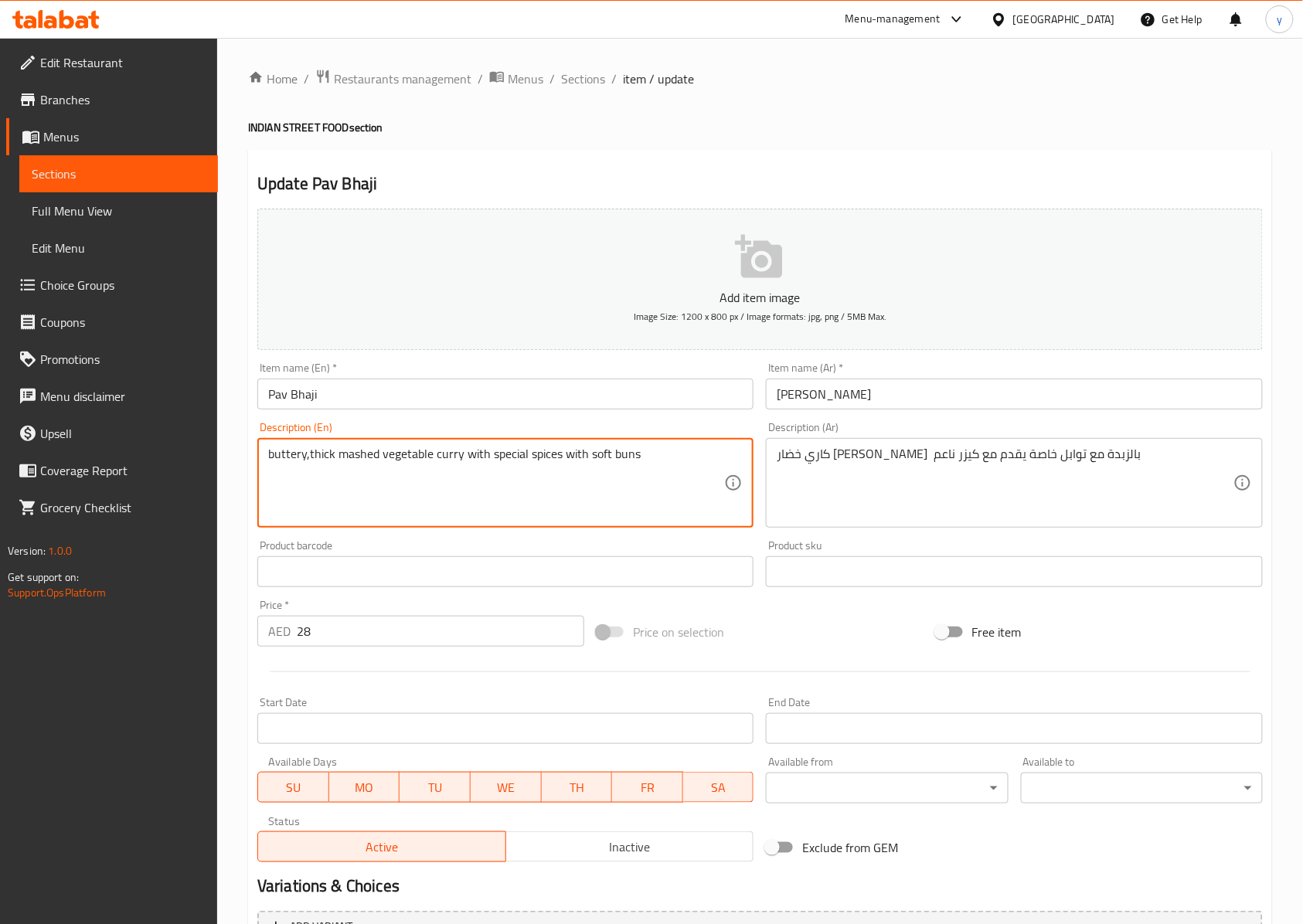
drag, startPoint x: 330, startPoint y: 458, endPoint x: 248, endPoint y: 482, distance: 85.4
click at [248, 482] on div "Update Pav Bhaji Add item image Image Size: 1200 x 800 px / Image formats: jpg,…" at bounding box center [761, 599] width 1024 height 899
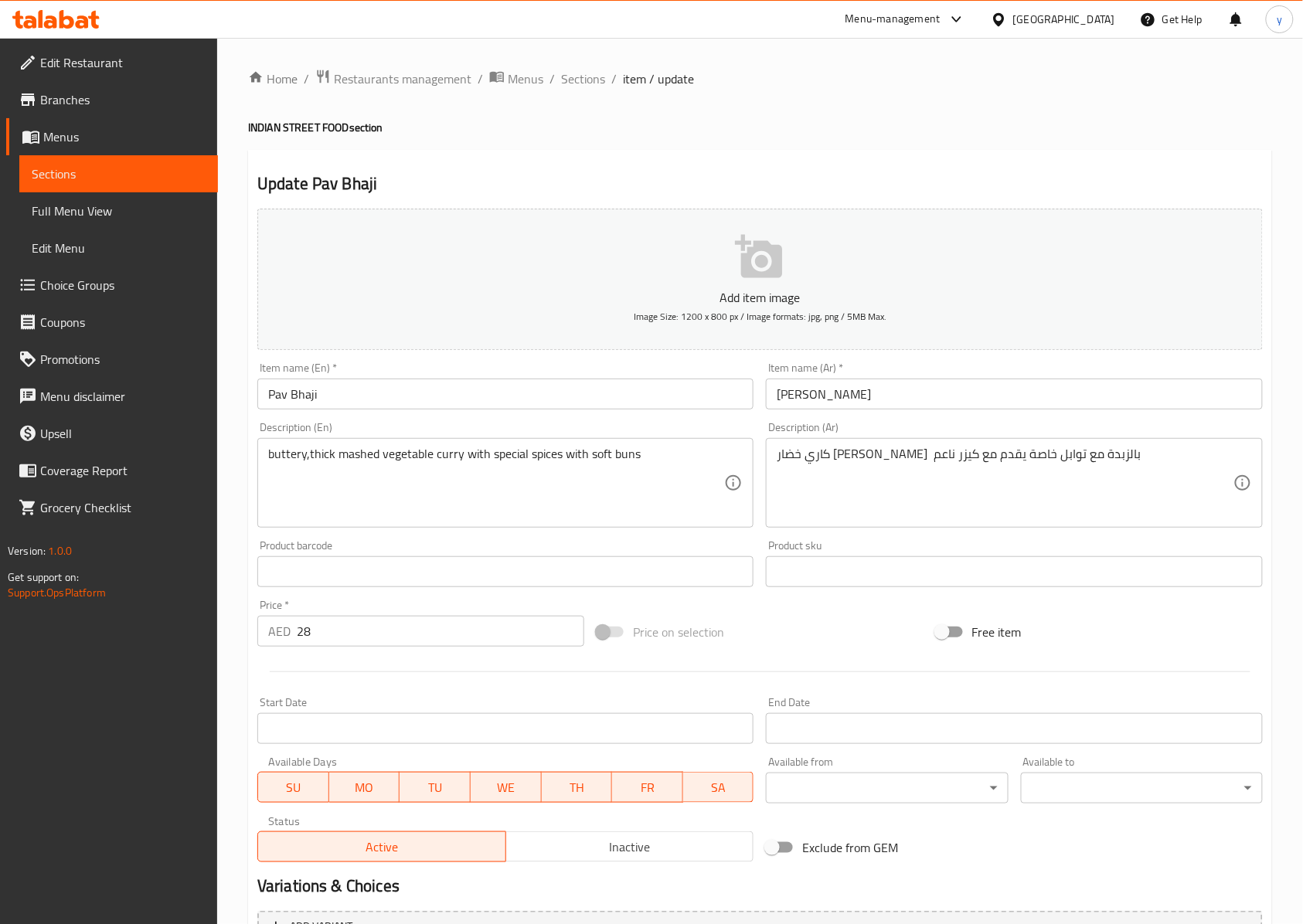
click at [360, 458] on textarea "buttery,thick mashed vegetable curry with special spices with soft buns" at bounding box center [496, 483] width 456 height 73
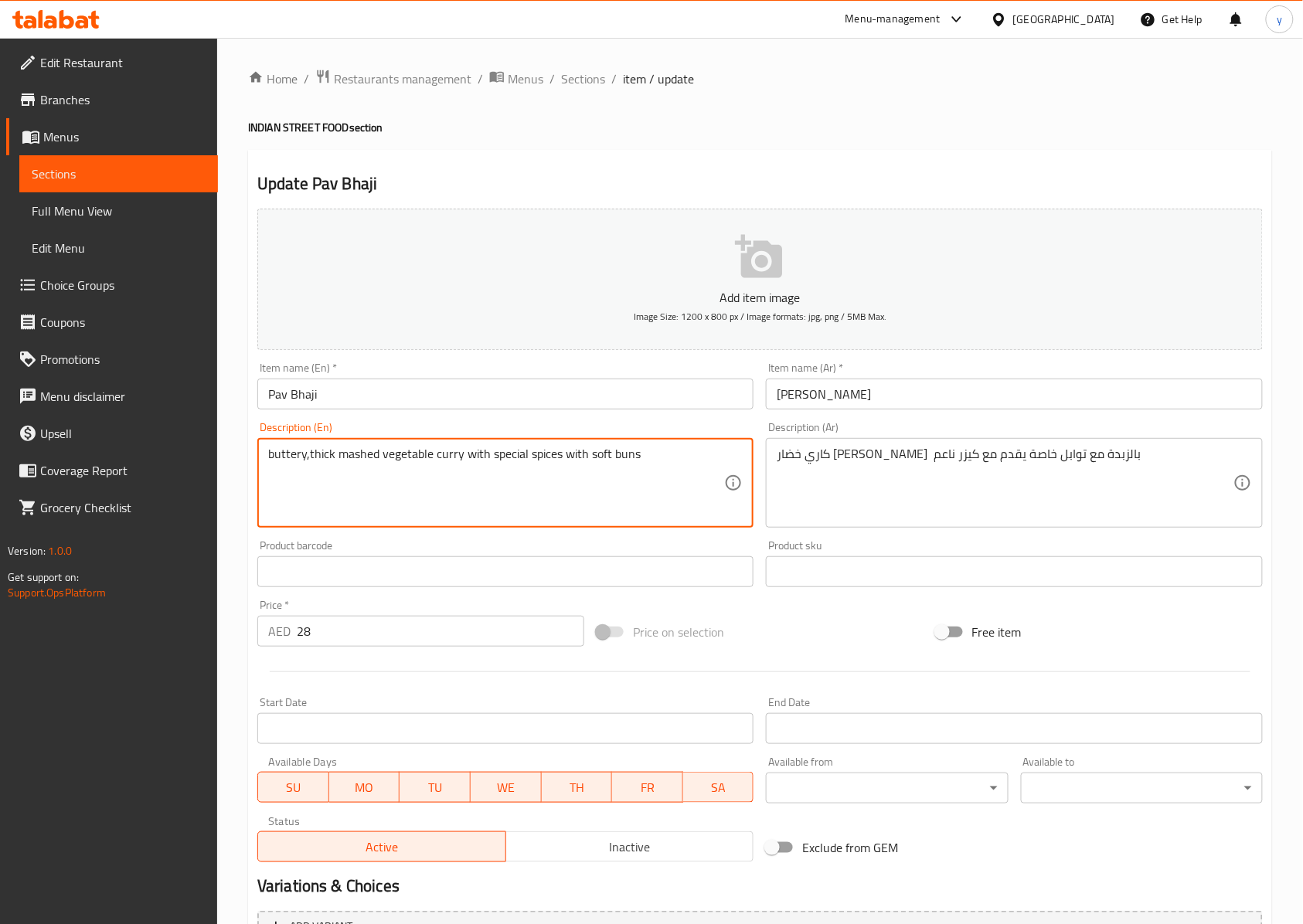
click at [360, 458] on textarea "buttery,thick mashed vegetable curry with special spices with soft buns" at bounding box center [496, 483] width 456 height 73
click at [324, 458] on textarea "buttery,thick mashed vegetable curry with special spices with soft buns" at bounding box center [496, 483] width 456 height 73
click at [323, 458] on textarea "buttery,thick mashed vegetable curry with special spices with soft buns" at bounding box center [496, 483] width 456 height 73
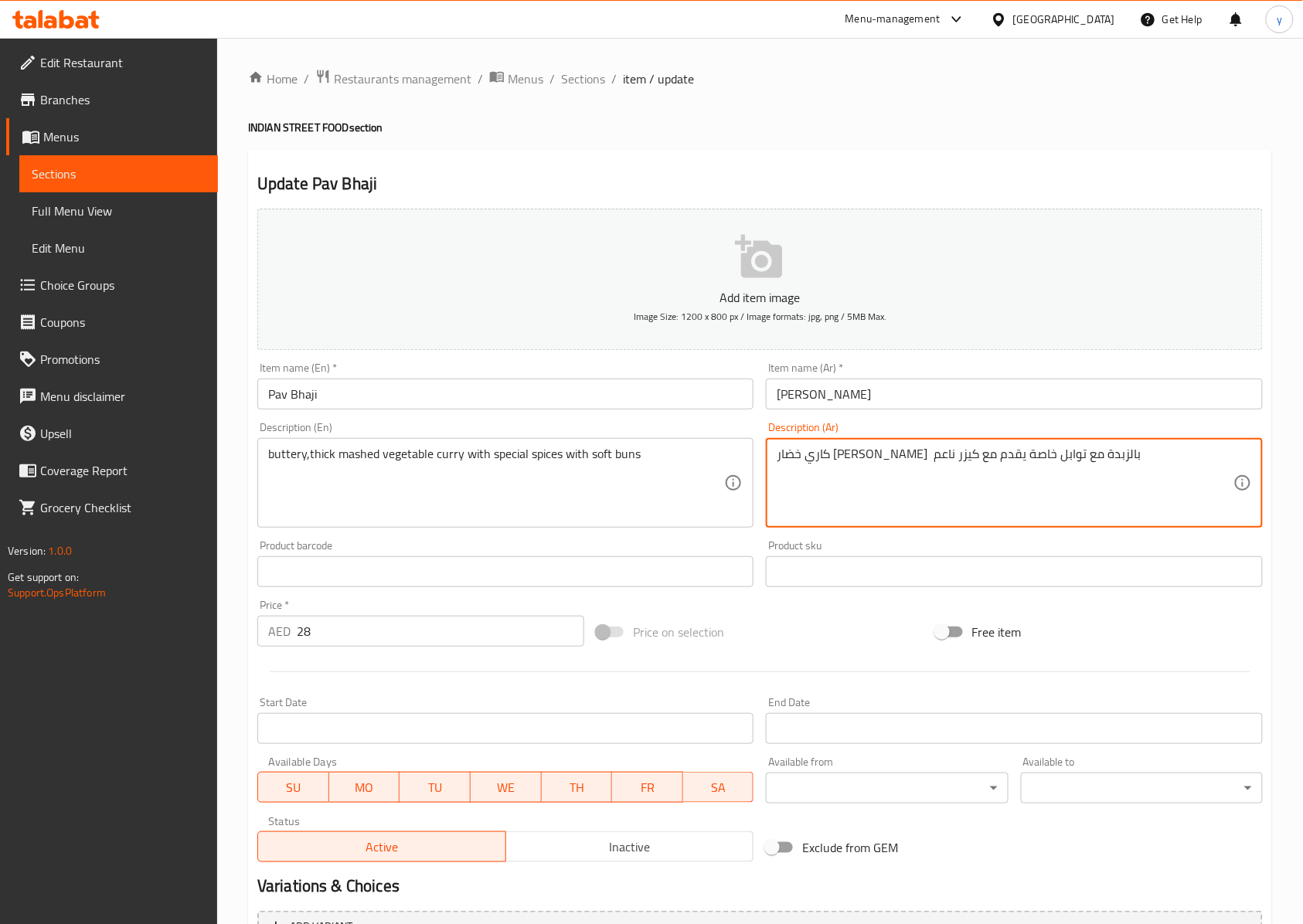
drag, startPoint x: 981, startPoint y: 458, endPoint x: 949, endPoint y: 467, distance: 33.2
click at [977, 462] on textarea "كاري خضار مهروس سميك مع توابل خاصة يقدم مع [PERSON_NAME]" at bounding box center [1005, 483] width 456 height 73
paste textarea "بالزبدة"
click at [977, 458] on textarea "كاري خضار مهروس بالزبدة سميك مع توابل خاصة يقدم مع كيزر ناعم" at bounding box center [1005, 483] width 456 height 73
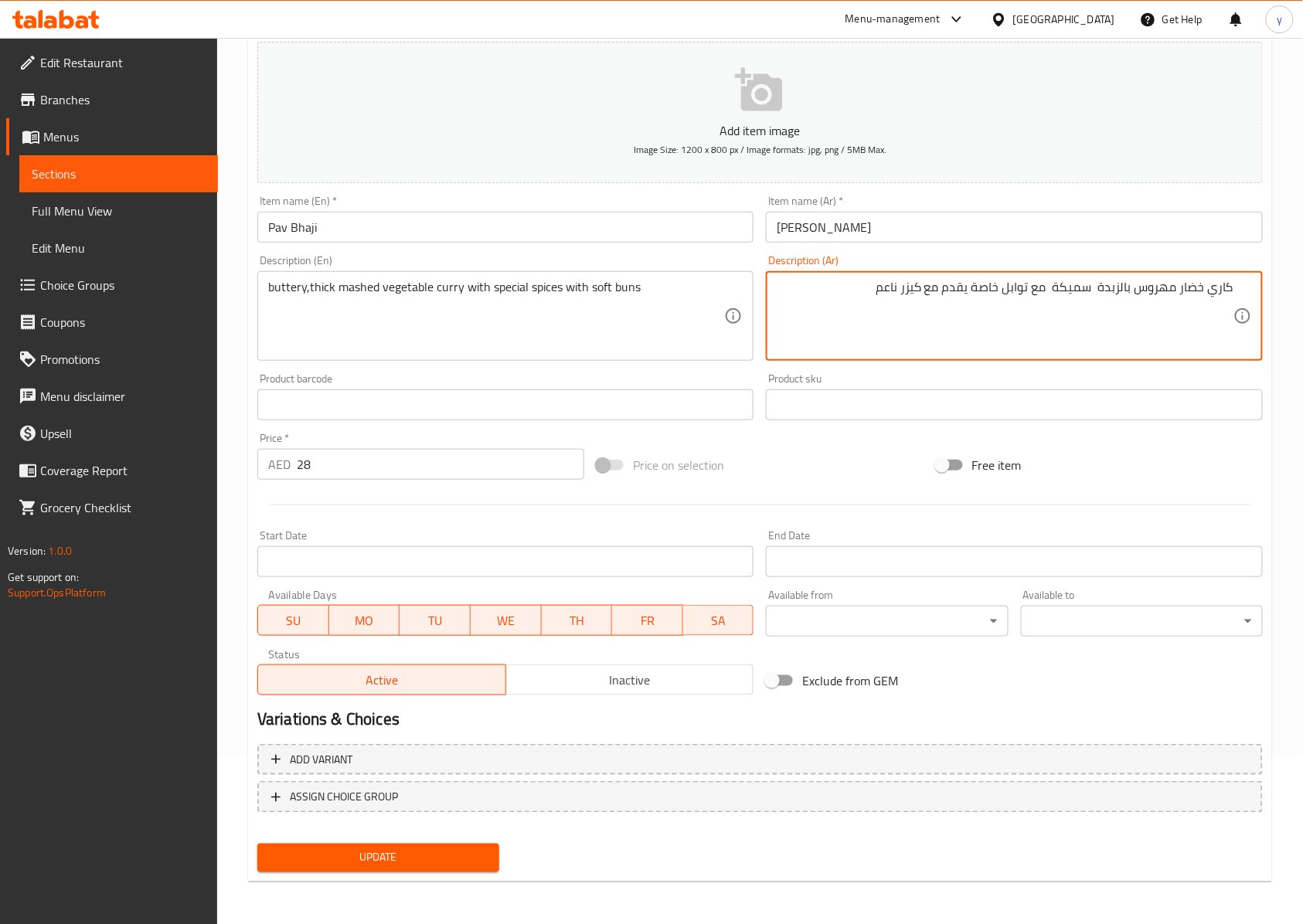
type textarea "كاري خضار مهروس بالزبدة سميكة مع توابل خاصة يقدم مع كيزر ناعم"
click at [424, 692] on span "Update" at bounding box center [379, 858] width 217 height 20
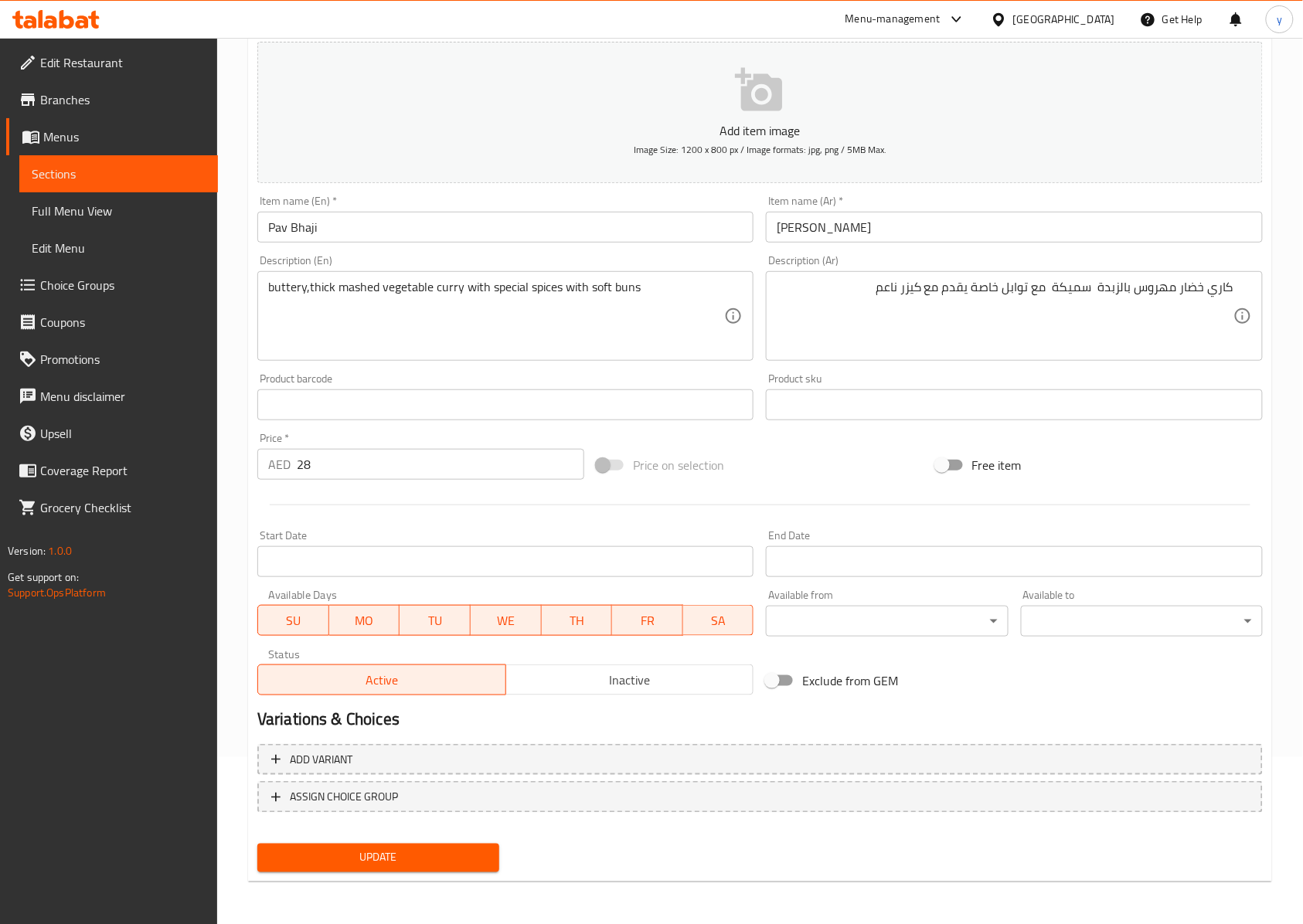
scroll to position [0, 0]
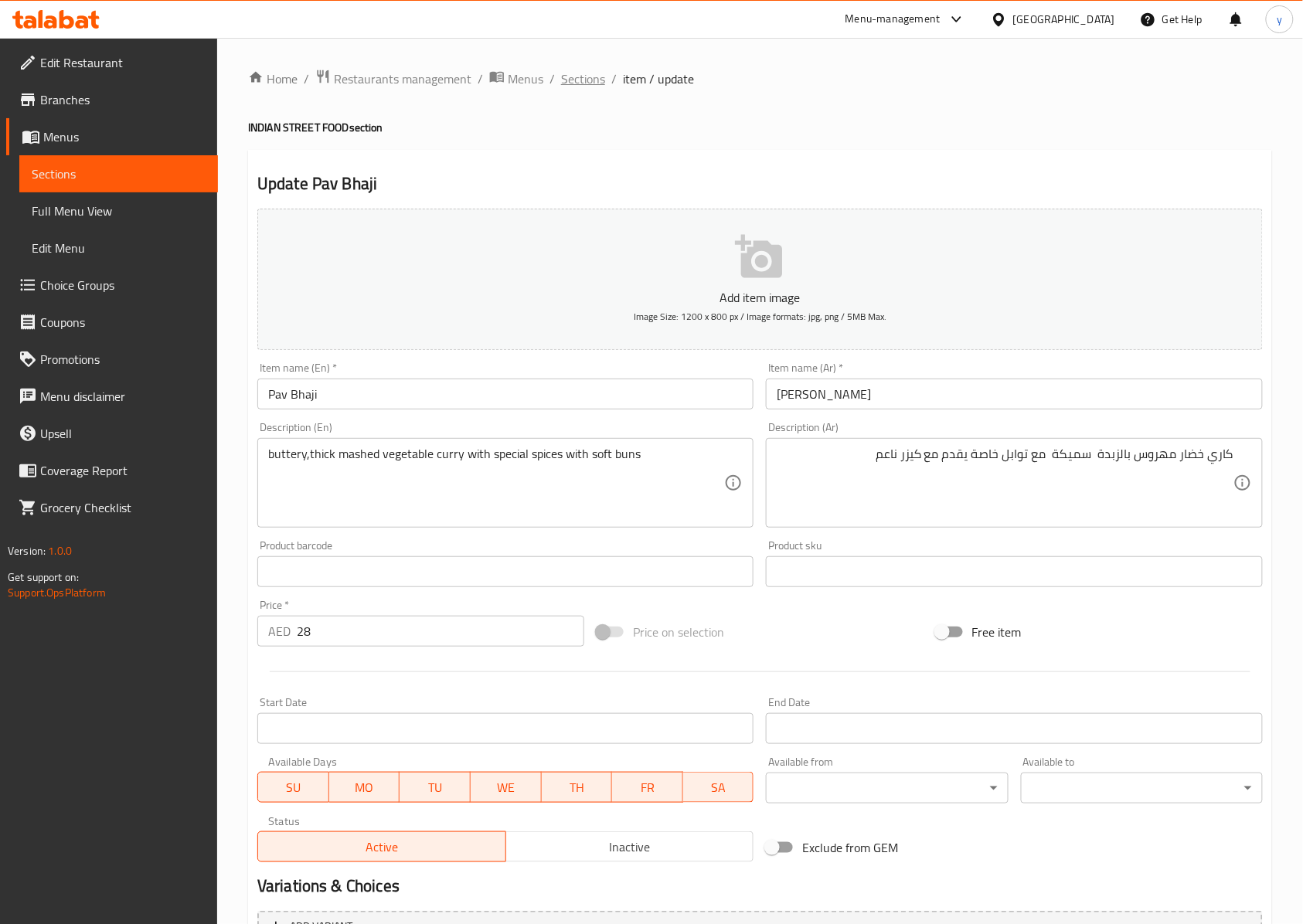
click at [597, 82] on span "Sections" at bounding box center [582, 78] width 44 height 19
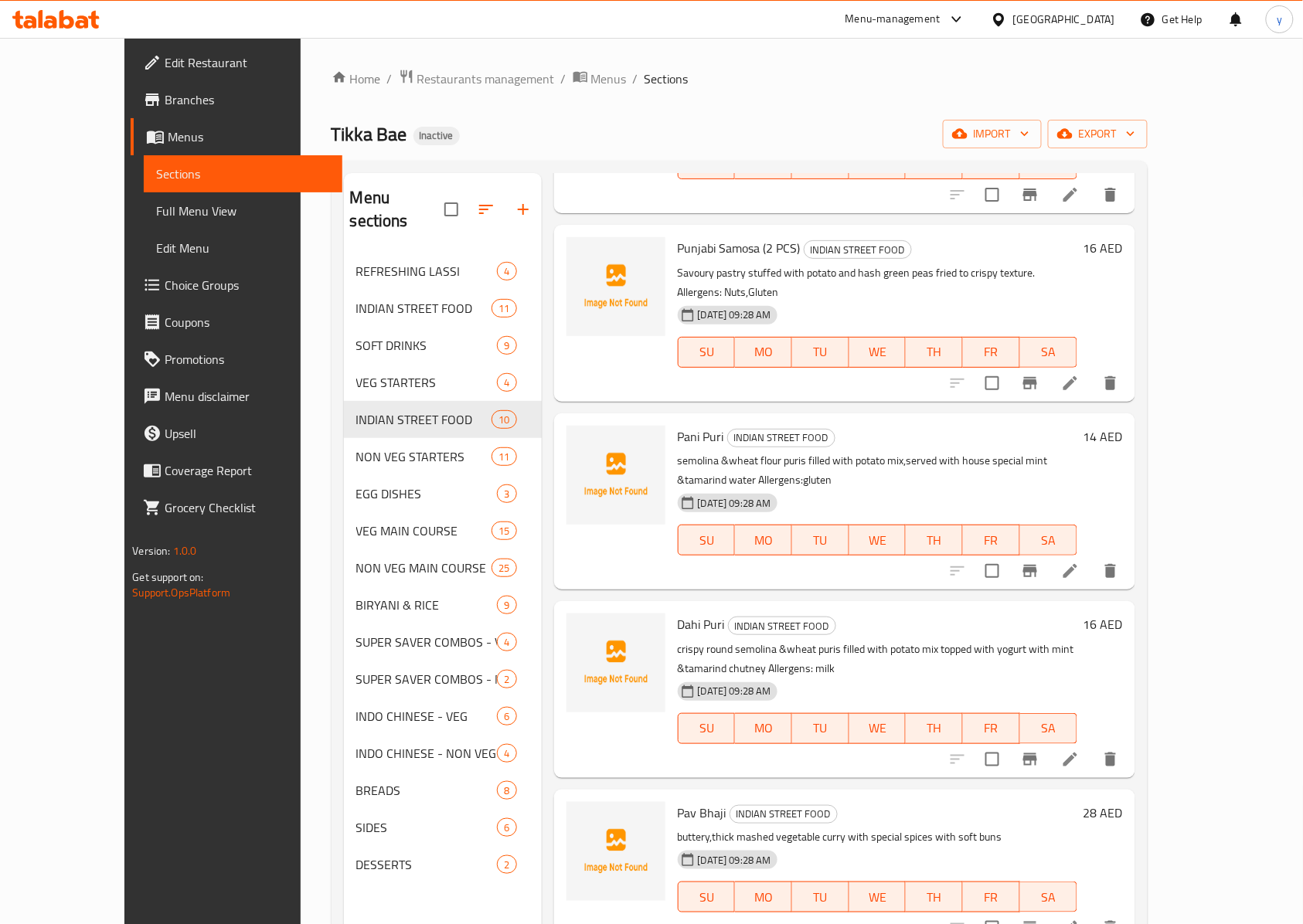
scroll to position [206, 0]
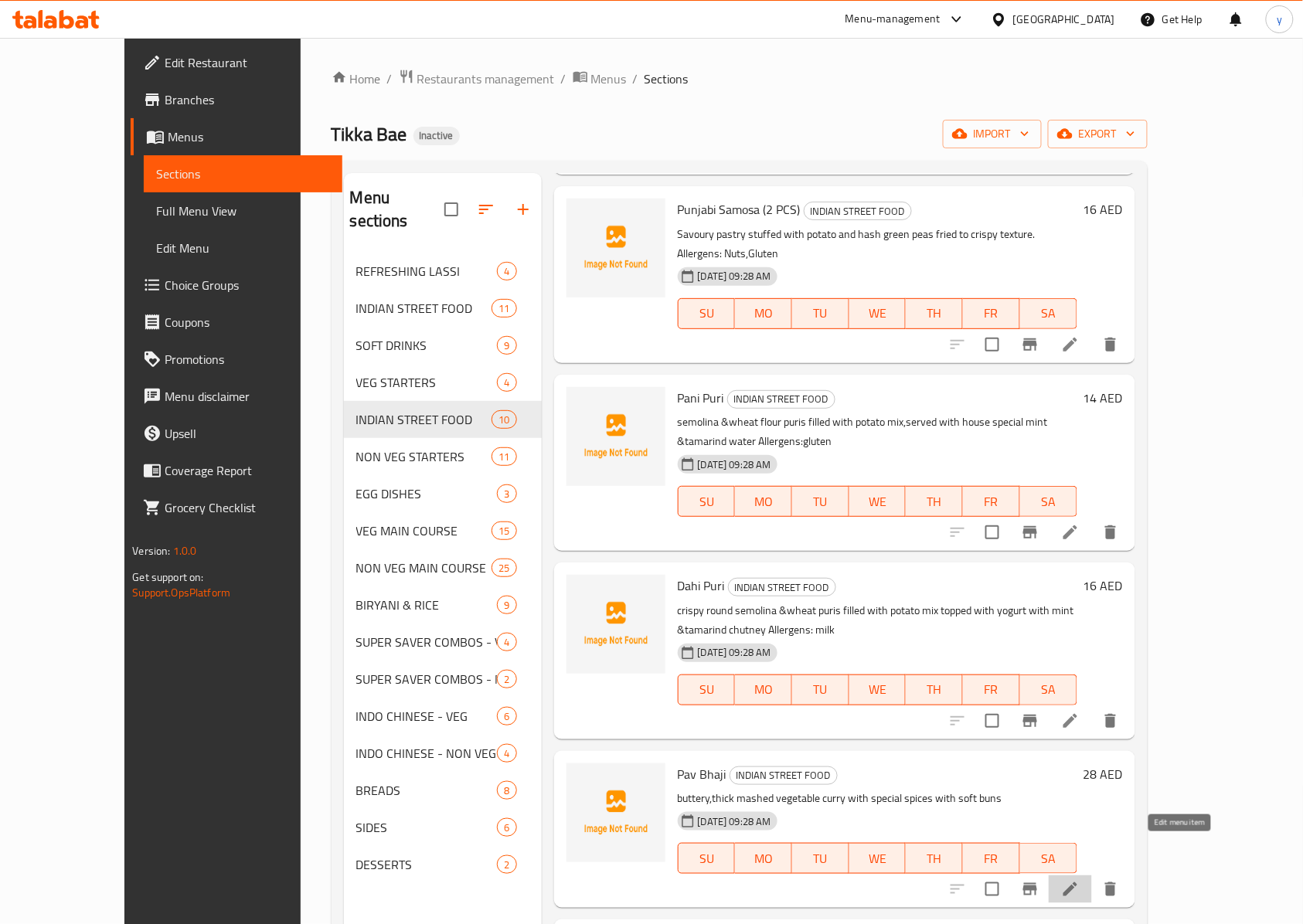
click at [977, 692] on icon at bounding box center [1070, 888] width 19 height 19
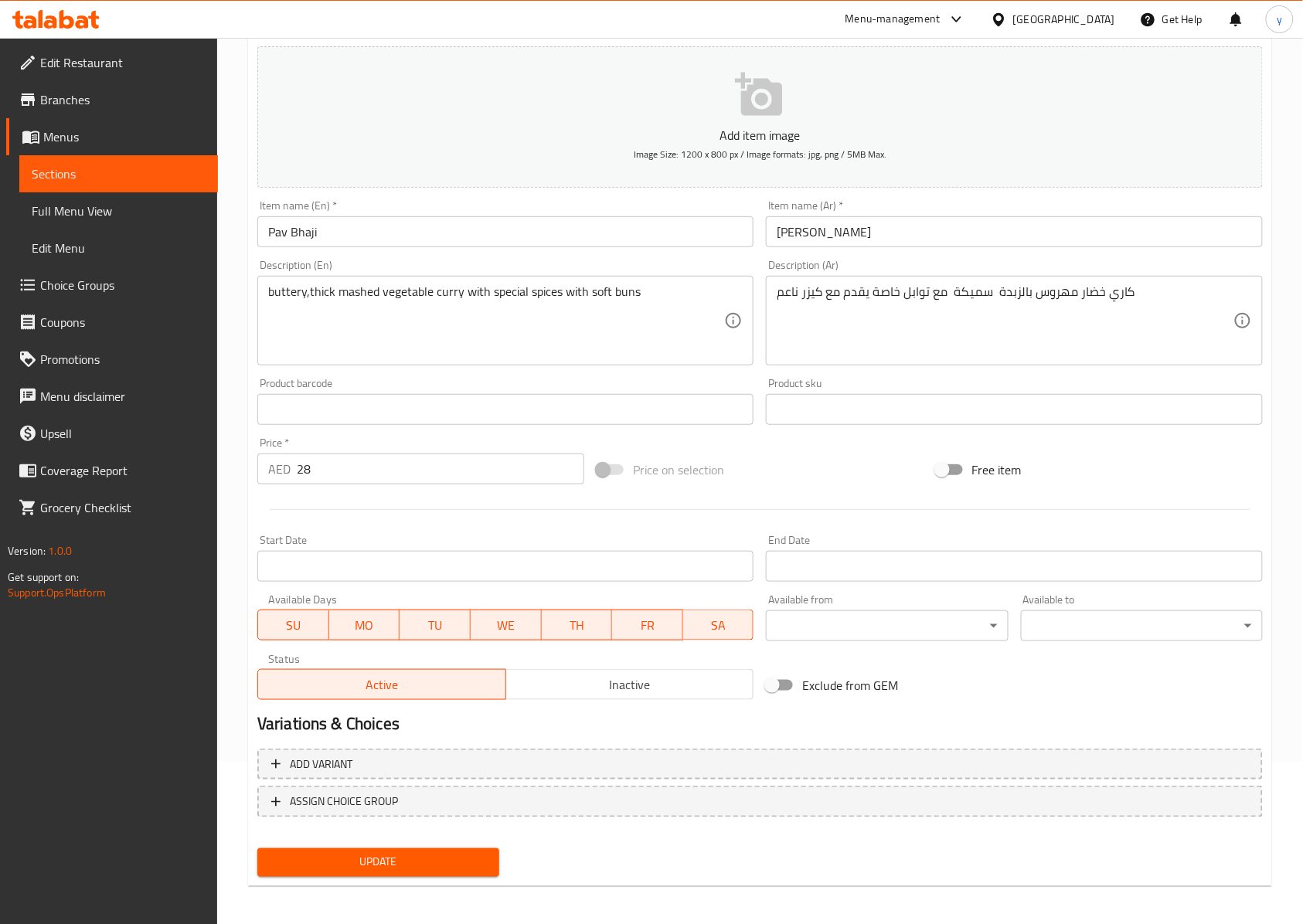
scroll to position [166, 0]
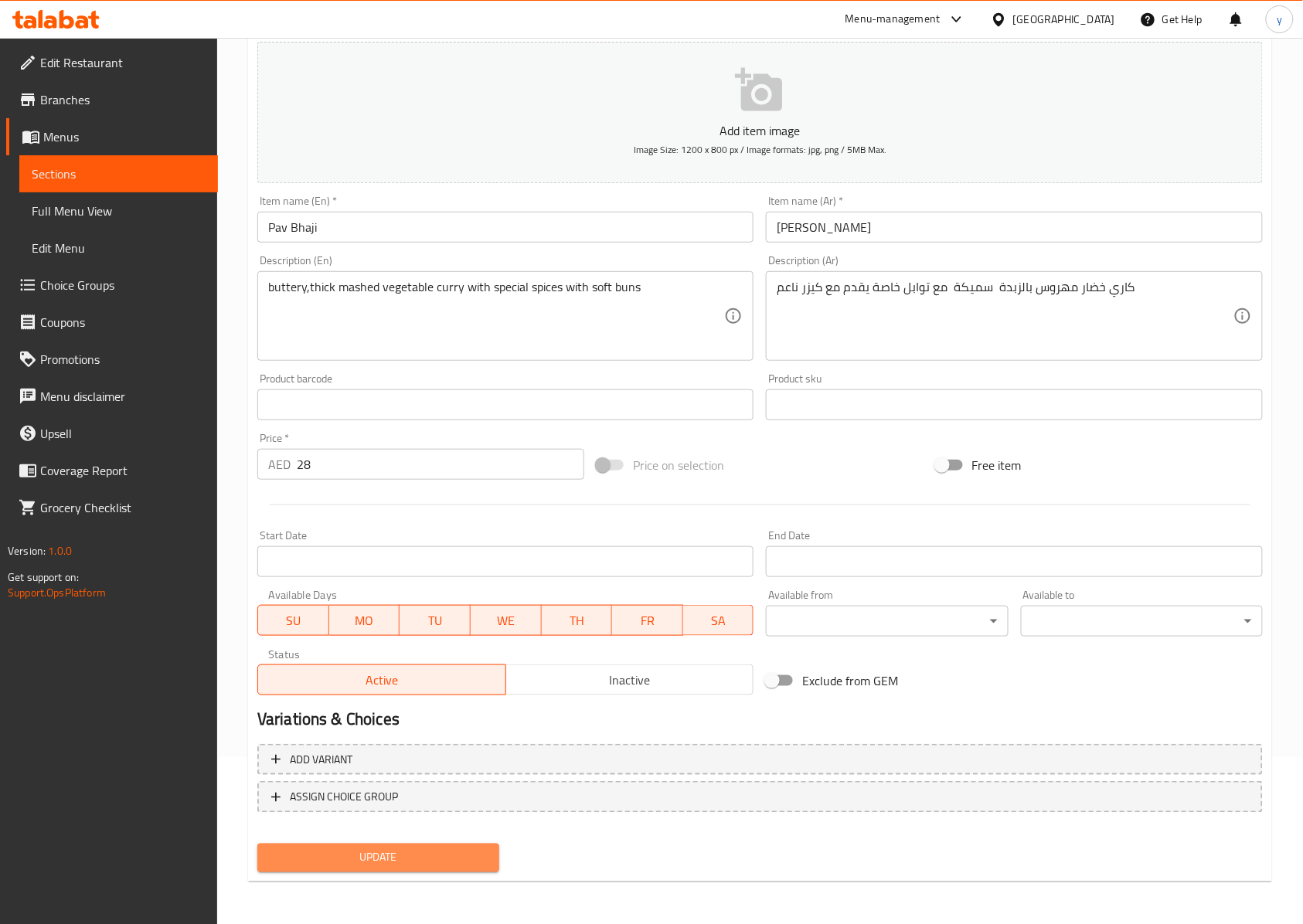
click at [449, 692] on button "Update" at bounding box center [379, 858] width 242 height 28
click at [370, 236] on input "Pav Bhaji" at bounding box center [505, 227] width 496 height 31
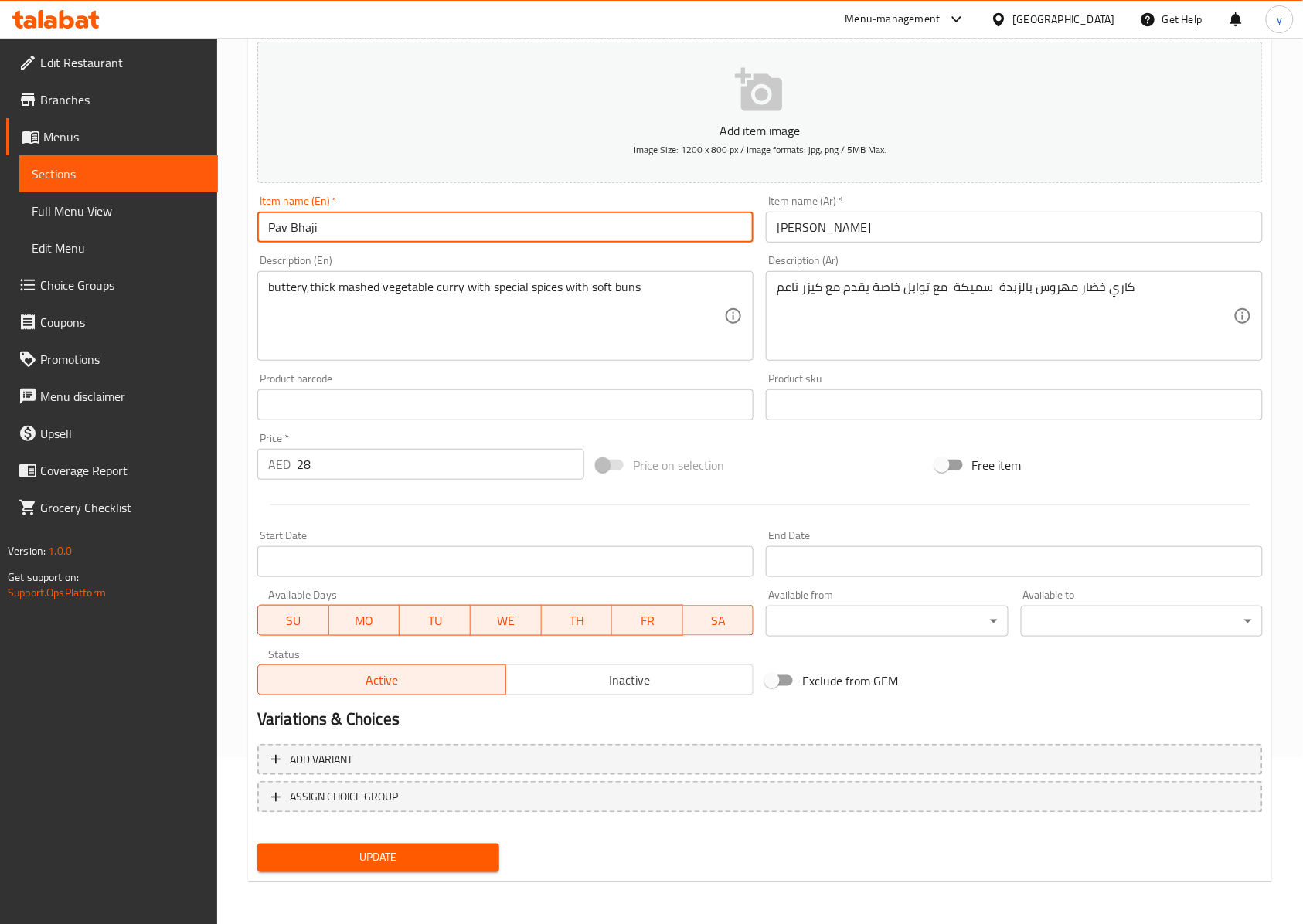
click at [370, 236] on input "Pav Bhaji" at bounding box center [505, 227] width 496 height 31
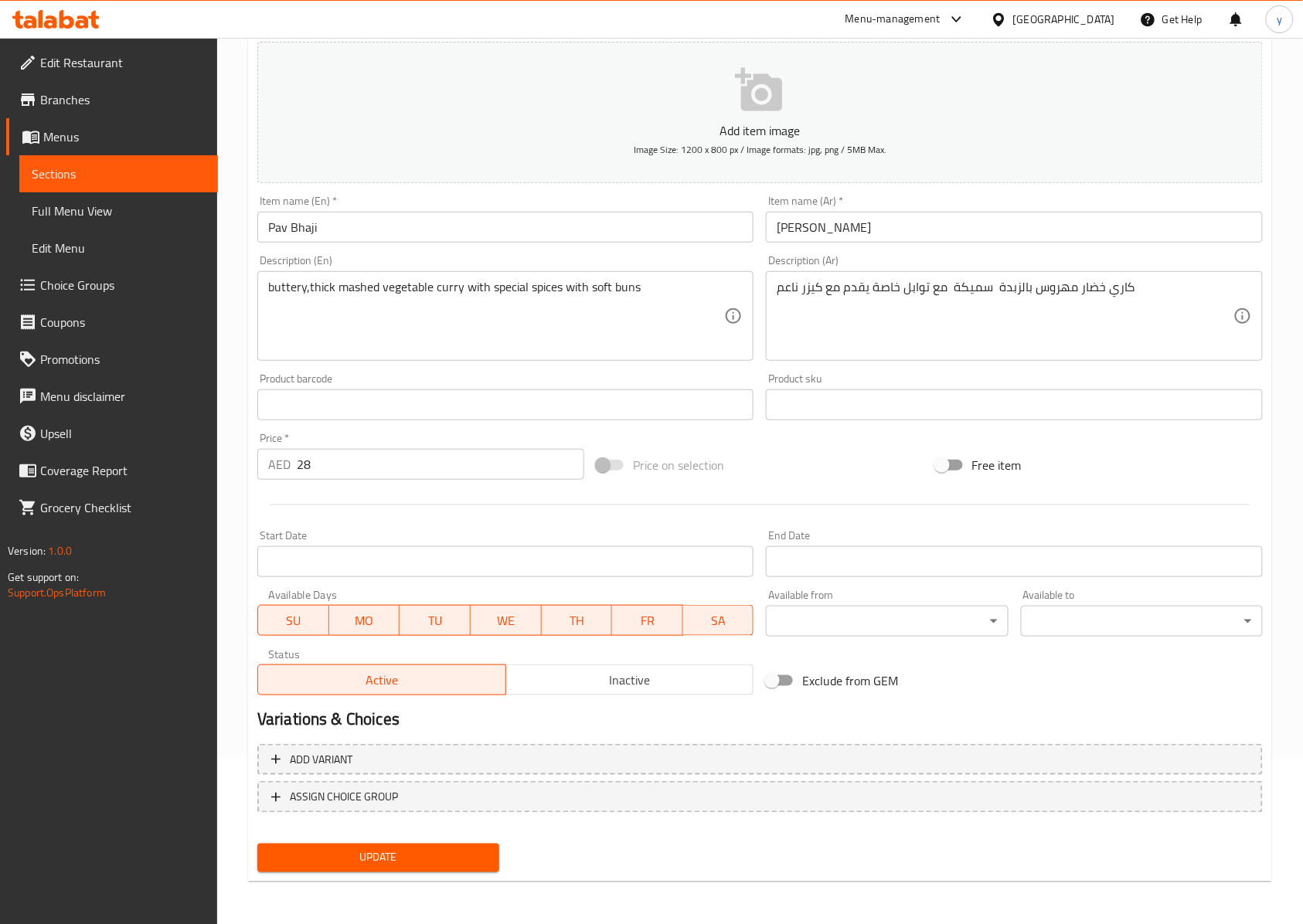
click at [977, 226] on div "Home / Restaurants management / Menus / Sections / item / update INDIAN STREET …" at bounding box center [760, 398] width 1086 height 1054
click at [477, 692] on button "Update" at bounding box center [379, 858] width 242 height 28
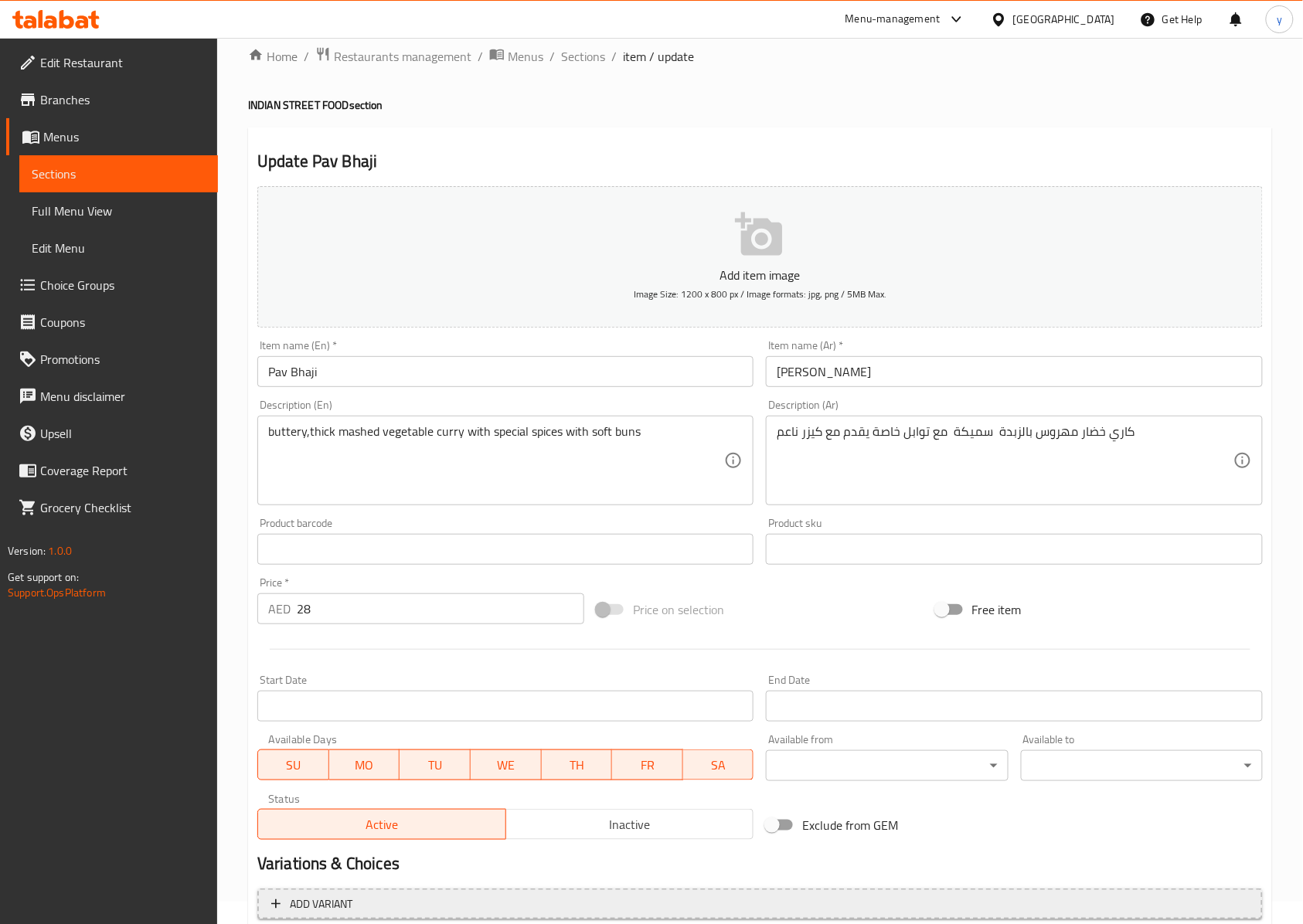
scroll to position [0, 0]
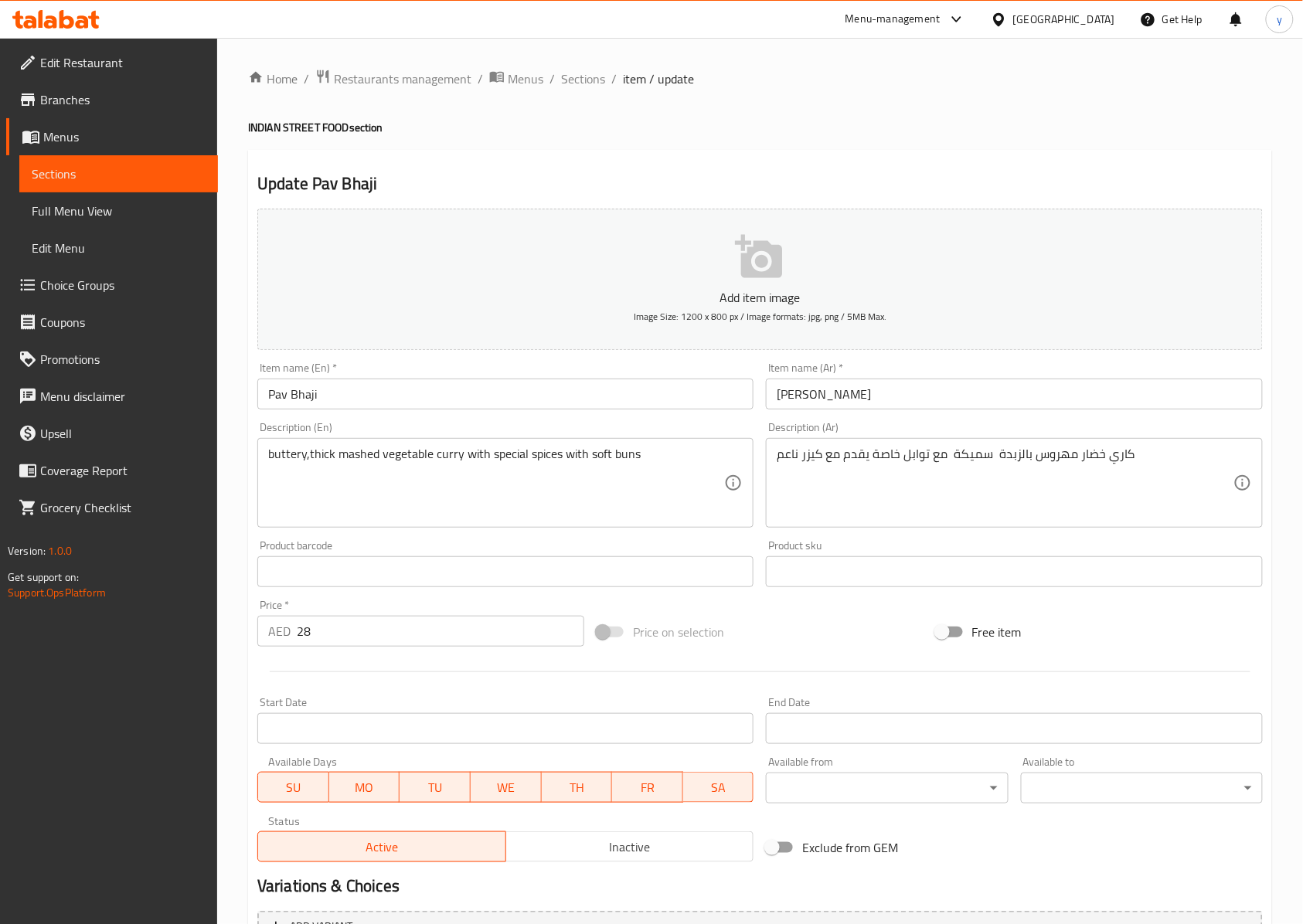
drag, startPoint x: 397, startPoint y: 126, endPoint x: 248, endPoint y: 131, distance: 149.1
click at [248, 131] on h4 "INDIAN STREET FOOD section" at bounding box center [761, 126] width 1024 height 15
click at [269, 125] on h4 "INDIAN STREET FOOD section" at bounding box center [761, 126] width 1024 height 15
drag, startPoint x: 252, startPoint y: 126, endPoint x: 357, endPoint y: 137, distance: 105.6
click at [351, 135] on h4 "INDIAN STREET FOOD section" at bounding box center [761, 126] width 1024 height 15
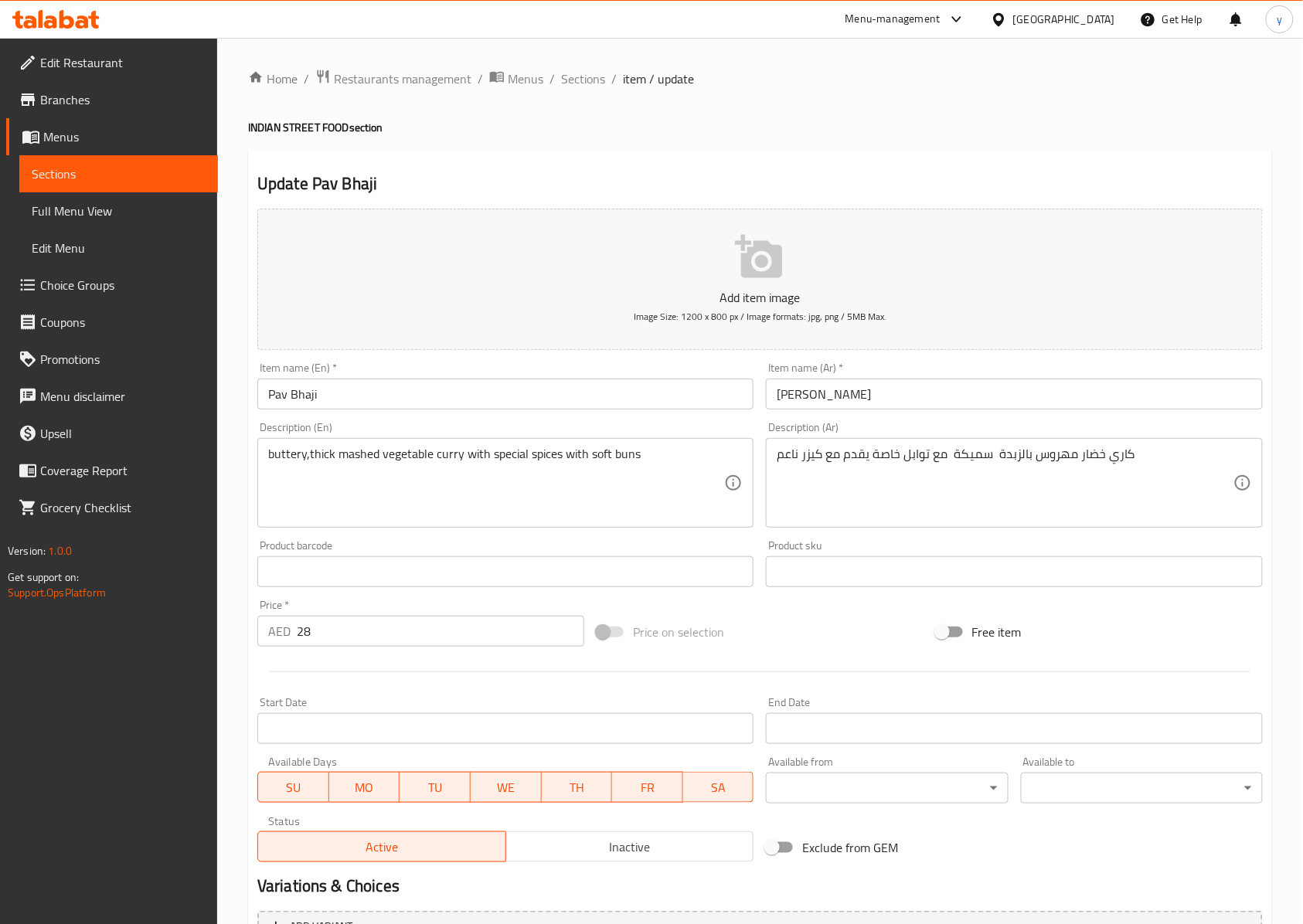
click at [400, 143] on div "Home / Restaurants management / Menus / Sections / item / update INDIAN STREET …" at bounding box center [761, 564] width 1024 height 992
drag, startPoint x: 399, startPoint y: 134, endPoint x: 240, endPoint y: 126, distance: 159.2
click at [240, 126] on div "Home / Restaurants management / Menus / Sections / item / update INDIAN STREET …" at bounding box center [760, 565] width 1086 height 1054
copy h4 "INDIAN STREET FOOD section"
click at [977, 119] on h4 "INDIAN STREET FOOD section" at bounding box center [761, 126] width 1024 height 15
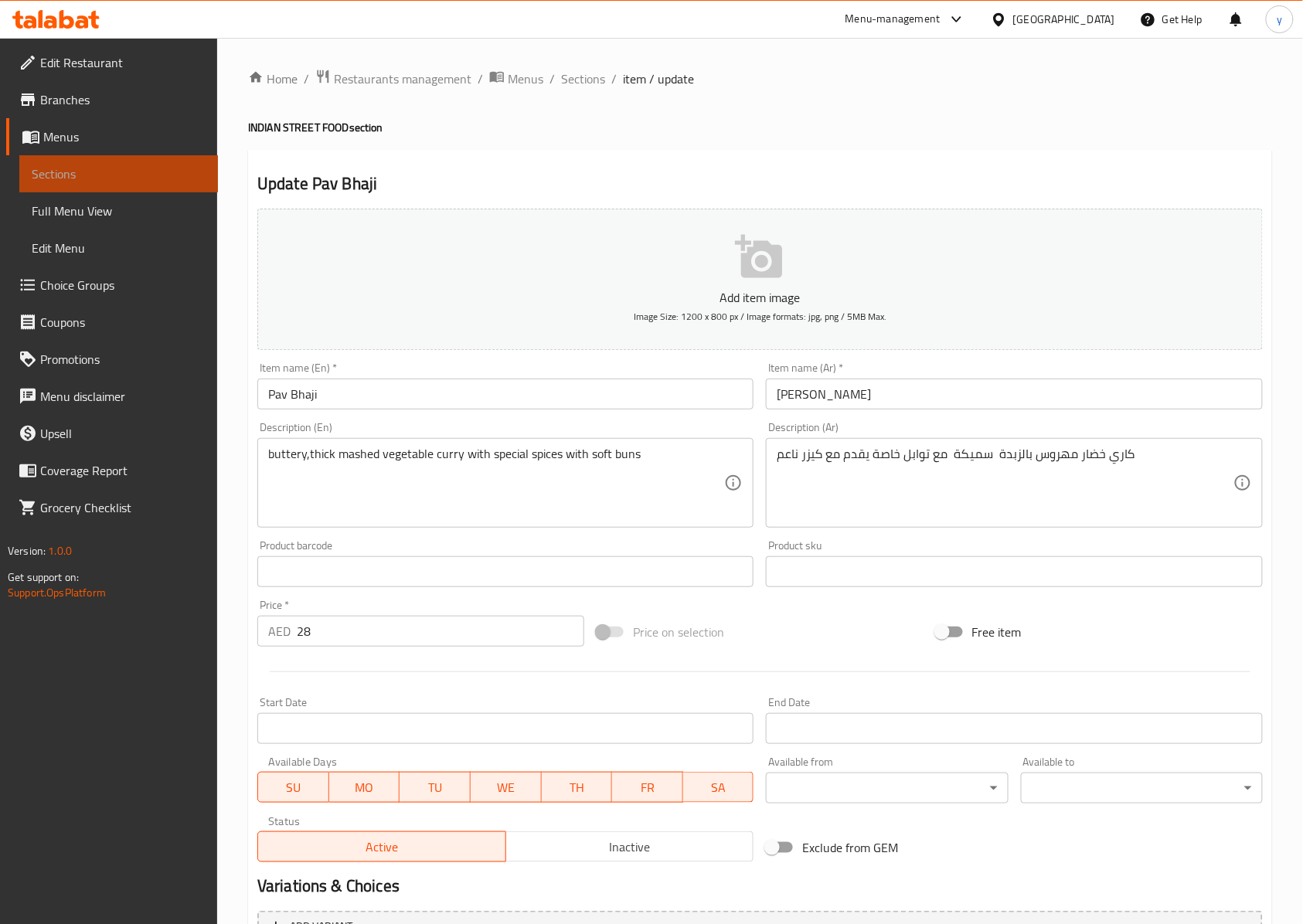
click at [74, 174] on span "Sections" at bounding box center [118, 174] width 174 height 19
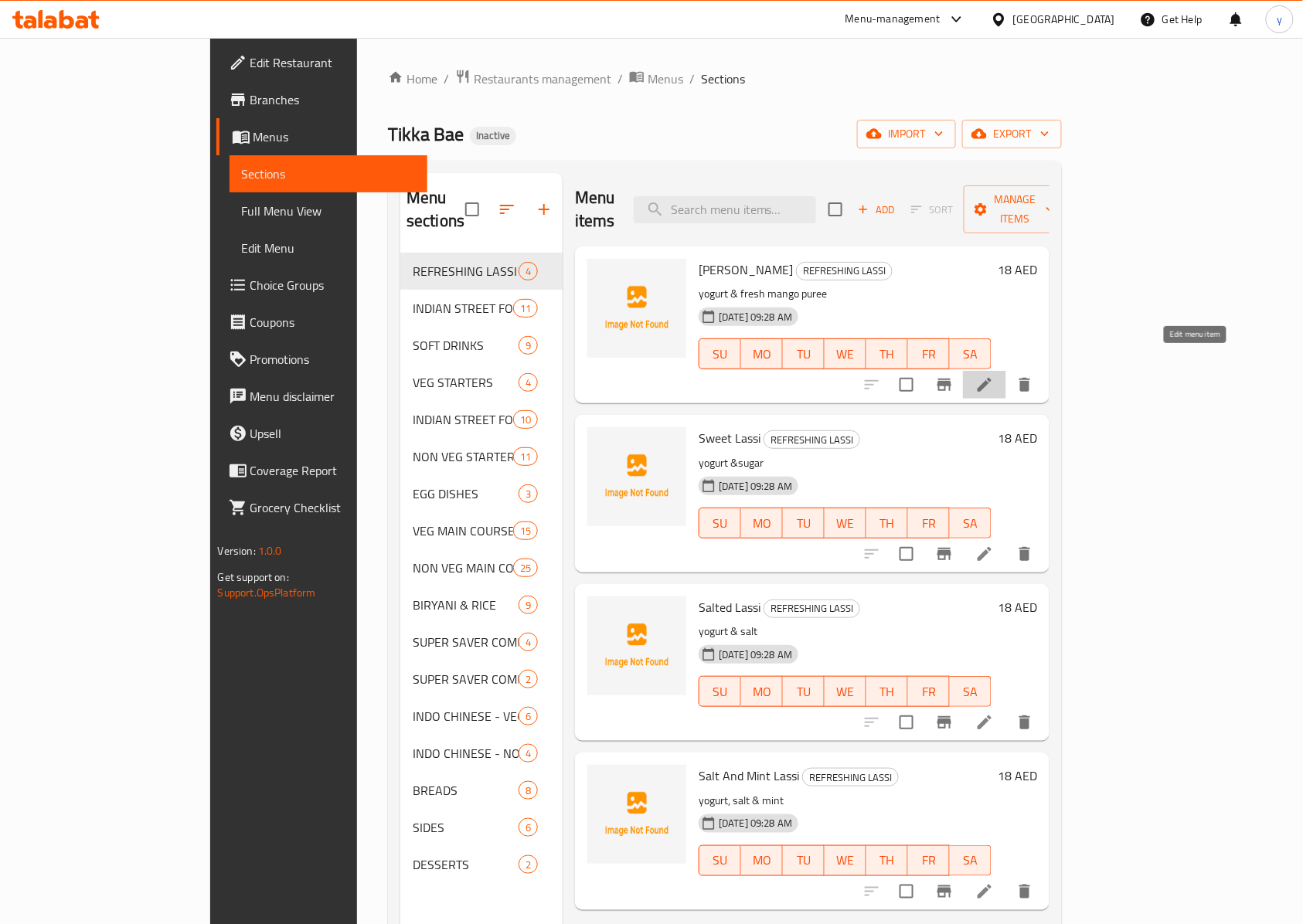
click at [977, 376] on icon at bounding box center [984, 385] width 19 height 19
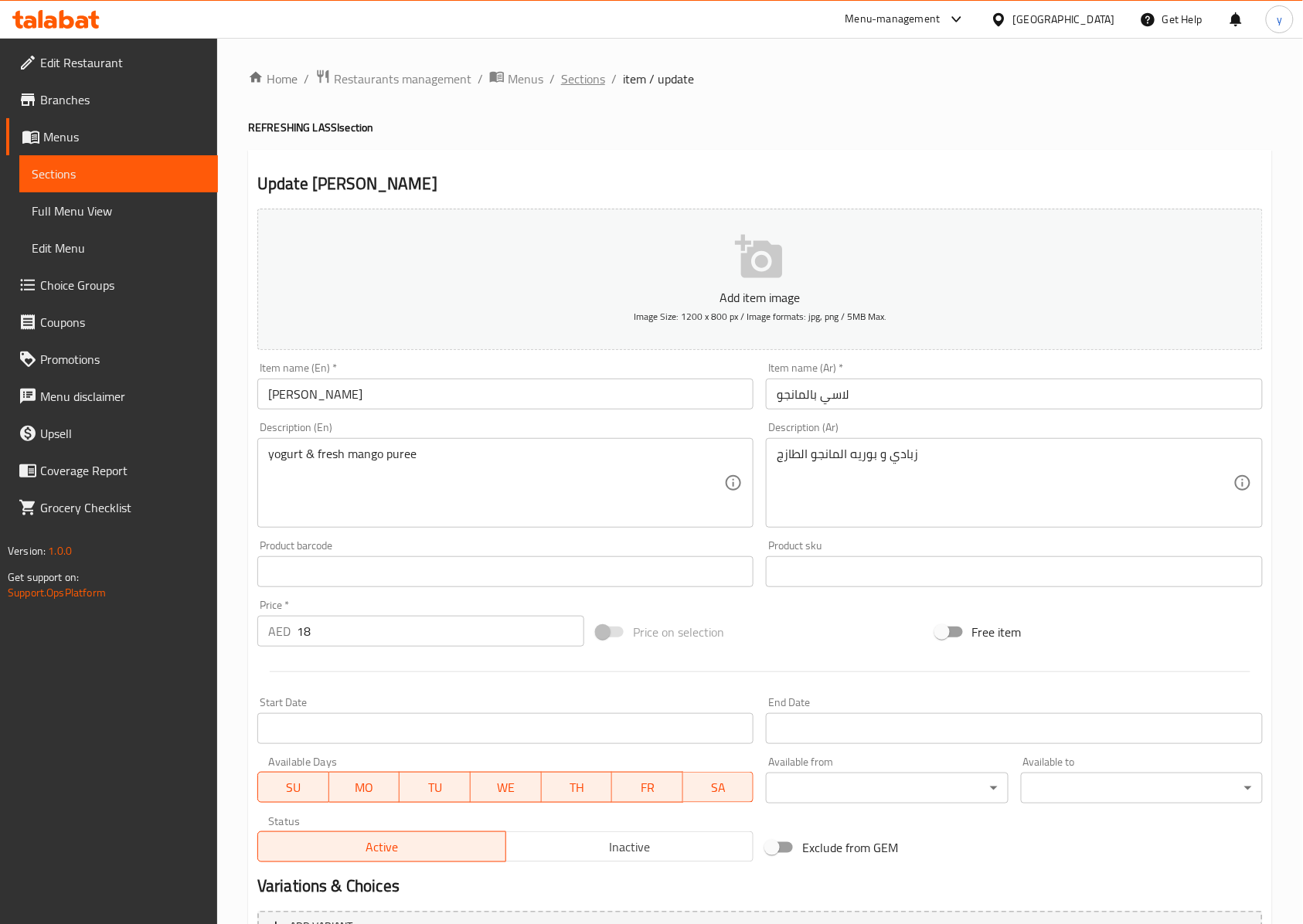
click at [580, 84] on span "Sections" at bounding box center [582, 78] width 44 height 19
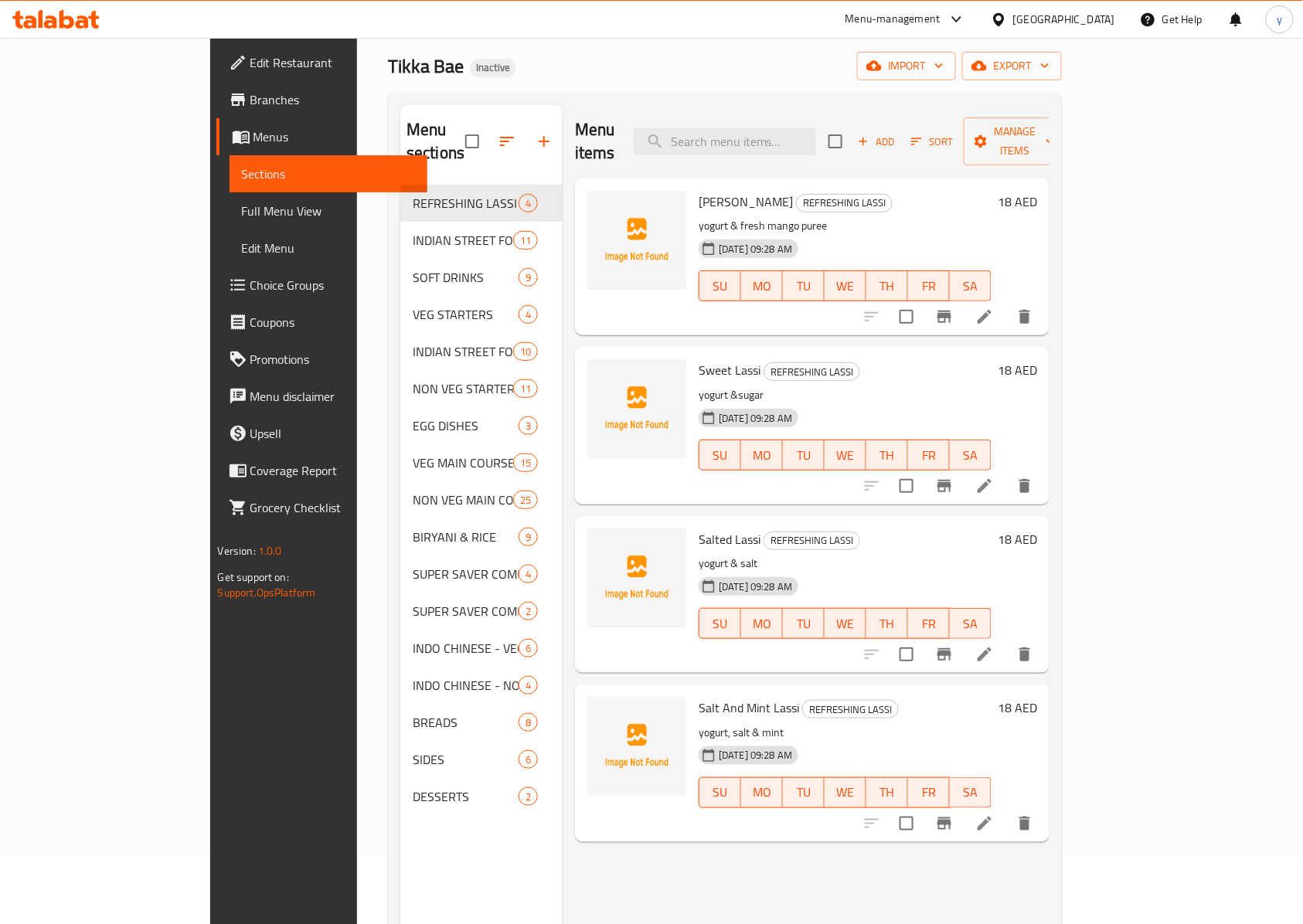
scroll to position [102, 0]
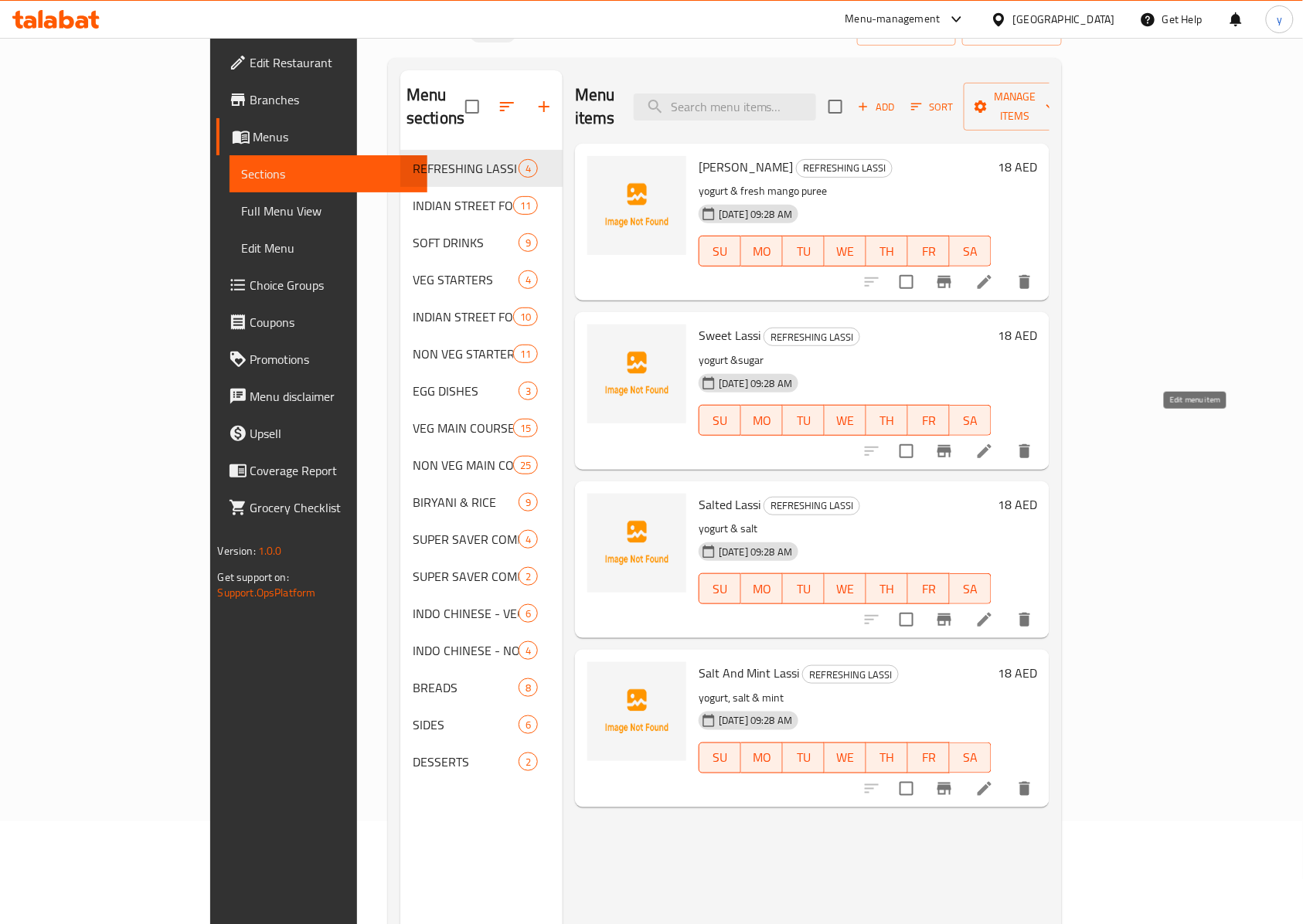
click at [977, 442] on icon at bounding box center [984, 450] width 19 height 19
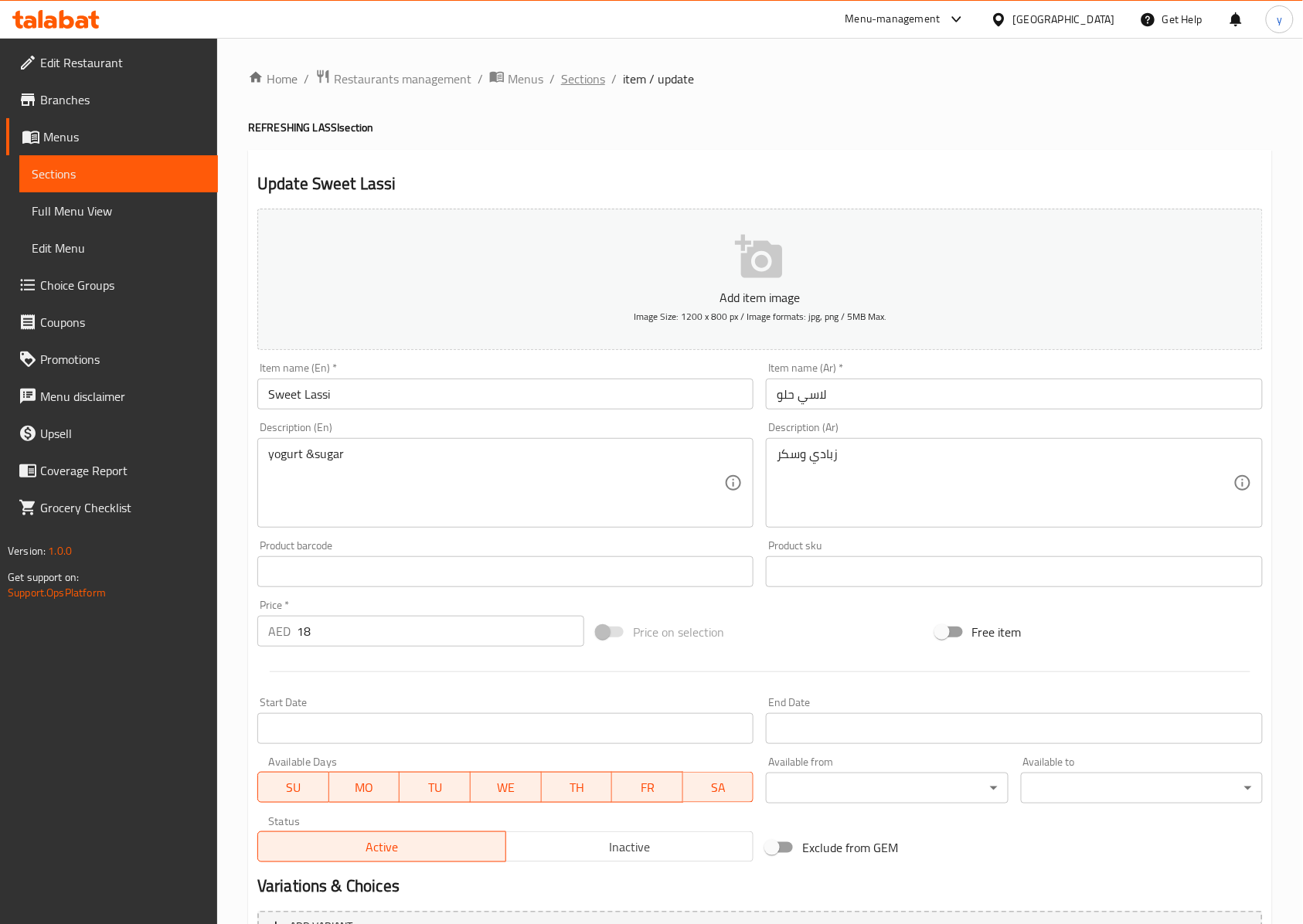
click at [584, 80] on span "Sections" at bounding box center [582, 78] width 44 height 19
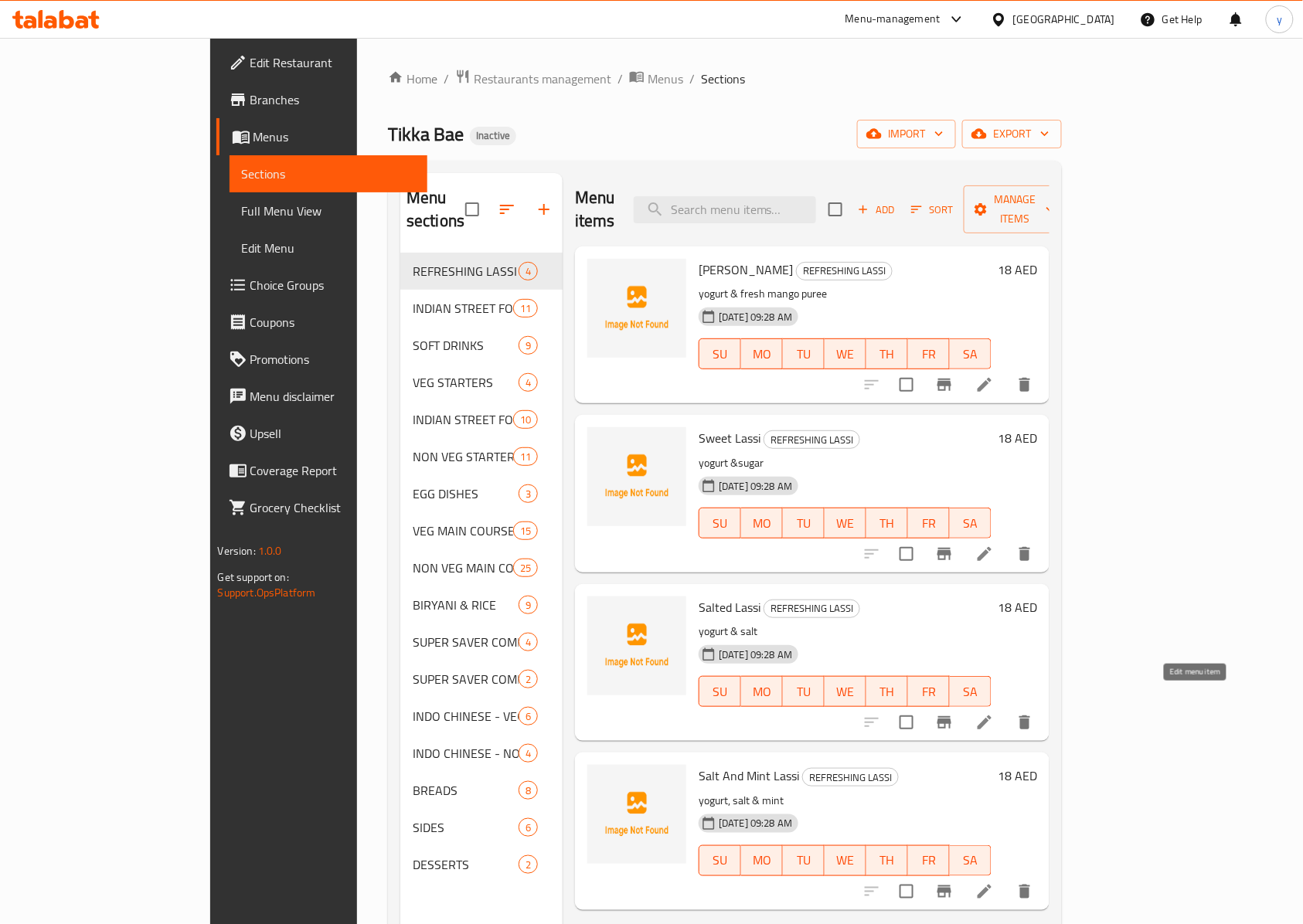
click at [977, 692] on icon at bounding box center [984, 722] width 19 height 19
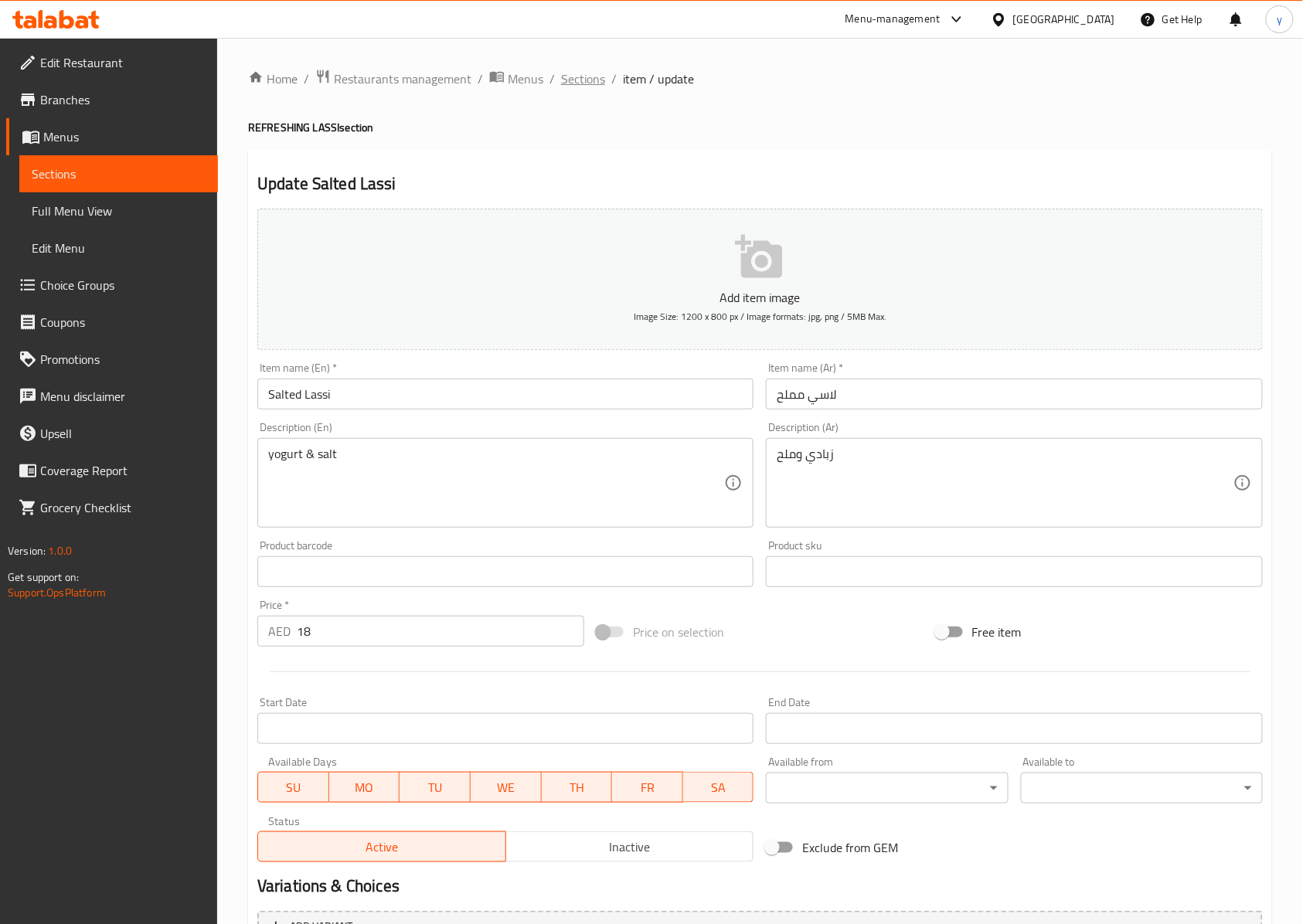
click at [595, 85] on span "Sections" at bounding box center [582, 78] width 44 height 19
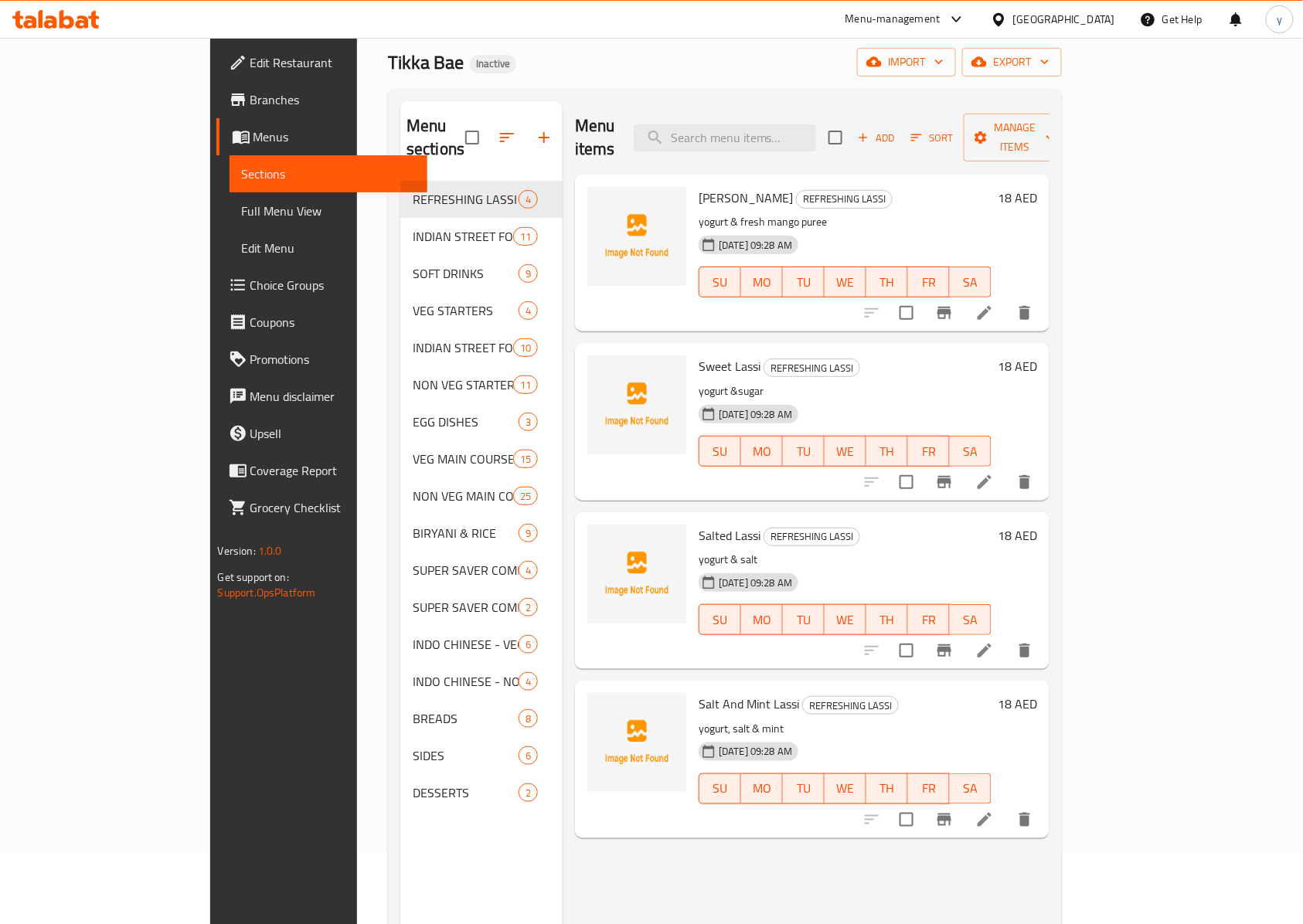
scroll to position [102, 0]
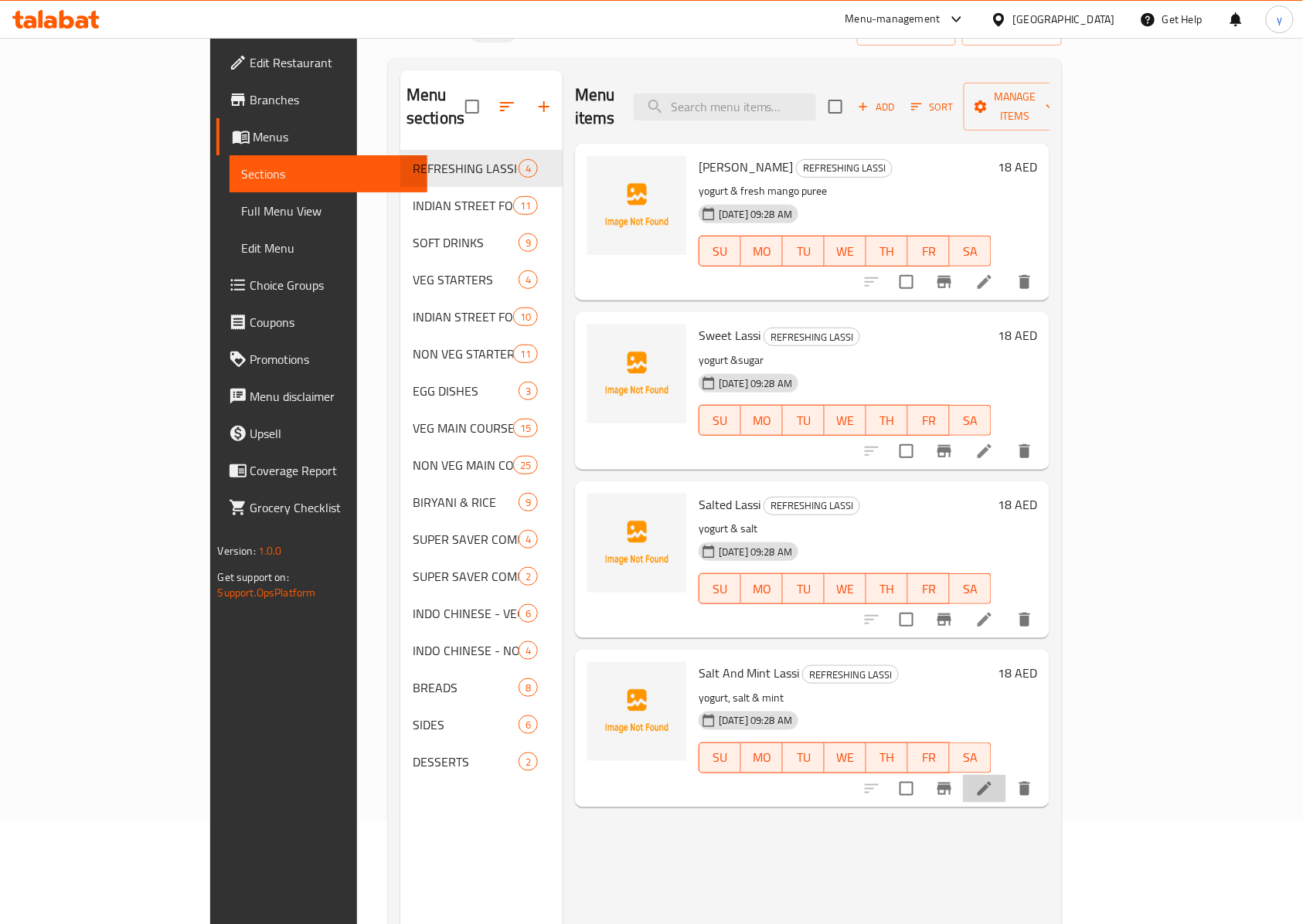
click at [977, 692] on li at bounding box center [984, 788] width 44 height 28
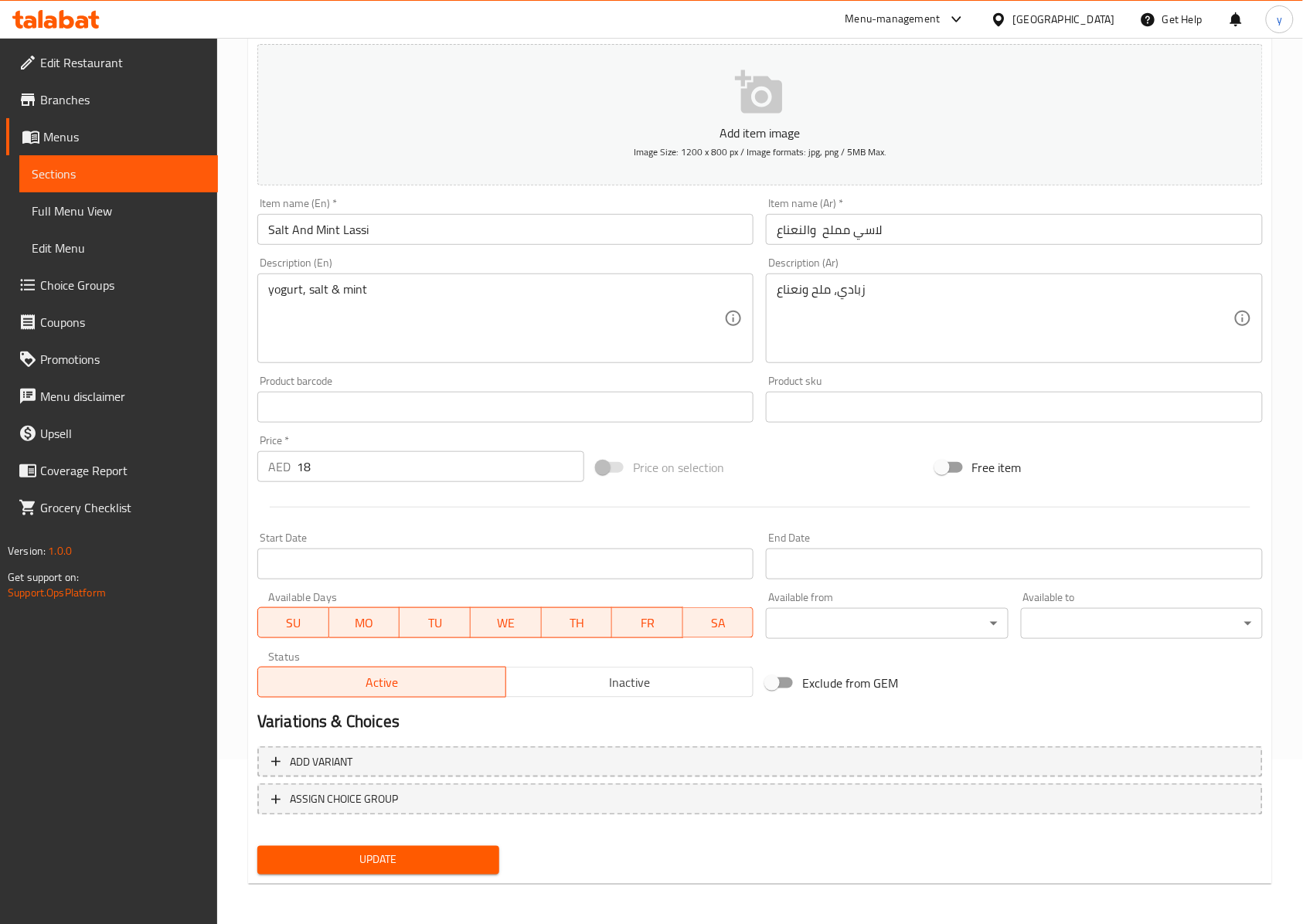
scroll to position [166, 0]
click at [468, 692] on button "Update" at bounding box center [379, 858] width 242 height 28
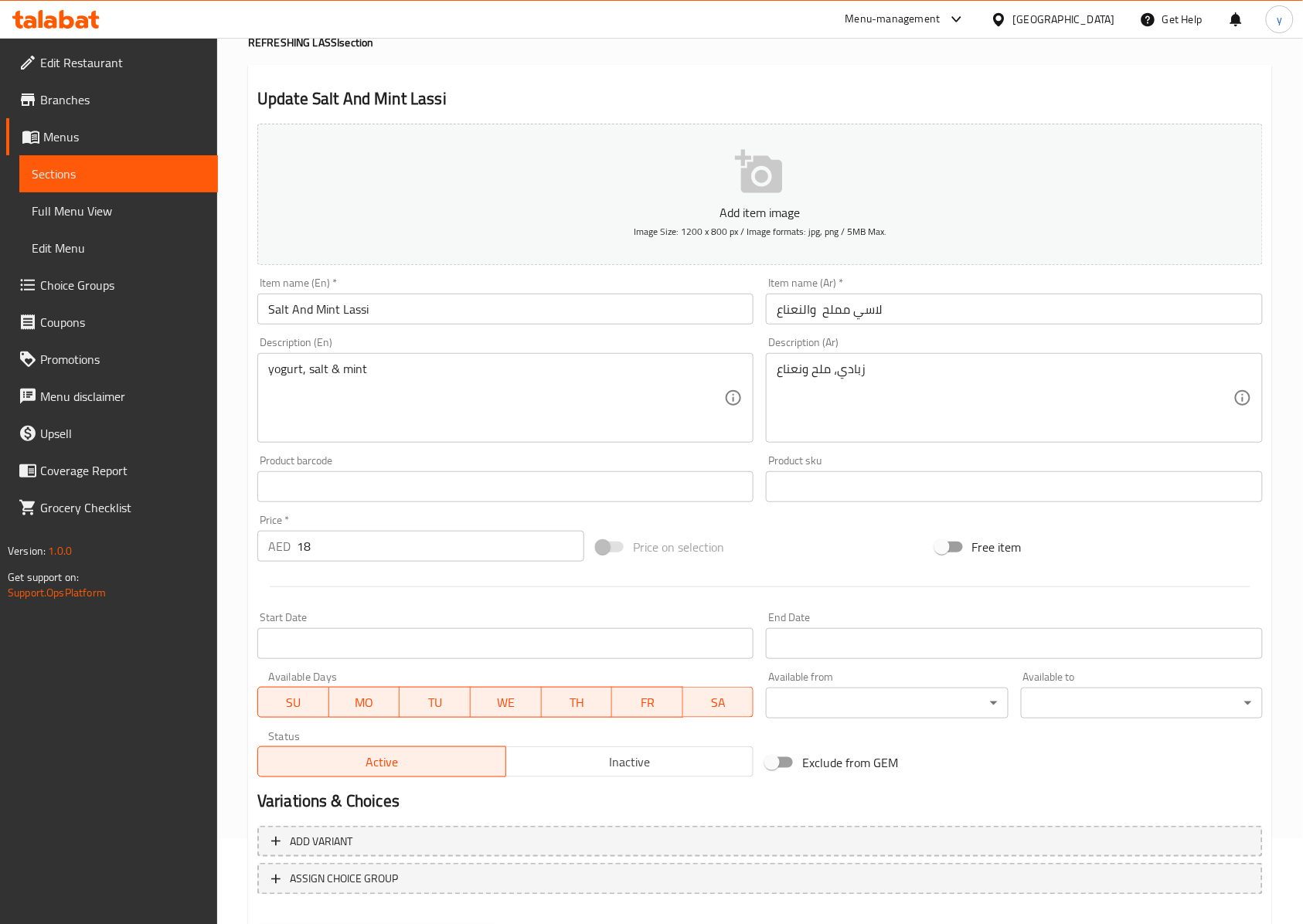
scroll to position [0, 0]
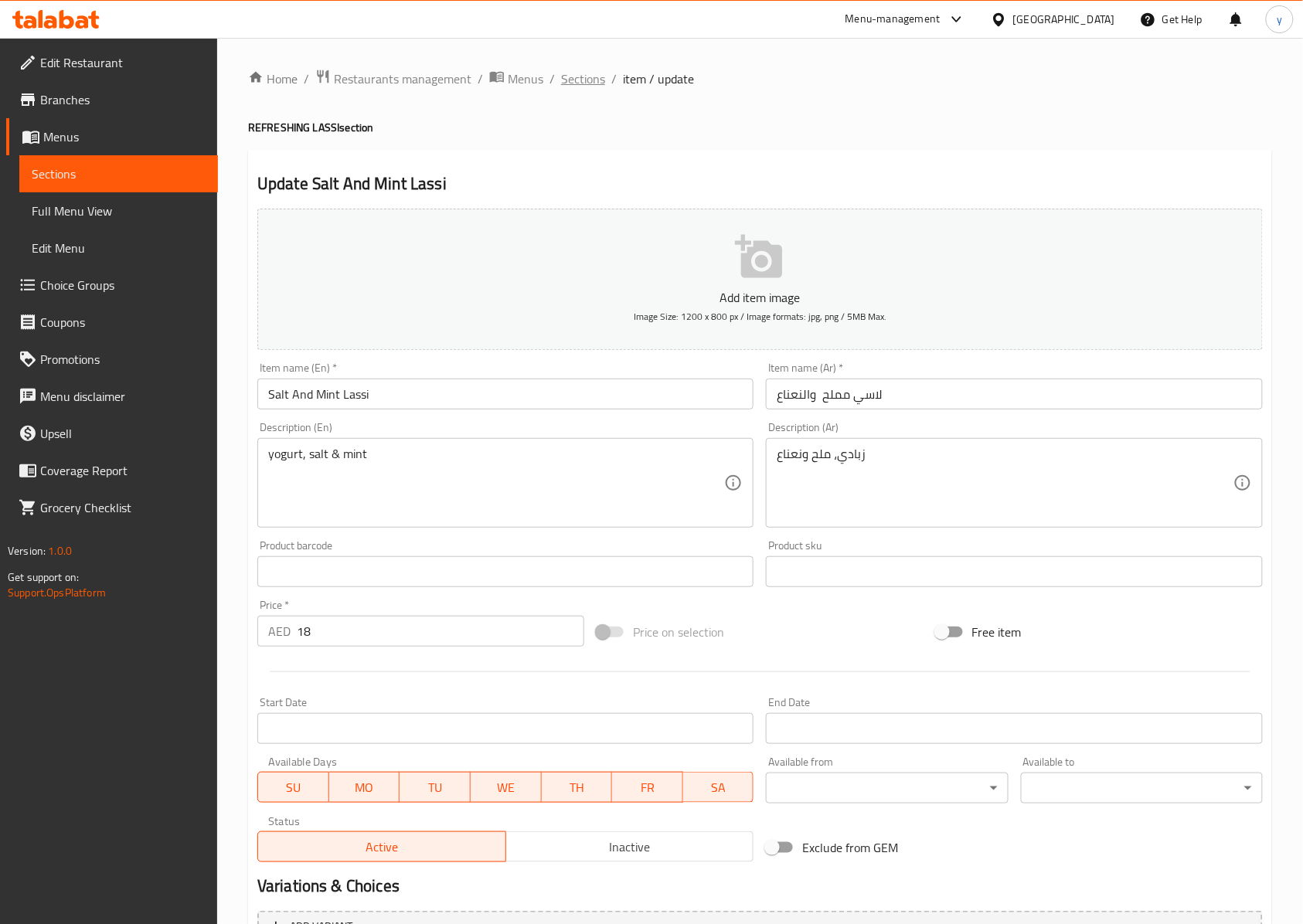
click at [593, 82] on span "Sections" at bounding box center [582, 78] width 44 height 19
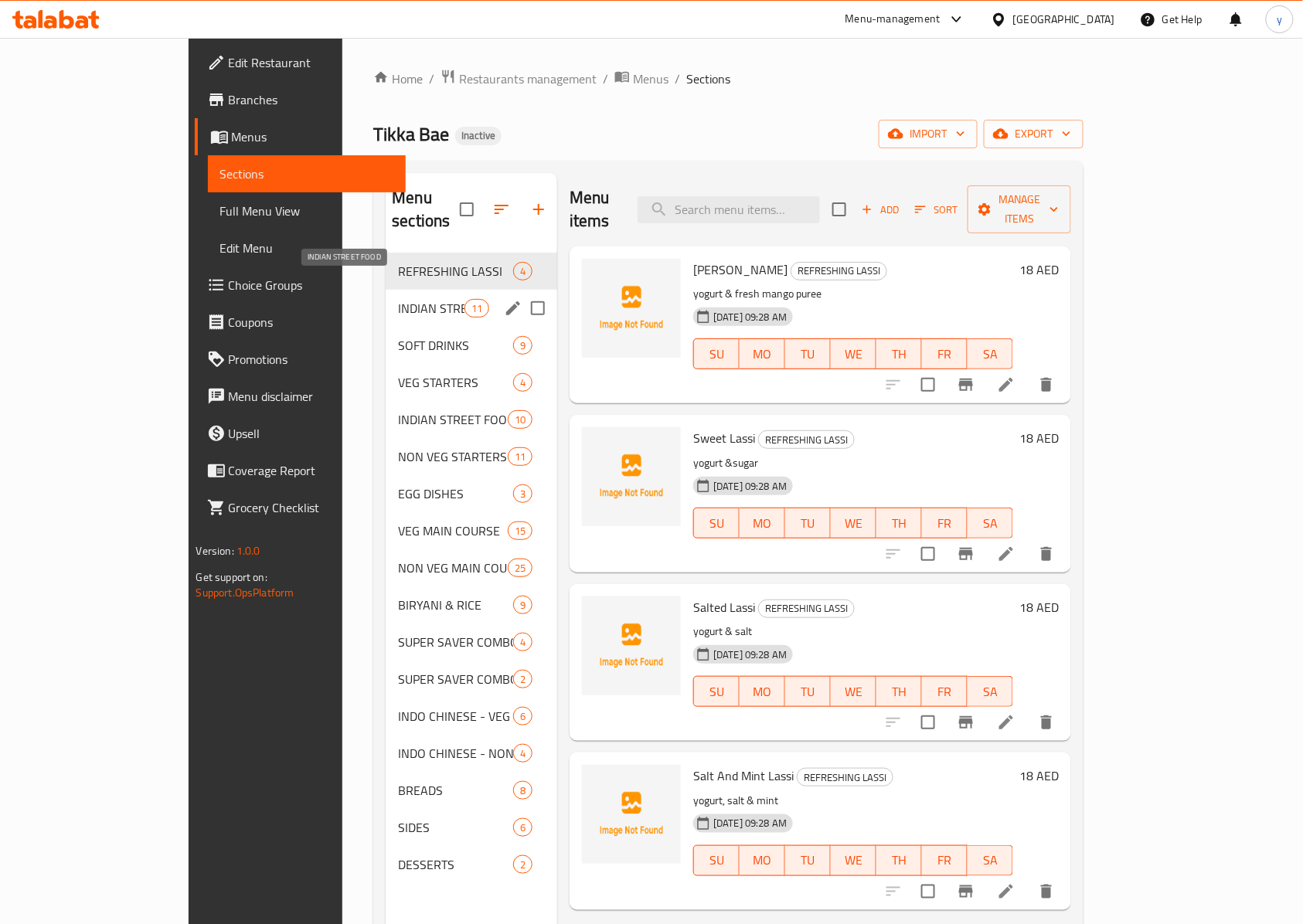
click at [398, 299] on span "INDIAN STREET FOOD" at bounding box center [431, 308] width 66 height 19
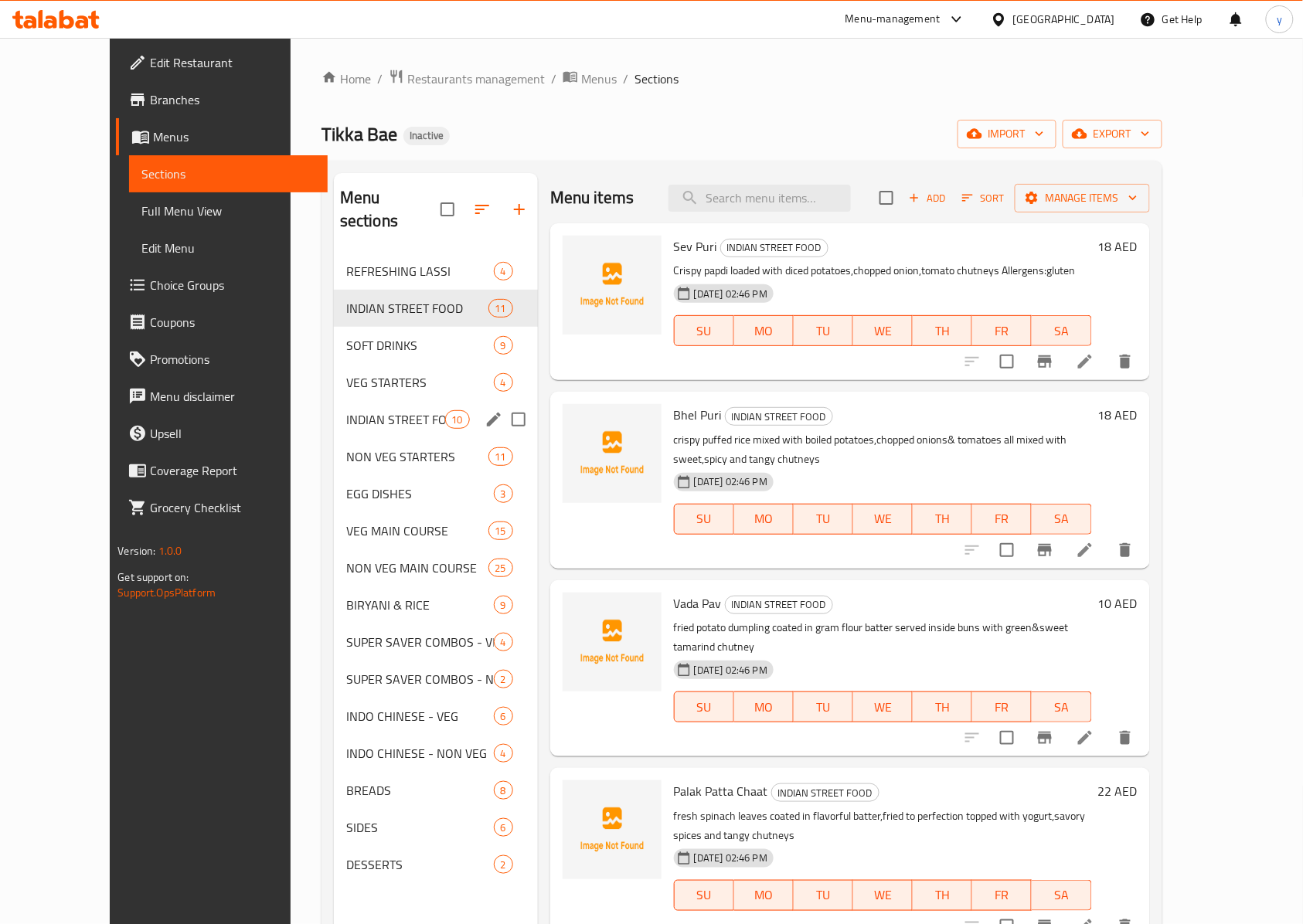
click at [371, 401] on div "INDIAN STREET FOOD 10" at bounding box center [436, 419] width 204 height 37
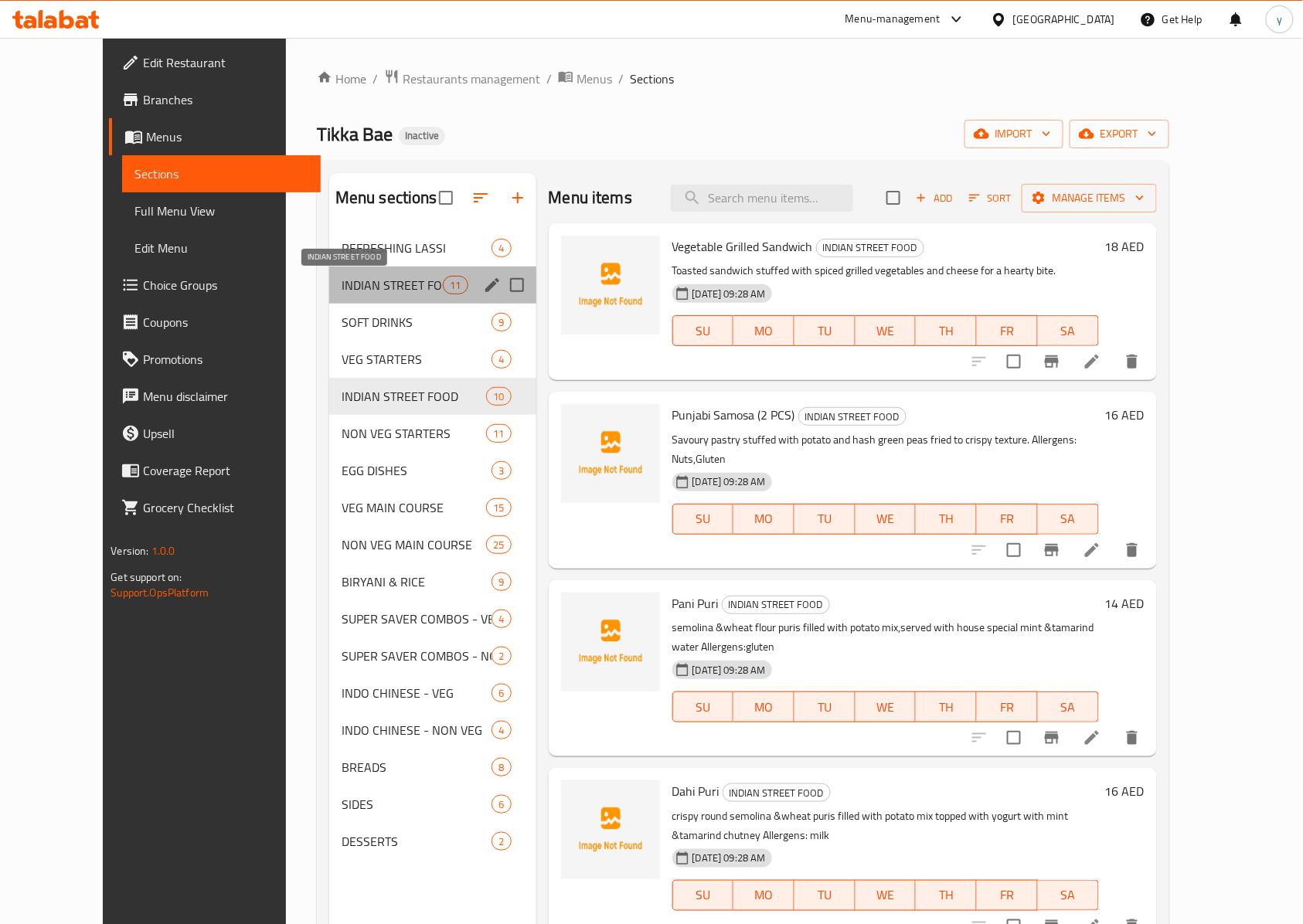
click at [342, 288] on span "INDIAN STREET FOOD" at bounding box center [393, 285] width 102 height 19
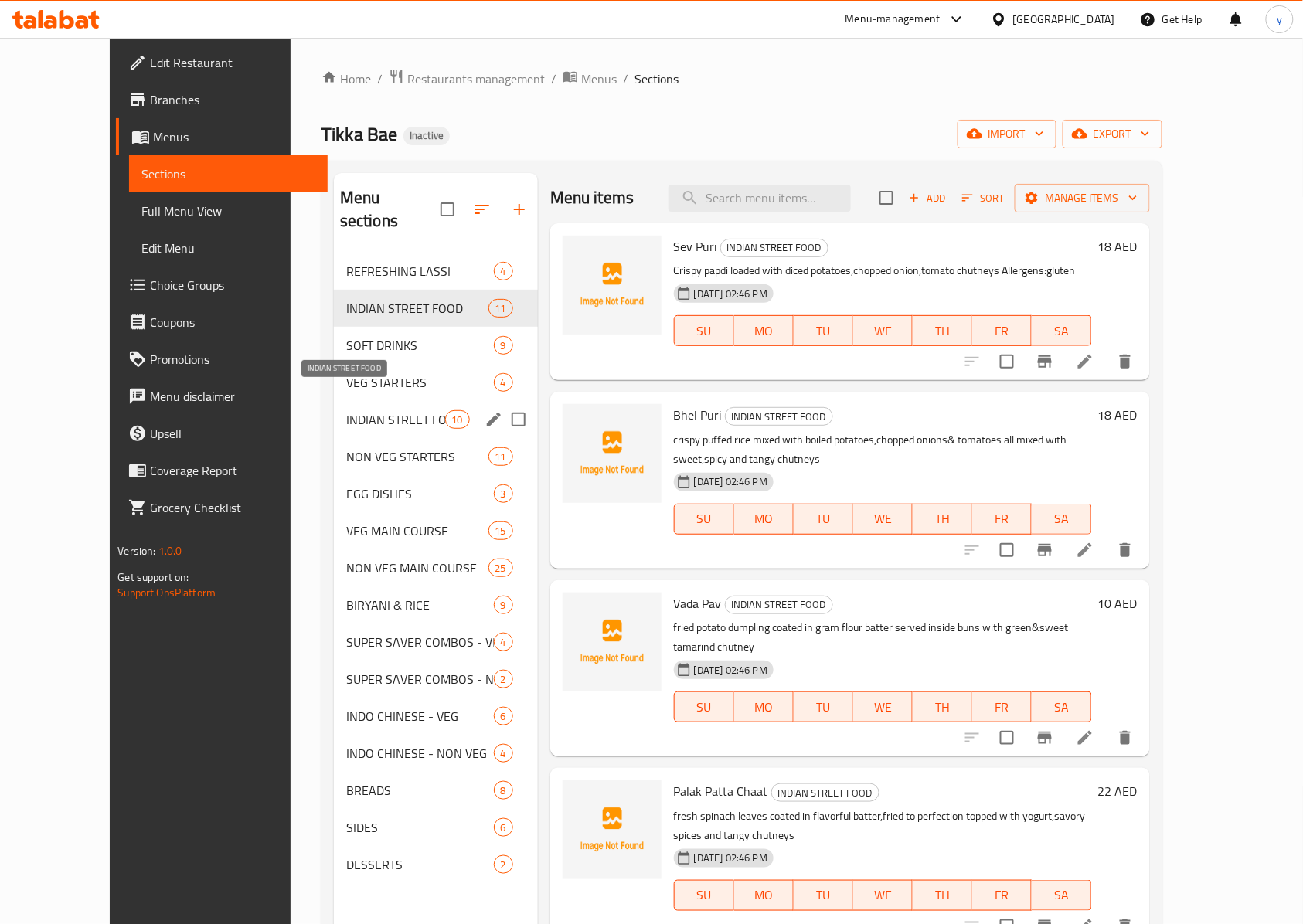
click at [346, 410] on span "INDIAN STREET FOOD" at bounding box center [395, 419] width 99 height 19
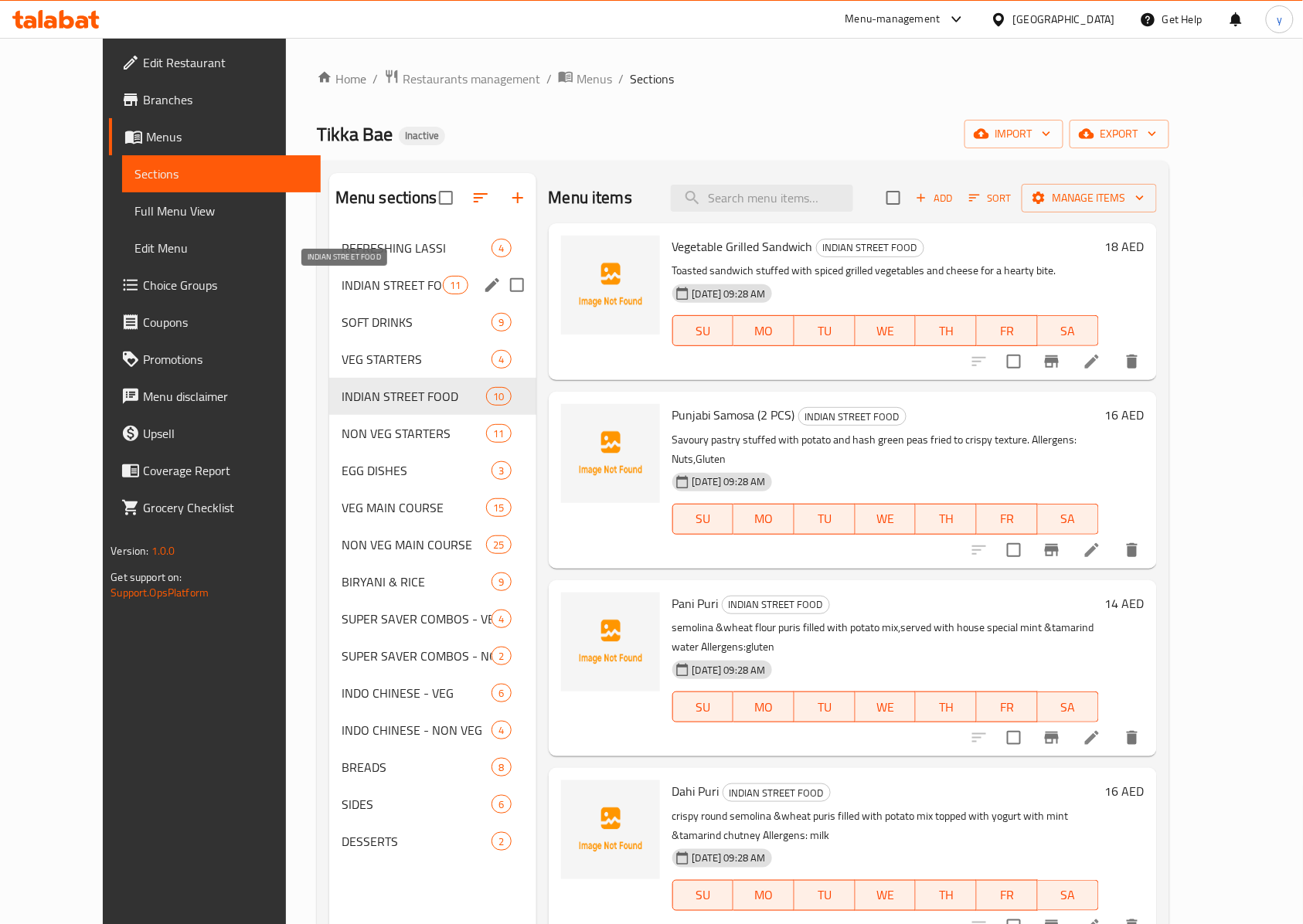
click at [375, 288] on span "INDIAN STREET FOOD" at bounding box center [393, 285] width 102 height 19
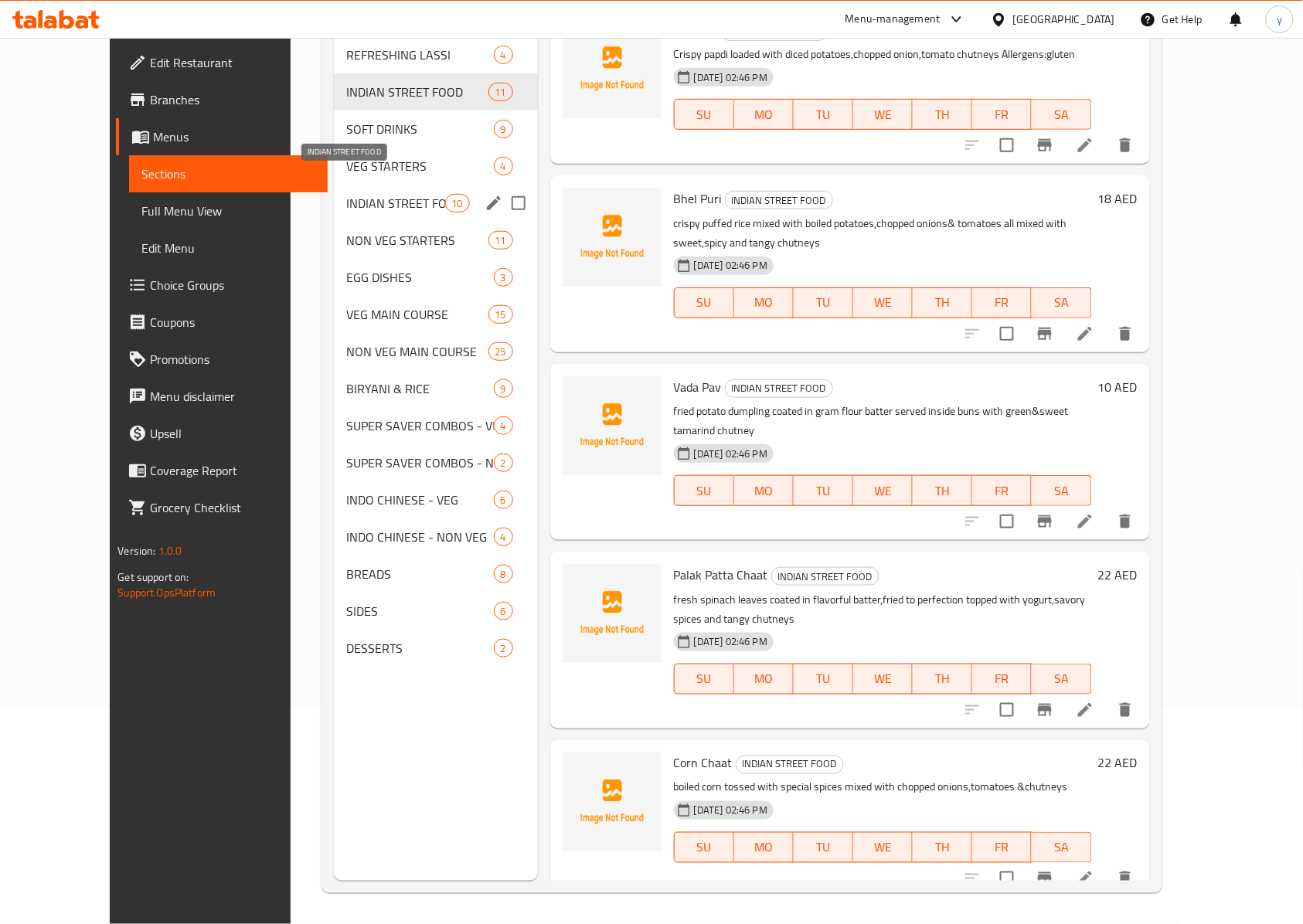
click at [350, 194] on span "INDIAN STREET FOOD" at bounding box center [395, 203] width 99 height 19
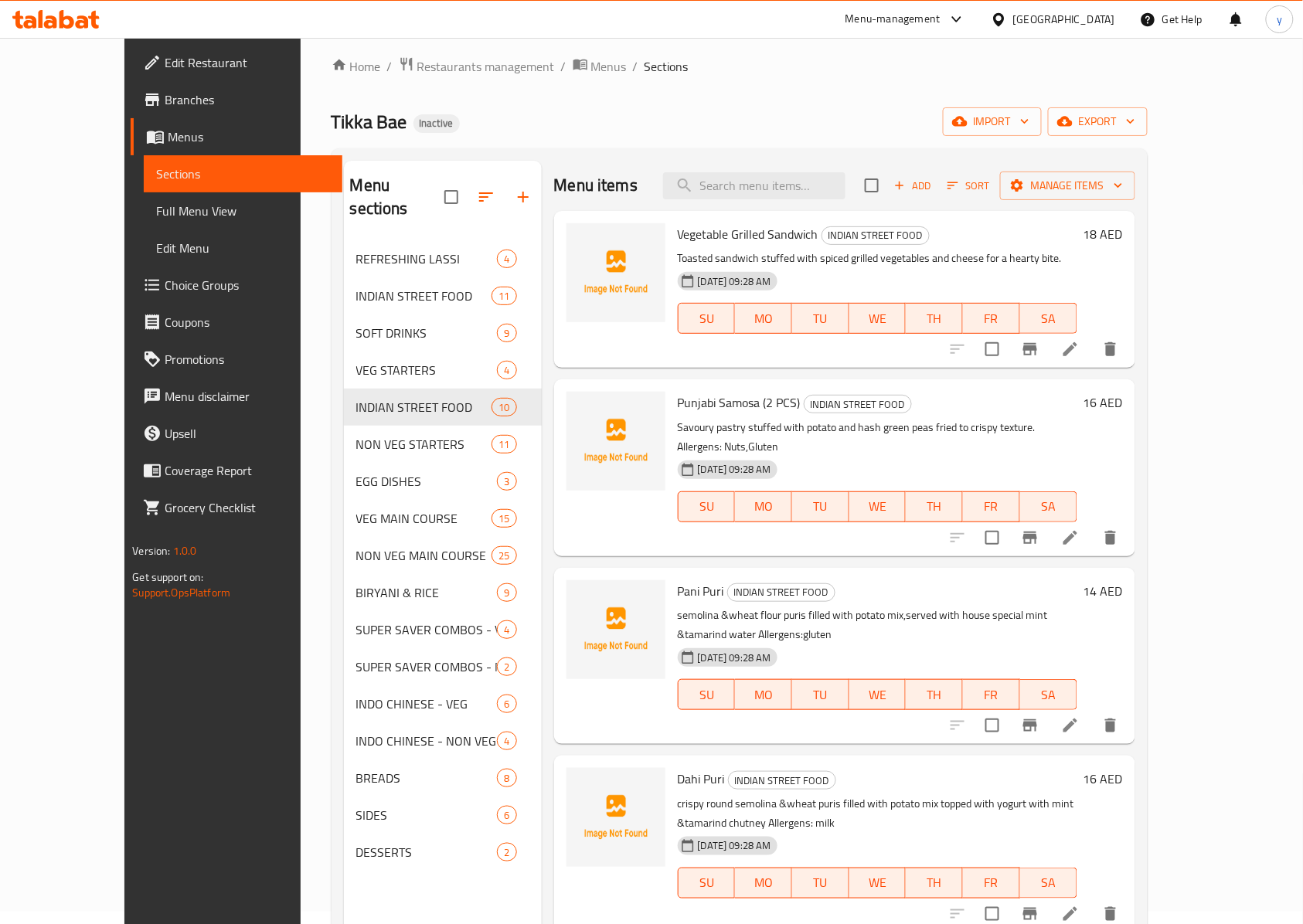
scroll to position [11, 0]
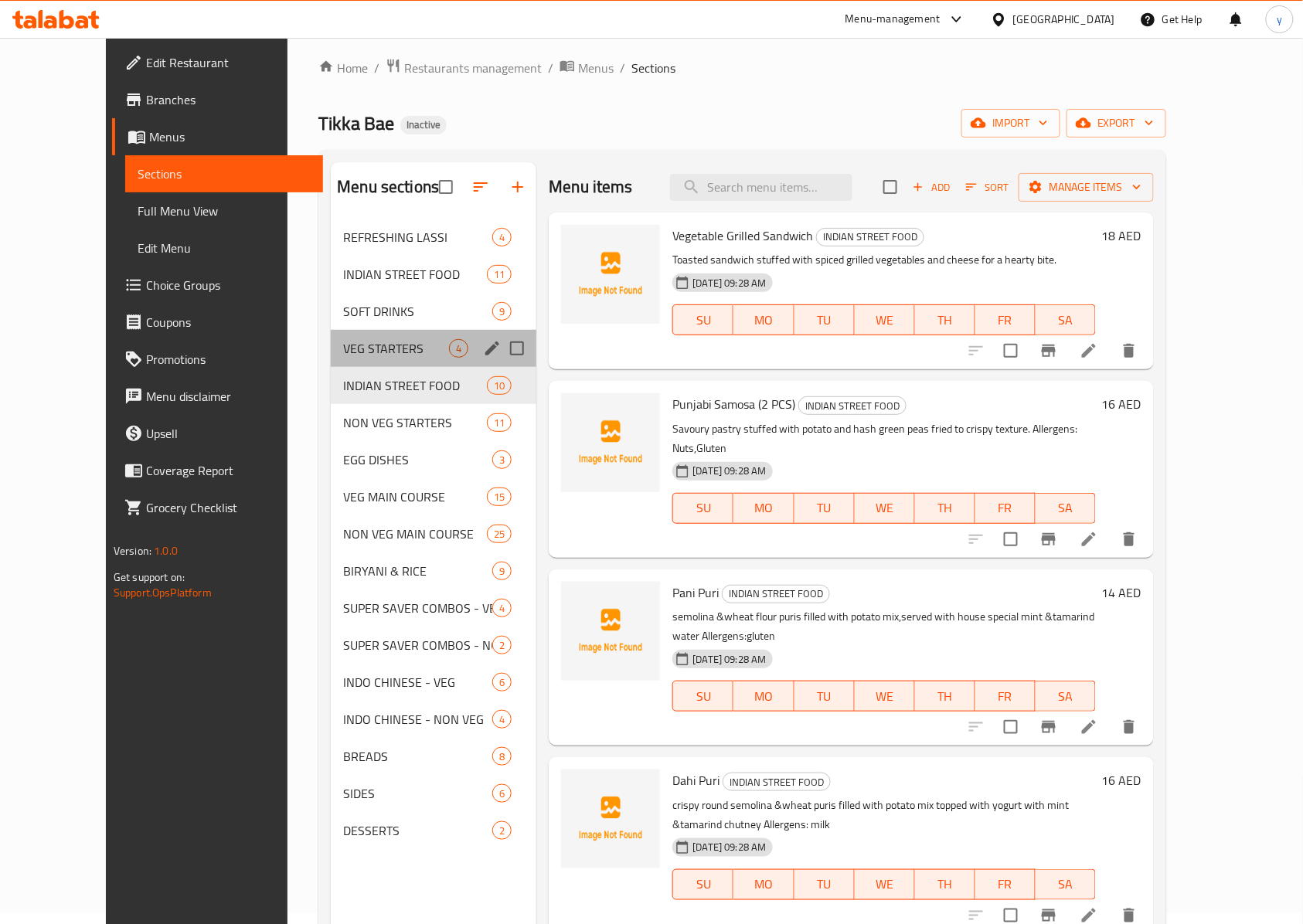
click at [330, 359] on div "VEG STARTERS 4" at bounding box center [433, 349] width 206 height 37
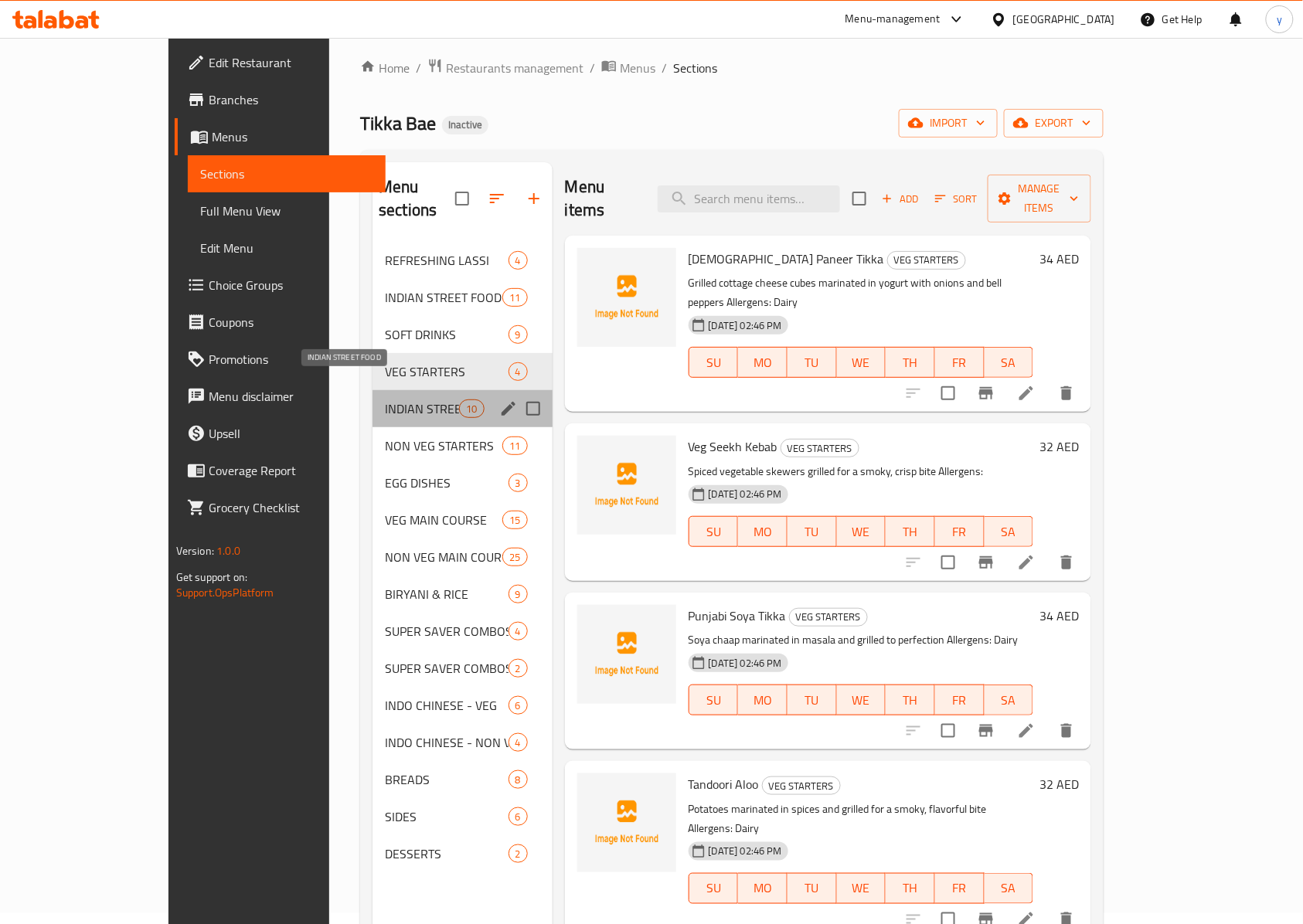
click at [385, 400] on span "INDIAN STREET FOOD" at bounding box center [421, 409] width 74 height 19
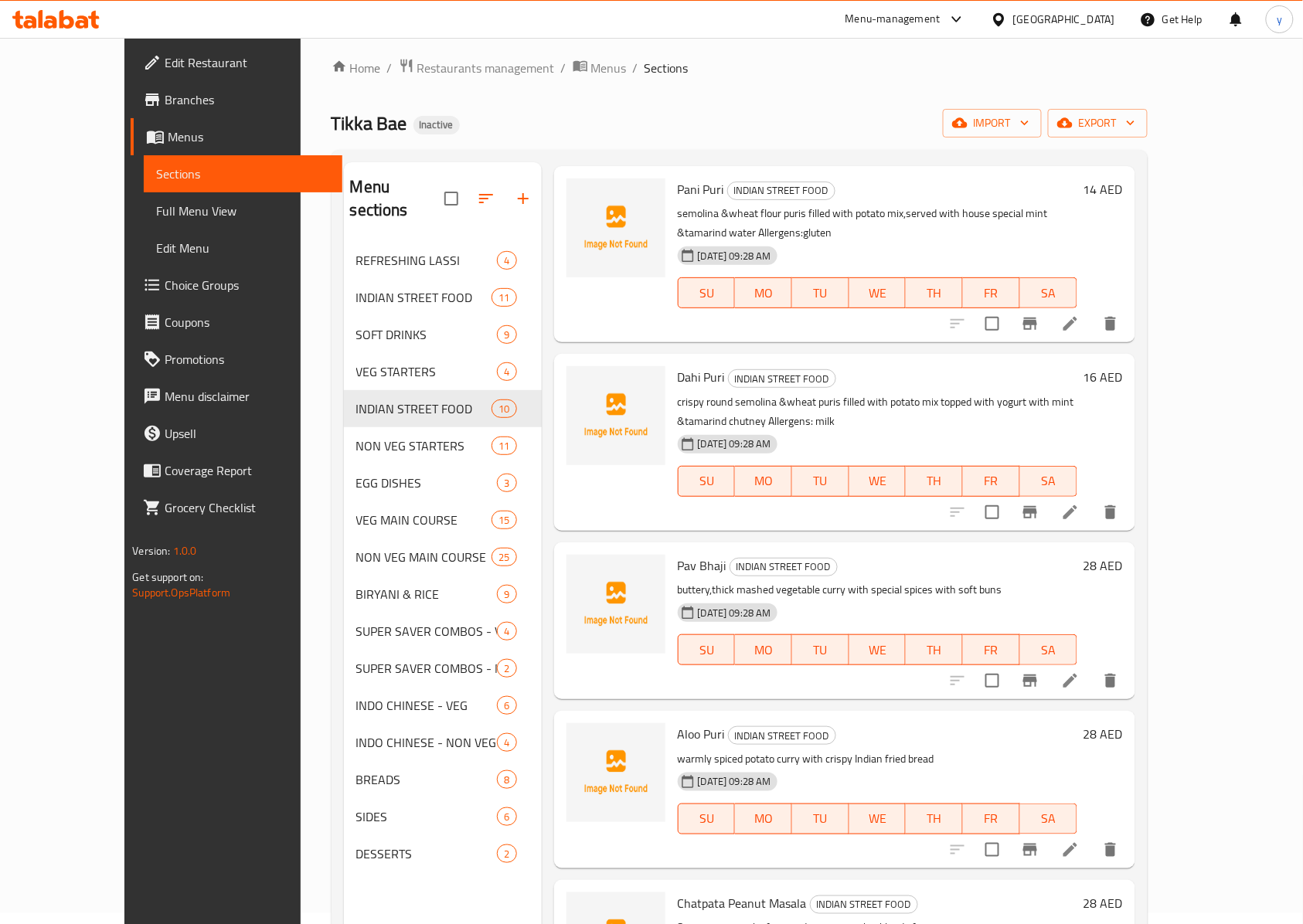
scroll to position [411, 0]
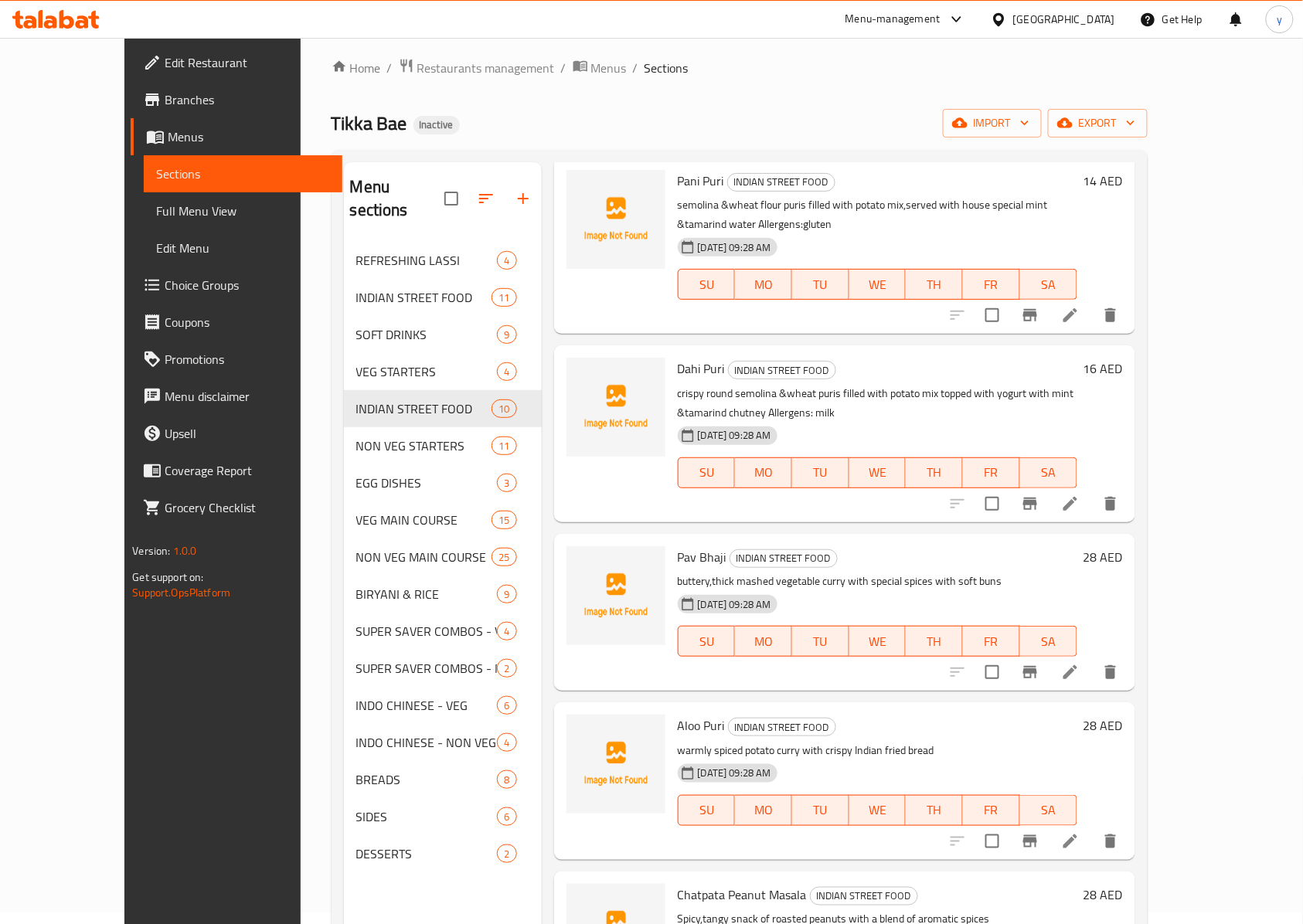
click at [977, 665] on icon at bounding box center [1071, 672] width 14 height 14
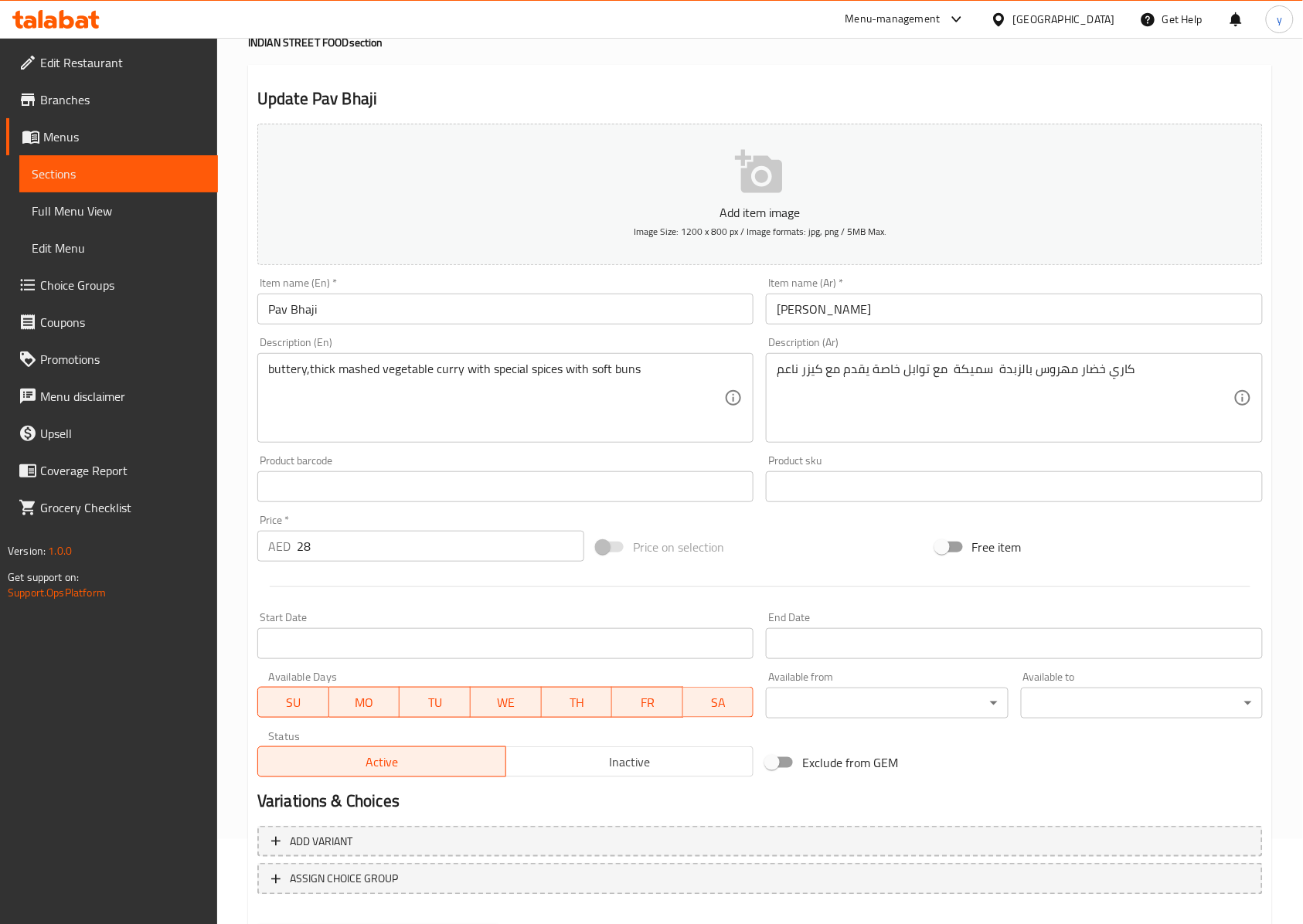
scroll to position [166, 0]
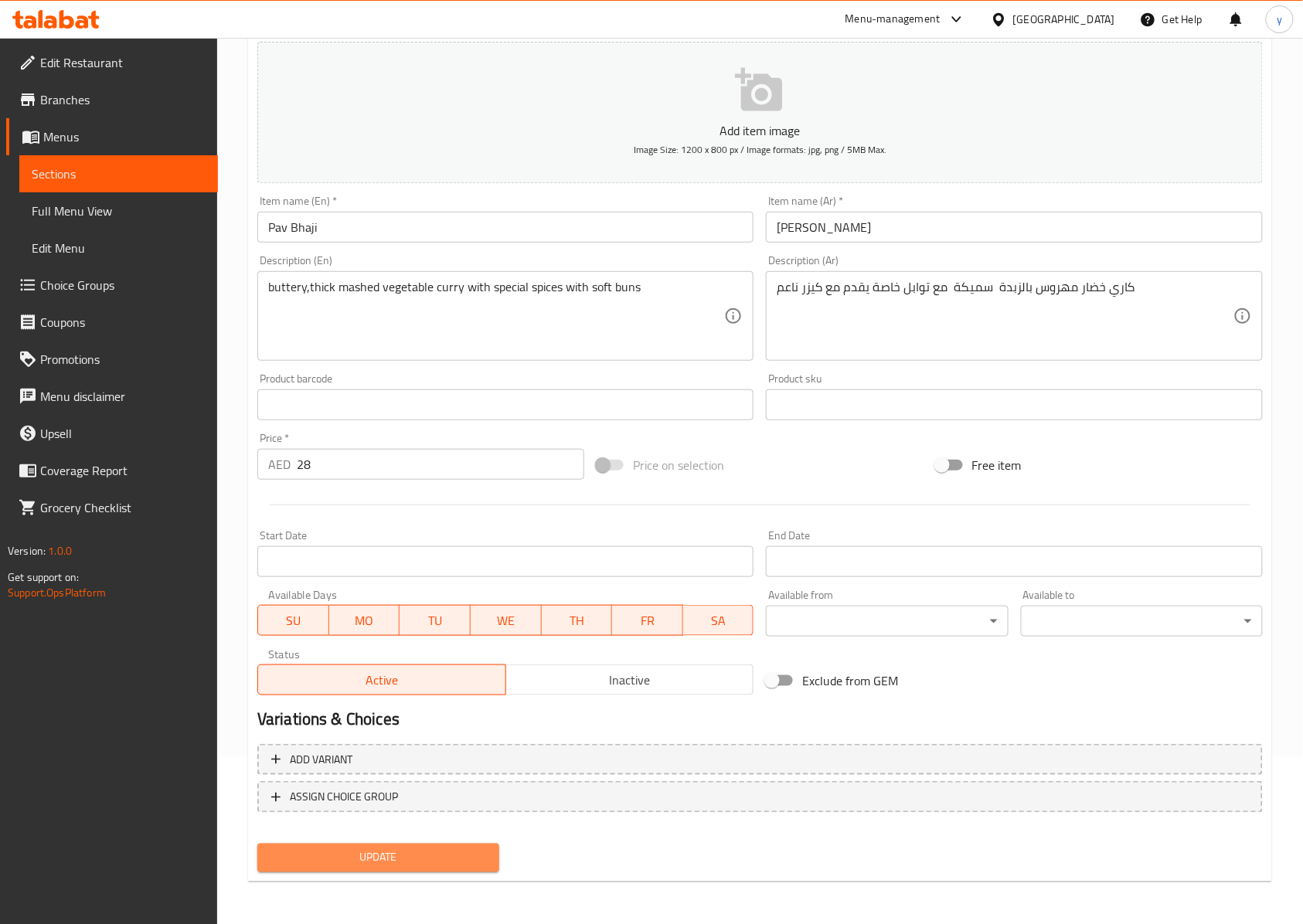
click at [452, 692] on span "Update" at bounding box center [379, 858] width 217 height 20
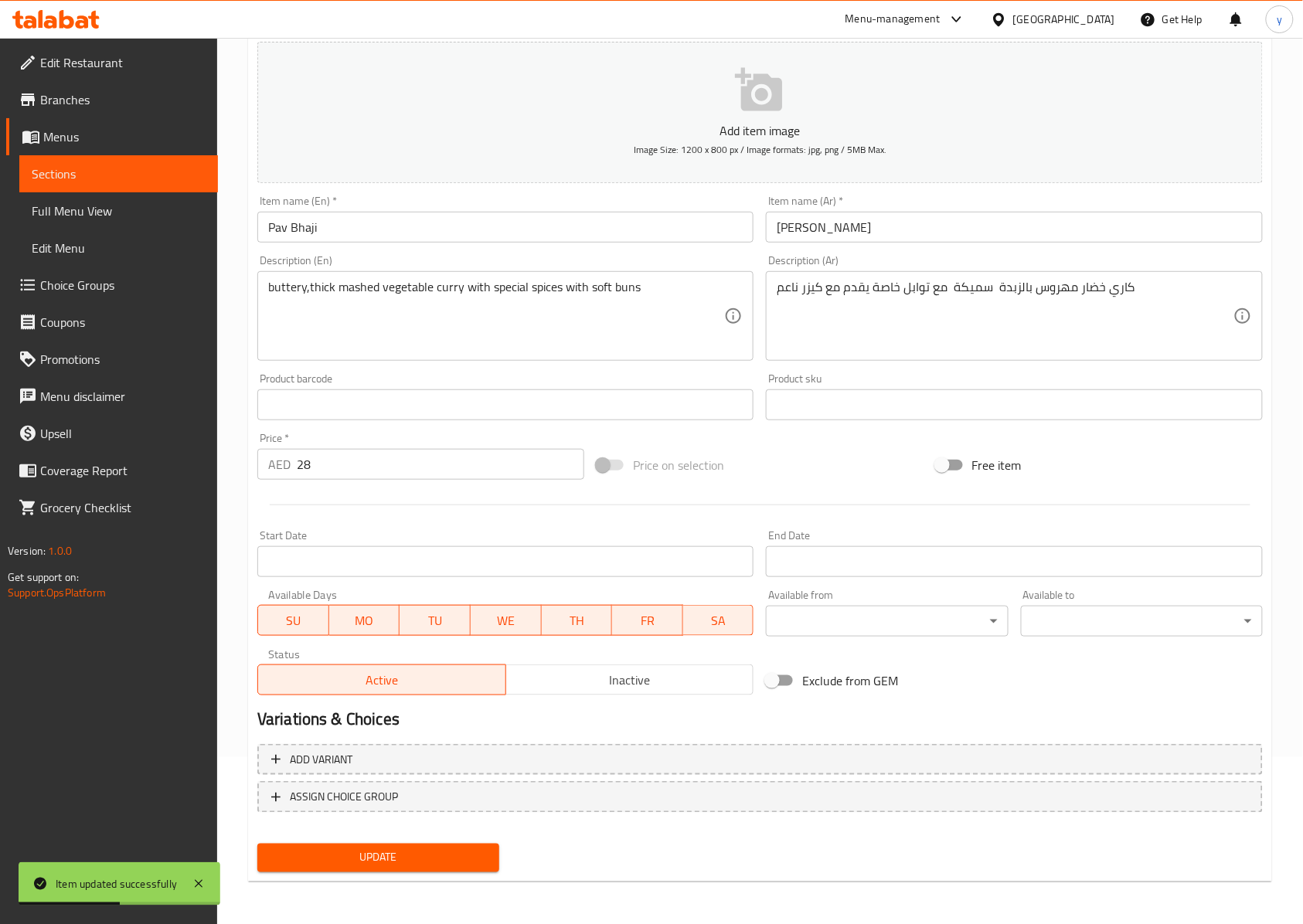
scroll to position [0, 0]
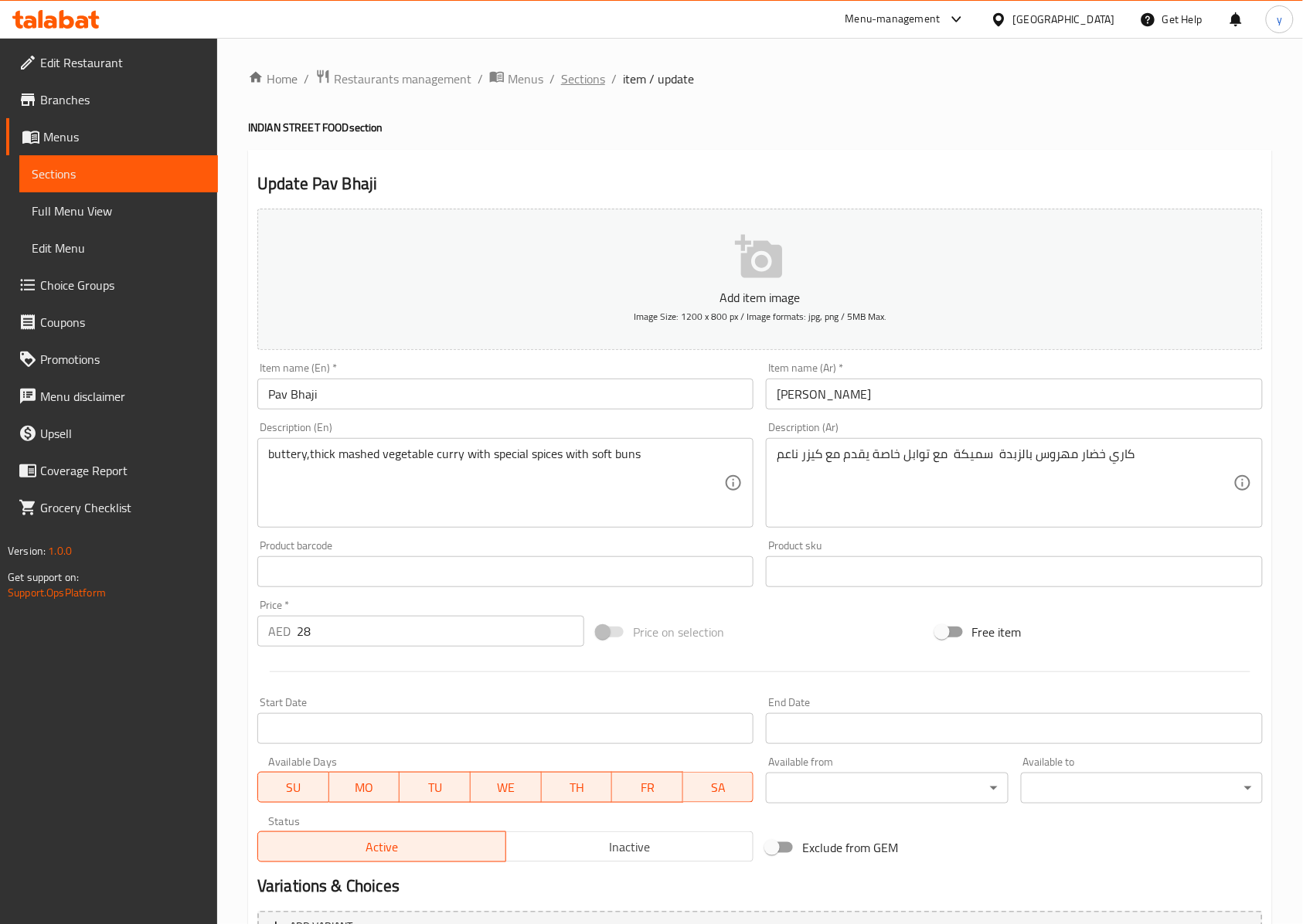
click at [575, 80] on span "Sections" at bounding box center [582, 78] width 44 height 19
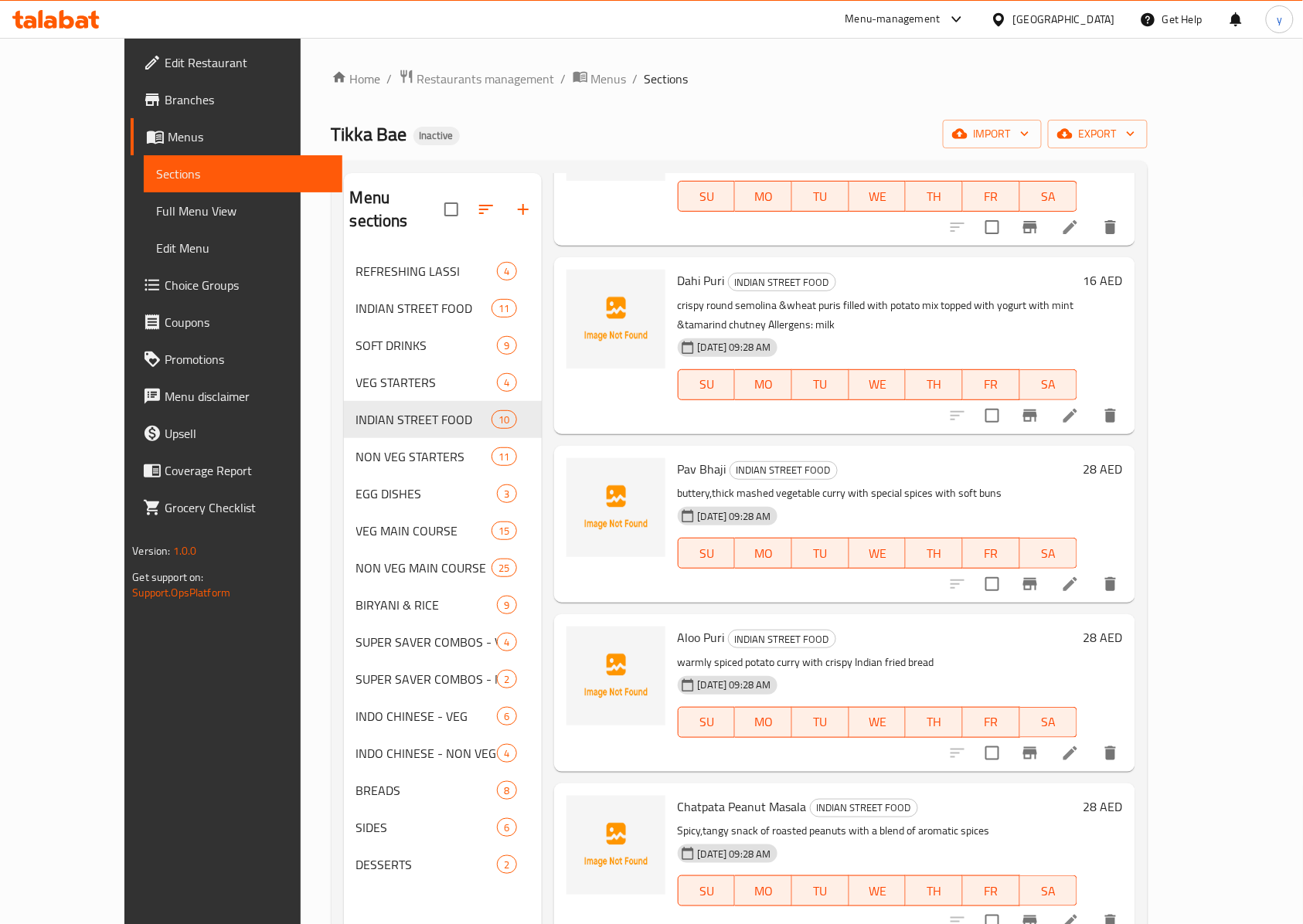
scroll to position [721, 0]
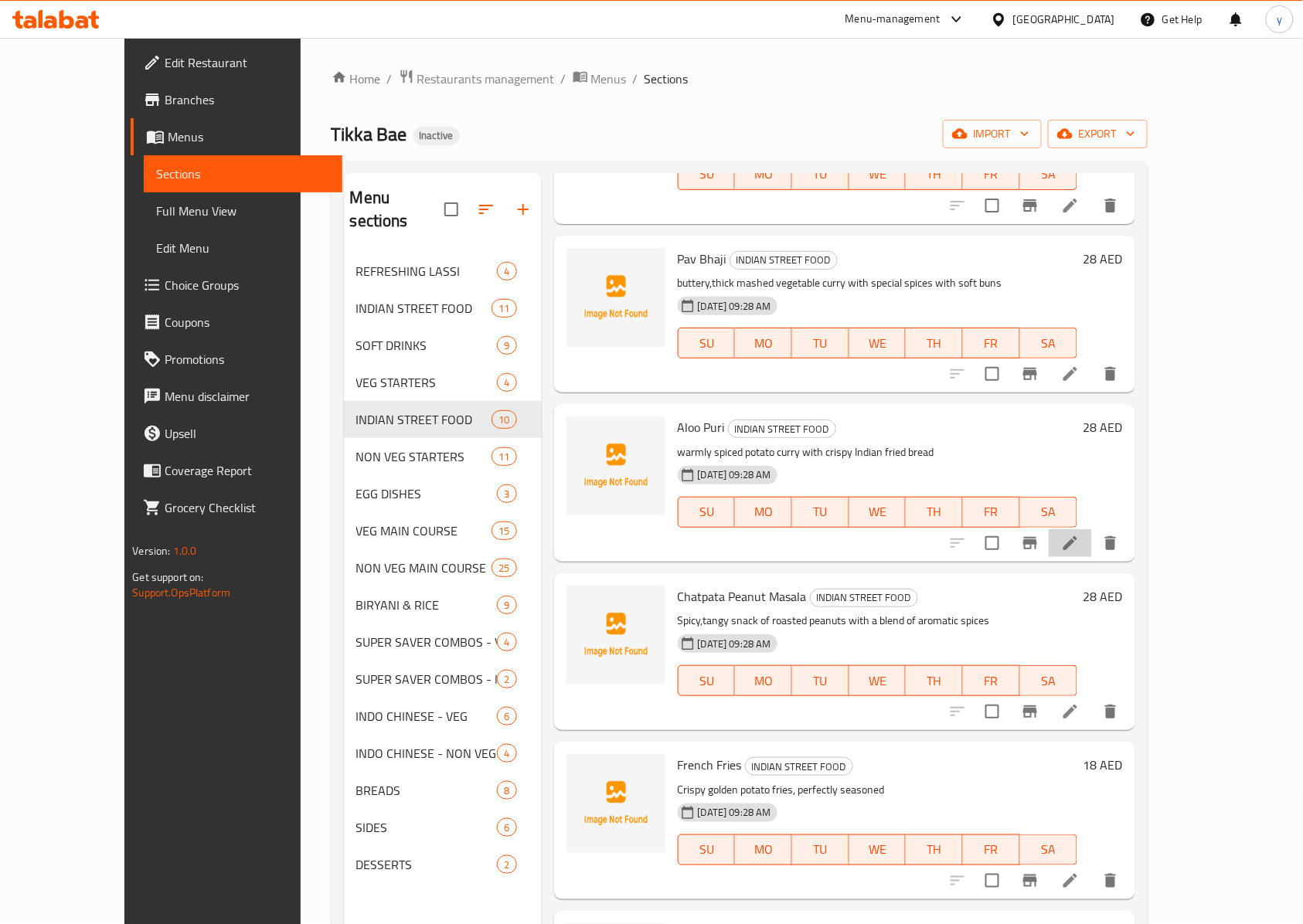
click at [977, 529] on li at bounding box center [1070, 542] width 44 height 28
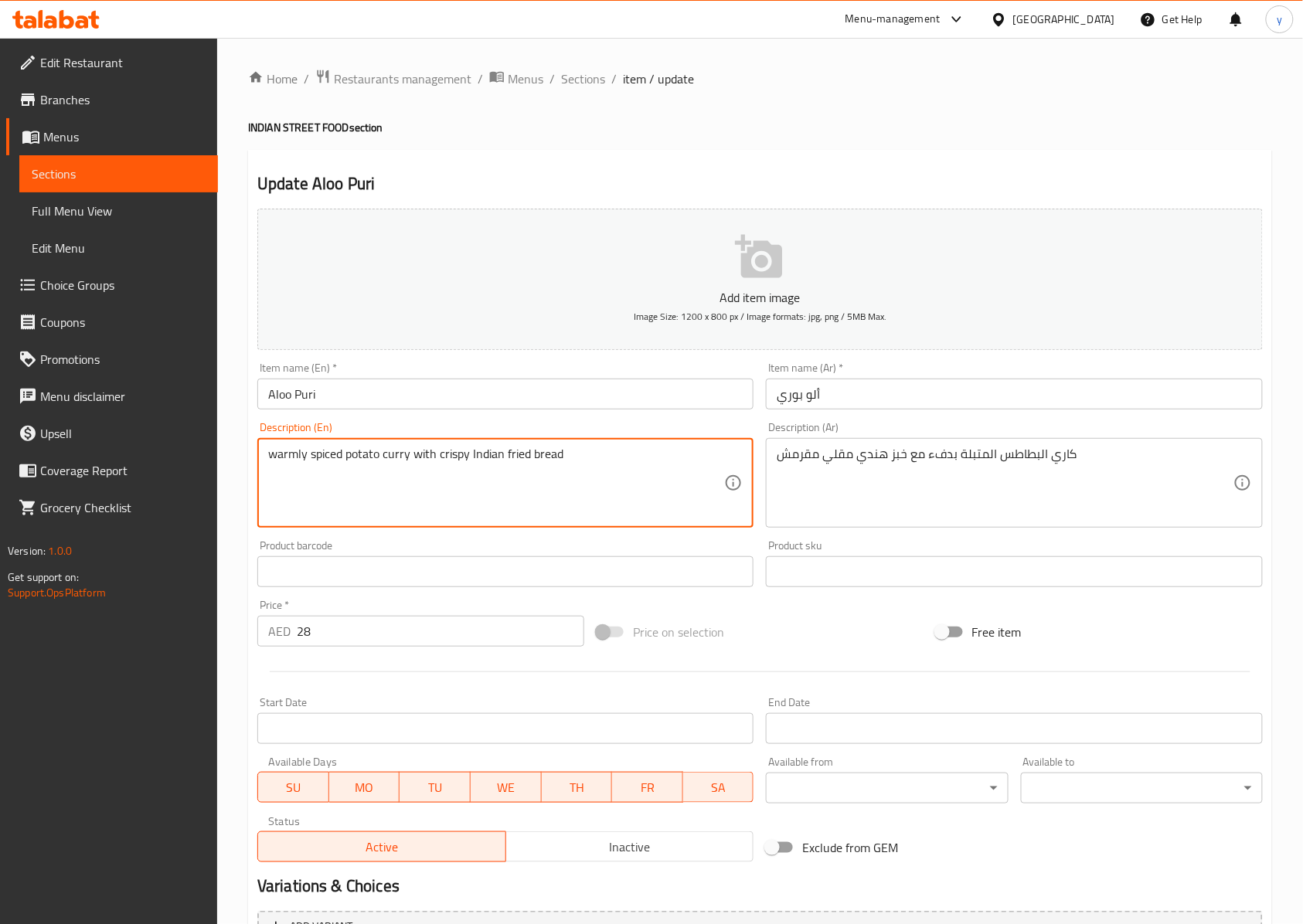
click at [289, 458] on textarea "warmly spiced potato curry with crispy Indian fried bread" at bounding box center [496, 483] width 456 height 73
click at [307, 474] on textarea "warmly spiced potato curry with crispy Indian fried bread" at bounding box center [496, 483] width 456 height 73
click at [283, 451] on textarea "warmly spiced potato curry with crispy Indian fried bread" at bounding box center [496, 483] width 456 height 73
drag, startPoint x: 340, startPoint y: 455, endPoint x: 237, endPoint y: 471, distance: 104.2
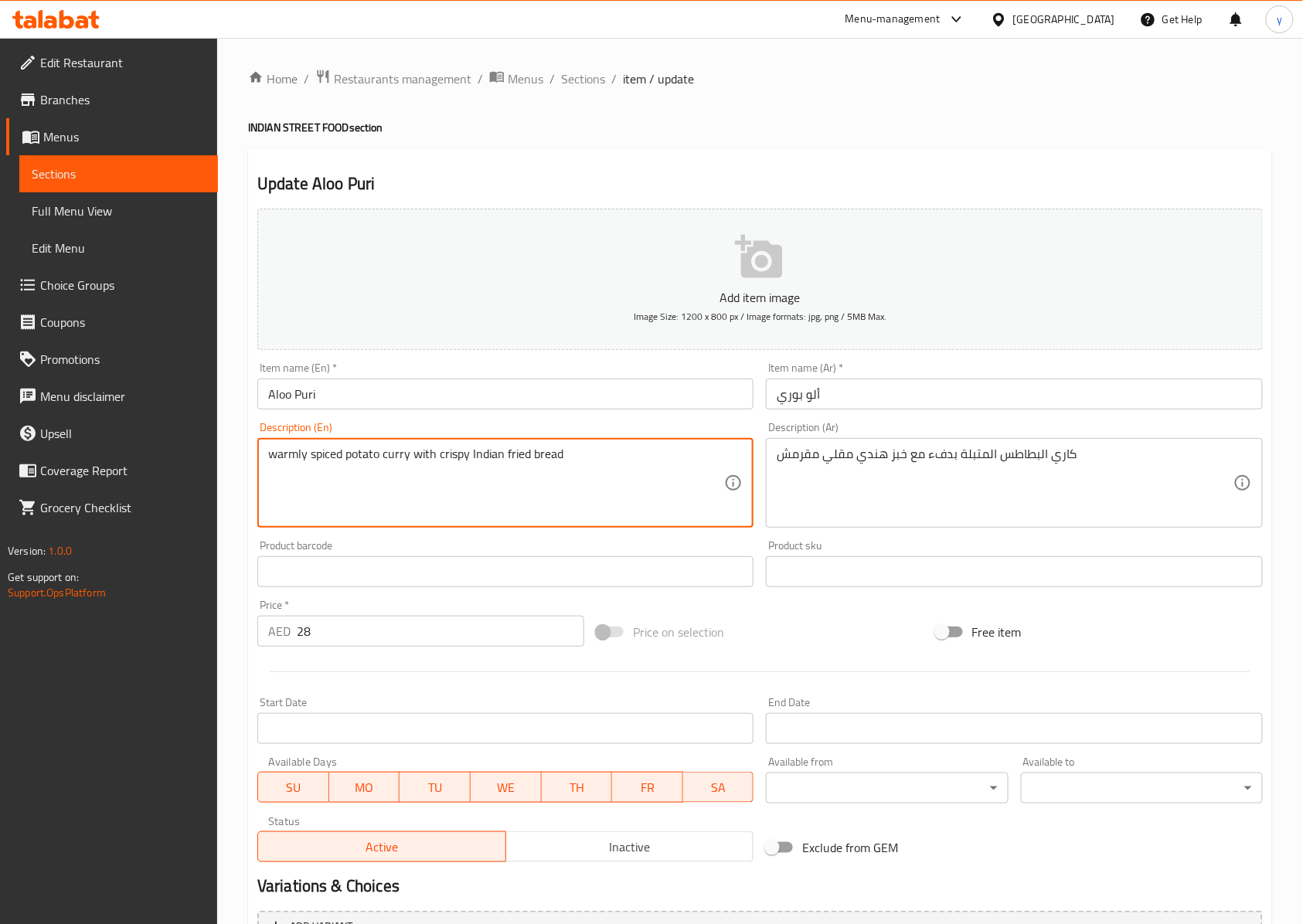
click at [237, 471] on div "Home / Restaurants management / Menus / Sections / item / update INDIAN STREET …" at bounding box center [760, 565] width 1086 height 1054
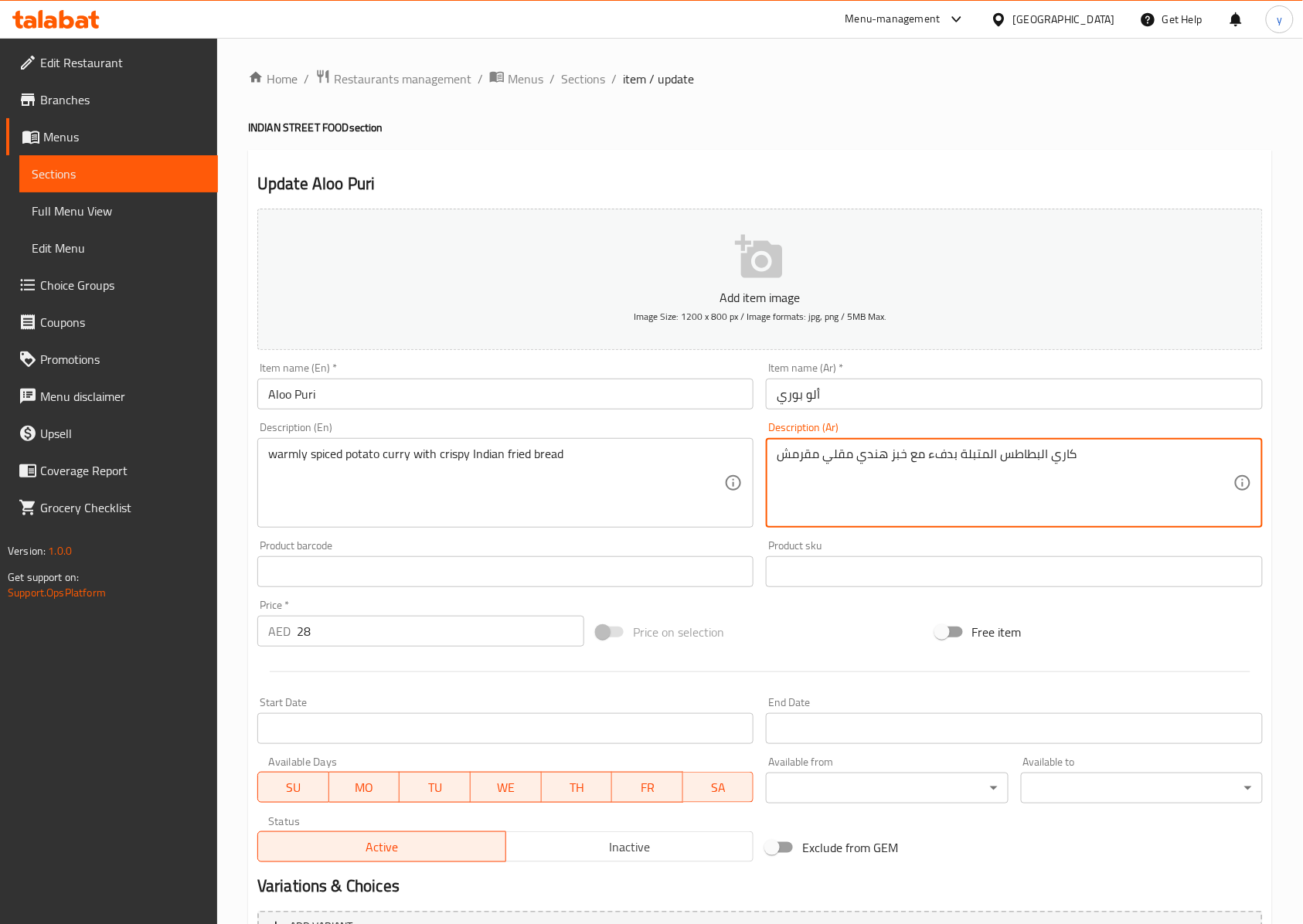
drag, startPoint x: 925, startPoint y: 455, endPoint x: 941, endPoint y: 467, distance: 20.0
click at [949, 485] on textarea "كاري البطاطس المتبلة بدفء مع خبز هندي مقلي مقرمش" at bounding box center [1005, 483] width 456 height 73
click at [956, 467] on textarea "كاري البطاطس المتبلة بدفء مع خبز هندي مقلي مقرمش" at bounding box center [1005, 483] width 456 height 73
drag, startPoint x: 956, startPoint y: 467, endPoint x: 926, endPoint y: 477, distance: 31.6
click at [926, 477] on textarea "كاري البطاطس المتبلة بدفء مع خبز هندي مقلي مقرمش" at bounding box center [1005, 483] width 456 height 73
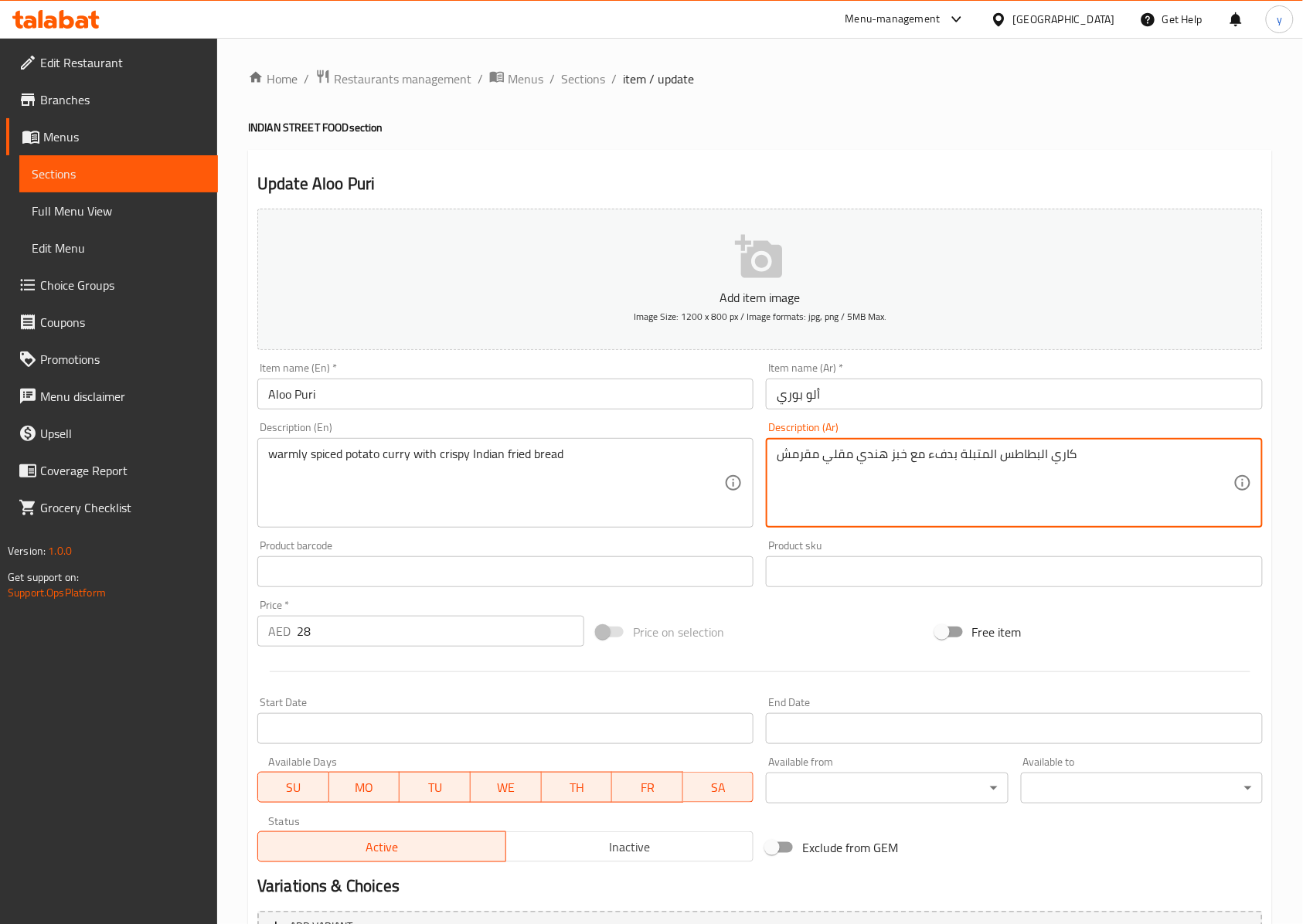
click at [956, 511] on textarea "كاري البطاطس المتبلة بدفء مع خبز هندي مقلي مقرمش" at bounding box center [1005, 483] width 456 height 73
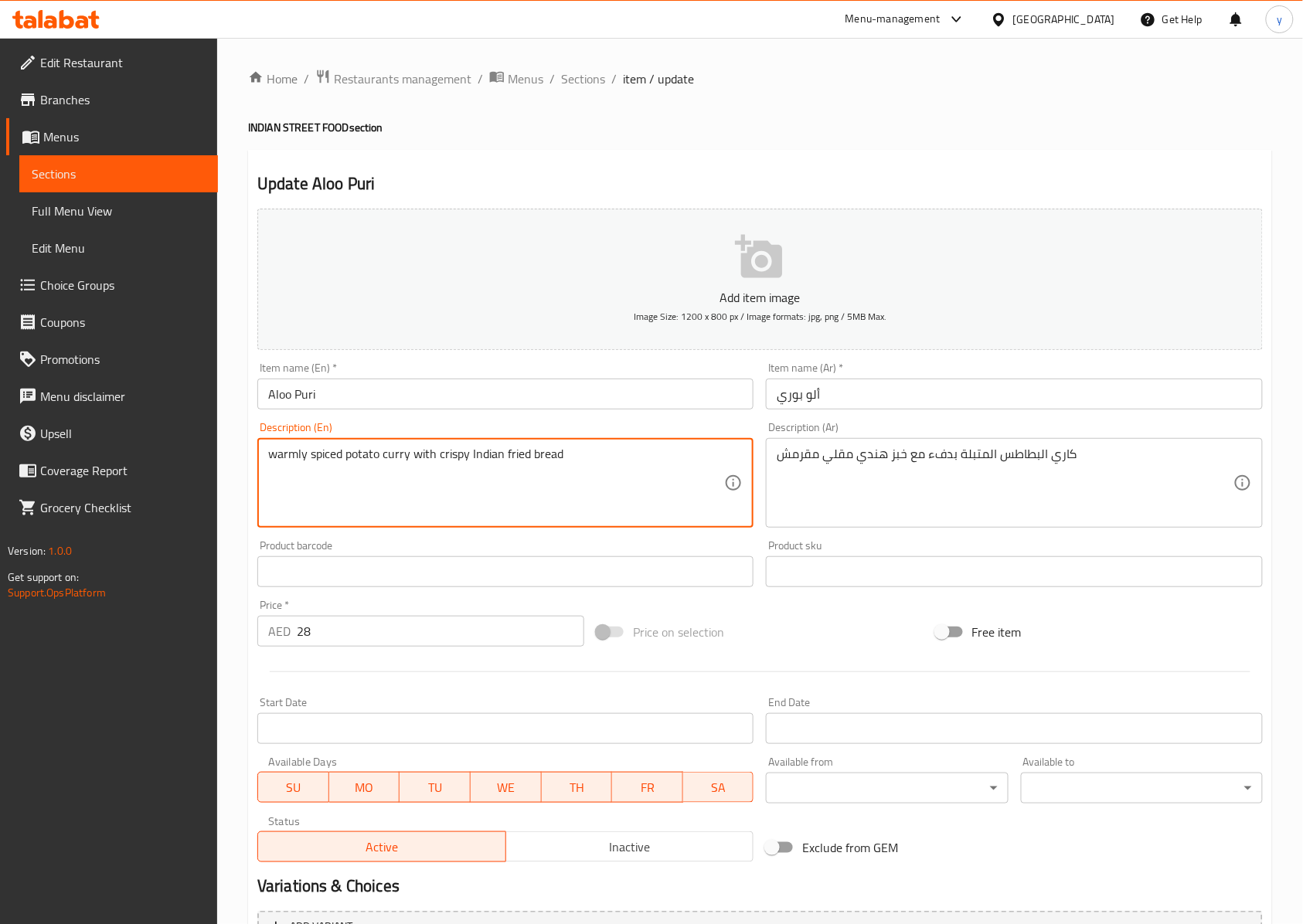
drag, startPoint x: 575, startPoint y: 470, endPoint x: 226, endPoint y: 479, distance: 349.1
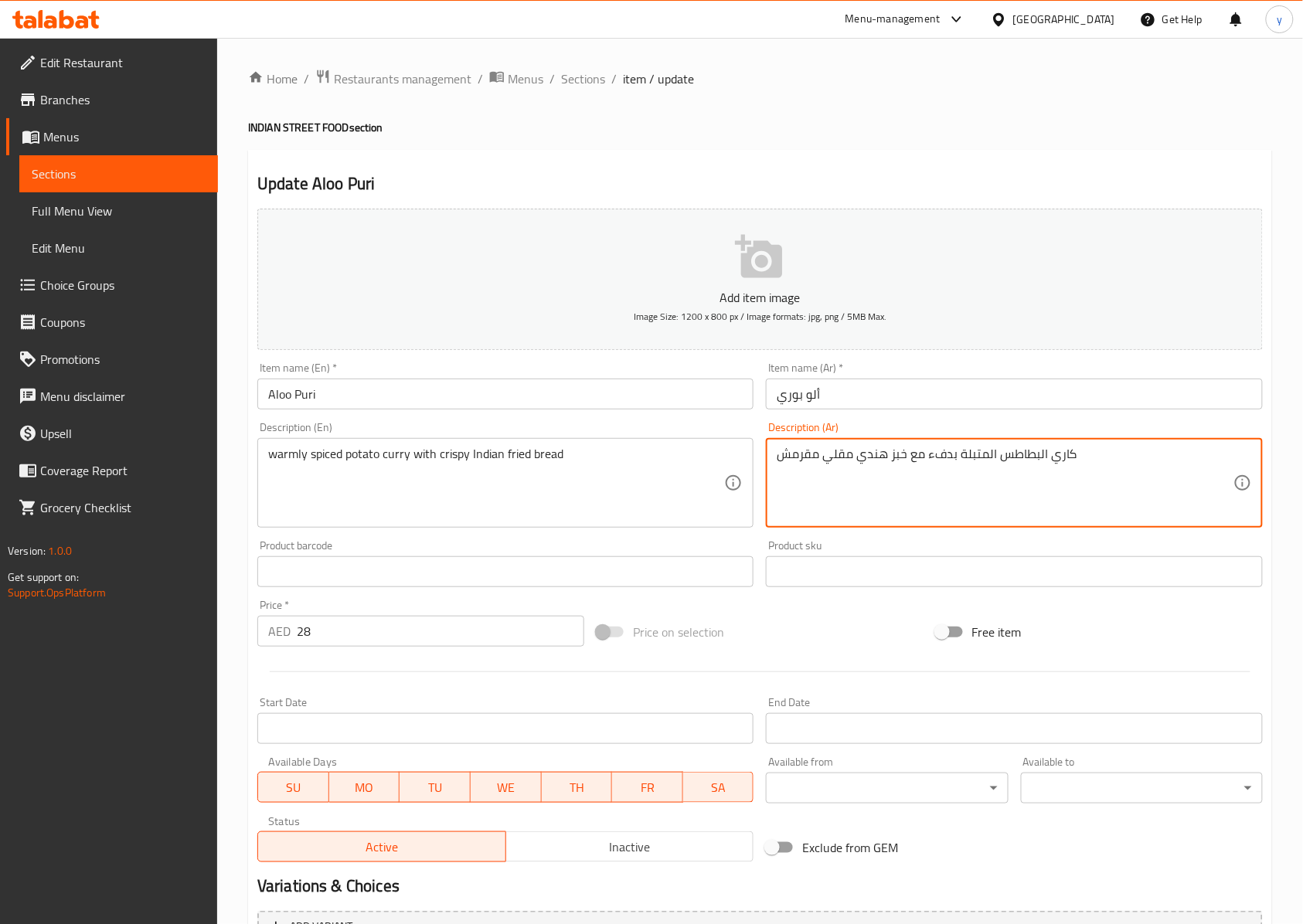
drag, startPoint x: 926, startPoint y: 456, endPoint x: 950, endPoint y: 462, distance: 24.7
click at [977, 464] on textarea "كاري البطاطس المتبلة بحرارة مع خبز هندي مقلي مقرمش" at bounding box center [1005, 483] width 456 height 73
drag, startPoint x: 1051, startPoint y: 458, endPoint x: 1074, endPoint y: 452, distance: 23.8
click at [977, 452] on textarea "كاري البطاطس المتبلة بحرارة مع خبز هندي مقلي مقرمش" at bounding box center [1005, 483] width 456 height 73
click at [977, 480] on textarea "كاري البطاطس المتبلة بحرارة مع خبز هندي مقلي مقرمش" at bounding box center [1005, 483] width 456 height 73
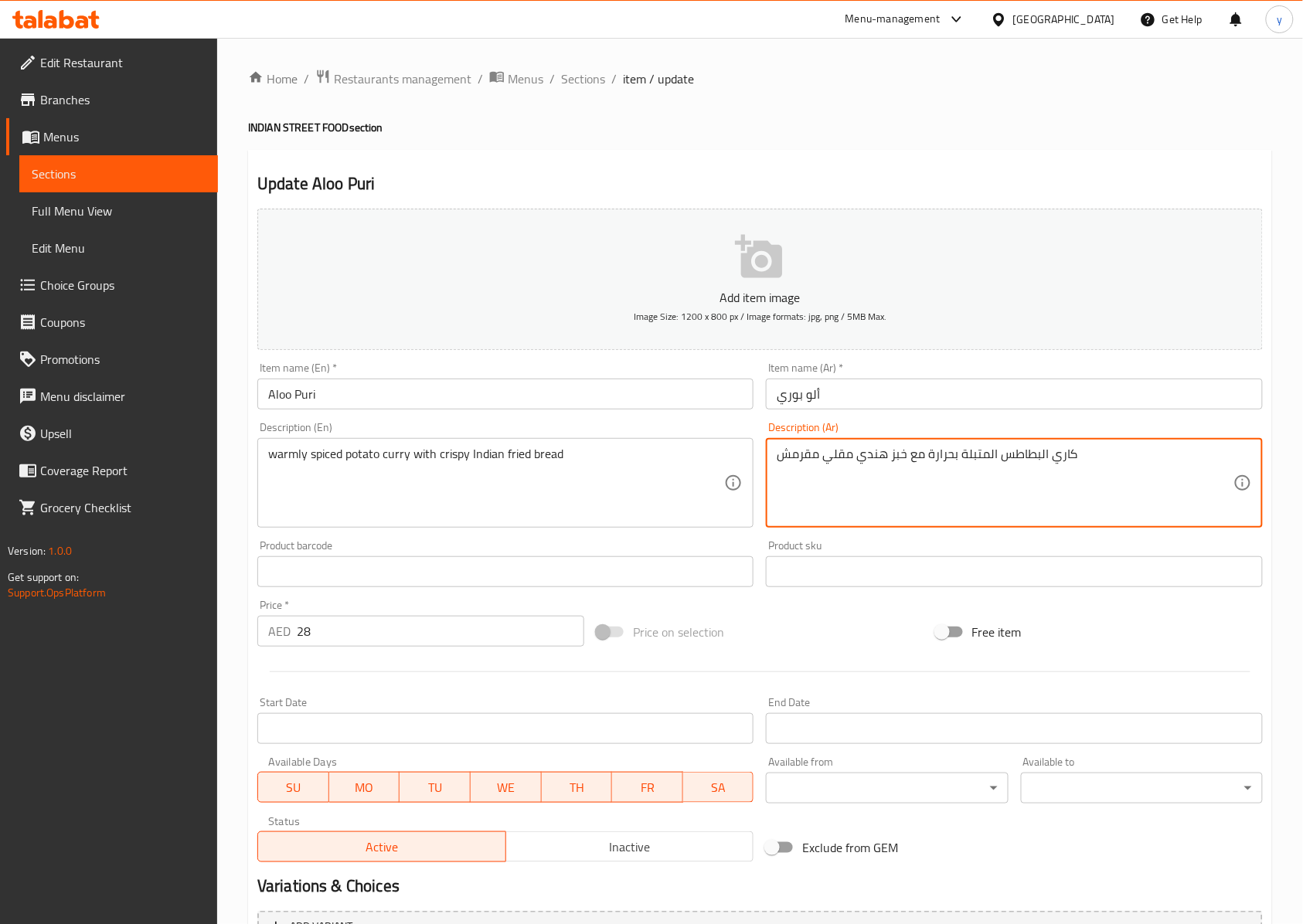
type textarea "كاري البطاطس المتبلة بحرارة مع خبز هندي مقلي مقرمش"
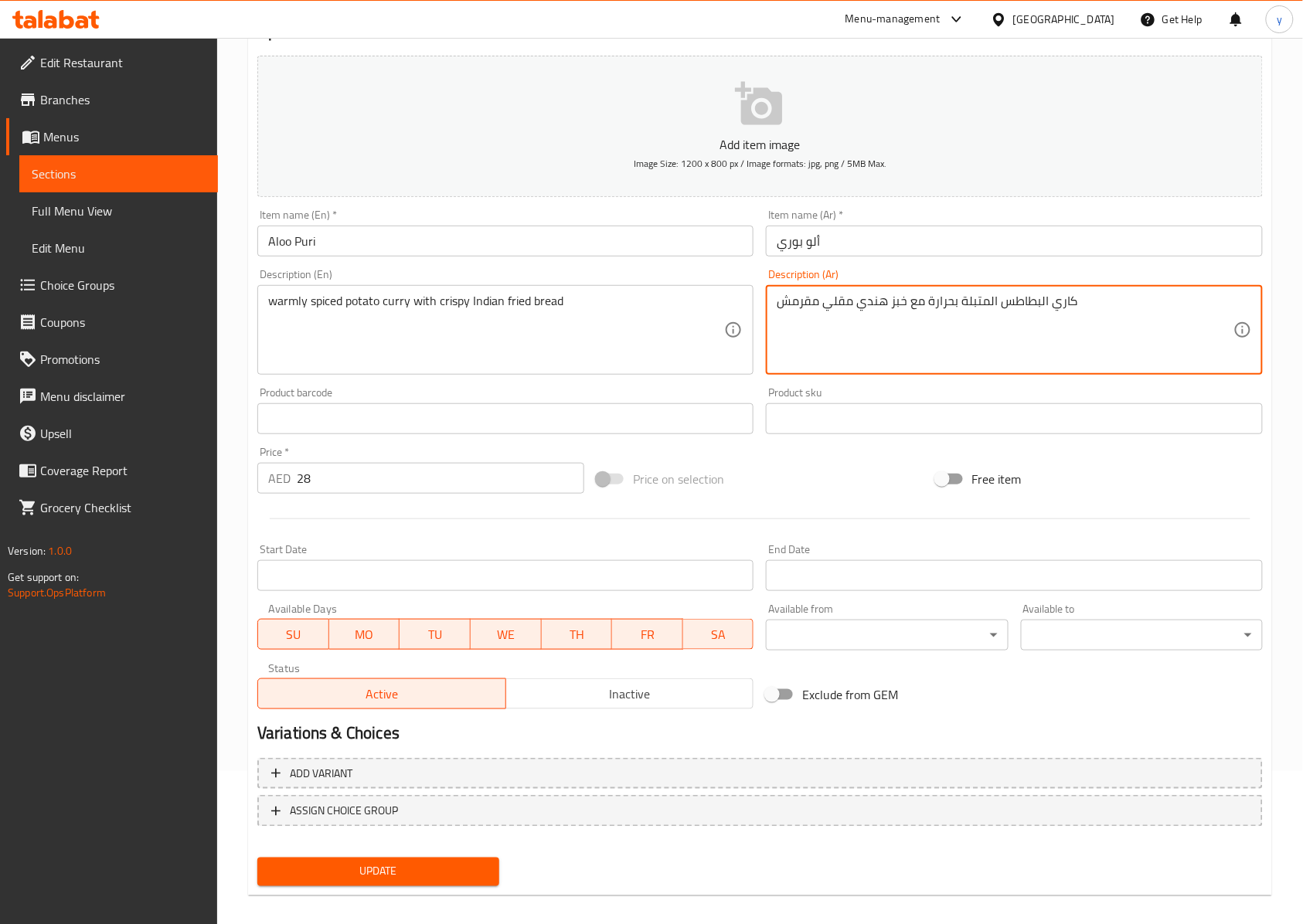
scroll to position [166, 0]
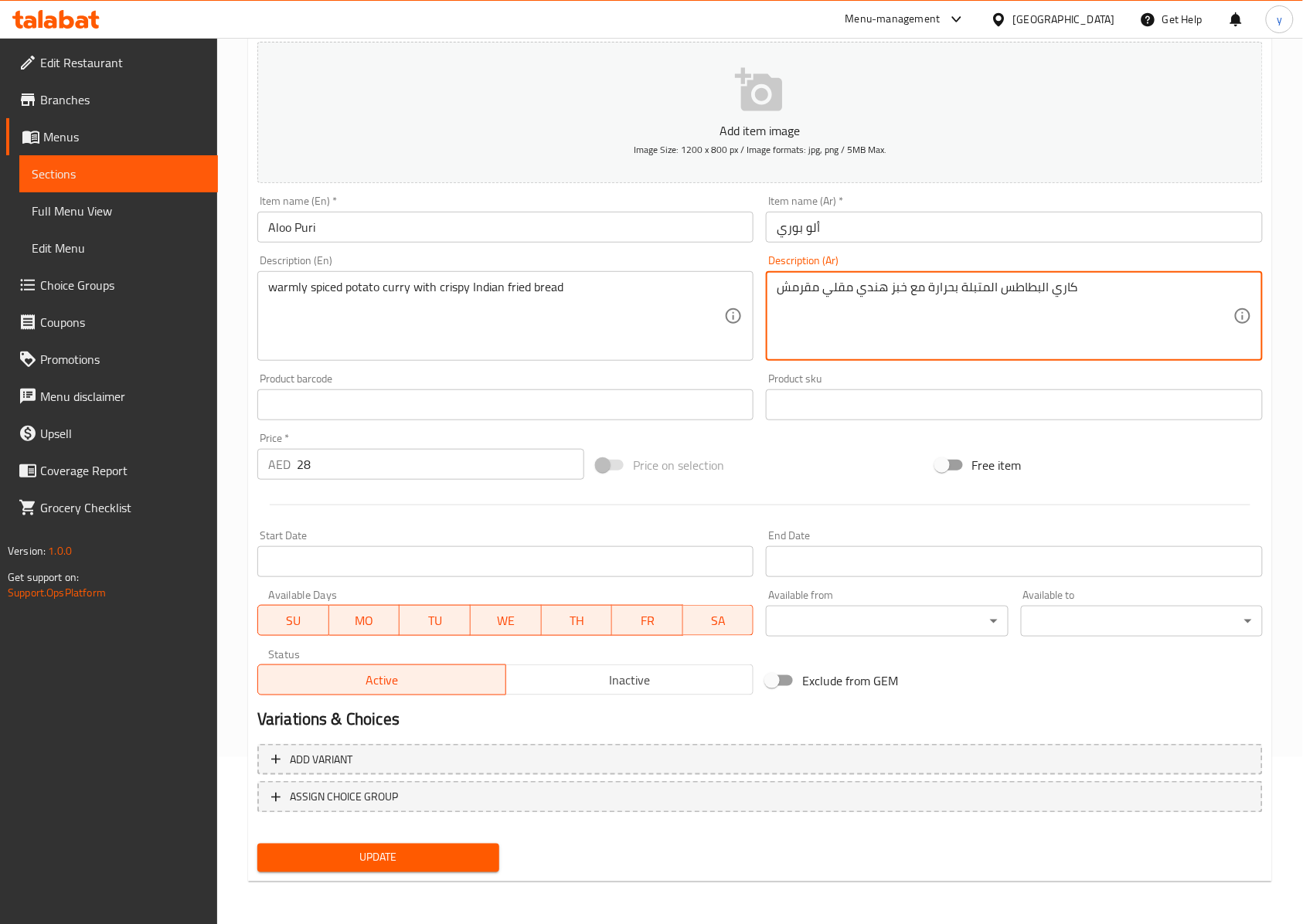
click at [418, 692] on span "Update" at bounding box center [379, 858] width 217 height 20
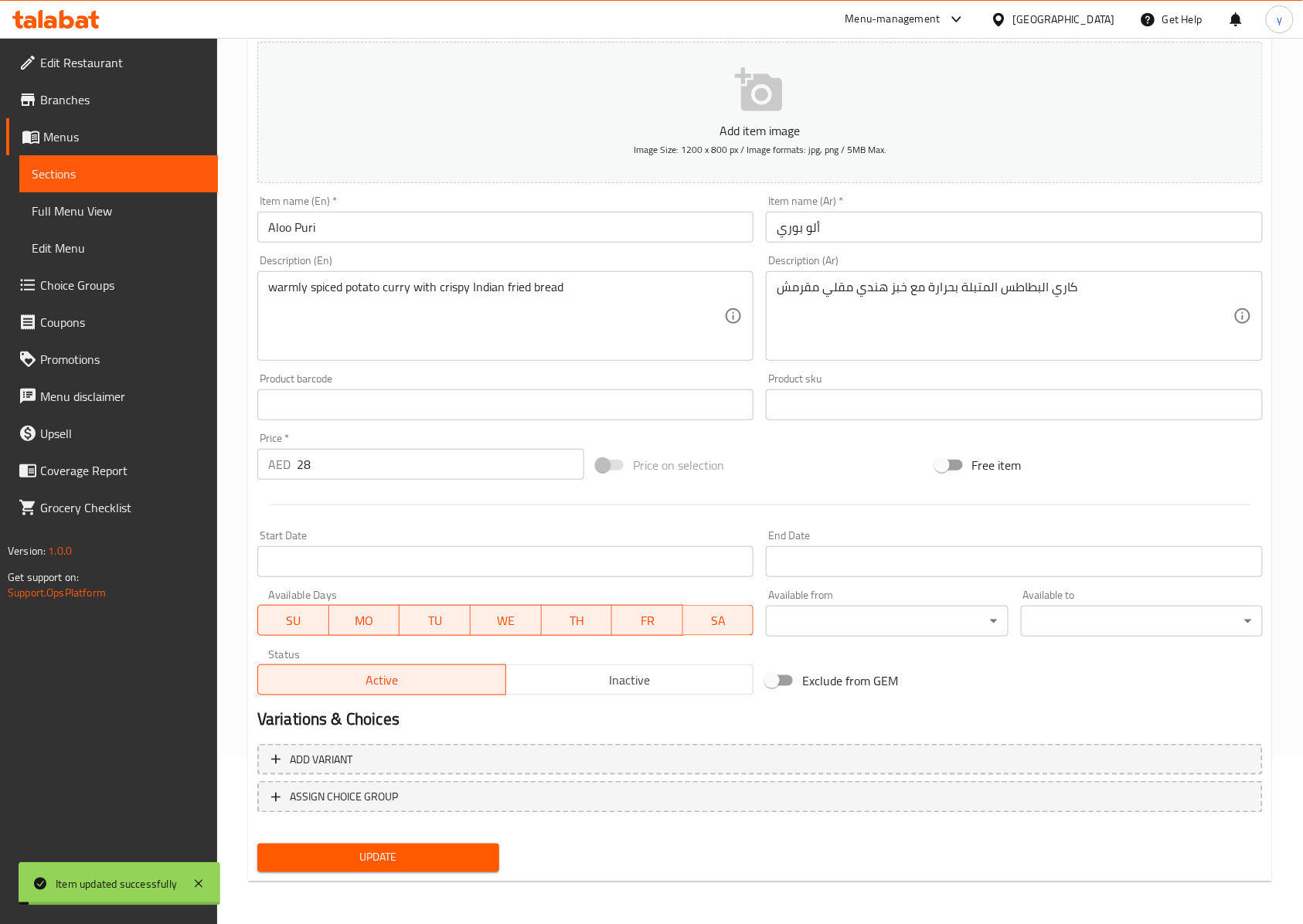
scroll to position [0, 0]
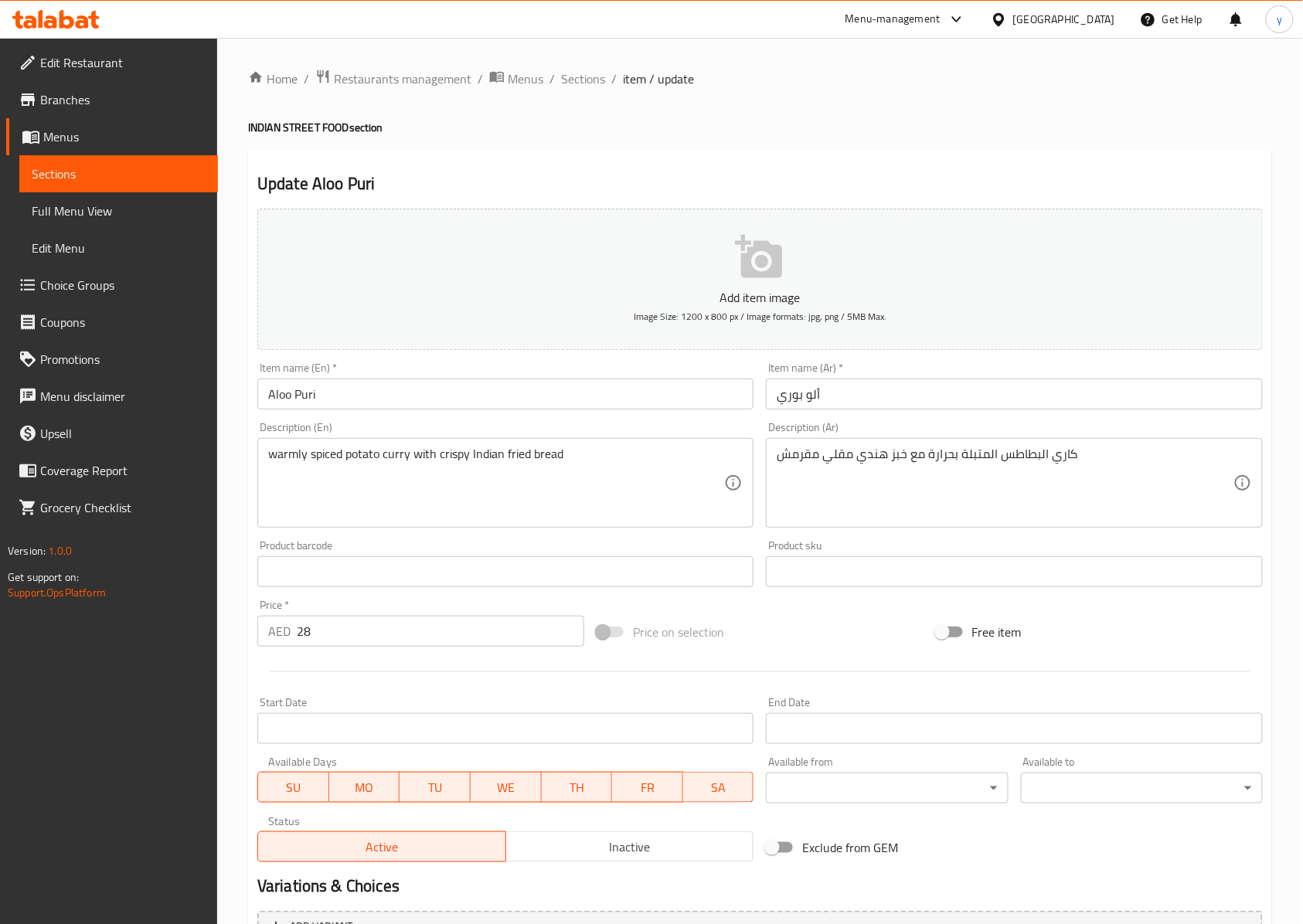
click at [94, 285] on span "Choice Groups" at bounding box center [123, 285] width 166 height 19
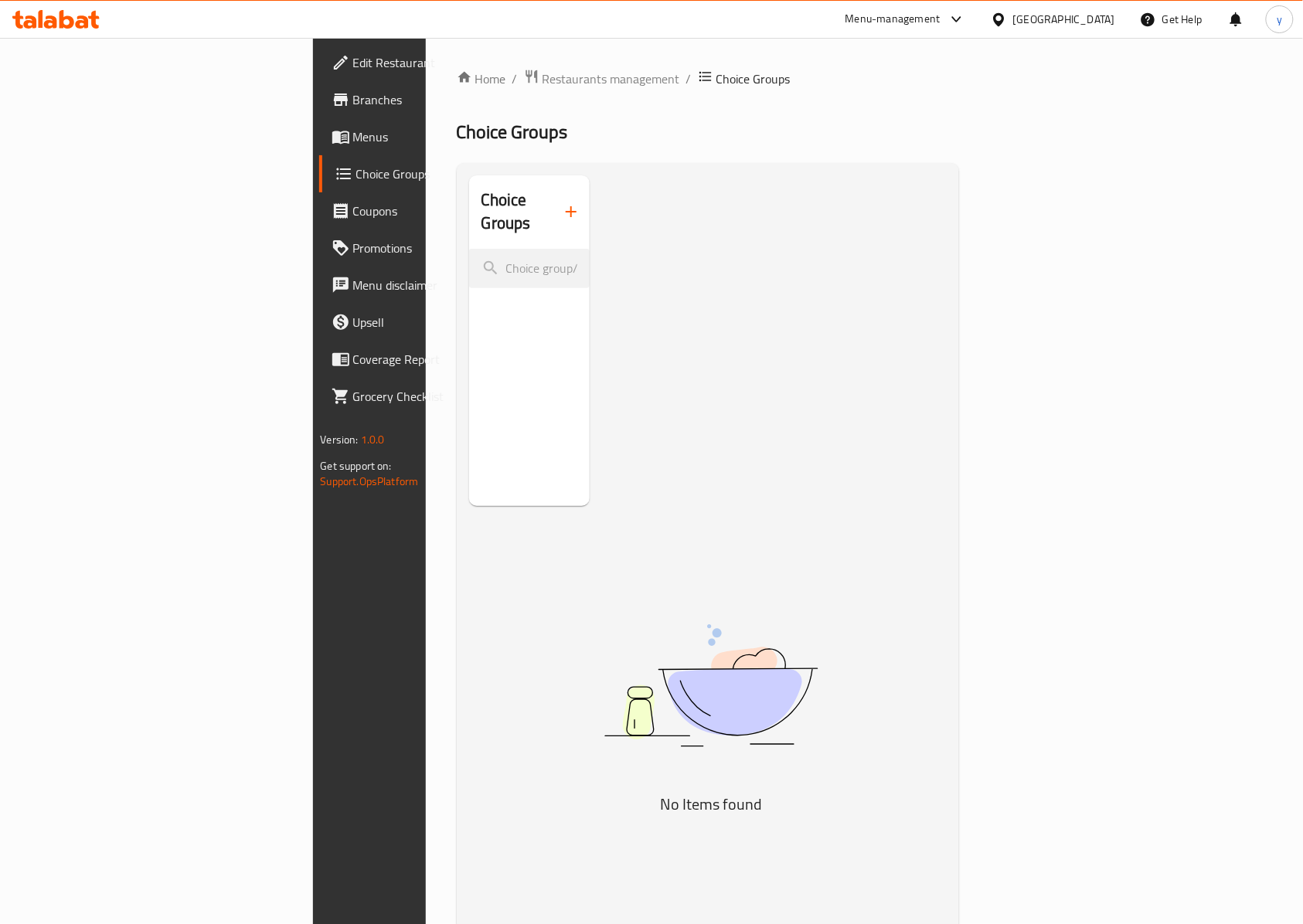
click at [356, 183] on span "Choice Groups" at bounding box center [437, 174] width 162 height 19
click at [354, 143] on span "Menus" at bounding box center [436, 136] width 166 height 19
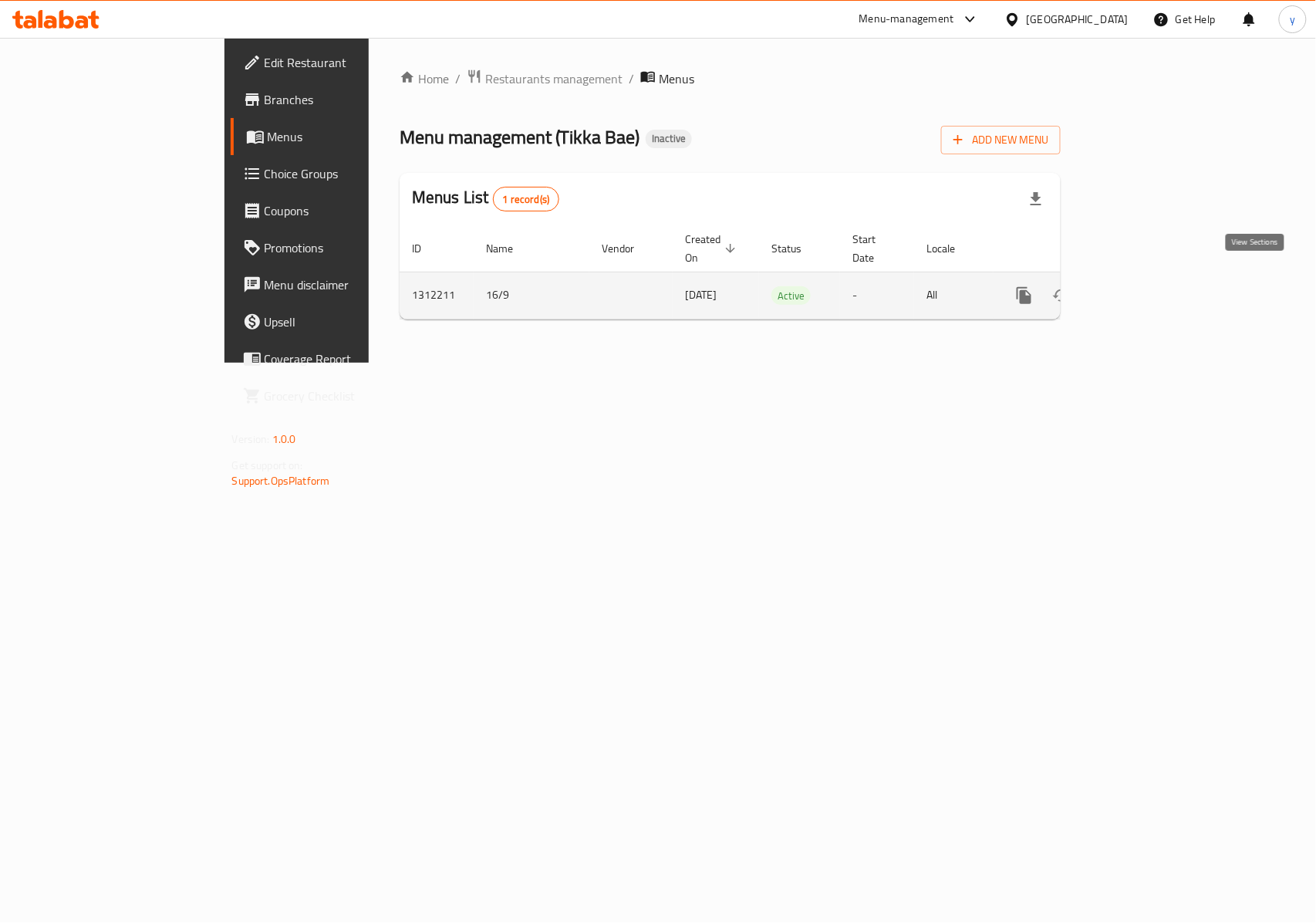
click at [975, 289] on icon "enhanced table" at bounding box center [1135, 295] width 19 height 19
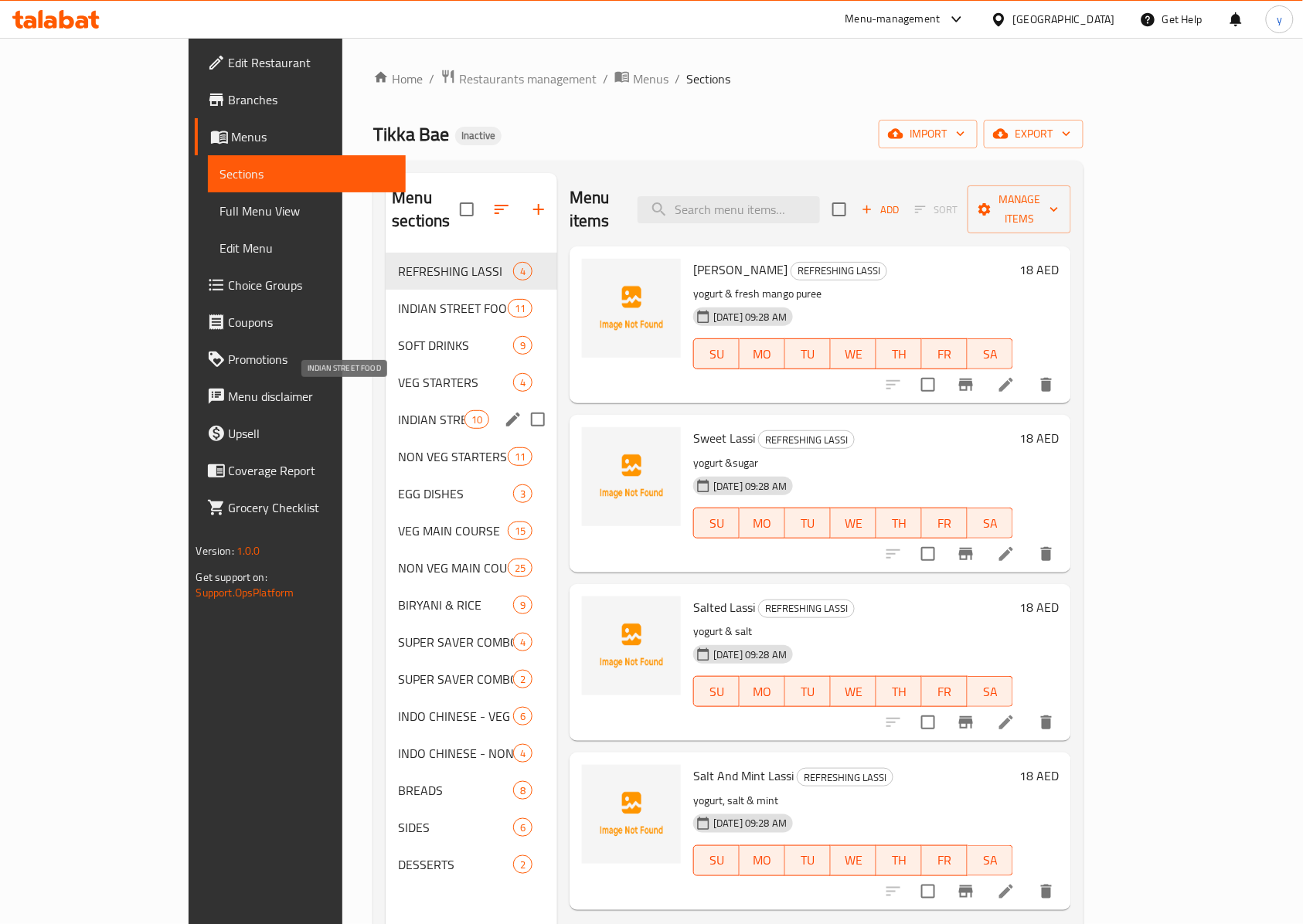
click at [398, 410] on span "INDIAN STREET FOOD" at bounding box center [431, 419] width 66 height 19
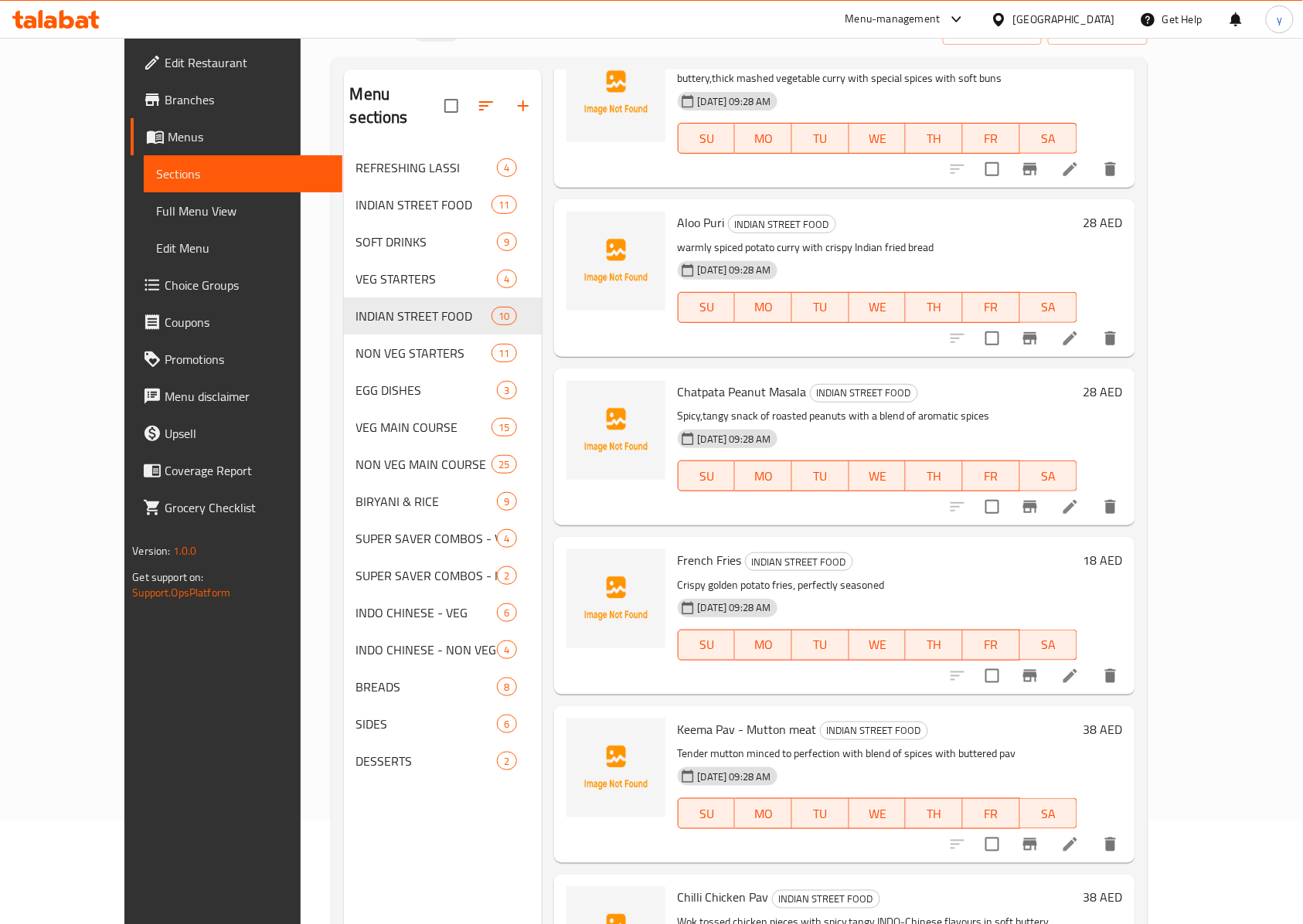
scroll to position [217, 0]
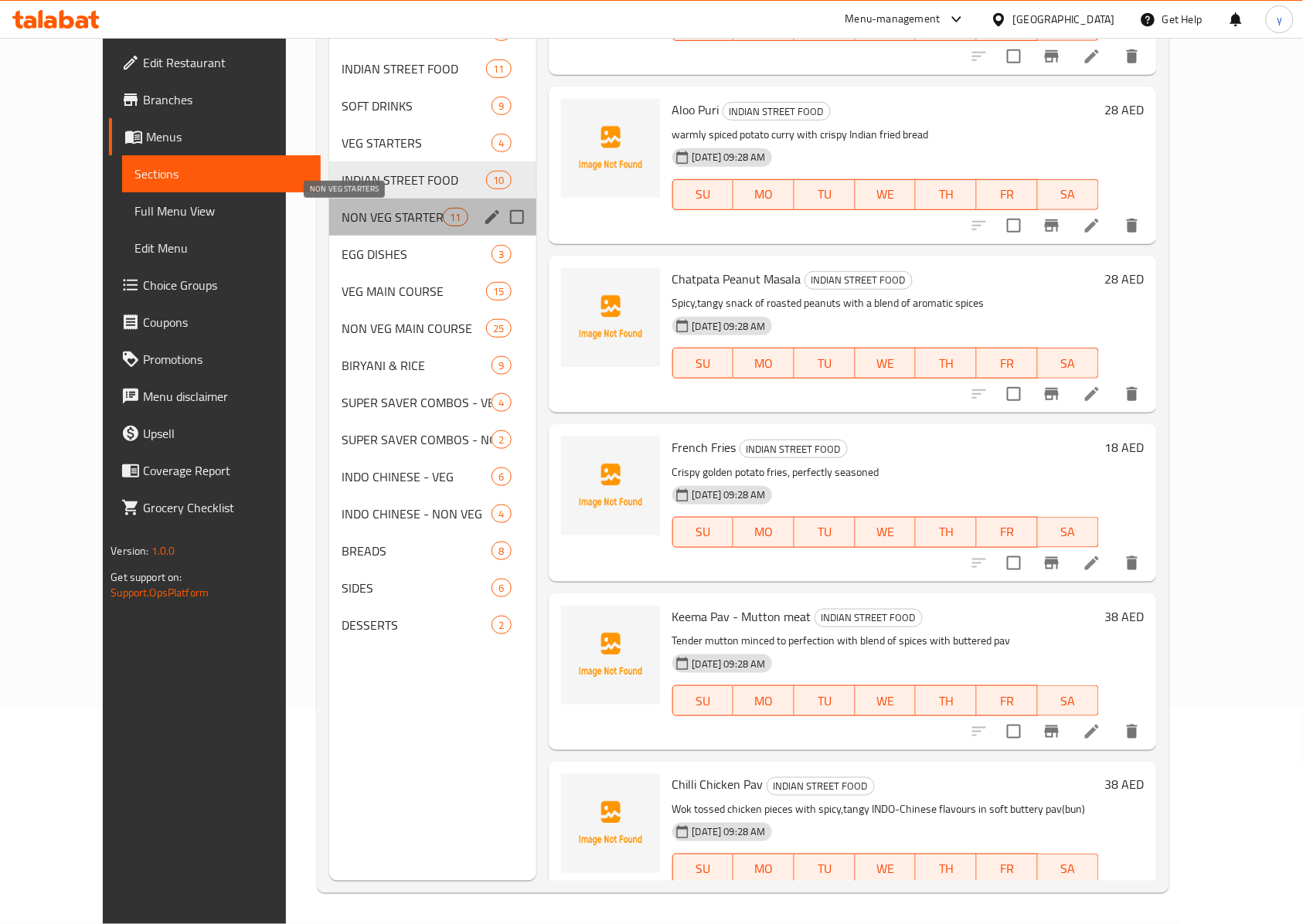
click at [359, 217] on span "NON VEG STARTERS" at bounding box center [393, 216] width 102 height 19
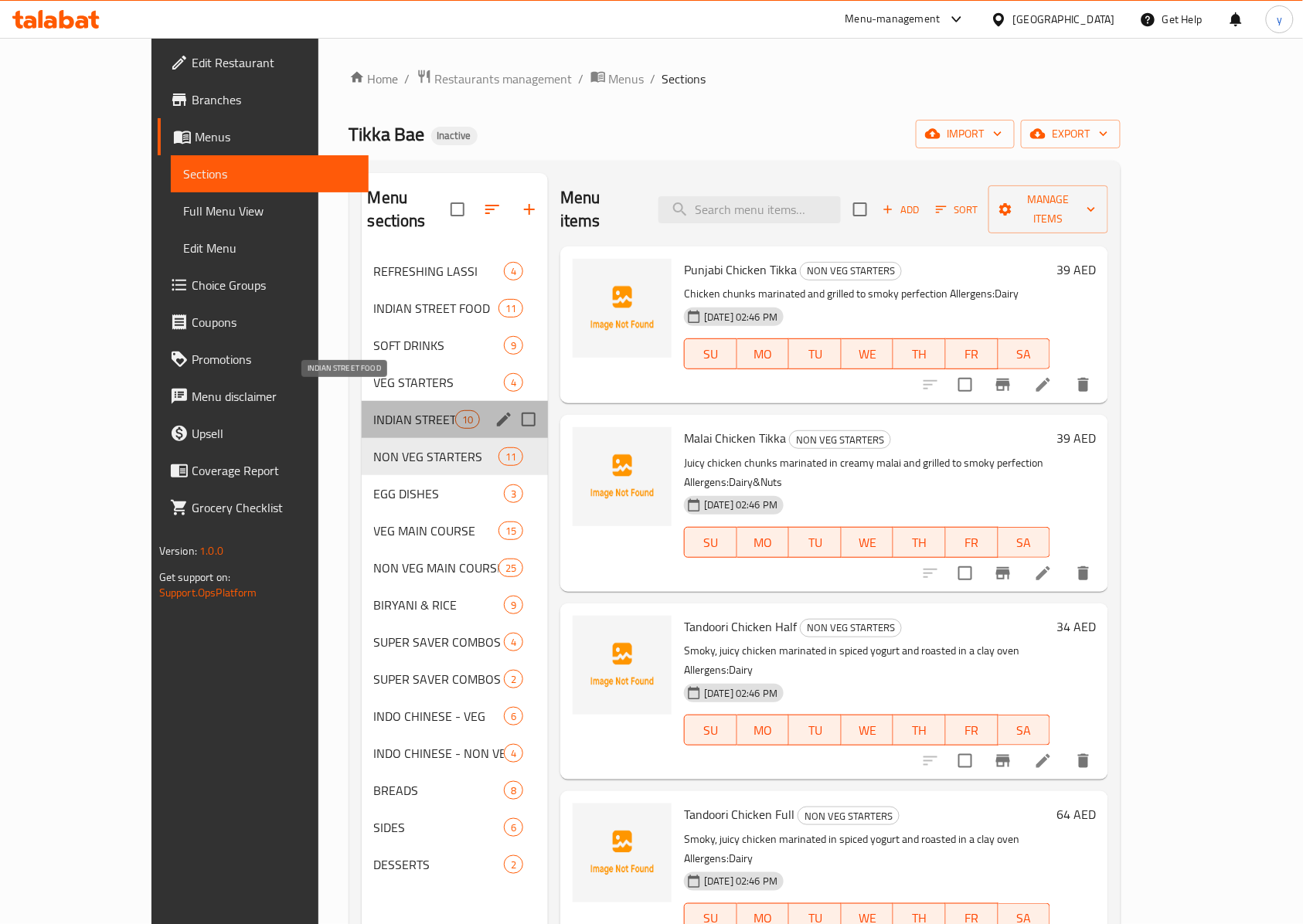
click at [380, 410] on span "INDIAN STREET FOOD" at bounding box center [414, 419] width 81 height 19
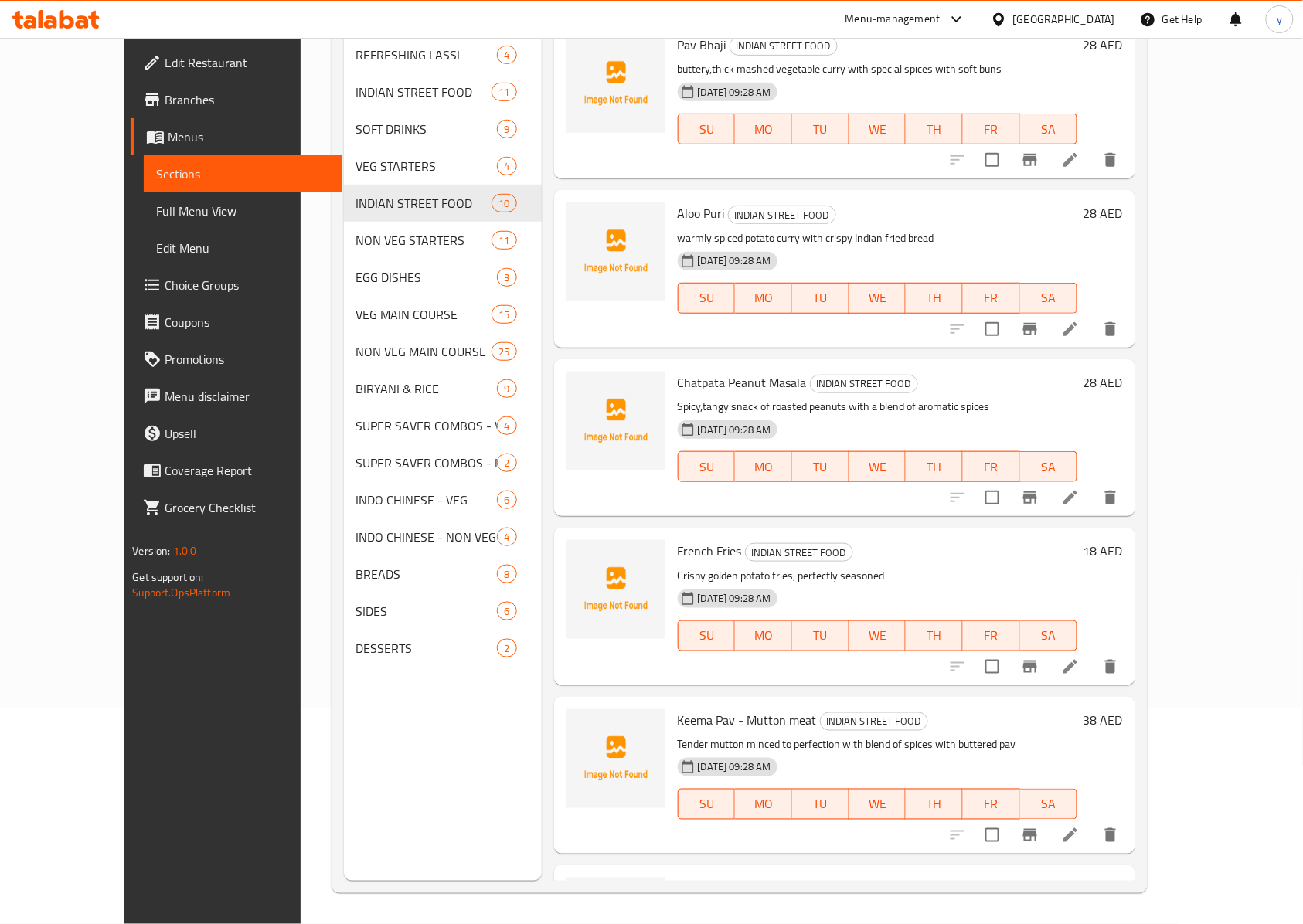
scroll to position [822, 0]
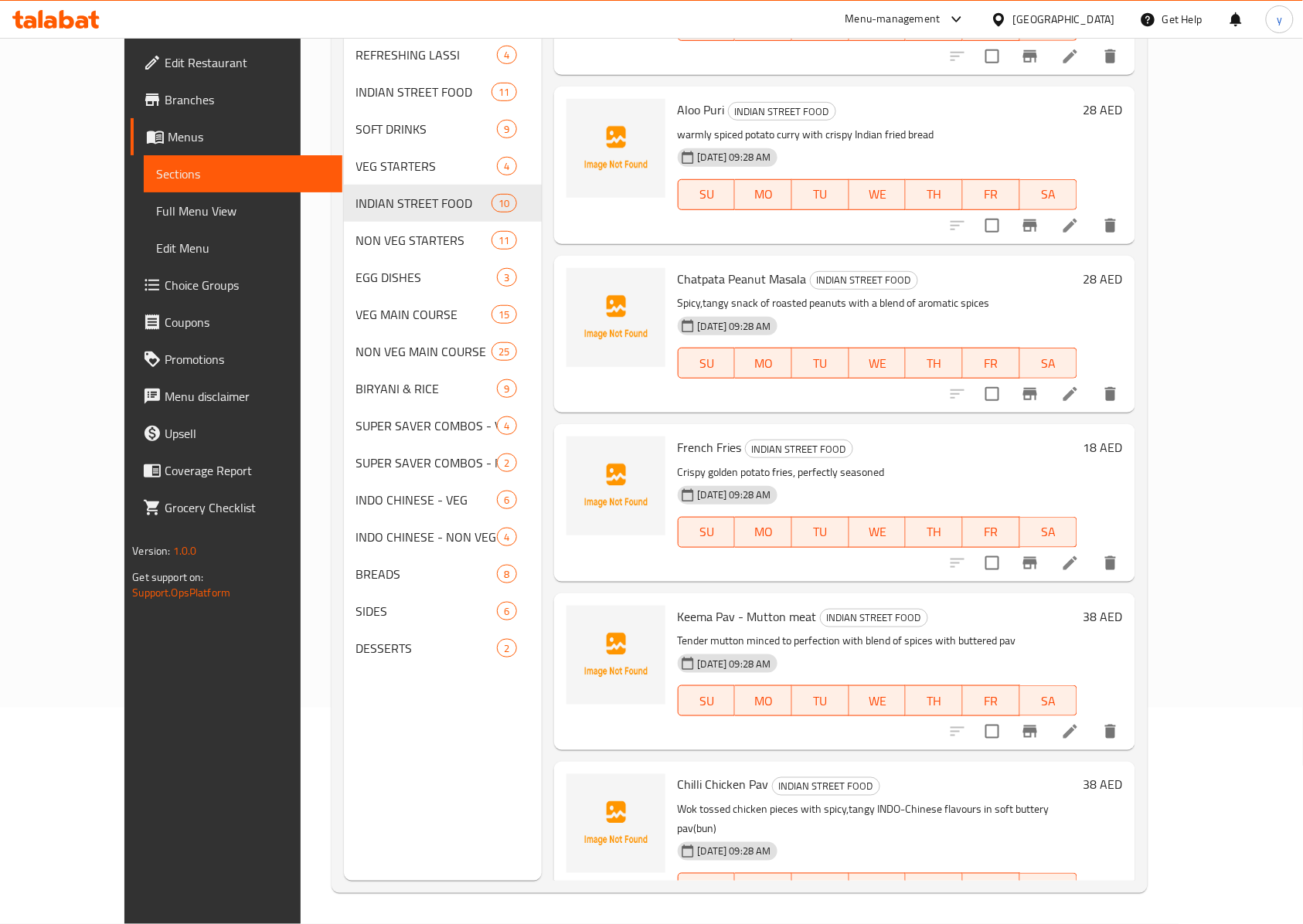
click at [977, 199] on div "Home / Restaurants management / Menus / Sections Tikka Bae Inactive import expo…" at bounding box center [740, 373] width 878 height 1102
click at [977, 556] on icon at bounding box center [1071, 563] width 14 height 14
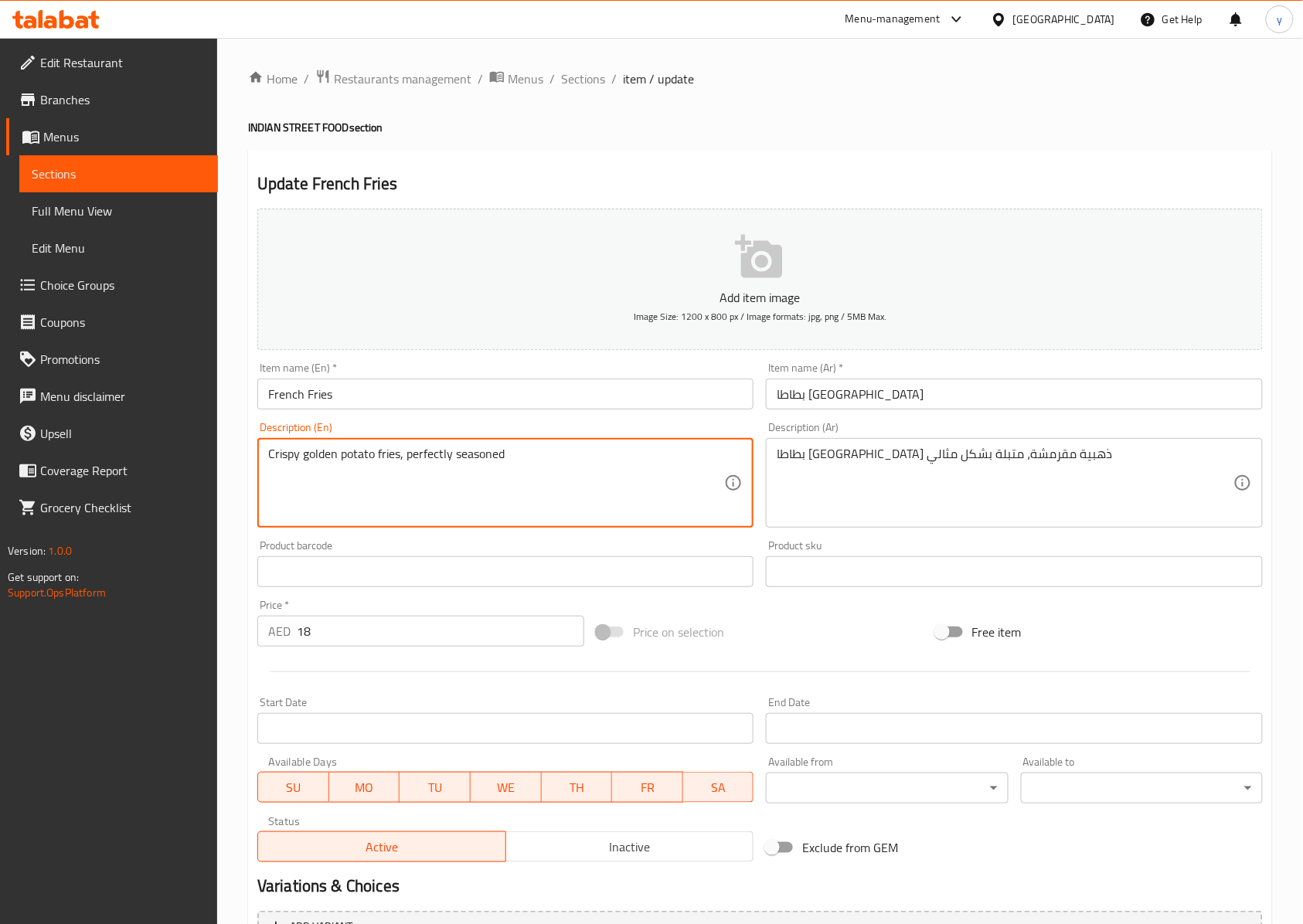
click at [494, 462] on textarea "Crispy golden potato fries, perfectly seasoned" at bounding box center [496, 483] width 456 height 73
click at [588, 476] on textarea "Crispy golden potato fries, perfectly seasoned" at bounding box center [496, 483] width 456 height 73
click at [88, 168] on span "Sections" at bounding box center [118, 174] width 174 height 19
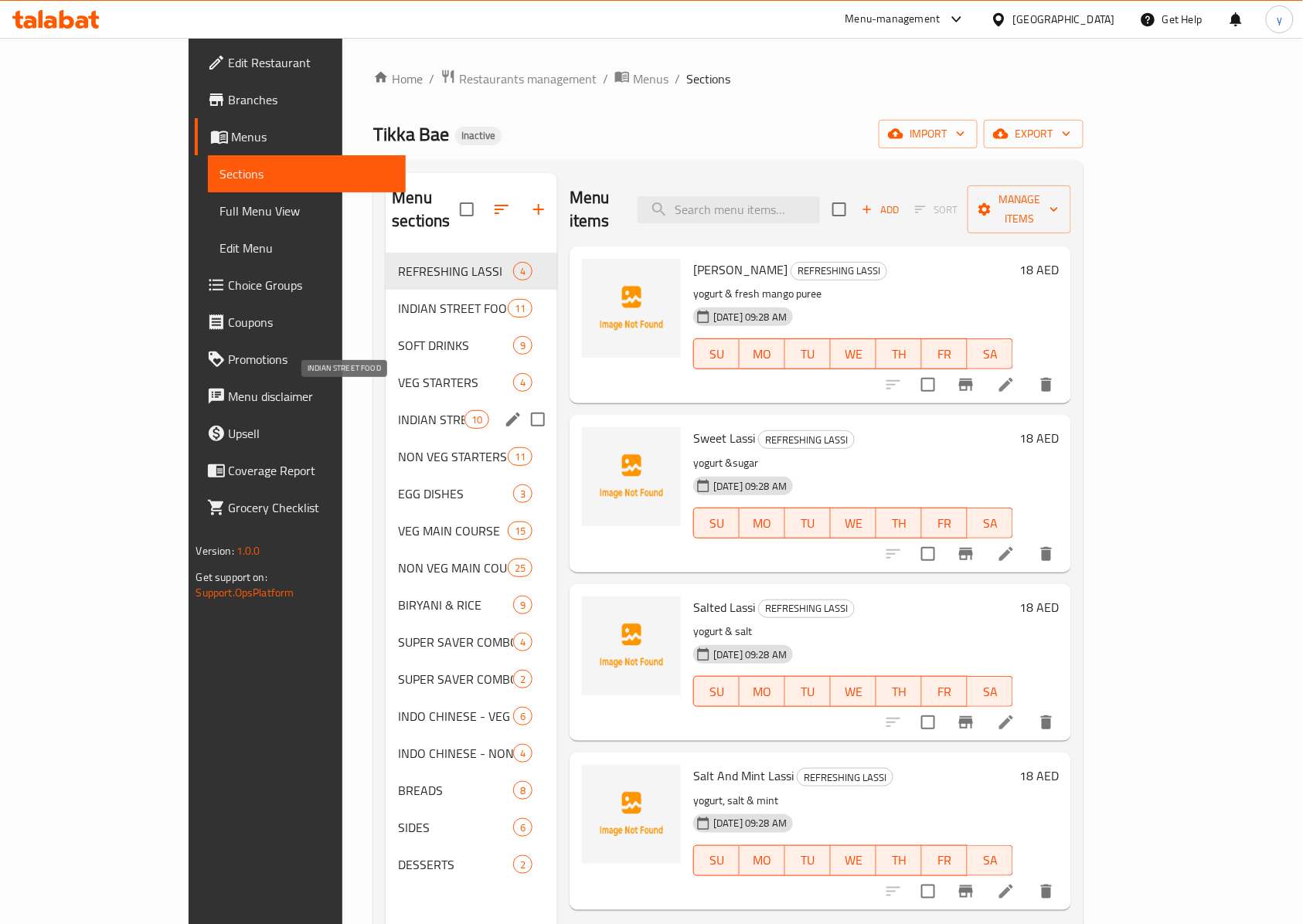
click at [398, 410] on span "INDIAN STREET FOOD" at bounding box center [431, 419] width 66 height 19
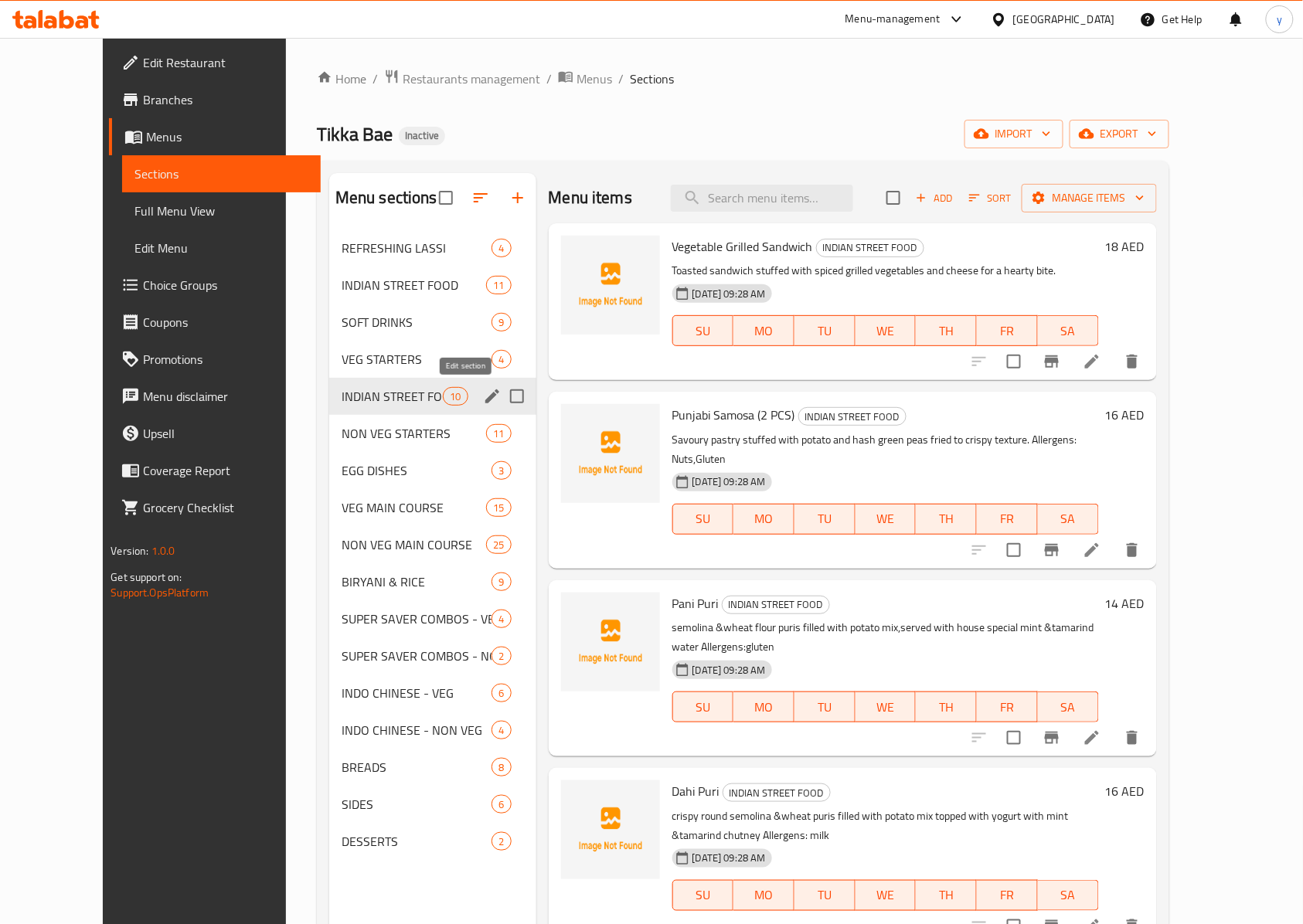
click at [485, 399] on icon "edit" at bounding box center [493, 396] width 14 height 14
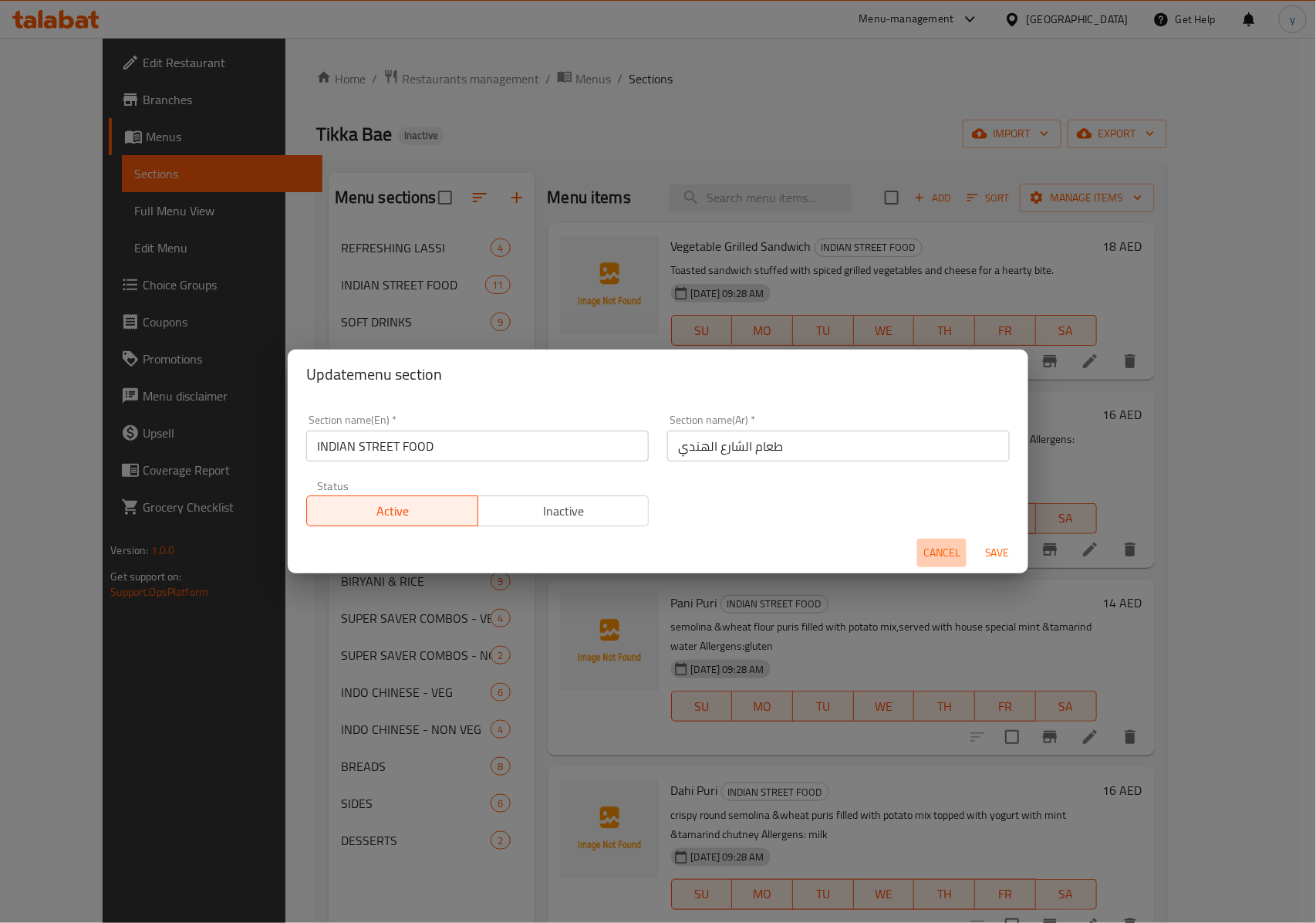
click at [936, 557] on span "Cancel" at bounding box center [943, 553] width 37 height 20
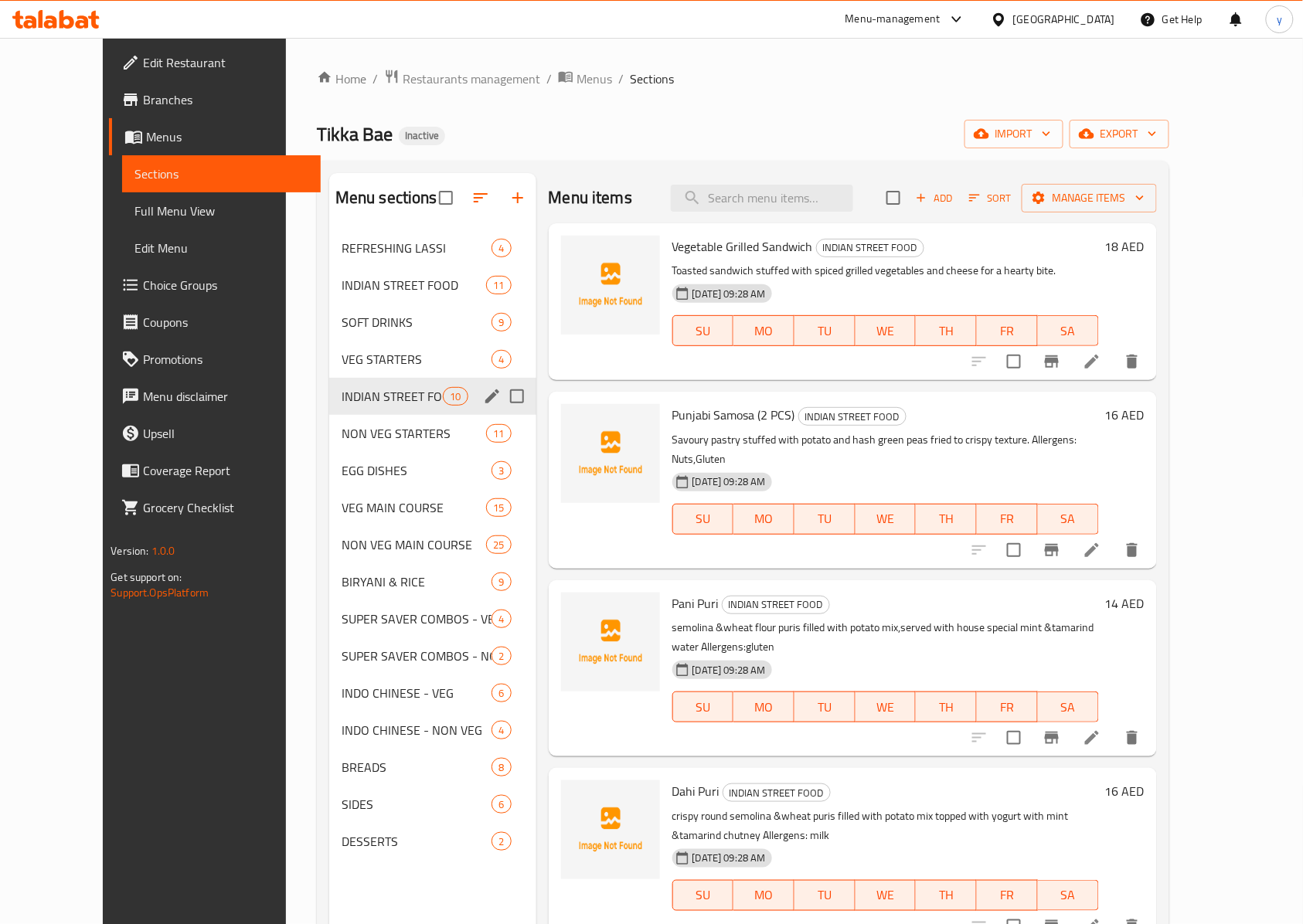
click at [549, 440] on div "Punjabi Samosa (2 PCS) INDIAN STREET FOOD Savoury pastry stuffed with potato an…" at bounding box center [852, 480] width 608 height 176
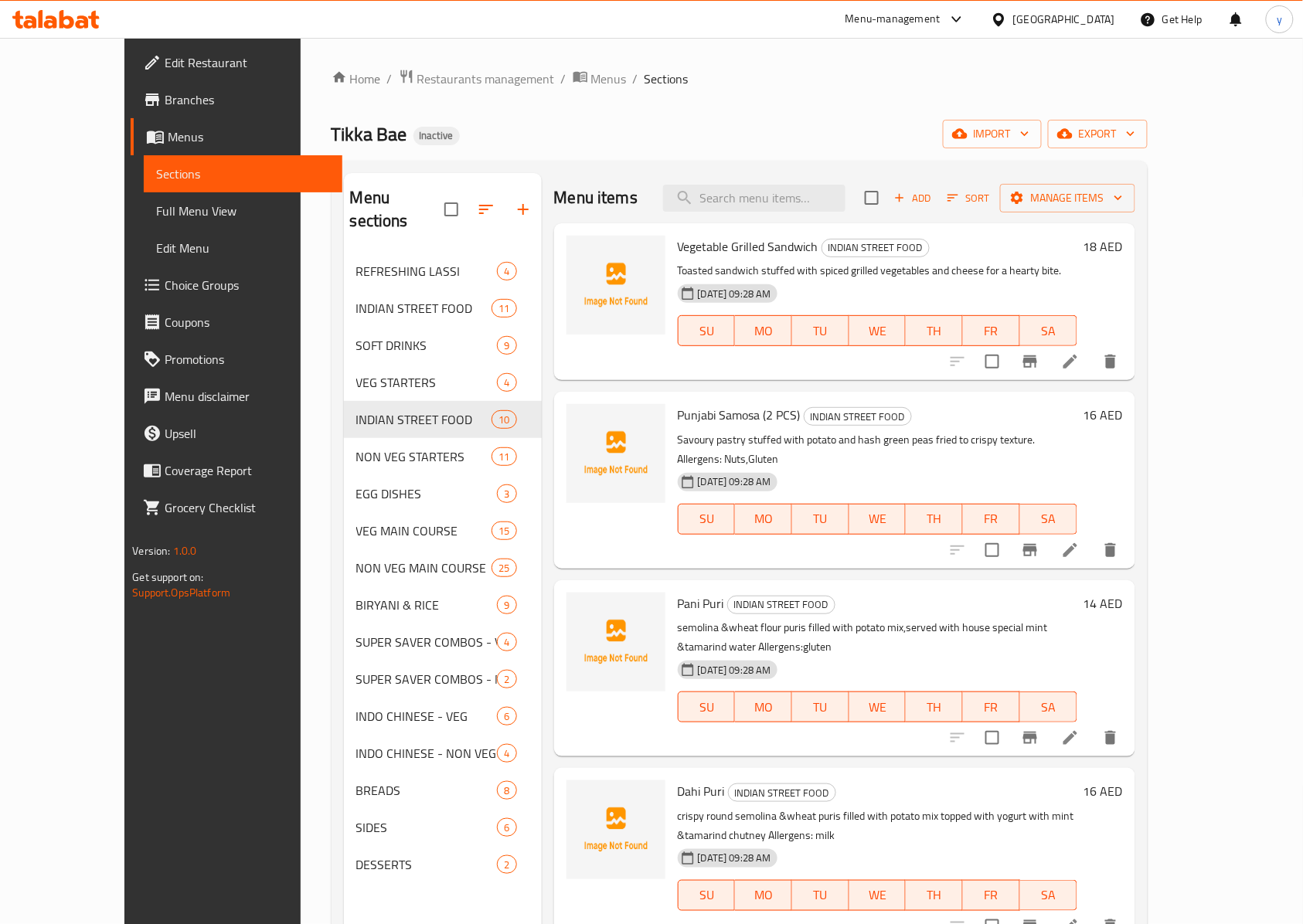
click at [550, 149] on div "Home / Restaurants management / Menus / Sections Tikka Bae Inactive import expo…" at bounding box center [739, 588] width 816 height 1041
click at [888, 195] on input "checkbox" at bounding box center [872, 198] width 32 height 32
checkbox input "true"
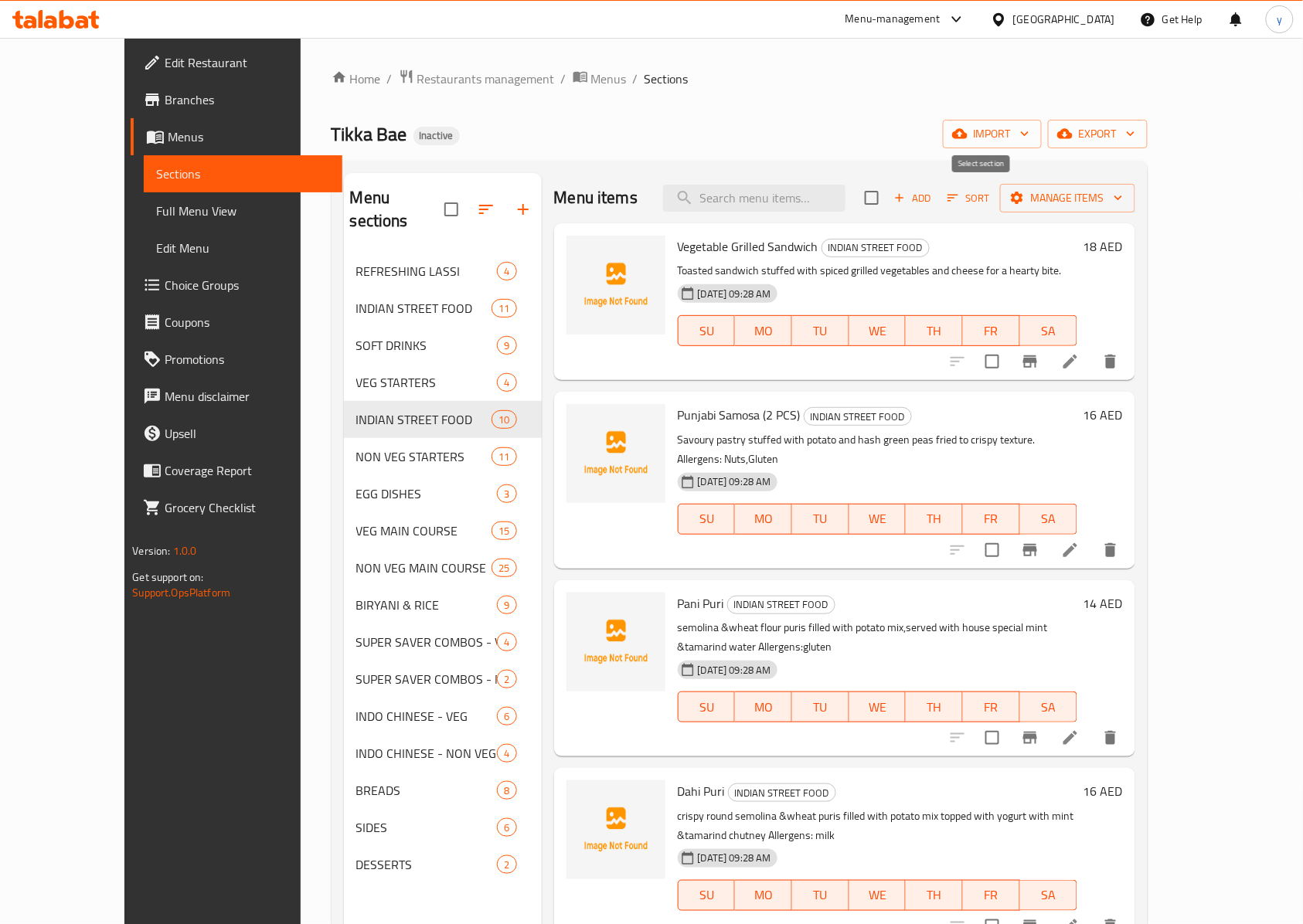
checkbox input "true"
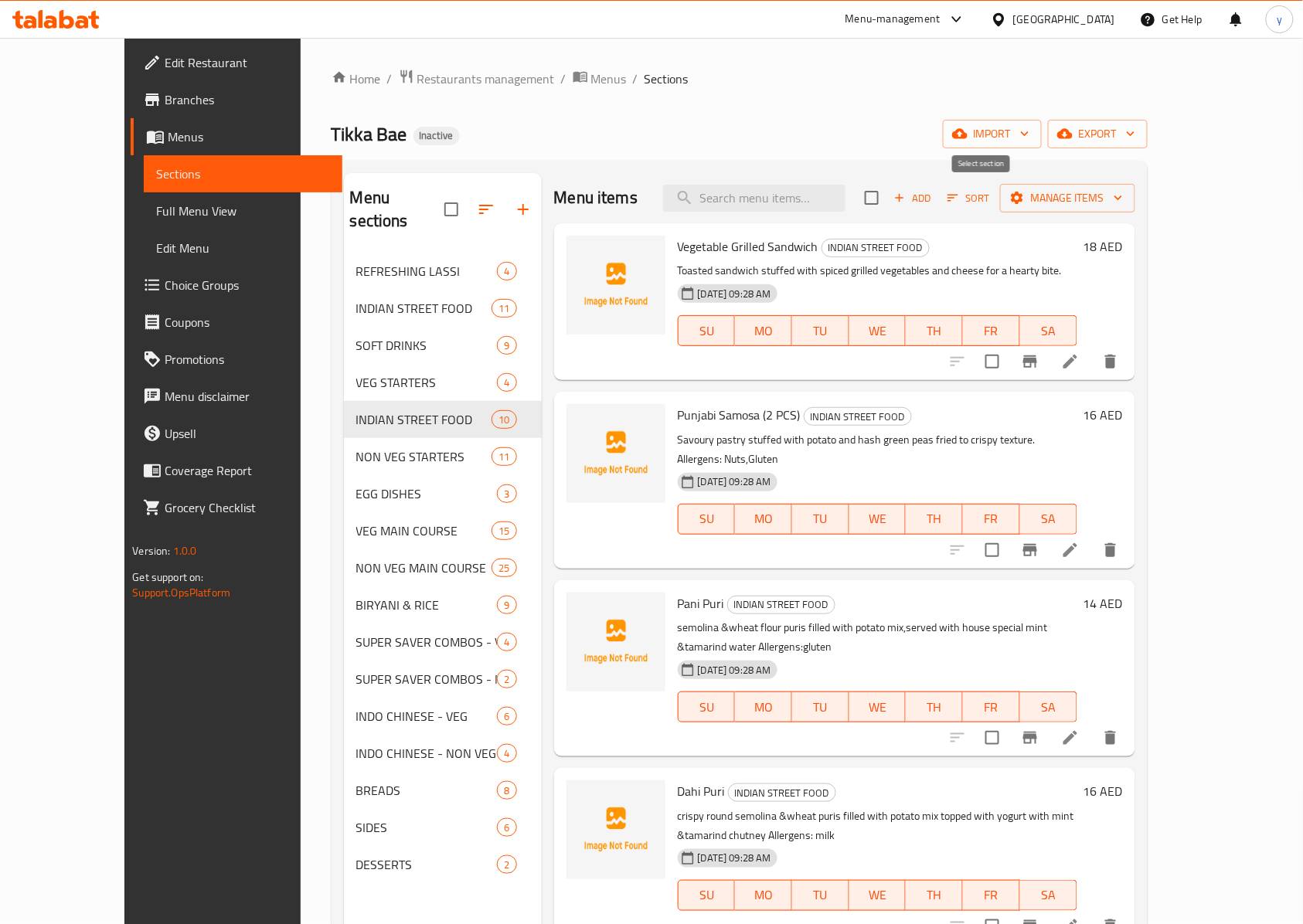
checkbox input "true"
click at [977, 214] on div "Add Sort Manage items" at bounding box center [1000, 198] width 271 height 32
click at [977, 204] on span "Manage items" at bounding box center [1068, 199] width 110 height 20
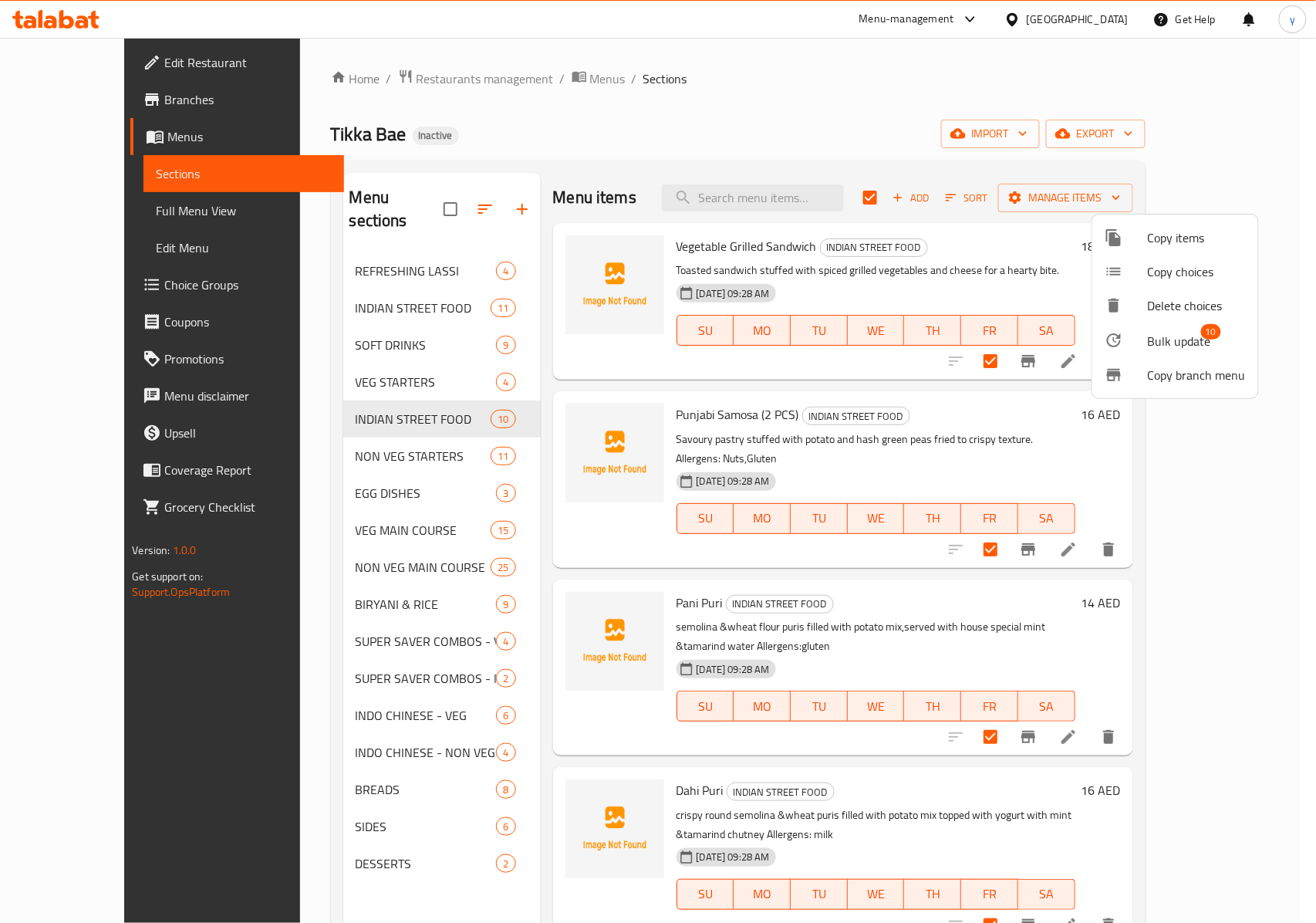
click at [975, 343] on div at bounding box center [1127, 340] width 44 height 19
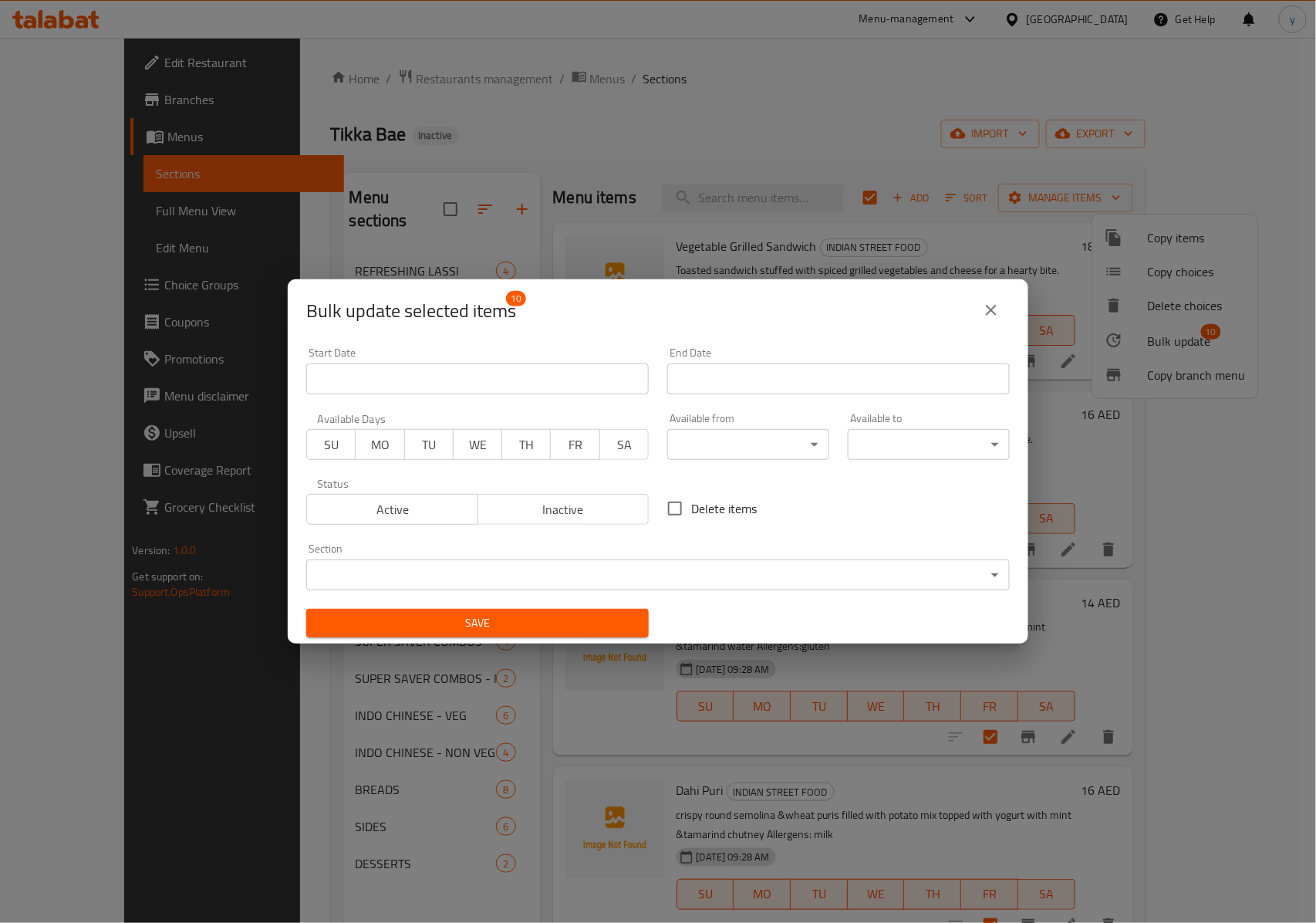
click at [668, 562] on body "​ Menu-management [GEOGRAPHIC_DATA] Get Help y Edit Restaurant Branches Menus S…" at bounding box center [658, 480] width 1316 height 885
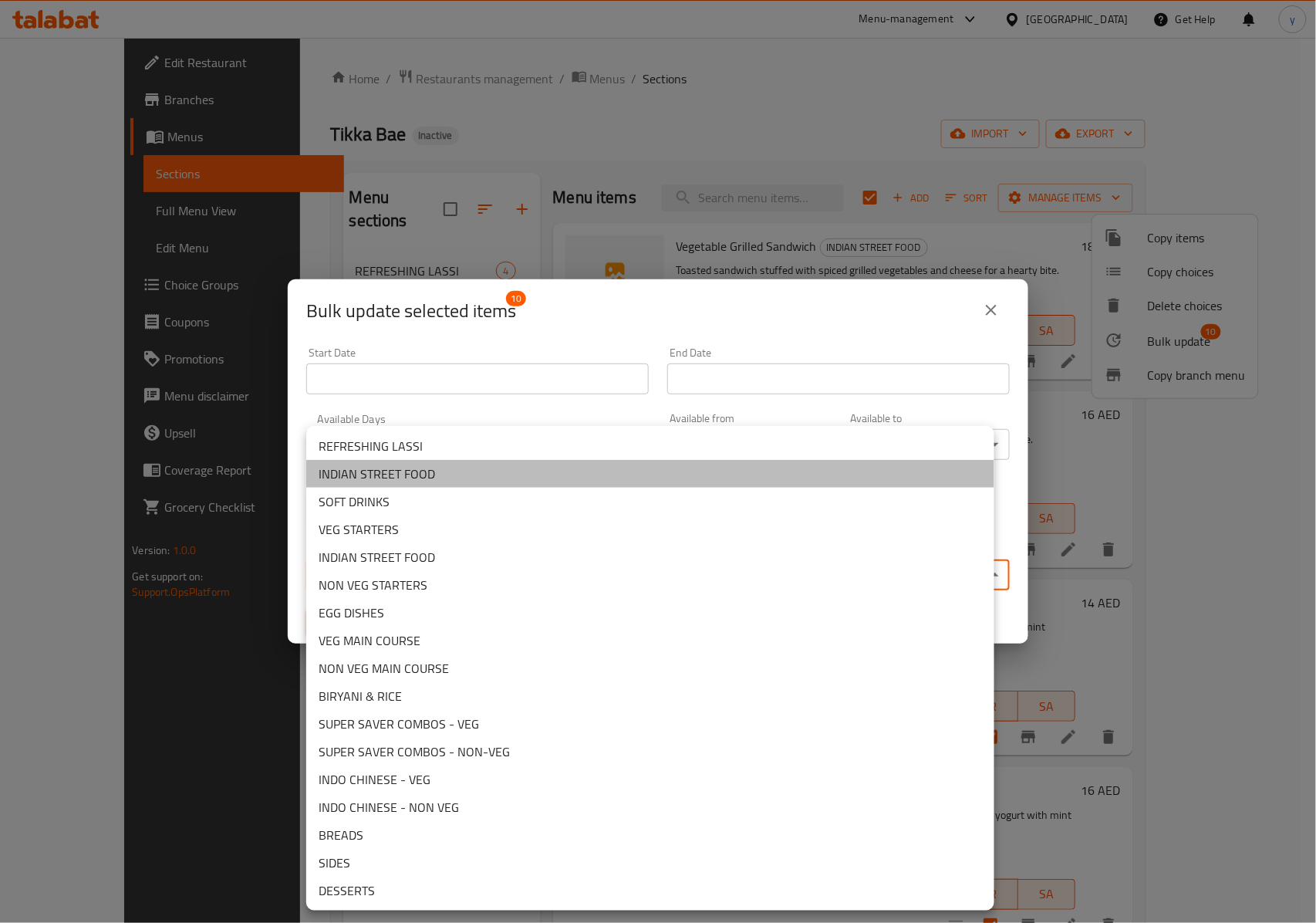
click at [528, 461] on li "INDIAN STREET FOOD" at bounding box center [650, 473] width 688 height 28
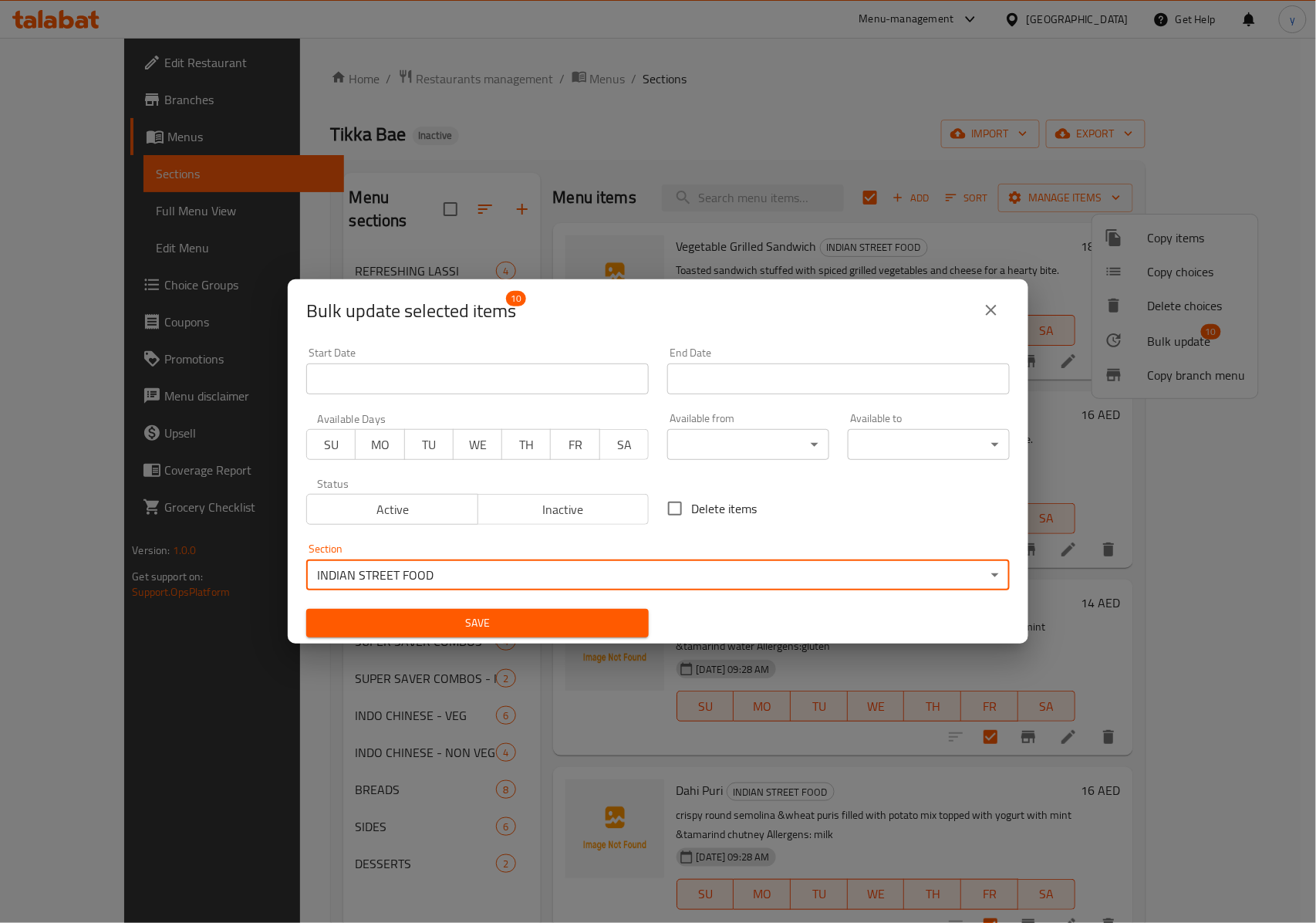
click at [569, 612] on button "Save" at bounding box center [477, 623] width 342 height 28
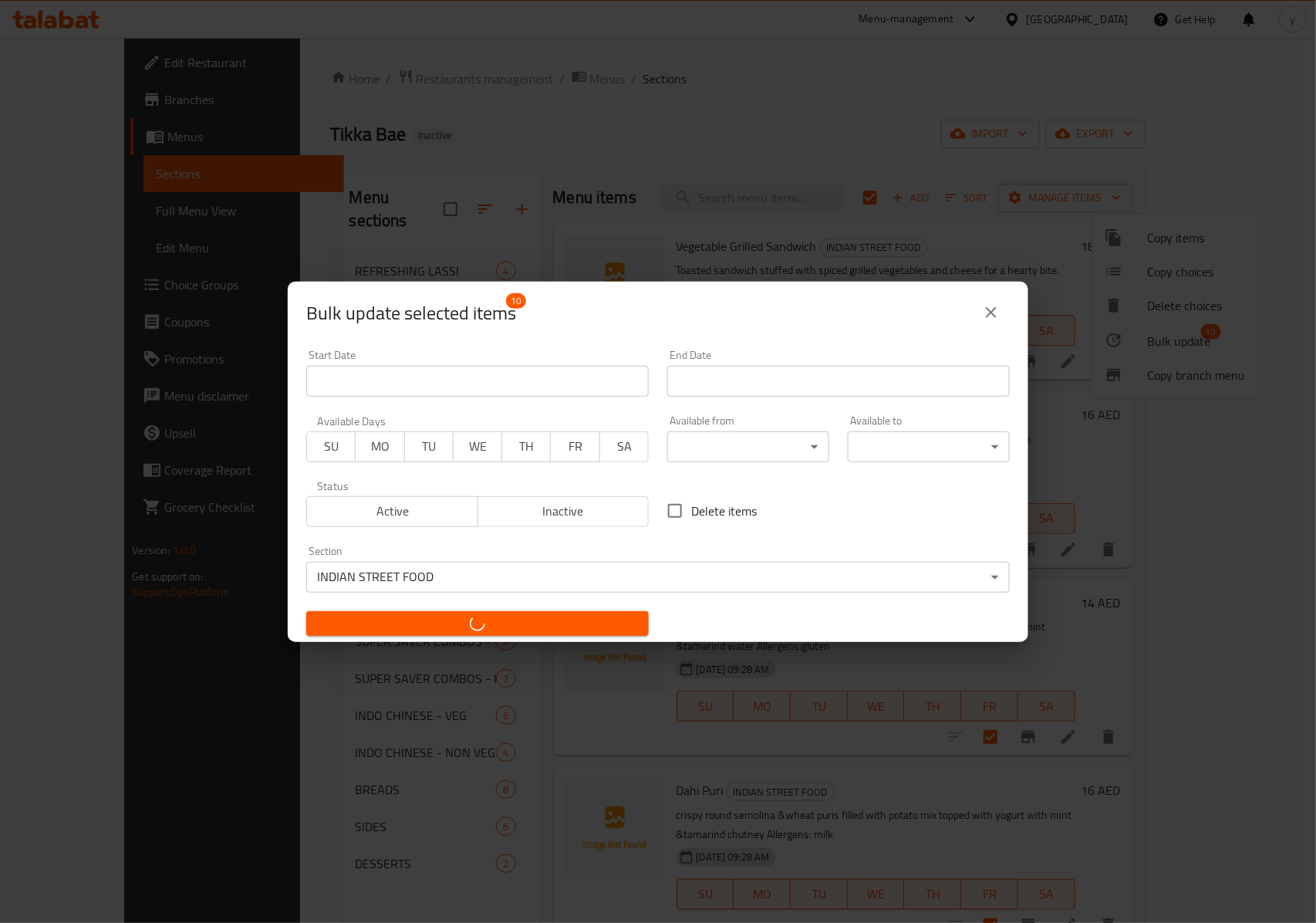
checkbox input "false"
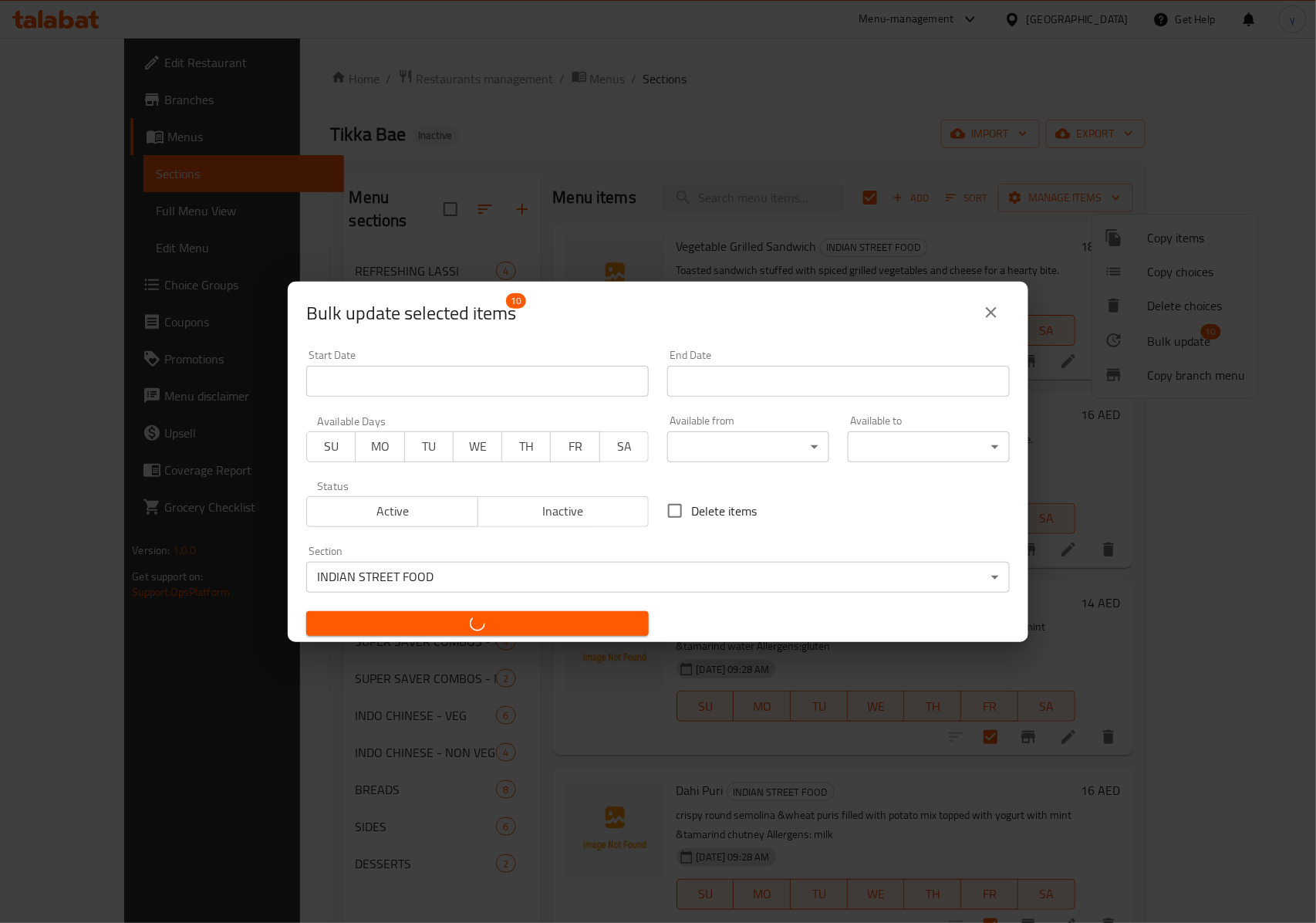
checkbox input "false"
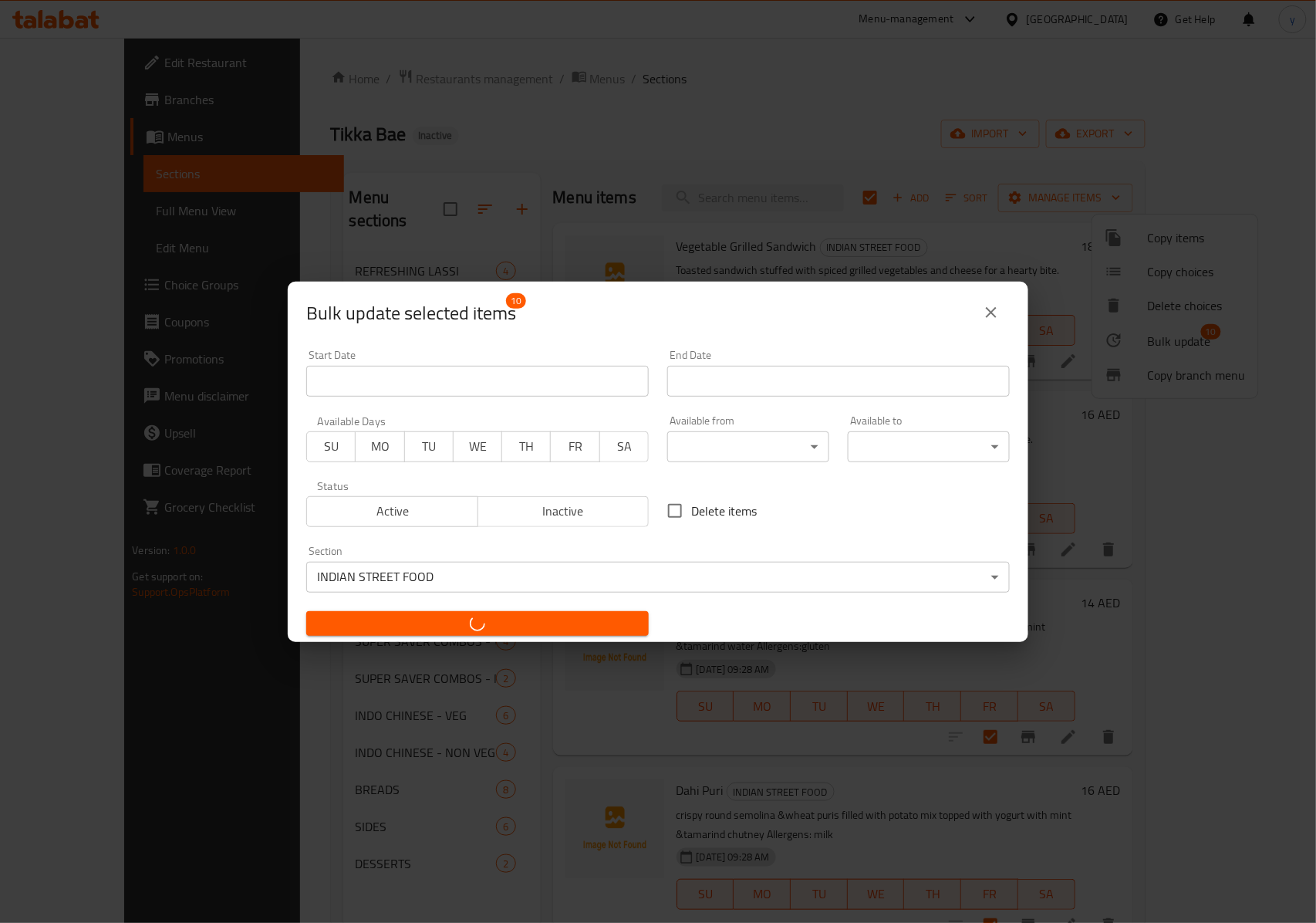
checkbox input "false"
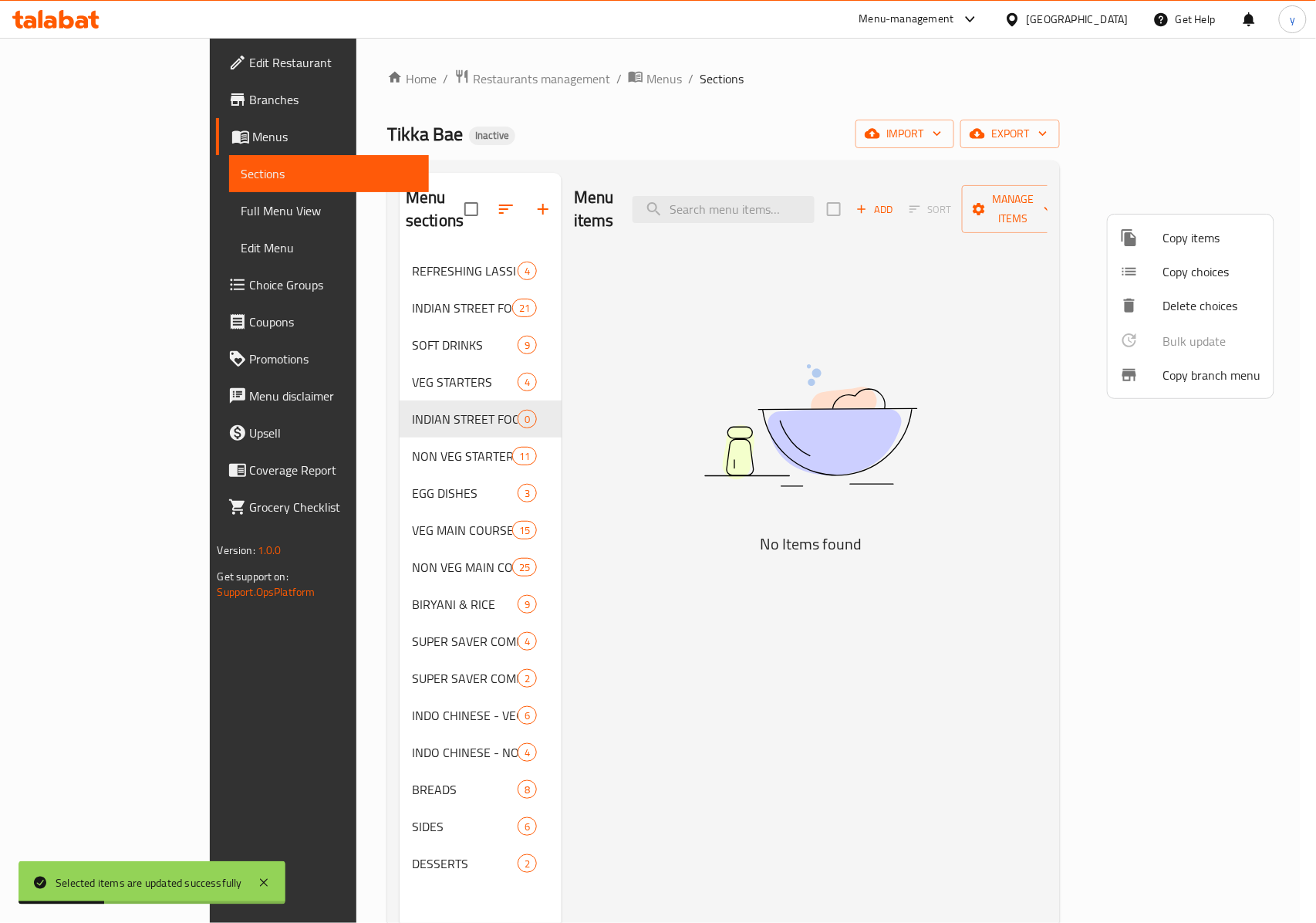
click at [413, 395] on div at bounding box center [658, 462] width 1316 height 923
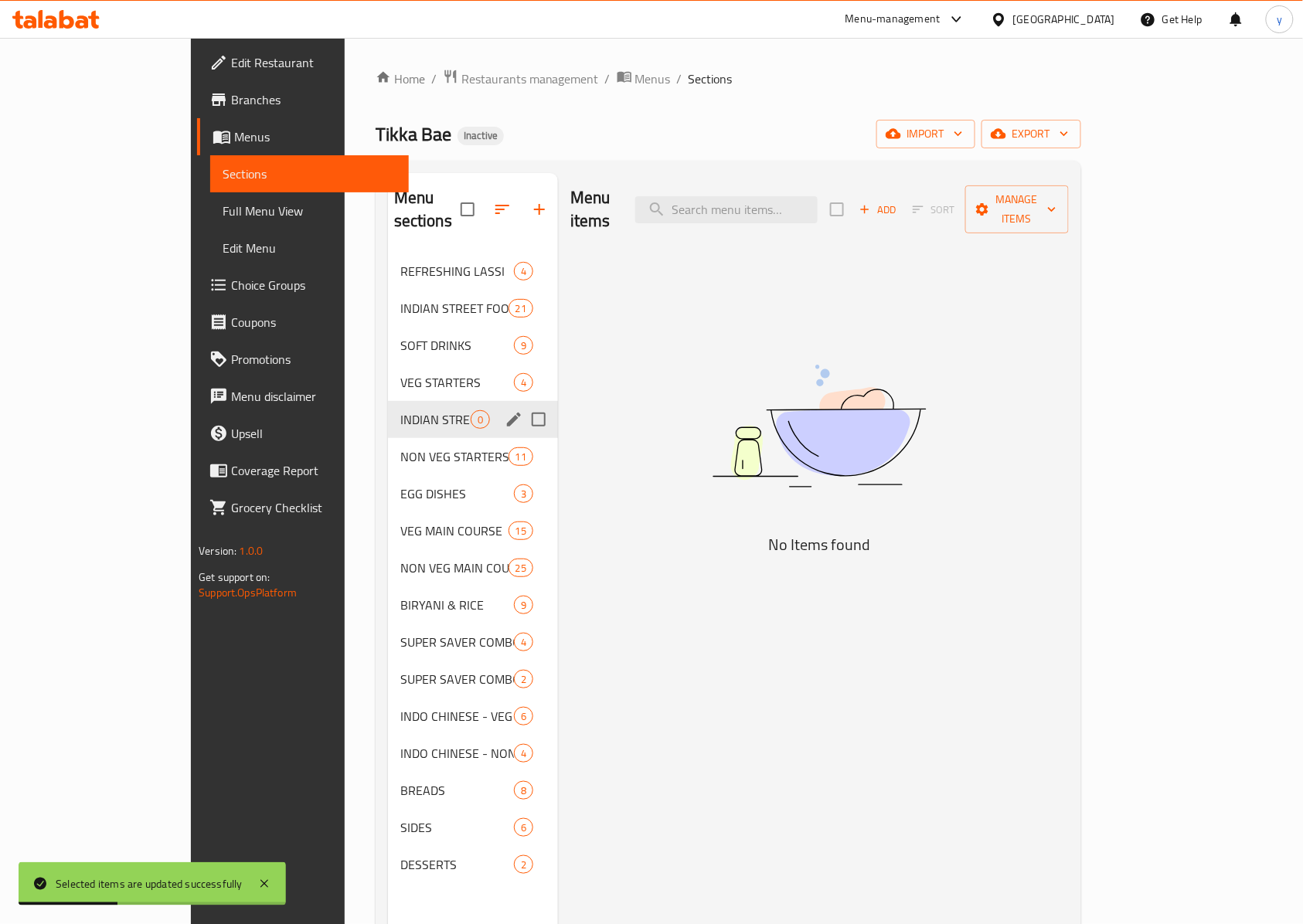
click at [523, 403] on input "Menu sections" at bounding box center [539, 419] width 32 height 32
checkbox input "true"
click at [476, 210] on button "button" at bounding box center [494, 209] width 37 height 37
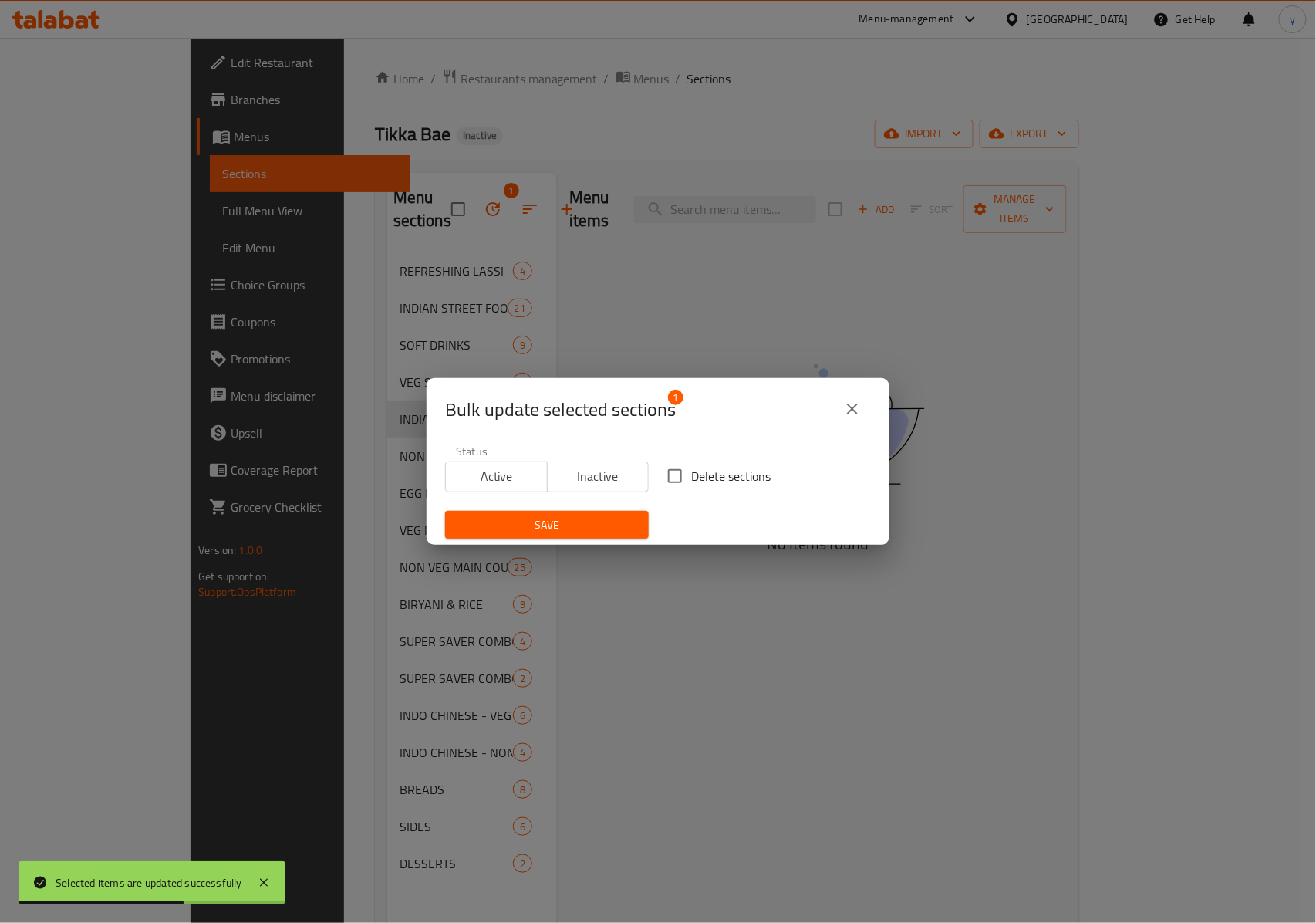
click at [668, 470] on input "Delete sections" at bounding box center [675, 476] width 32 height 32
checkbox input "true"
click at [571, 537] on button "Save" at bounding box center [547, 525] width 204 height 28
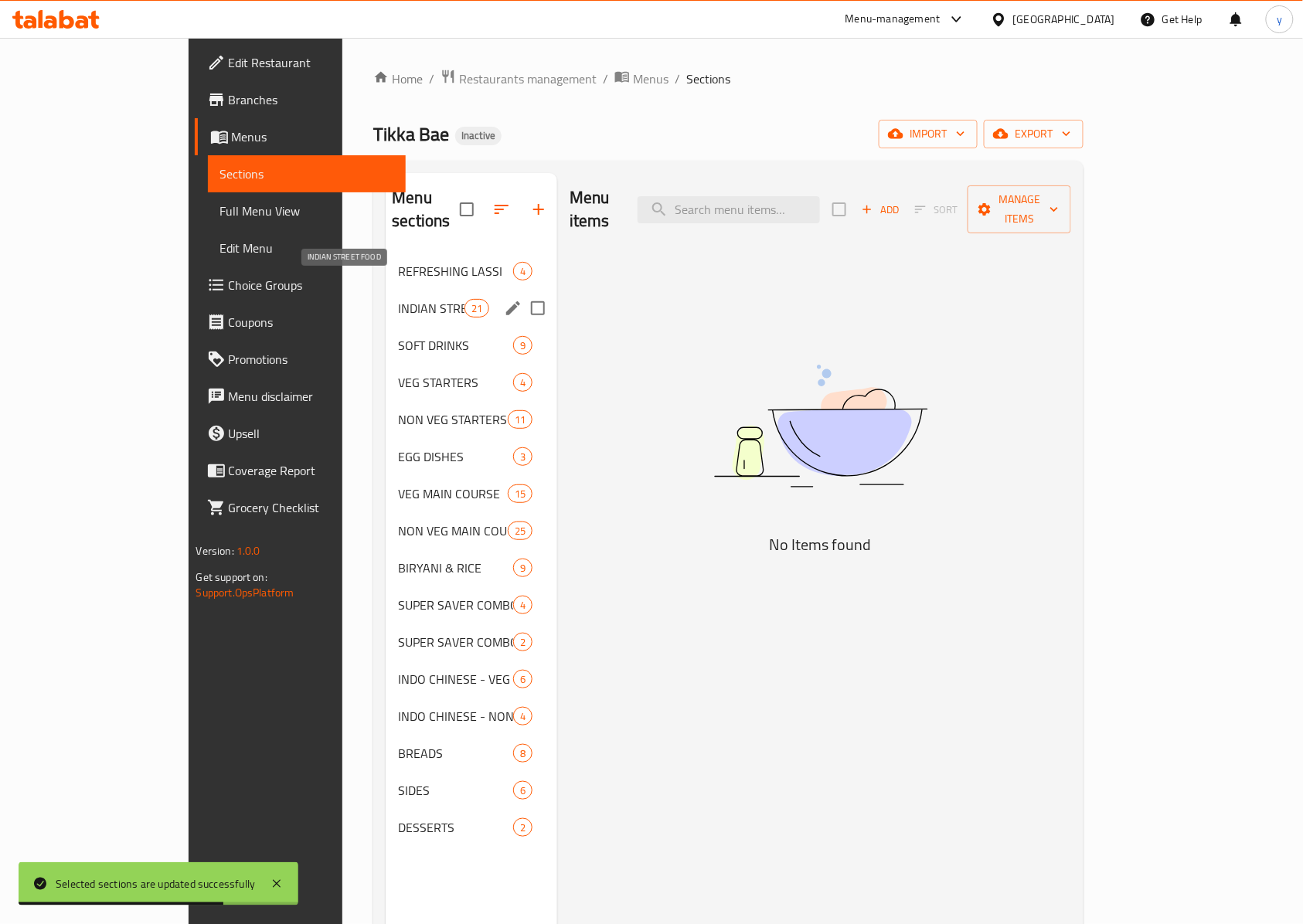
click at [398, 299] on span "INDIAN STREET FOOD" at bounding box center [431, 308] width 66 height 19
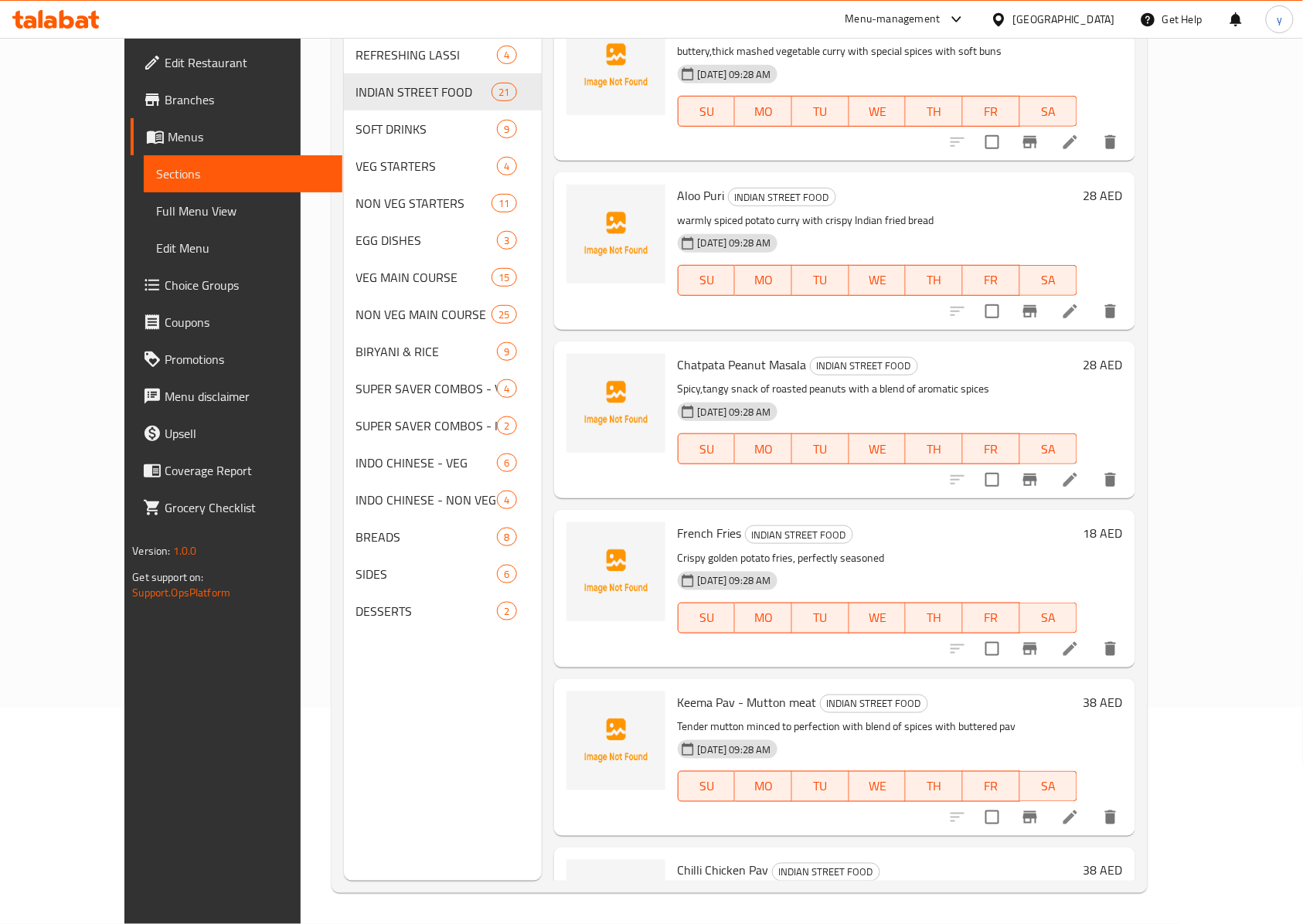
scroll to position [2697, 0]
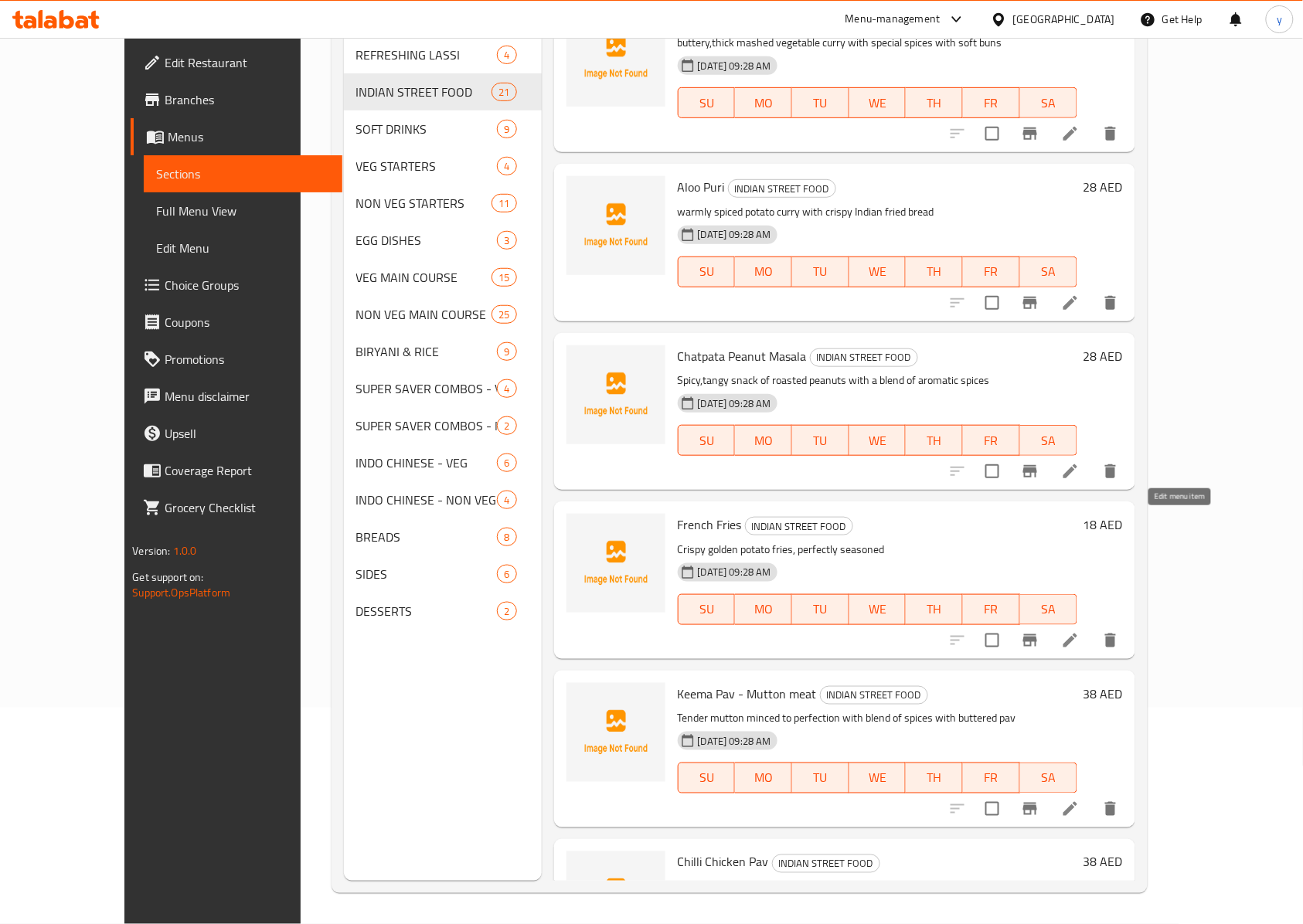
click at [977, 631] on icon at bounding box center [1070, 640] width 19 height 19
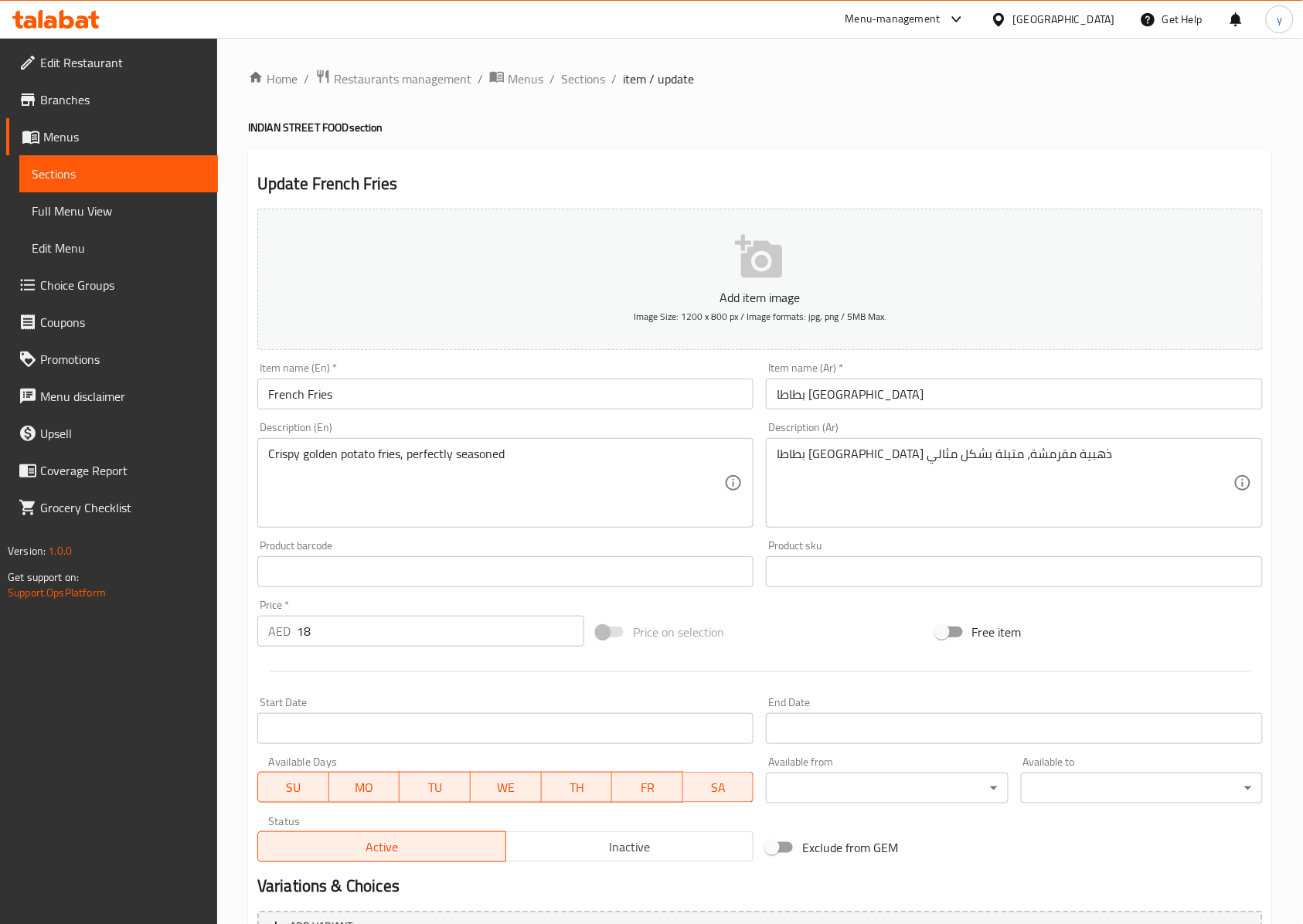
scroll to position [166, 0]
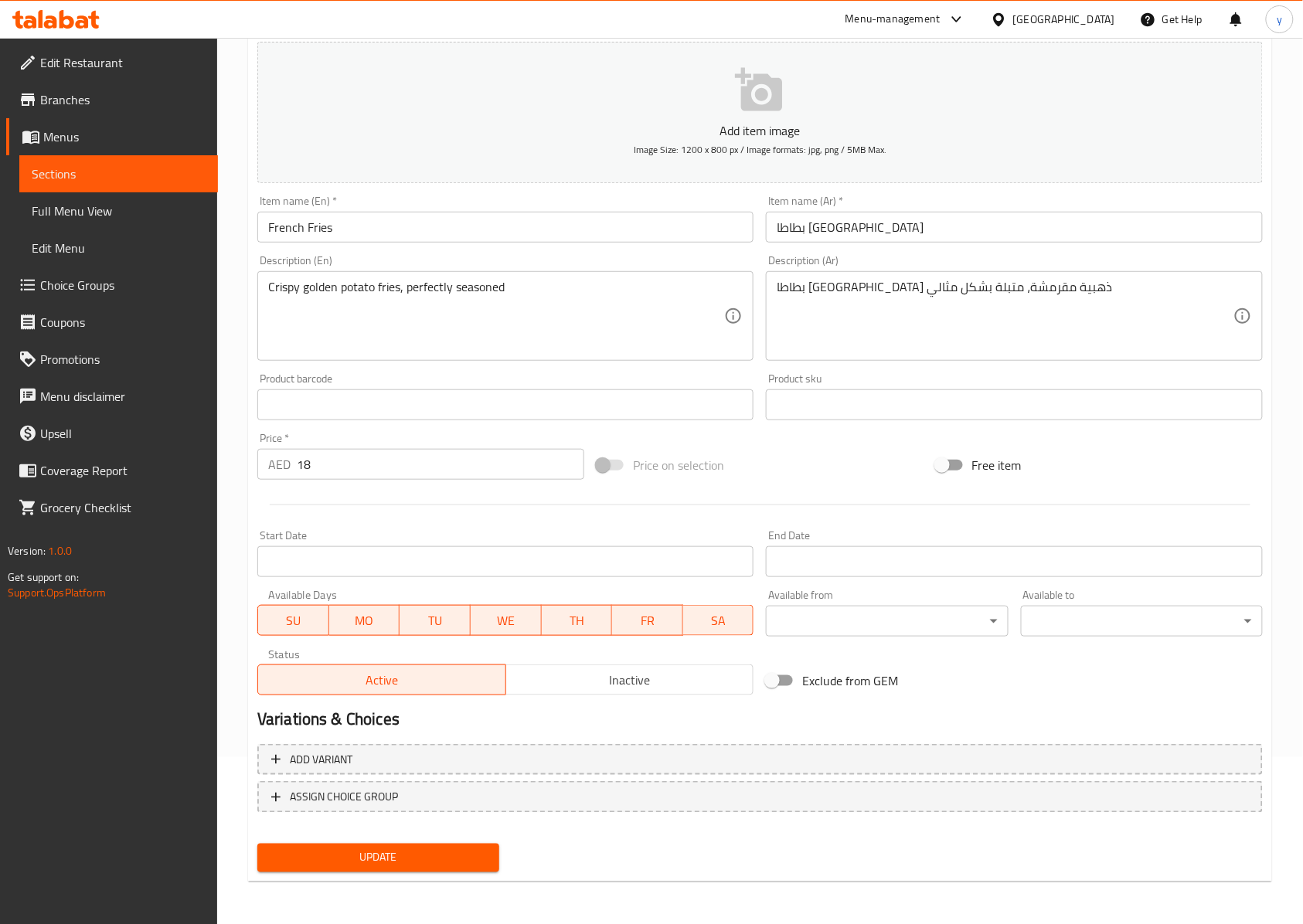
click at [462, 692] on button "Update" at bounding box center [379, 858] width 242 height 28
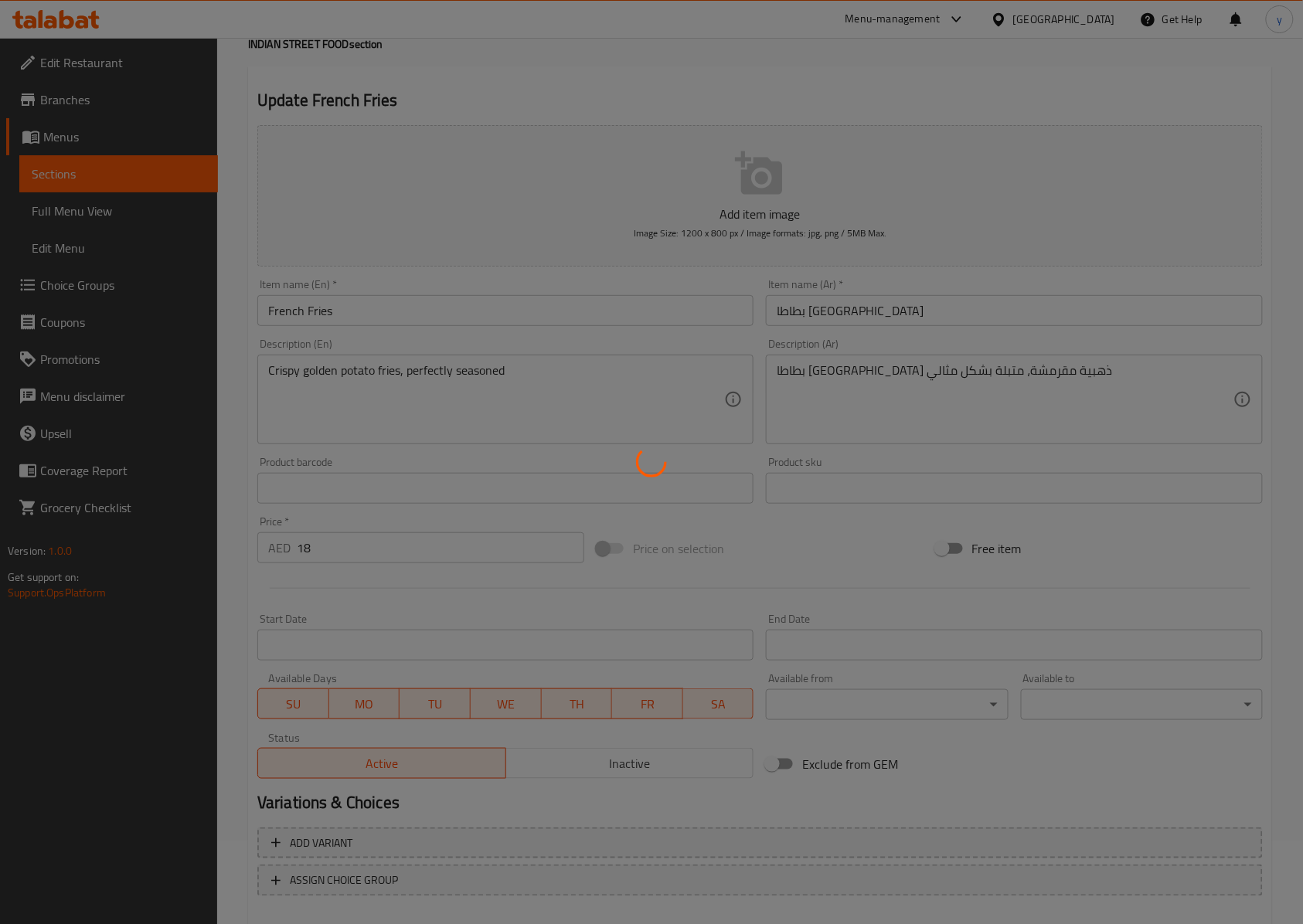
scroll to position [0, 0]
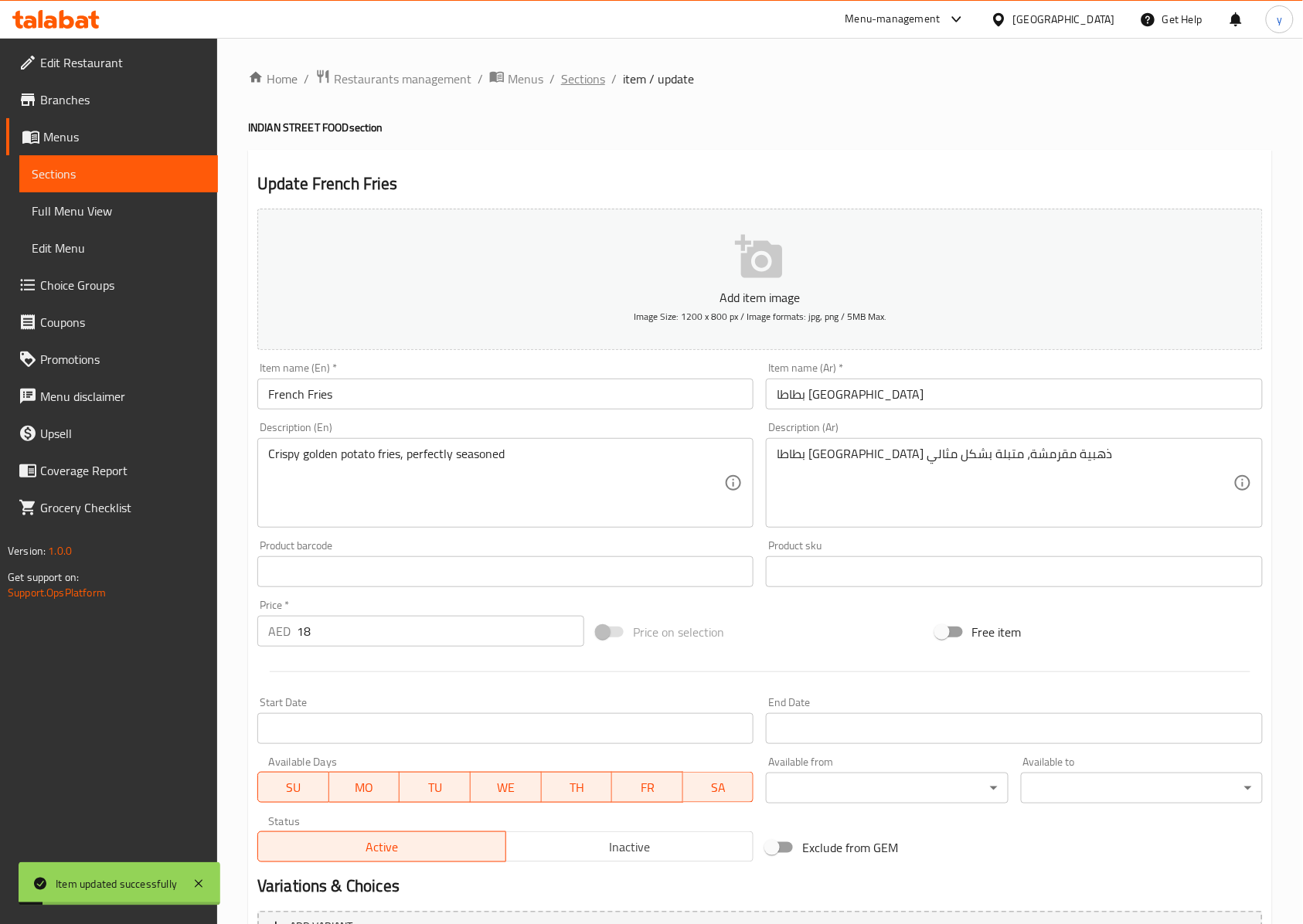
click at [564, 78] on span "Sections" at bounding box center [582, 78] width 44 height 19
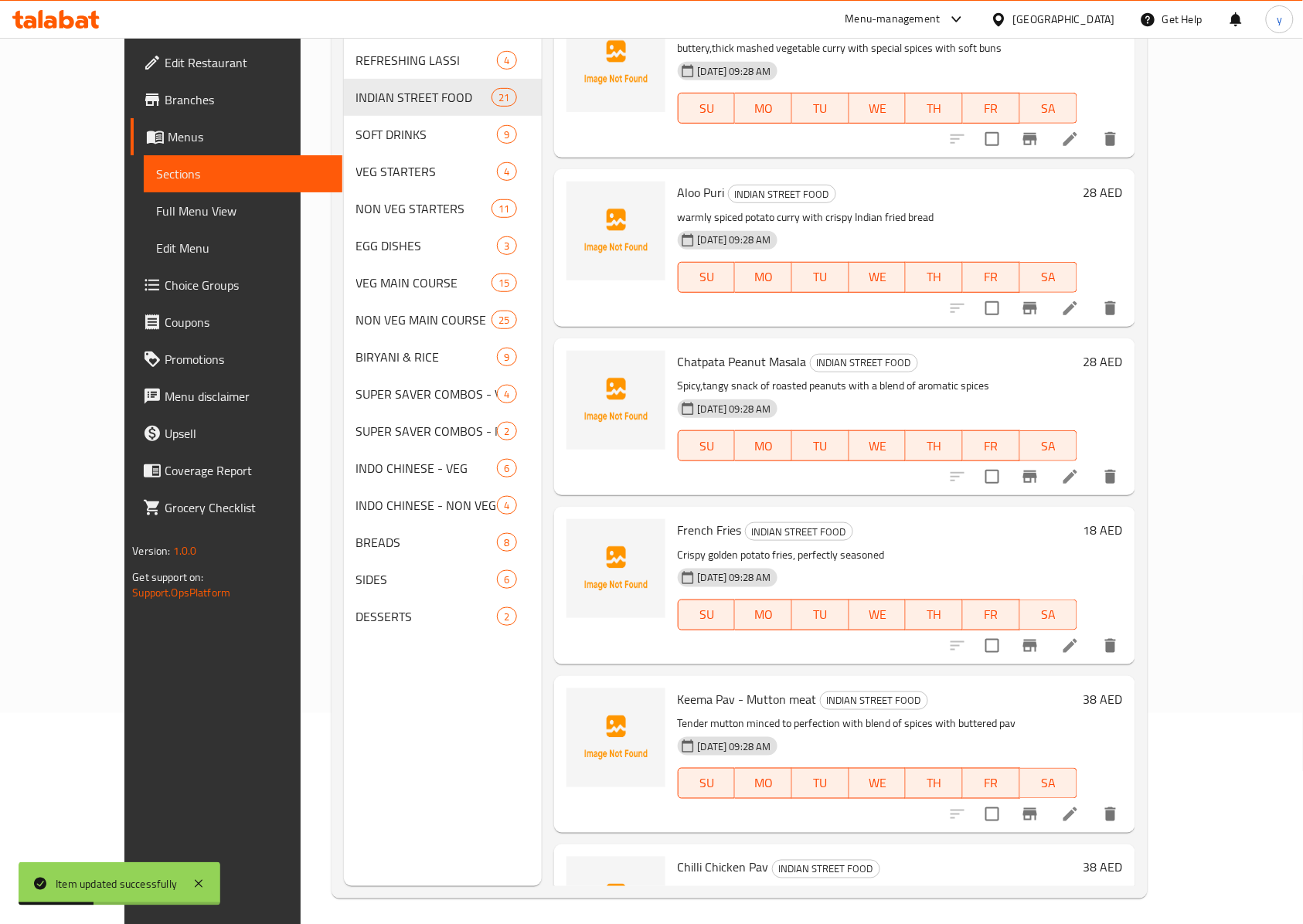
scroll to position [217, 0]
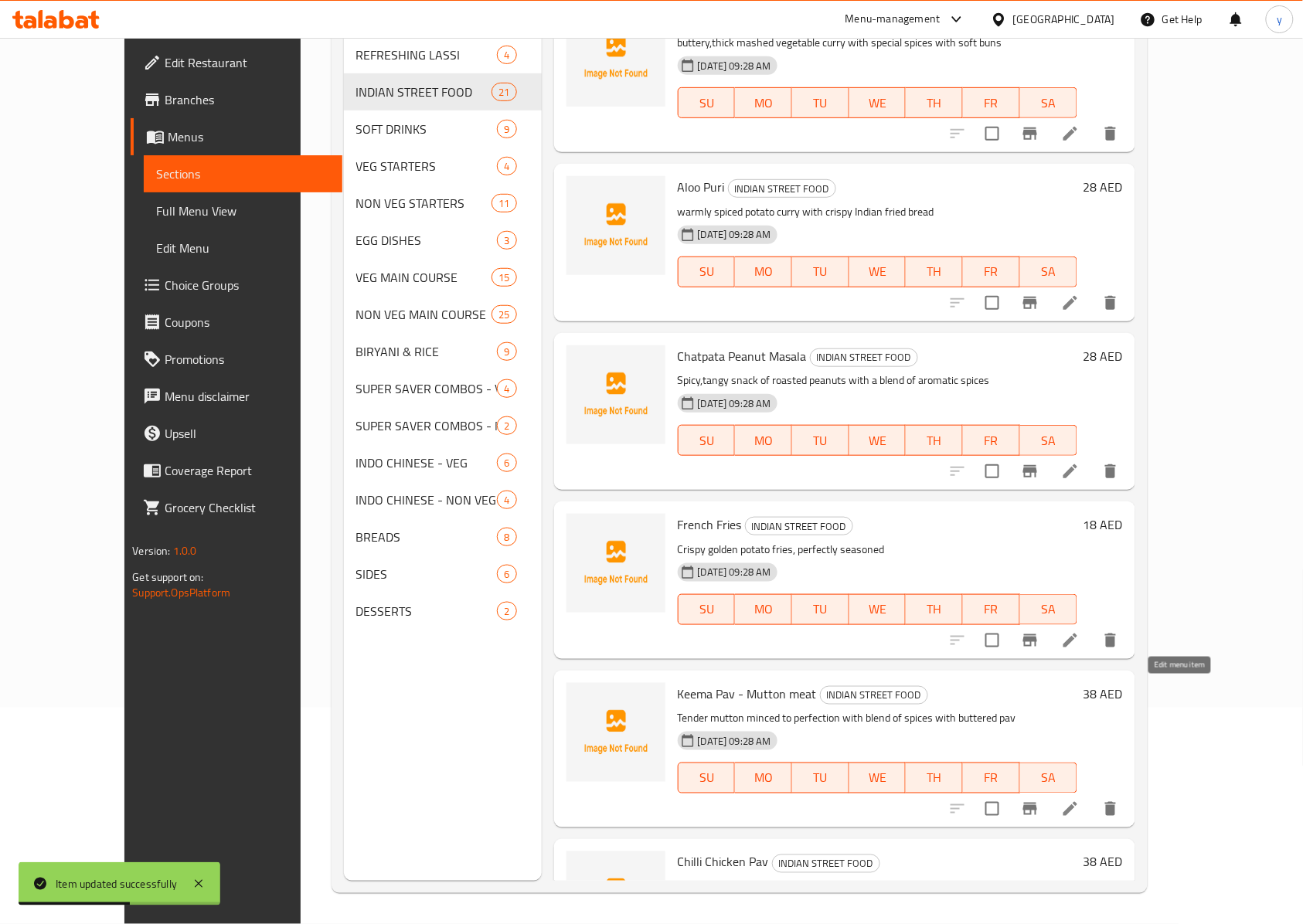
click at [977, 692] on icon at bounding box center [1070, 808] width 19 height 19
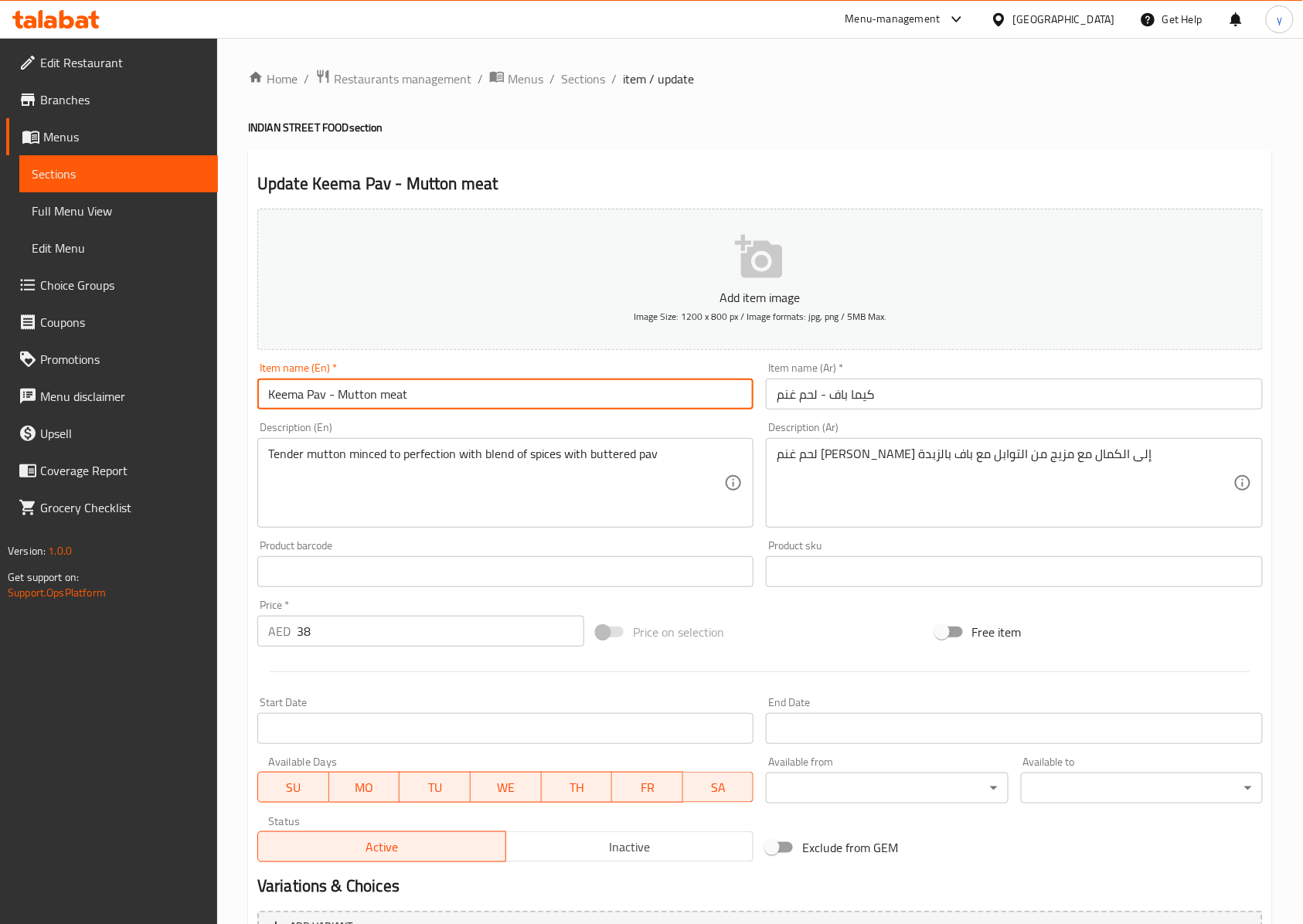
drag, startPoint x: 409, startPoint y: 401, endPoint x: 344, endPoint y: 390, distance: 65.9
click at [341, 393] on input "Keema Pav - Mutton meat" at bounding box center [505, 393] width 496 height 31
click at [446, 384] on input "Keema Pav - Mutton meat" at bounding box center [505, 393] width 496 height 31
click at [362, 397] on input "Keema Pav - Mutton meat" at bounding box center [505, 393] width 496 height 31
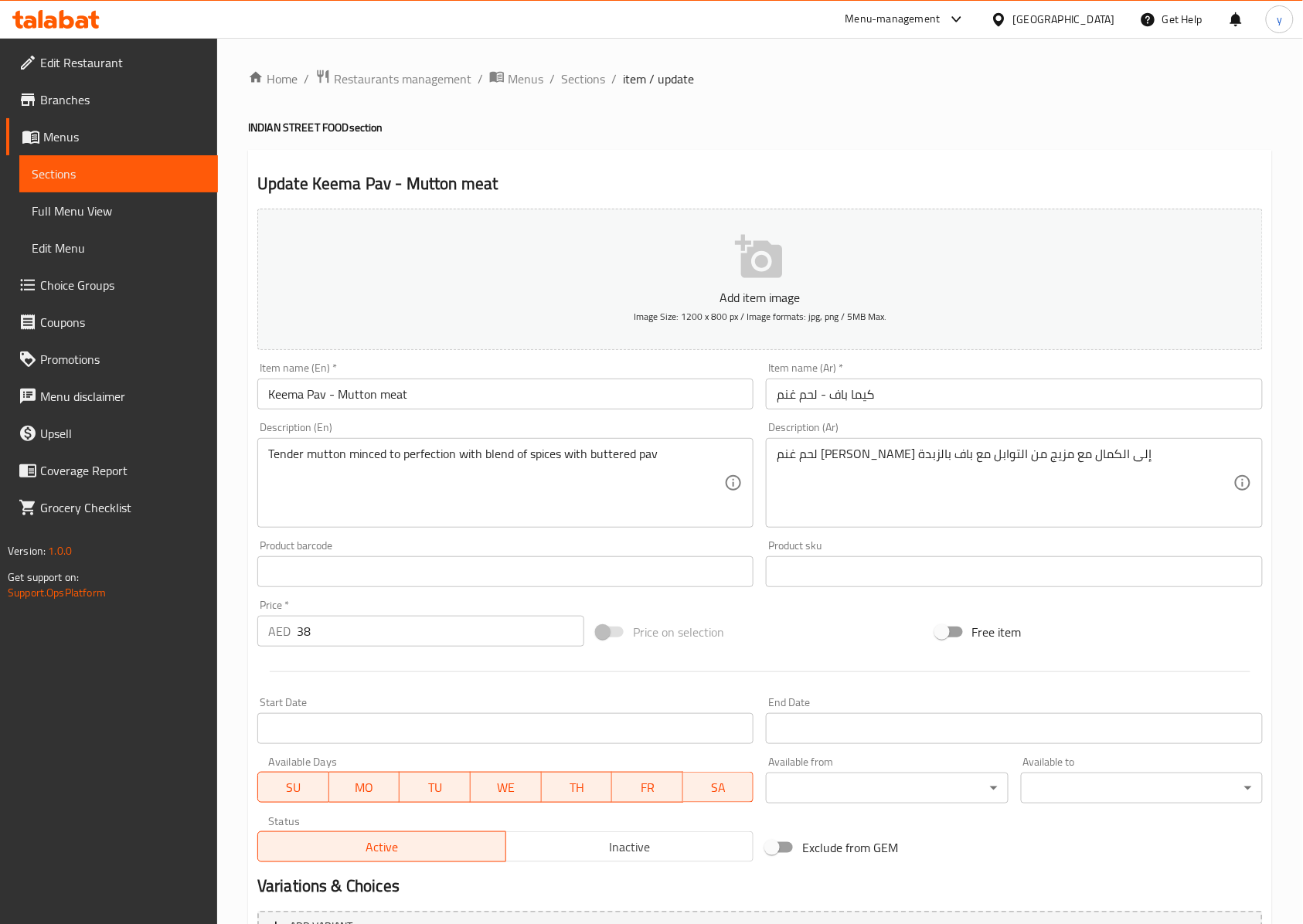
click at [777, 394] on input "كيما باف - لحم غنم" at bounding box center [1014, 393] width 496 height 31
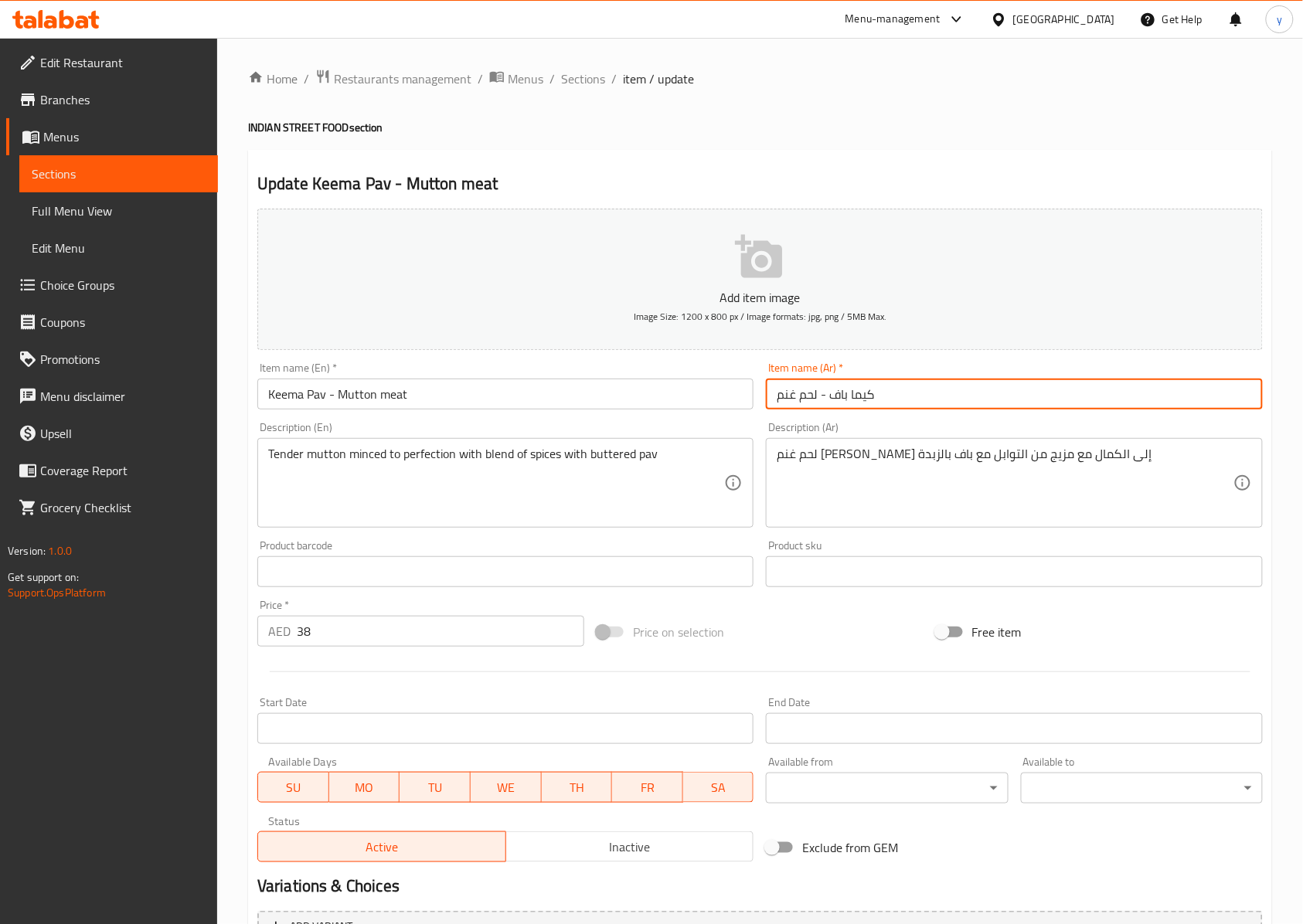
click at [783, 394] on input "كيما باف - لحم غنم" at bounding box center [1014, 393] width 496 height 31
paste input "أني"
type input "كيما باف - لحم ضأني"
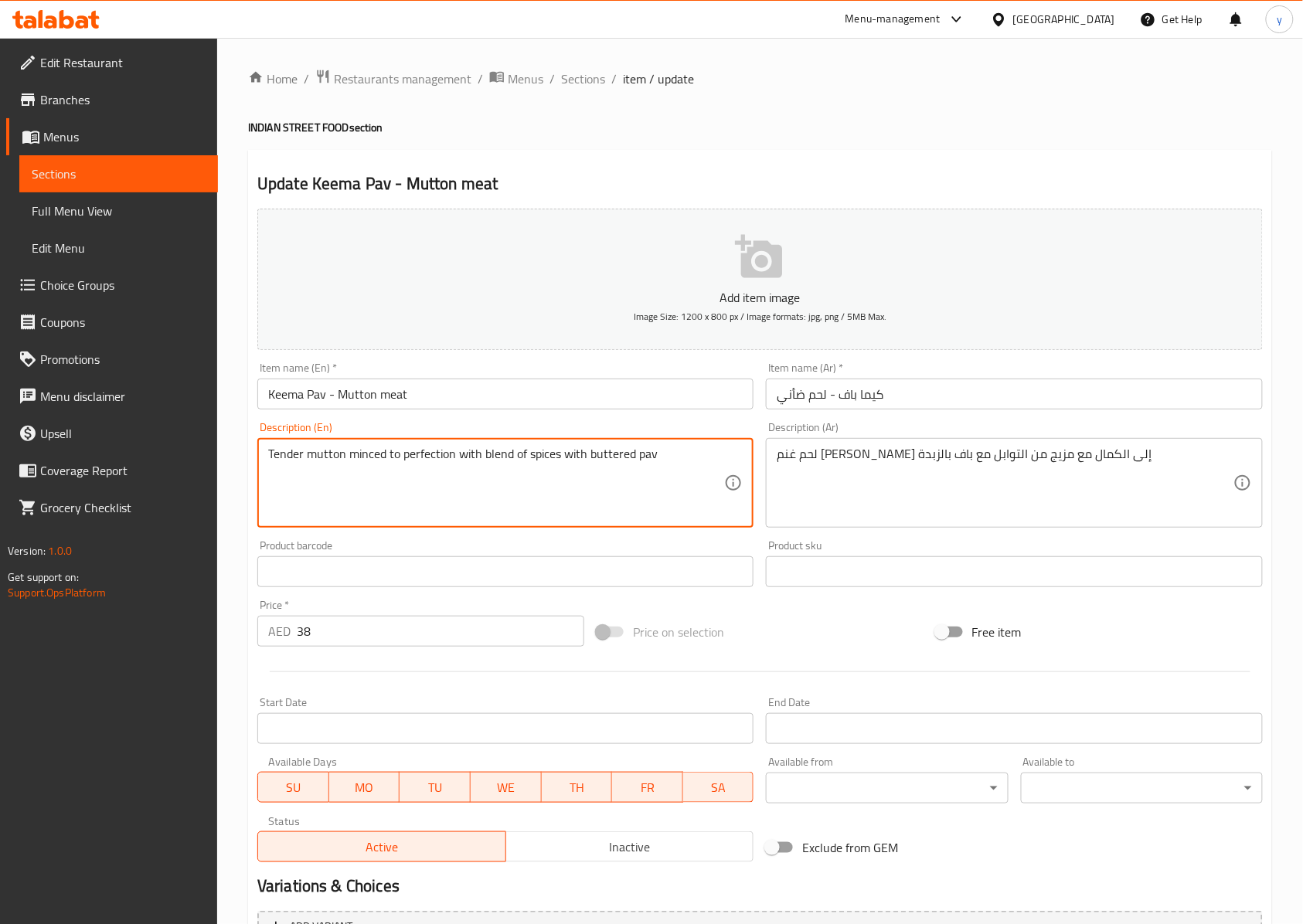
click at [291, 458] on textarea "Tender mutton minced to perfection with blend of spices with buttered pav" at bounding box center [496, 483] width 456 height 73
click at [313, 471] on textarea "Tender mutton minced to perfection with blend of spices with buttered pav" at bounding box center [496, 483] width 456 height 73
click at [291, 460] on textarea "Tender mutton minced to perfection with blend of spices with buttered pav" at bounding box center [496, 483] width 456 height 73
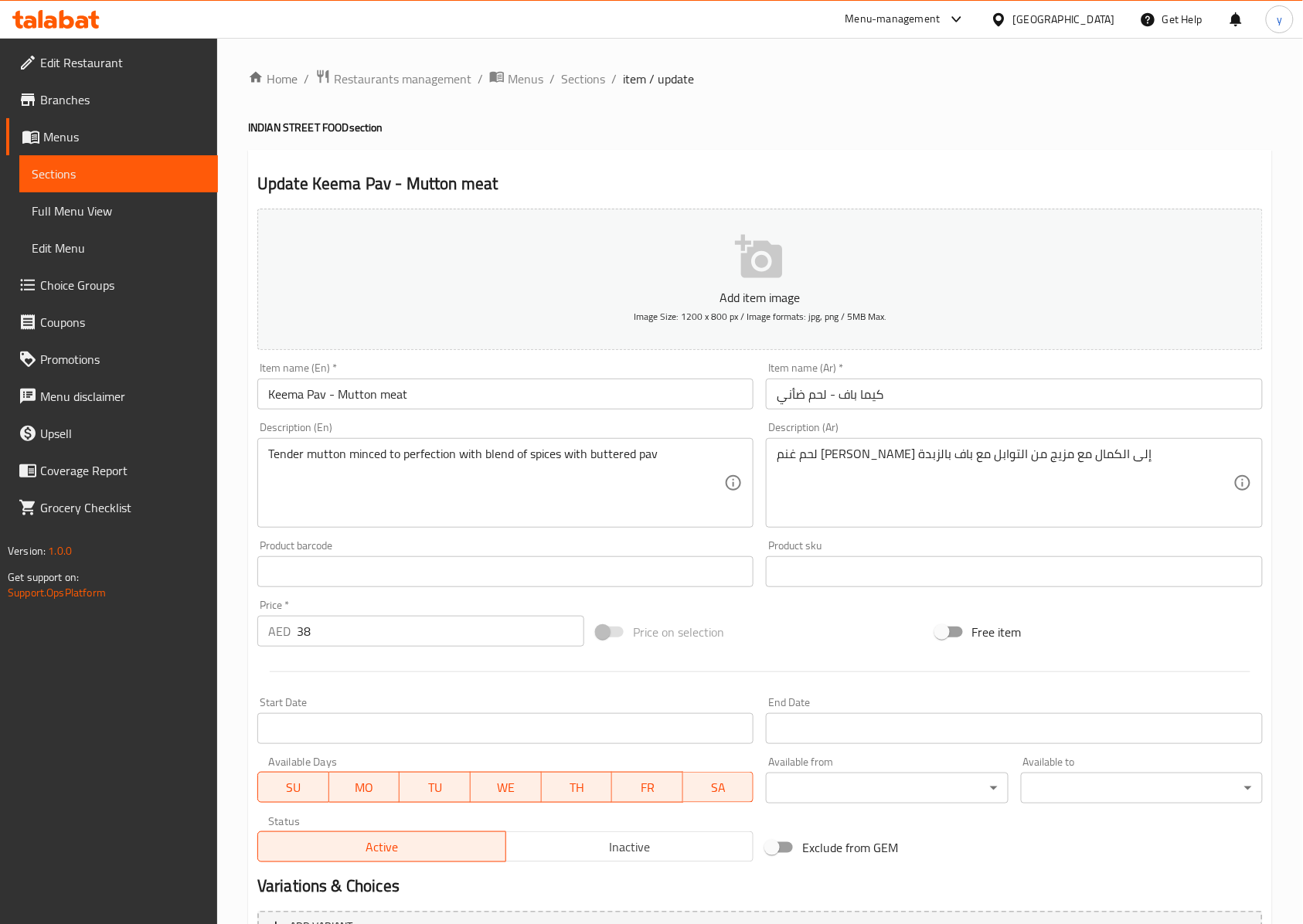
drag, startPoint x: 881, startPoint y: 487, endPoint x: 763, endPoint y: 489, distance: 118.0
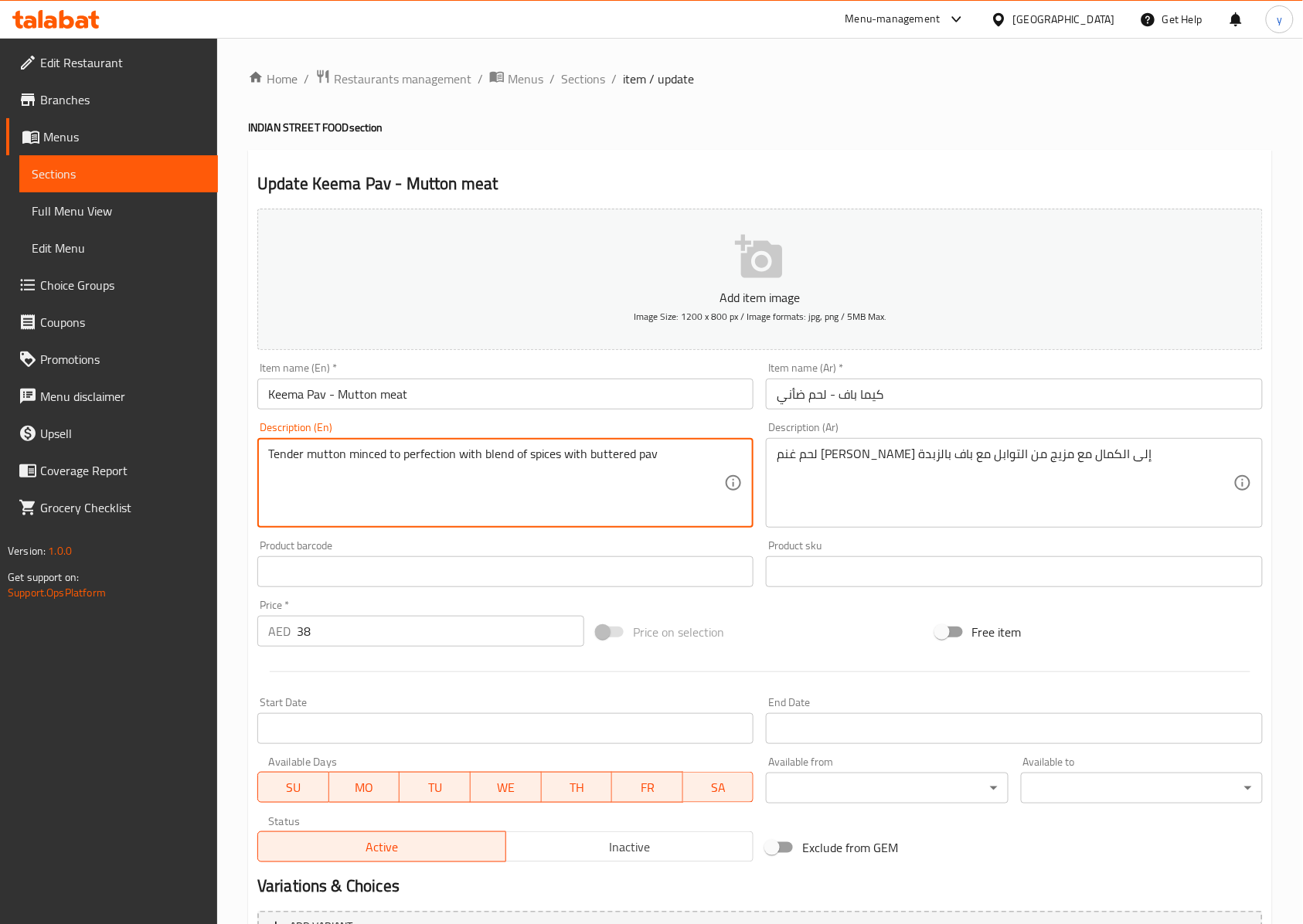
click at [330, 466] on textarea "Tender mutton minced to perfection with blend of spices with buttered pav" at bounding box center [496, 483] width 456 height 73
click at [325, 448] on textarea "Tender mutton minced to perfection with blend of spices with buttered pav" at bounding box center [496, 483] width 456 height 73
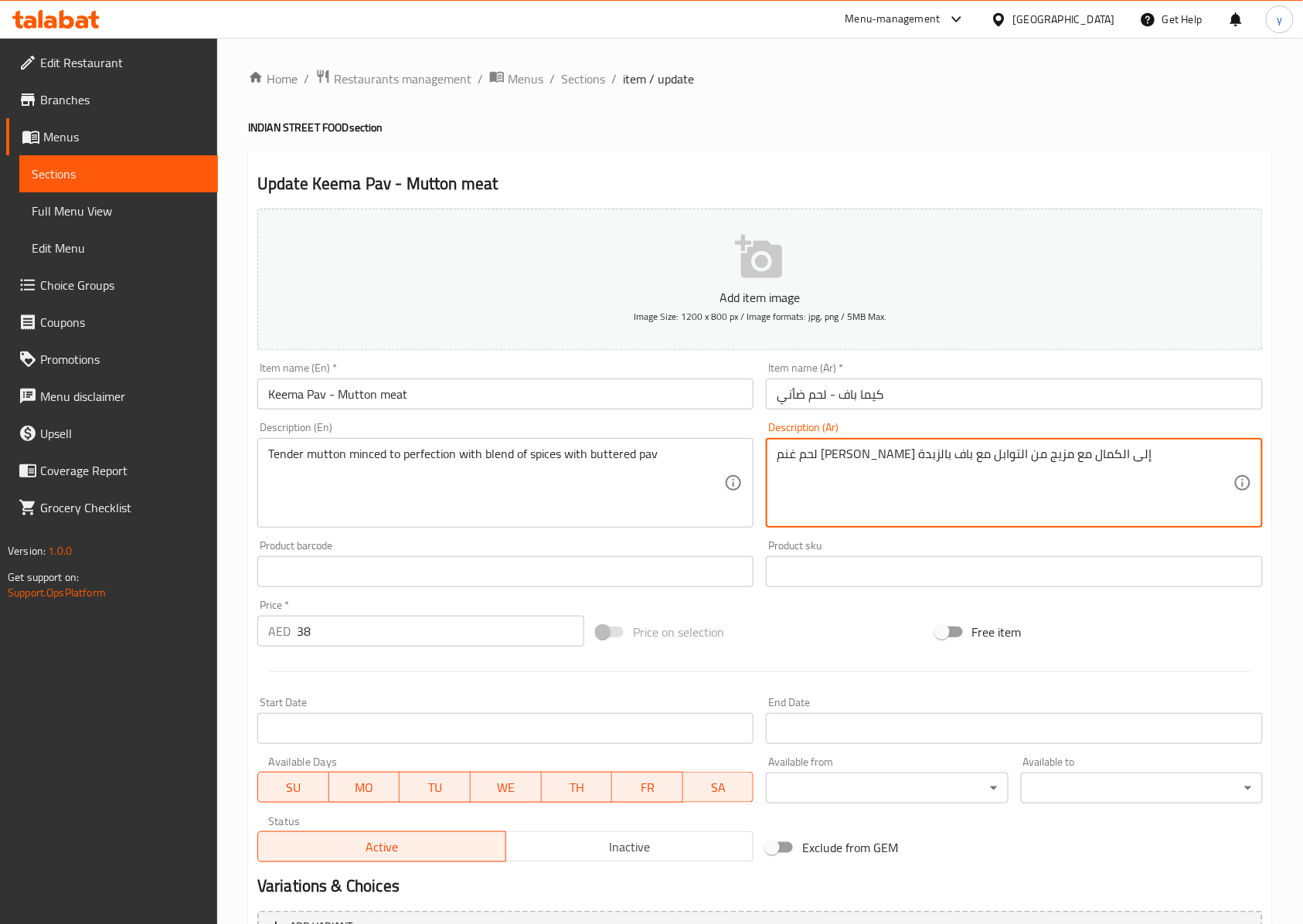
drag, startPoint x: 1072, startPoint y: 462, endPoint x: 1095, endPoint y: 464, distance: 23.1
click at [790, 399] on input "كيما باف - لحم ضأني" at bounding box center [1014, 393] width 496 height 31
drag, startPoint x: 1071, startPoint y: 458, endPoint x: 1086, endPoint y: 456, distance: 15.1
paste textarea "ضأني"
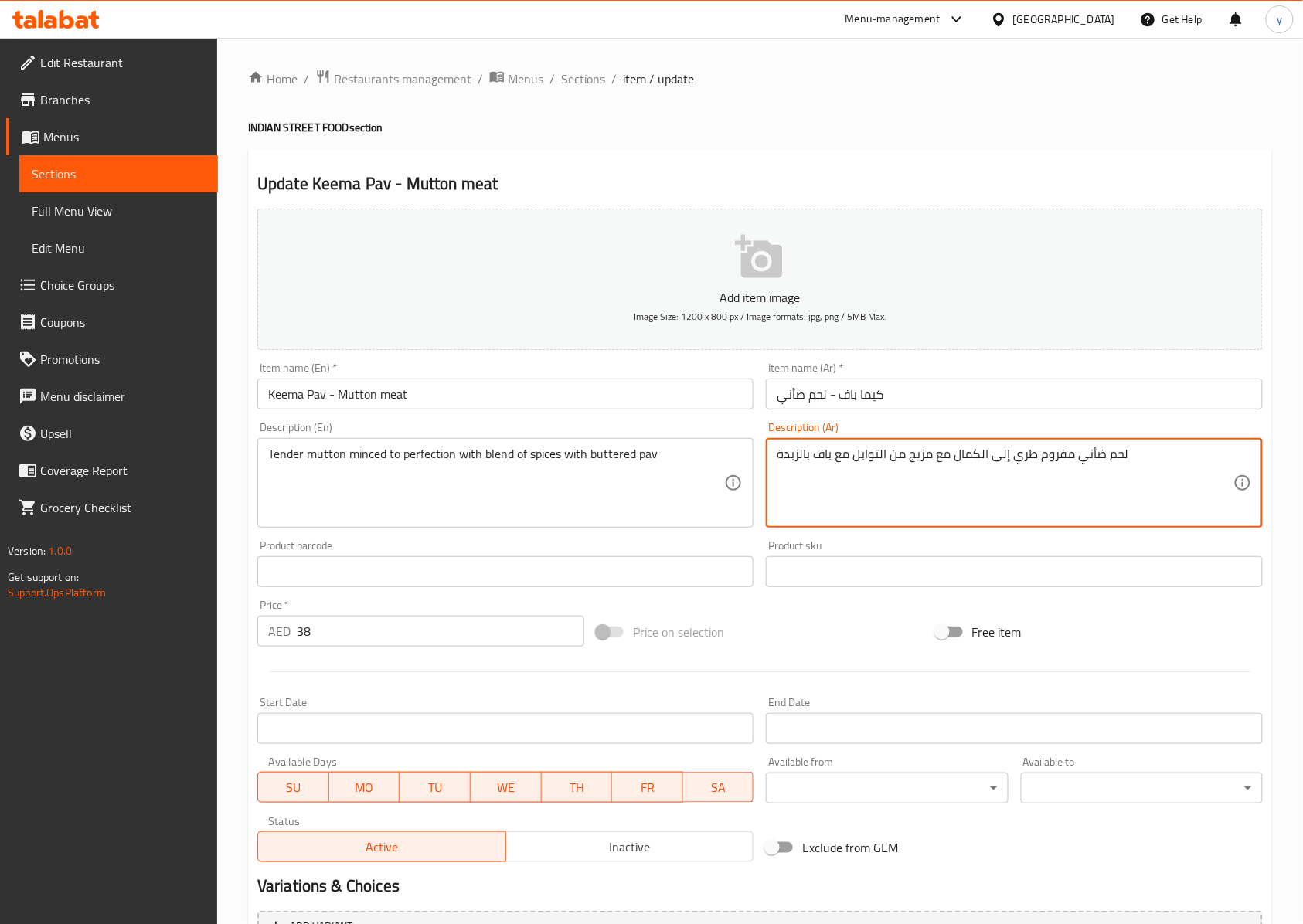
type textarea "لحم ضأني مفروم طري إلى الكمال مع مزيج من التوابل مع باف بالزبدة"
click at [421, 460] on textarea "Tender mutton minced to perfection with blend of spices with buttered pav" at bounding box center [496, 483] width 456 height 73
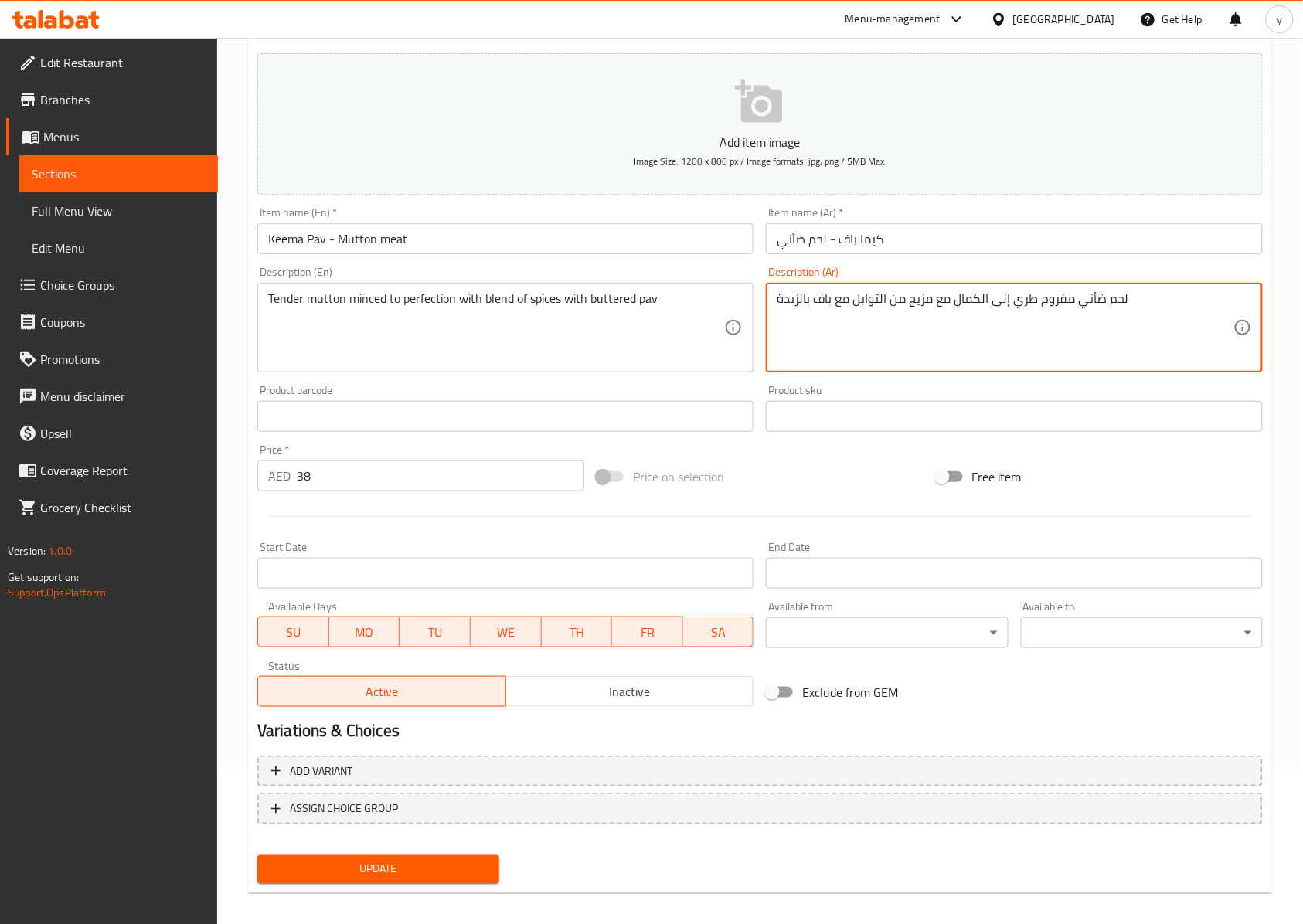
scroll to position [166, 0]
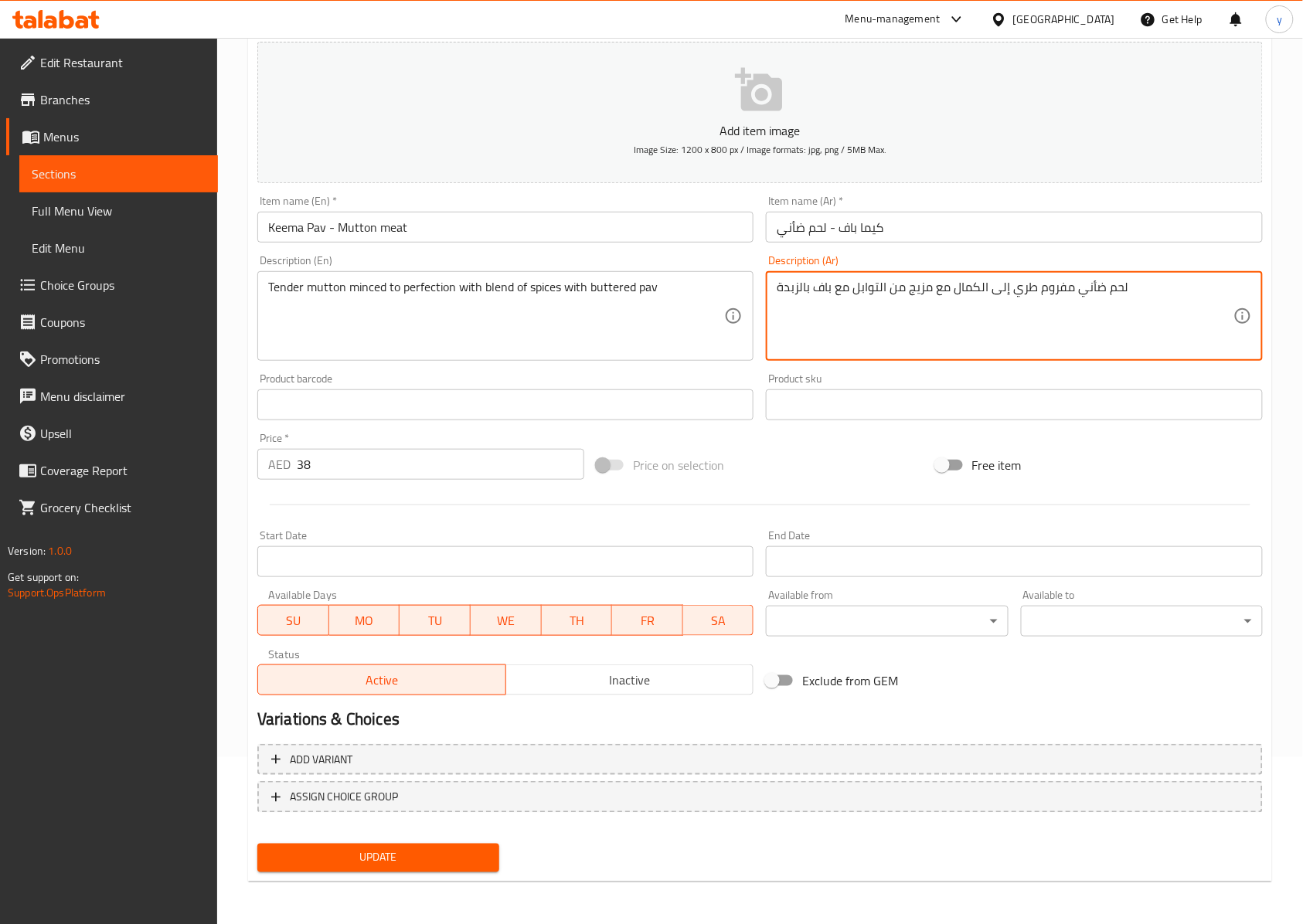
click at [406, 692] on span "Update" at bounding box center [379, 858] width 217 height 20
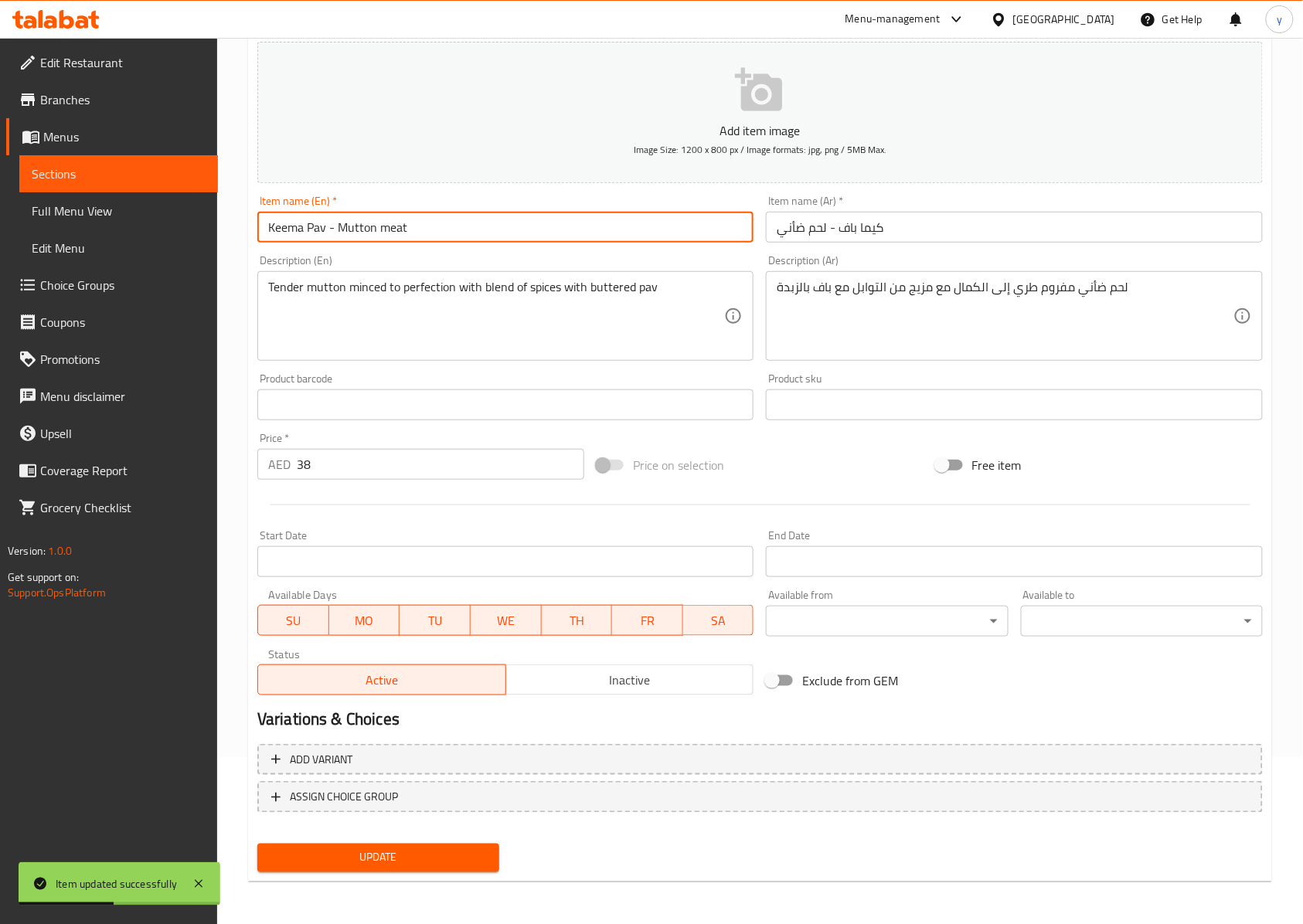
click at [340, 220] on input "Keema Pav - Mutton meat" at bounding box center [505, 227] width 496 height 31
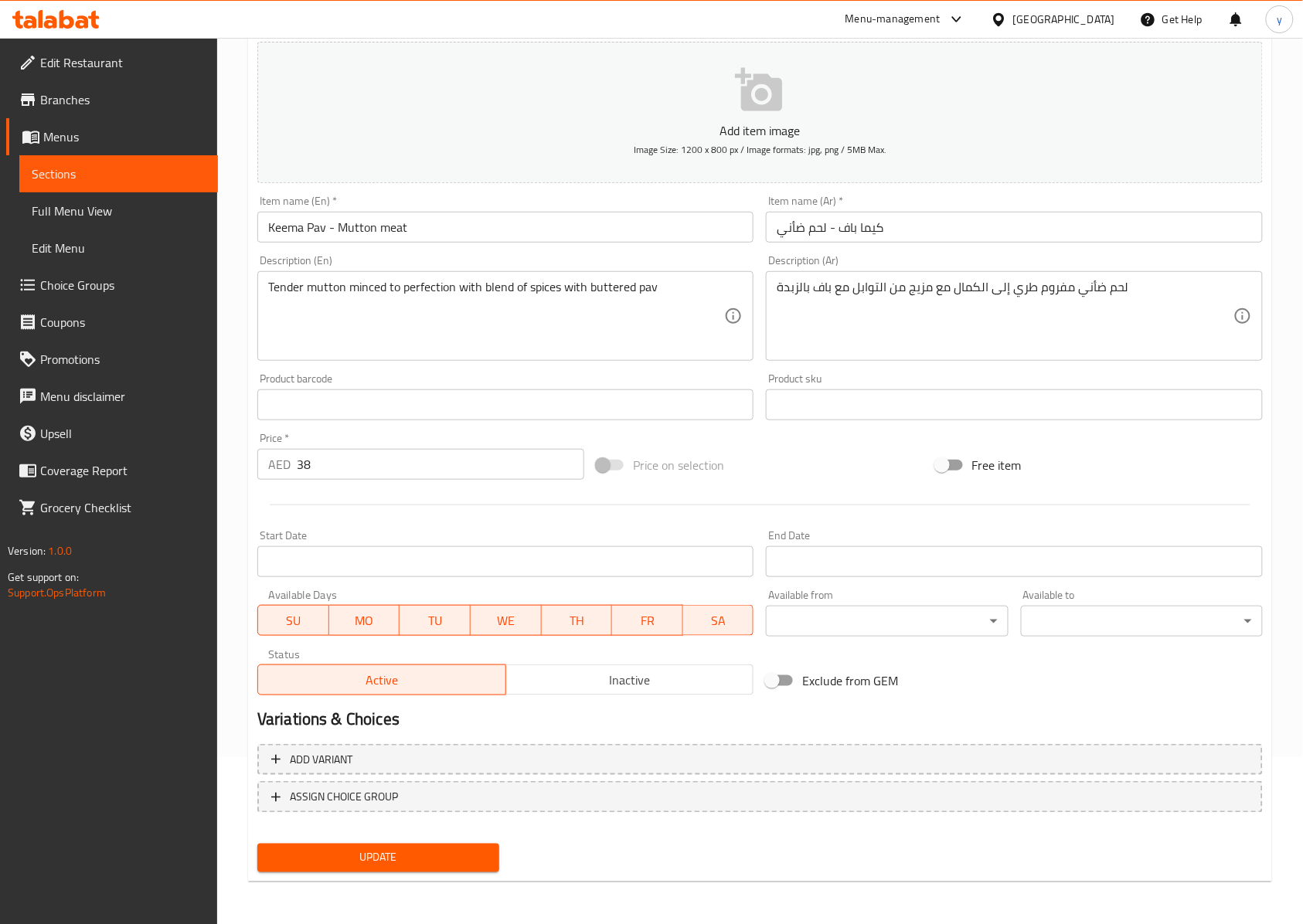
click at [371, 692] on button "Update" at bounding box center [379, 858] width 242 height 28
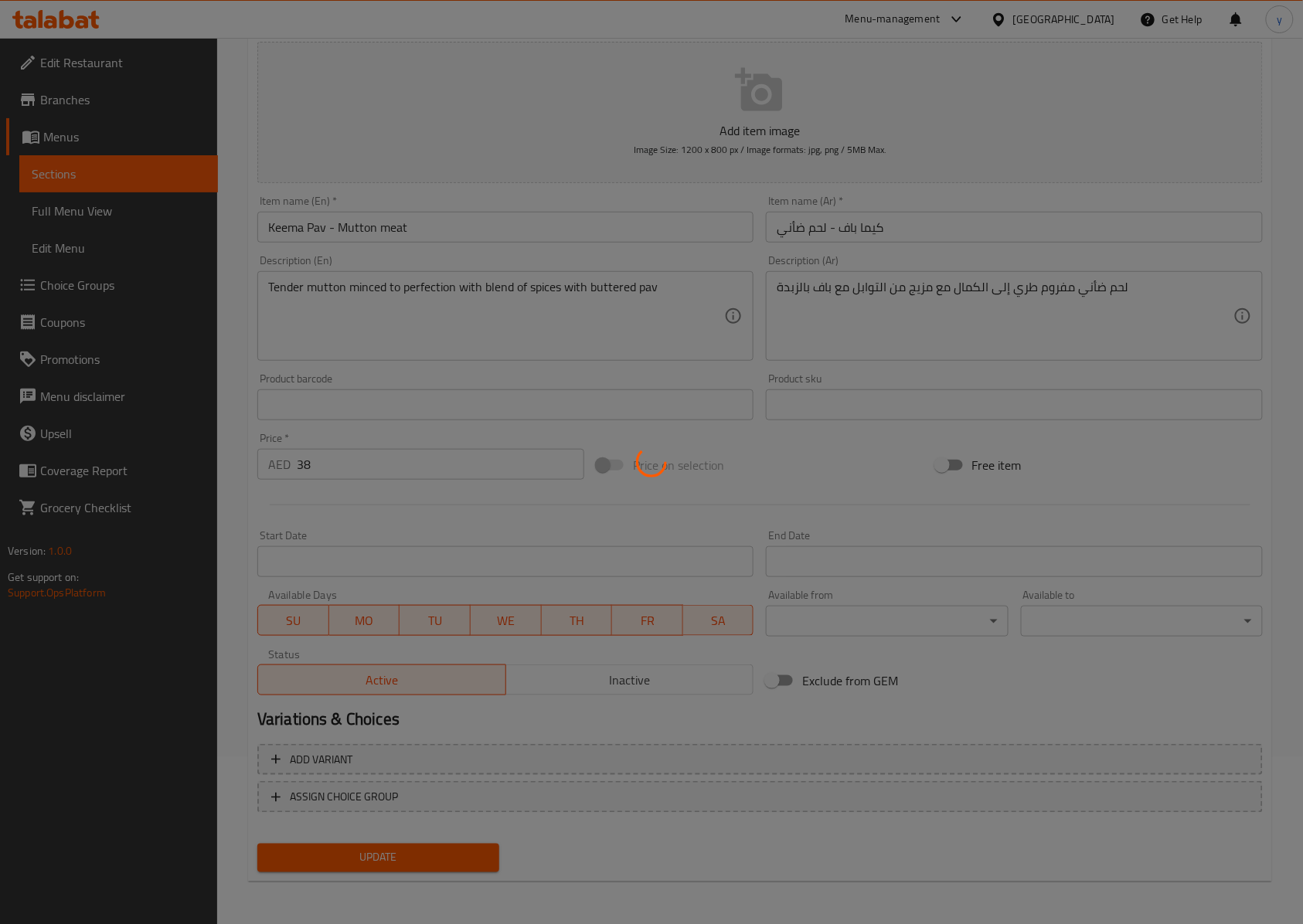
scroll to position [0, 0]
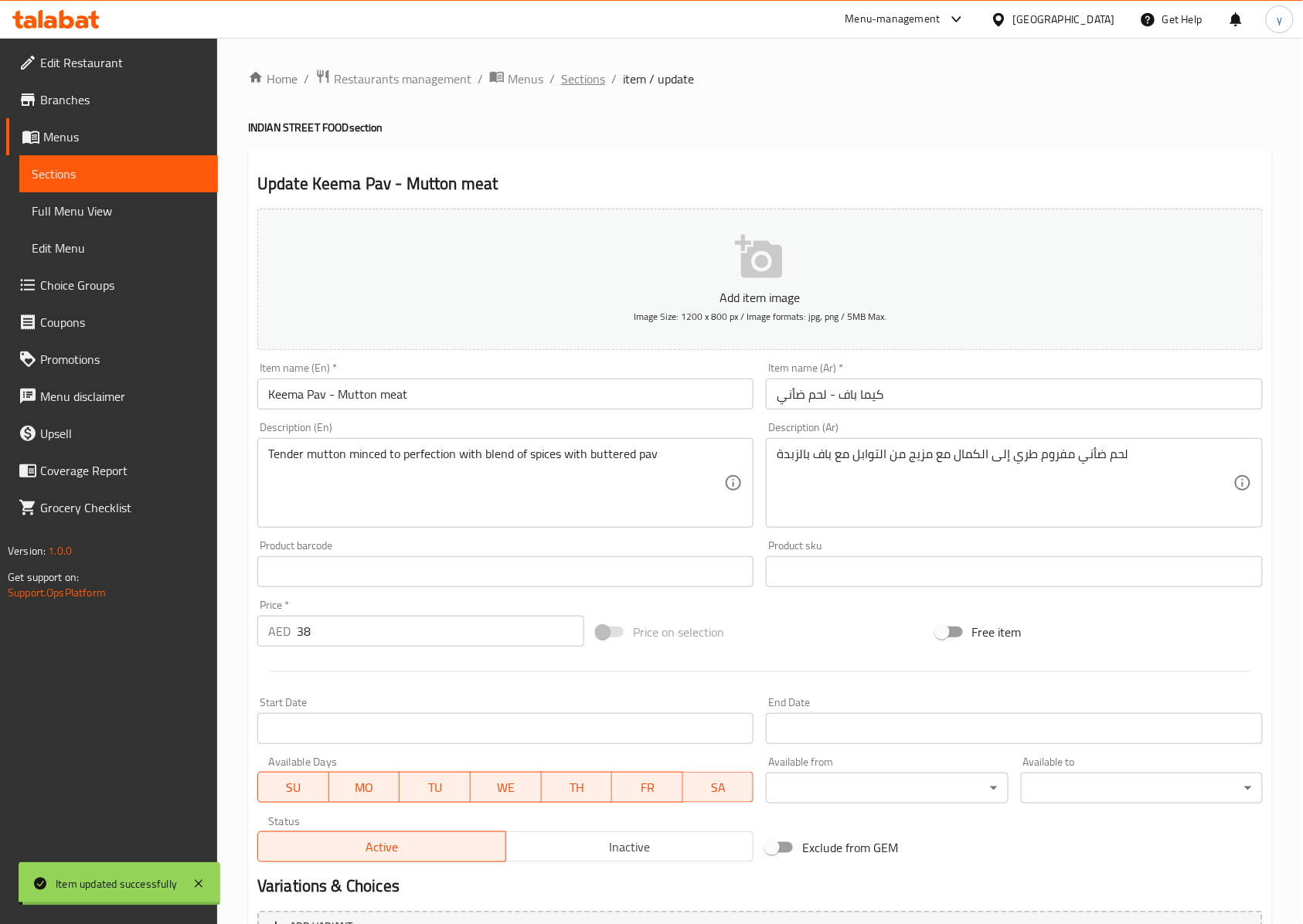
click at [582, 81] on span "Sections" at bounding box center [582, 78] width 44 height 19
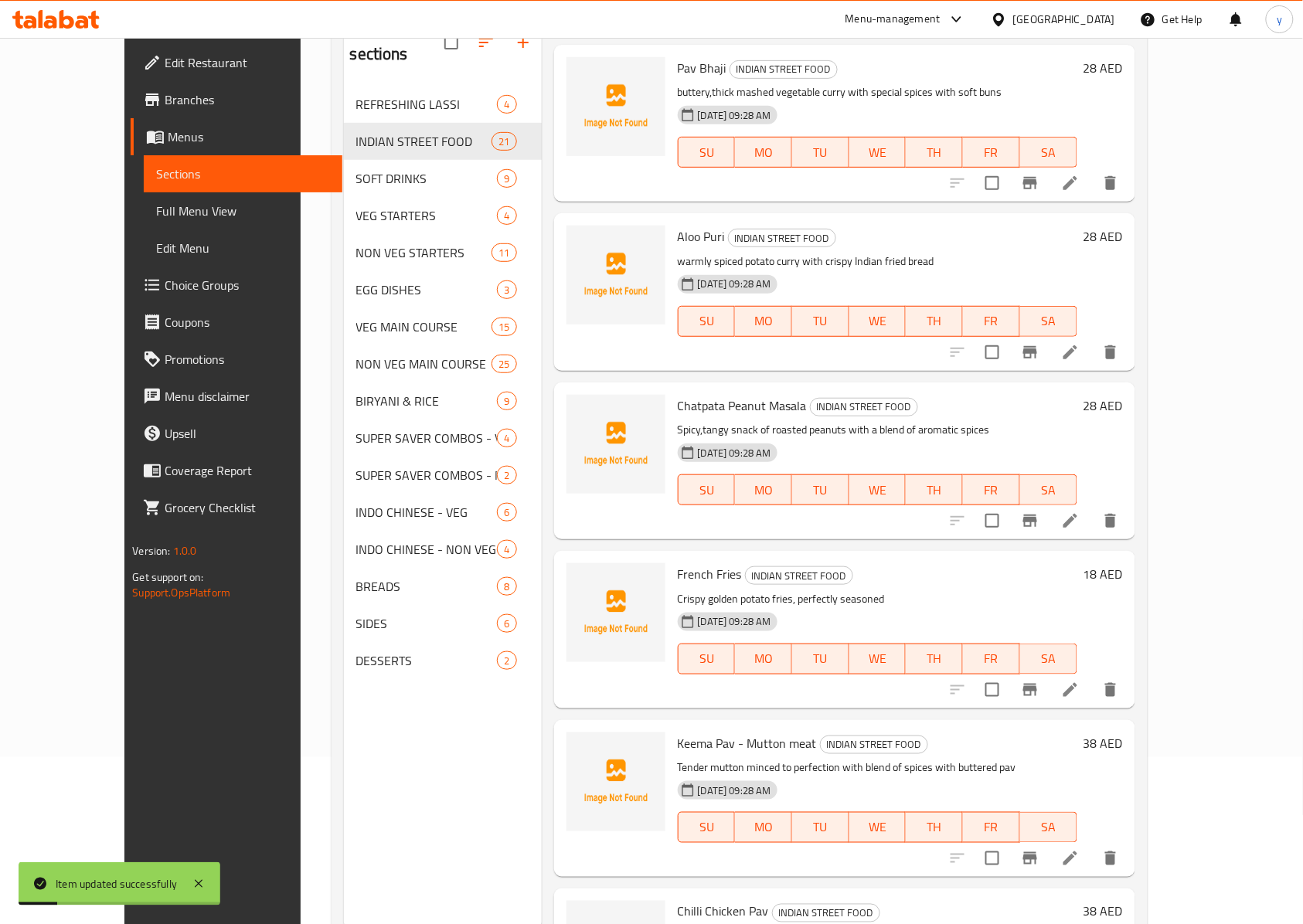
scroll to position [217, 0]
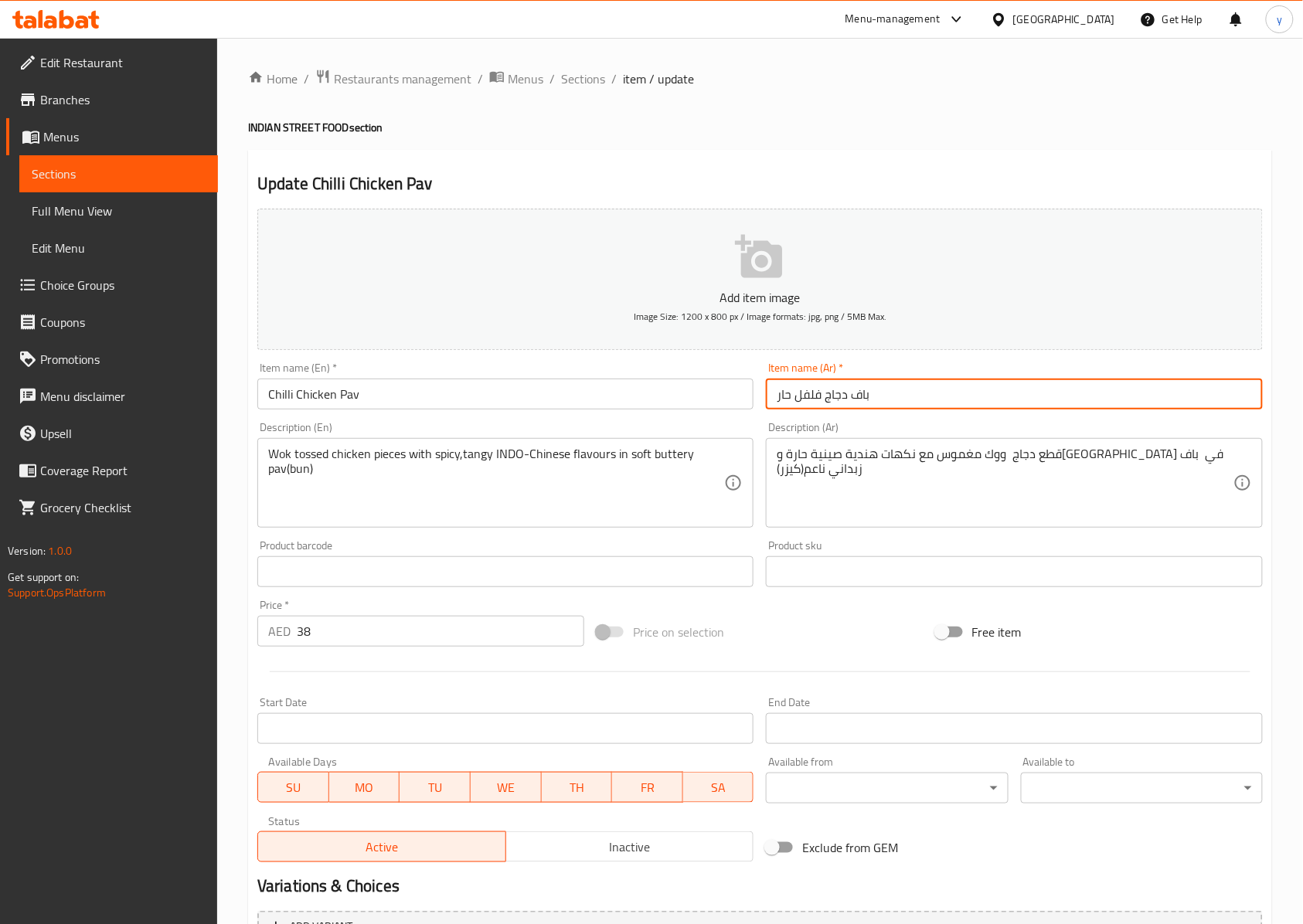
drag, startPoint x: 795, startPoint y: 400, endPoint x: 818, endPoint y: 408, distance: 24.4
click at [818, 408] on input "باف دجاج فلفل حار" at bounding box center [1014, 393] width 496 height 31
type input "باف دجاج حار"
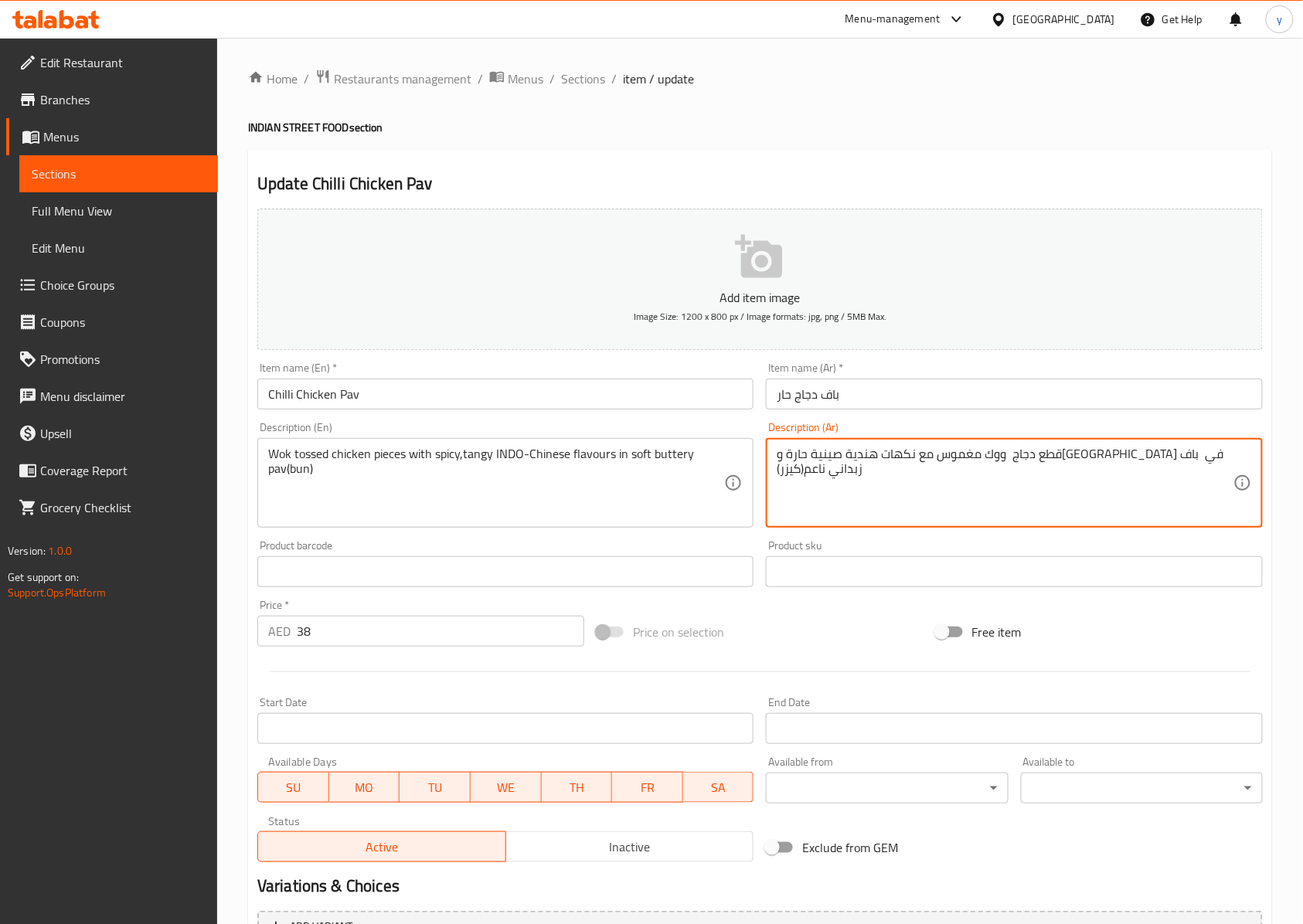
drag, startPoint x: 829, startPoint y: 462, endPoint x: 863, endPoint y: 461, distance: 34.0
drag, startPoint x: 824, startPoint y: 454, endPoint x: 937, endPoint y: 480, distance: 116.0
click at [833, 452] on textarea "قطع دجاج ووك مغموس مع نكهات هندية صينية حارة ومنعشة في باف الزبدة ناعم(كيزر)" at bounding box center [1005, 483] width 456 height 73
click at [859, 479] on textarea "قطع دجاج ووك مغموس مع نكهات هندية صينية حارة و[GEOGRAPHIC_DATA] في باف الزبدة ا…" at bounding box center [1005, 483] width 456 height 73
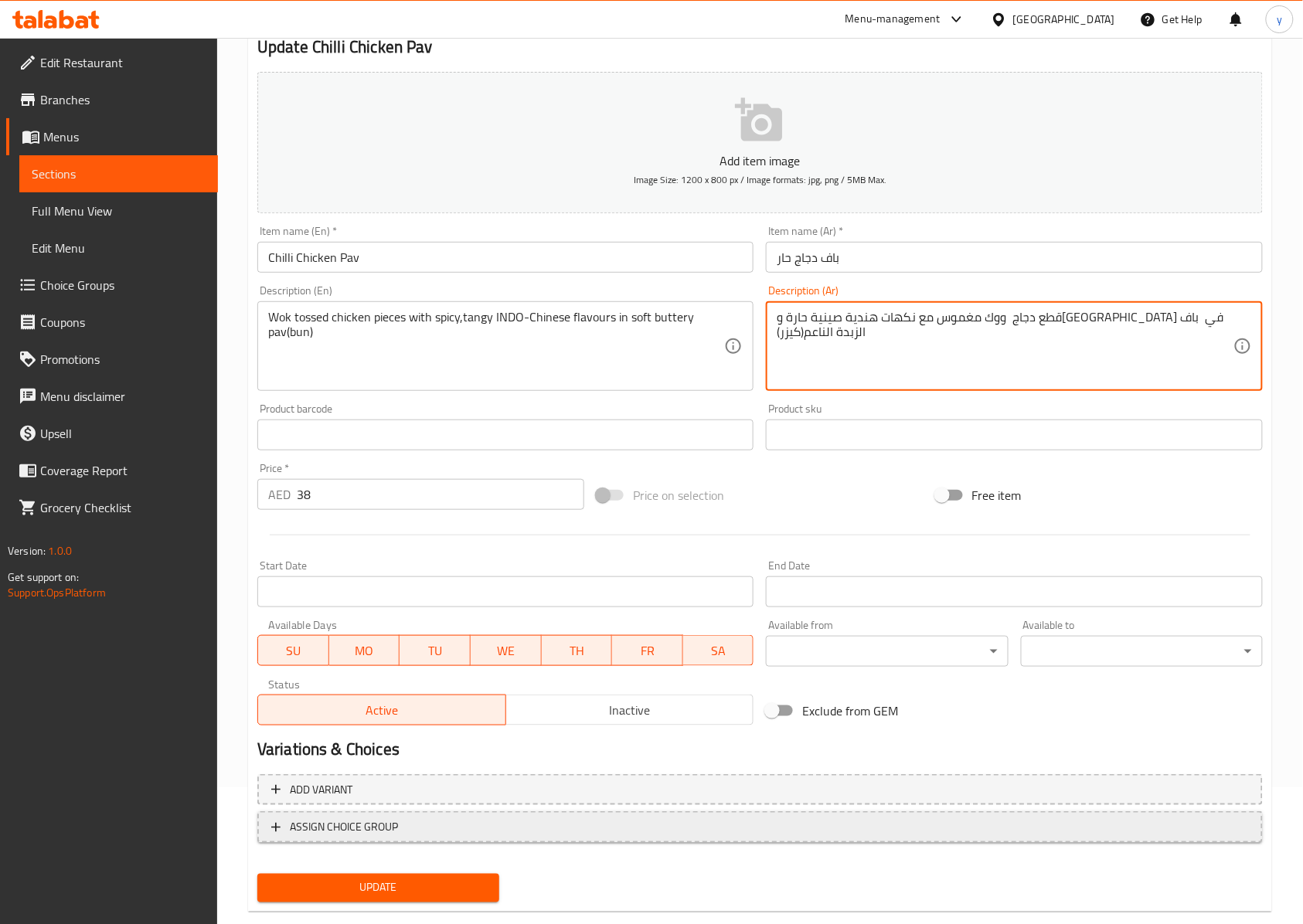
scroll to position [166, 0]
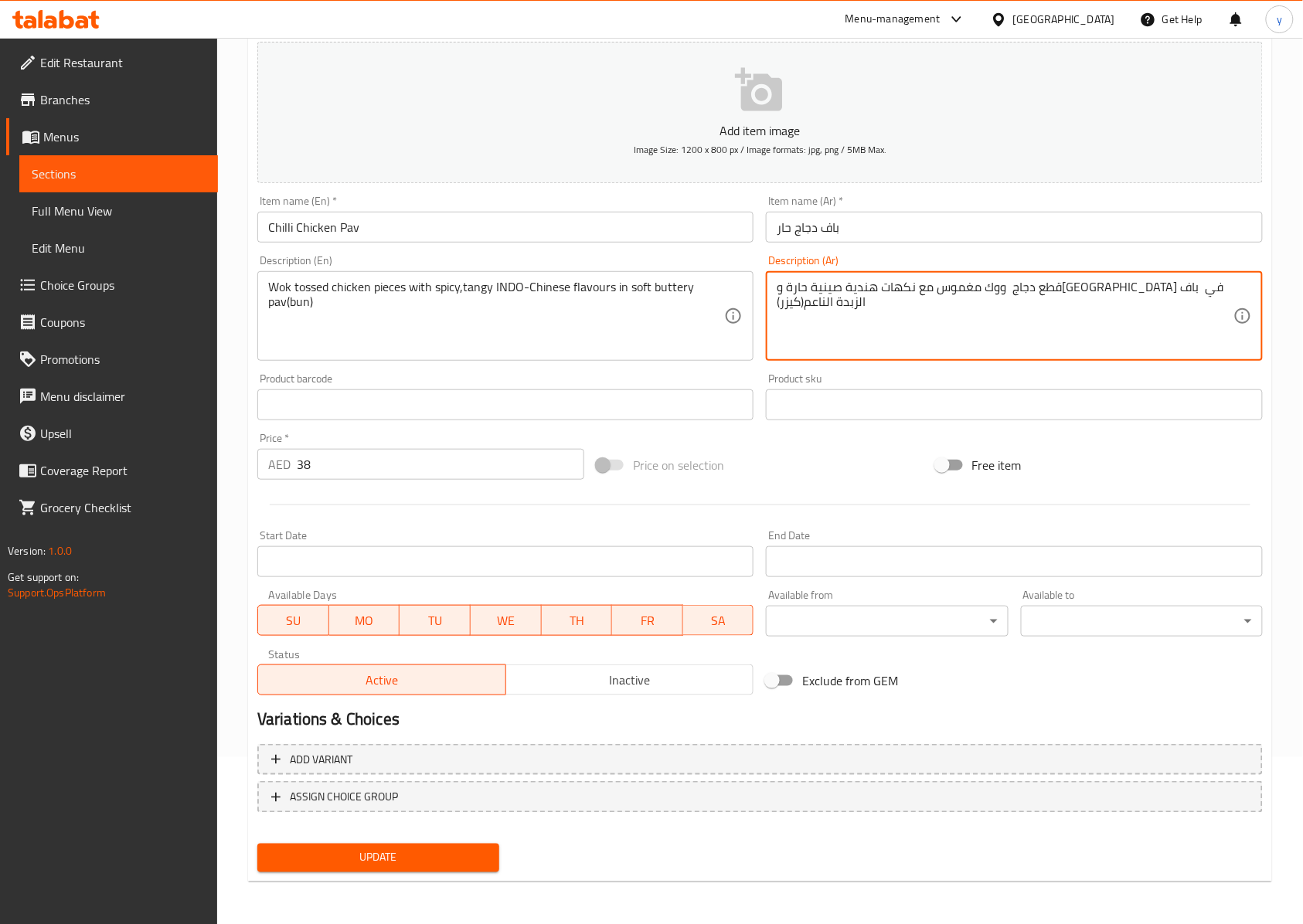
type textarea "قطع دجاج ووك مغموس مع نكهات هندية صينية حارة و[GEOGRAPHIC_DATA] في باف الزبدة ا…"
click at [400, 692] on button "Update" at bounding box center [379, 858] width 242 height 28
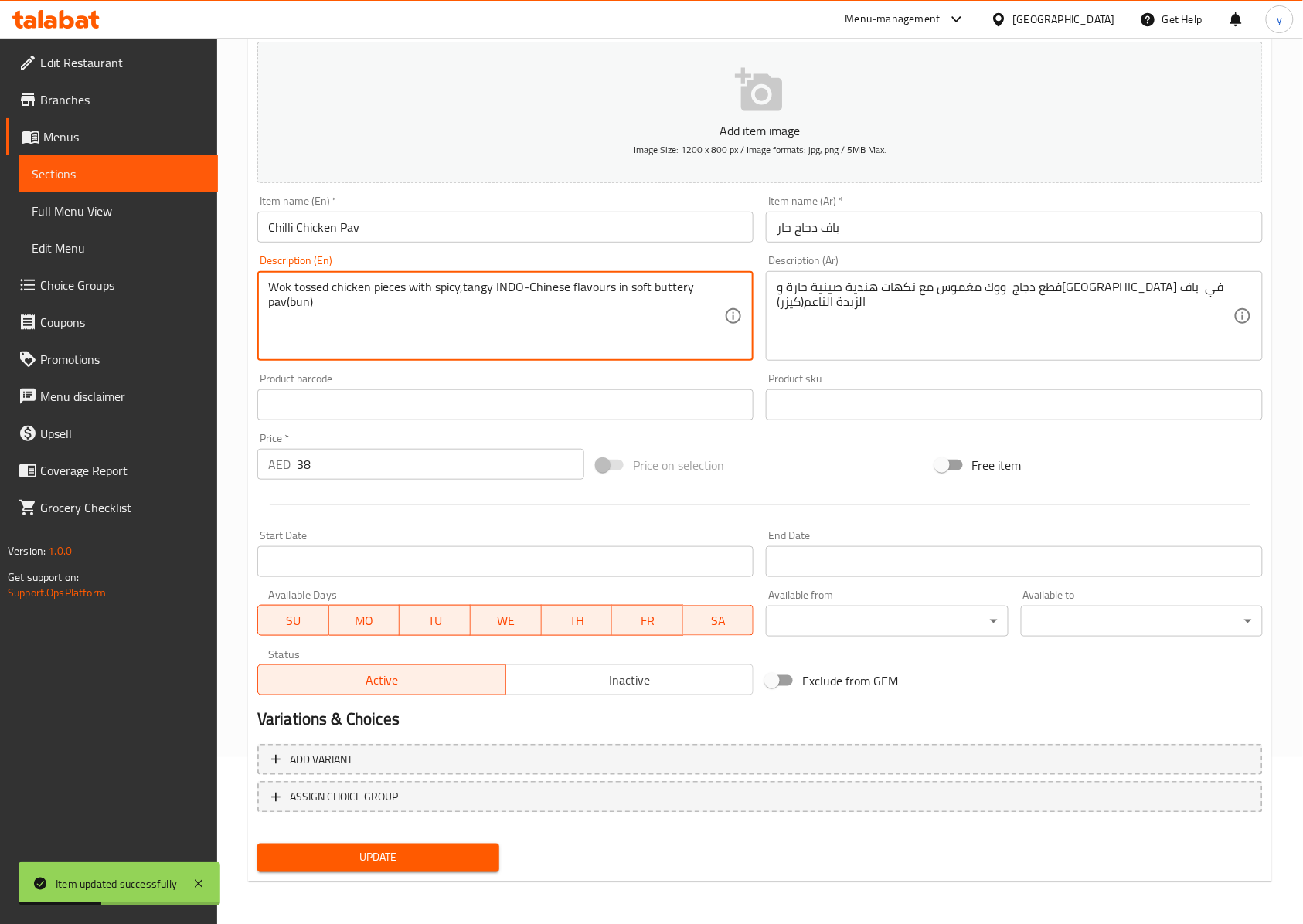
click at [285, 285] on textarea "Wok tossed chicken pieces with spicy,tangy INDO-Chinese flavours in soft butter…" at bounding box center [496, 316] width 456 height 73
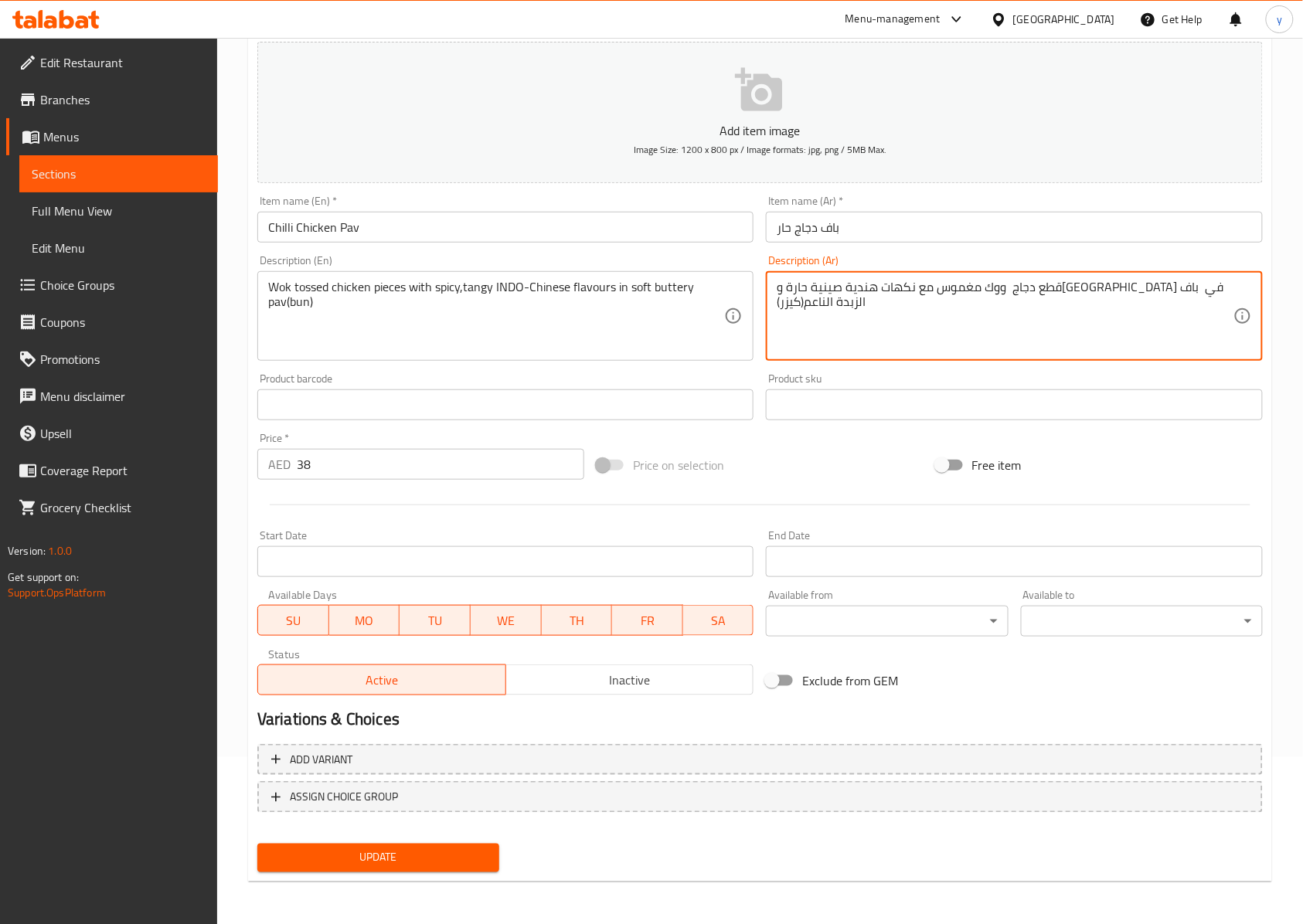
click at [458, 692] on span "Update" at bounding box center [379, 858] width 217 height 20
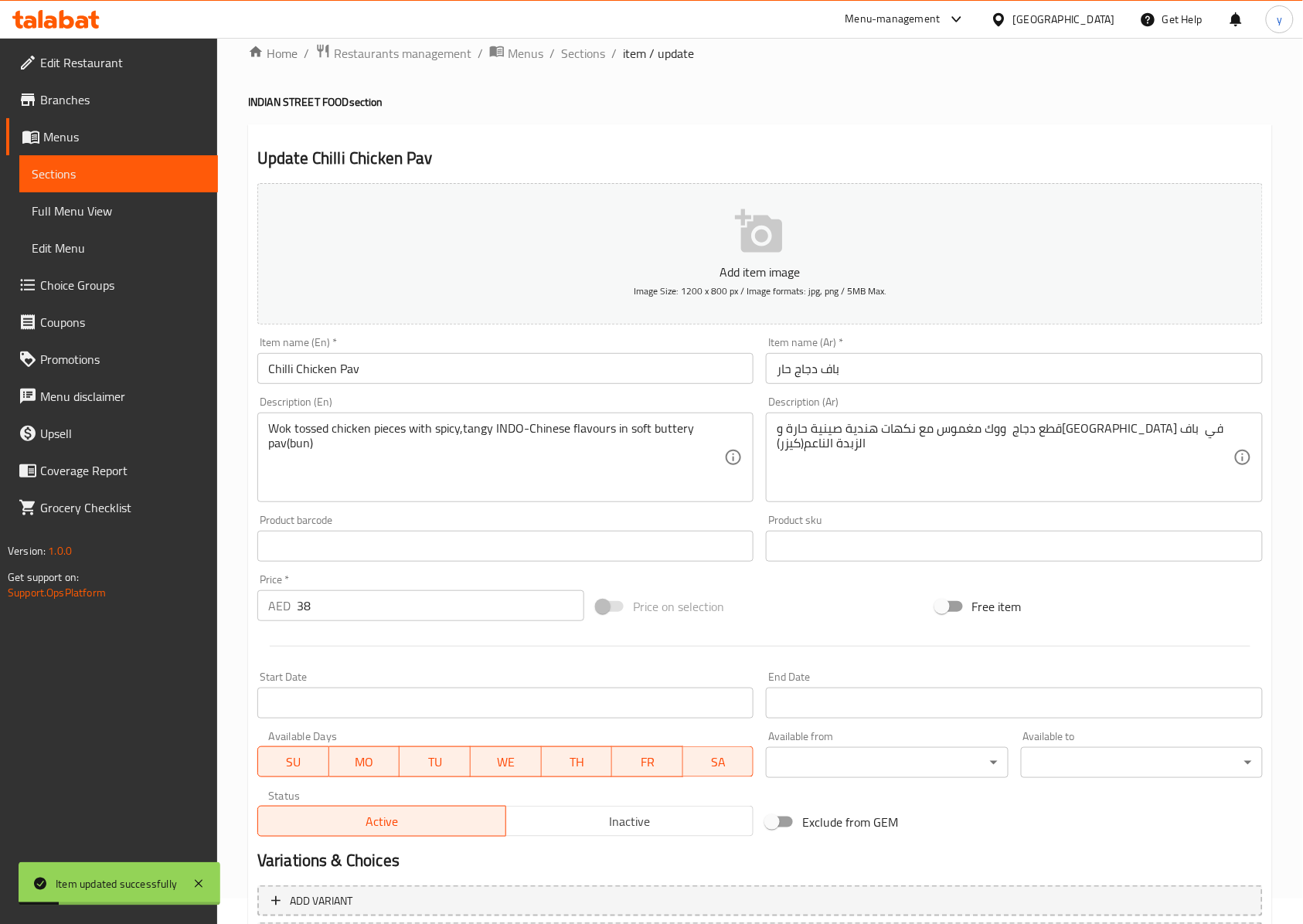
scroll to position [102, 0]
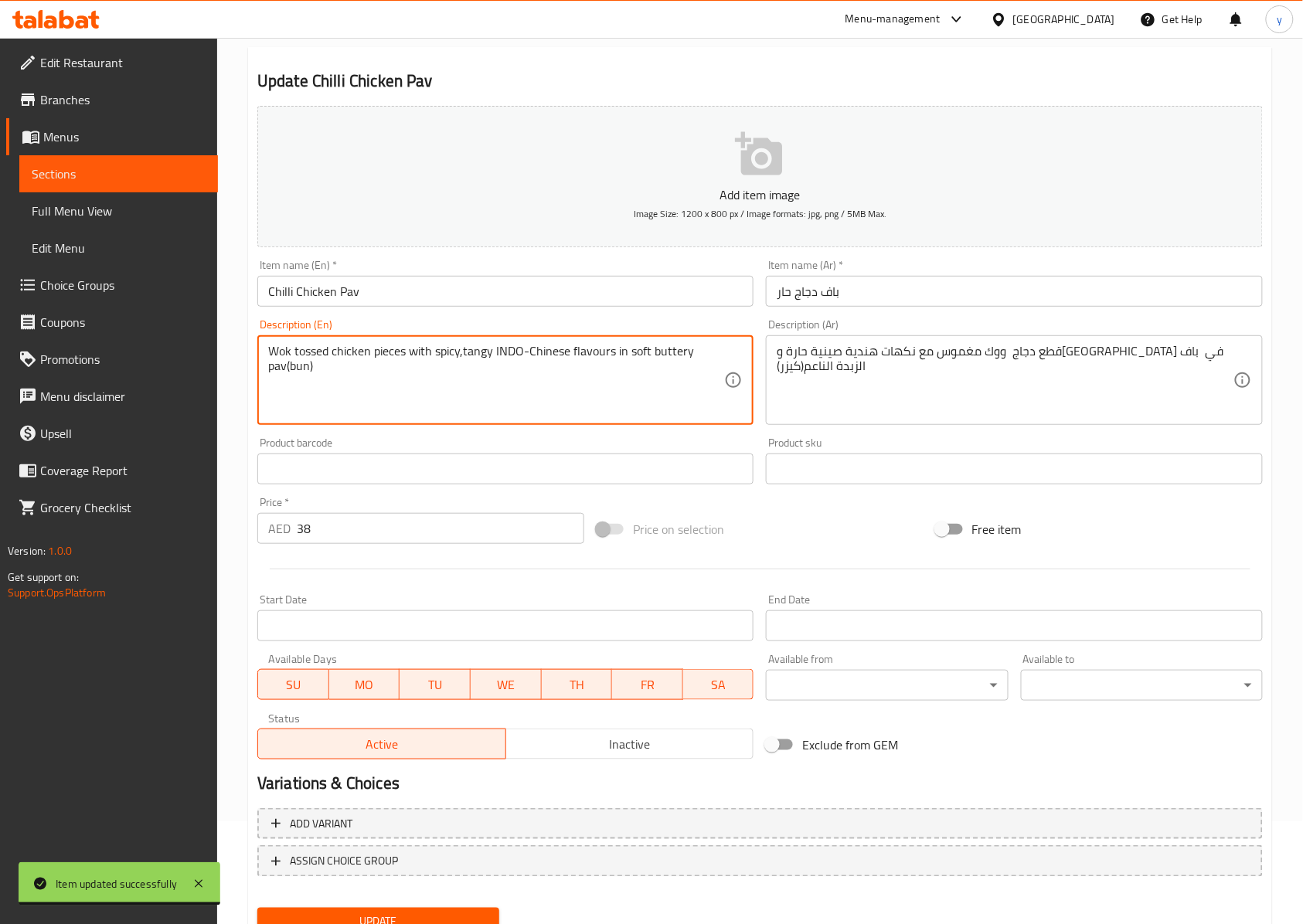
click at [310, 347] on textarea "Wok tossed chicken pieces with spicy,tangy INDO-Chinese flavours in soft butter…" at bounding box center [496, 380] width 456 height 73
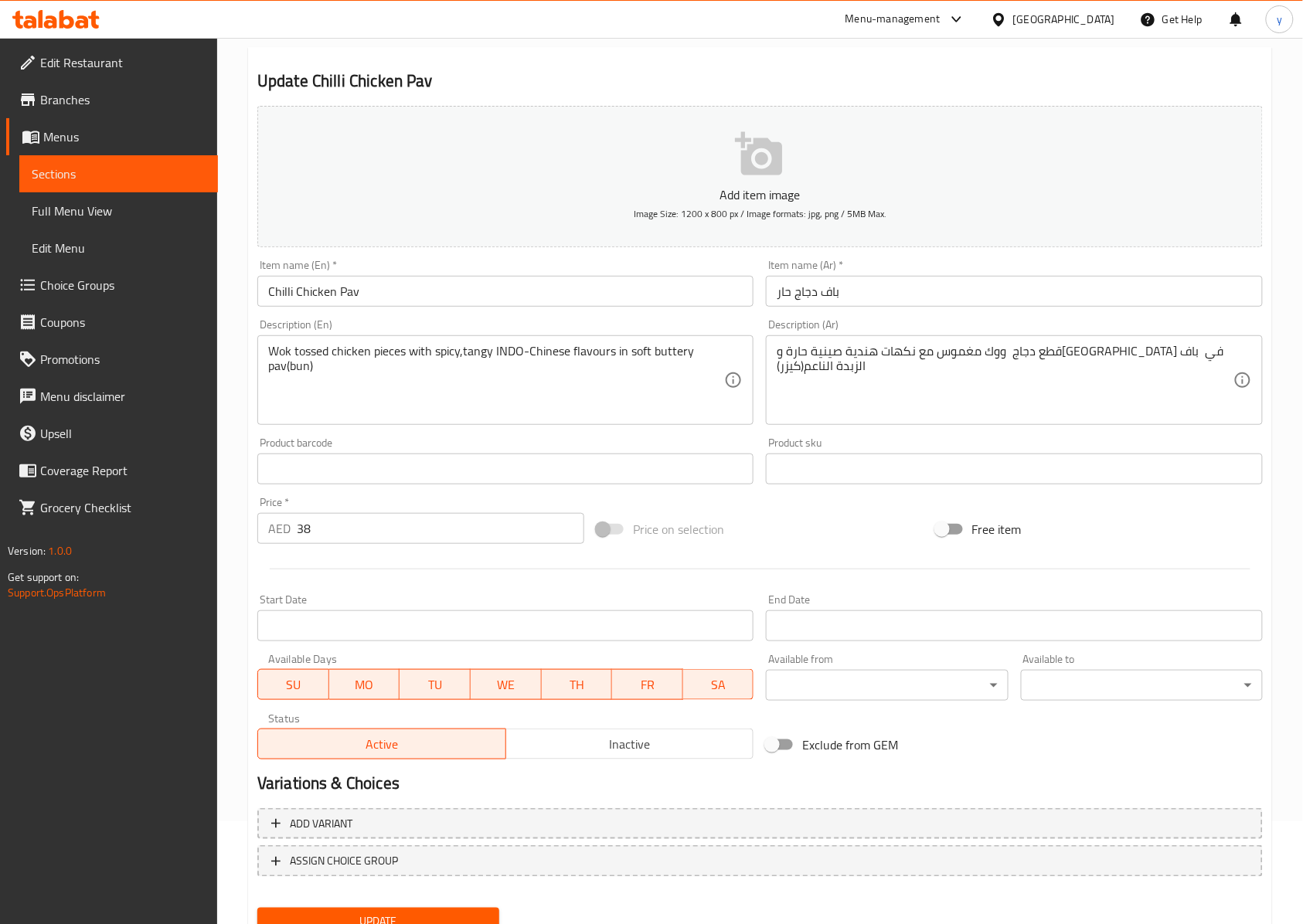
drag, startPoint x: 414, startPoint y: 371, endPoint x: 406, endPoint y: 374, distance: 8.5
click at [414, 371] on textarea "Wok tossed chicken pieces with spicy,tangy INDO-Chinese flavours in soft butter…" at bounding box center [496, 380] width 456 height 73
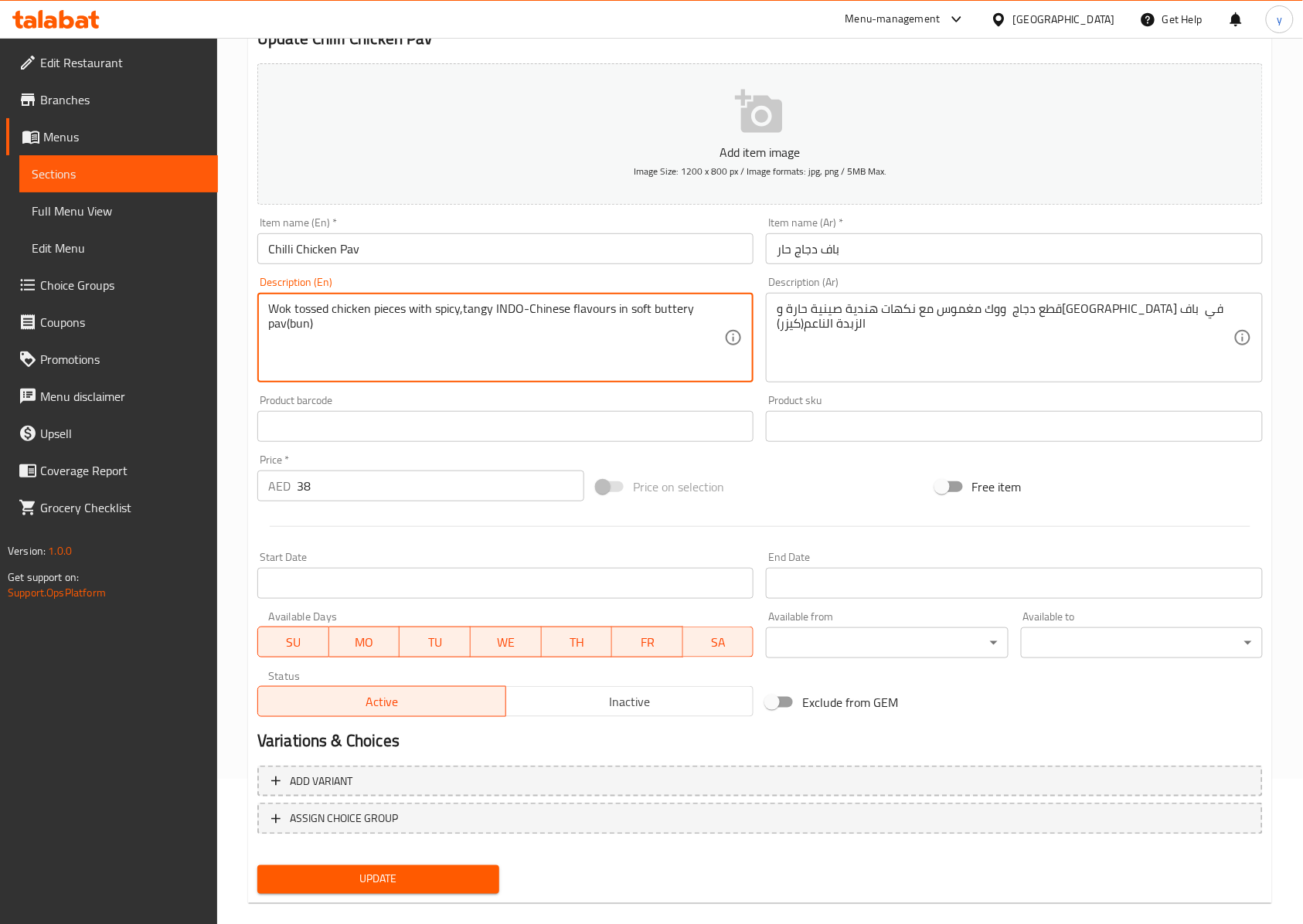
scroll to position [166, 0]
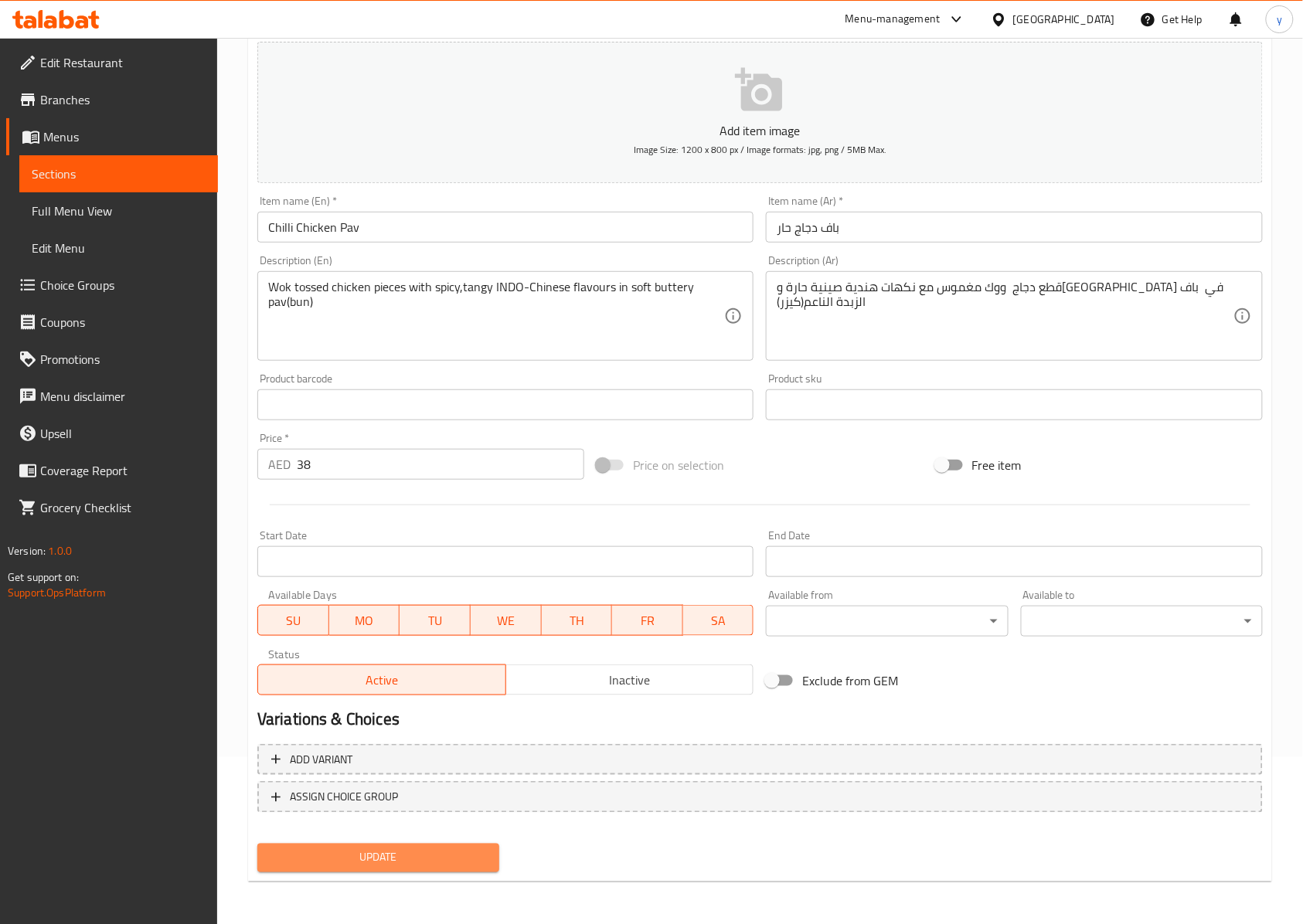
click at [436, 692] on span "Update" at bounding box center [379, 858] width 217 height 20
click at [476, 692] on button "Update" at bounding box center [379, 858] width 242 height 28
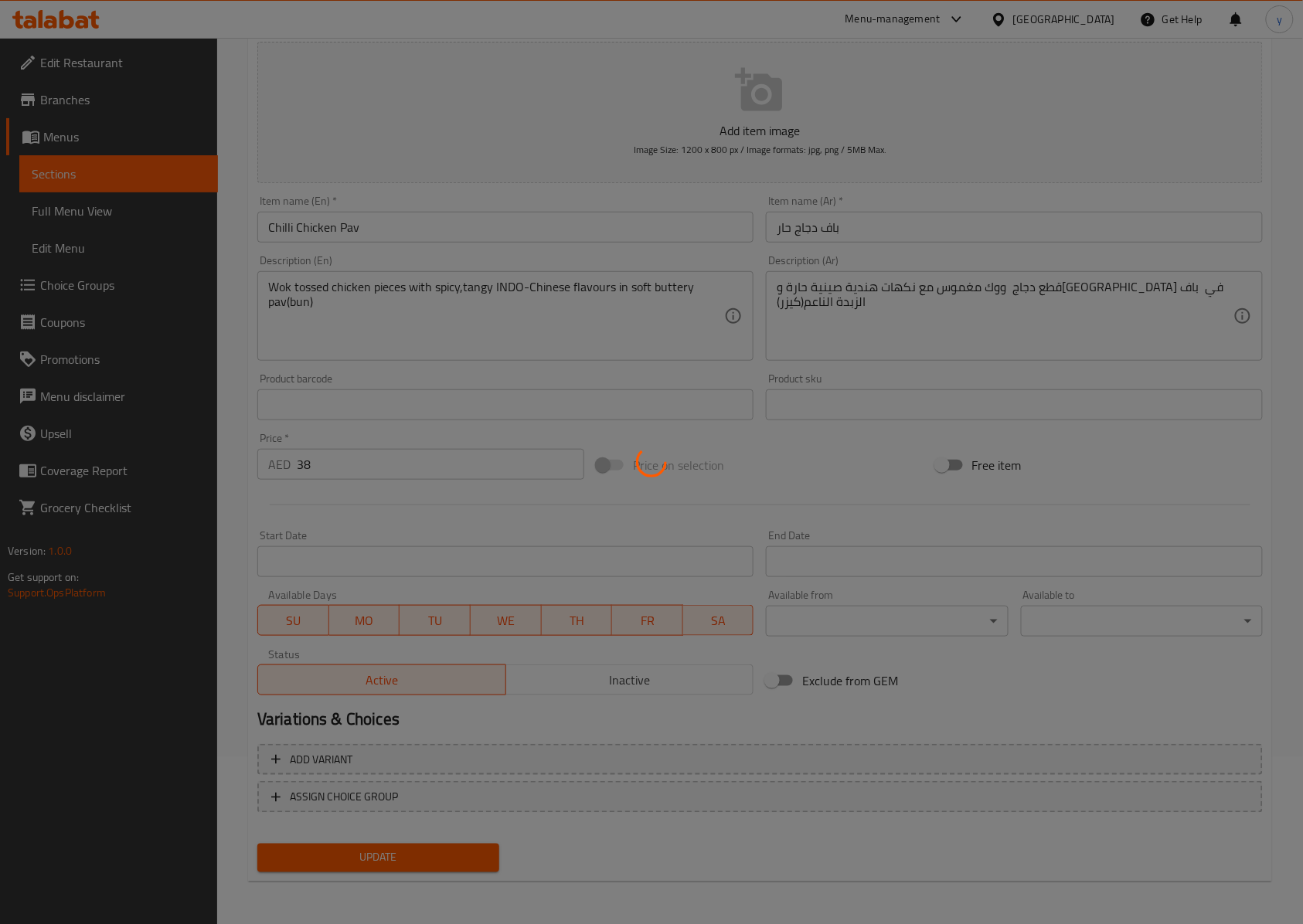
scroll to position [0, 0]
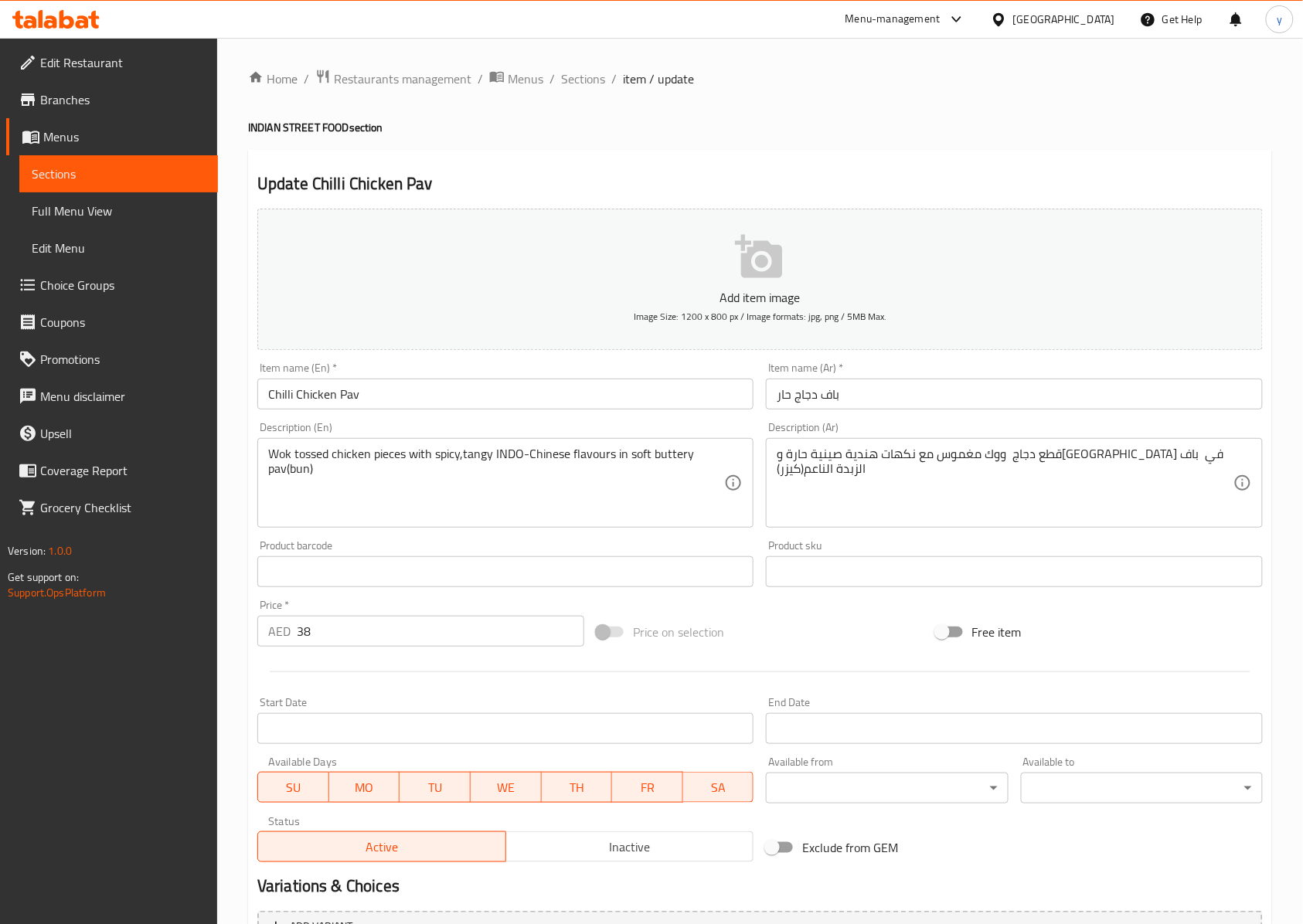
click at [94, 168] on span "Sections" at bounding box center [118, 174] width 174 height 19
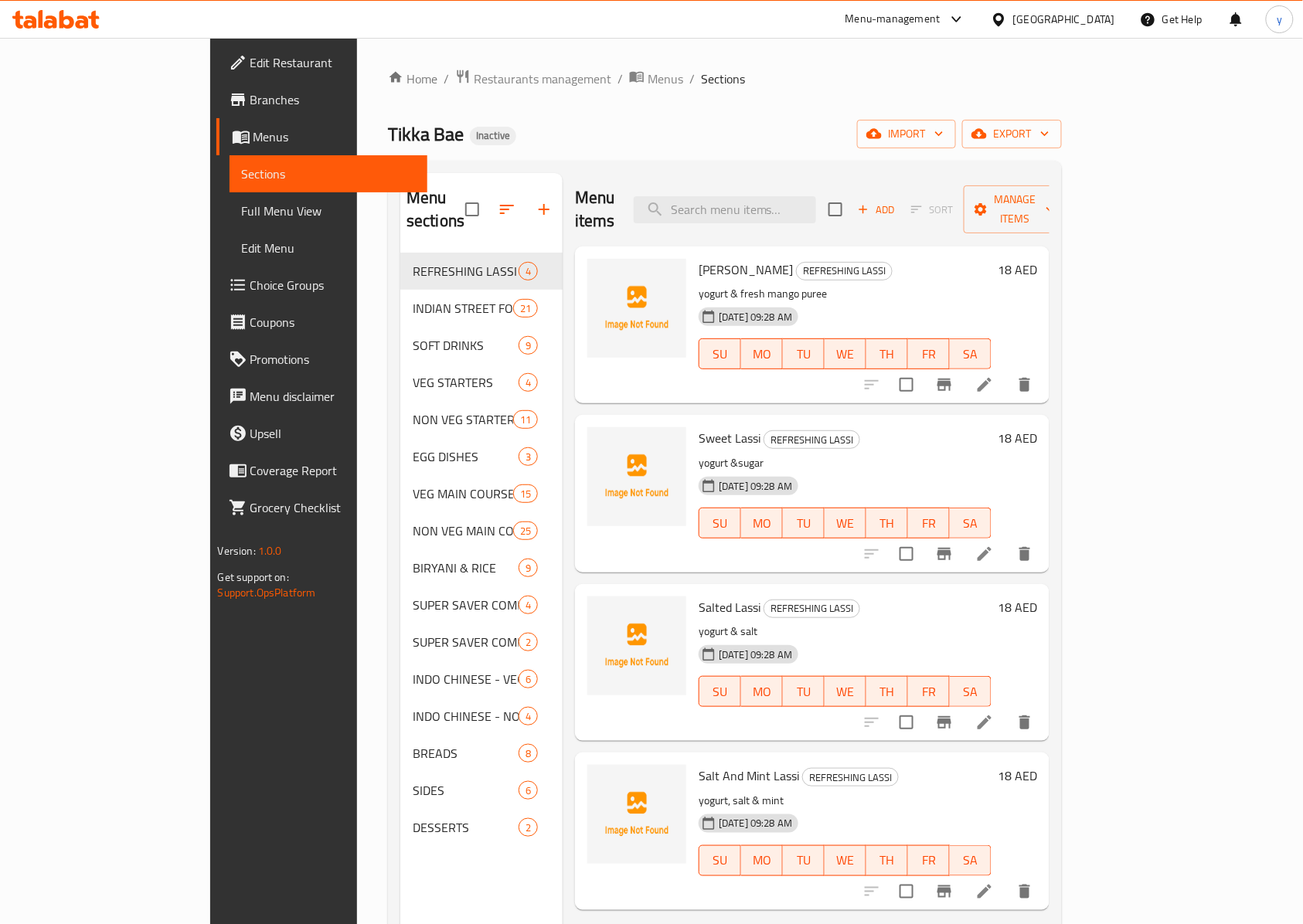
click at [803, 69] on ol "Home / Restaurants management / Menus / Sections" at bounding box center [725, 78] width 674 height 20
click at [690, 140] on div "Tikka Bae Inactive import export" at bounding box center [725, 134] width 674 height 28
click at [242, 214] on span "Full Menu View" at bounding box center [329, 210] width 174 height 19
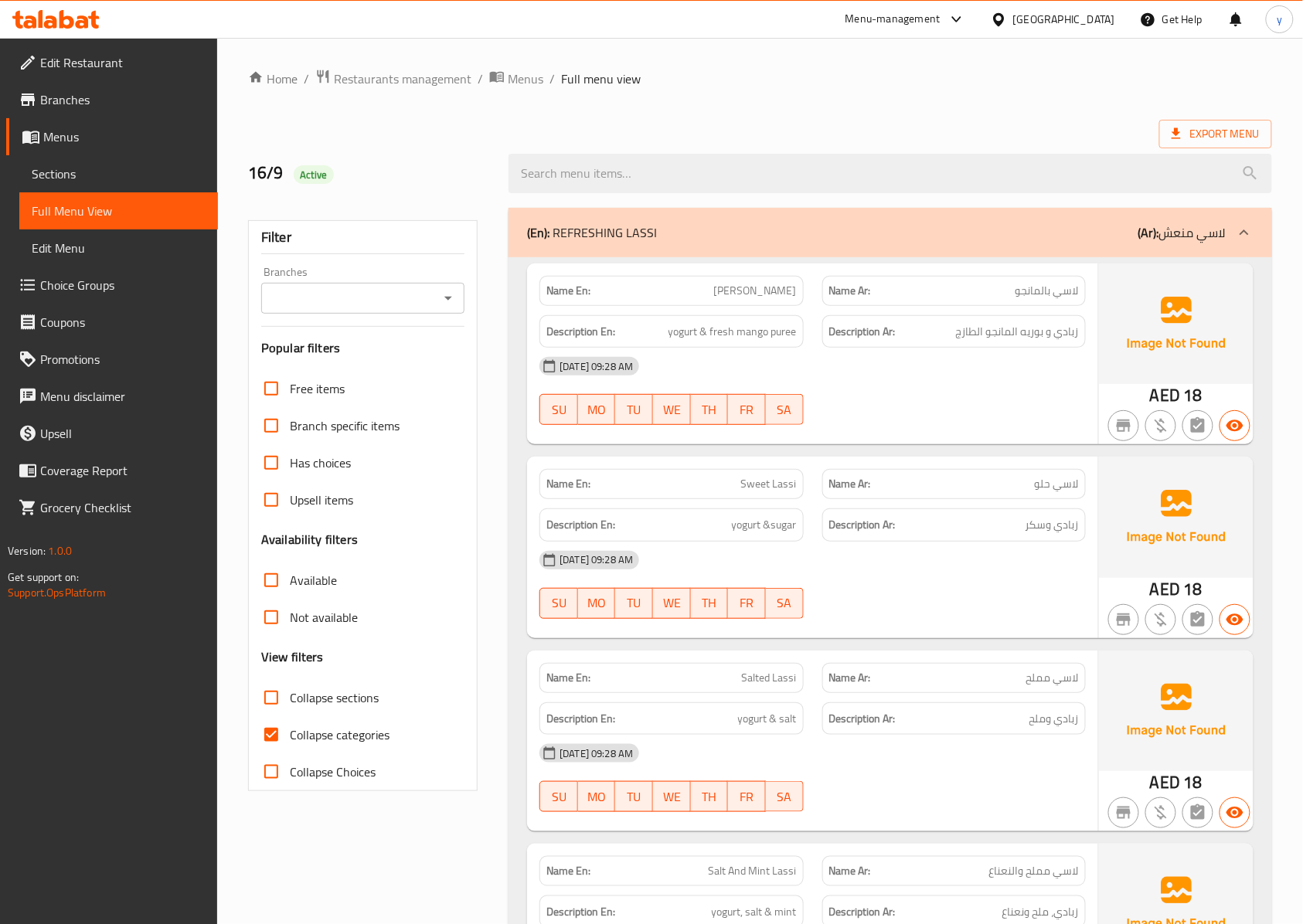
click at [271, 692] on input "Collapse categories" at bounding box center [272, 734] width 37 height 37
checkbox input "false"
click at [295, 692] on span "Collapse sections" at bounding box center [334, 697] width 89 height 19
click at [289, 692] on input "Collapse sections" at bounding box center [272, 698] width 37 height 37
checkbox input "true"
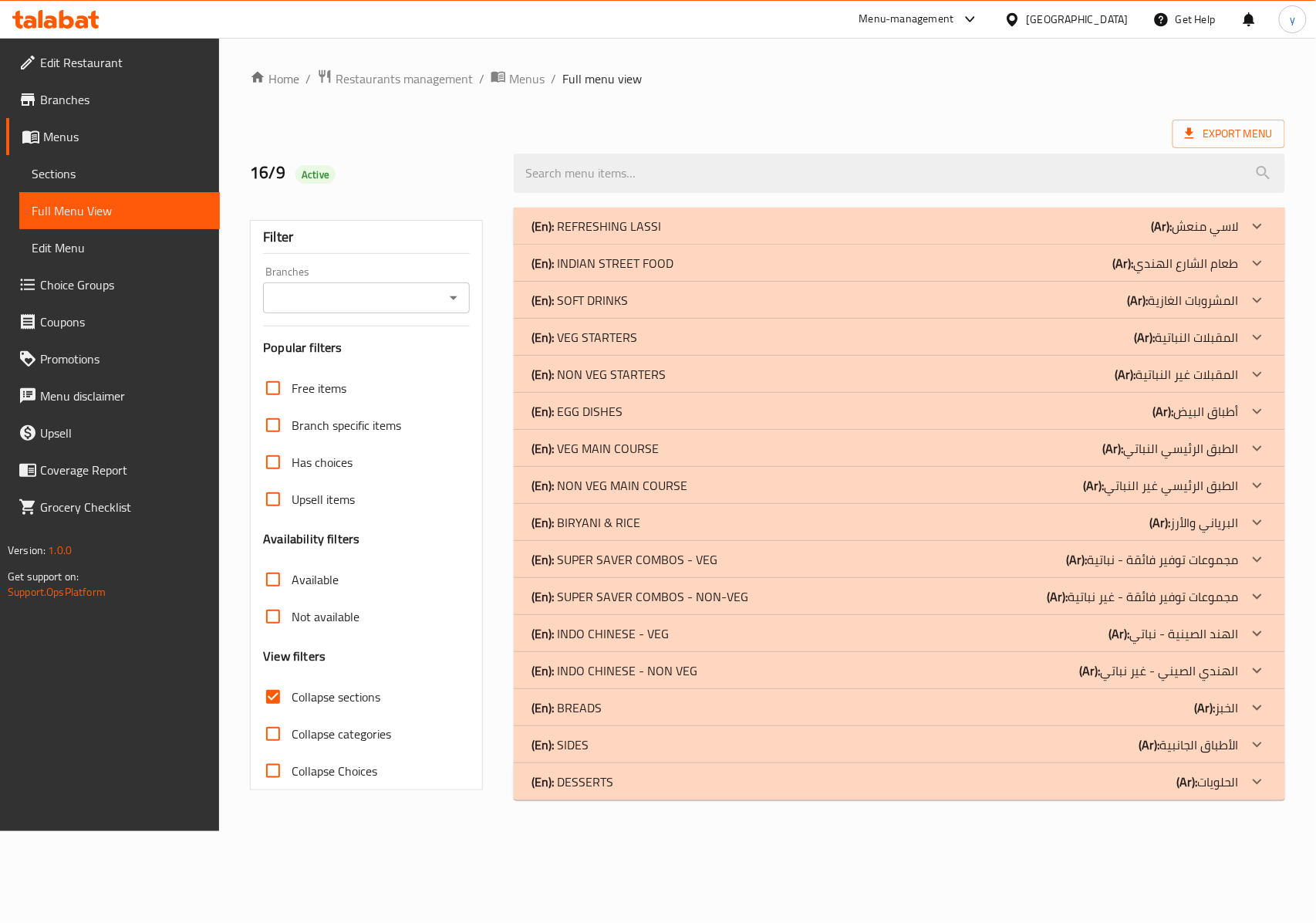
click at [975, 218] on icon at bounding box center [1257, 226] width 19 height 19
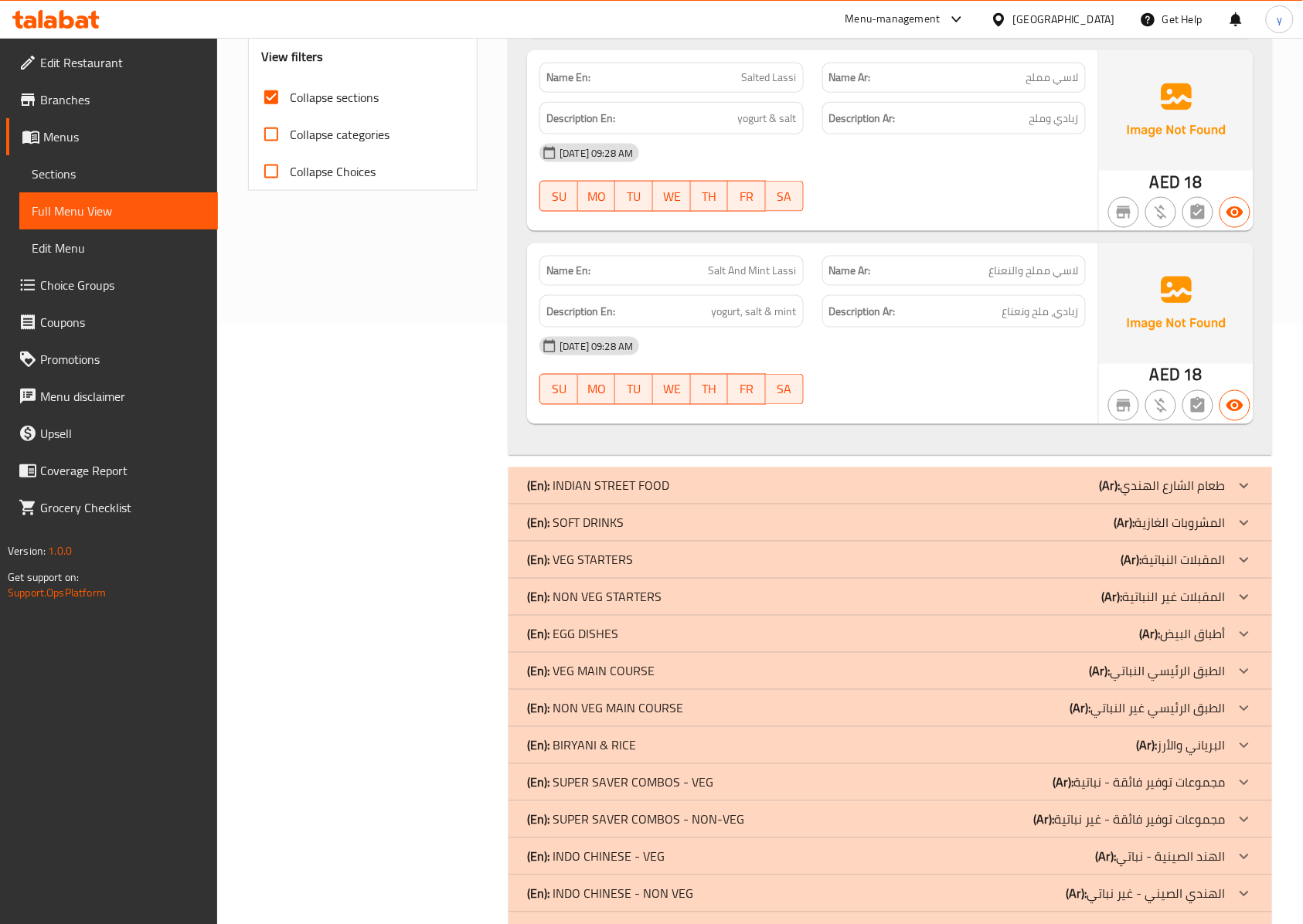
scroll to position [733, 0]
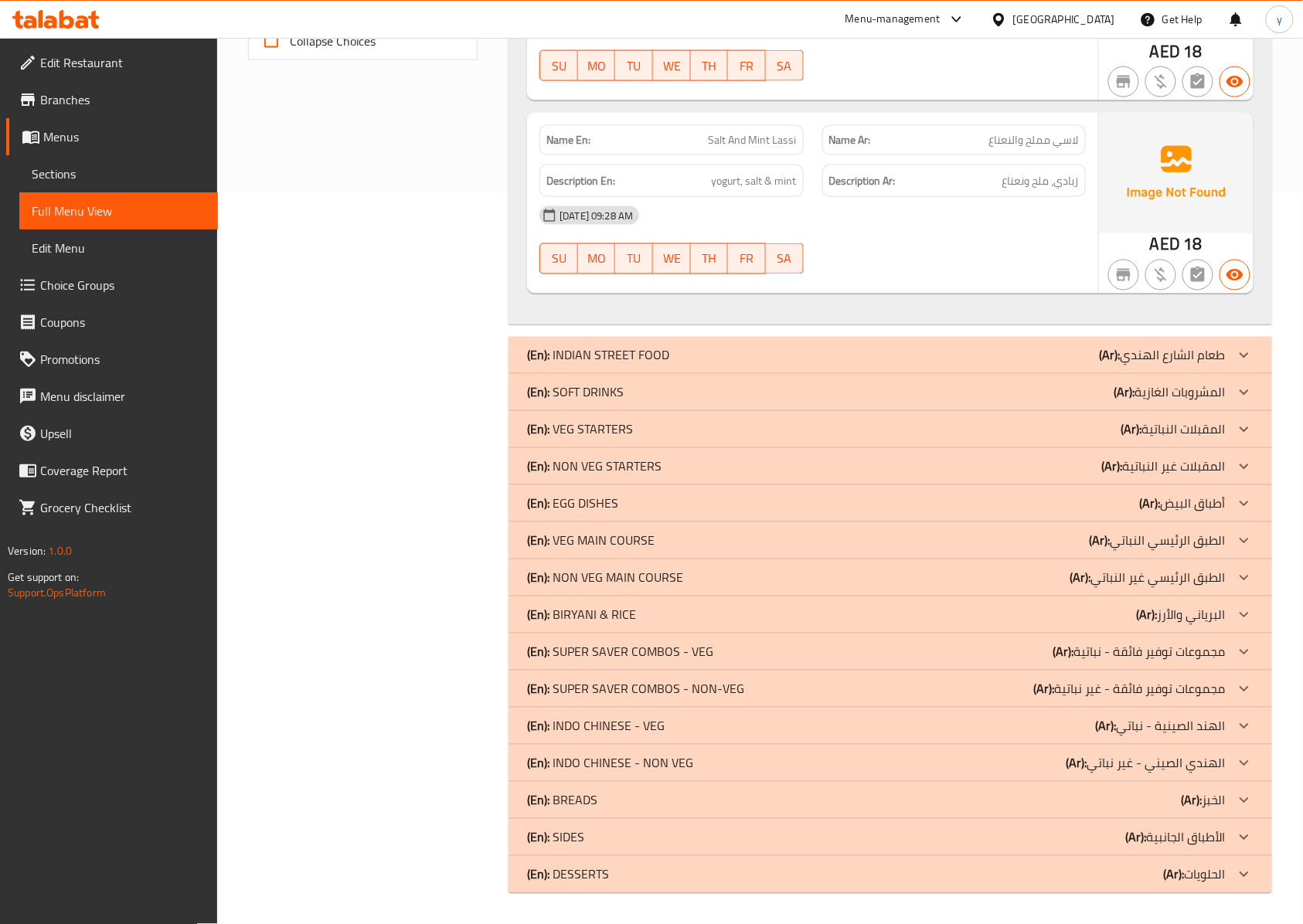
click at [977, 350] on div at bounding box center [1244, 355] width 37 height 37
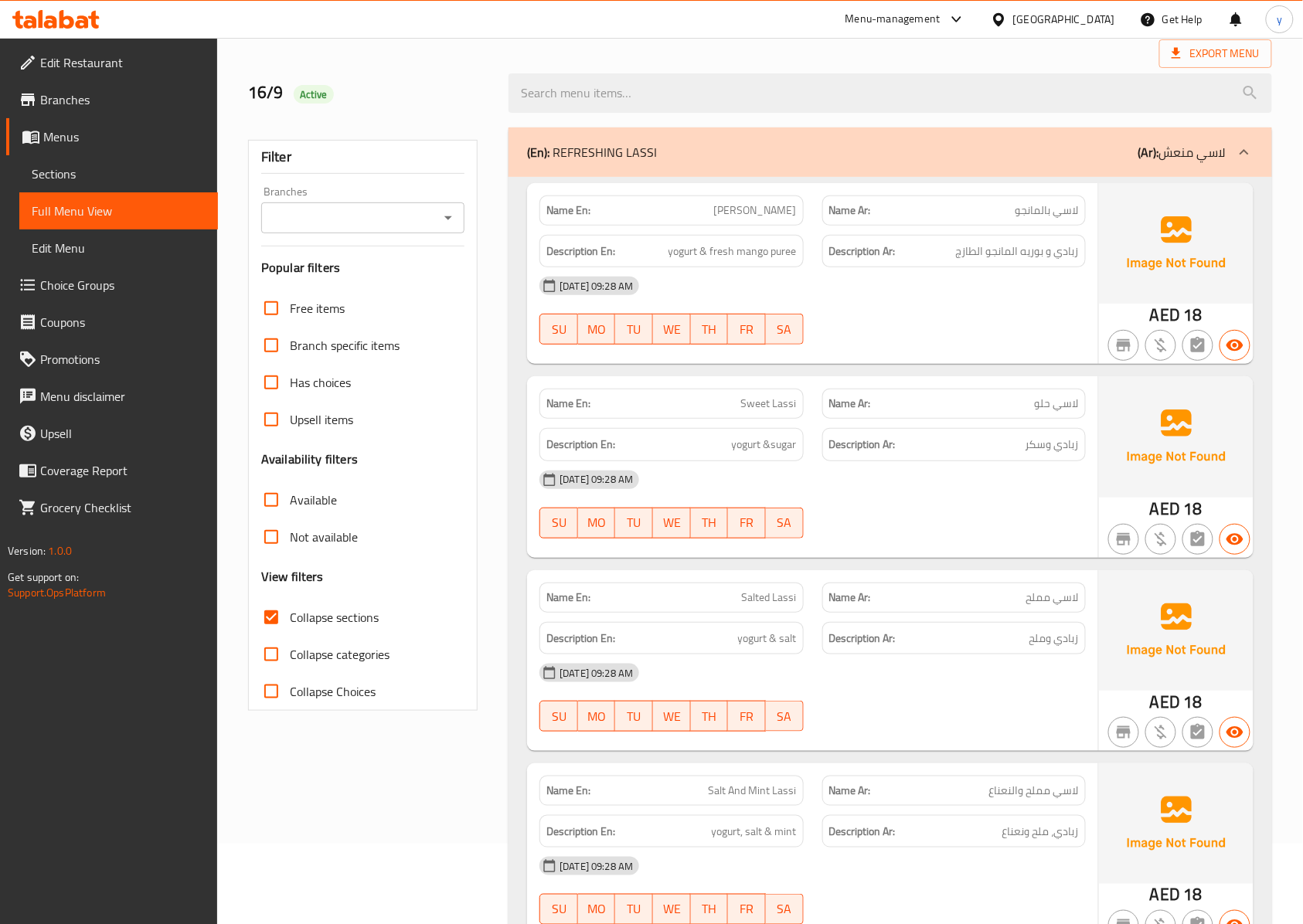
scroll to position [0, 0]
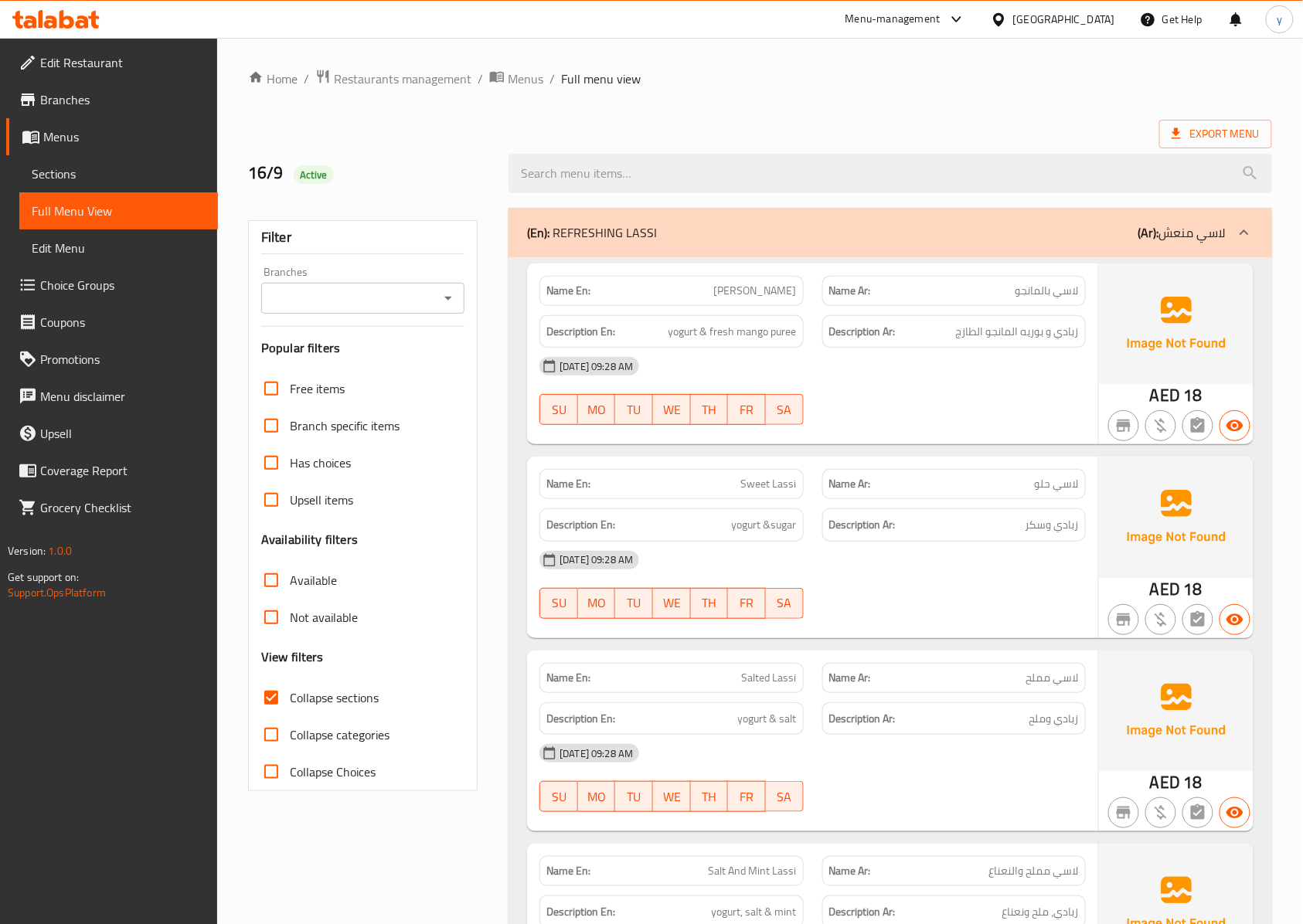
click at [977, 245] on div at bounding box center [1244, 232] width 37 height 37
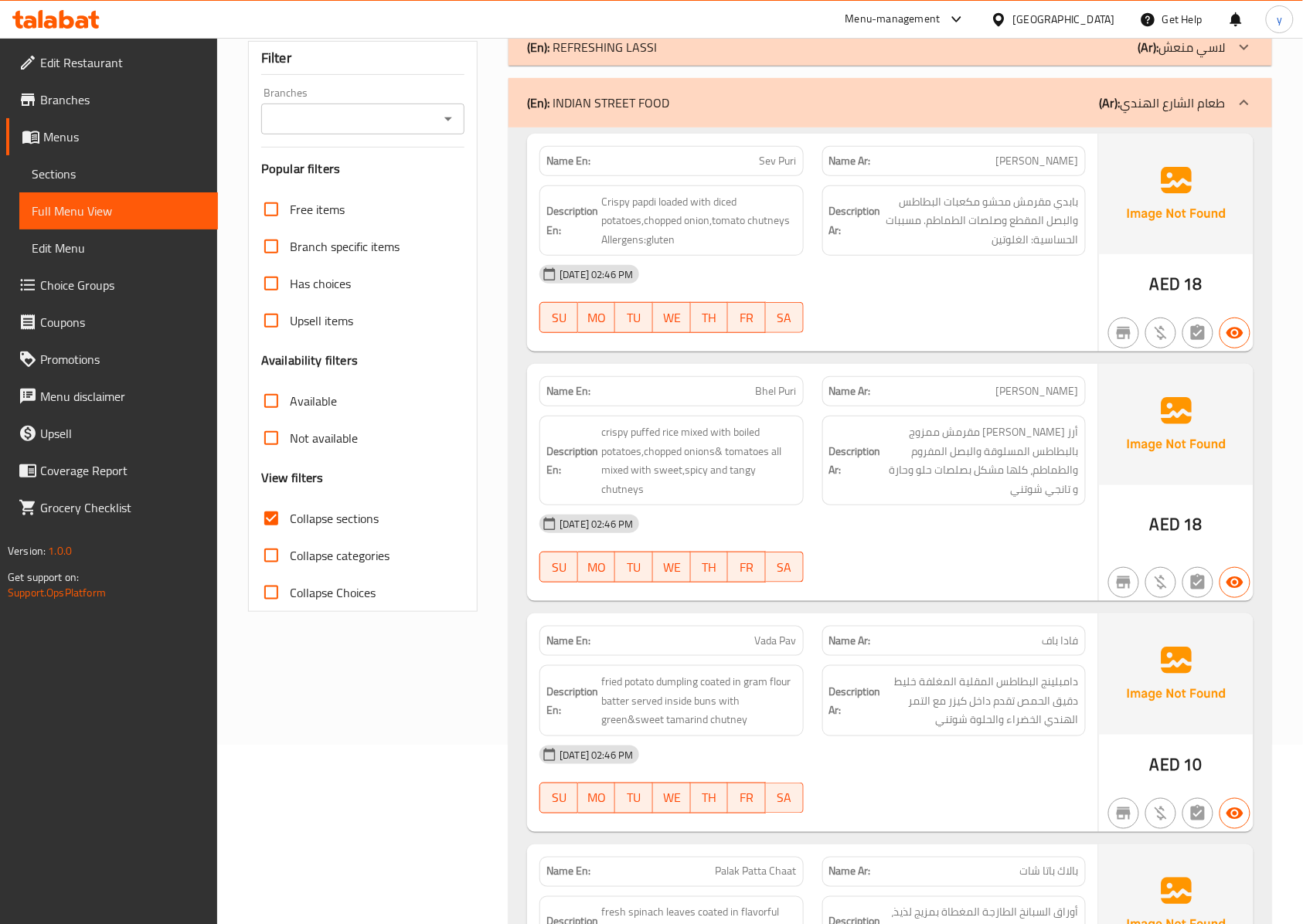
scroll to position [102, 0]
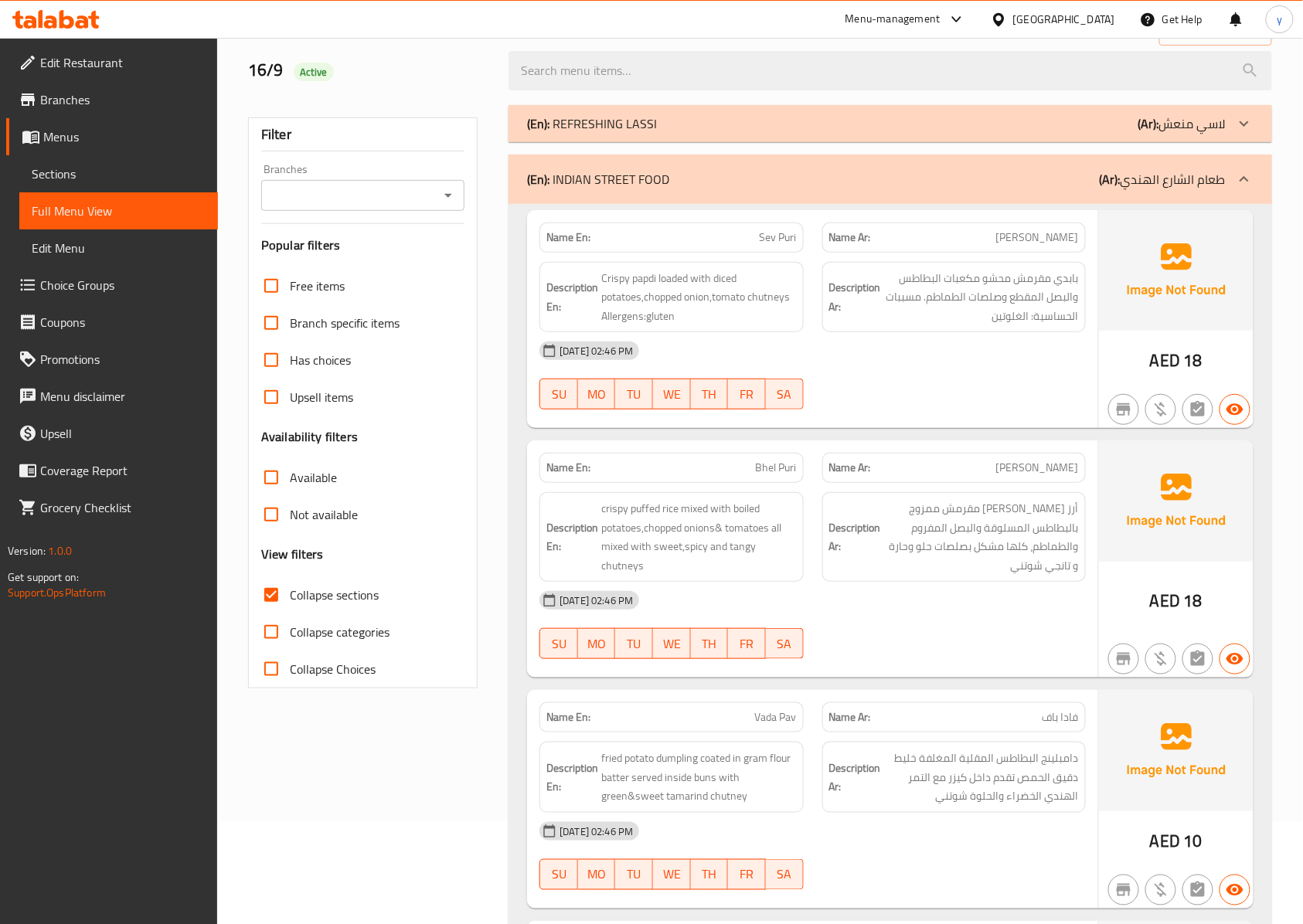
click at [977, 189] on p "(Ar): طعام الشارع الهندي" at bounding box center [1162, 179] width 126 height 19
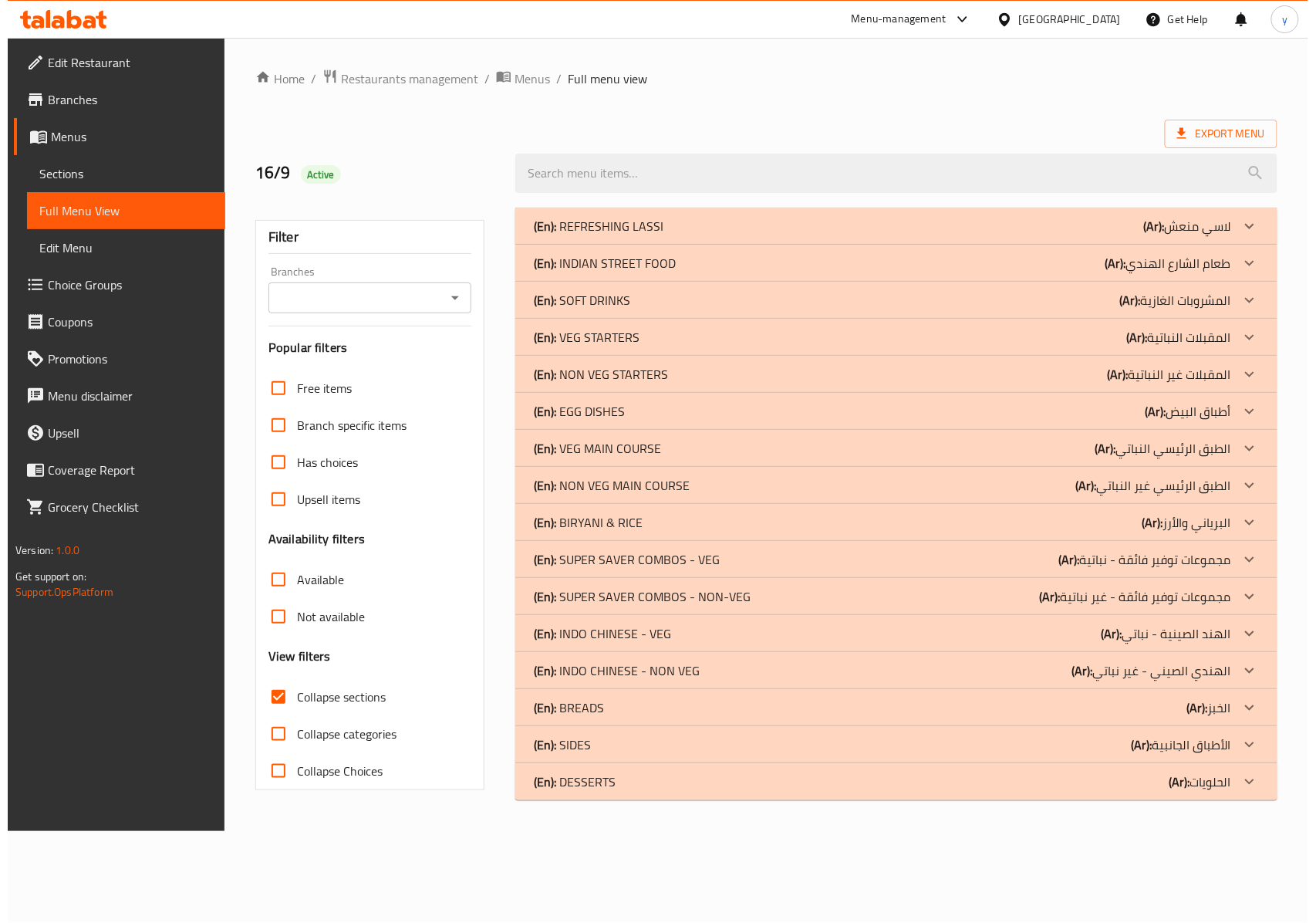
scroll to position [0, 0]
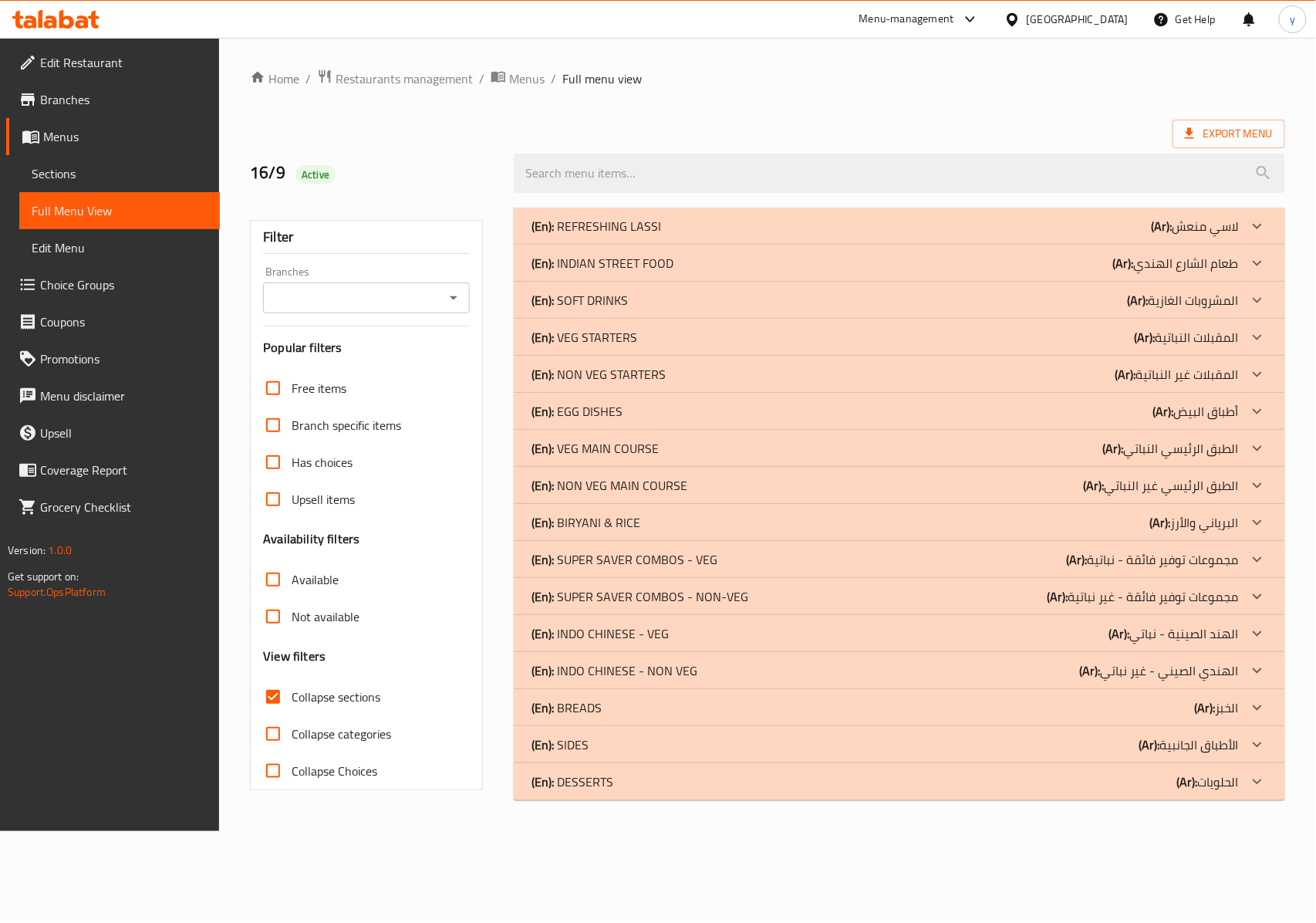
click at [696, 226] on div "(En): REFRESHING LASSI (Ar): لاسي منعش" at bounding box center [886, 226] width 707 height 19
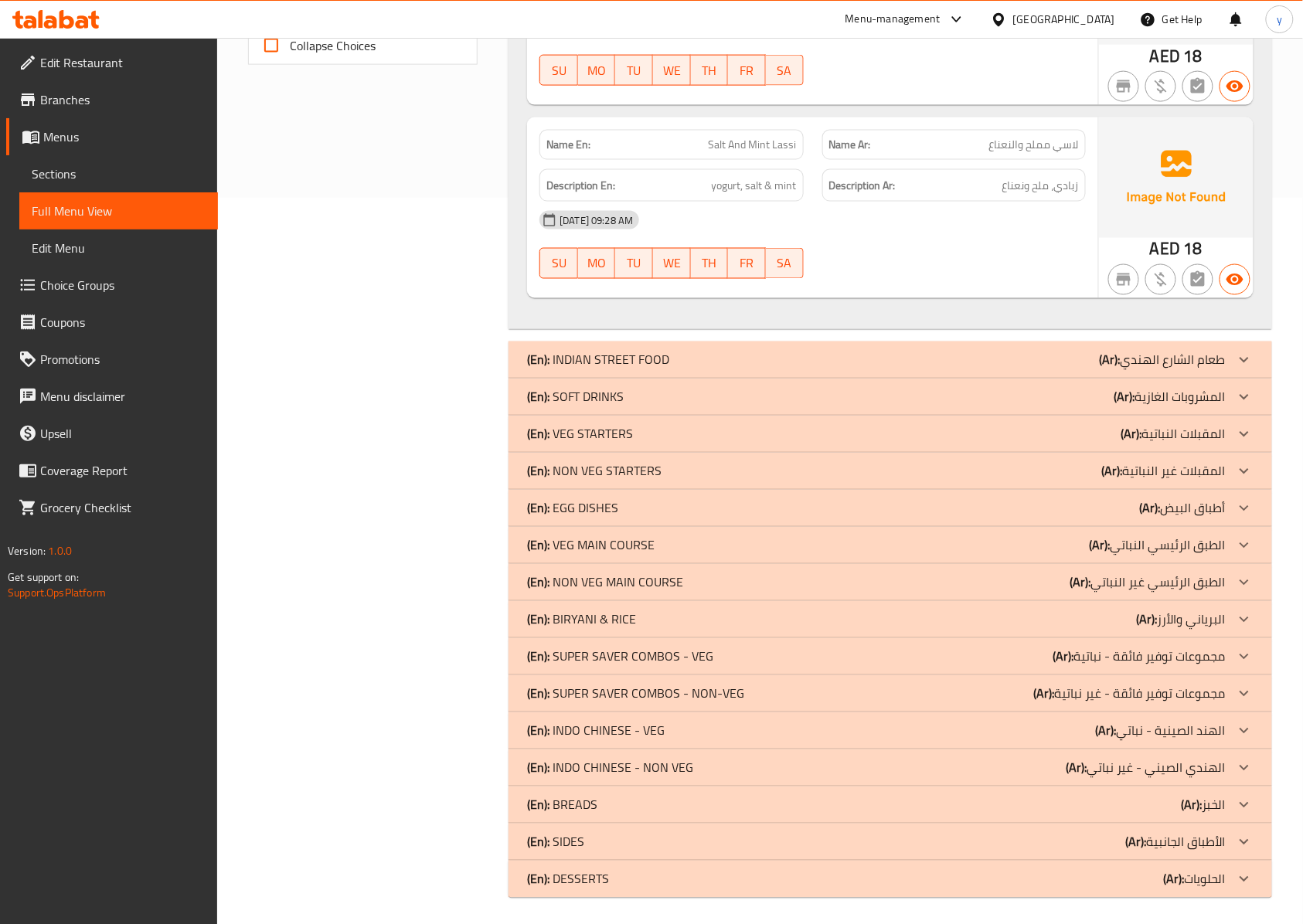
scroll to position [733, 0]
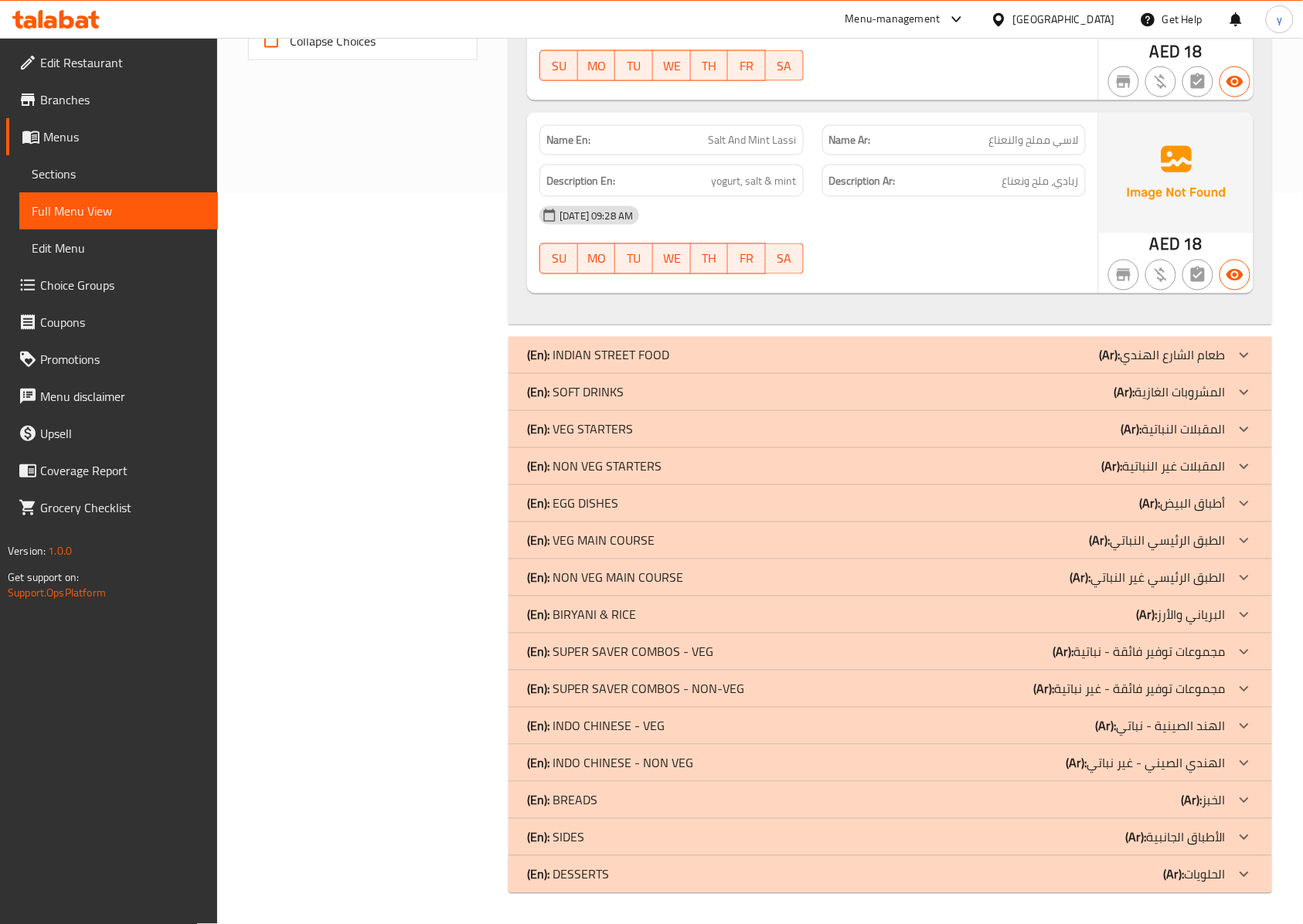
click at [658, 347] on p "(En): INDIAN STREET FOOD" at bounding box center [599, 355] width 143 height 19
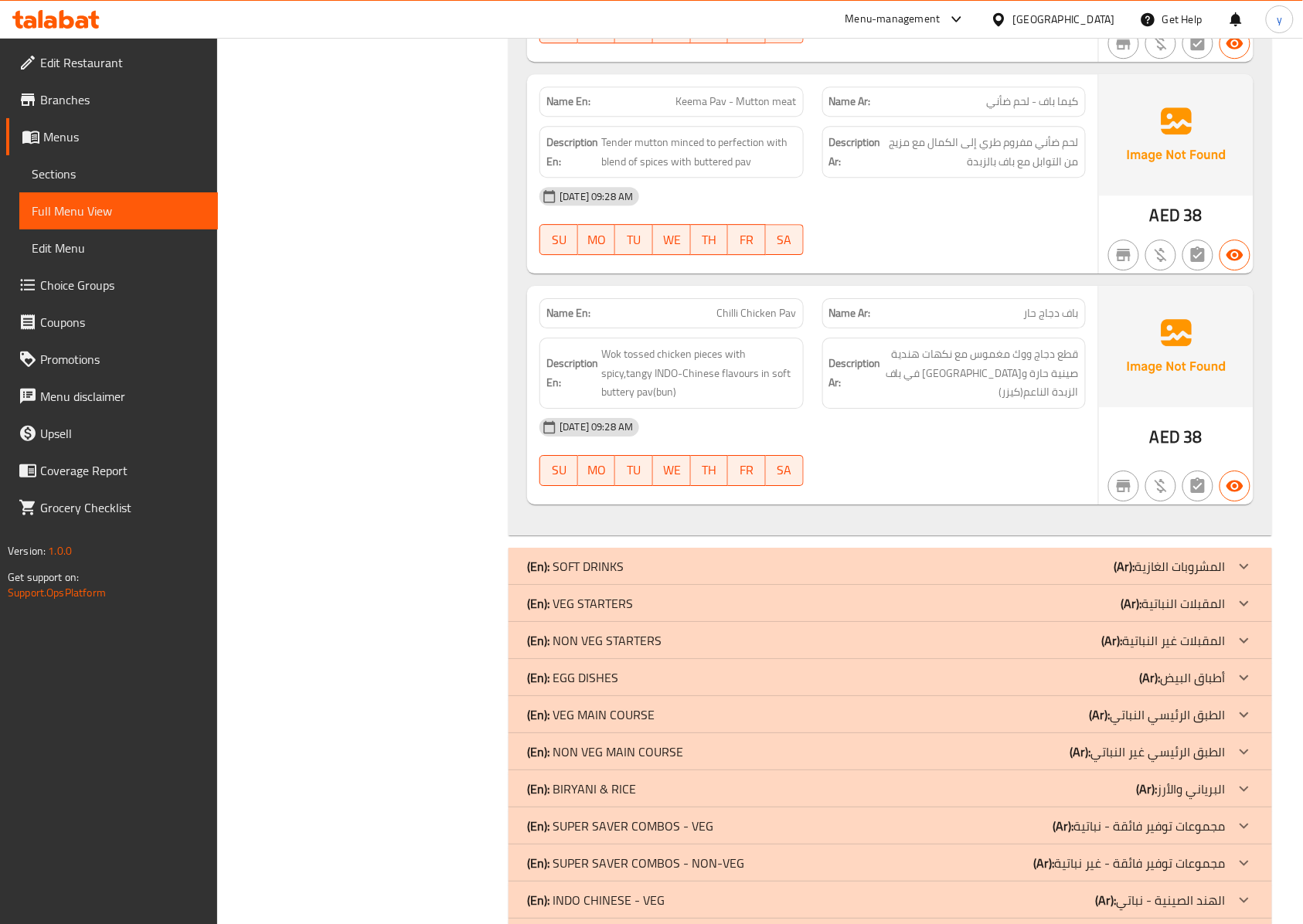
scroll to position [5552, 0]
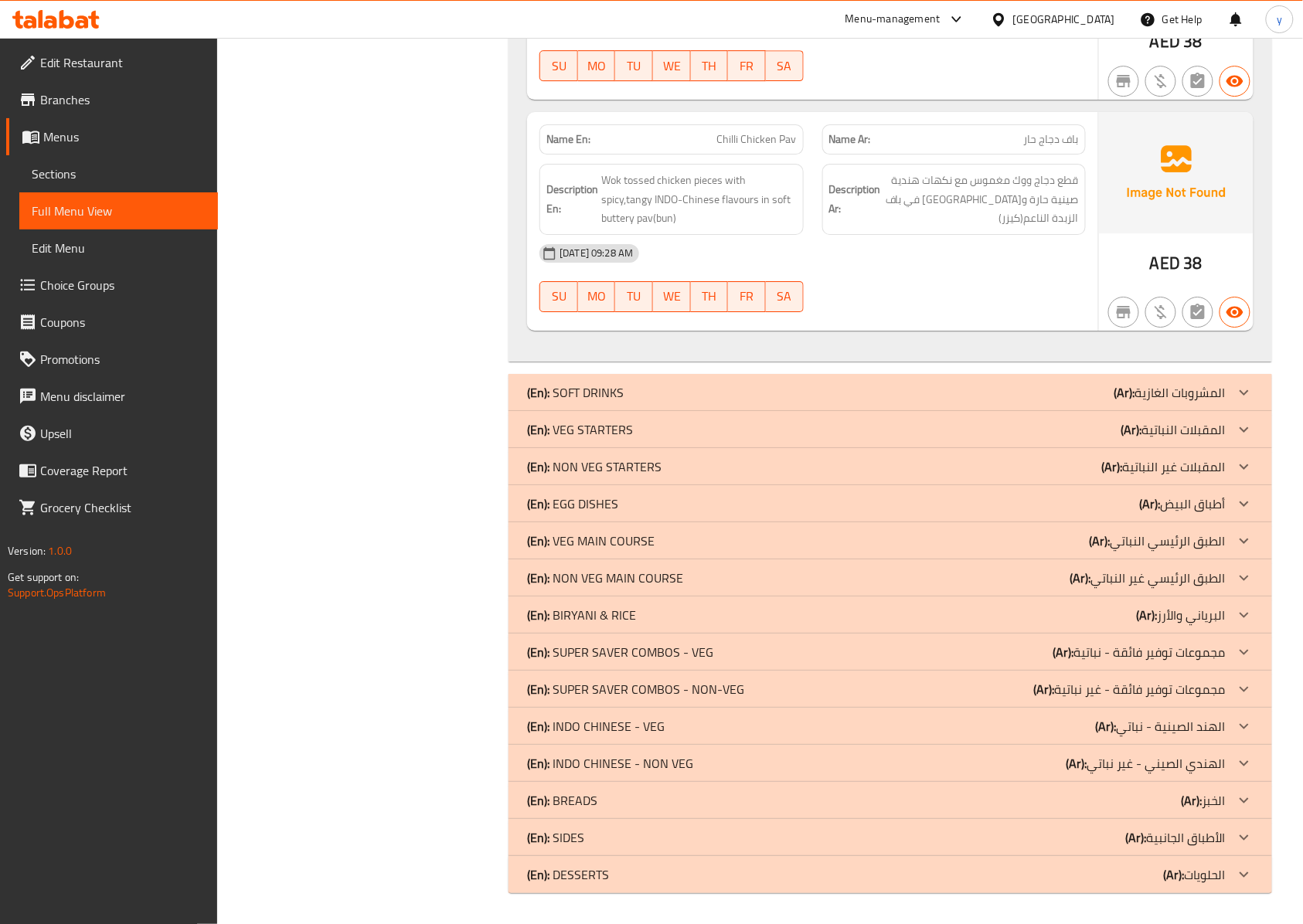
click at [637, 397] on div "(En): SOFT DRINKS (Ar): المشروبات الغازية" at bounding box center [876, 392] width 698 height 19
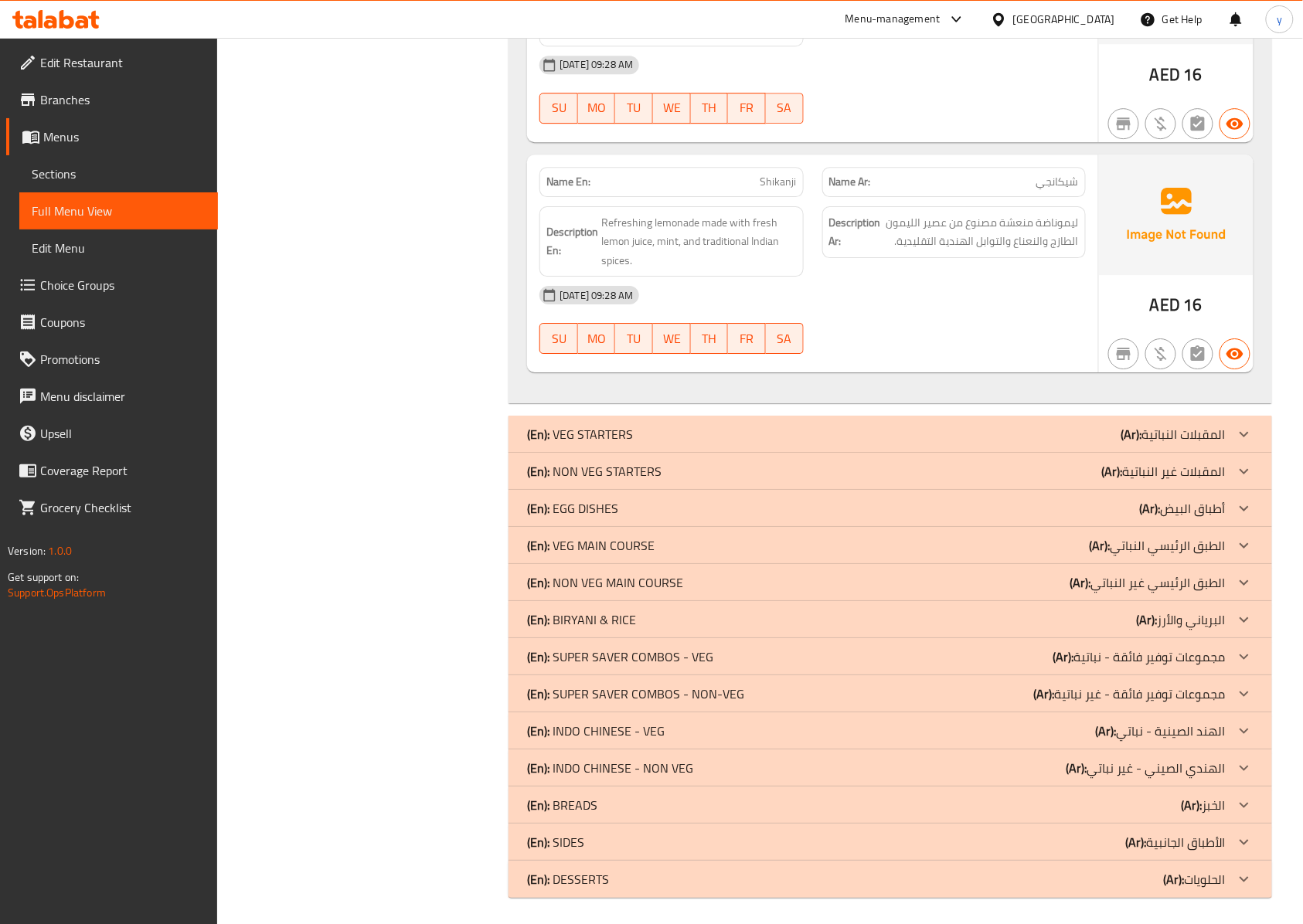
scroll to position [7420, 0]
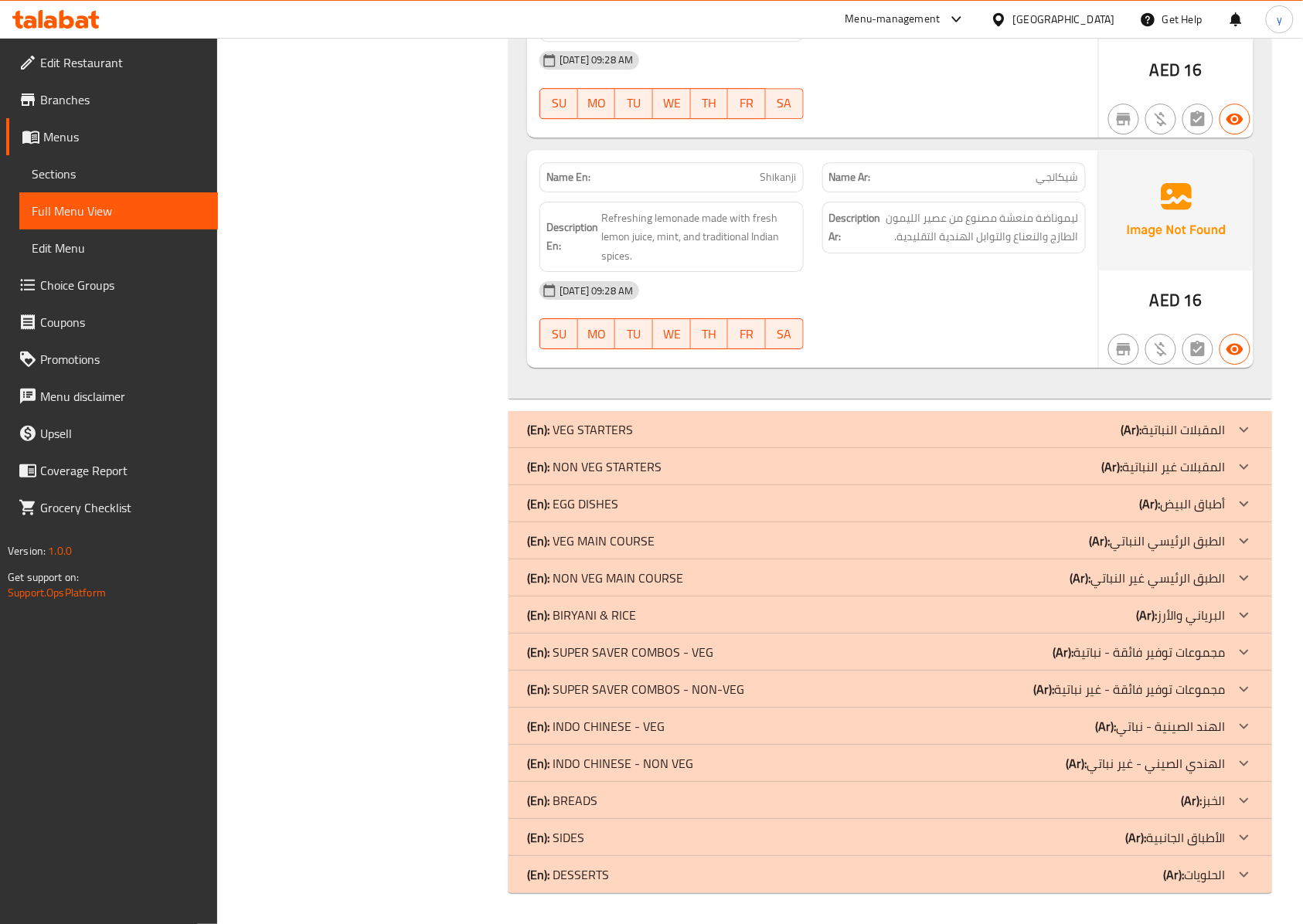
click at [610, 421] on p "(En): VEG STARTERS" at bounding box center [580, 429] width 106 height 19
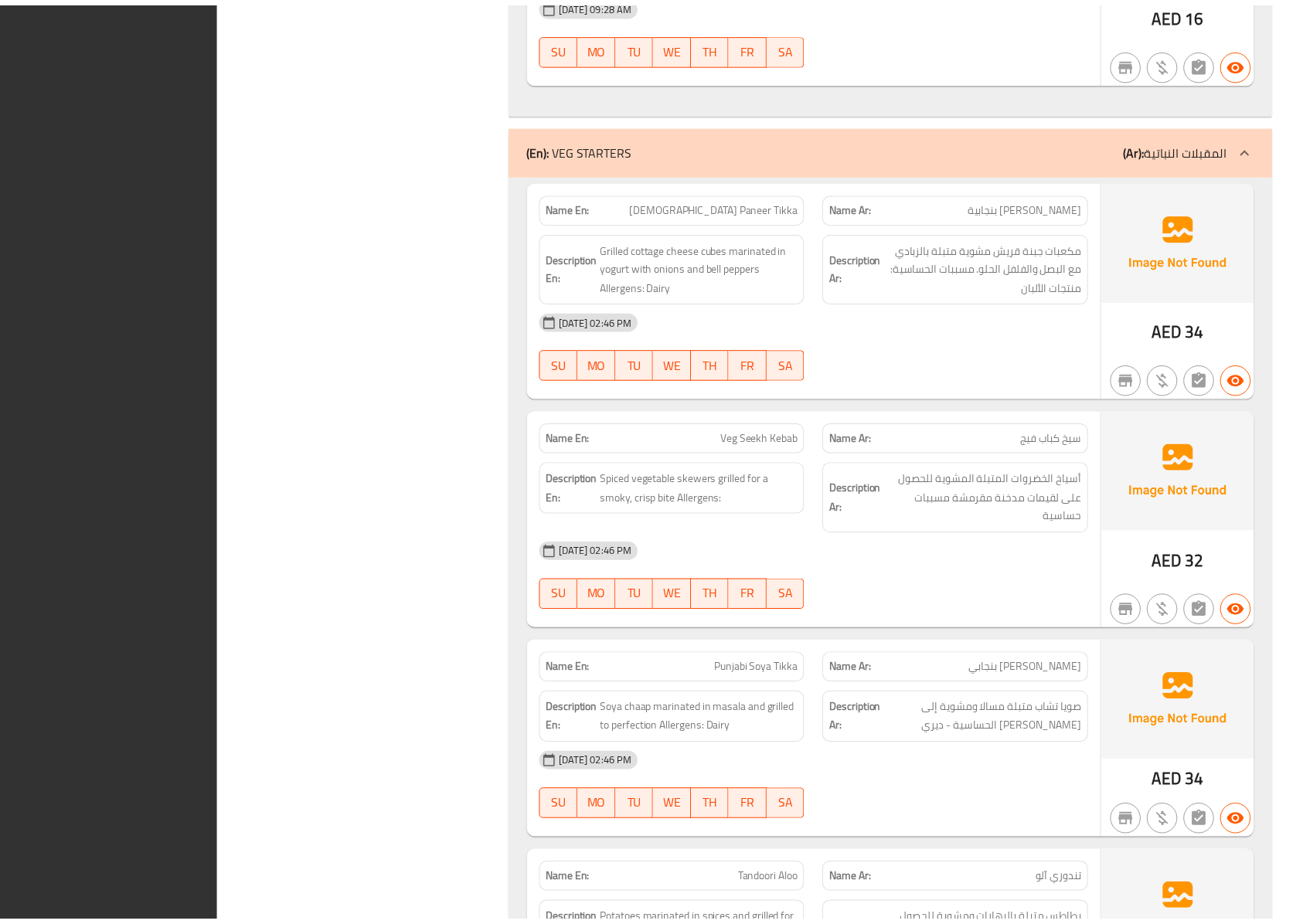
scroll to position [8320, 0]
